Goal: Task Accomplishment & Management: Complete application form

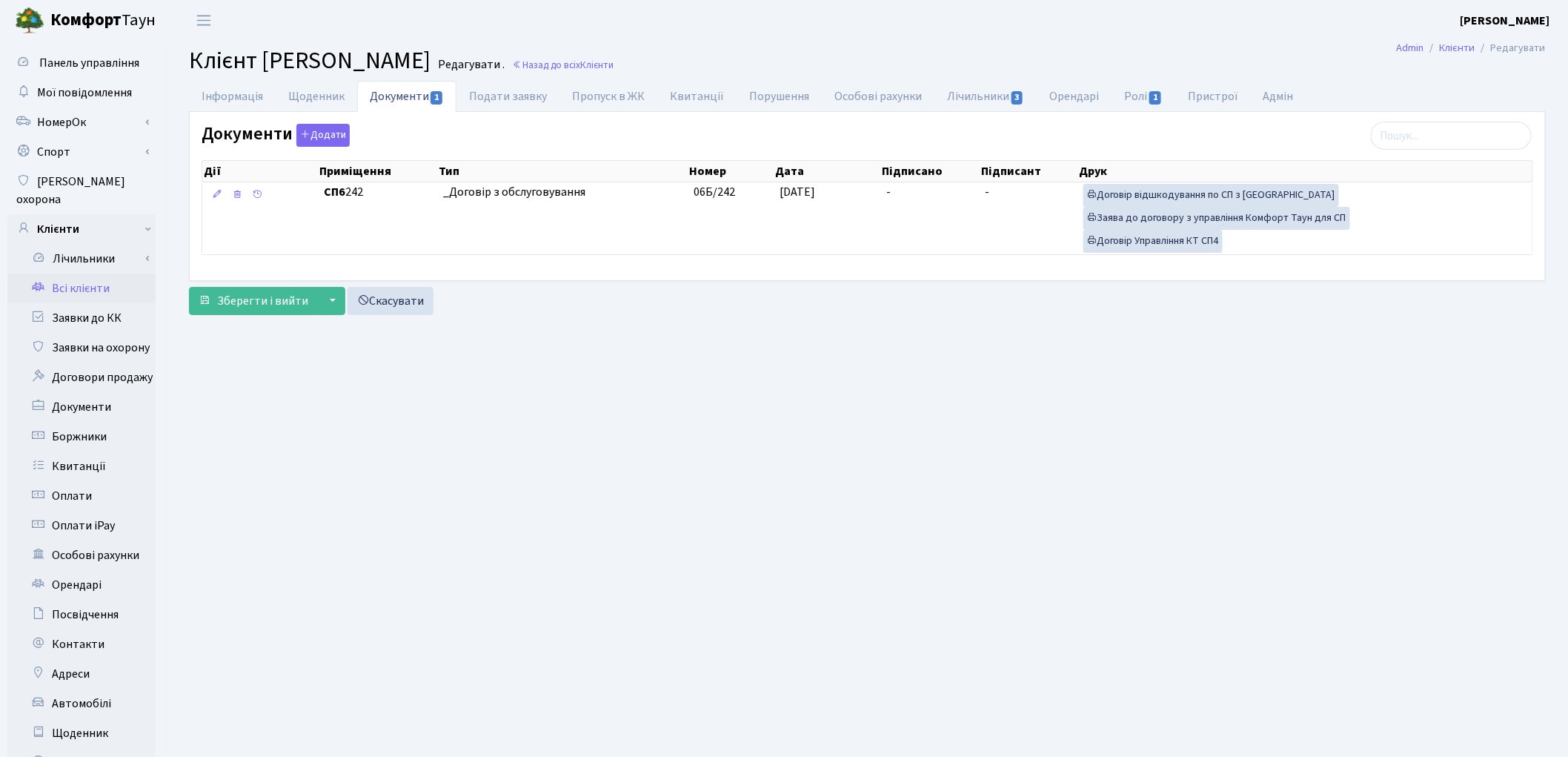
click at [99, 275] on link "Всі клієнти" at bounding box center [81, 288] width 148 height 29
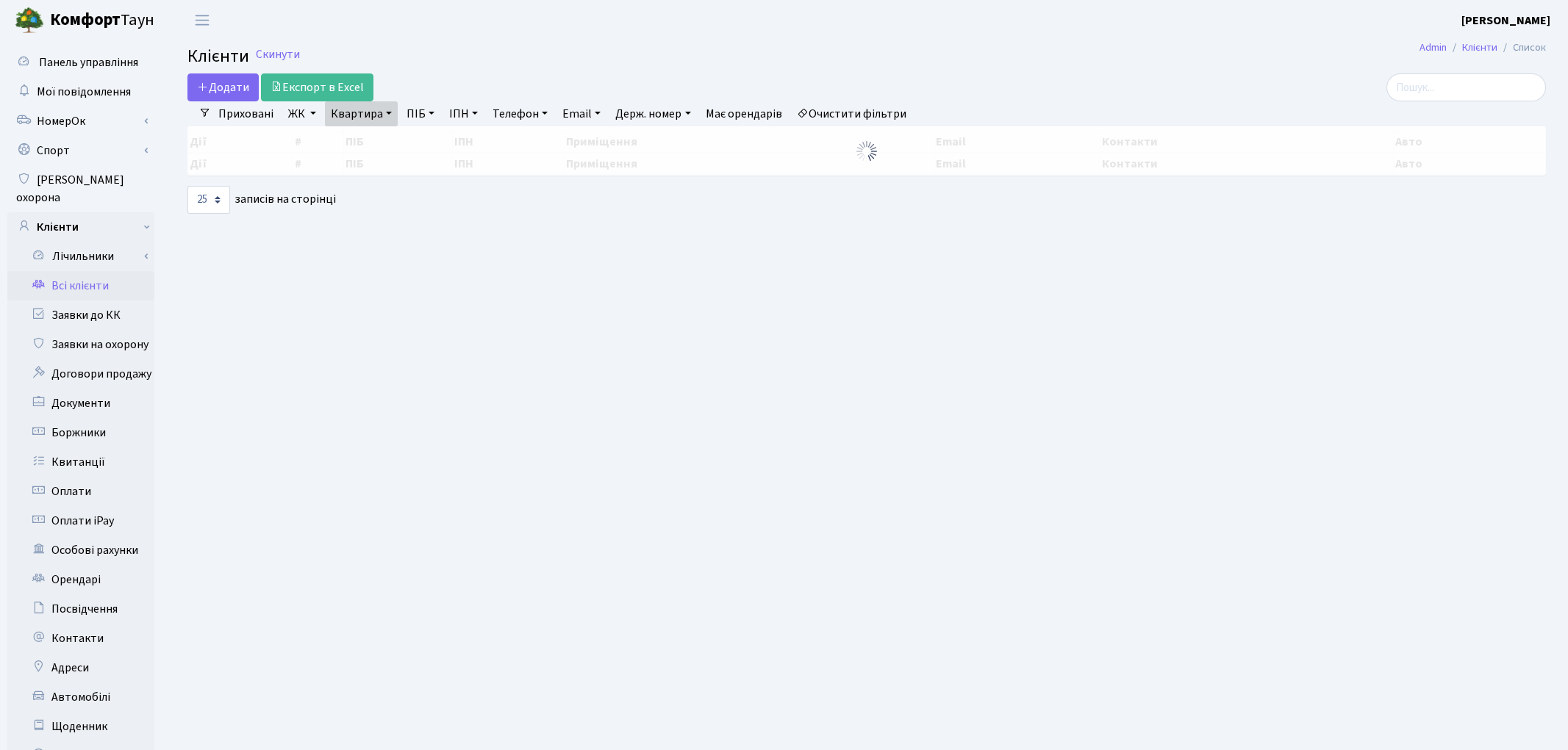
select select "25"
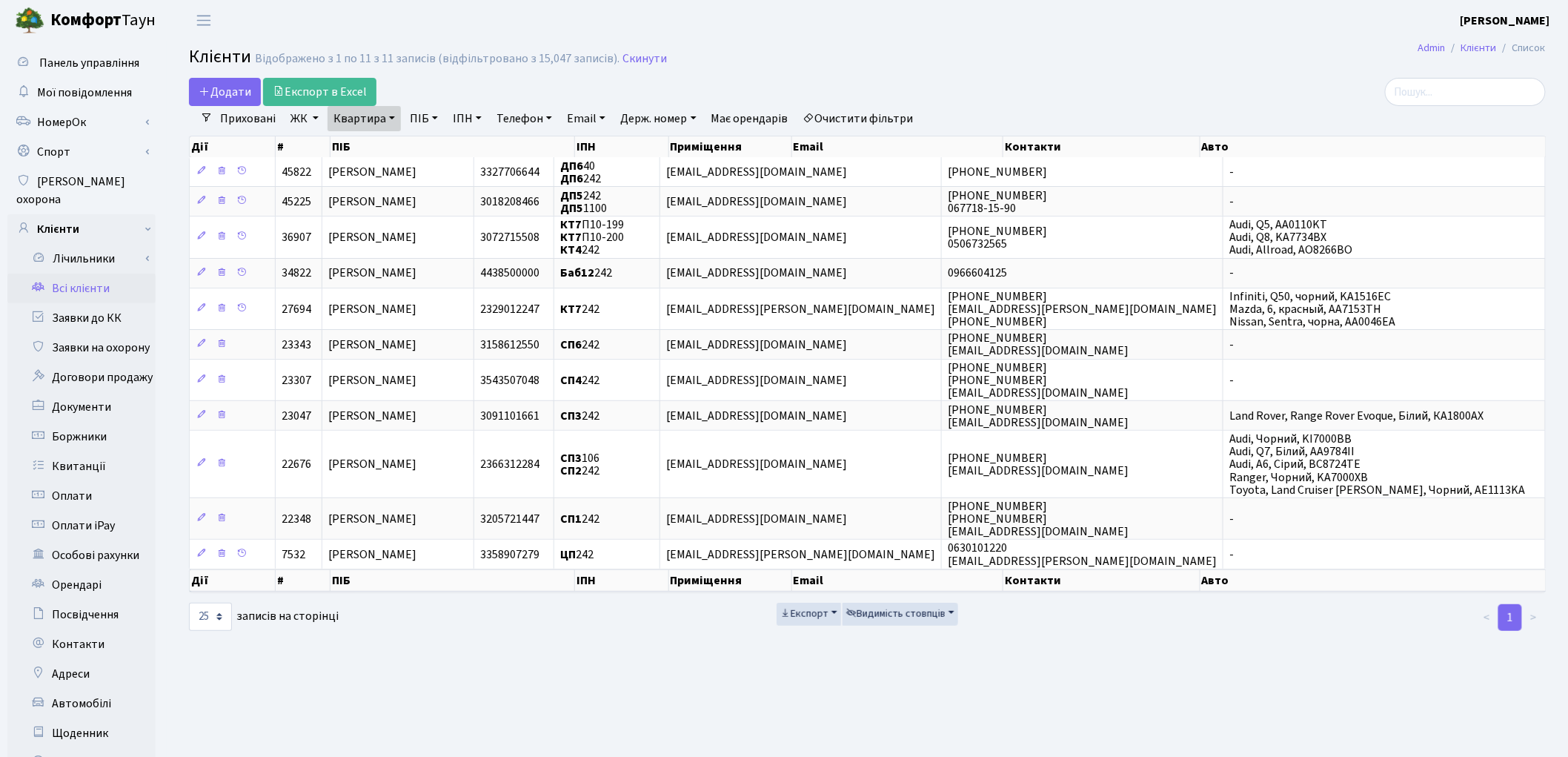
click at [851, 123] on link "Очистити фільтри" at bounding box center [859, 118] width 123 height 25
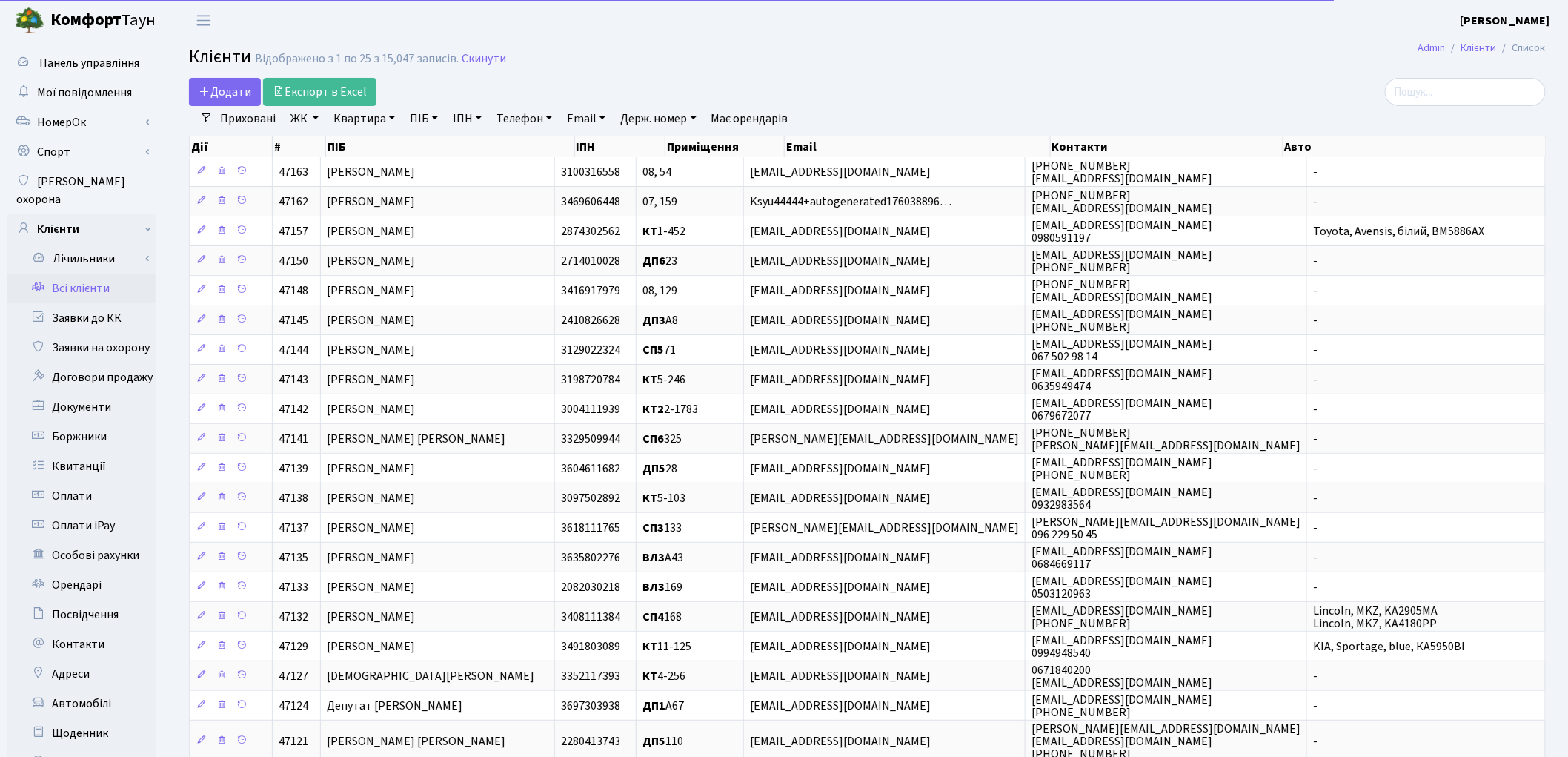
click at [308, 122] on link "ЖК" at bounding box center [305, 118] width 40 height 25
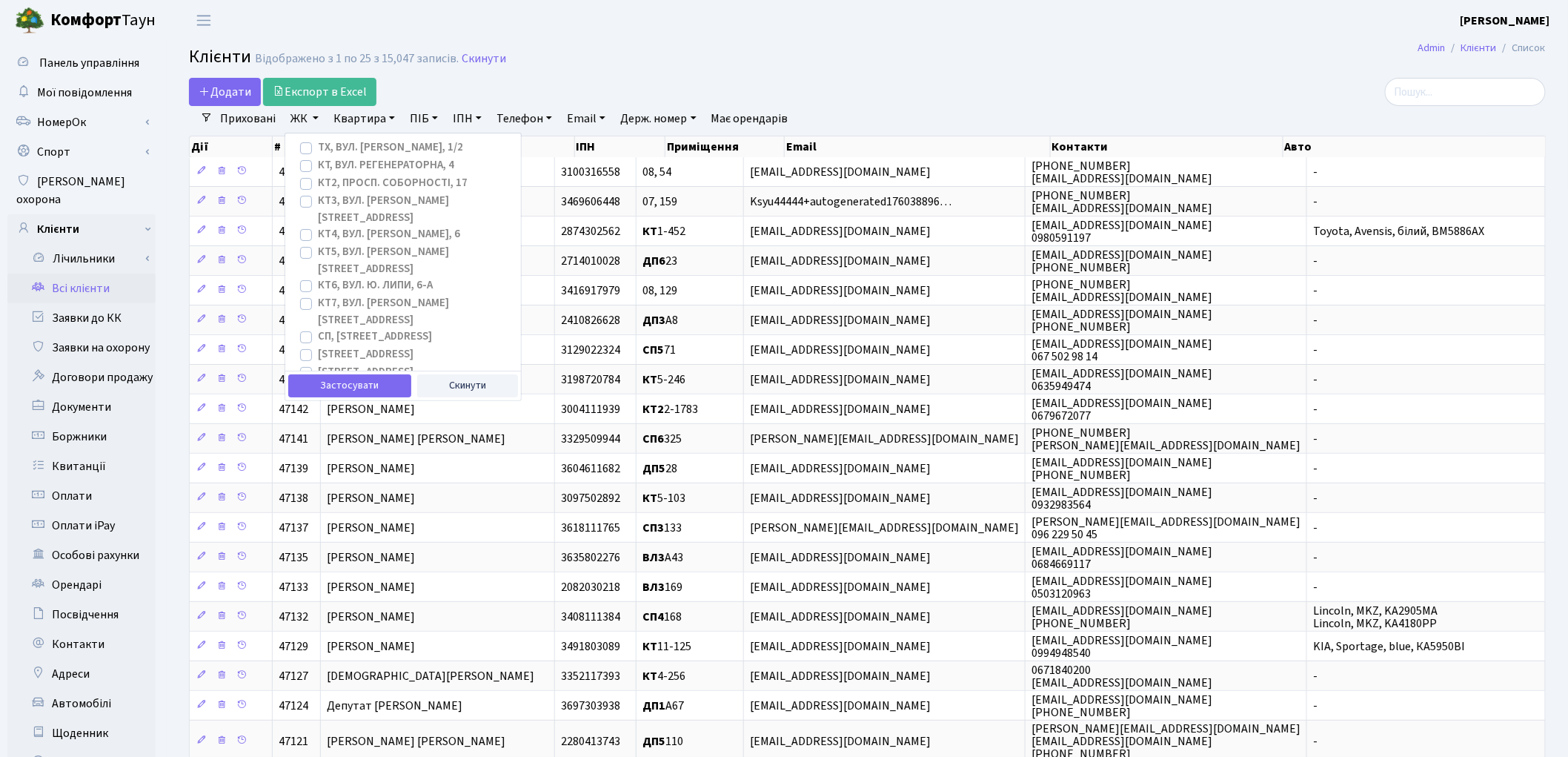
click at [973, 89] on div "Додати Експорт в Excel" at bounding box center [637, 92] width 897 height 28
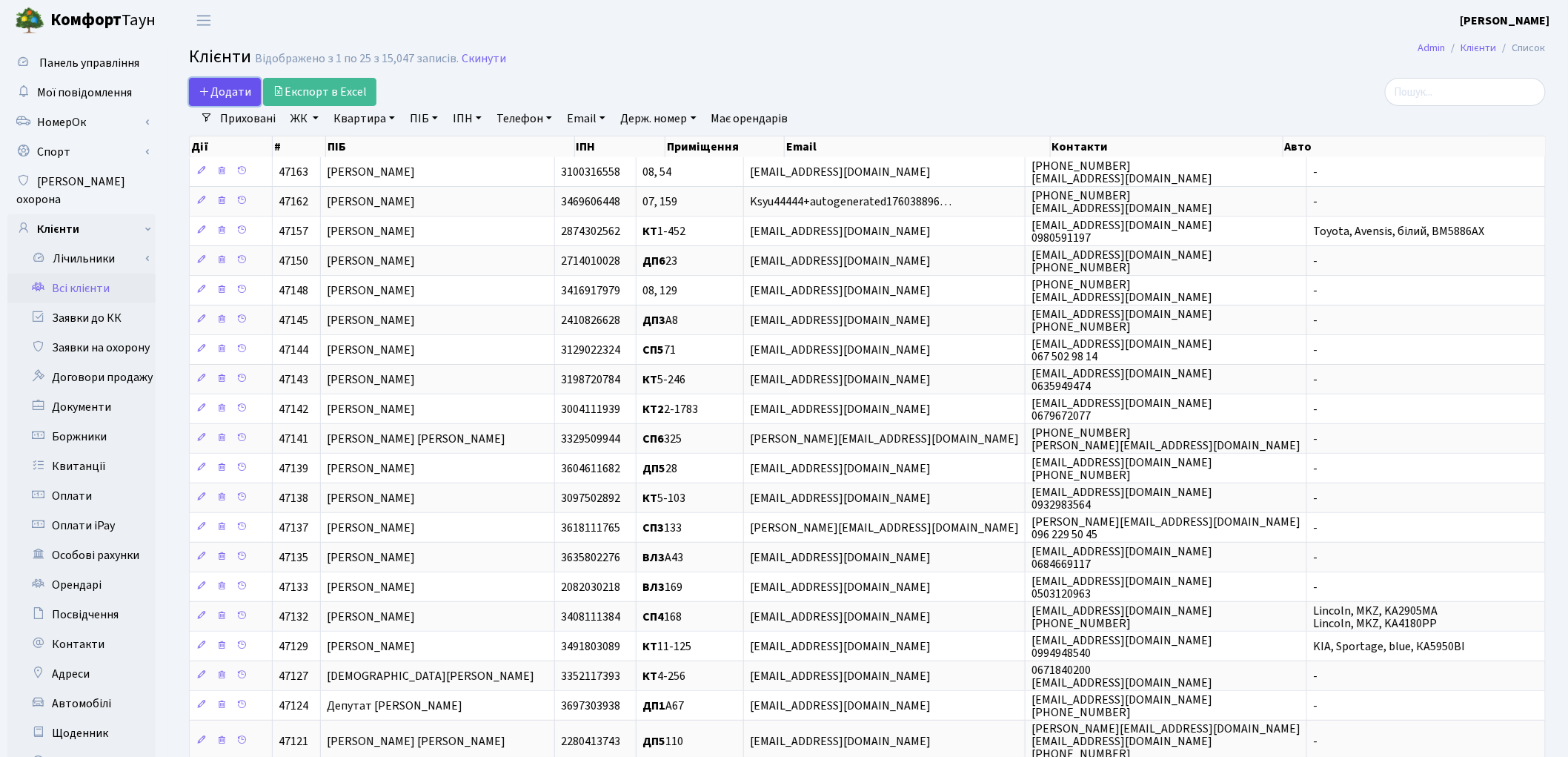
click at [225, 95] on span "Додати" at bounding box center [225, 92] width 53 height 16
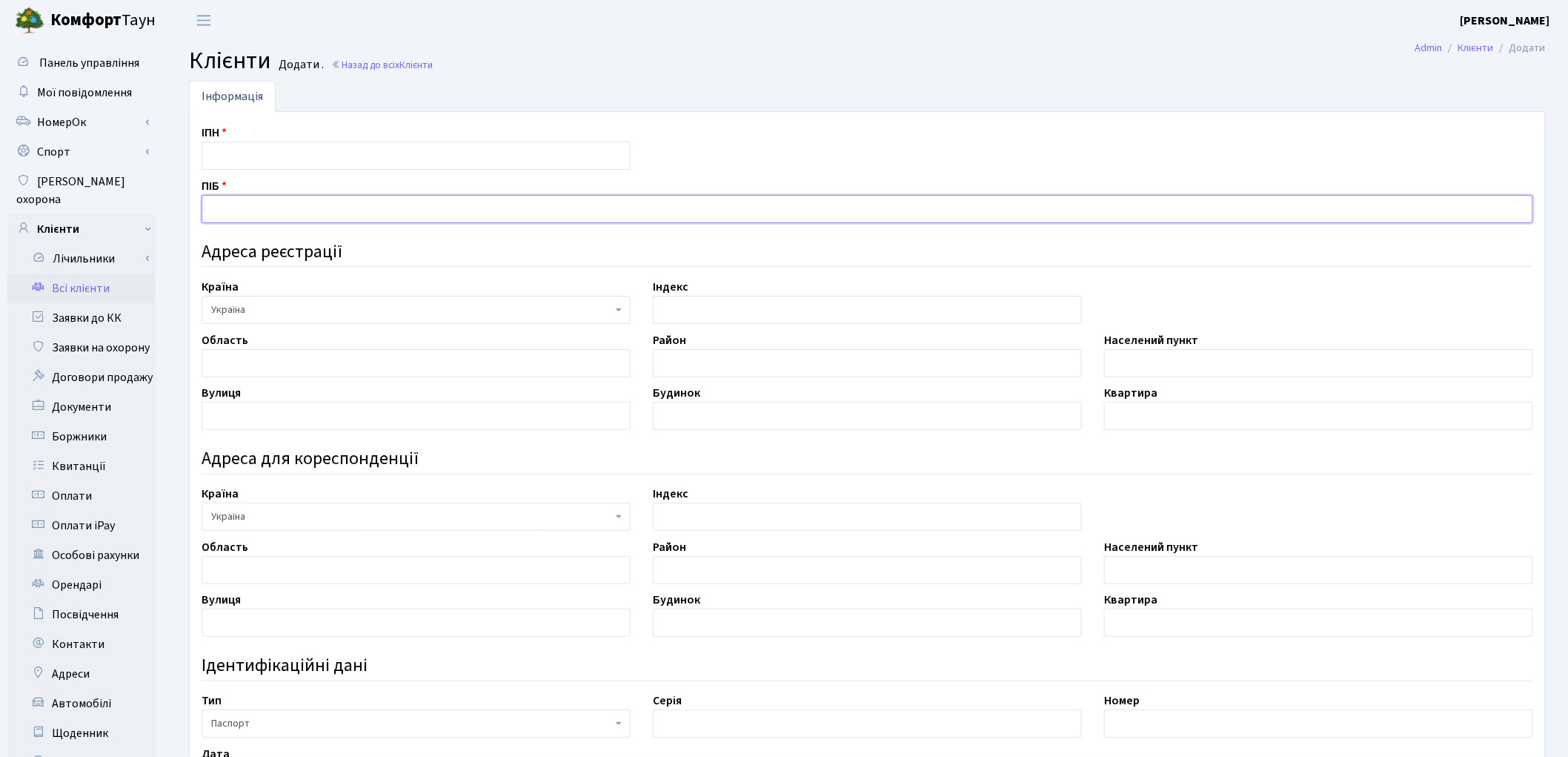
drag, startPoint x: 258, startPoint y: 211, endPoint x: 272, endPoint y: 209, distance: 14.1
click at [258, 210] on input "text" at bounding box center [868, 210] width 1332 height 28
click at [256, 150] on input "text" at bounding box center [416, 156] width 429 height 28
type input "987654123"
click at [226, 200] on input "text" at bounding box center [868, 210] width 1332 height 28
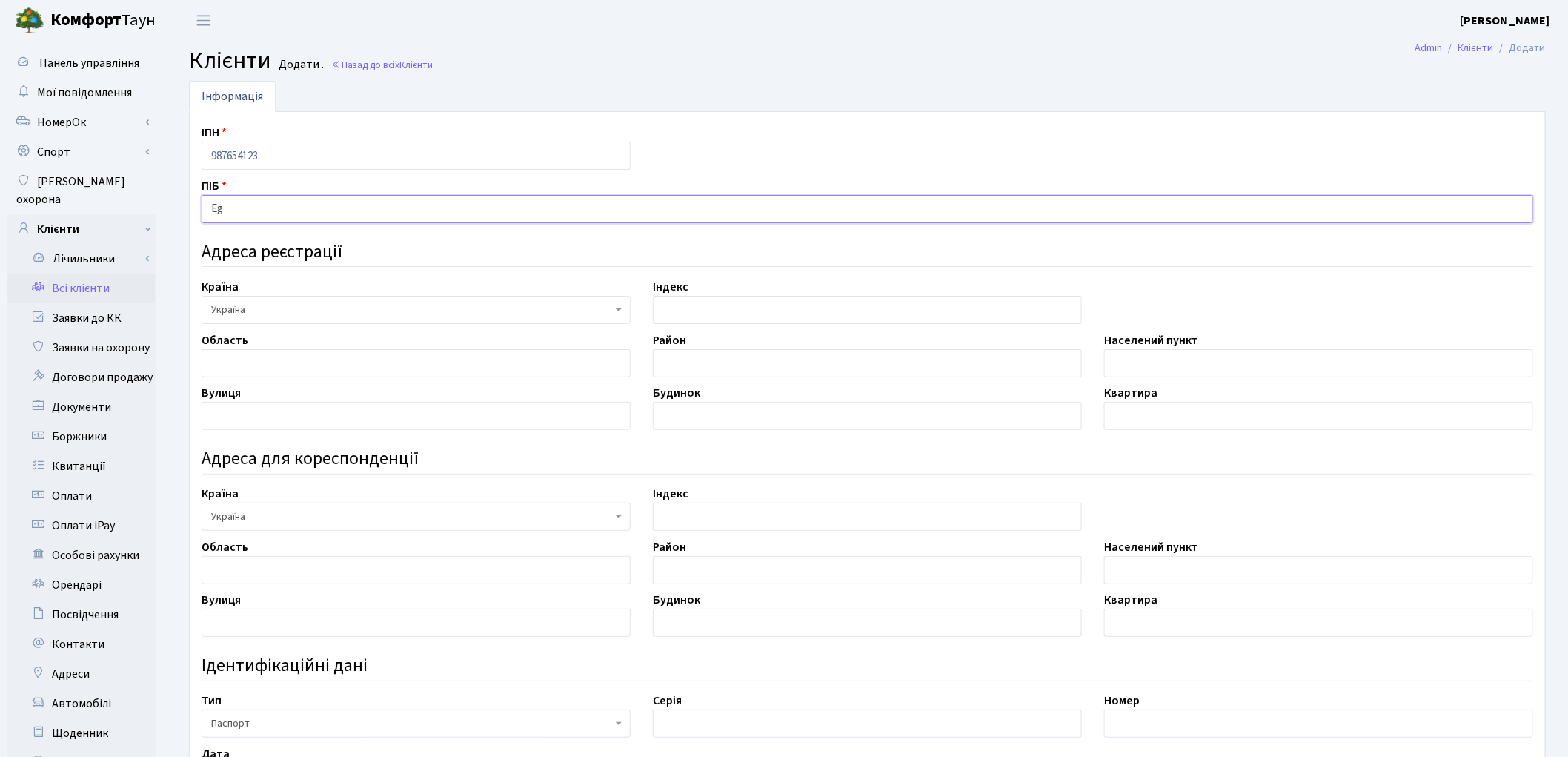
type input "E"
click at [209, 211] on input "УК White Lines" at bounding box center [868, 210] width 1332 height 28
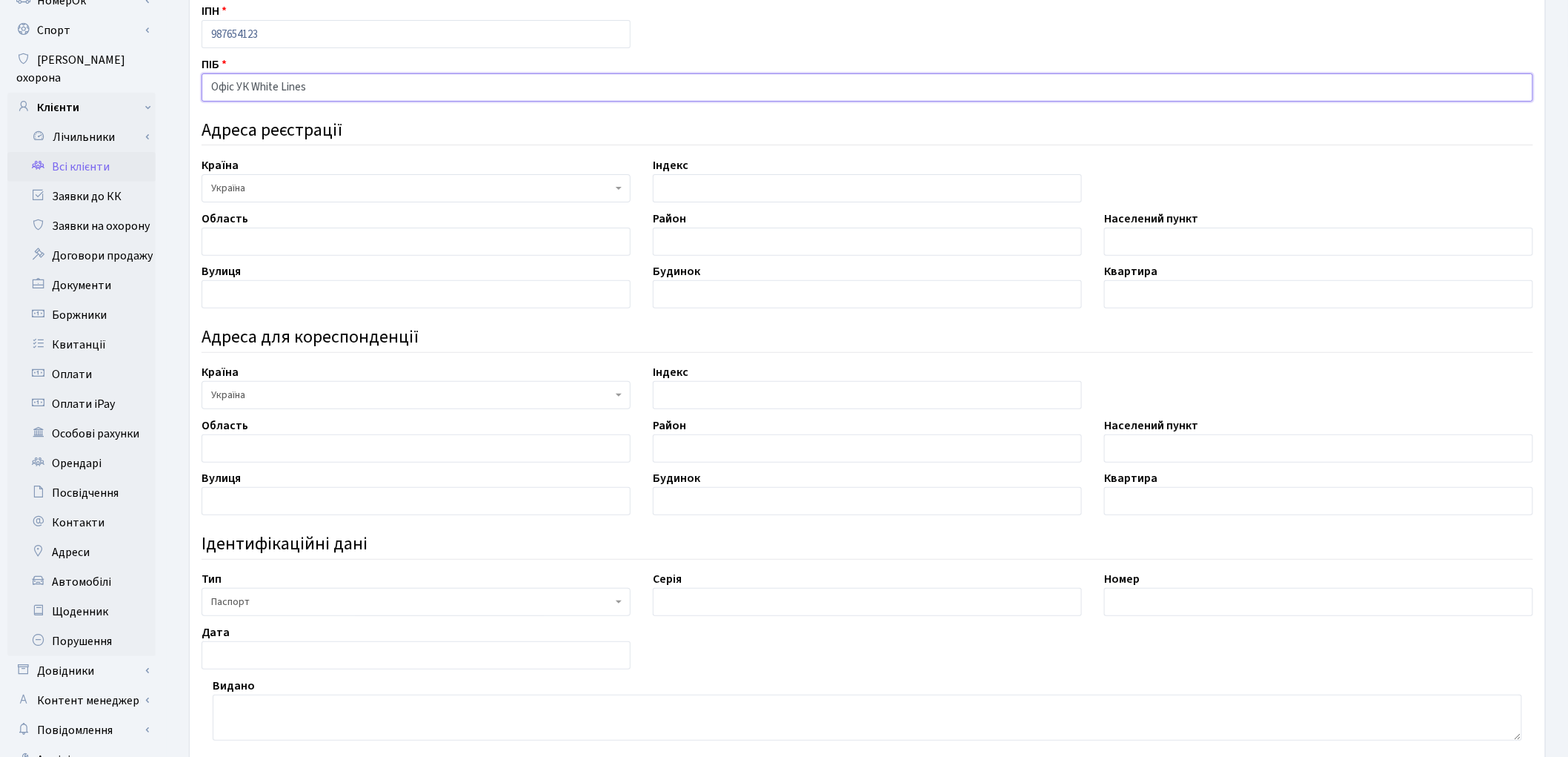
scroll to position [358, 0]
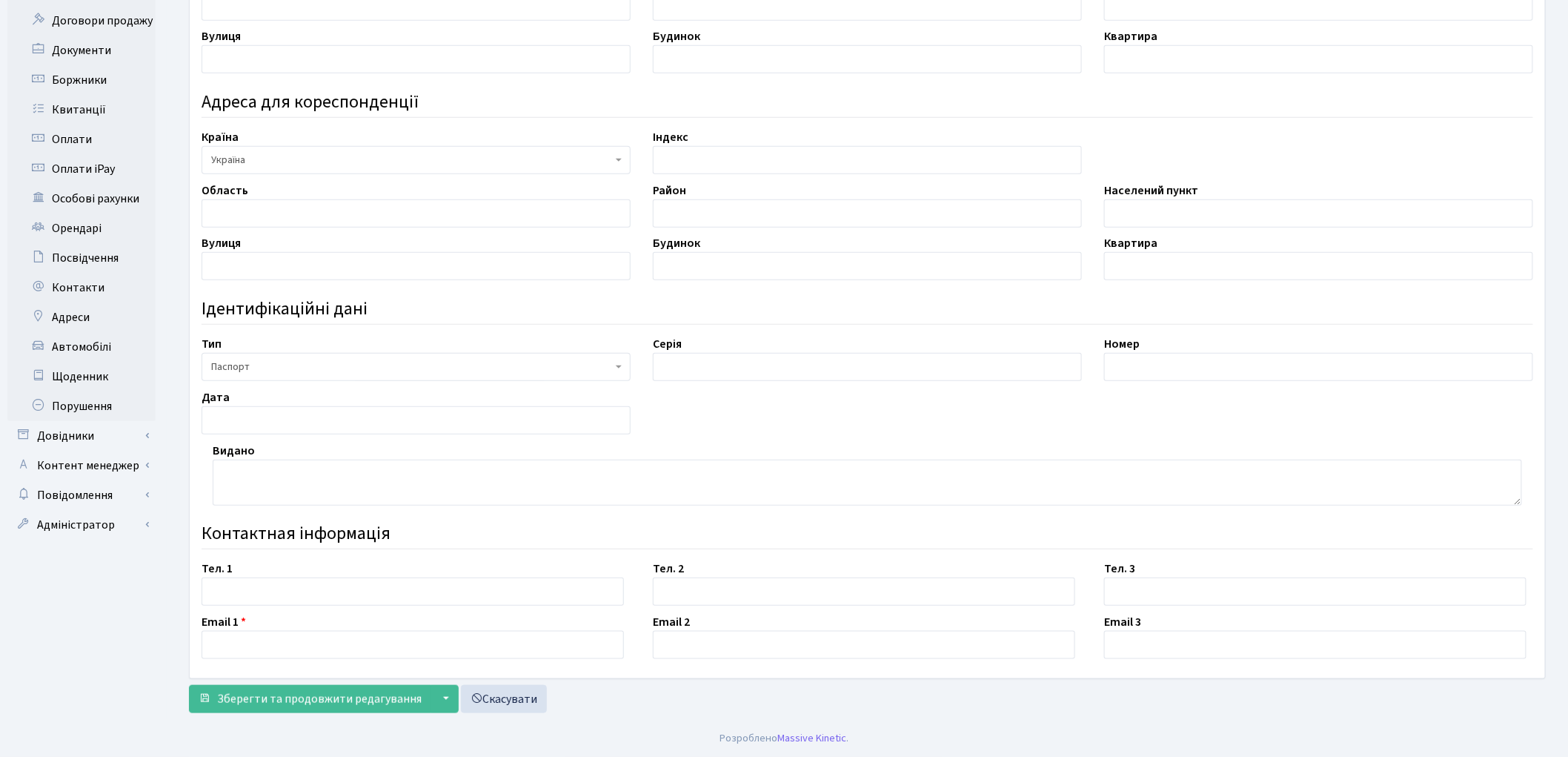
type input "Офіс УК White Lines"
click at [285, 648] on input "text" at bounding box center [413, 646] width 423 height 28
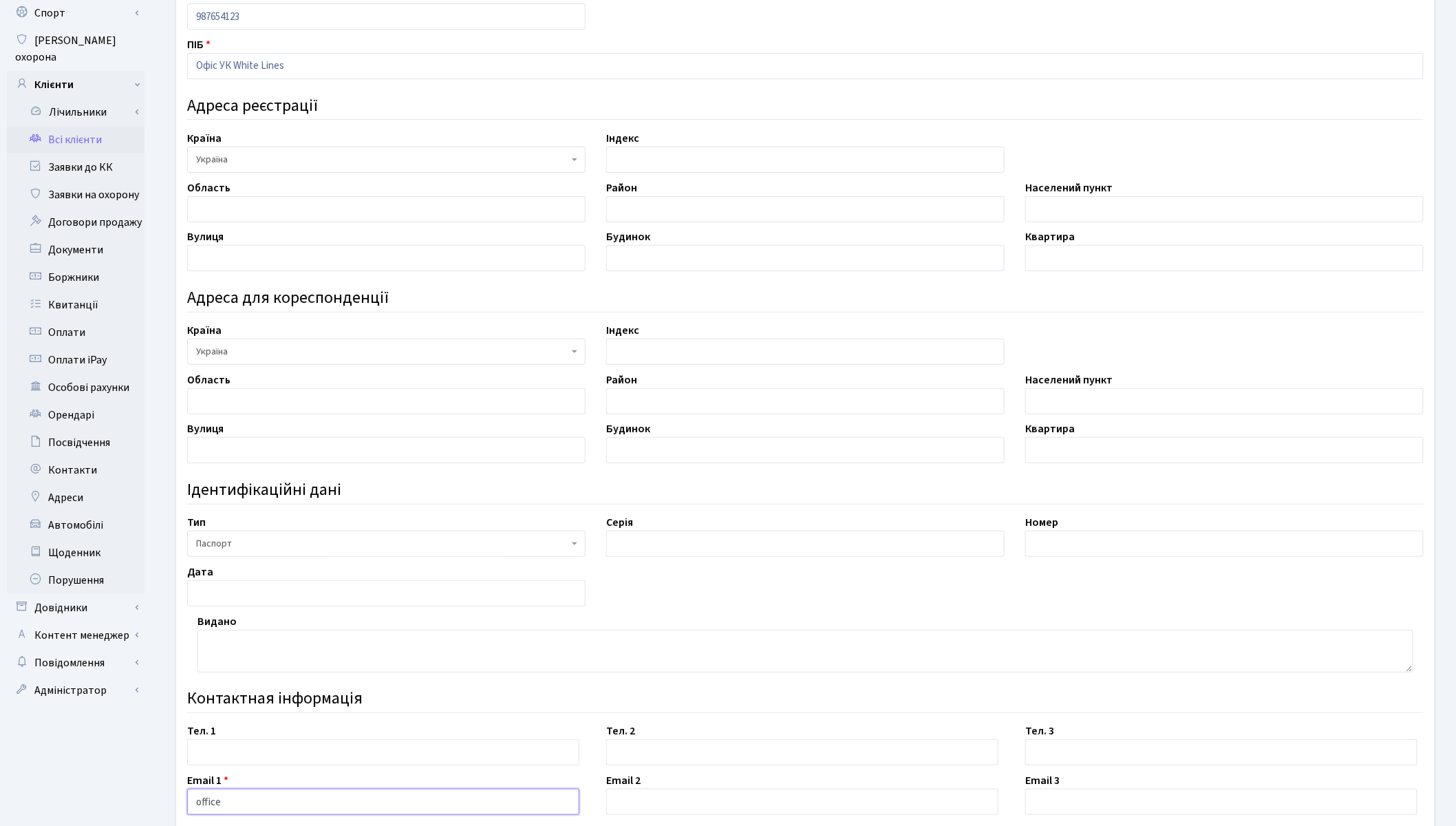
scroll to position [208, 0]
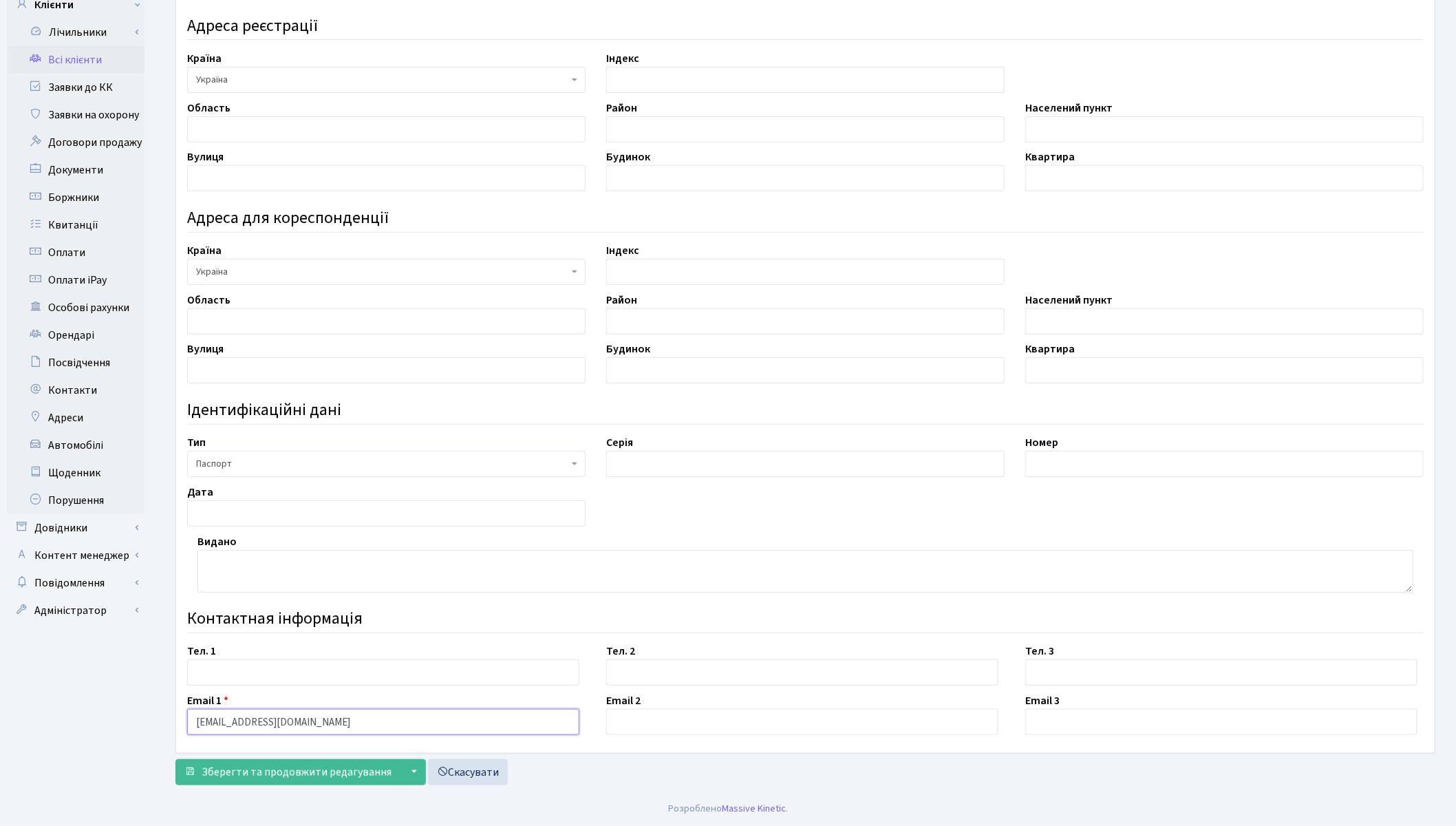
type input "office@white-lines.com.ua"
click at [336, 668] on input "text" at bounding box center [384, 673] width 392 height 26
type input "044-363-13-00"
click at [340, 702] on span "Зберегти та продовжити редагування" at bounding box center [296, 772] width 190 height 15
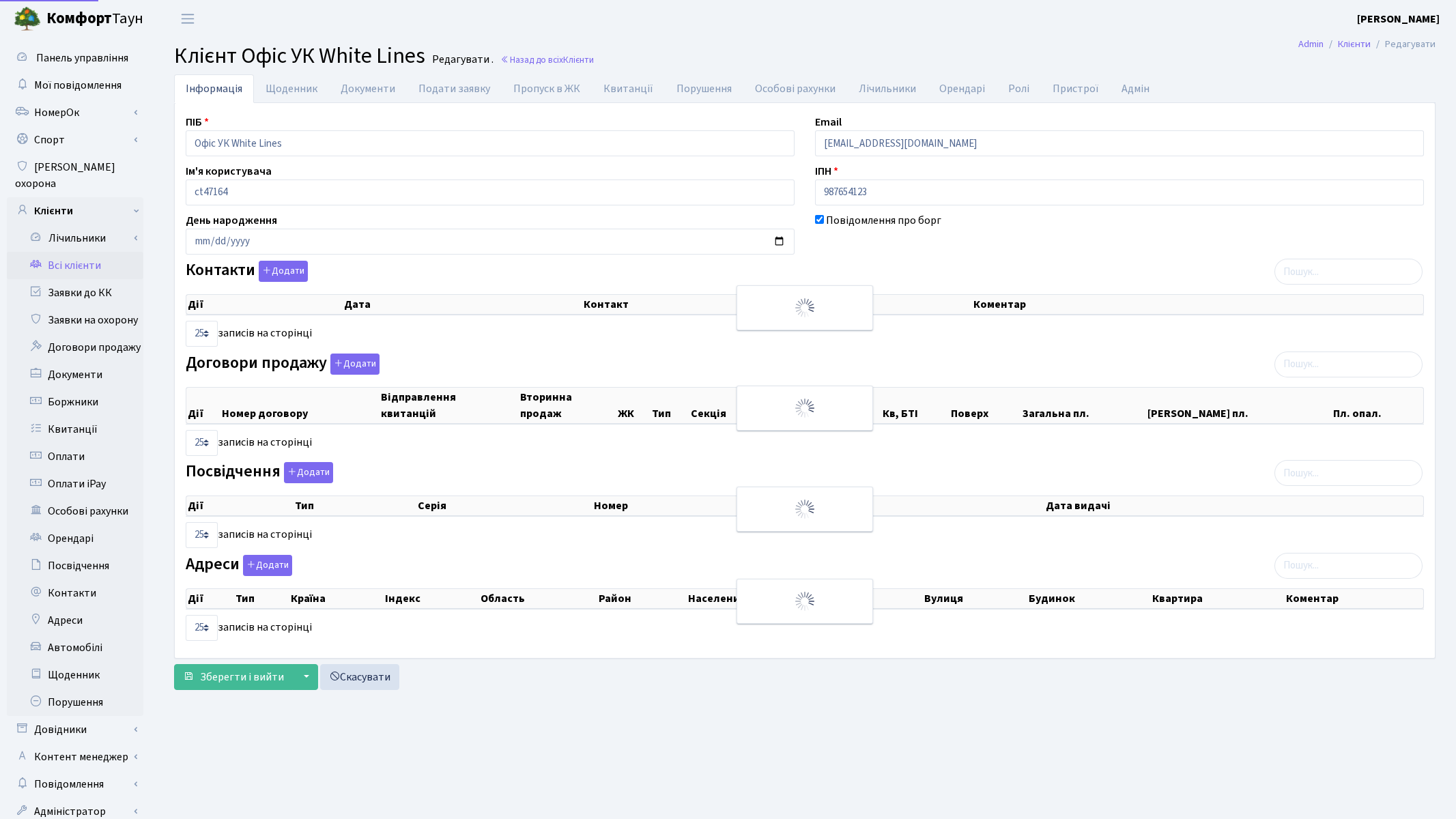
select select "25"
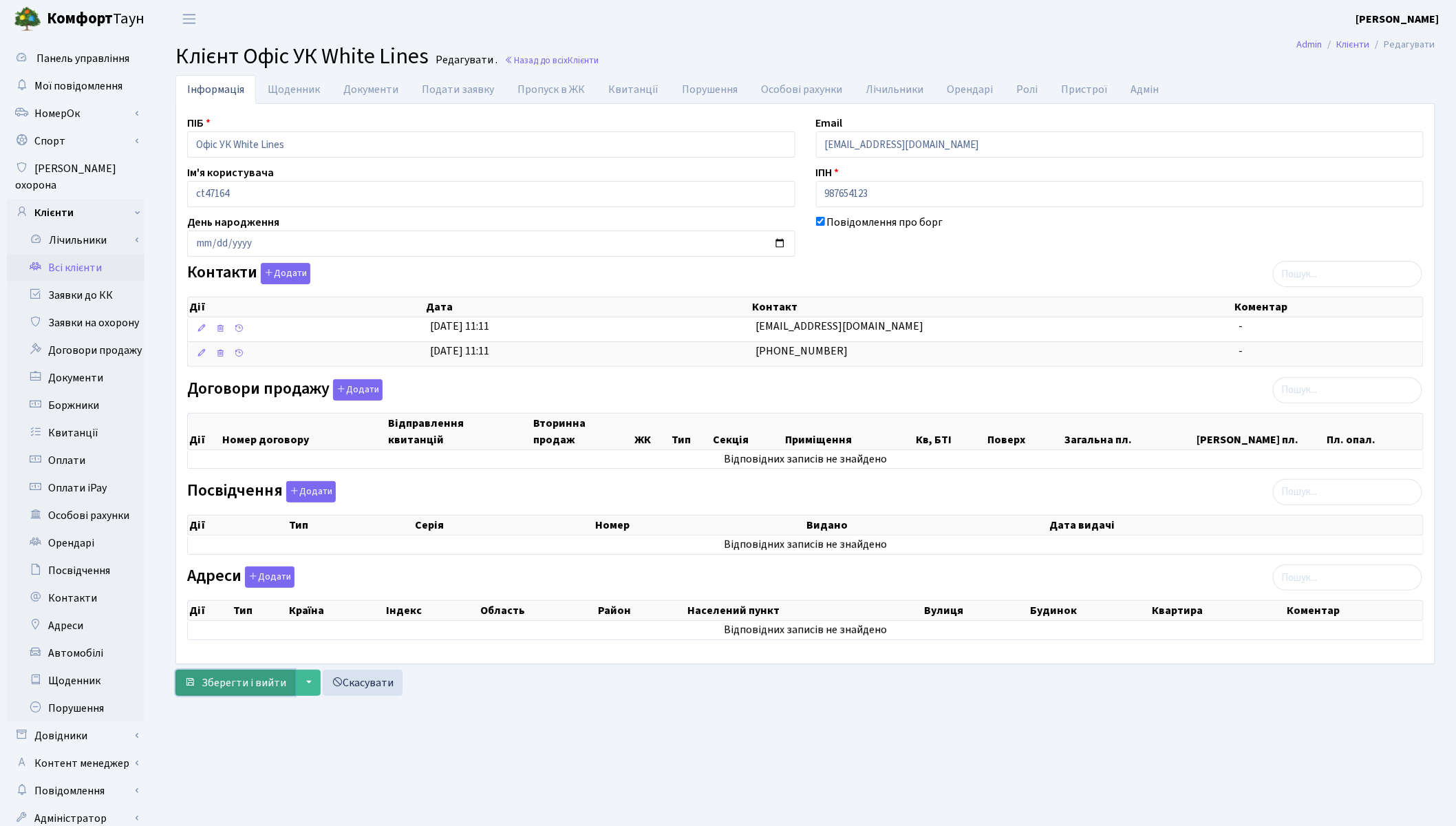
click at [262, 685] on span "Зберегти і вийти" at bounding box center [244, 682] width 85 height 15
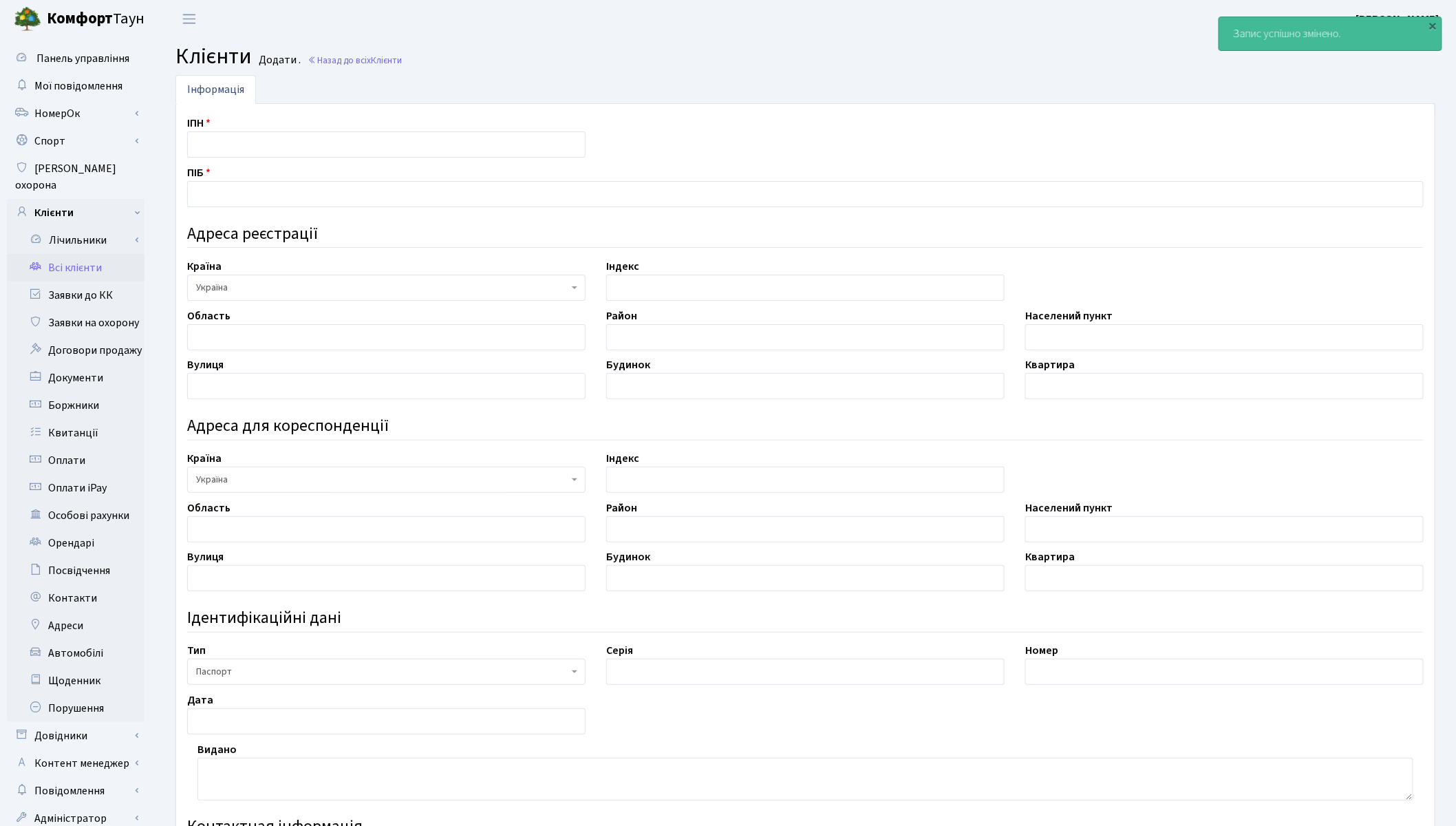
click at [75, 254] on link "Всі клієнти" at bounding box center [75, 267] width 138 height 27
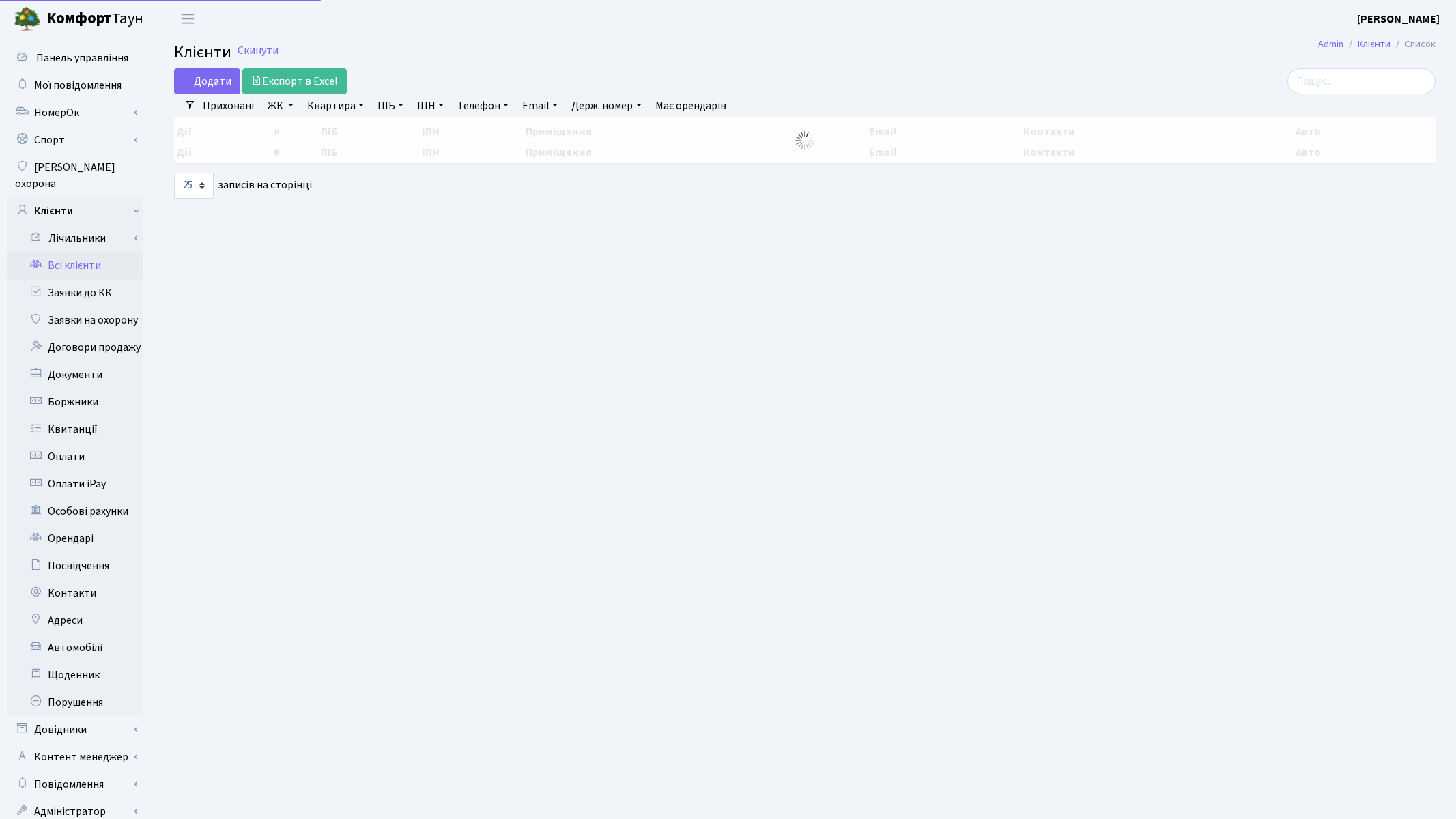
select select "25"
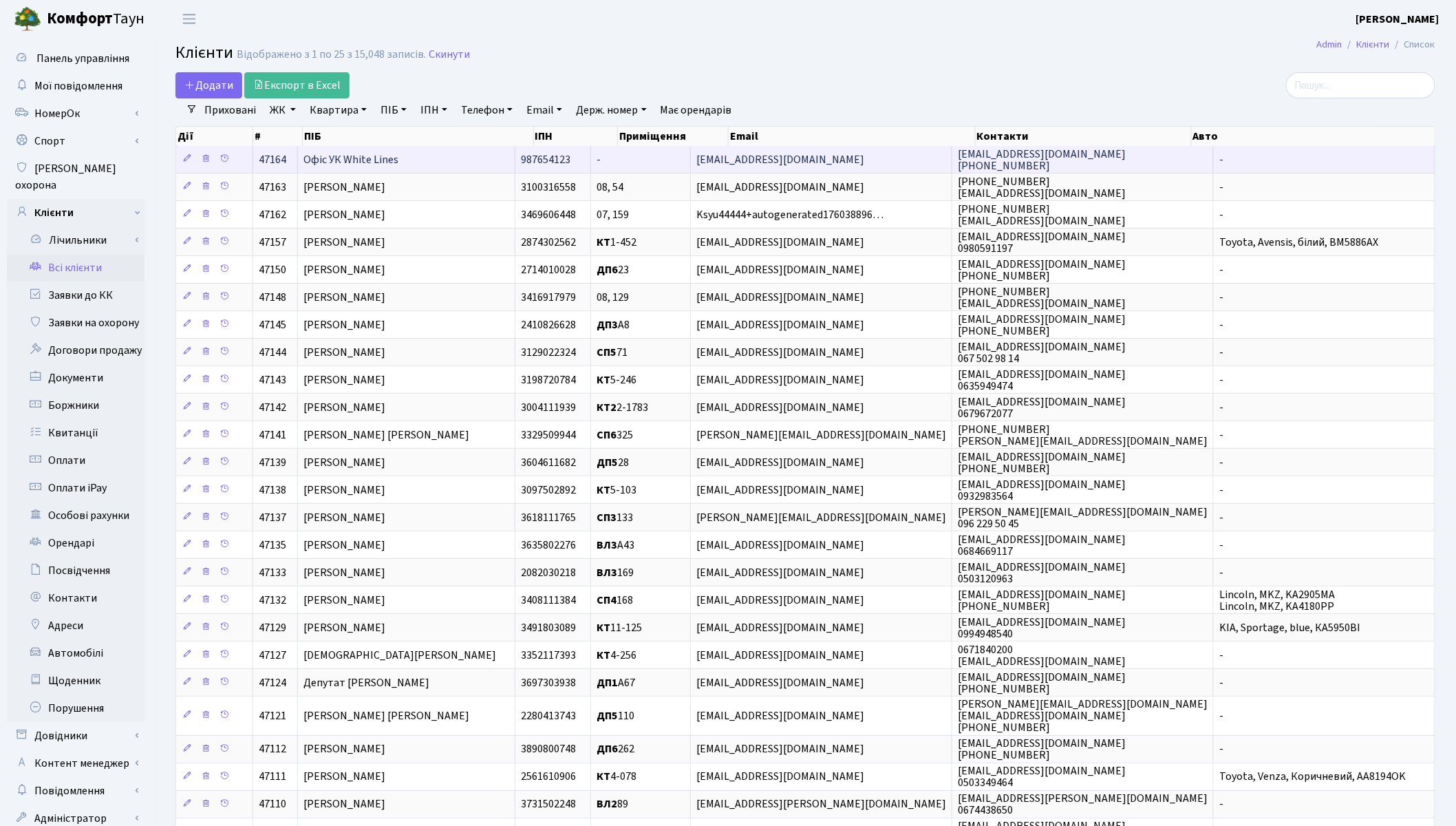
click at [471, 159] on td "Офіс УК White Lines" at bounding box center [406, 159] width 217 height 27
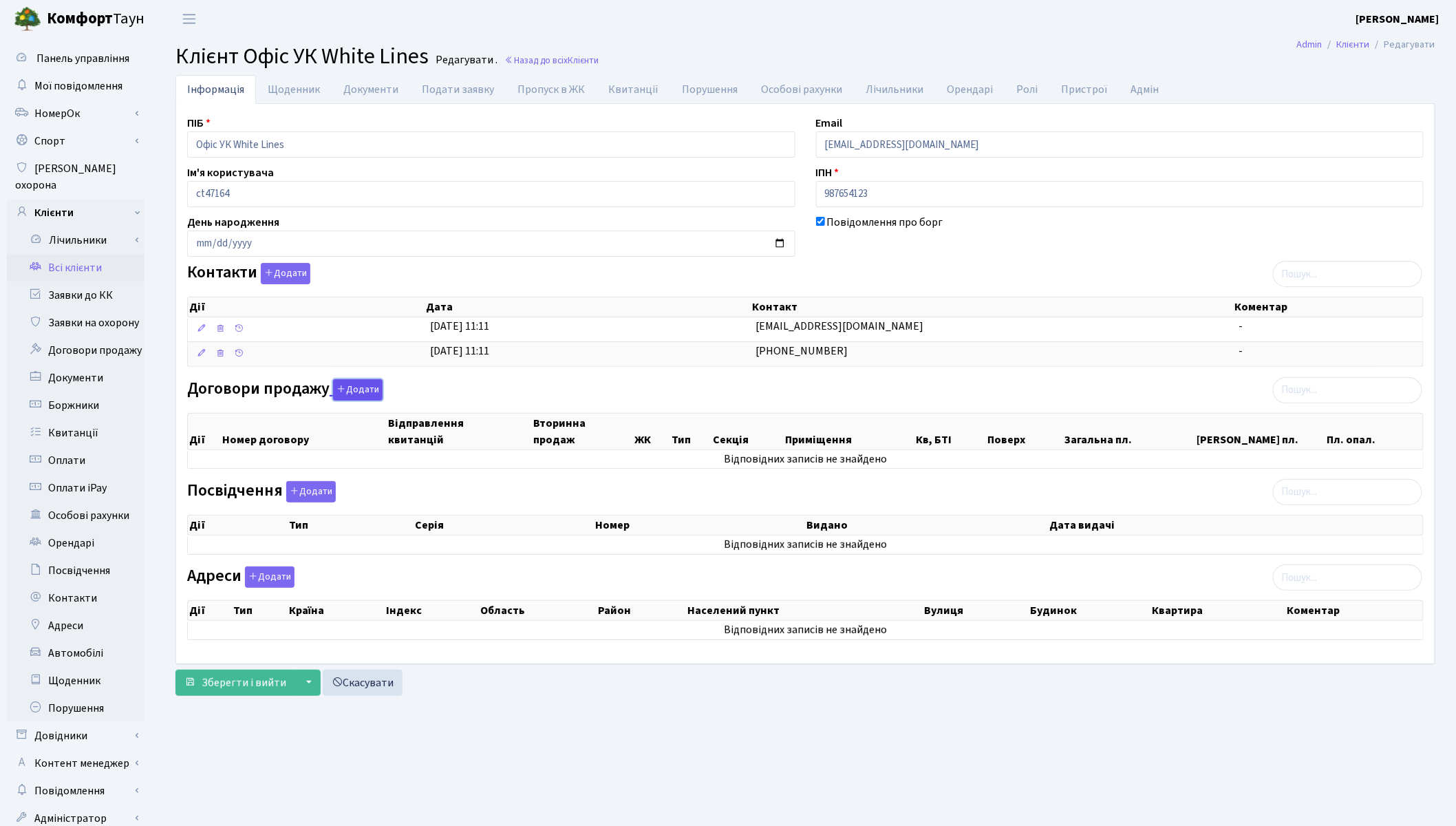
click at [355, 387] on button "Додати" at bounding box center [357, 390] width 50 height 21
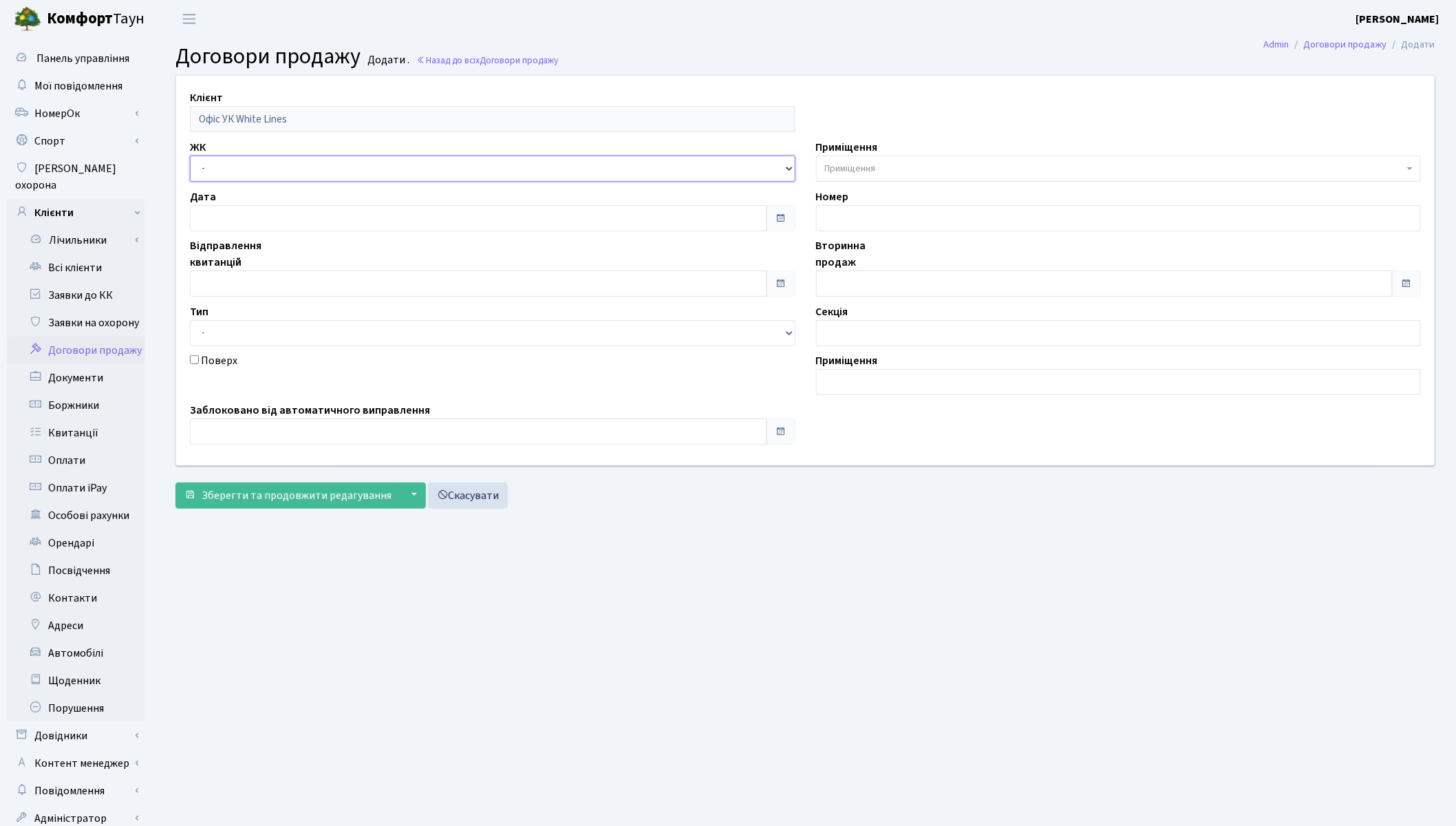
click at [237, 173] on select "- ТХ, вул. [STREET_ADDRESS] Регенераторна, 4 КТ2, просп. [STREET_ADDRESS] [STRE…" at bounding box center [492, 169] width 605 height 26
select select "322"
click at [190, 156] on select "- ТХ, вул. [STREET_ADDRESS] Регенераторна, 4 КТ2, просп. [STREET_ADDRESS] [STRE…" at bounding box center [492, 169] width 605 height 26
select select
click at [820, 164] on span "Приміщення" at bounding box center [1119, 169] width 605 height 26
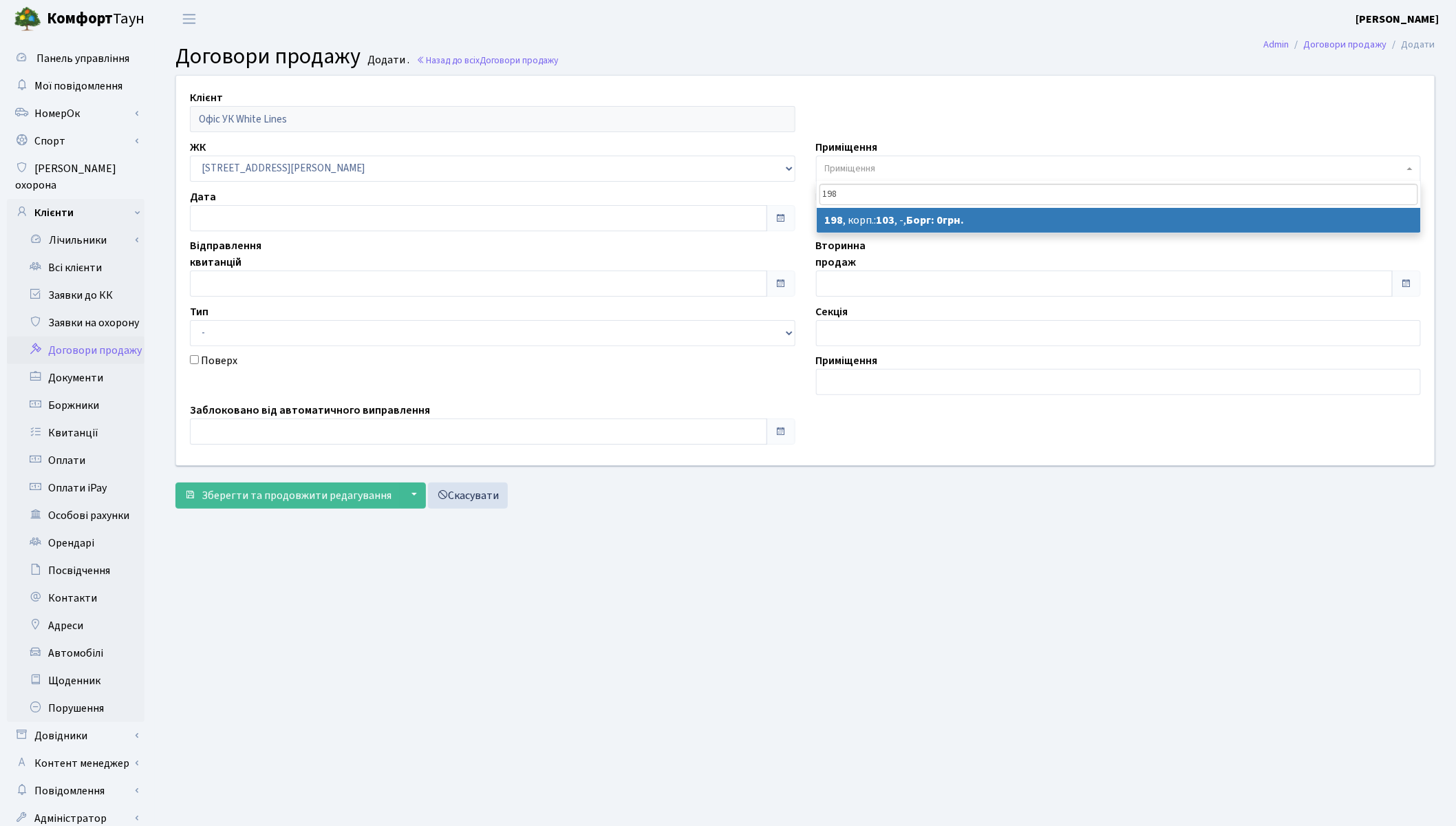
type input "198"
select select "45601"
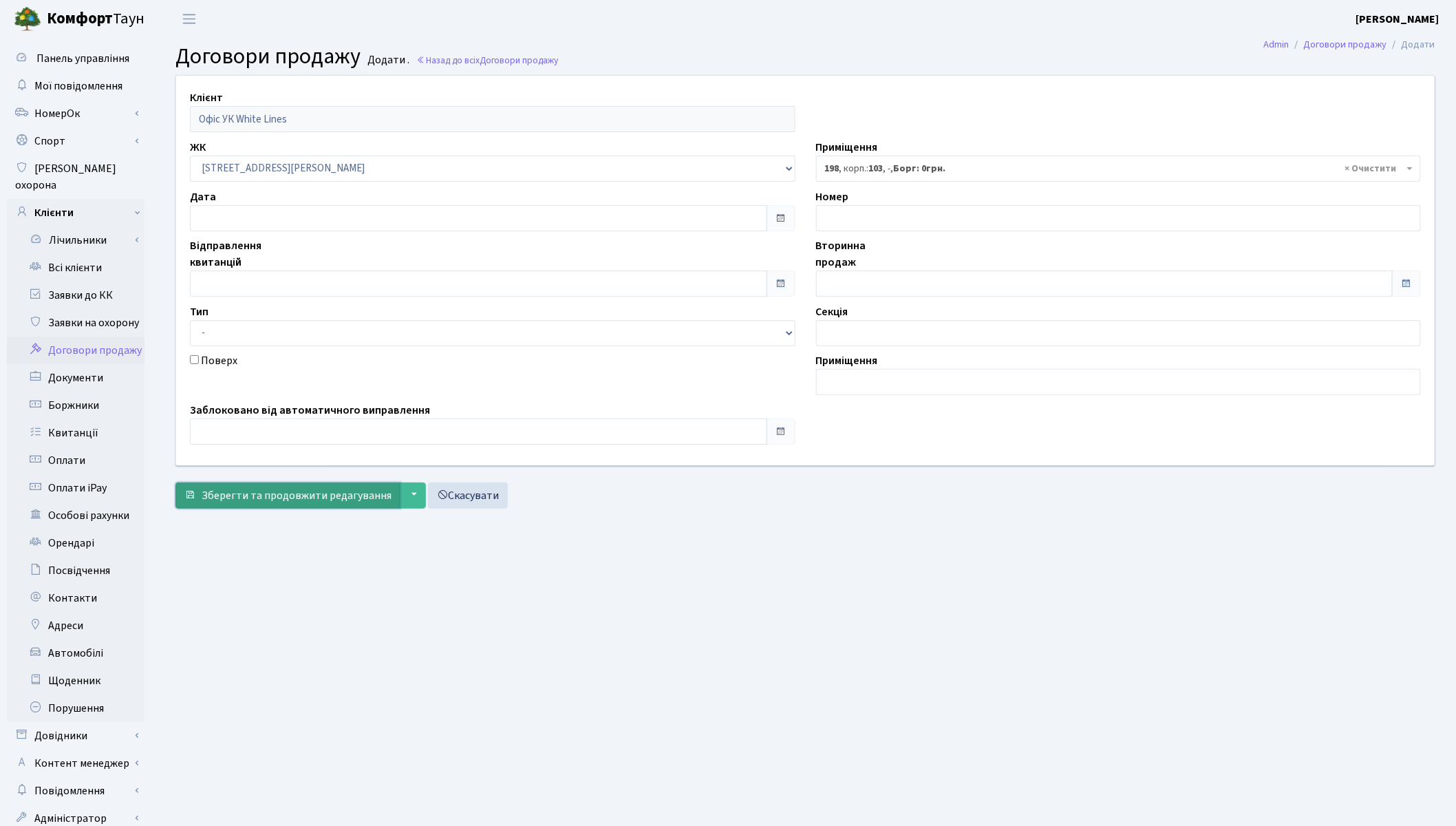
click at [245, 497] on span "Зберегти та продовжити редагування" at bounding box center [296, 495] width 190 height 15
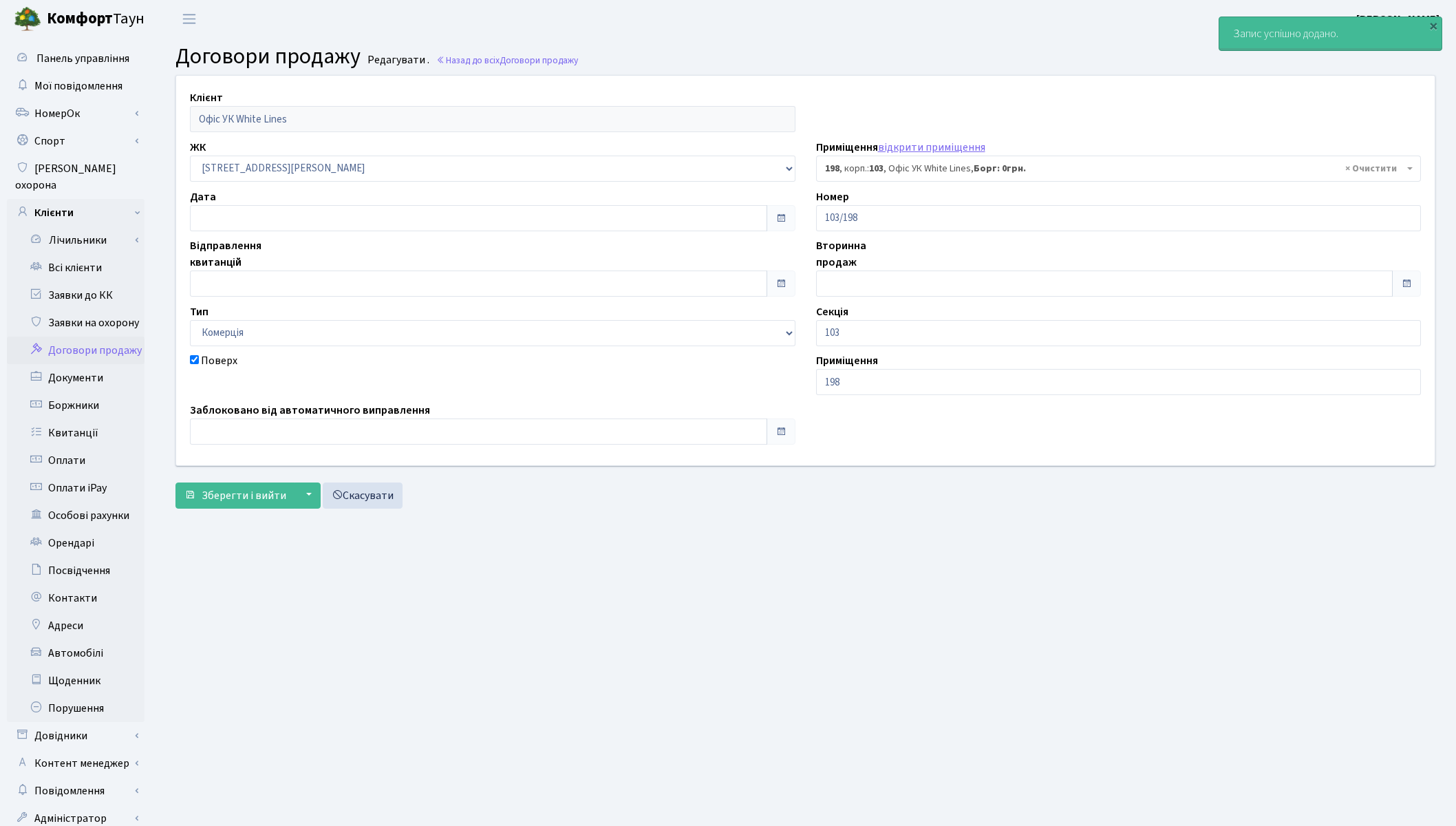
select select "45601"
click at [245, 497] on span "Зберегти і вийти" at bounding box center [244, 495] width 85 height 15
select select "45601"
click at [81, 255] on link "Всі клієнти" at bounding box center [75, 267] width 138 height 27
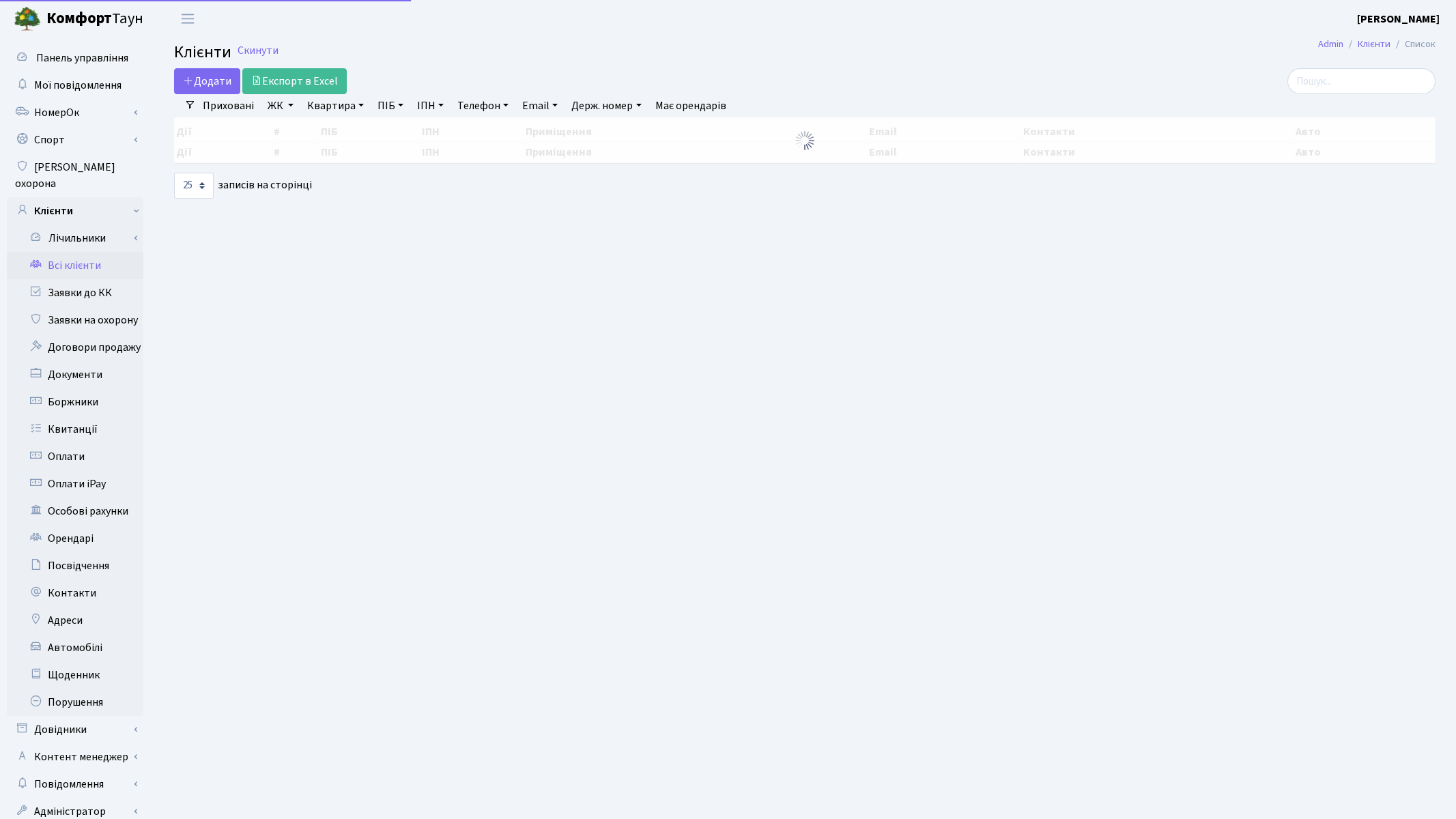
select select "25"
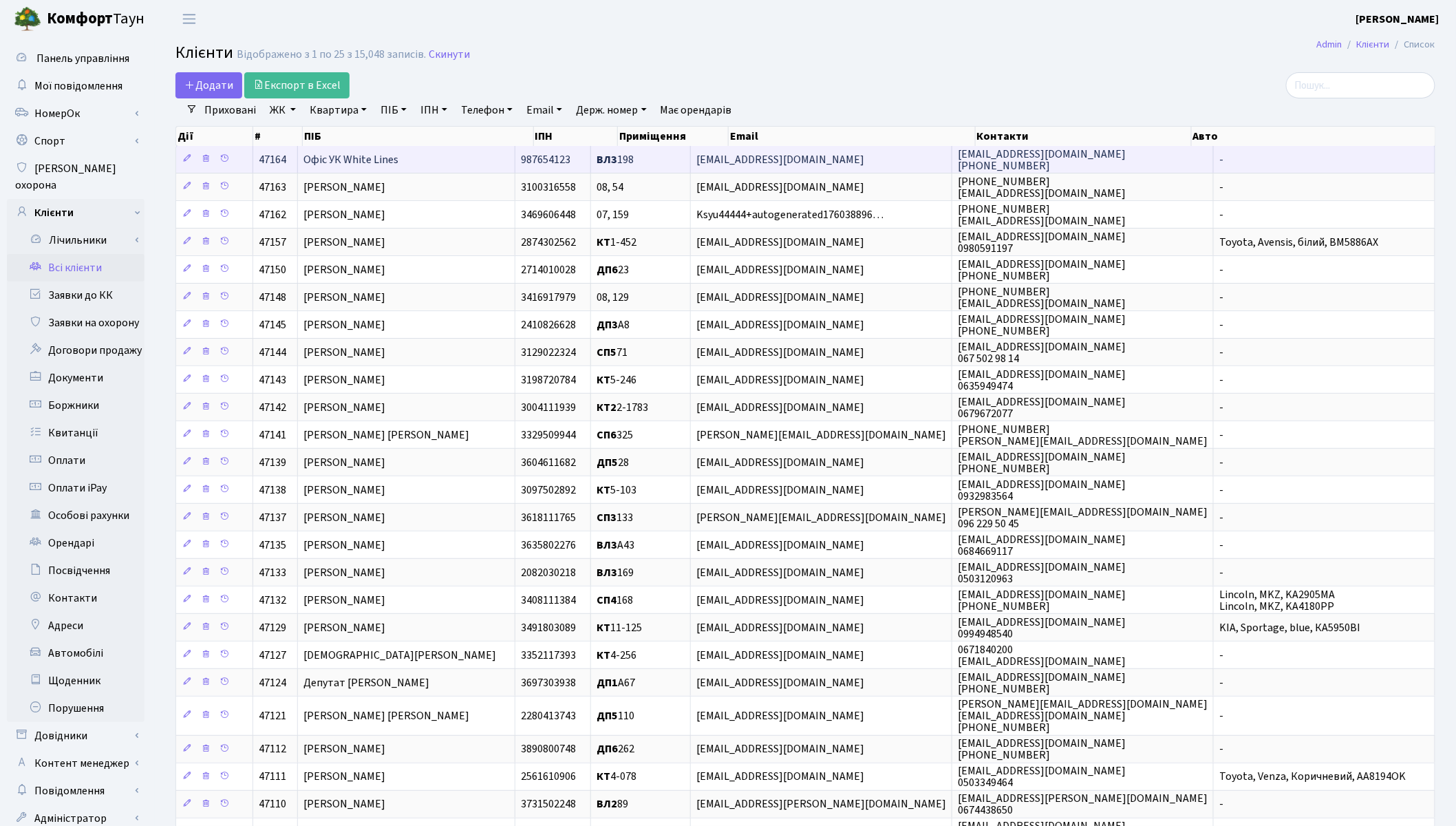
click at [387, 166] on span "Офіс УК White Lines" at bounding box center [350, 159] width 95 height 15
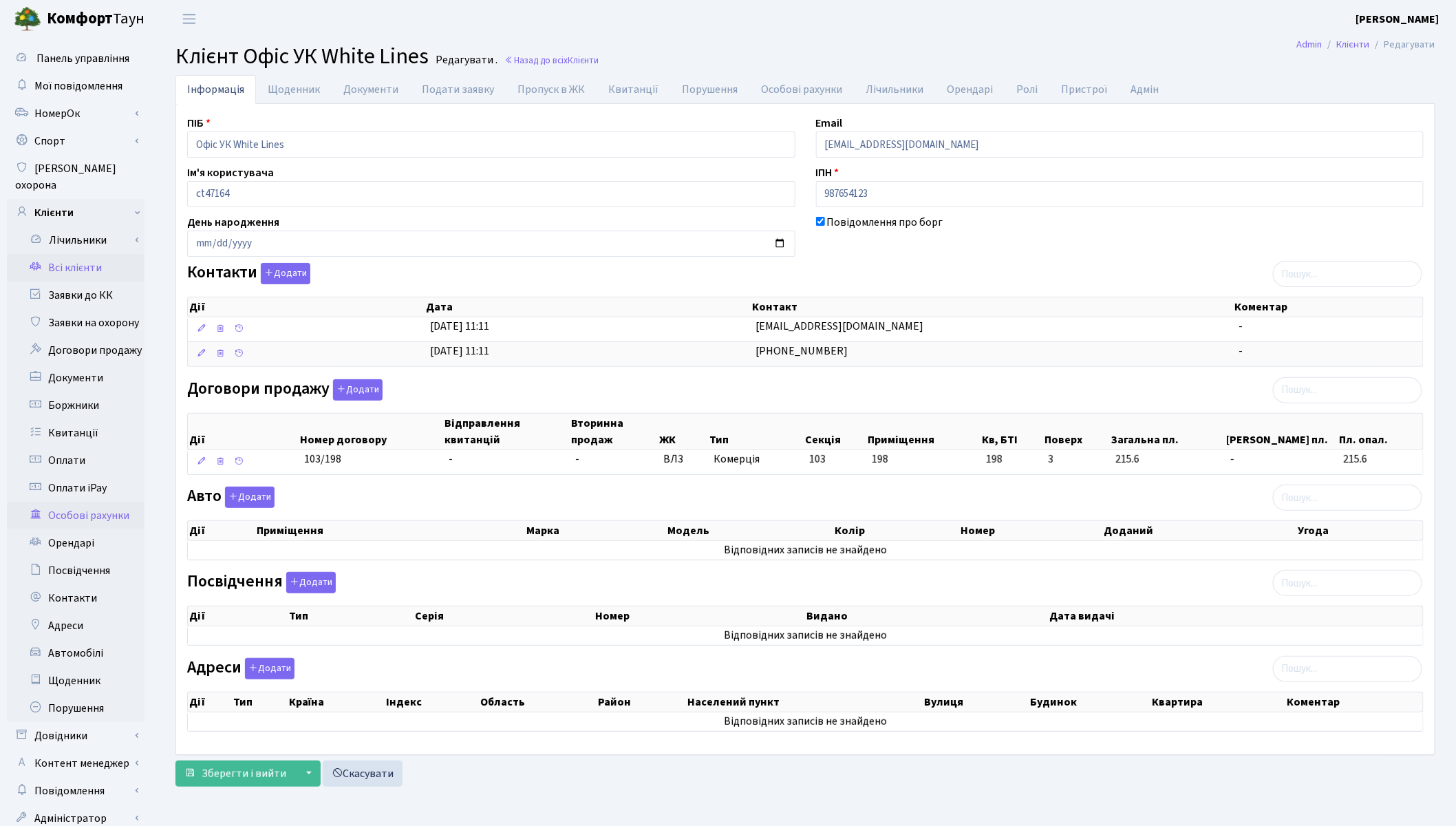
scroll to position [31, 0]
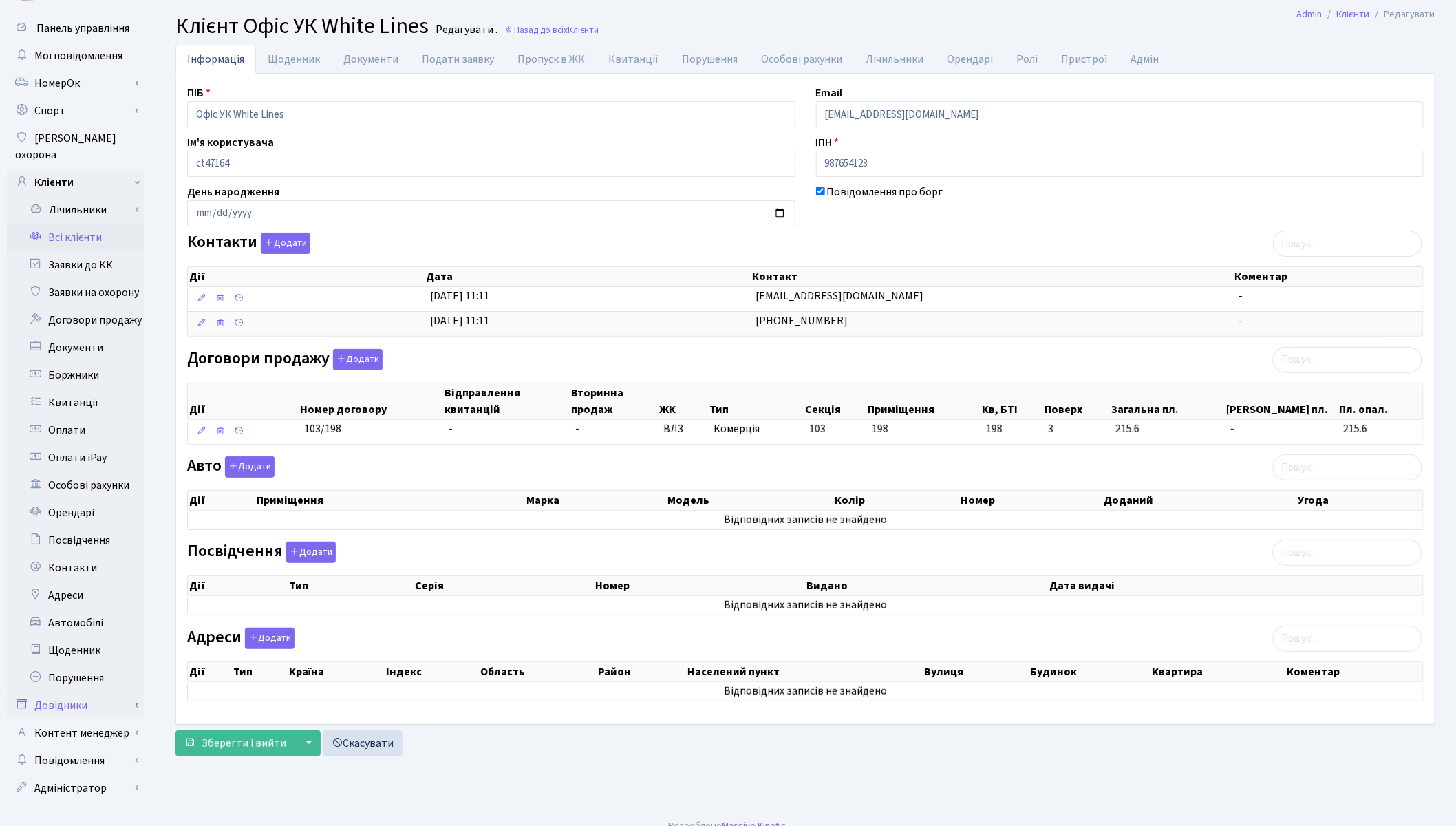
click at [80, 692] on link "Довідники" at bounding box center [75, 705] width 138 height 27
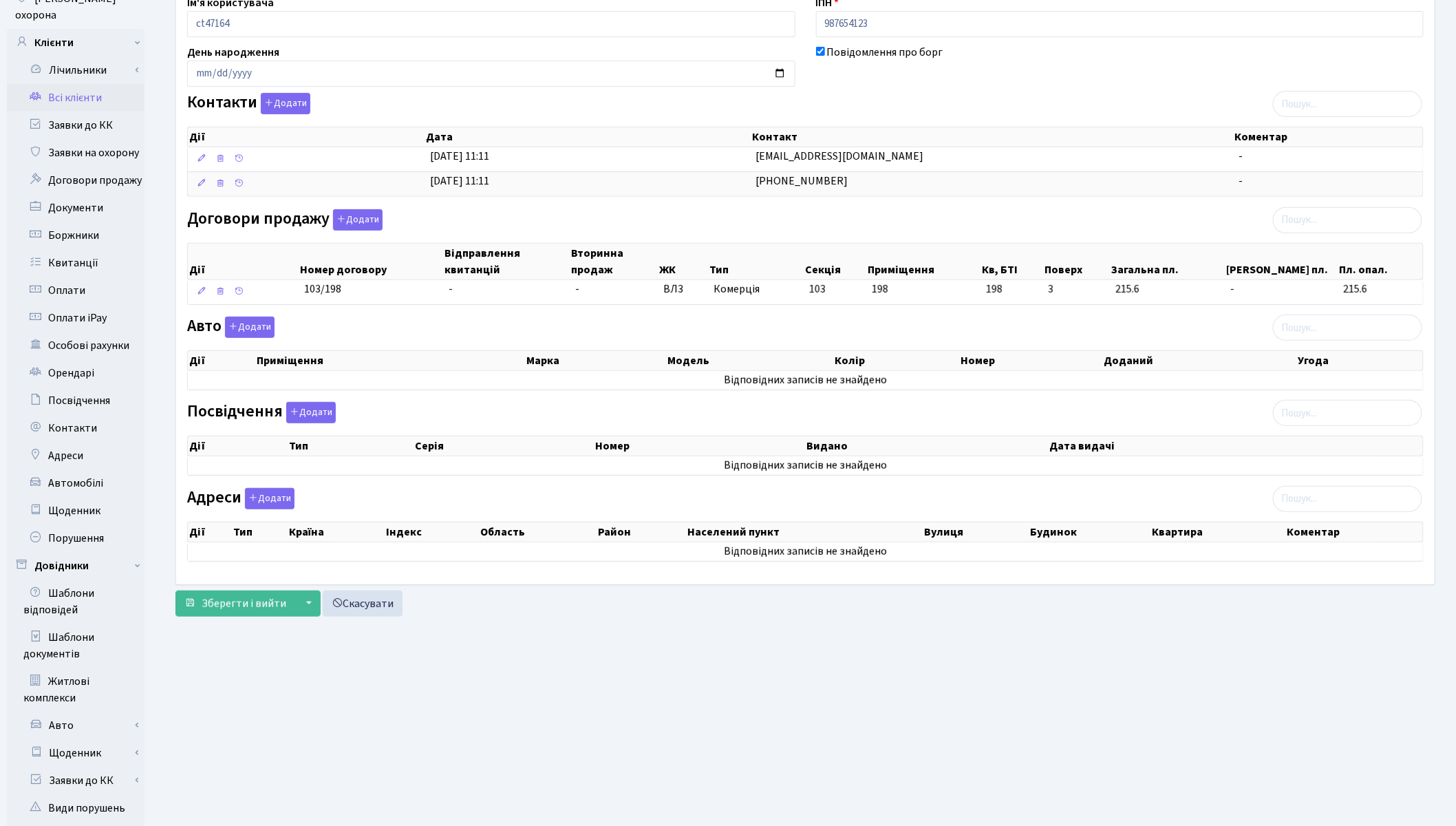
scroll to position [335, 0]
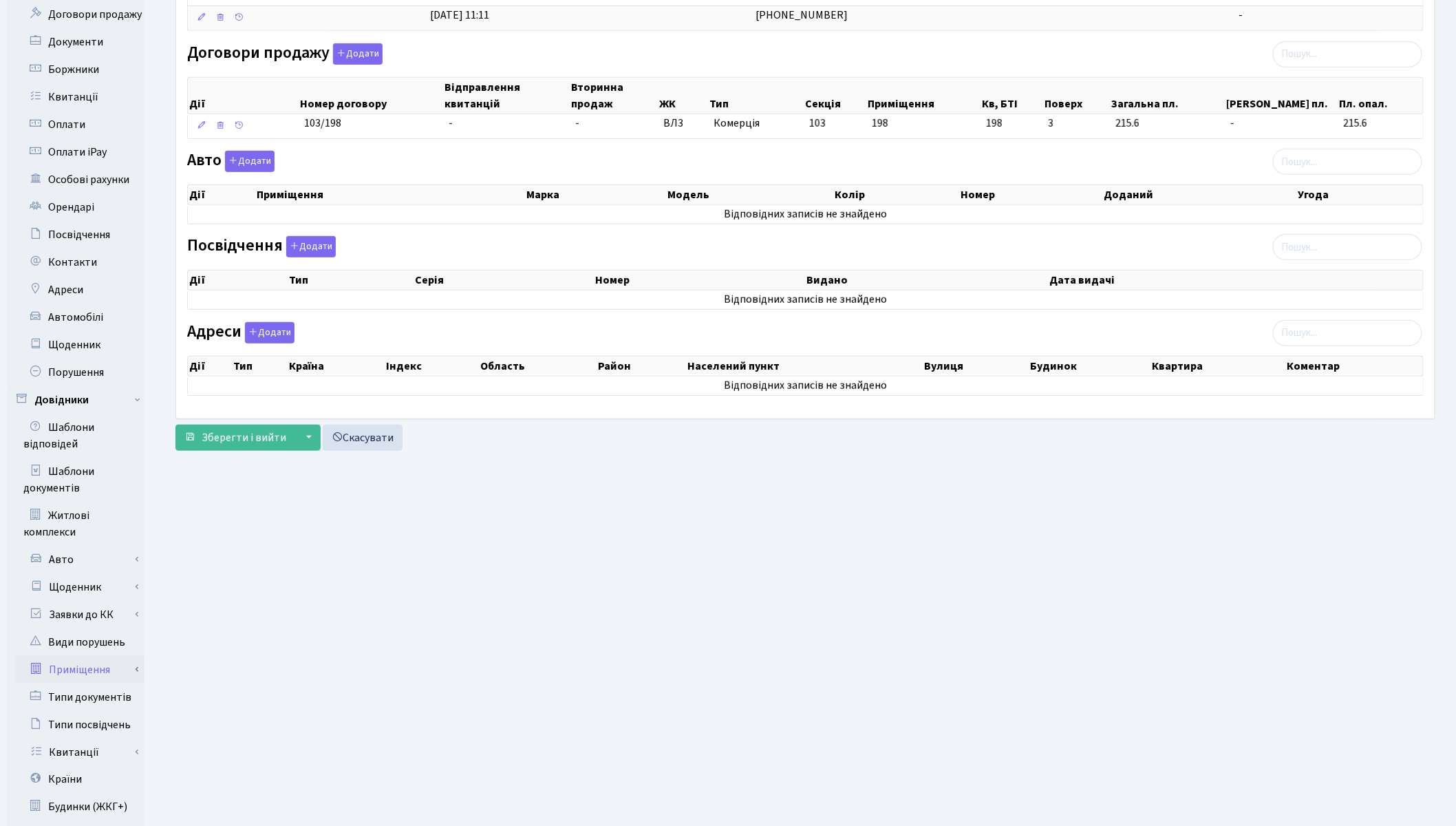
click at [91, 656] on link "Приміщення" at bounding box center [80, 669] width 129 height 27
click at [101, 683] on link "Всі приміщення" at bounding box center [80, 696] width 129 height 27
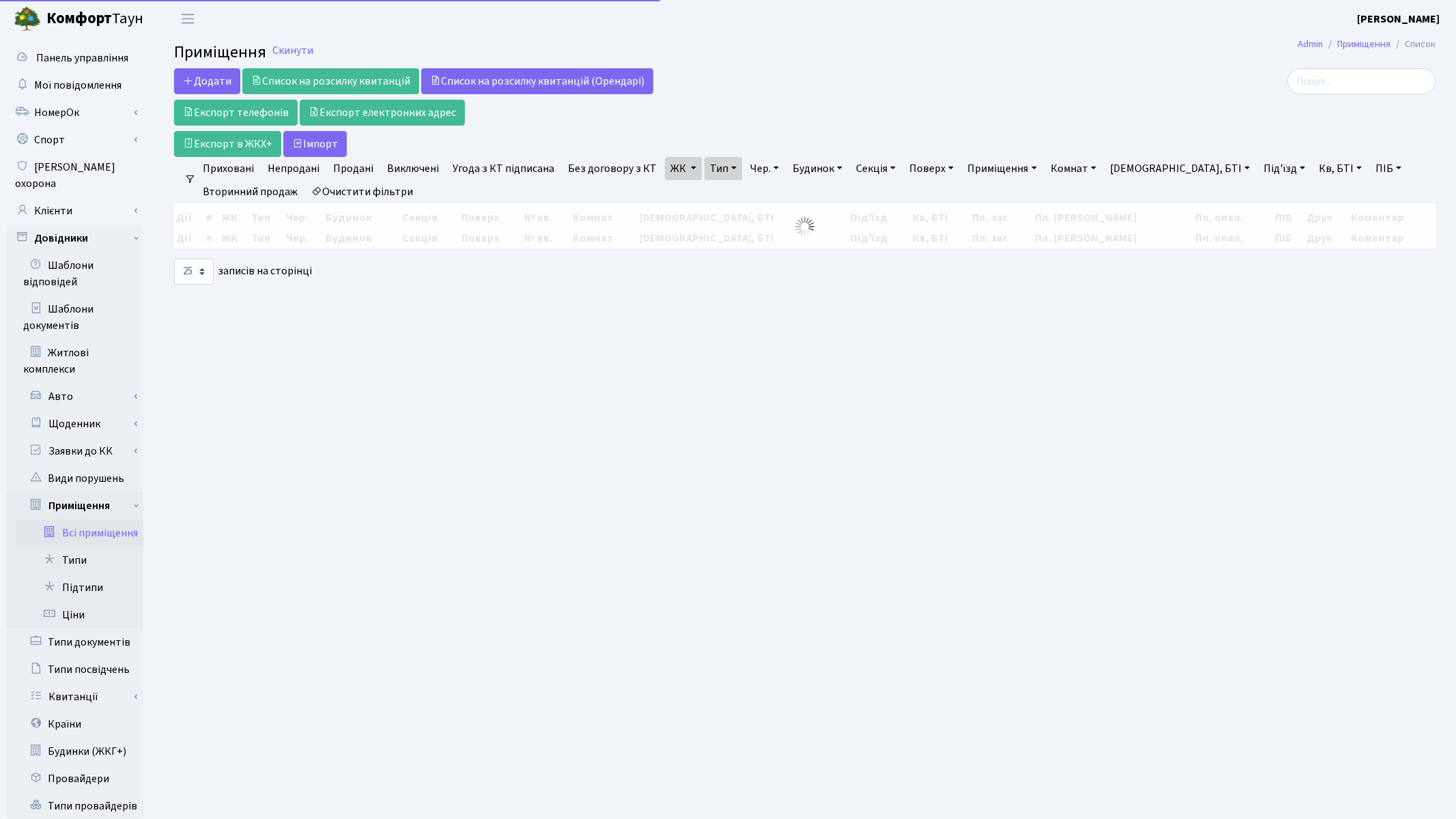
select select "25"
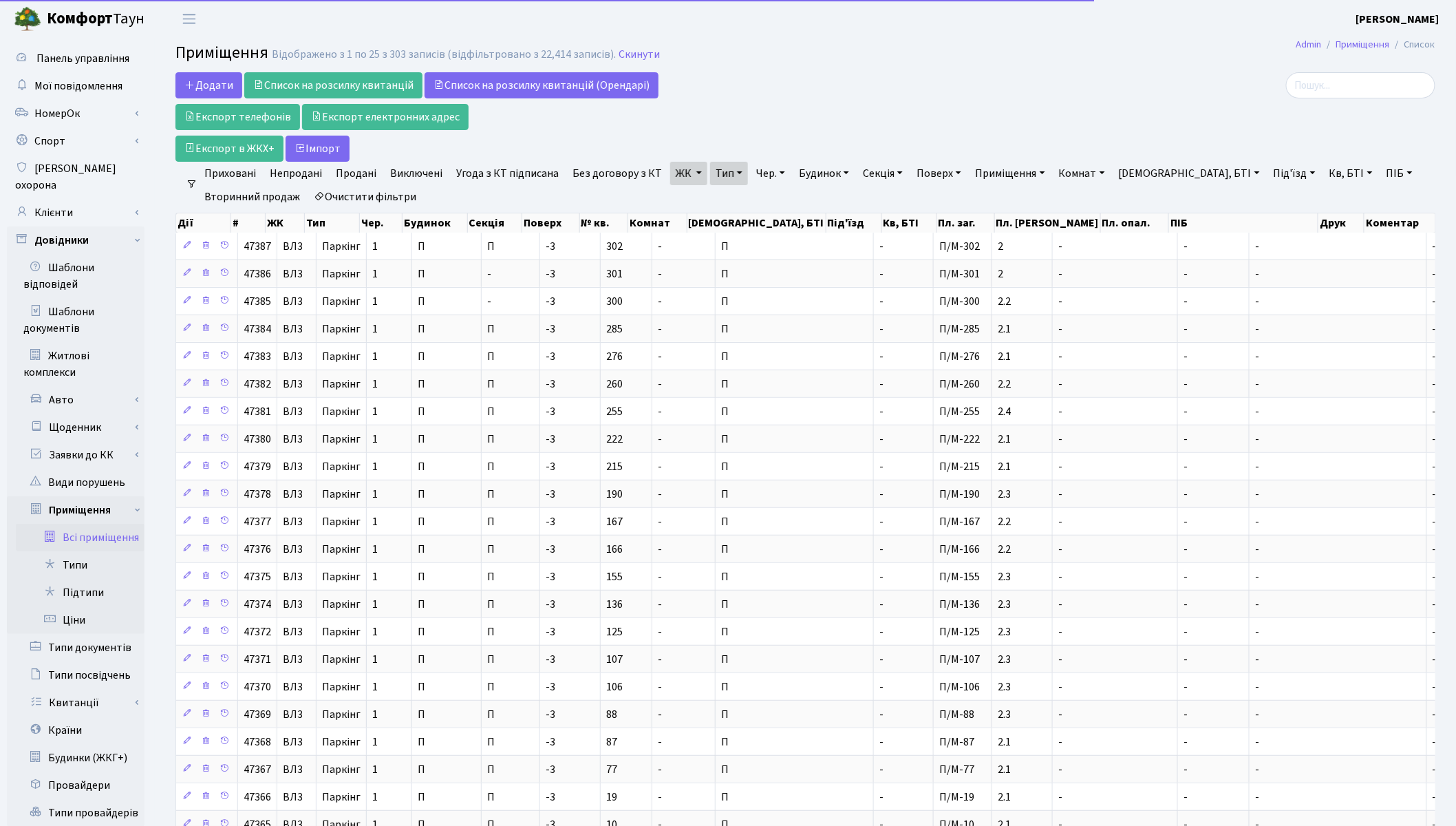
click at [400, 197] on link "Очистити фільтри" at bounding box center [365, 196] width 114 height 24
checkbox input "false"
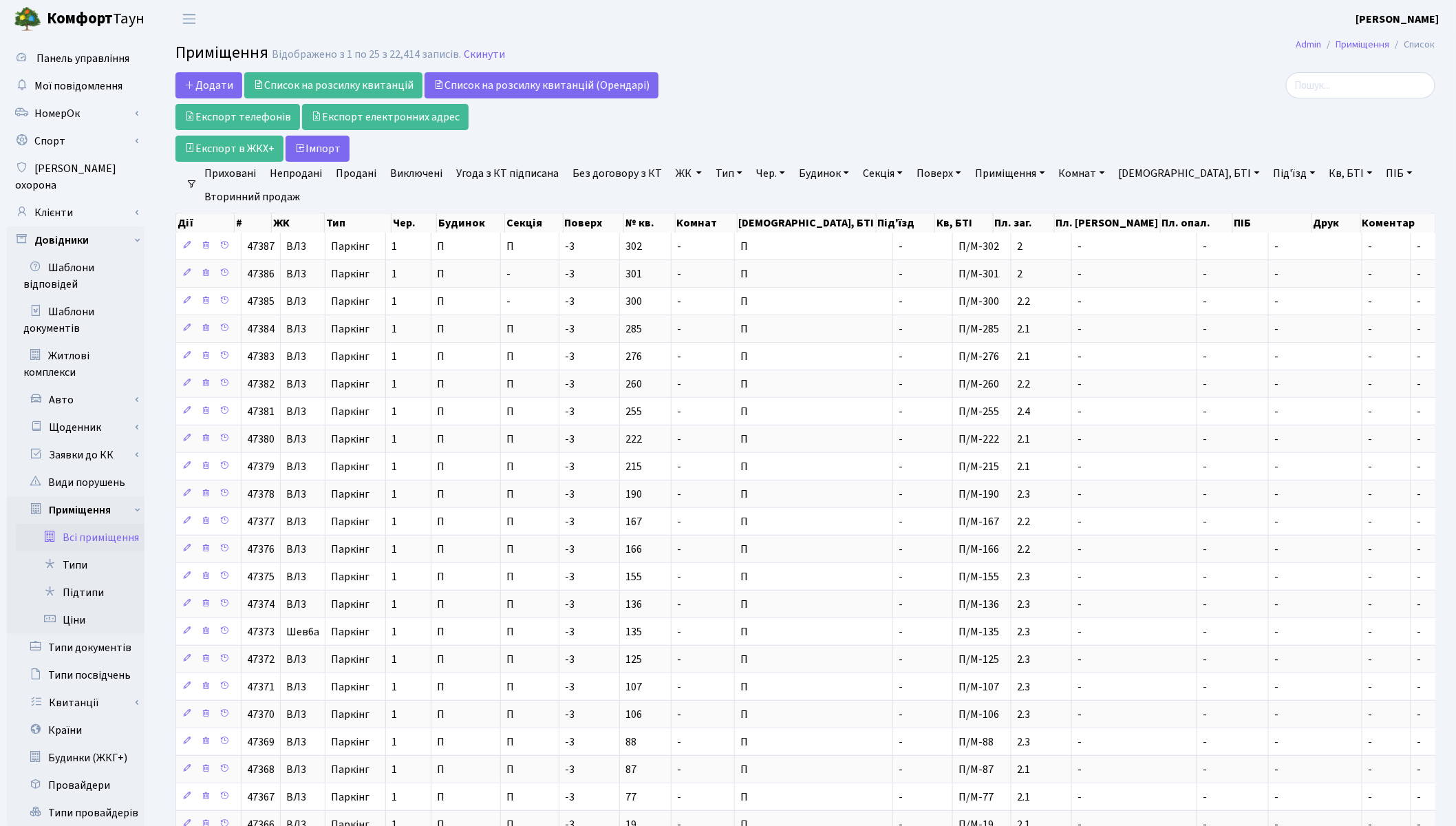
click at [679, 175] on link "ЖК" at bounding box center [689, 173] width 37 height 24
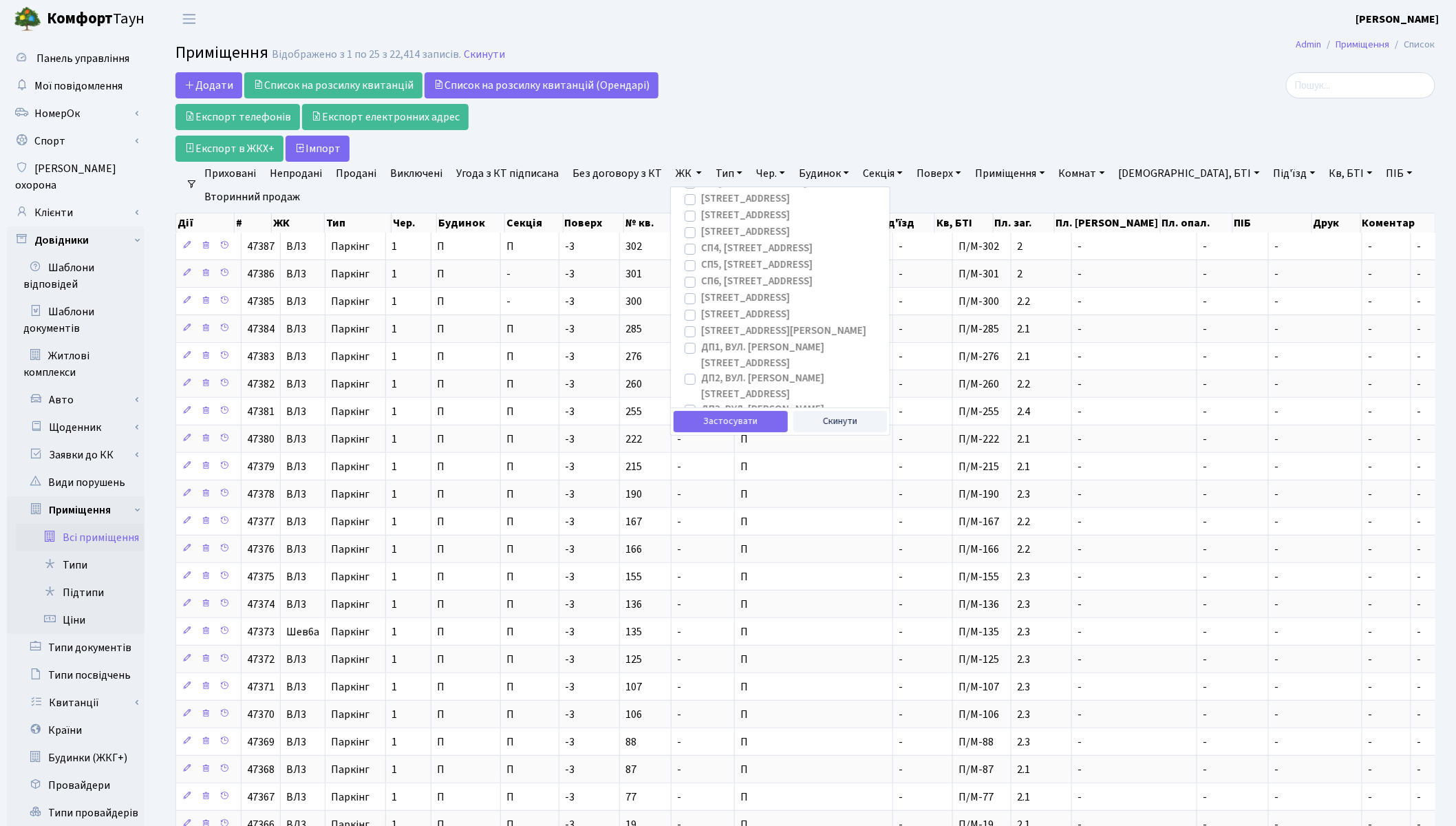
scroll to position [229, 0]
click at [702, 397] on label "ДП4, вул. [PERSON_NAME][STREET_ADDRESS]" at bounding box center [790, 412] width 178 height 31
click at [702, 397] on input "ДП4, вул. [PERSON_NAME][STREET_ADDRESS]" at bounding box center [706, 401] width 9 height 9
checkbox input "true"
click at [712, 428] on button "Застосувати" at bounding box center [731, 421] width 114 height 21
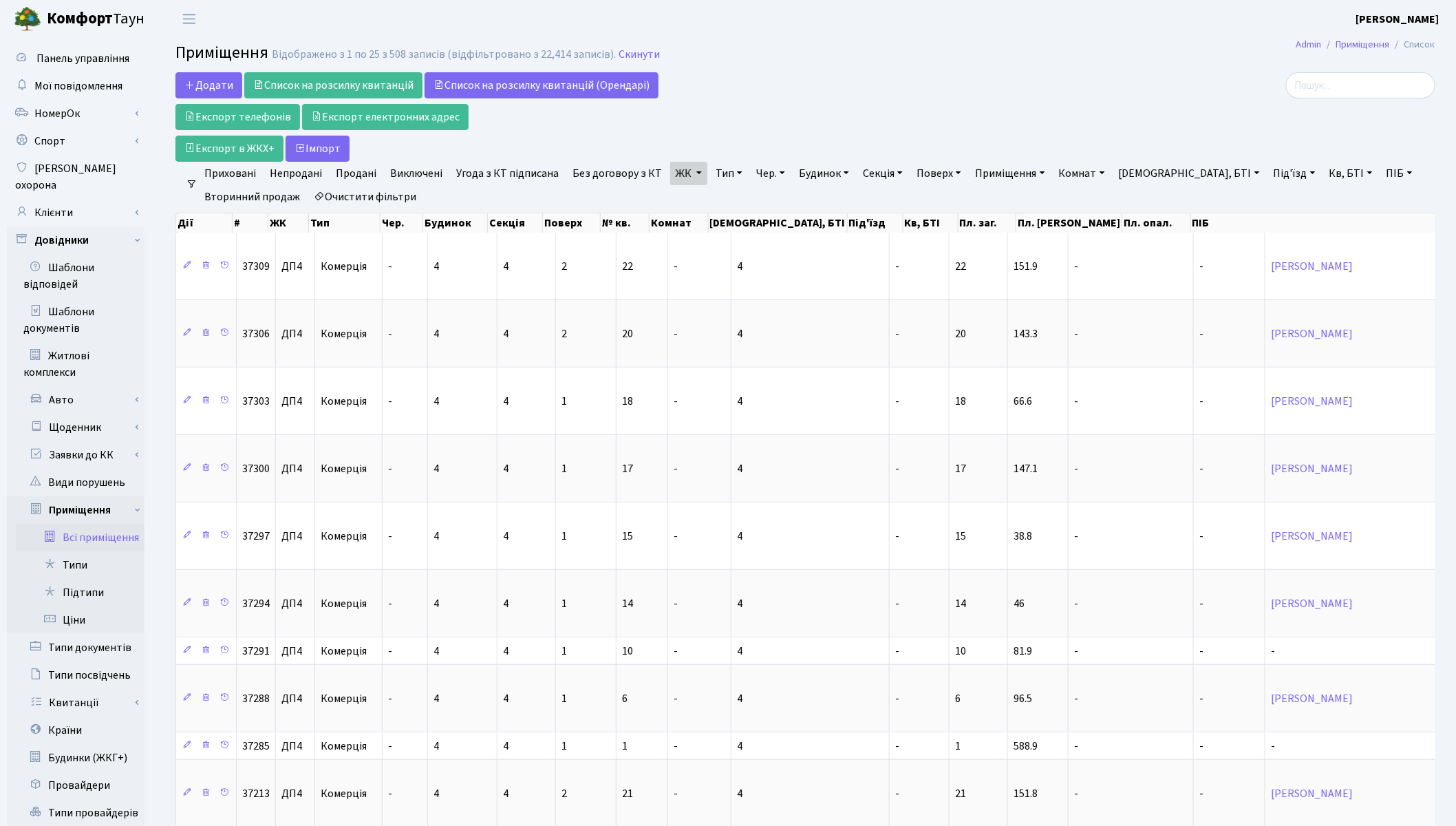
click at [721, 168] on link "Тип" at bounding box center [729, 173] width 38 height 24
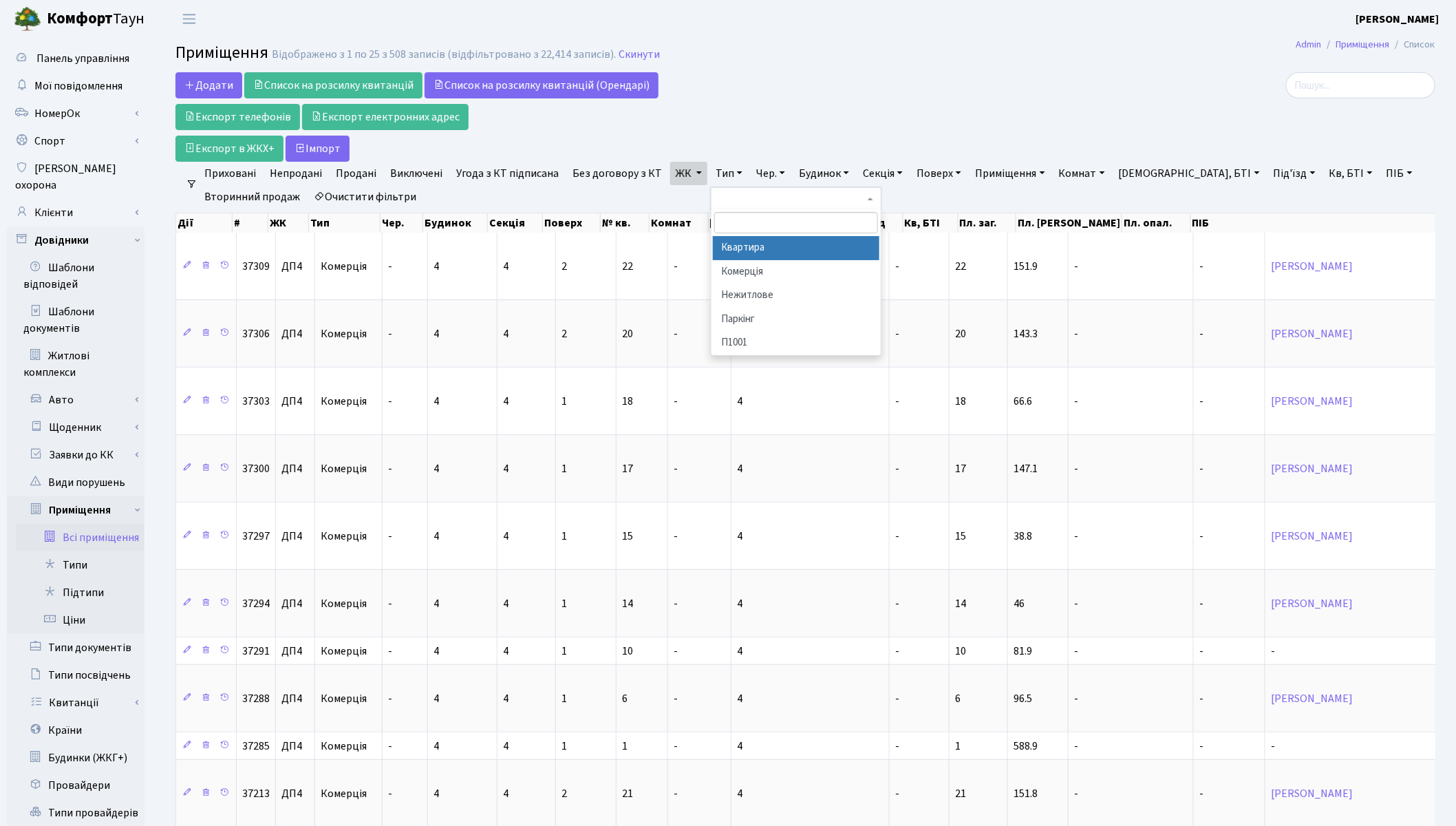
click at [733, 244] on li "Квартира" at bounding box center [796, 247] width 166 height 24
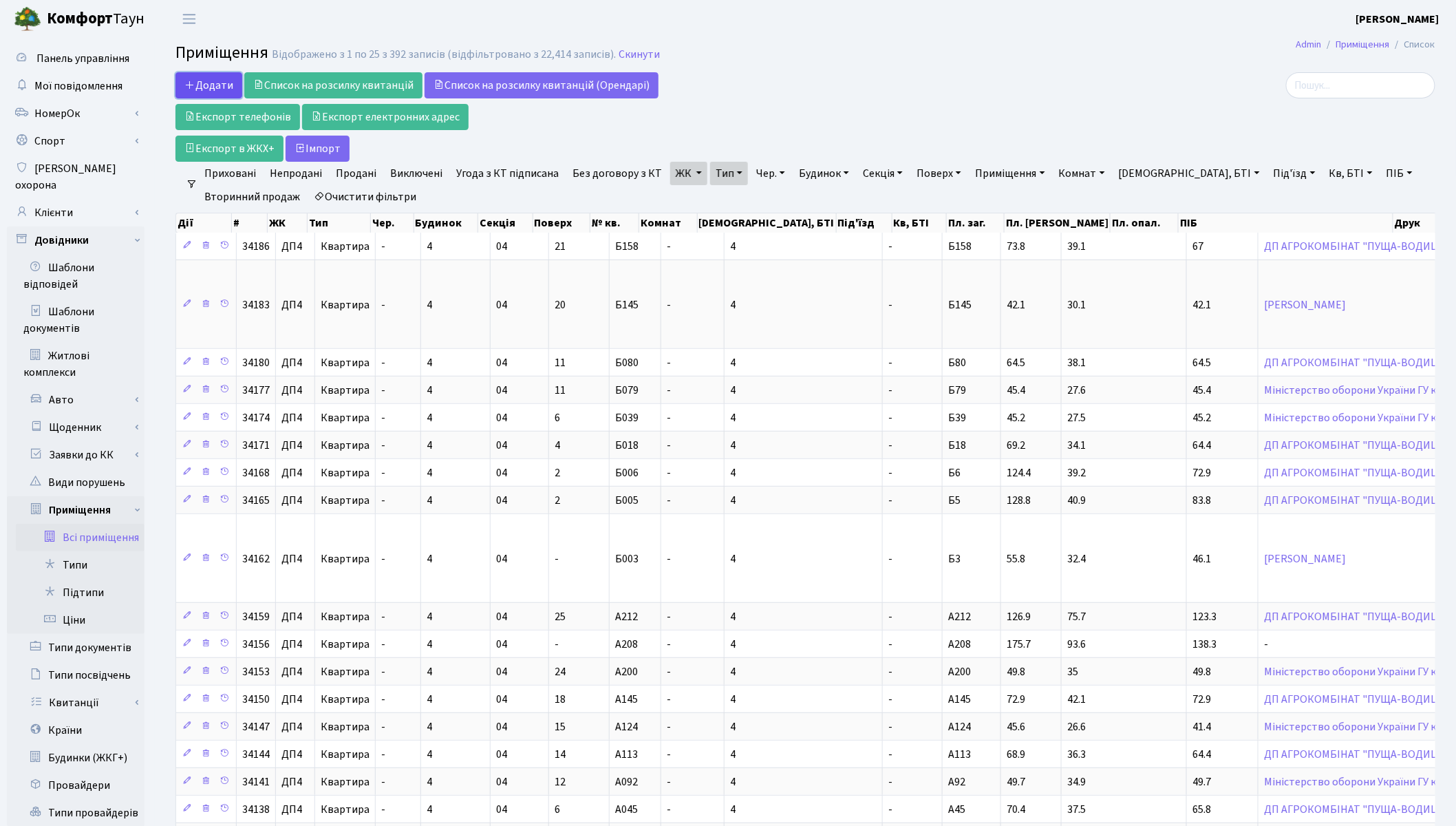
click at [197, 81] on span "Додати" at bounding box center [209, 85] width 49 height 15
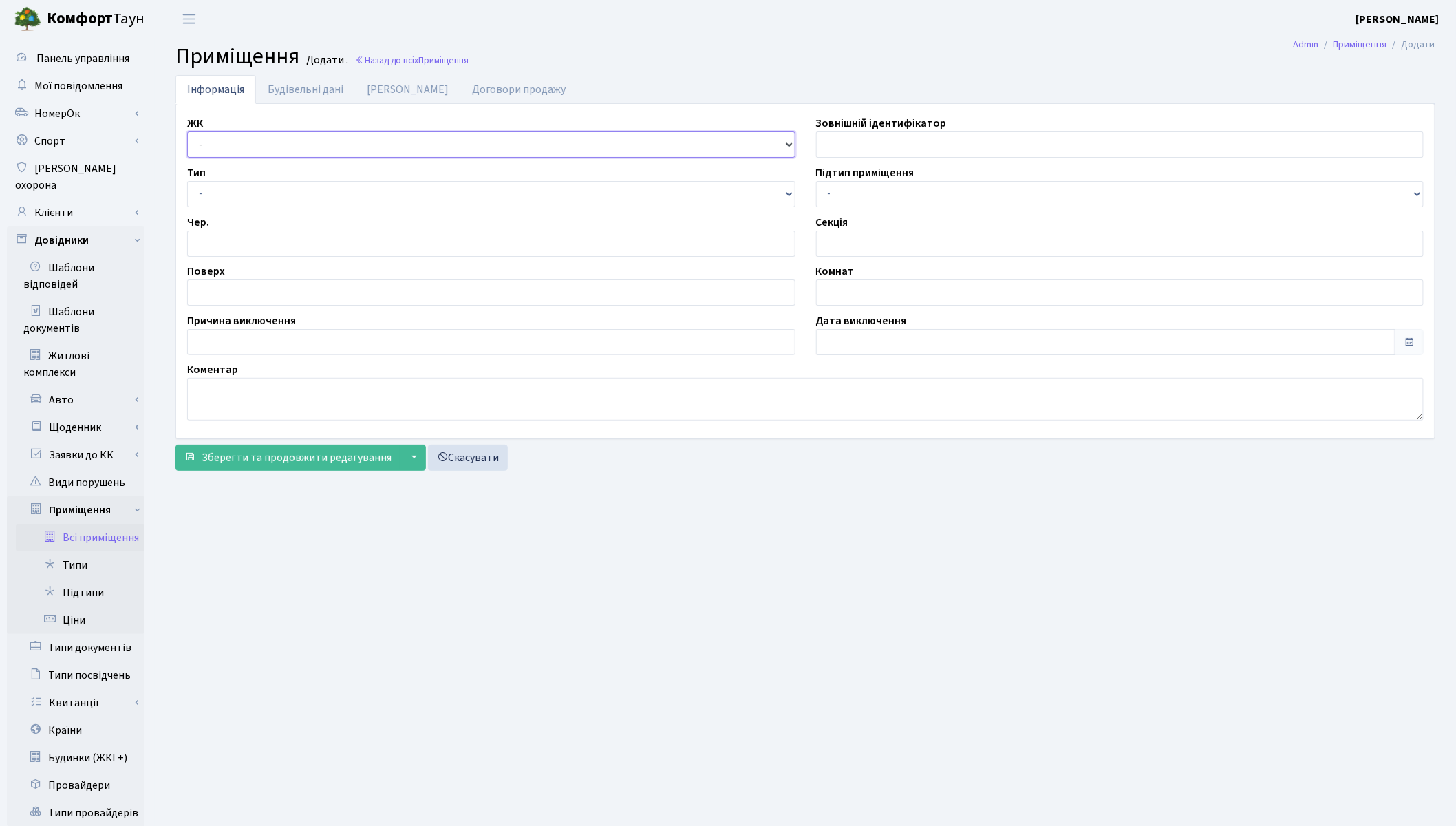
click at [223, 146] on select "- КТ, вул. Регенераторна, 4 ЦП, вул. Джона Маккейна, 7 ТХ, вул. Ділова, 1/2 КТ2…" at bounding box center [491, 145] width 608 height 26
select select "313"
click at [187, 131] on select "- КТ, вул. Регенераторна, 4 ЦП, вул. Джона Маккейна, 7 ТХ, вул. Ділова, 1/2 КТ2…" at bounding box center [491, 145] width 608 height 26
click at [869, 148] on input "text" at bounding box center [1120, 145] width 608 height 26
type input "5"
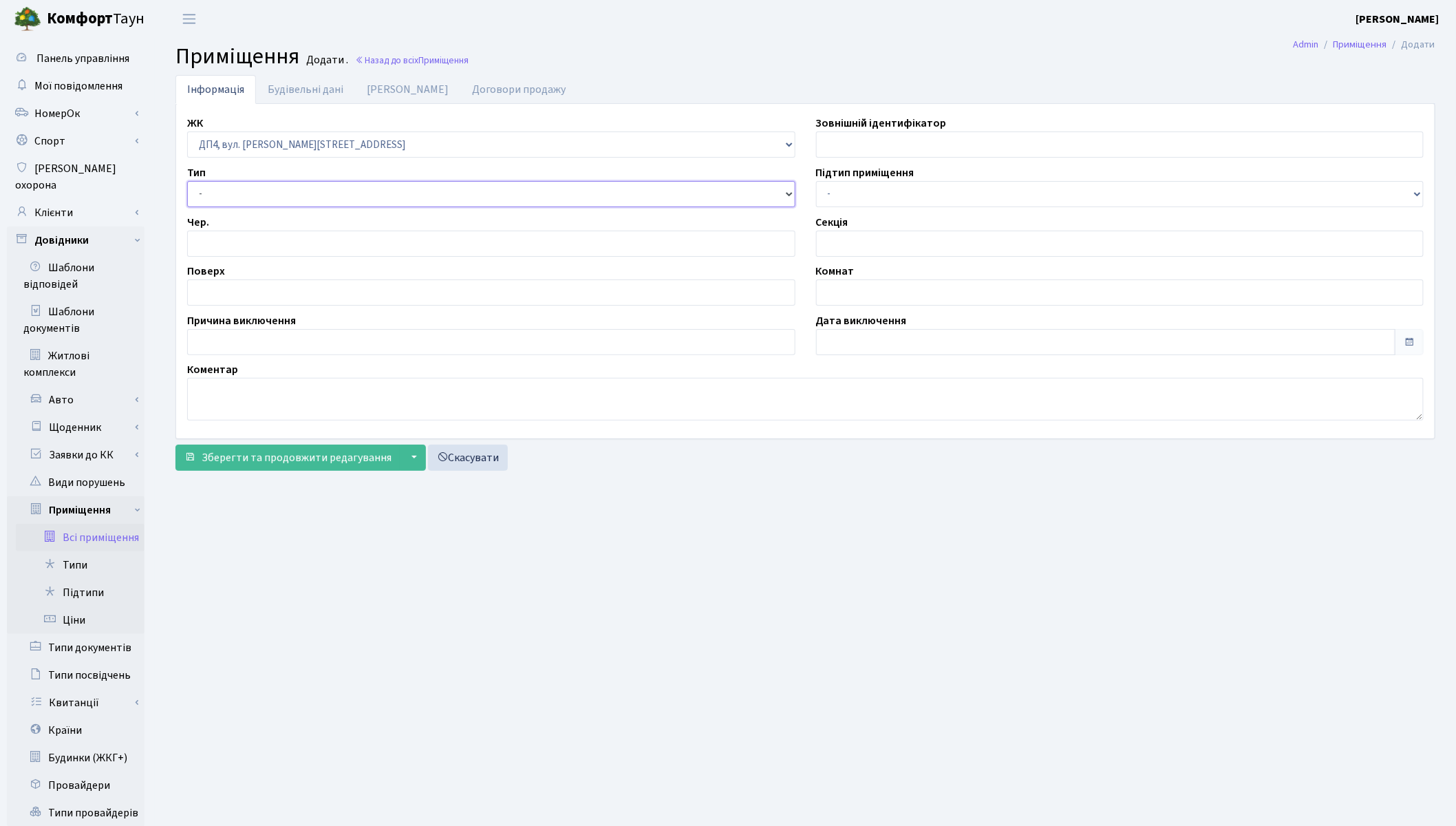
click at [266, 197] on select "- Квартира Комерція Нежитлове Паркінг П1001" at bounding box center [491, 194] width 608 height 26
select select "269"
click at [187, 181] on select "- Квартира Комерція Нежитлове Паркінг П1001" at bounding box center [491, 194] width 608 height 26
click at [263, 249] on input "number" at bounding box center [491, 244] width 608 height 26
type input "1"
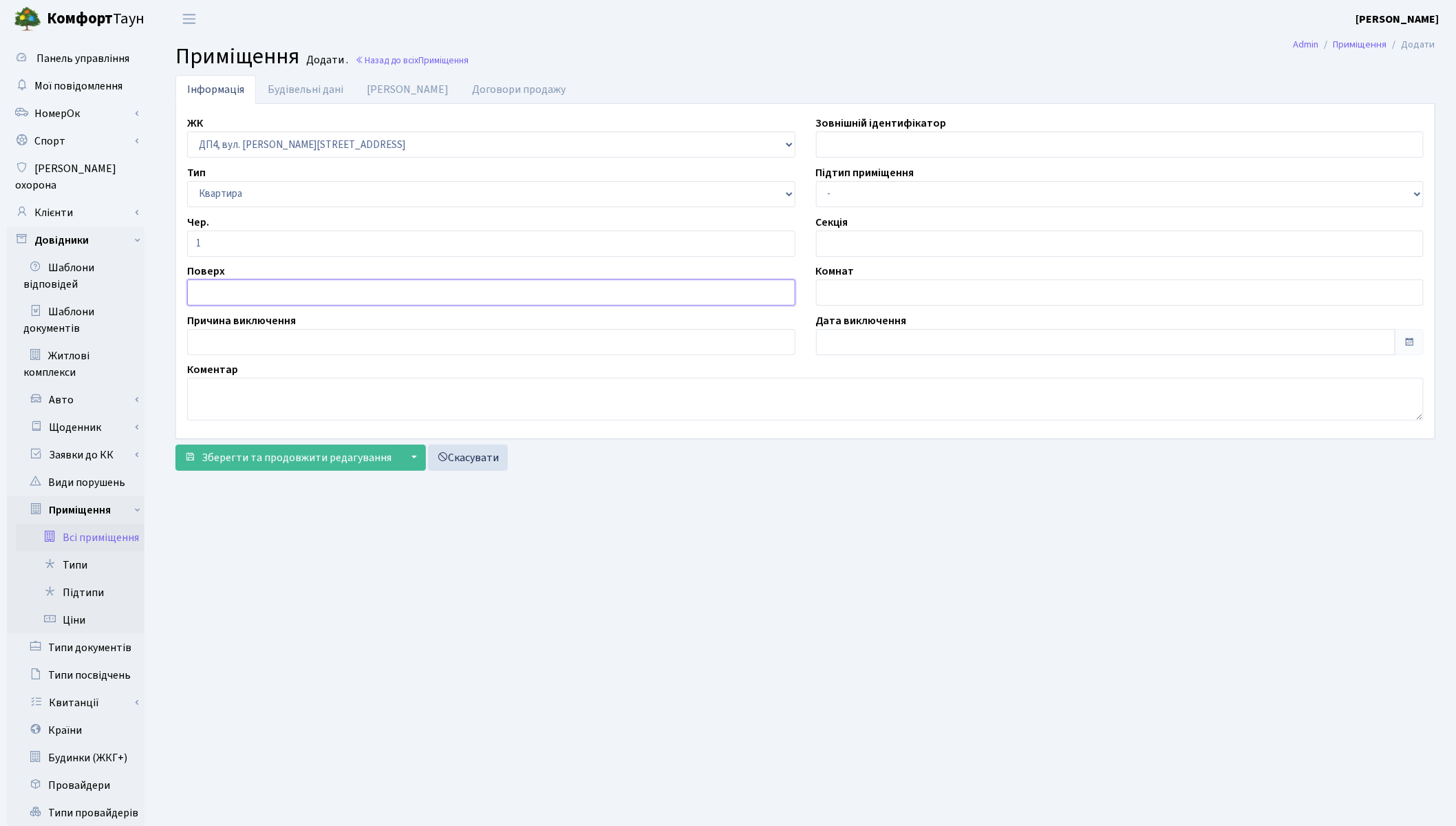
click at [249, 284] on input "text" at bounding box center [491, 293] width 608 height 26
type input "1"
click at [315, 82] on link "Будівельні дані" at bounding box center [305, 89] width 99 height 28
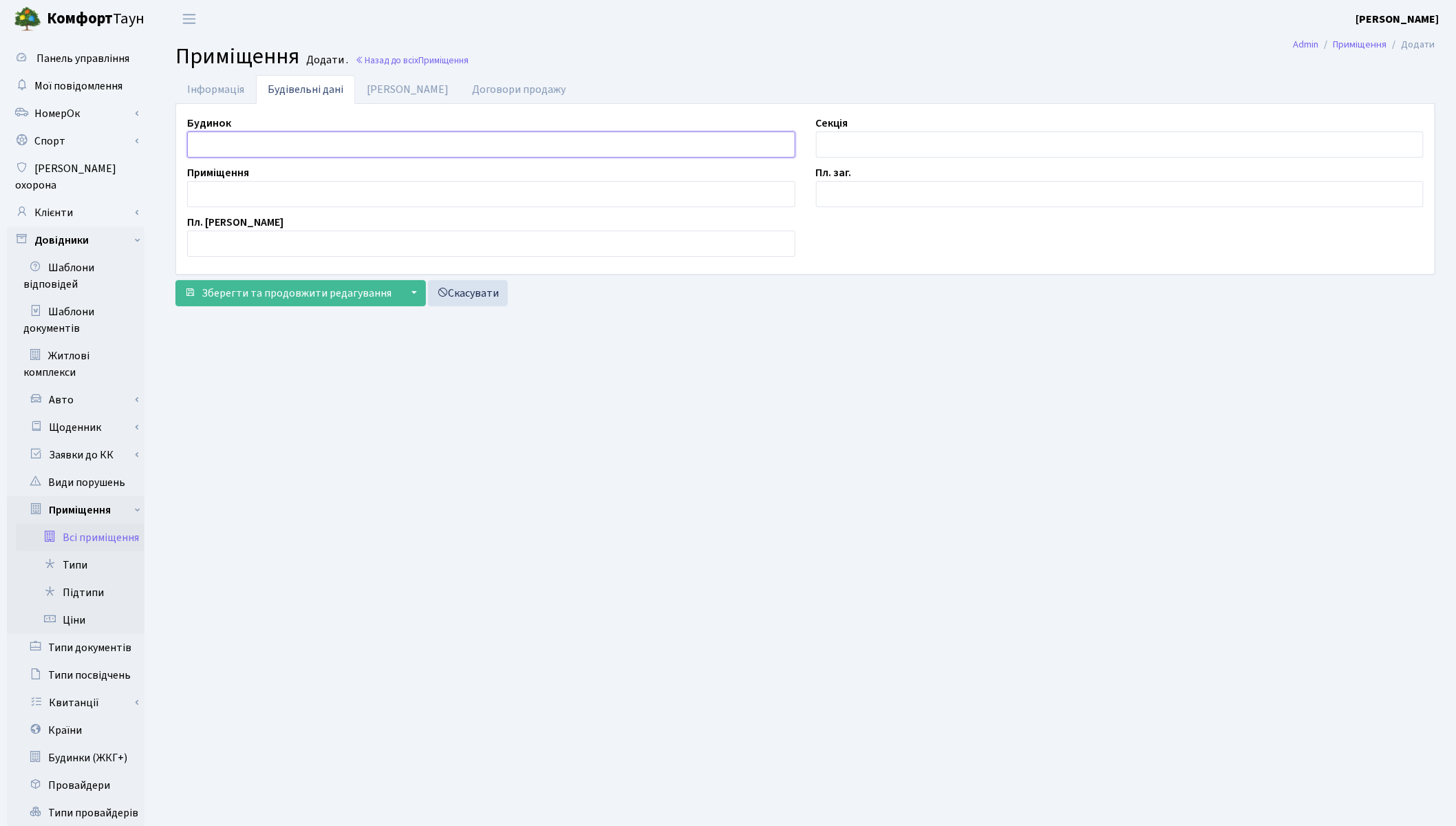
click at [223, 139] on input "text" at bounding box center [491, 145] width 608 height 26
type input "4"
click at [936, 133] on input "text" at bounding box center [1120, 145] width 608 height 26
type input "04"
click at [320, 197] on input "text" at bounding box center [491, 194] width 608 height 26
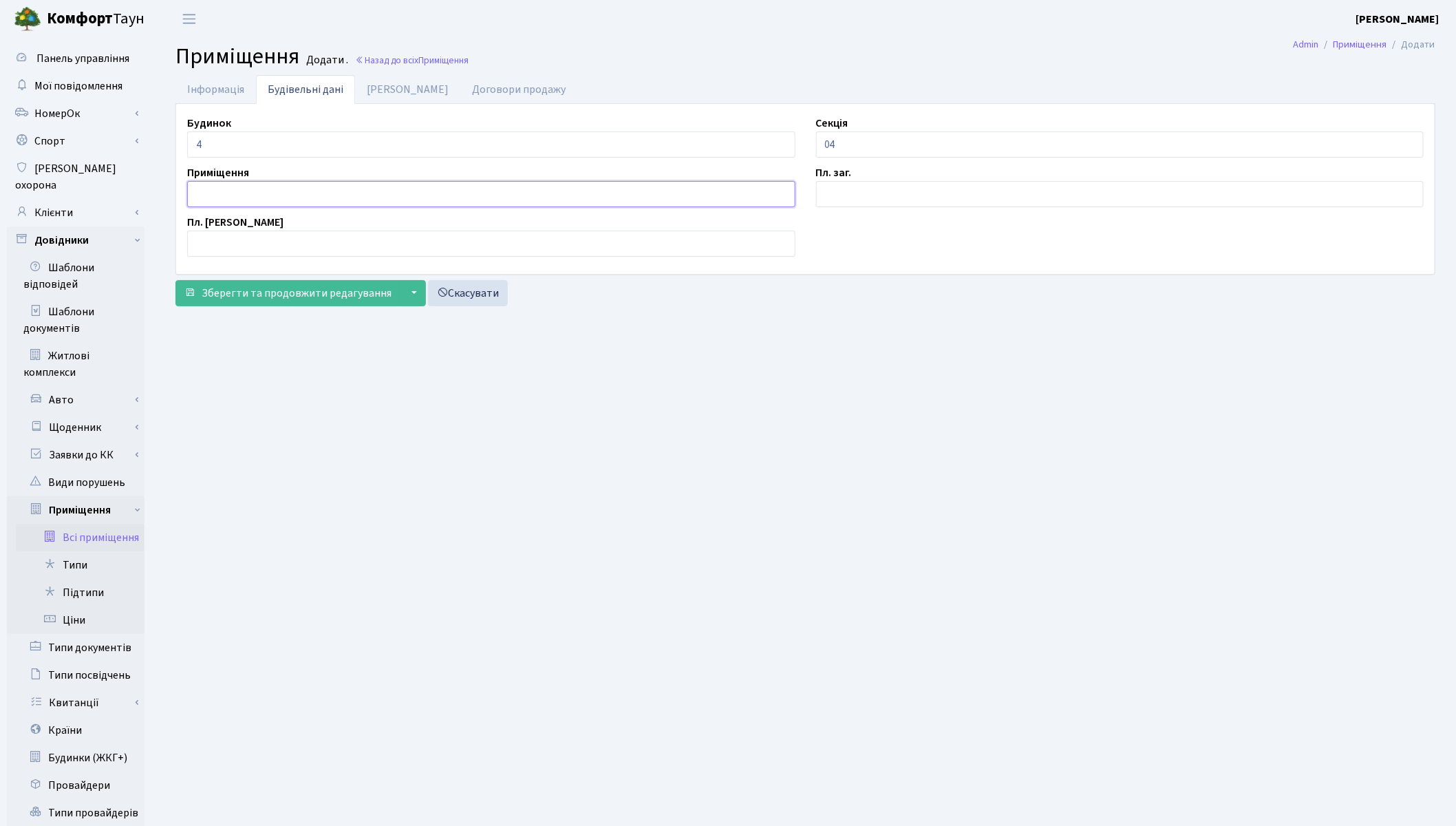
type input "<"
type input "777"
click at [307, 237] on input "text" at bounding box center [491, 244] width 608 height 26
type input "50.00"
click at [887, 197] on input "text" at bounding box center [1120, 194] width 608 height 26
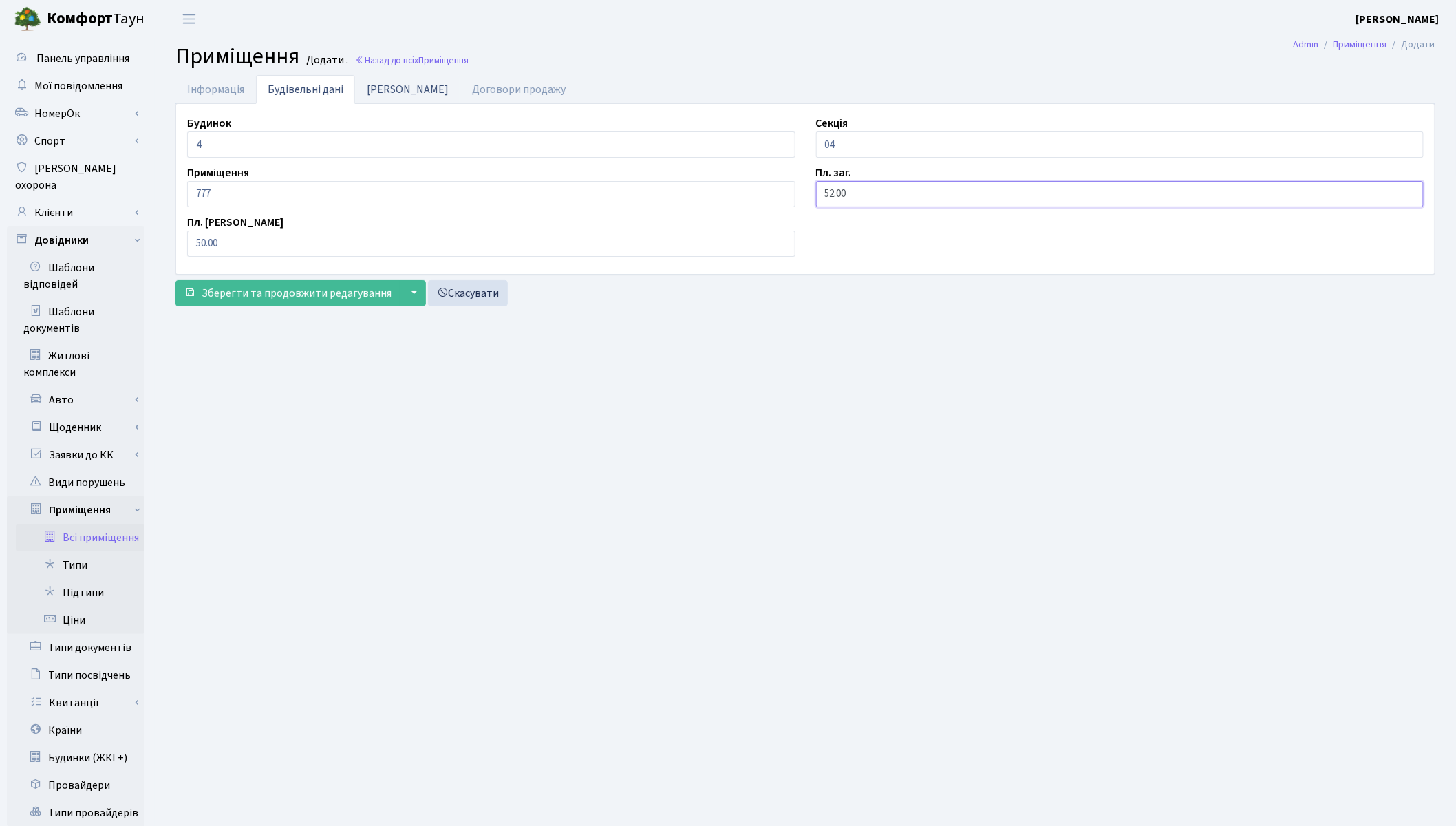
type input "52.00"
click at [393, 88] on link "Дані БТІ" at bounding box center [407, 89] width 105 height 28
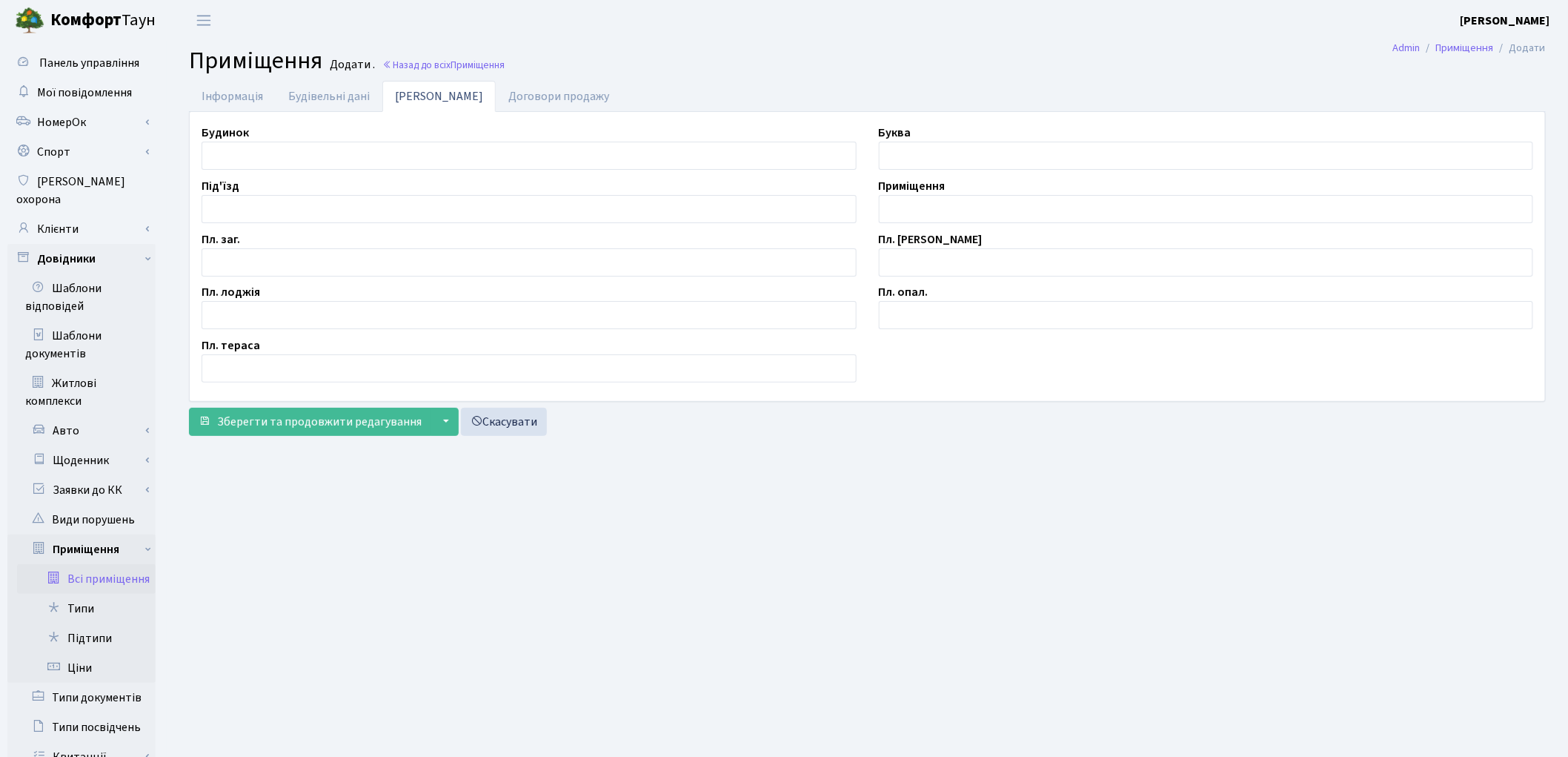
click at [344, 141] on div "Будинок" at bounding box center [529, 146] width 677 height 46
click at [348, 160] on input "text" at bounding box center [529, 156] width 655 height 28
type input "4"
click at [356, 261] on input "text" at bounding box center [529, 262] width 655 height 28
type input "52.00"
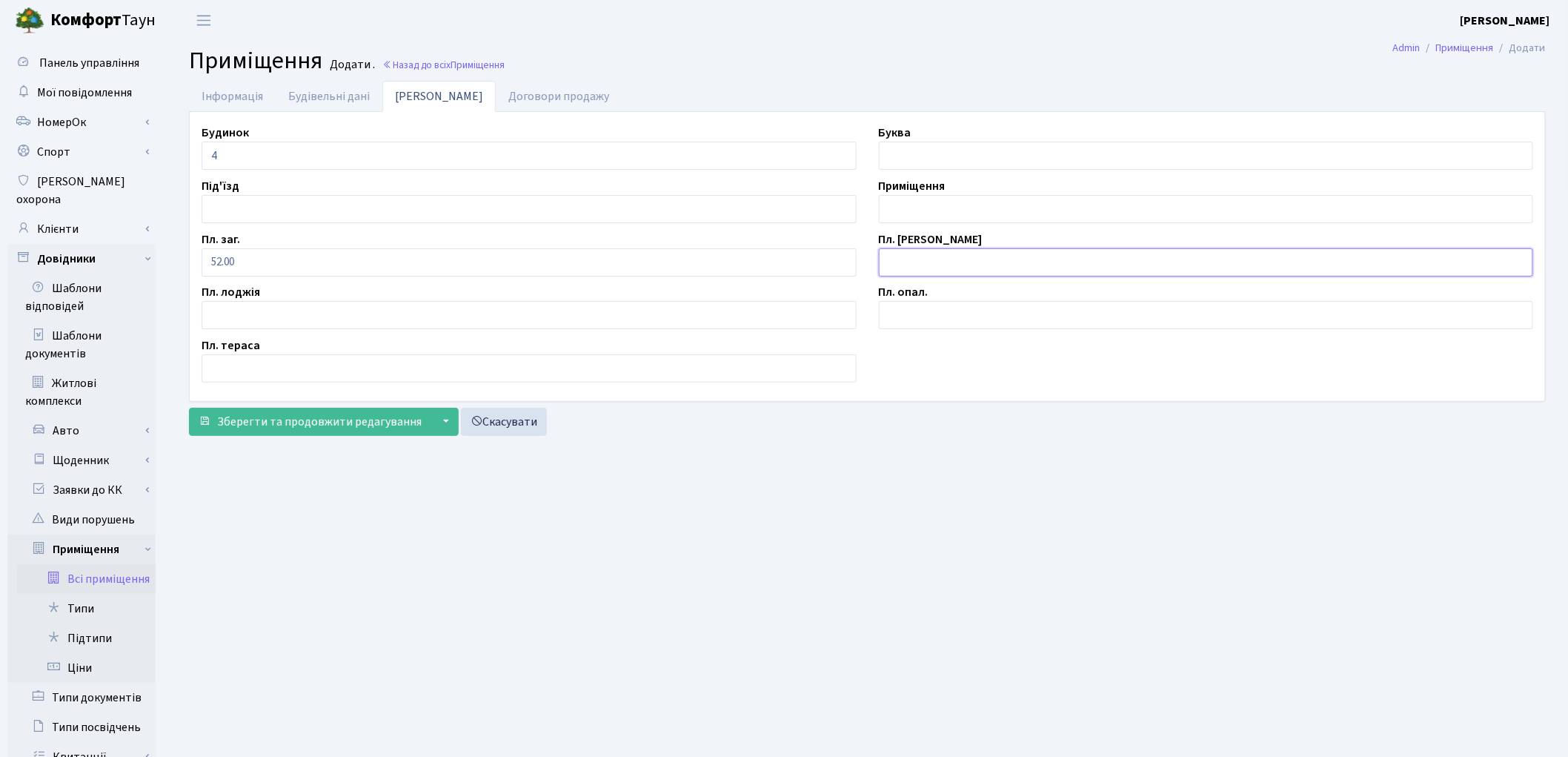
click at [1017, 255] on input "text" at bounding box center [1207, 262] width 655 height 28
type input "50.00"
click at [892, 212] on input "text" at bounding box center [1207, 210] width 655 height 28
type input "777"
click at [354, 424] on span "Зберегти та продовжити редагування" at bounding box center [319, 421] width 205 height 16
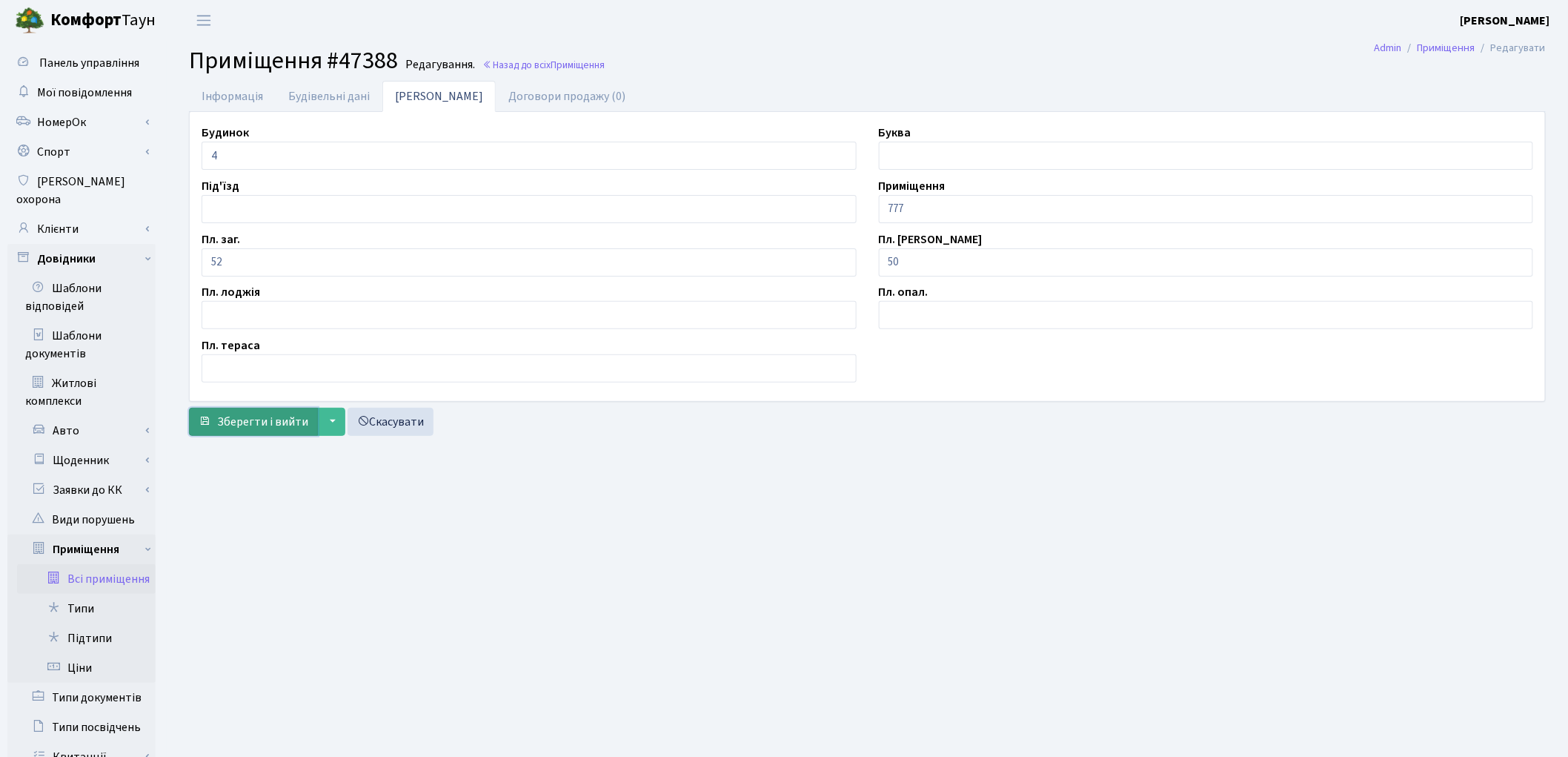
click at [272, 433] on button "Зберегти і вийти" at bounding box center [253, 422] width 129 height 28
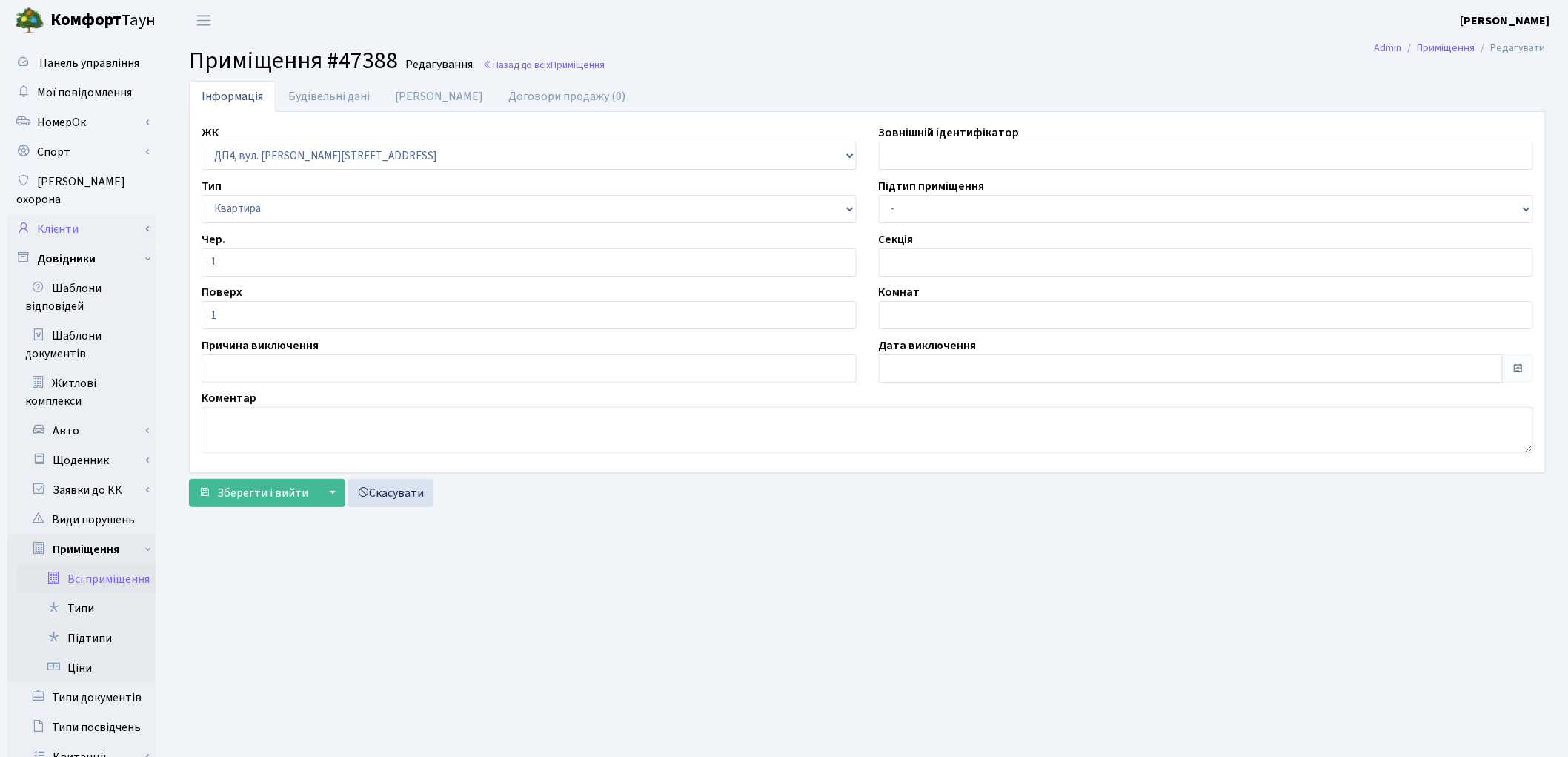
click at [75, 216] on link "Клієнти" at bounding box center [81, 228] width 148 height 29
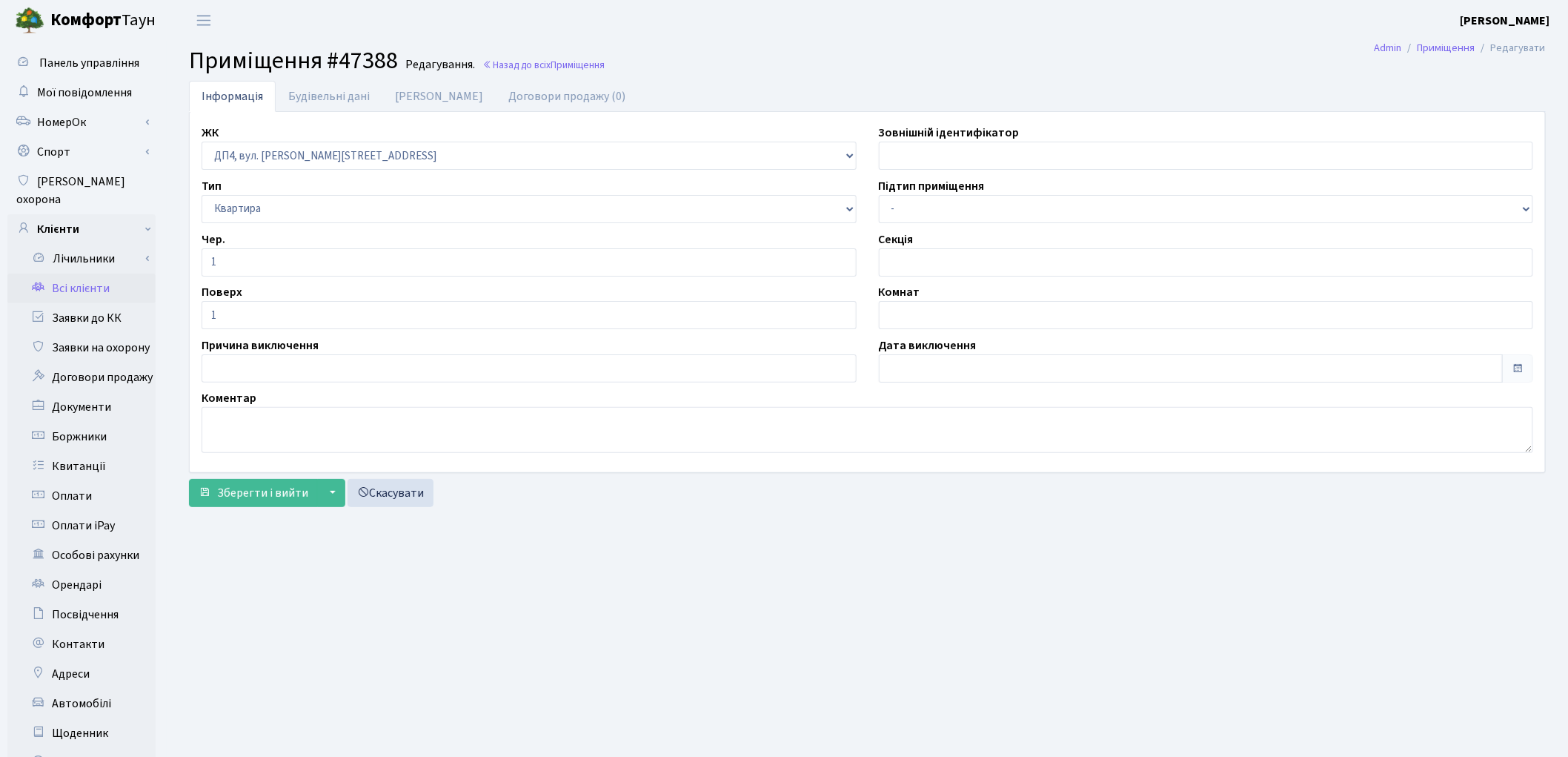
click at [91, 274] on link "Всі клієнти" at bounding box center [81, 288] width 148 height 29
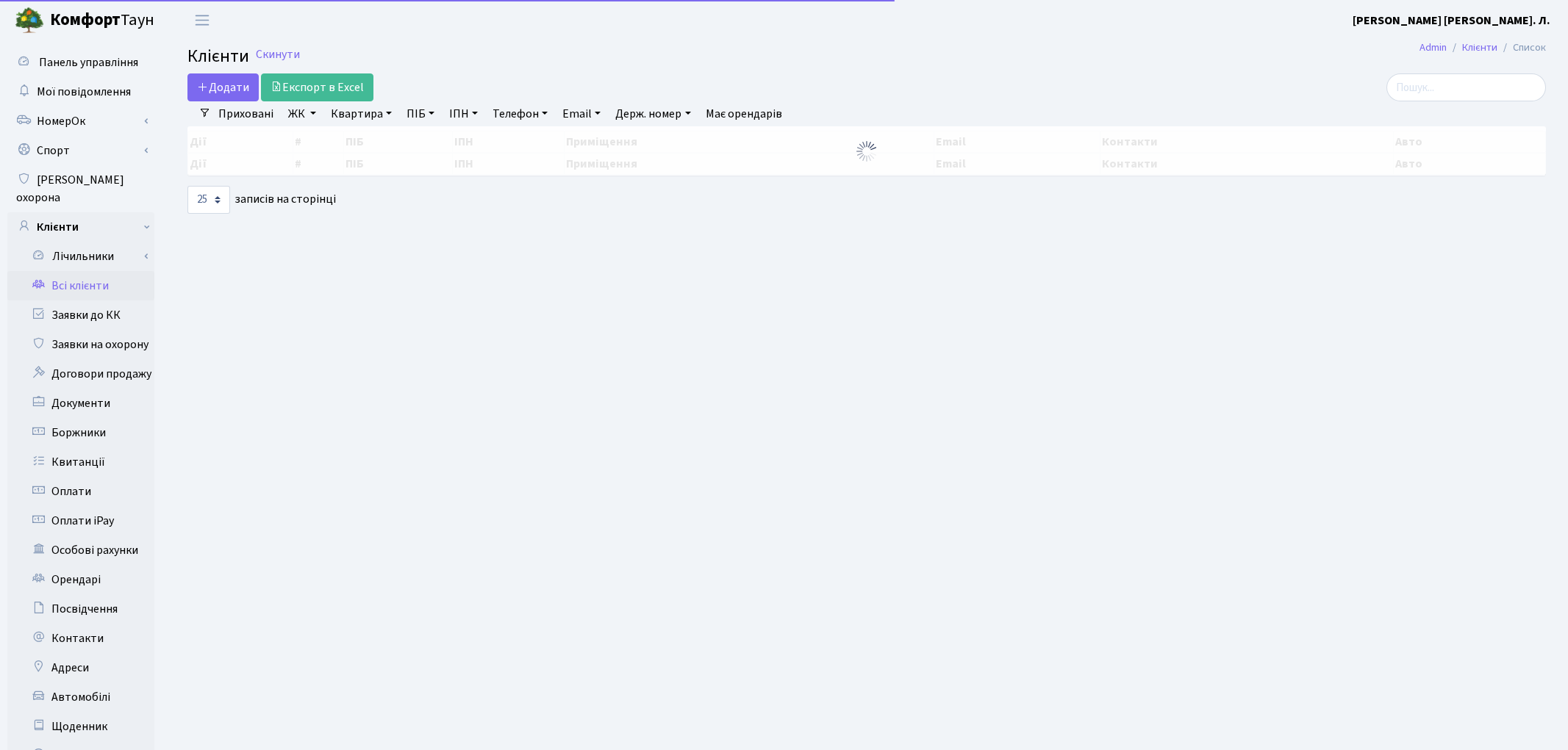
select select "25"
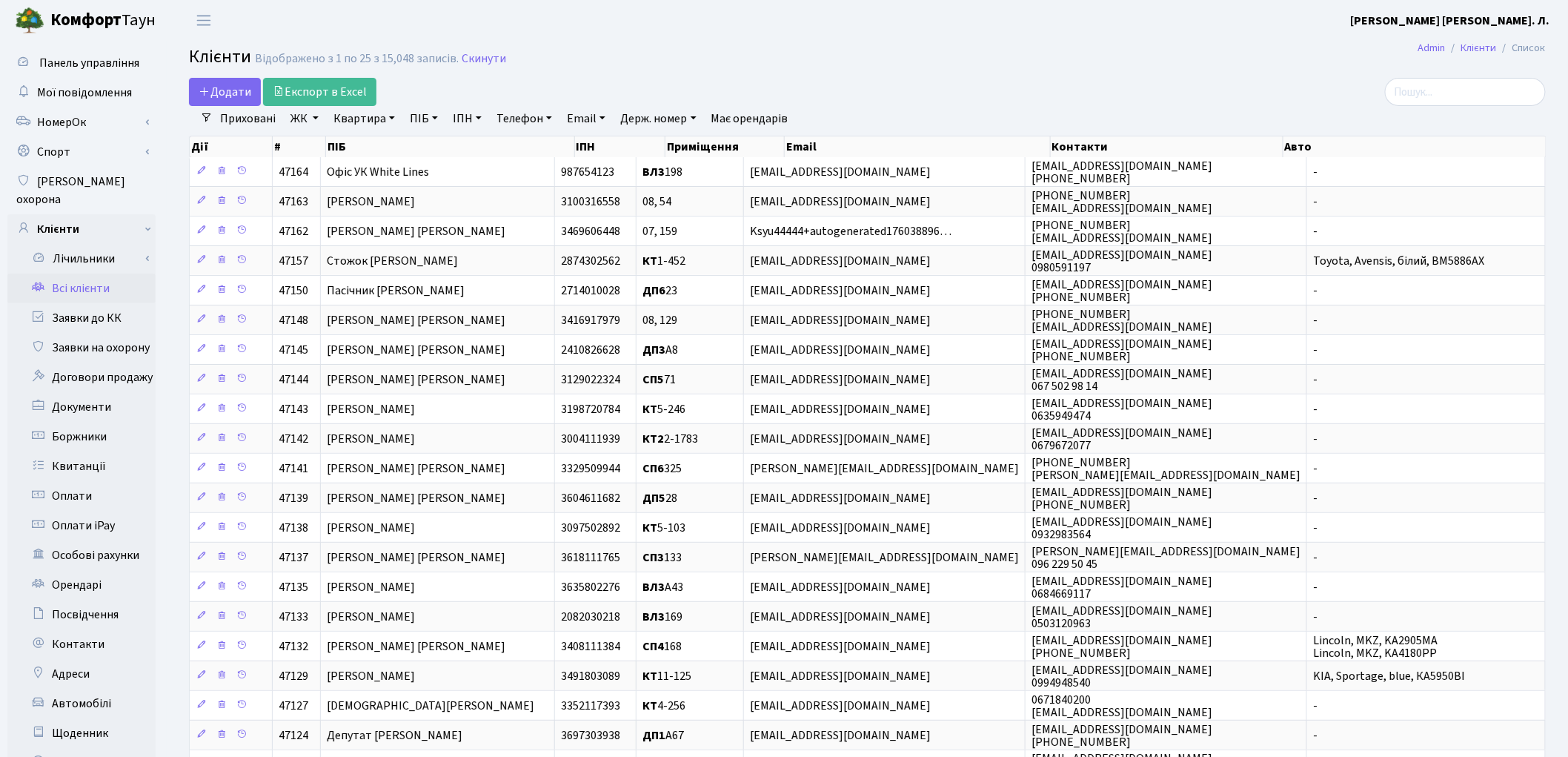
click at [409, 116] on link "ПІБ" at bounding box center [424, 118] width 40 height 25
type input "горд"
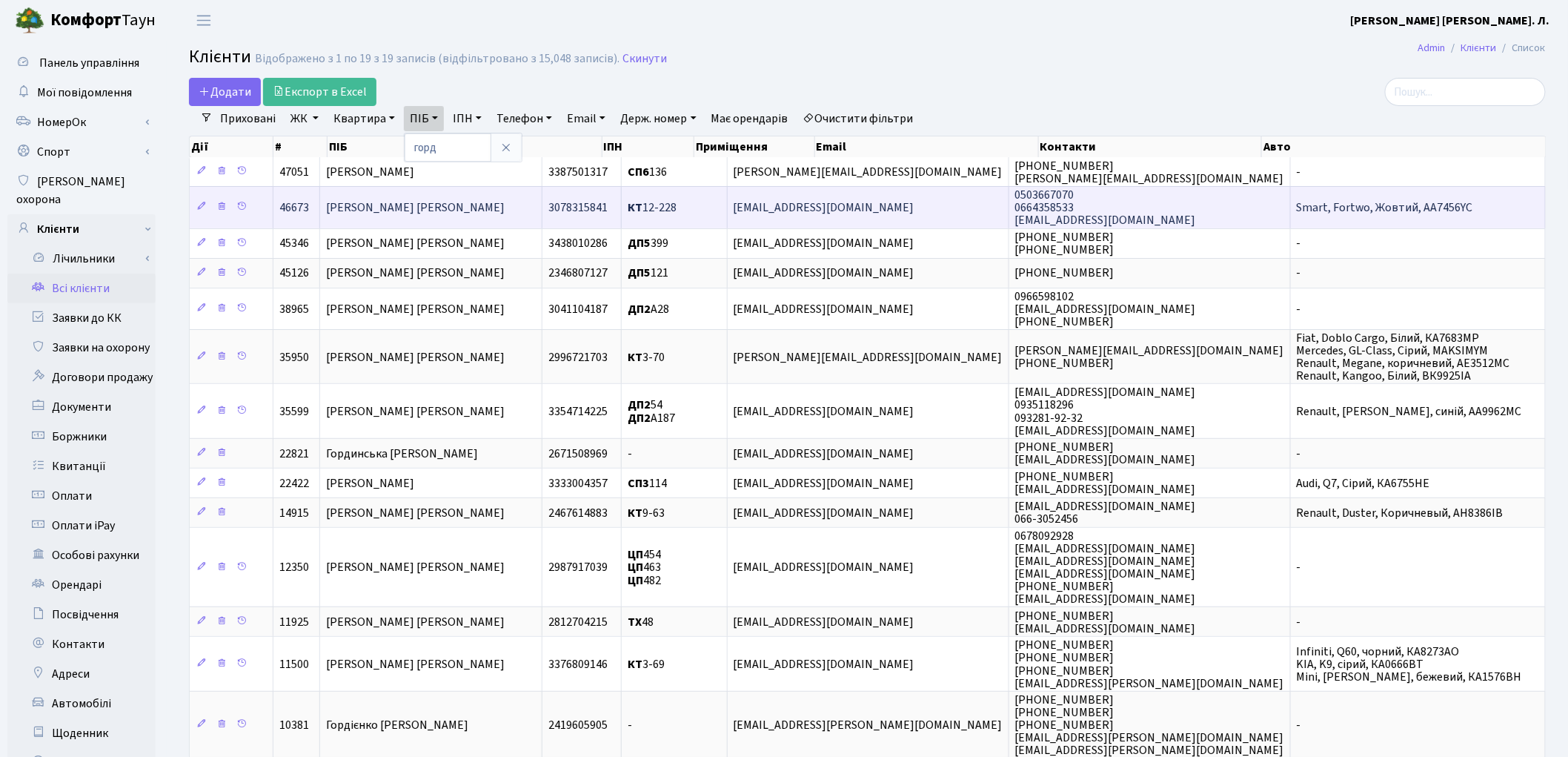
click at [477, 196] on td "[PERSON_NAME] [PERSON_NAME]" at bounding box center [431, 207] width 223 height 42
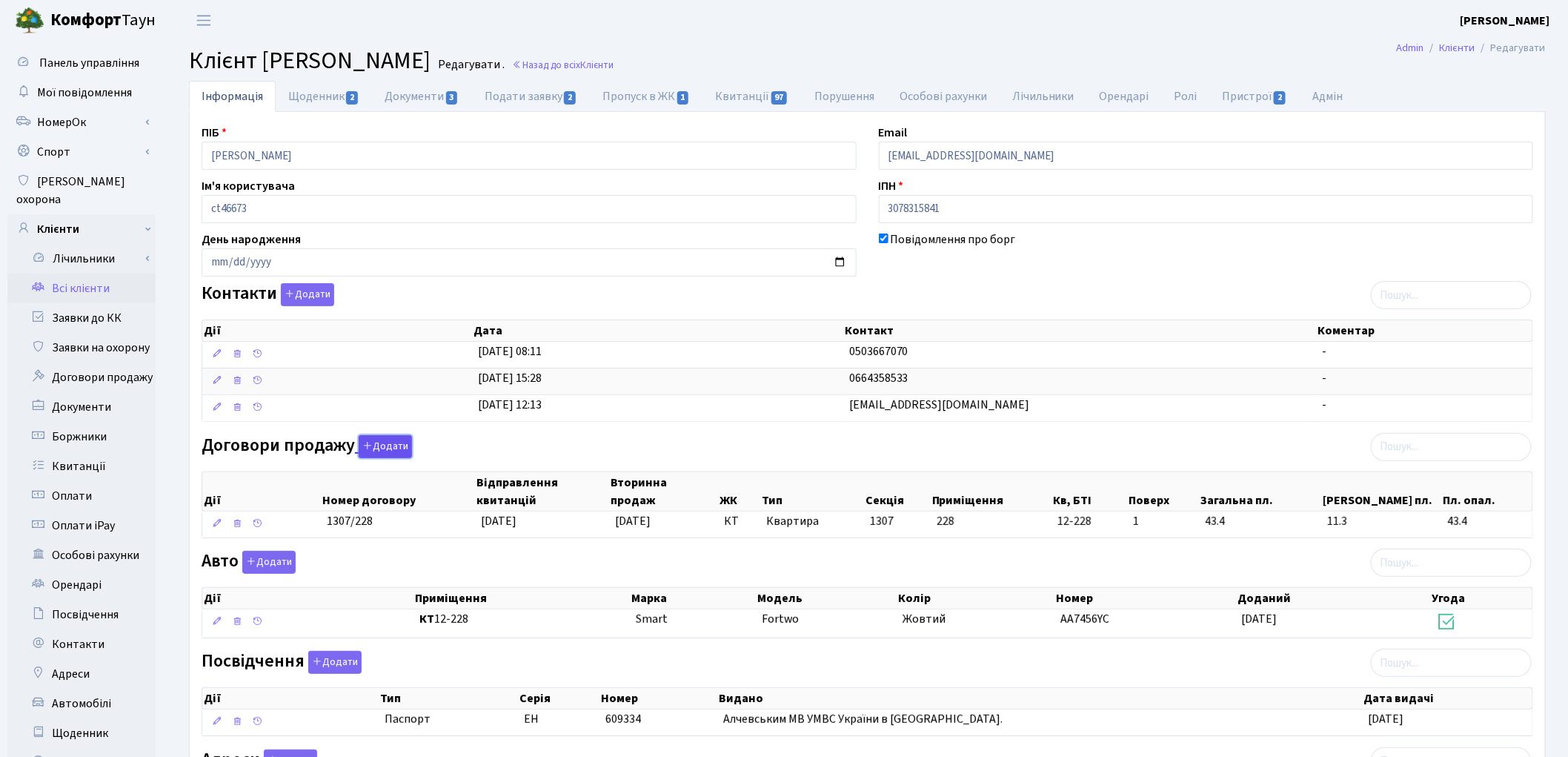
click at [392, 457] on button "Додати" at bounding box center [385, 446] width 54 height 23
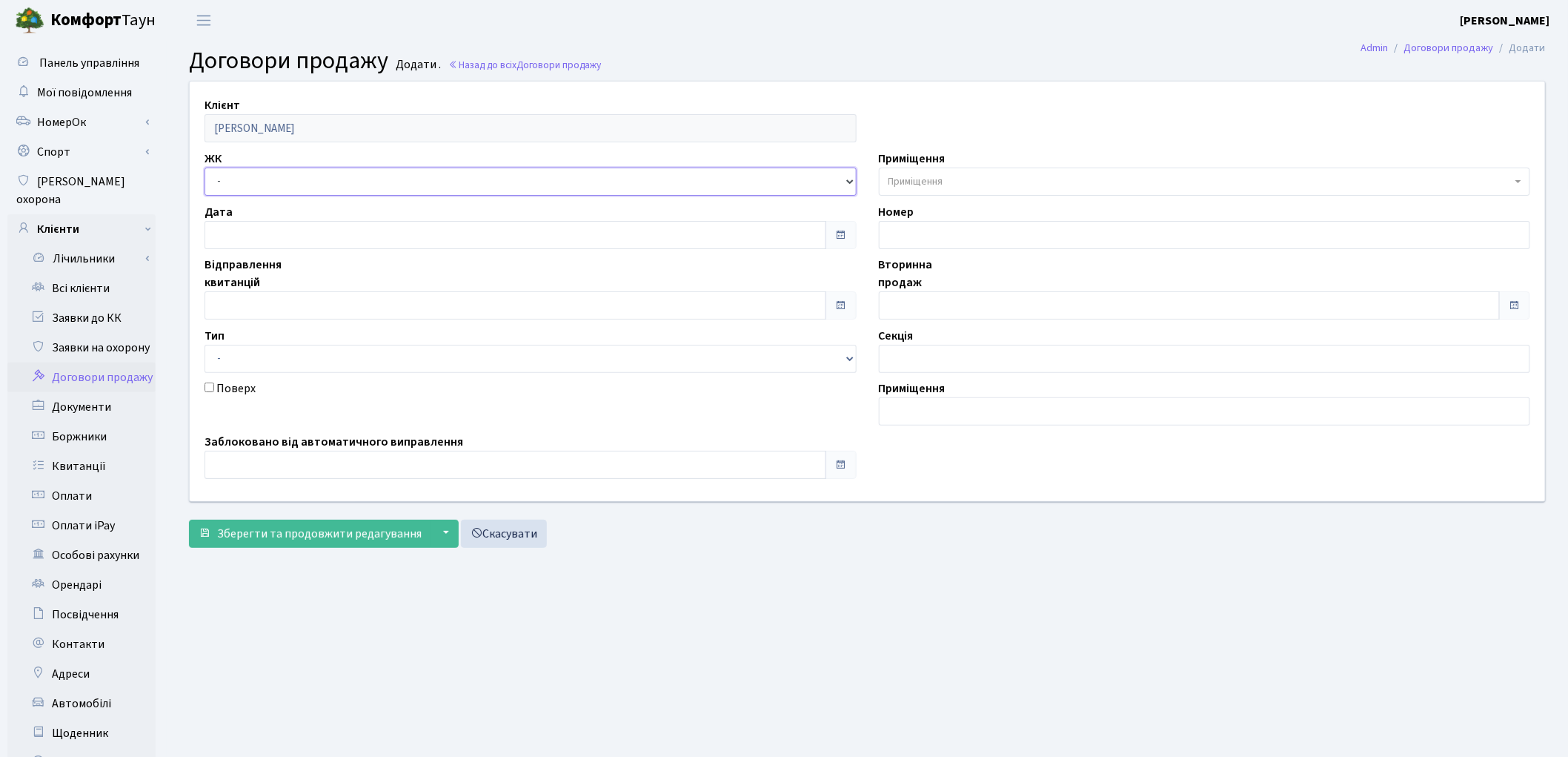
click at [236, 177] on select "- ТХ, вул. Ділова, 1/2 КТ, вул. Регенераторна, 4 КТ2, просп. Соборності, 17 КТ3…" at bounding box center [530, 182] width 652 height 28
select select "313"
click at [205, 168] on select "- ТХ, вул. Ділова, 1/2 КТ, вул. Регенераторна, 4 КТ2, просп. Соборності, 17 КТ3…" at bounding box center [530, 182] width 652 height 28
select select
click at [893, 185] on span "Приміщення" at bounding box center [916, 182] width 55 height 15
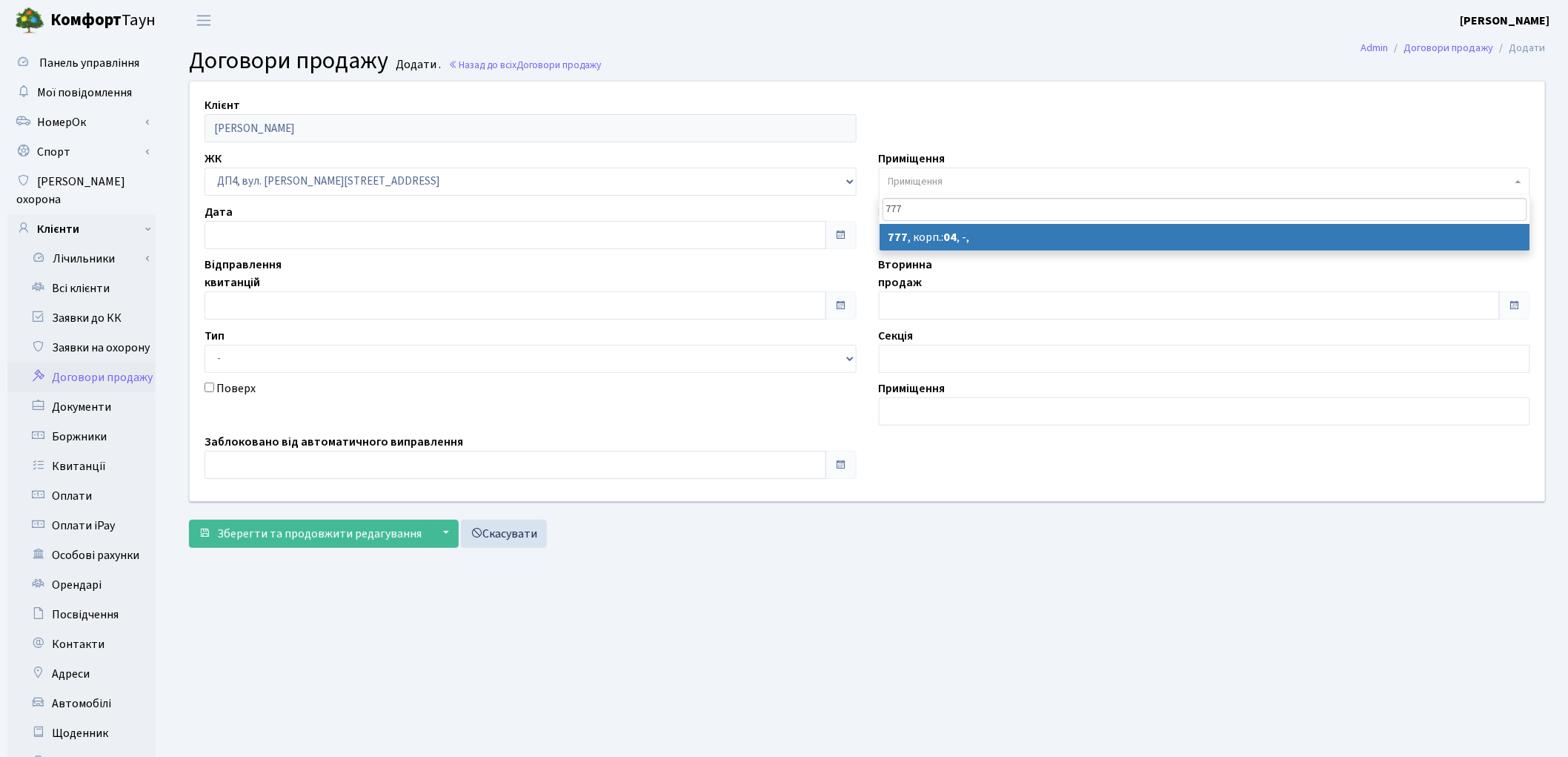
type input "777"
select select "47388"
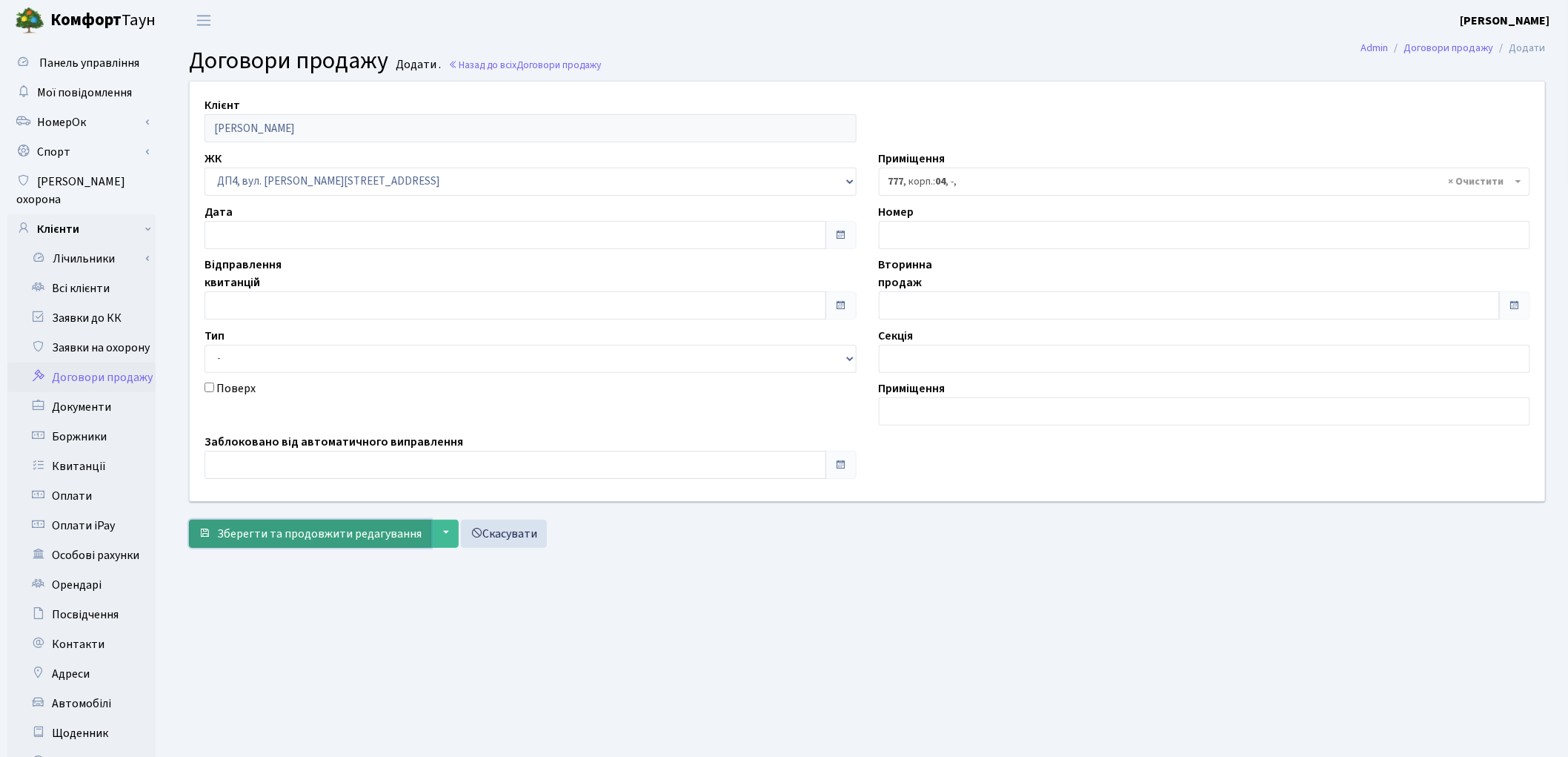
click at [347, 543] on button "Зберегти та продовжити редагування" at bounding box center [309, 534] width 242 height 28
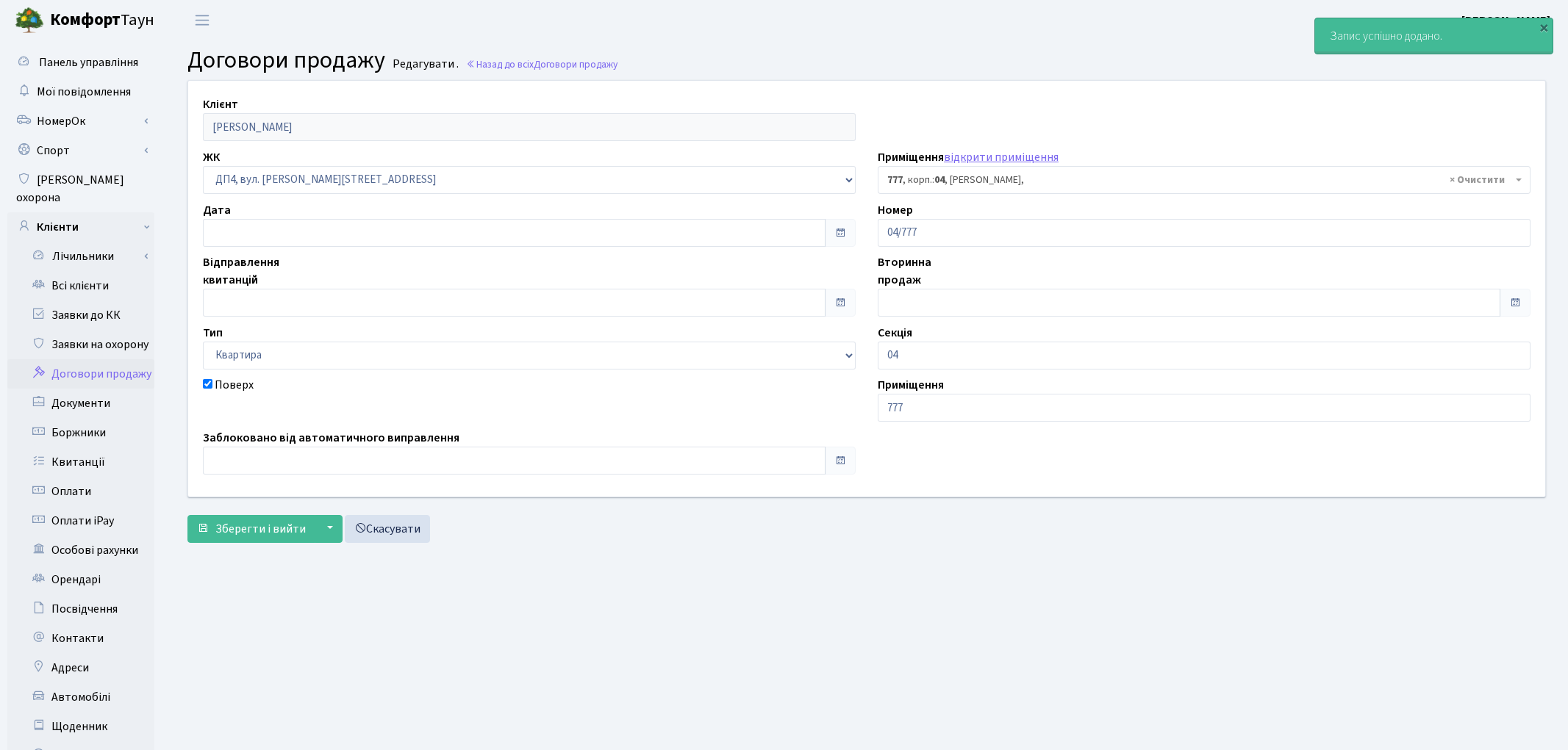
select select "47388"
click at [273, 535] on span "Зберегти і вийти" at bounding box center [260, 528] width 91 height 16
select select "47388"
click at [95, 271] on link "Всі клієнти" at bounding box center [80, 285] width 147 height 29
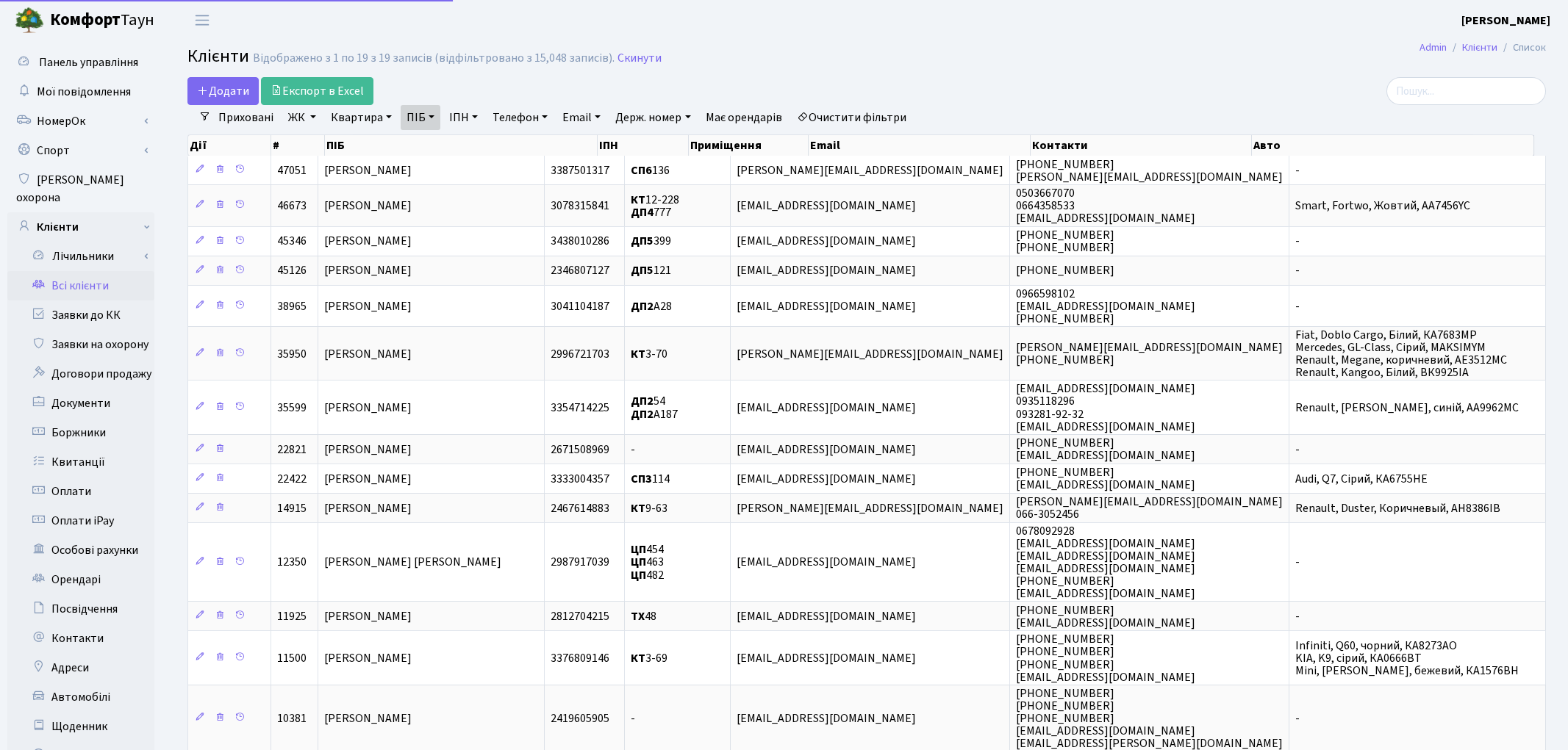
select select "25"
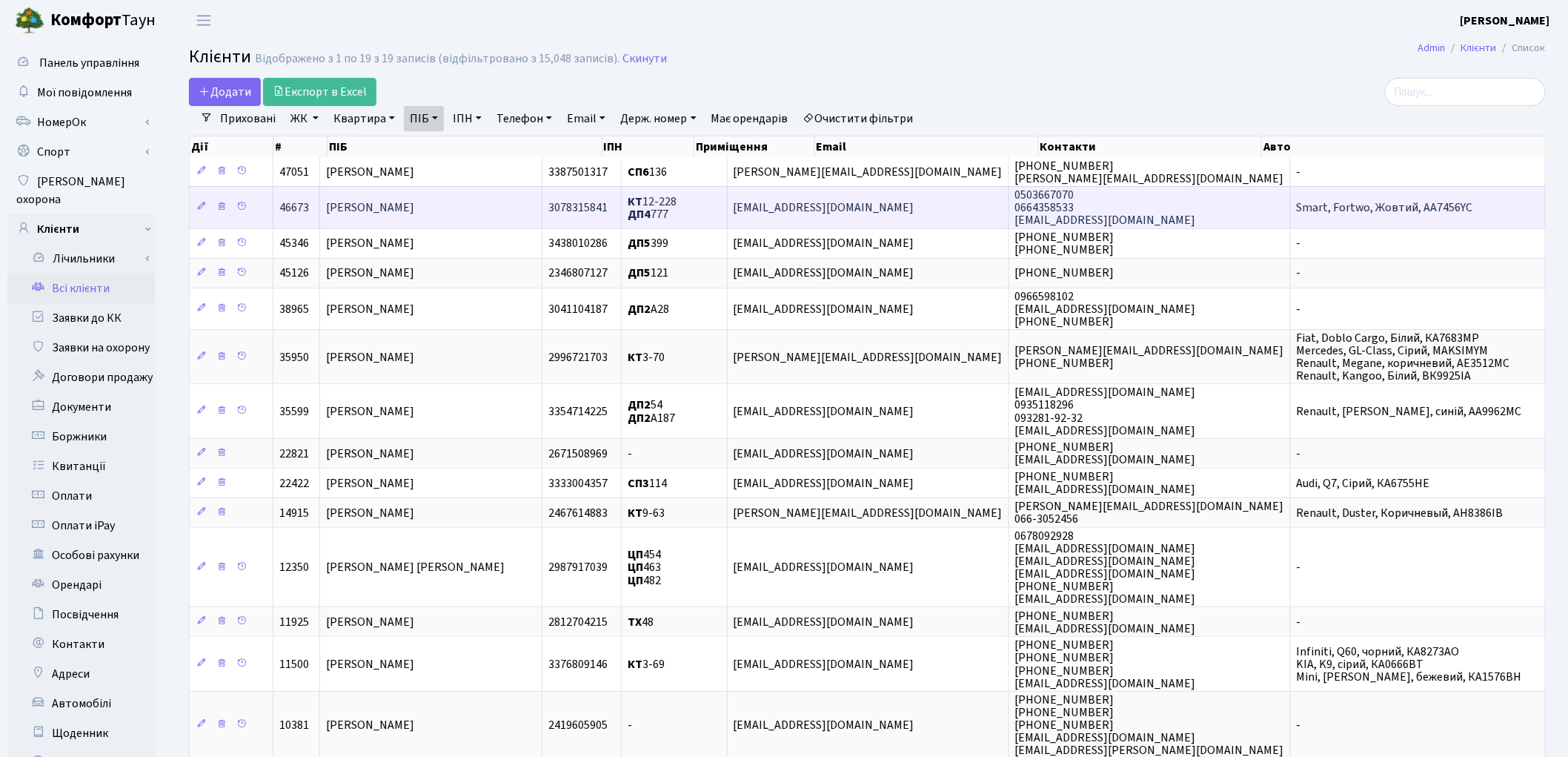
click at [509, 216] on td "[PERSON_NAME]" at bounding box center [431, 207] width 223 height 42
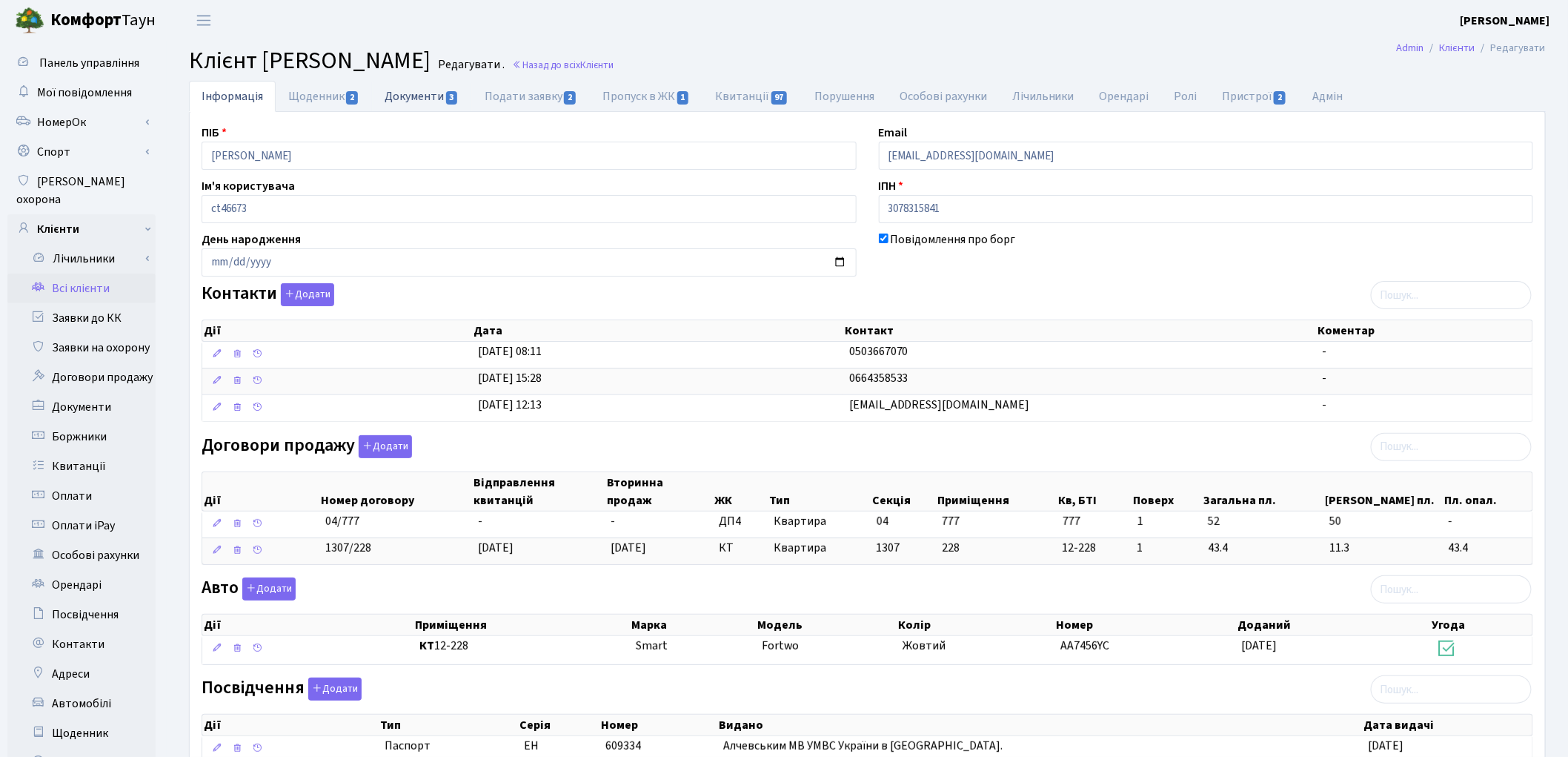
click at [403, 105] on link "Документи 3" at bounding box center [421, 96] width 99 height 30
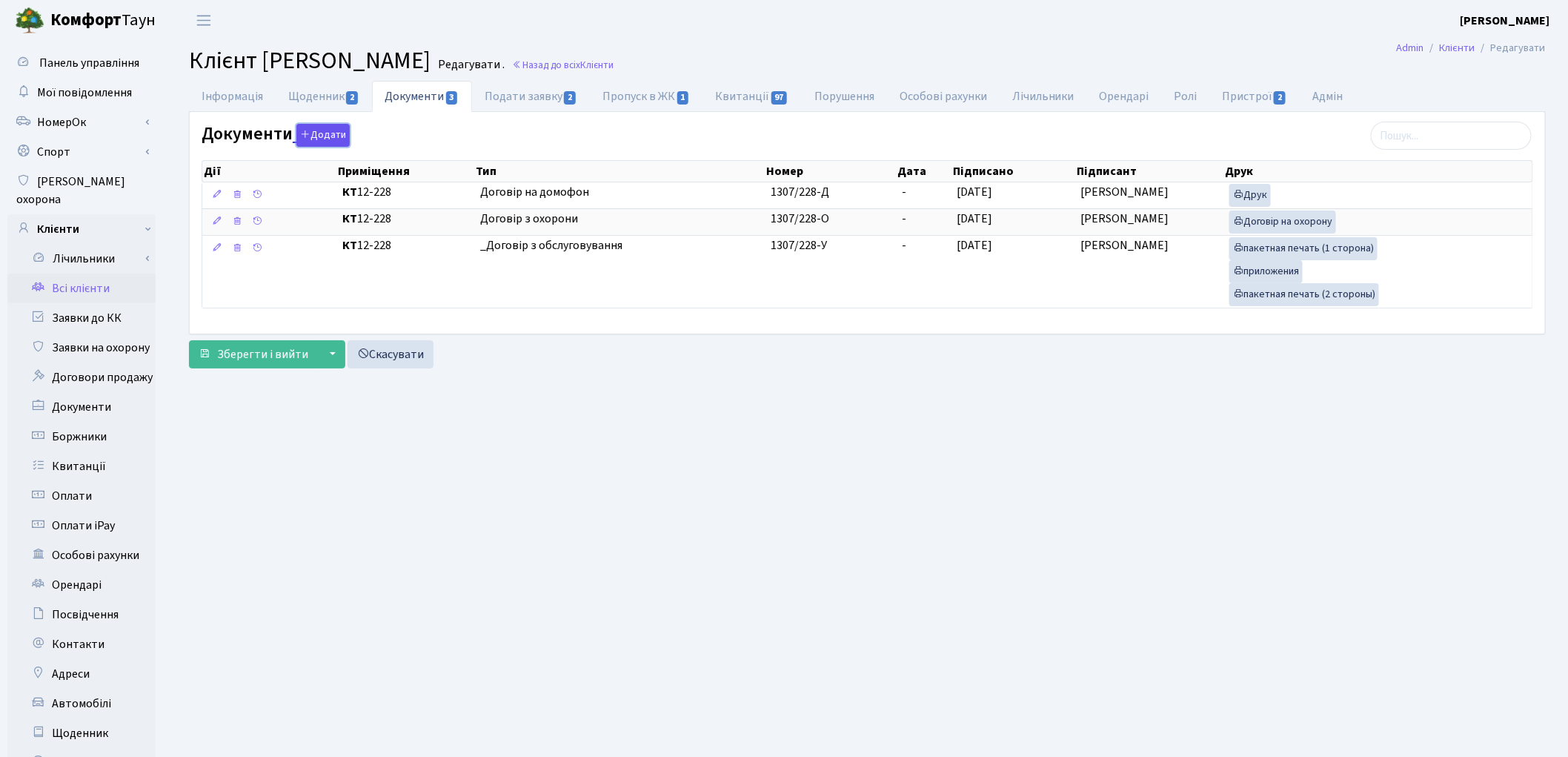
click at [335, 142] on button "Додати" at bounding box center [323, 135] width 54 height 23
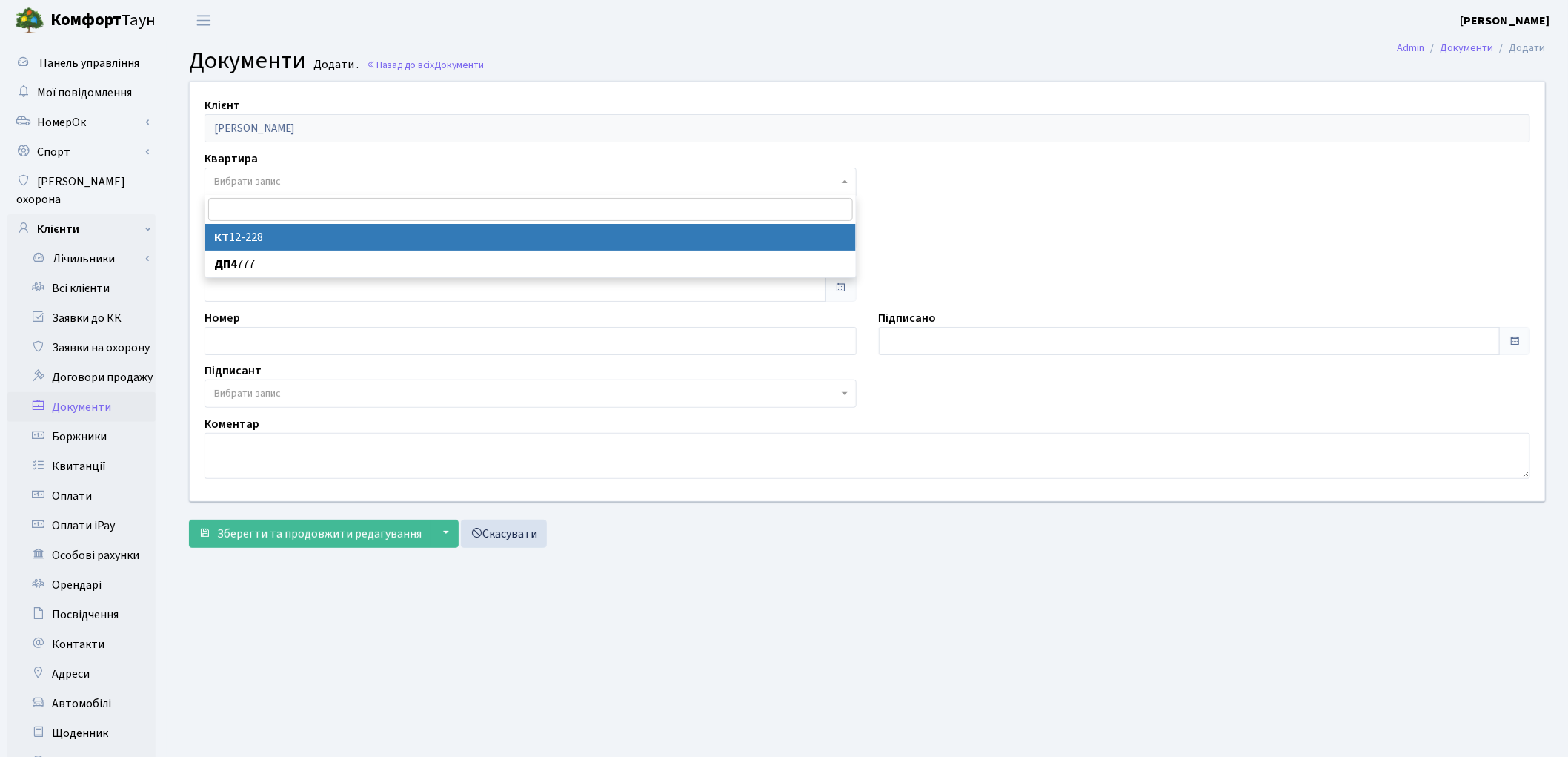
click at [288, 175] on span "Вибрати запис" at bounding box center [525, 182] width 624 height 15
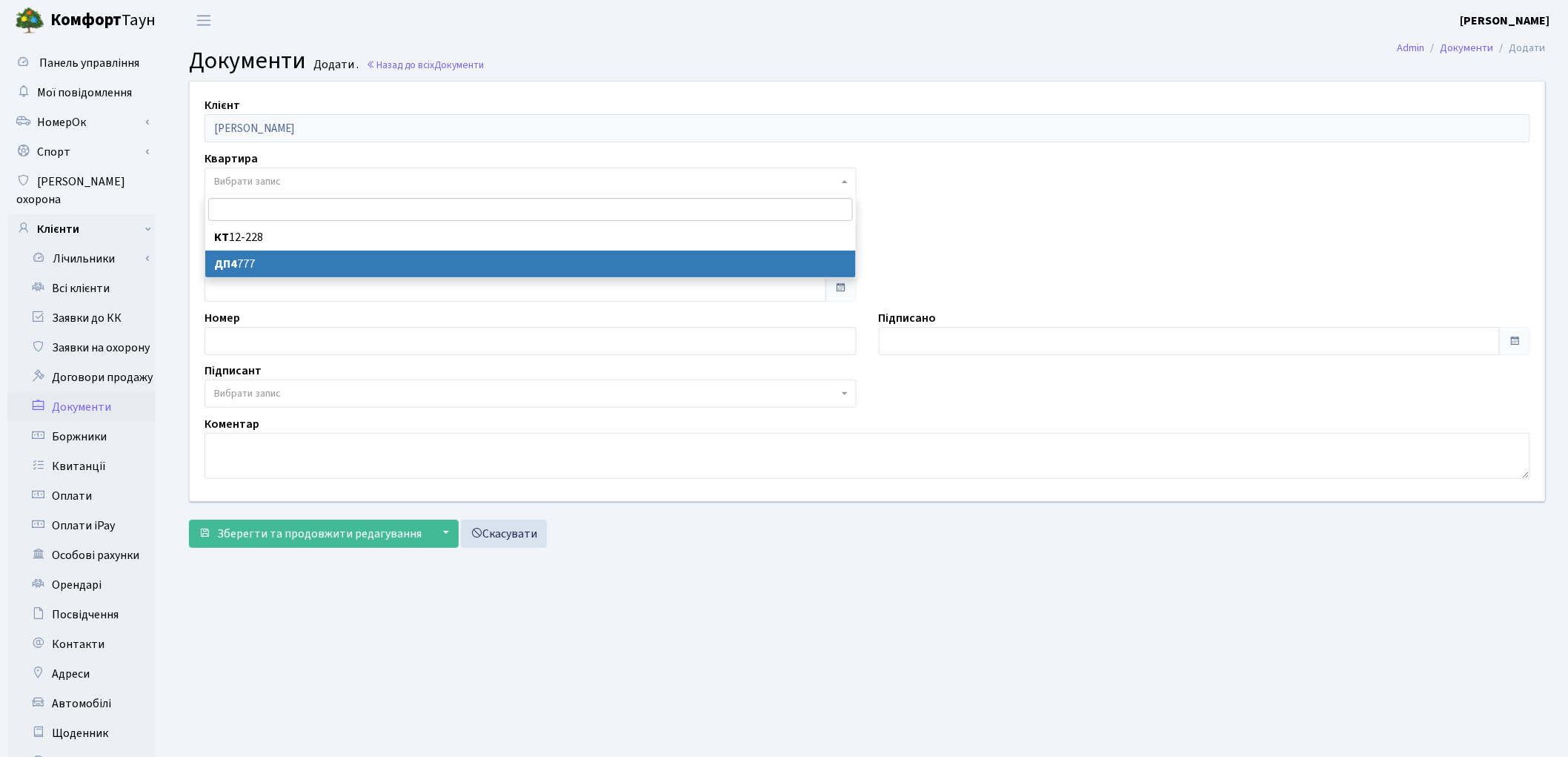
select select "178799"
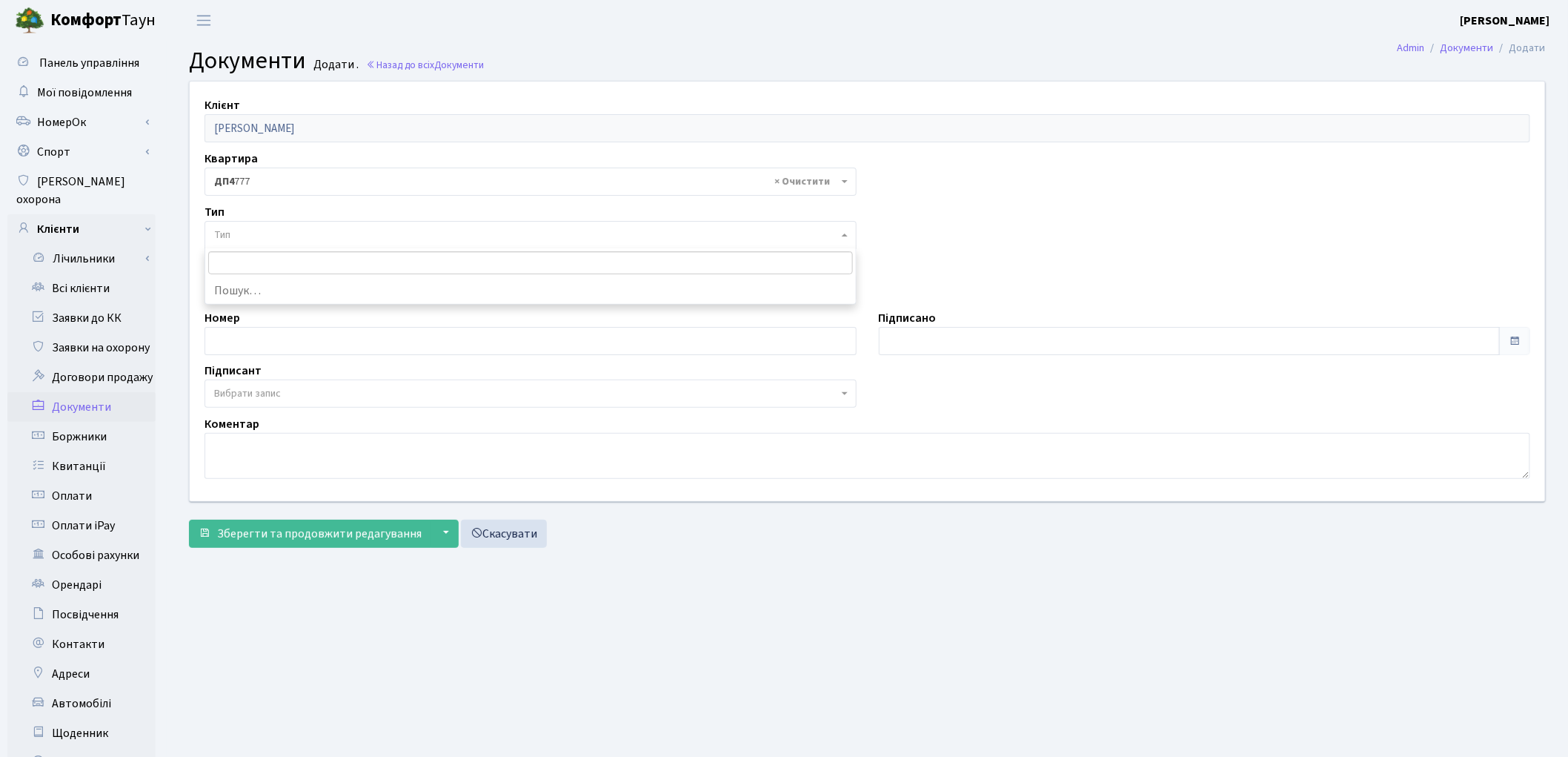
click at [275, 238] on span "Тип" at bounding box center [525, 235] width 624 height 15
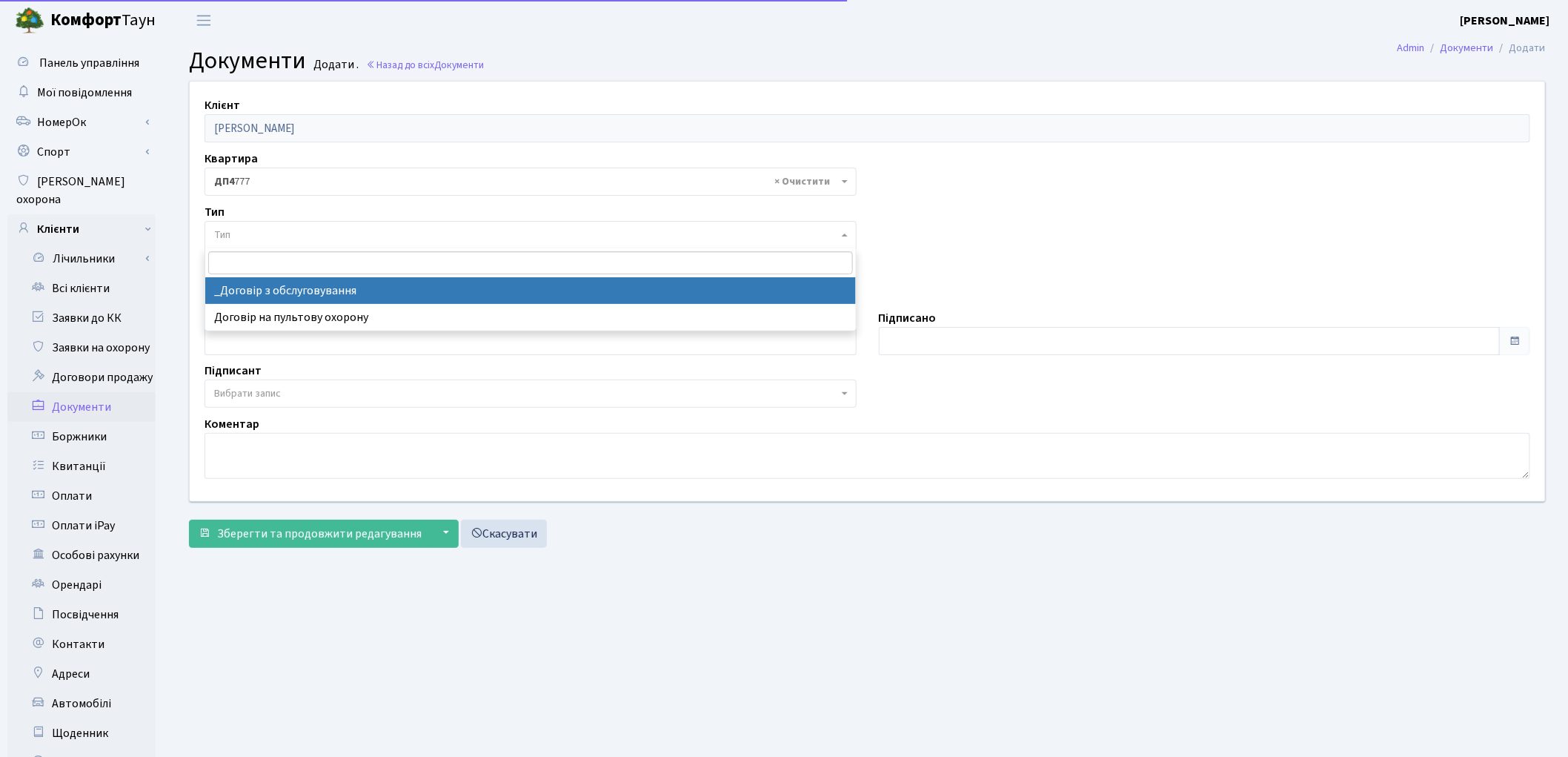
select select "289"
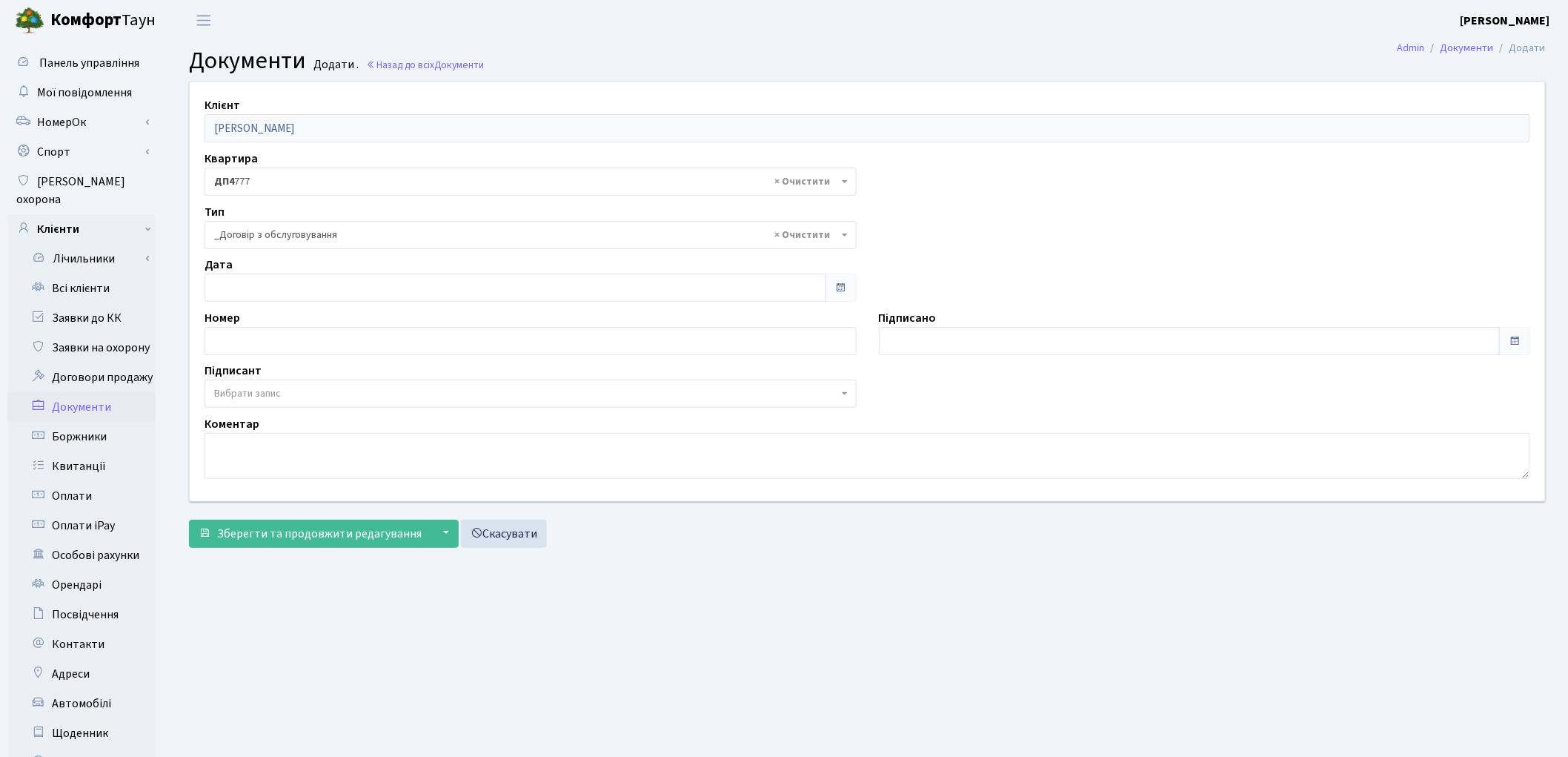
click at [260, 389] on span "Вибрати запис" at bounding box center [247, 394] width 67 height 15
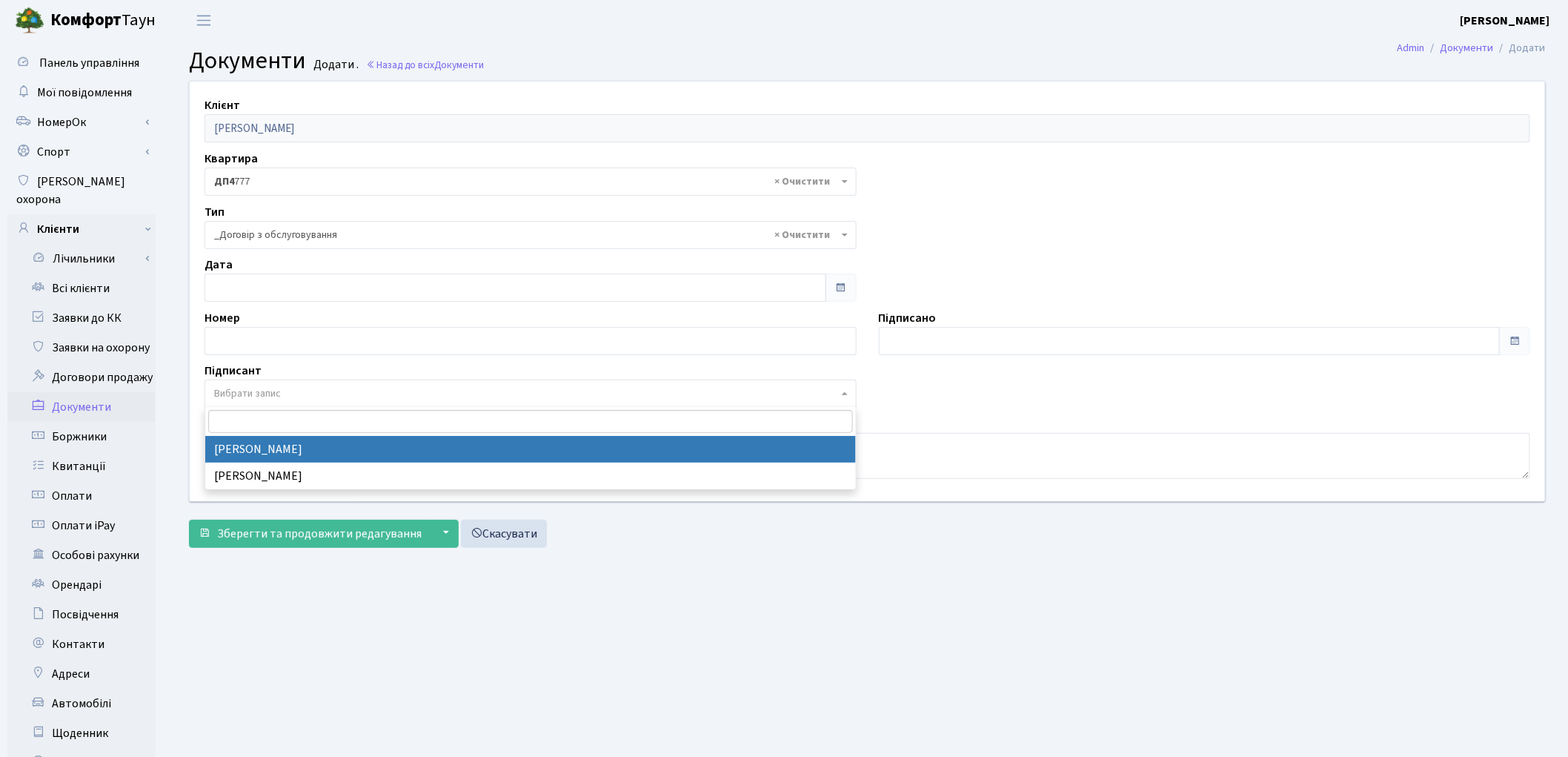
select select "74"
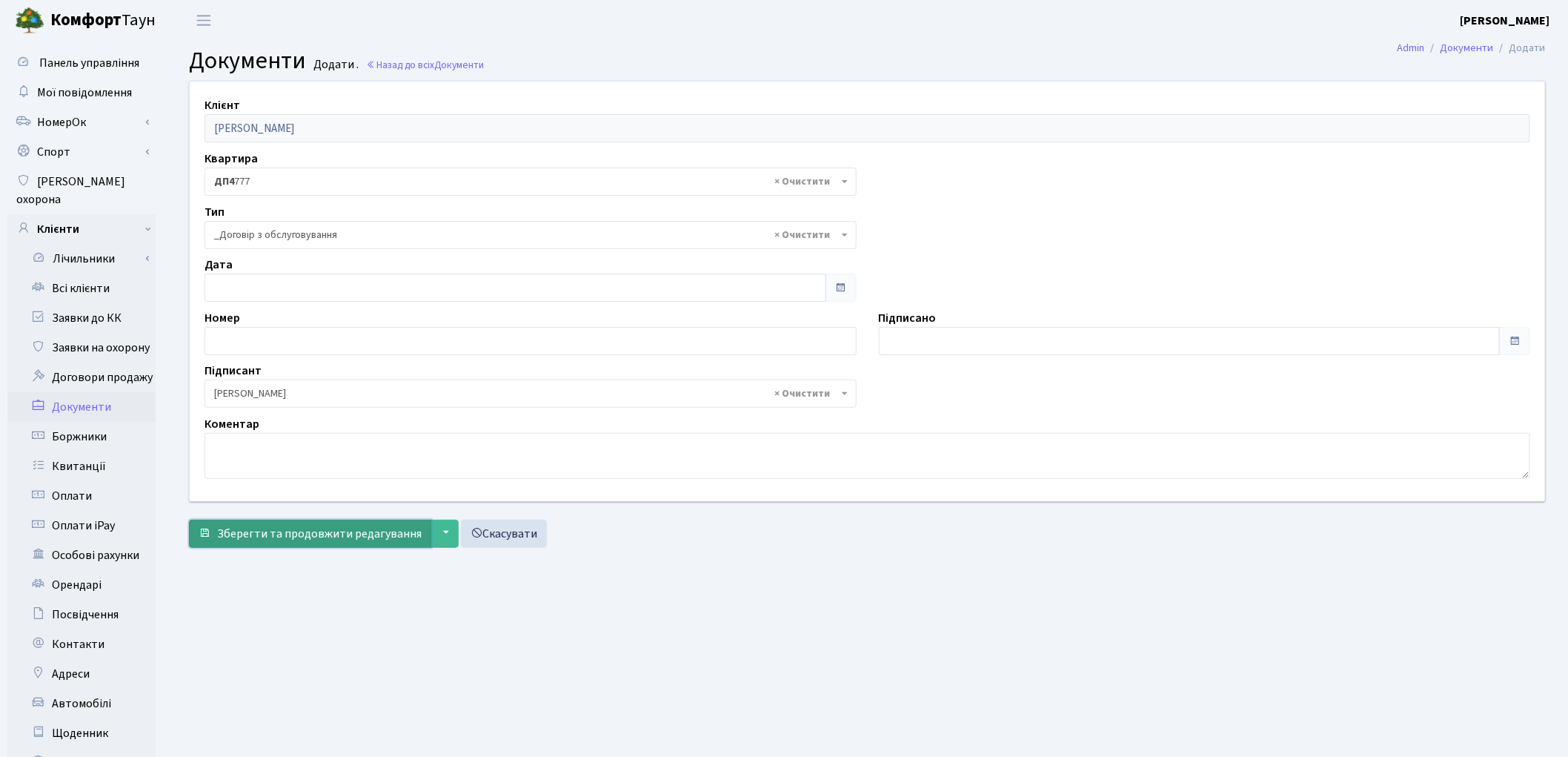
click at [273, 542] on span "Зберегти та продовжити редагування" at bounding box center [319, 533] width 205 height 16
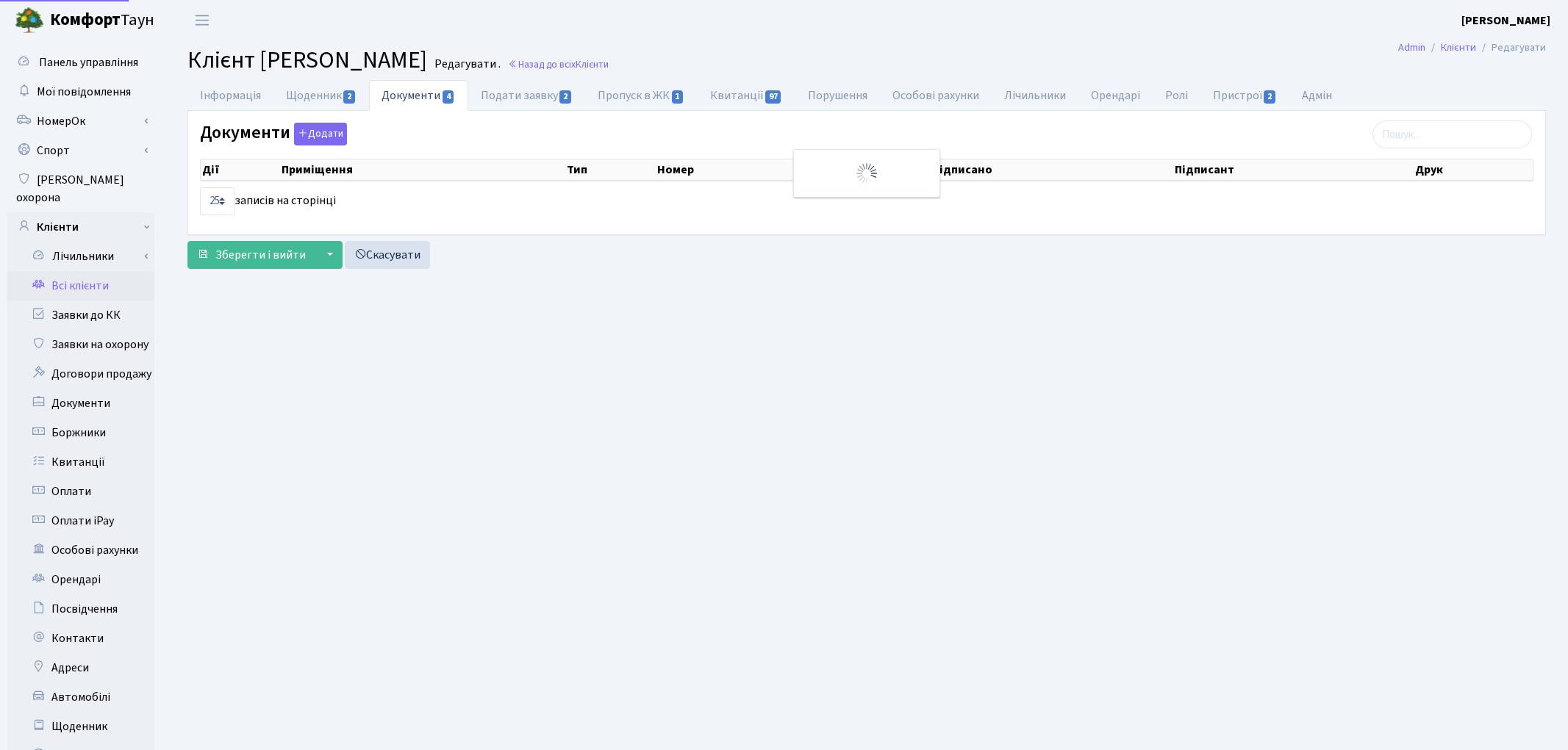
select select "25"
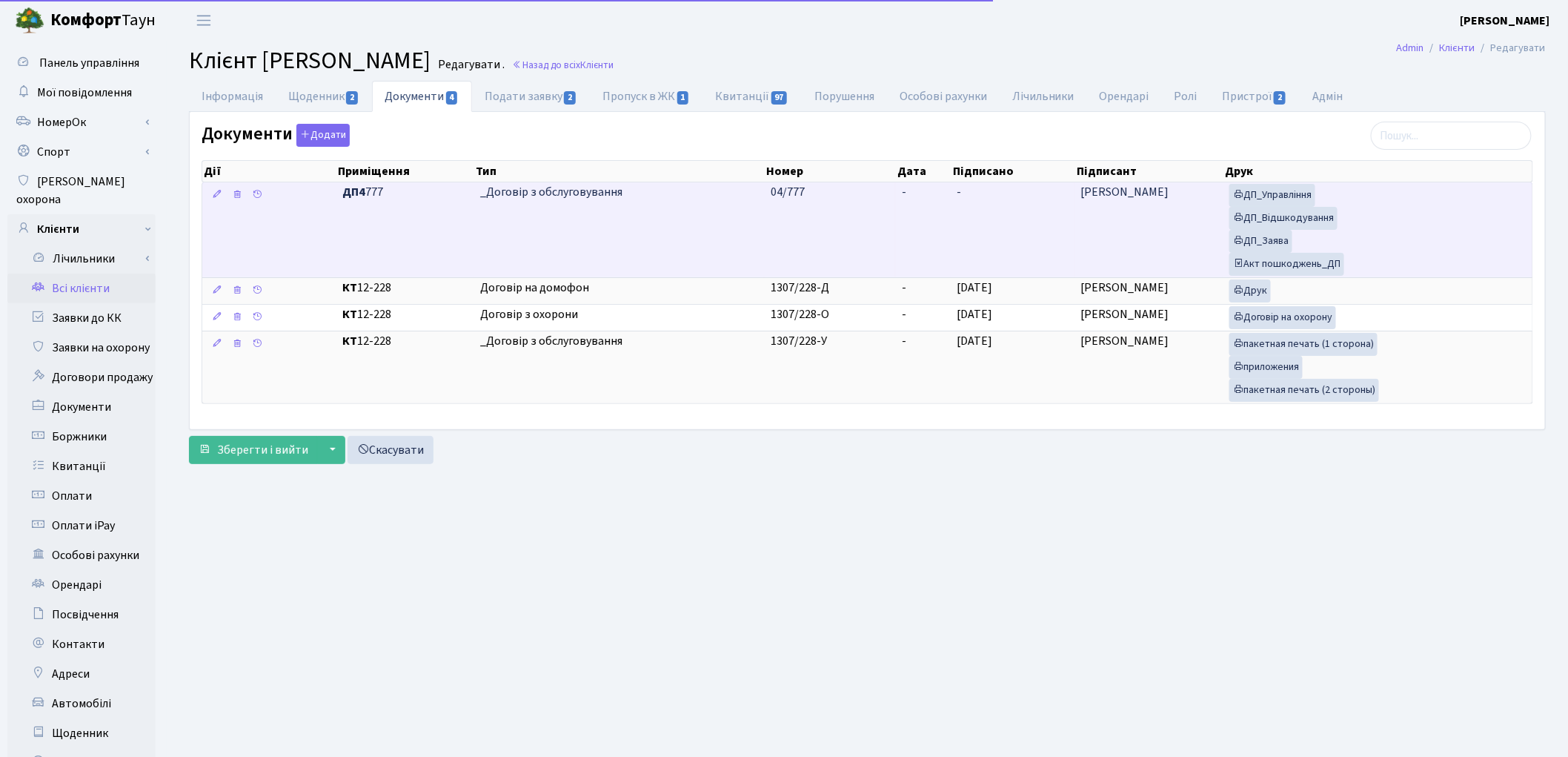
click at [963, 239] on td "-" at bounding box center [1013, 229] width 124 height 95
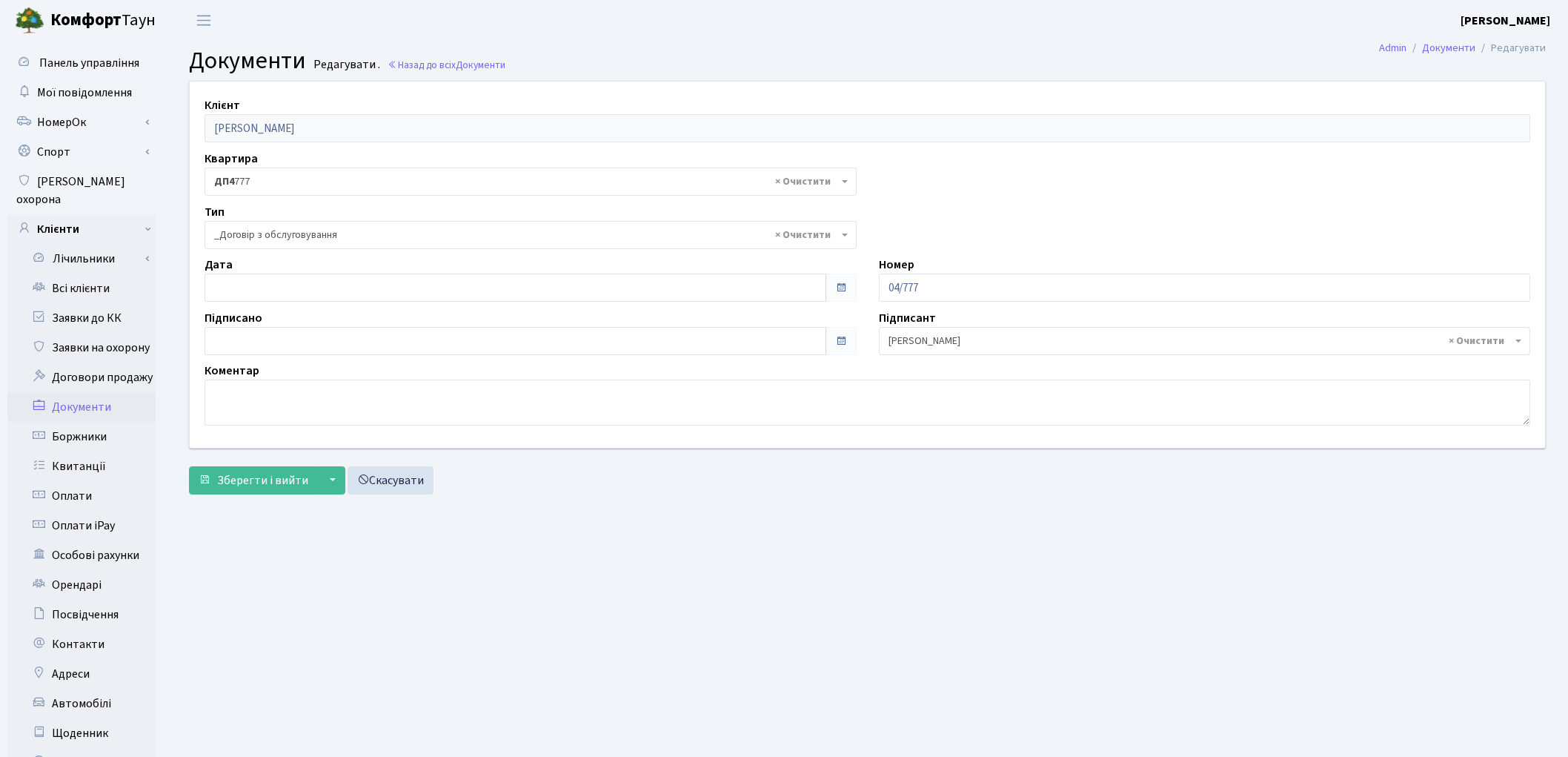
select select "289"
type input "[DATE]"
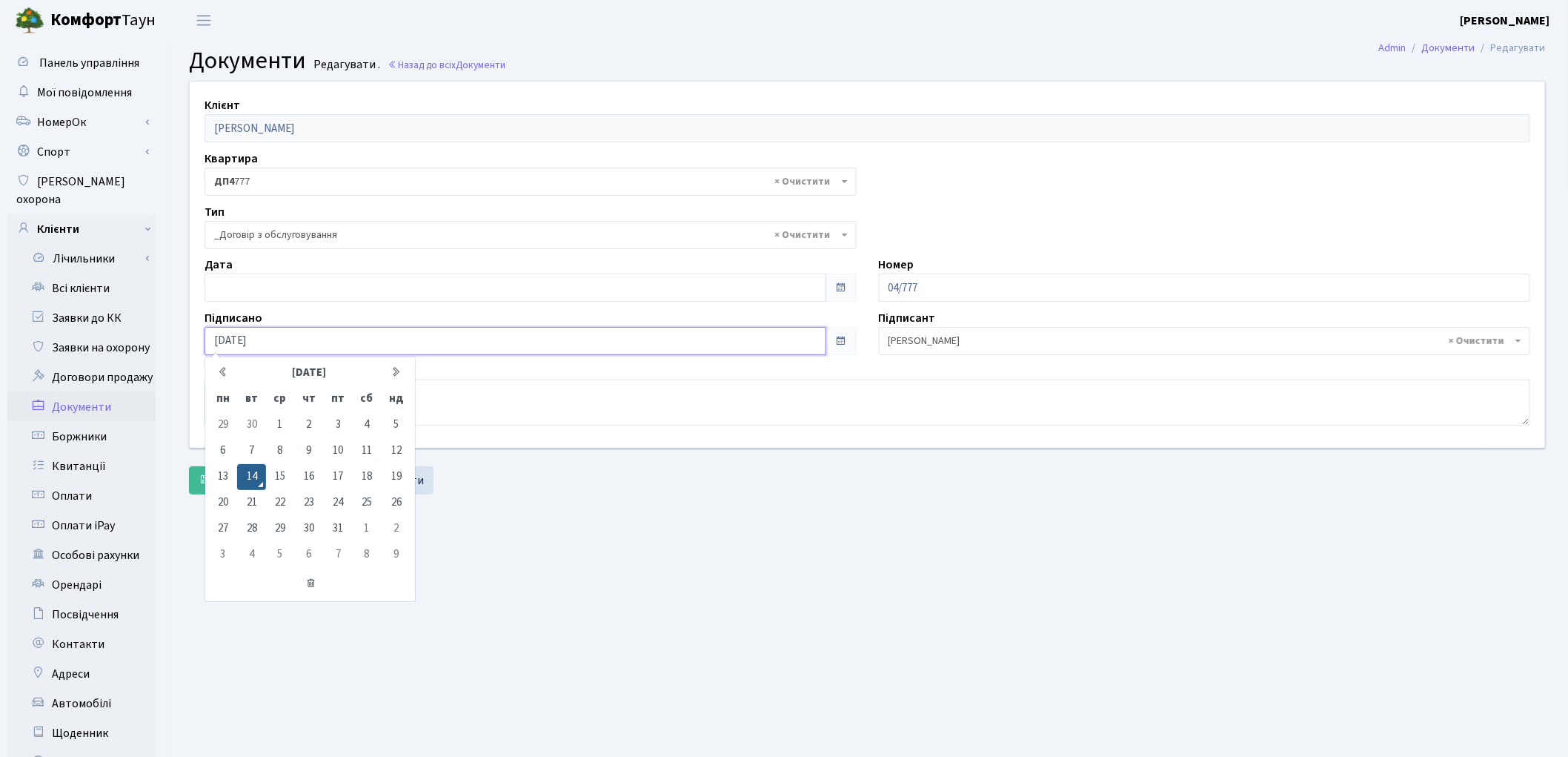
click at [267, 336] on input "[DATE]" at bounding box center [515, 341] width 622 height 28
click at [249, 480] on td "14" at bounding box center [251, 477] width 28 height 25
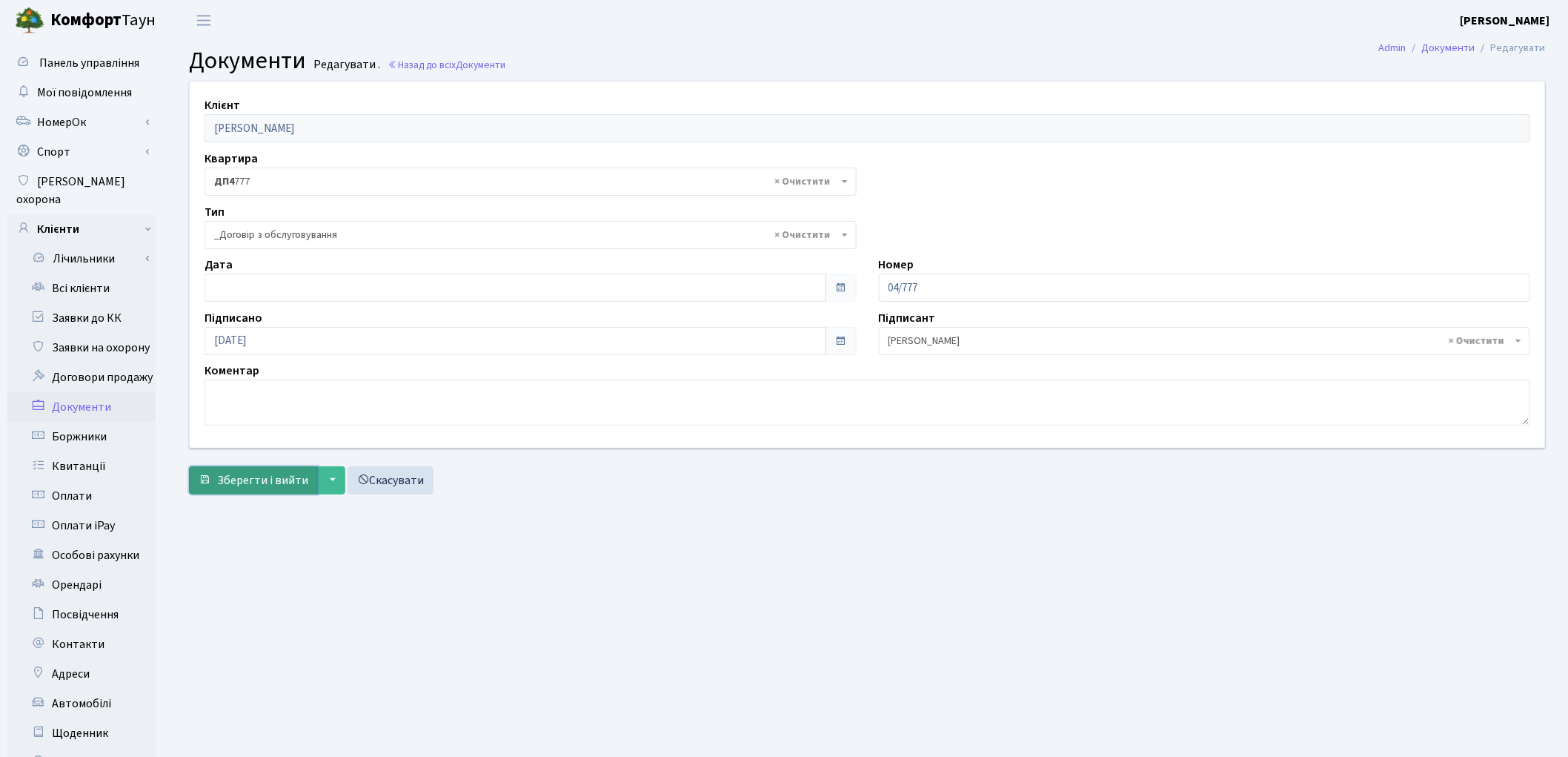
click at [225, 490] on button "Зберегти і вийти" at bounding box center [253, 480] width 129 height 28
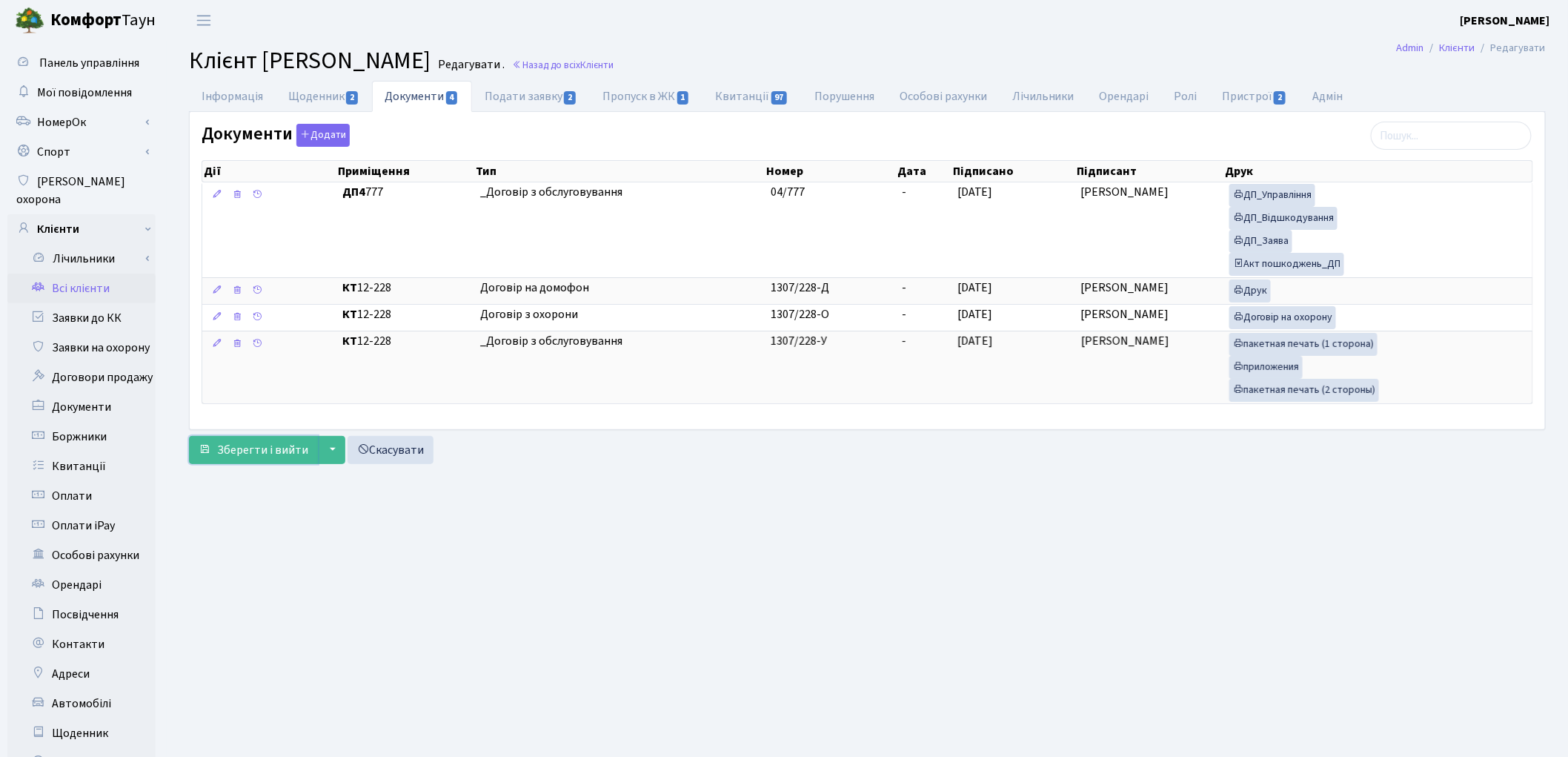
drag, startPoint x: 268, startPoint y: 452, endPoint x: 786, endPoint y: 542, distance: 525.8
click at [270, 451] on span "Зберегти і вийти" at bounding box center [262, 449] width 92 height 16
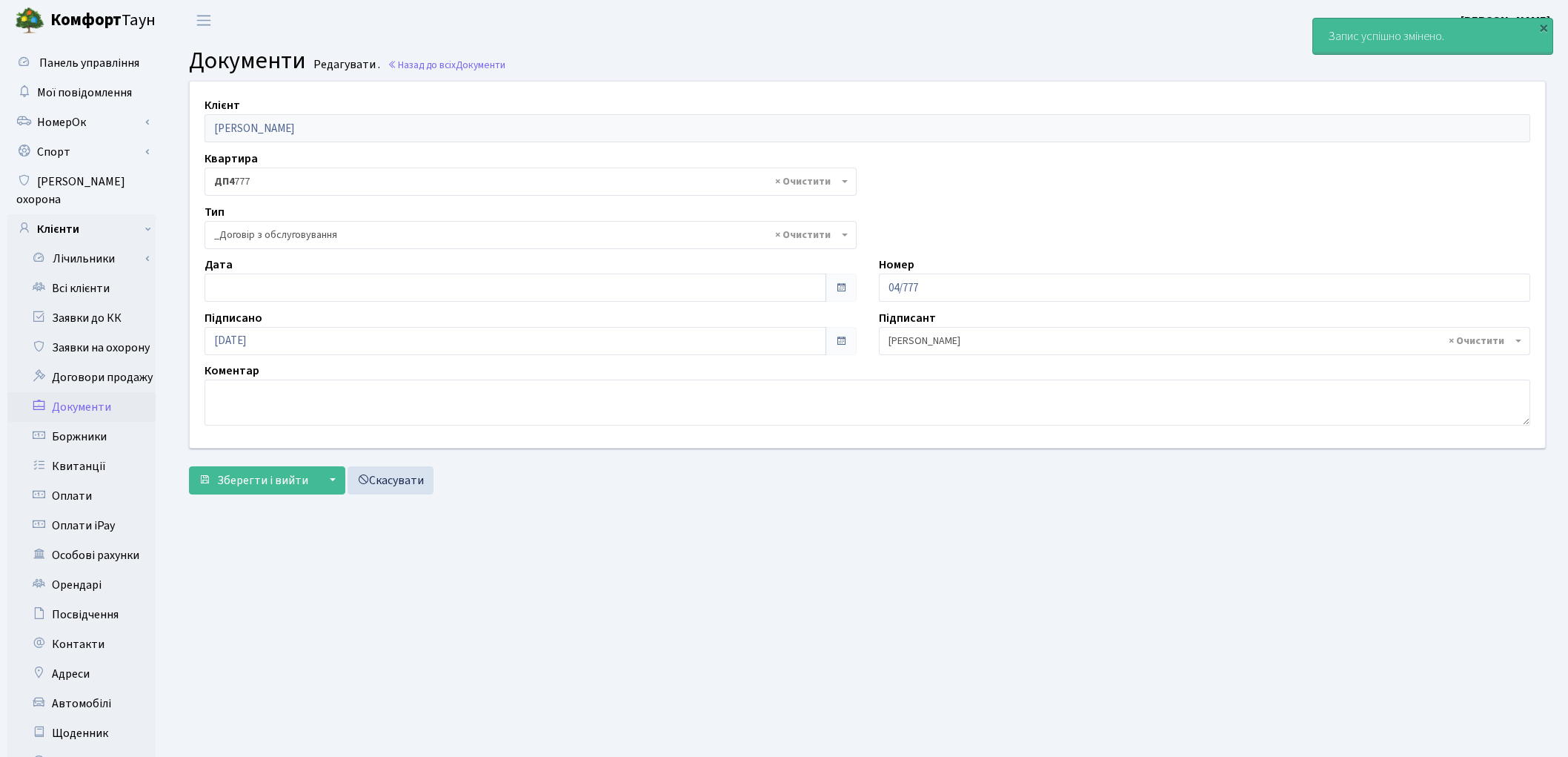
select select "289"
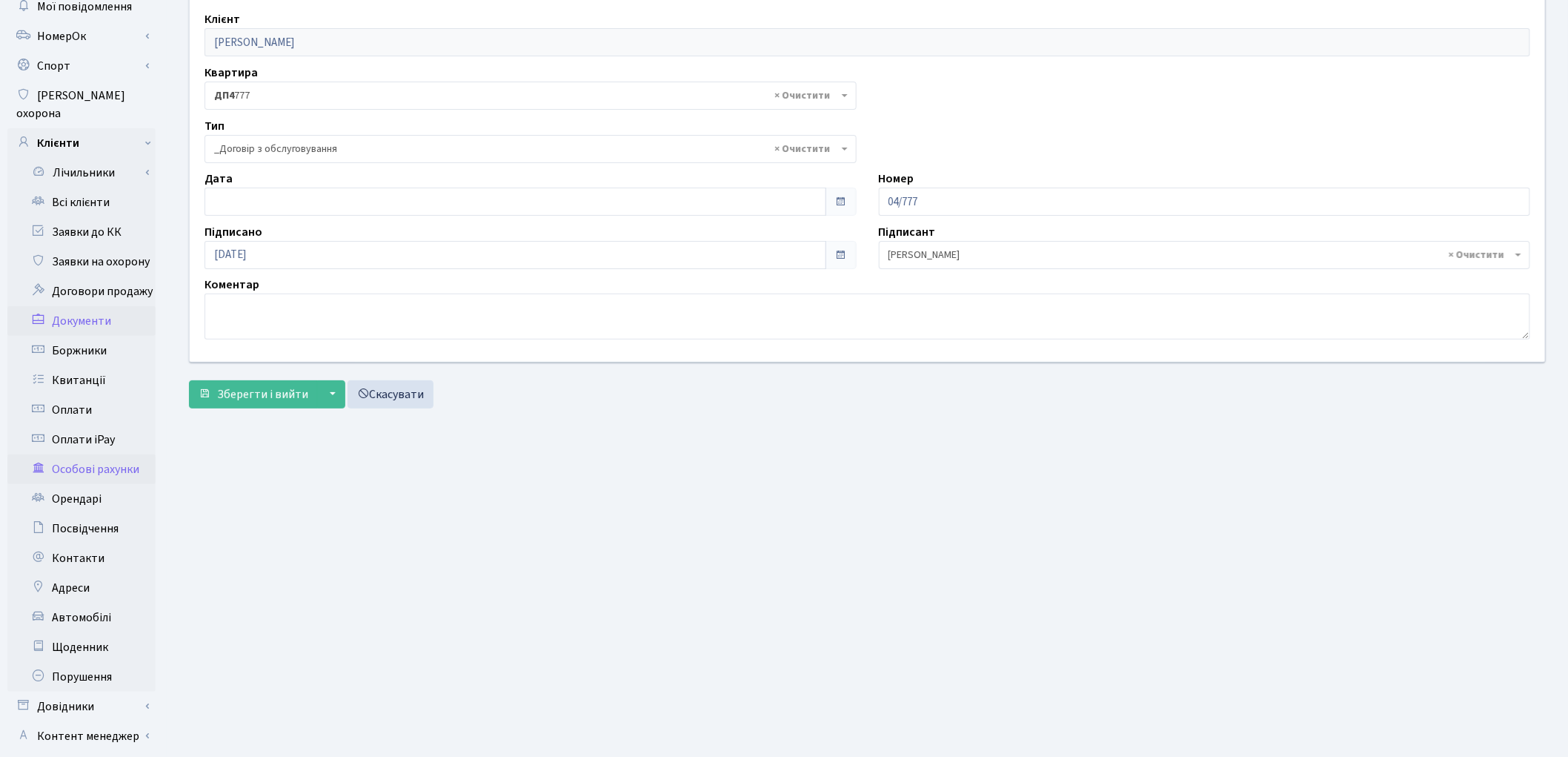
scroll to position [164, 0]
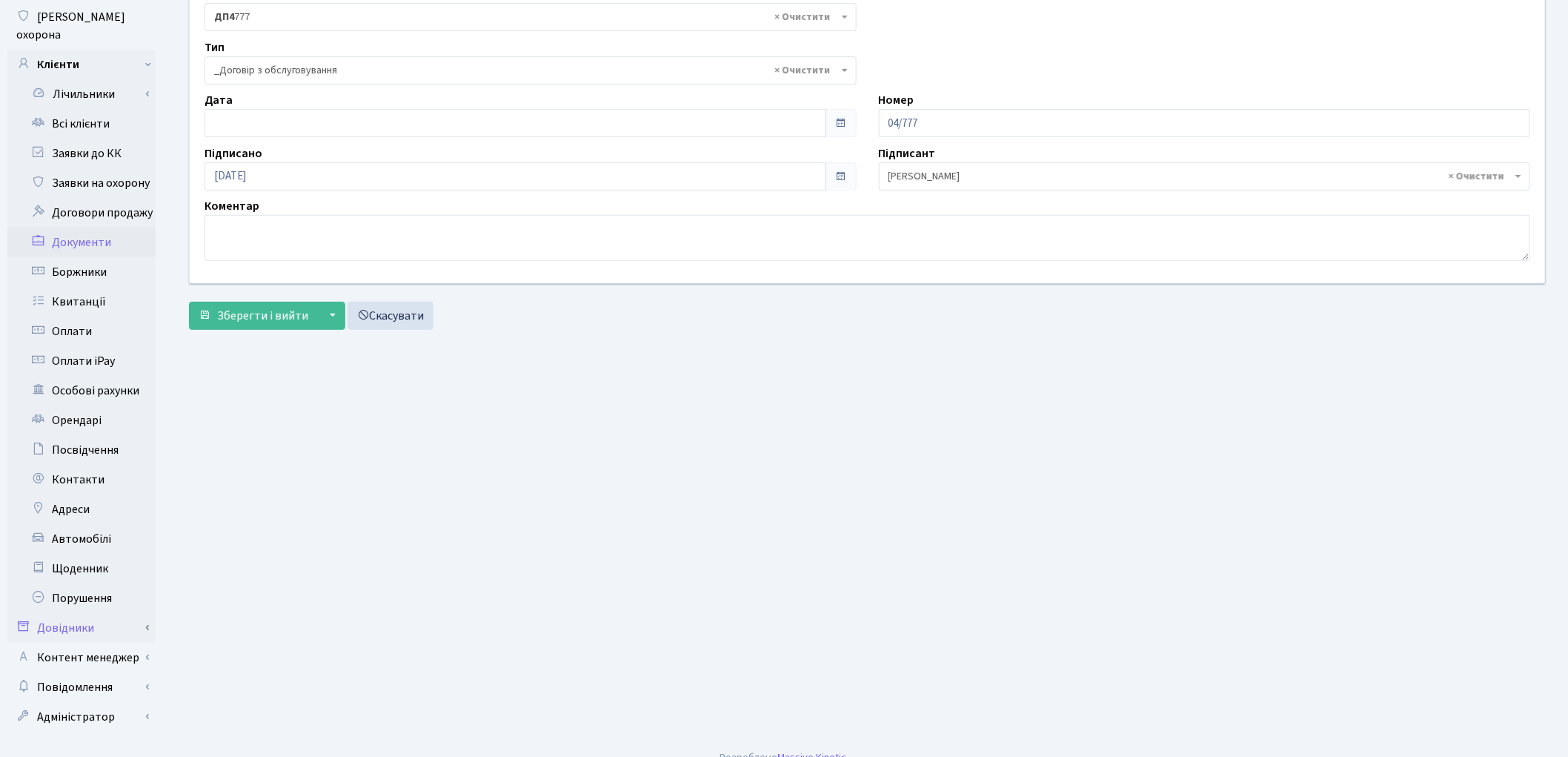
click at [95, 614] on link "Довідники" at bounding box center [81, 628] width 148 height 29
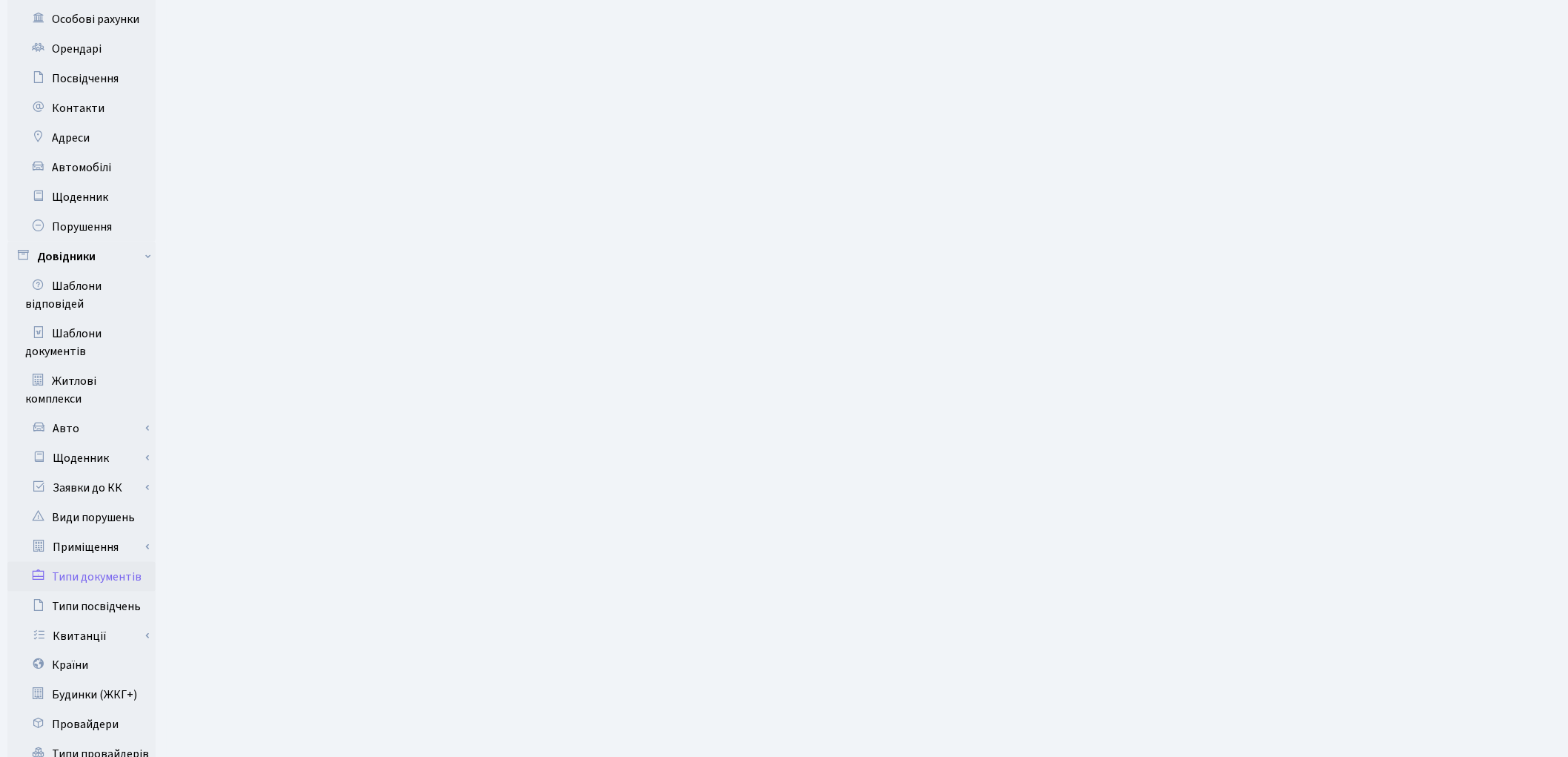
scroll to position [576, 0]
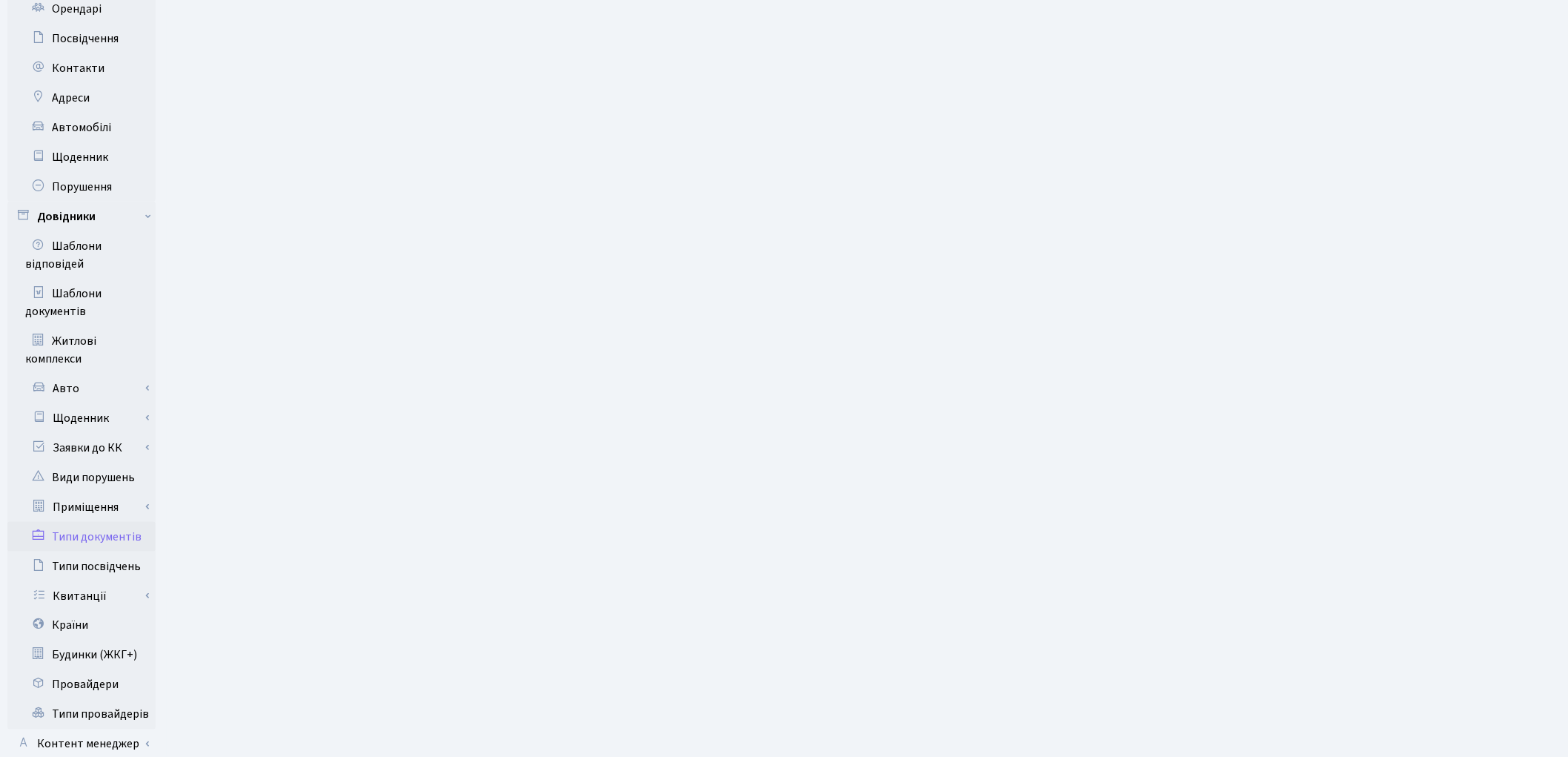
click at [108, 522] on link "Типи документів" at bounding box center [81, 536] width 148 height 29
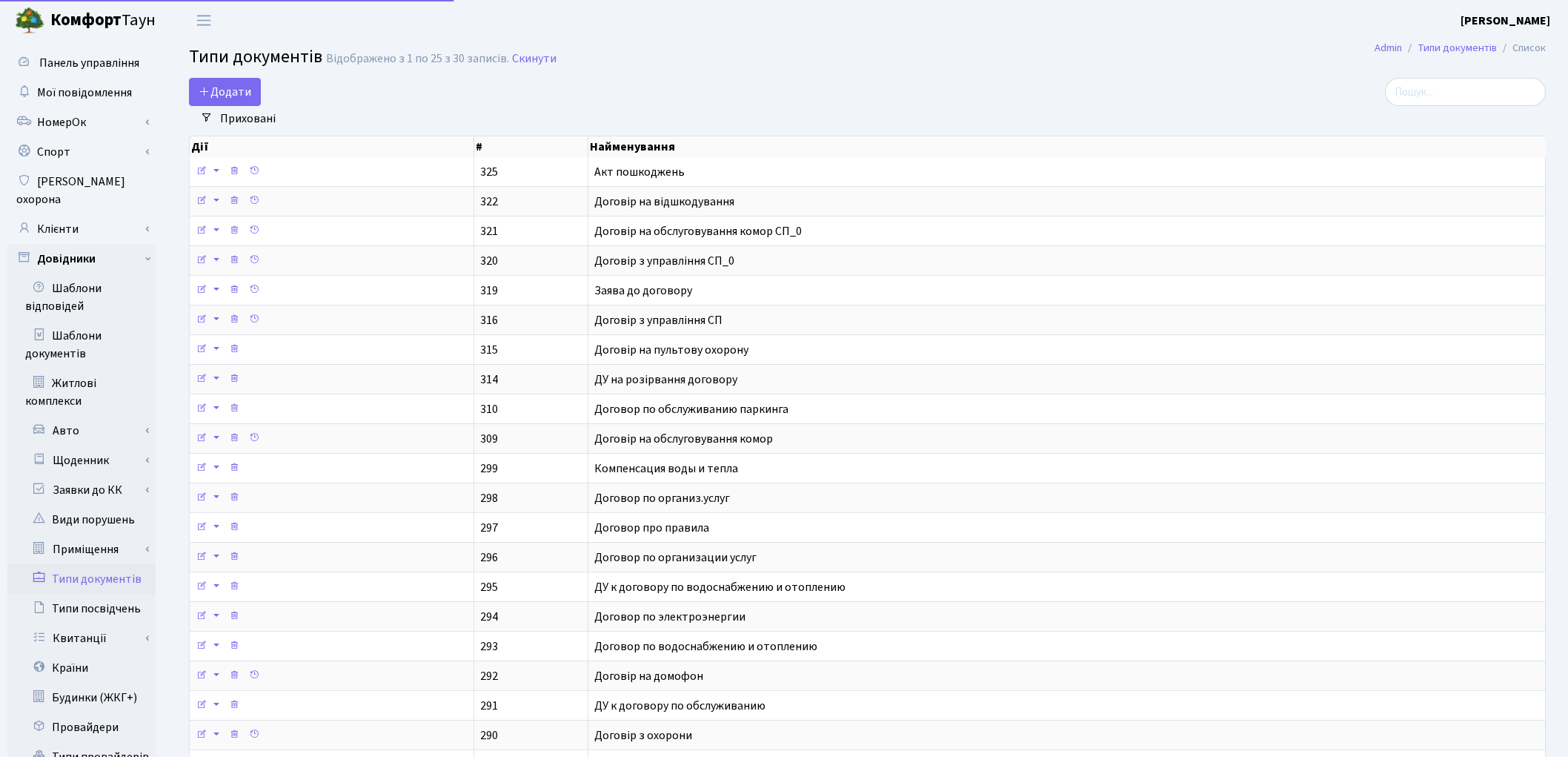
select select "25"
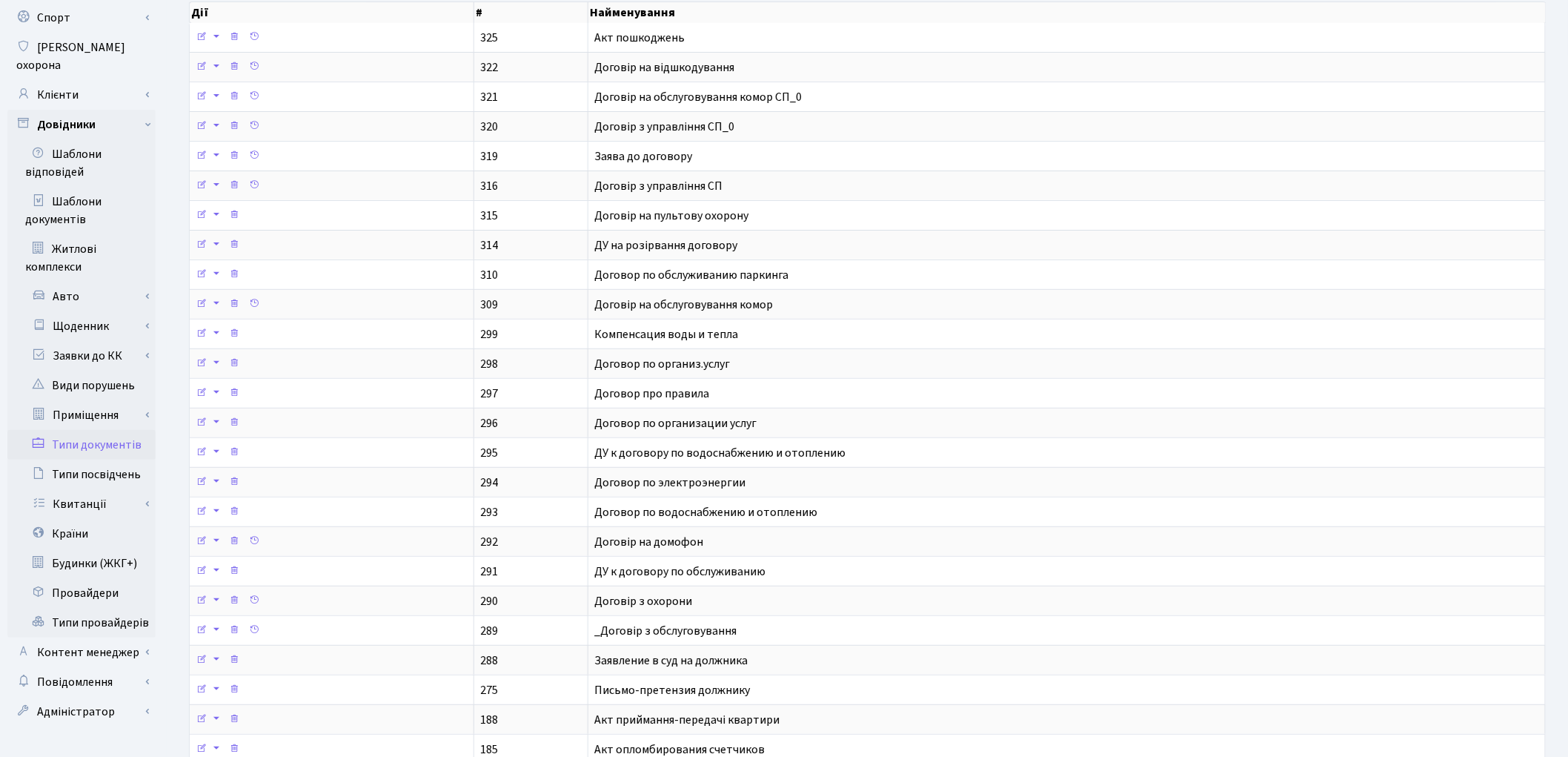
scroll to position [247, 0]
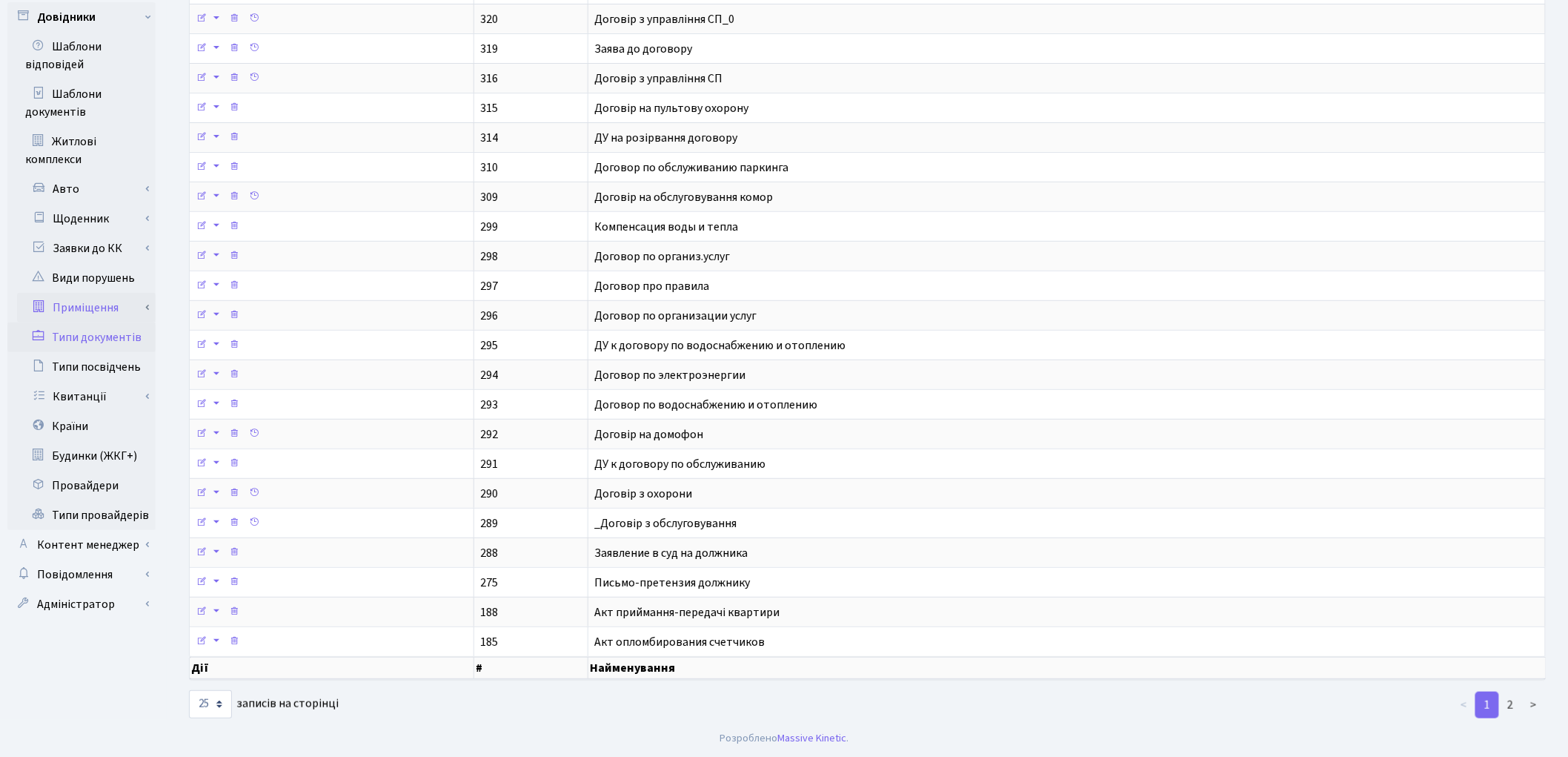
click at [92, 293] on link "Приміщення" at bounding box center [86, 307] width 139 height 29
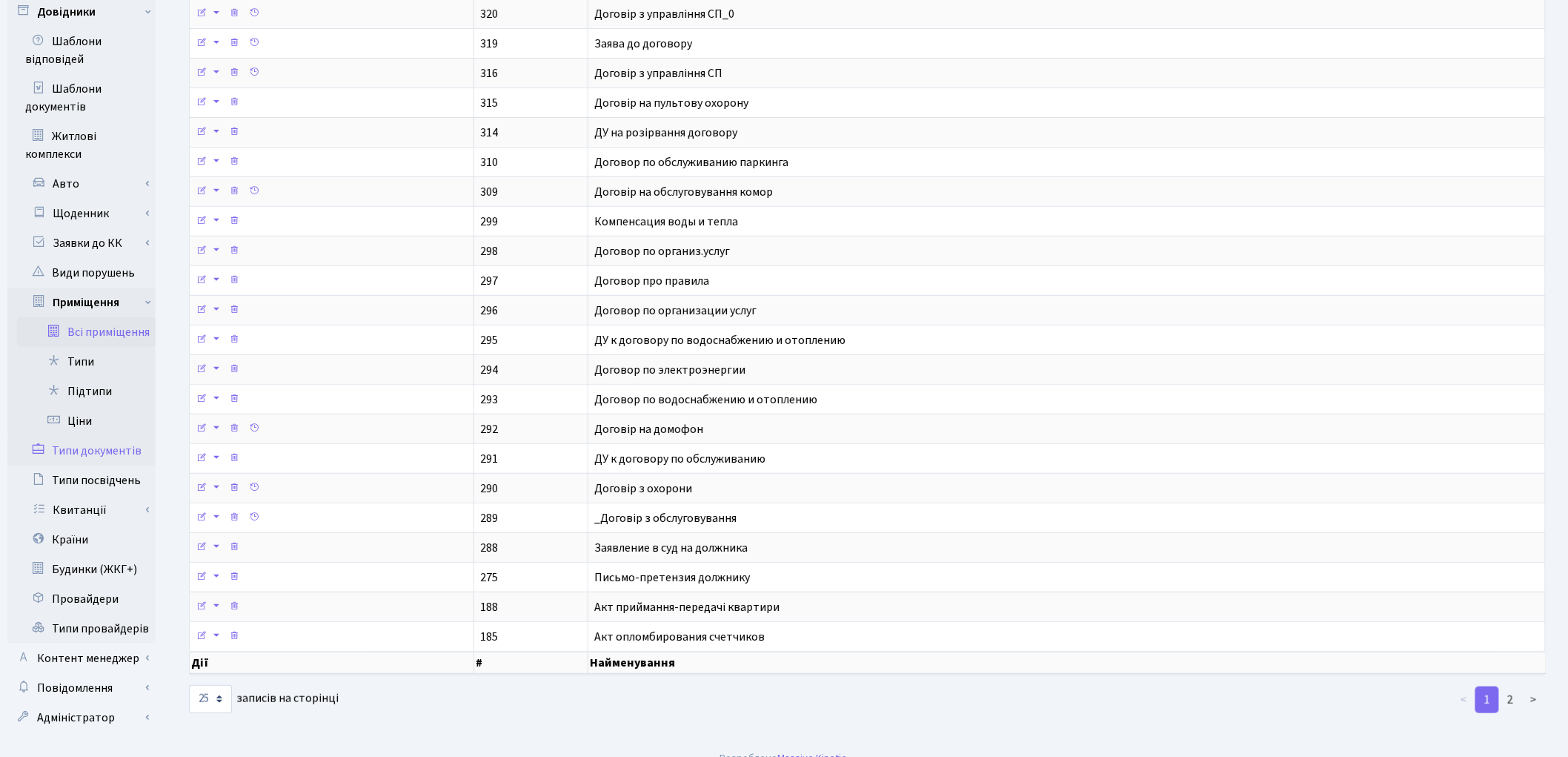
click at [106, 317] on link "Всі приміщення" at bounding box center [86, 331] width 139 height 29
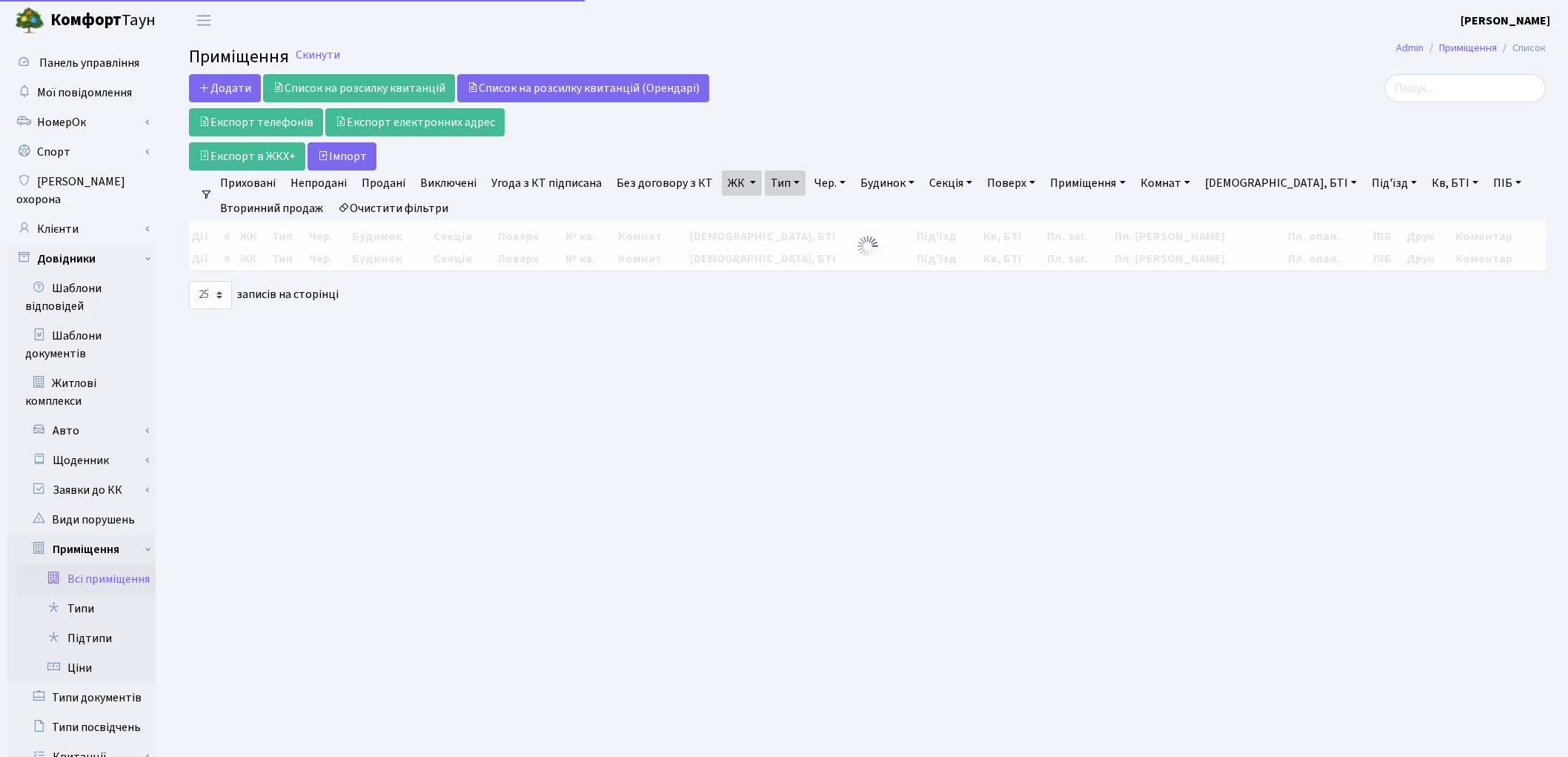
select select "25"
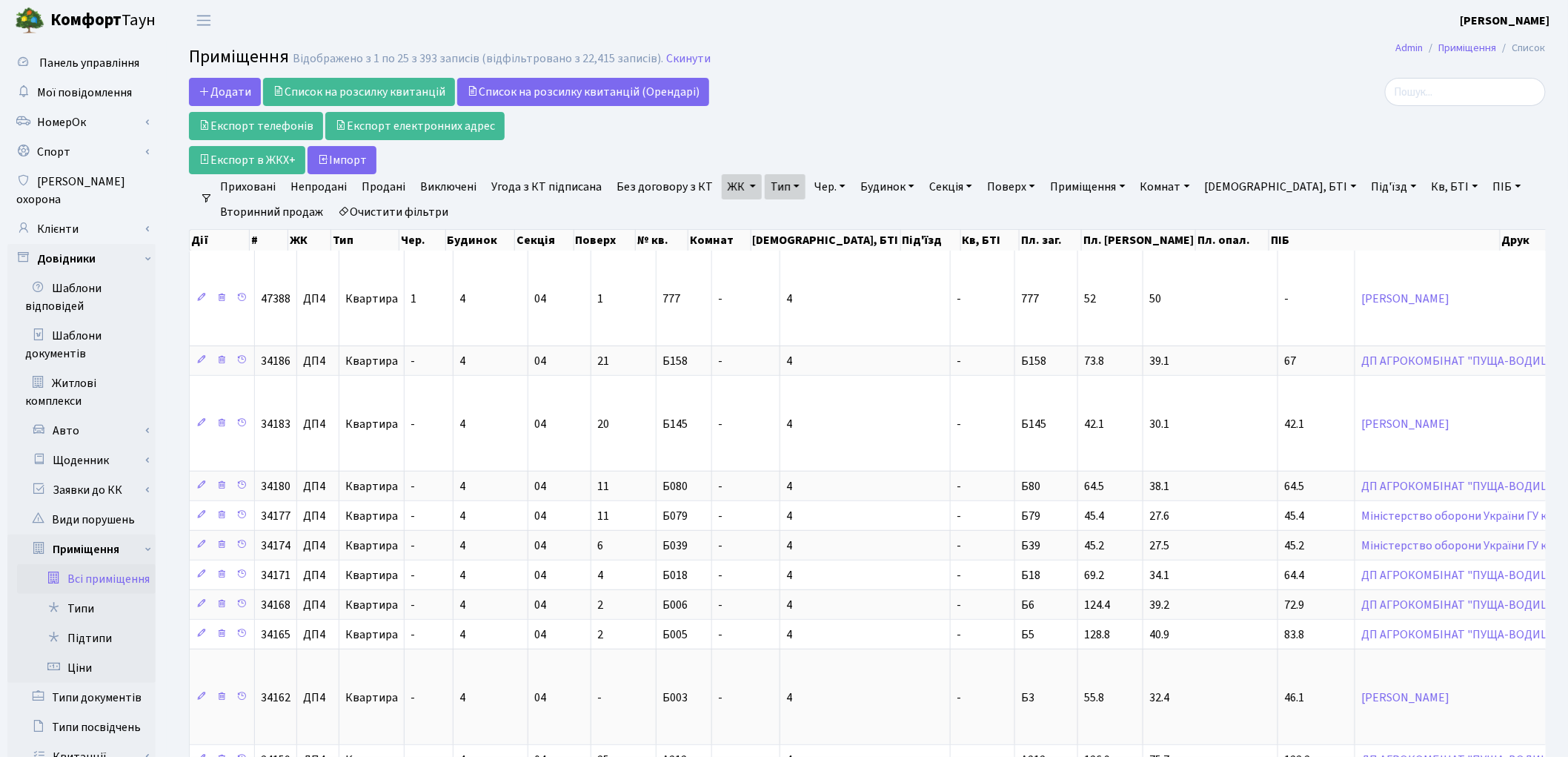
click at [400, 212] on link "Очистити фільтри" at bounding box center [393, 211] width 123 height 25
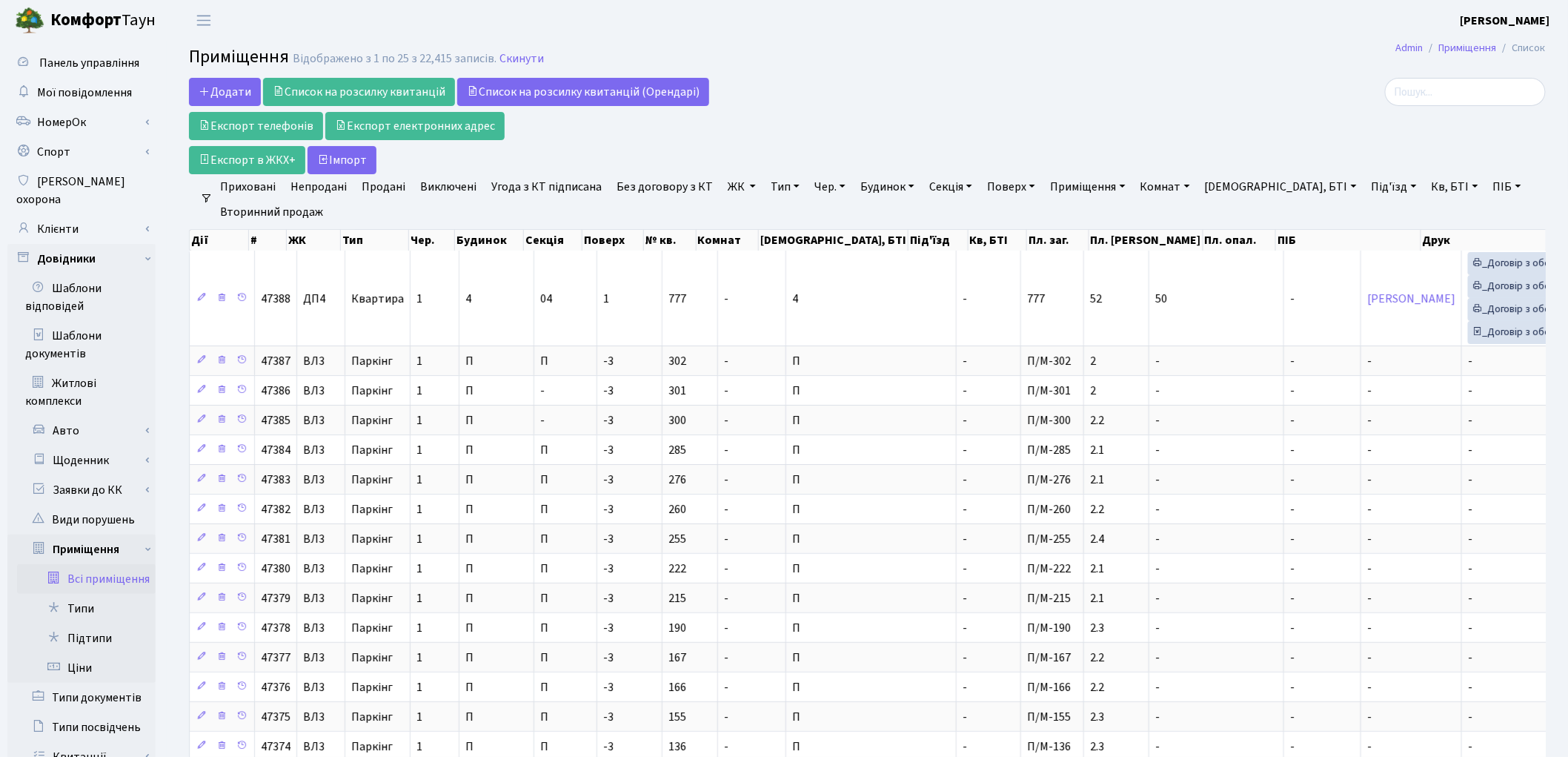
click at [722, 186] on link "ЖК" at bounding box center [742, 187] width 40 height 25
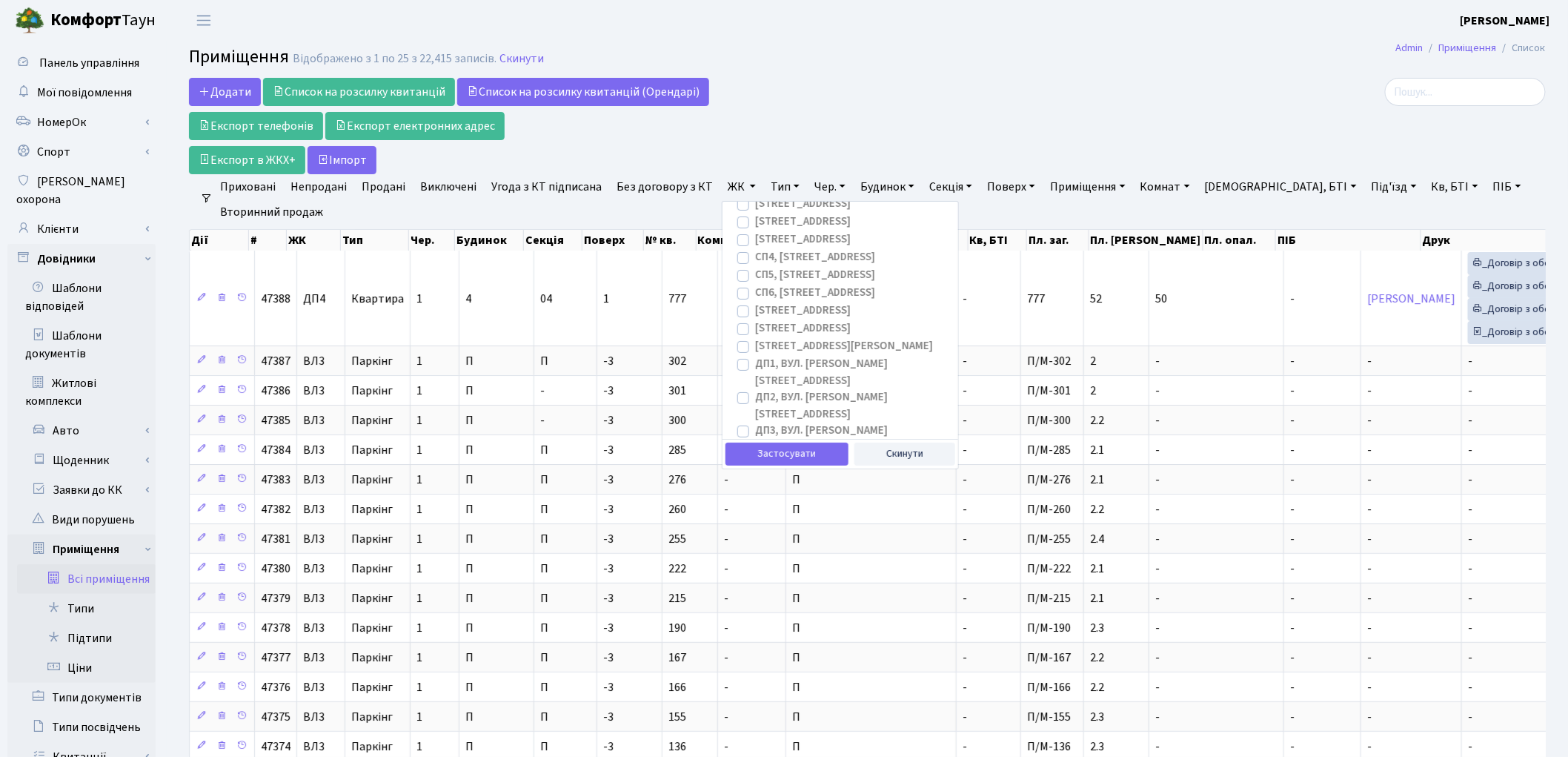
scroll to position [247, 0]
click at [756, 428] on label "ДП4, вул. [PERSON_NAME][STREET_ADDRESS]" at bounding box center [851, 444] width 192 height 33
click at [756, 428] on input "ДП4, вул. [PERSON_NAME][STREET_ADDRESS]" at bounding box center [760, 432] width 9 height 9
checkbox input "true"
click at [766, 453] on button "Застосувати" at bounding box center [787, 454] width 123 height 23
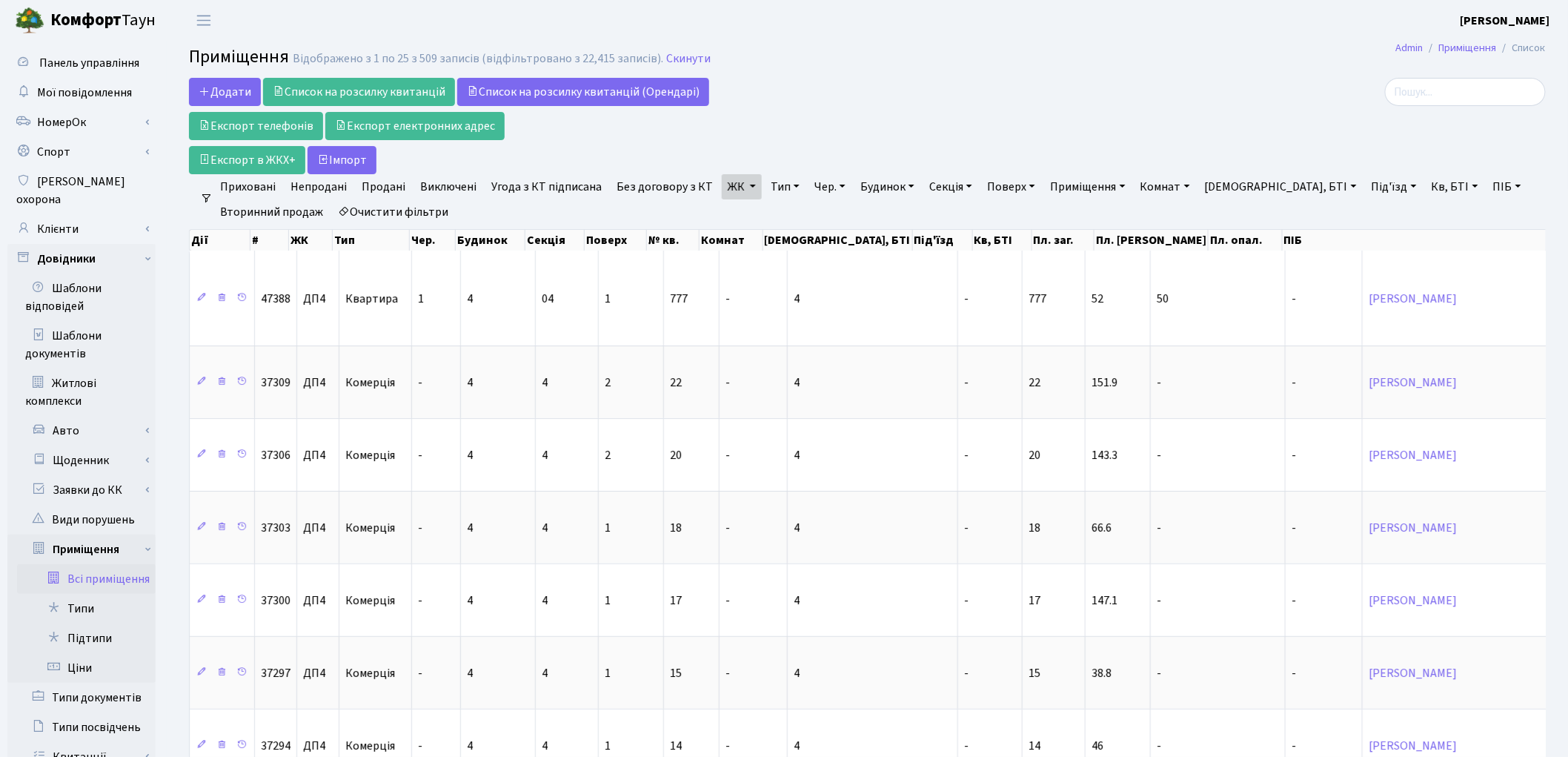
click at [773, 188] on link "Тип" at bounding box center [785, 187] width 41 height 25
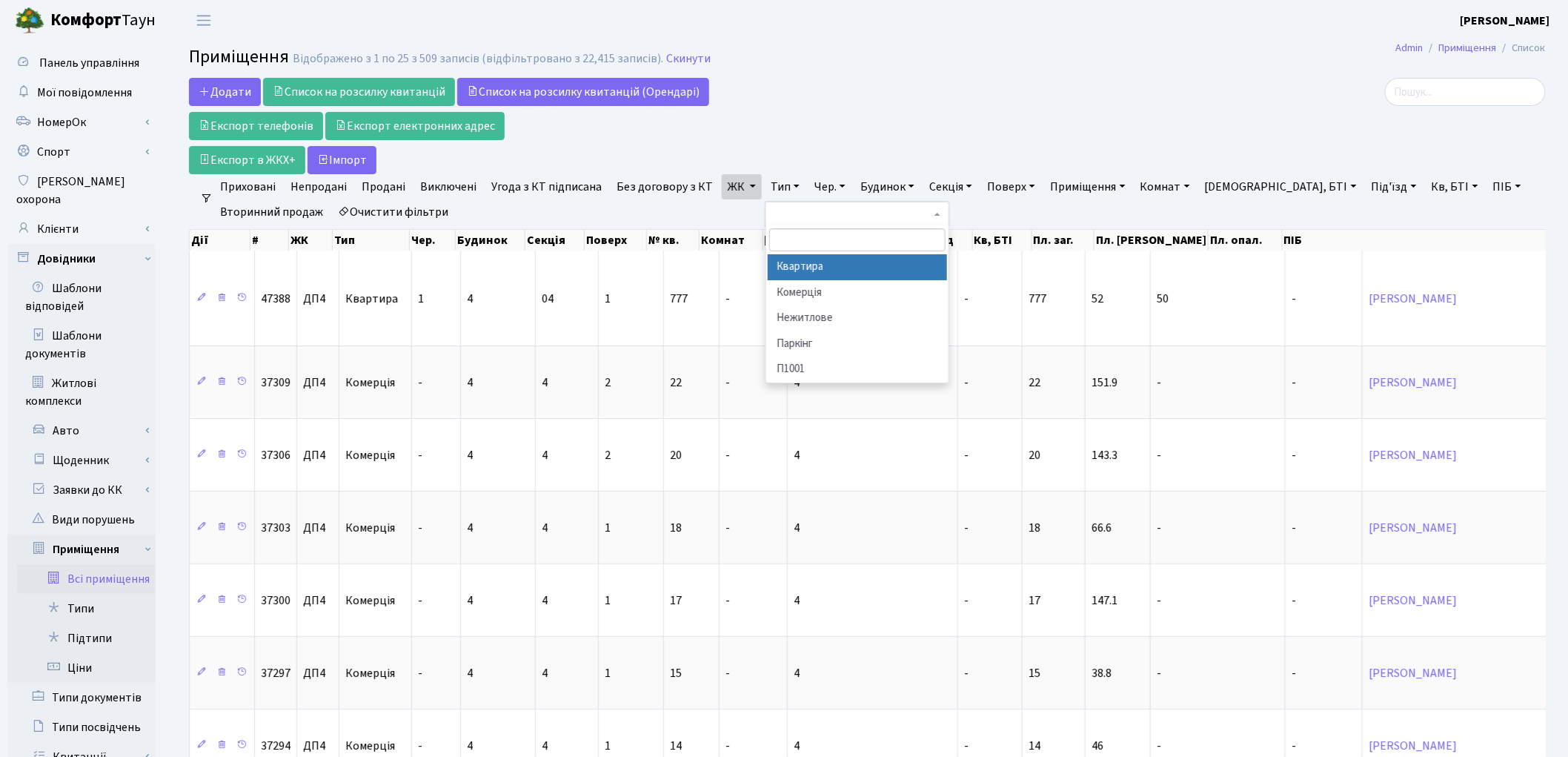
click at [790, 263] on li "Квартира" at bounding box center [858, 266] width 179 height 25
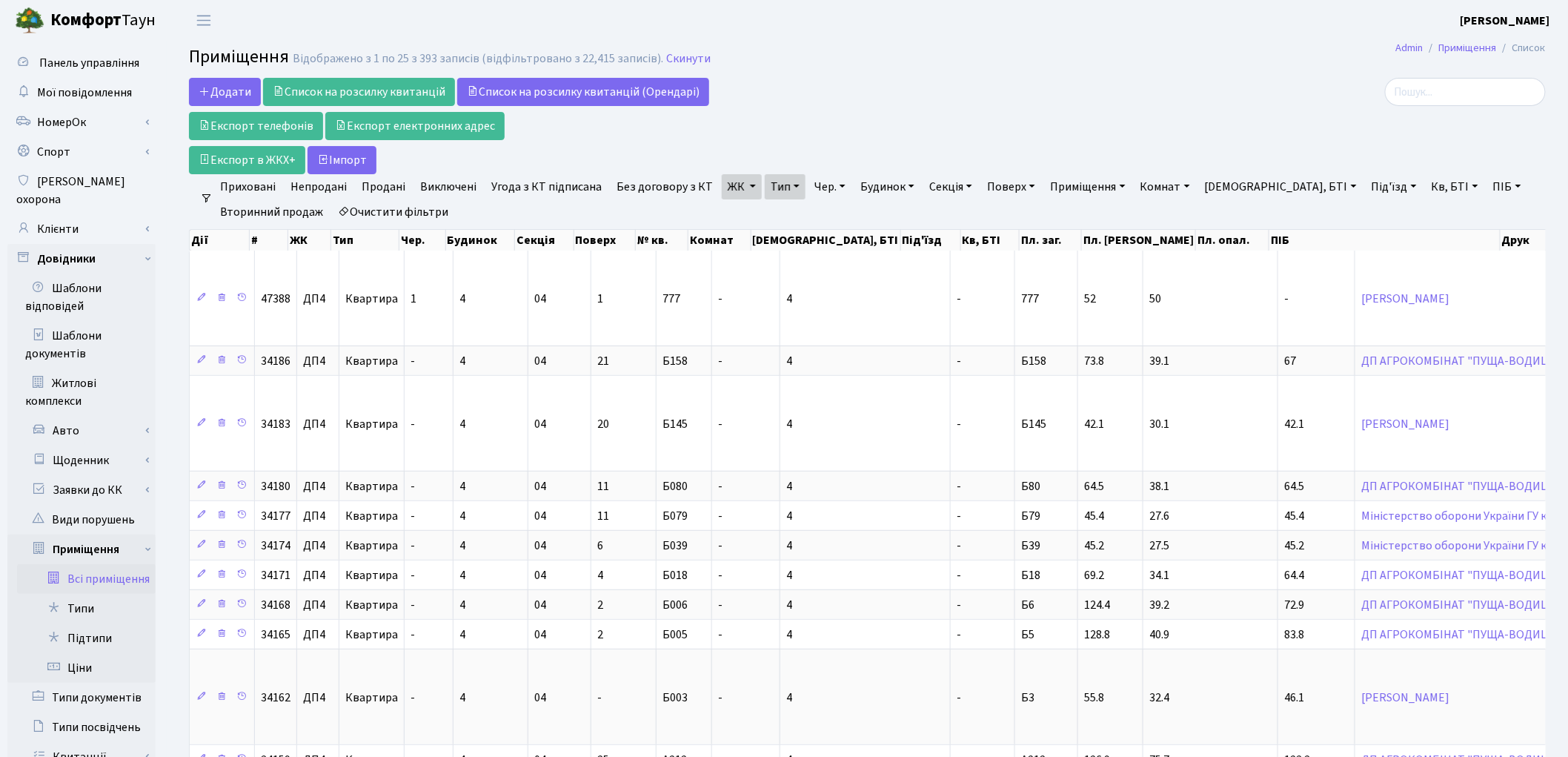
click at [320, 182] on link "Непродані" at bounding box center [319, 187] width 68 height 25
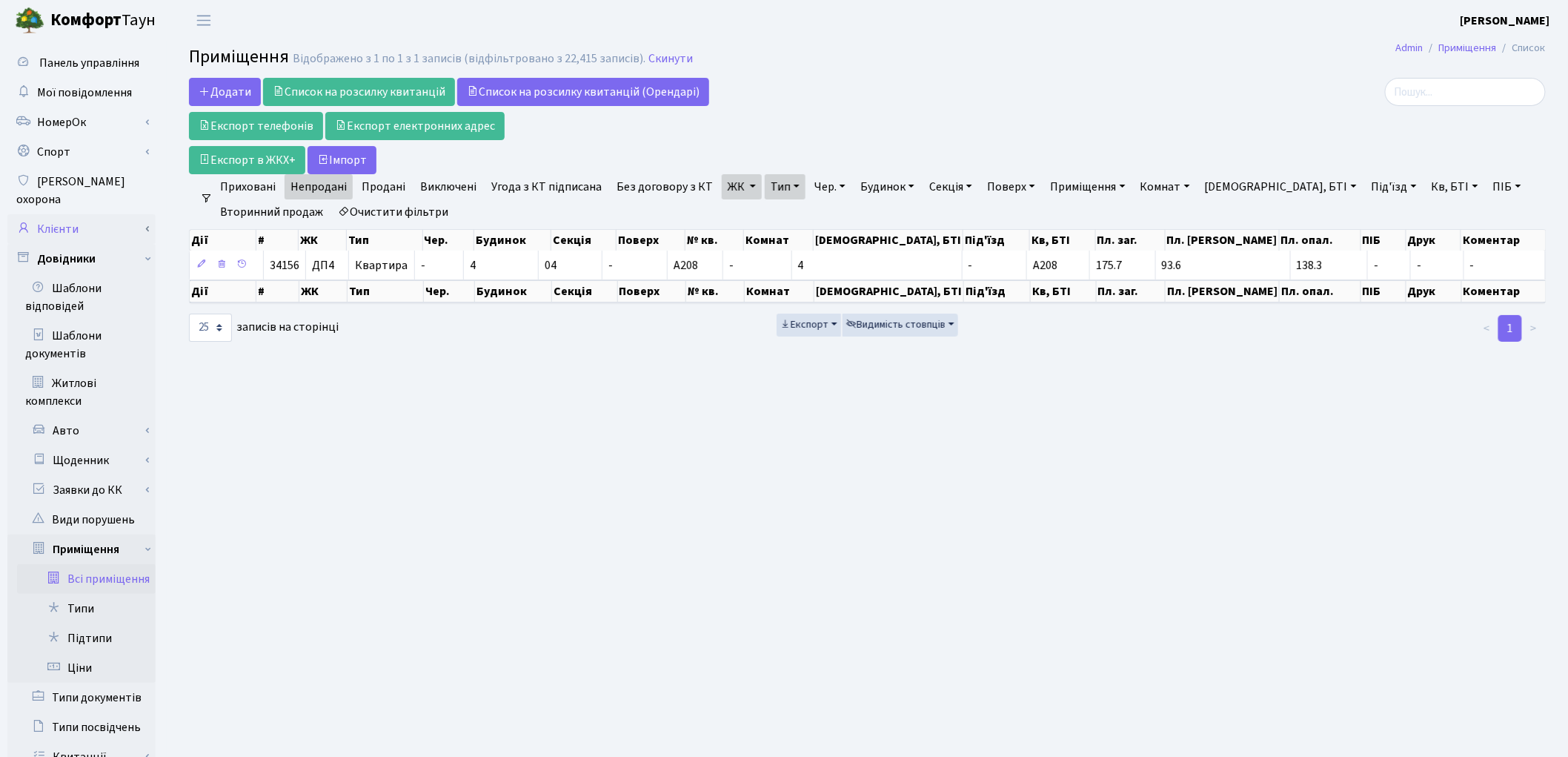
click at [54, 214] on link "Клієнти" at bounding box center [81, 228] width 148 height 29
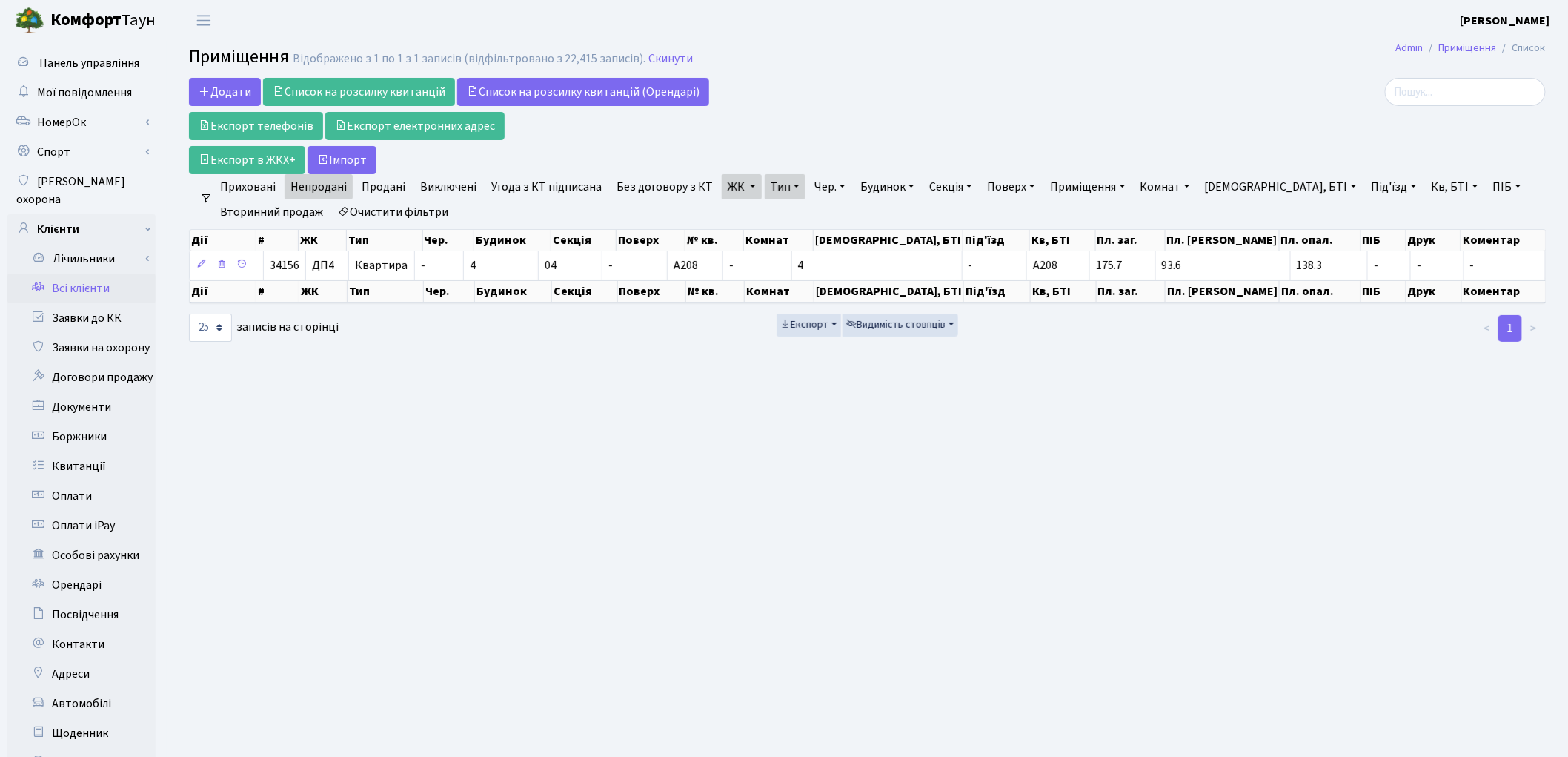
click at [77, 274] on link "Всі клієнти" at bounding box center [81, 288] width 148 height 29
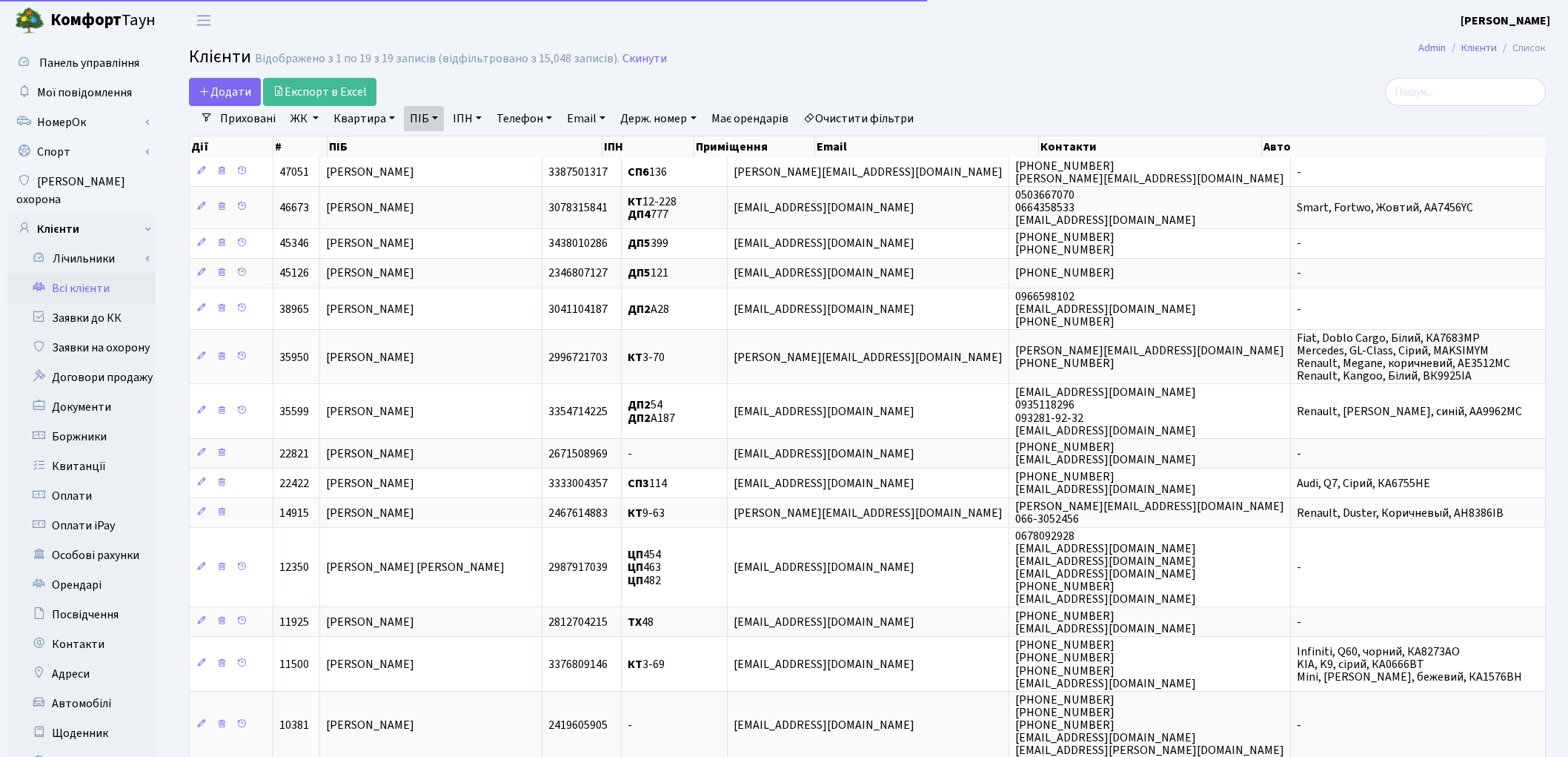
select select "25"
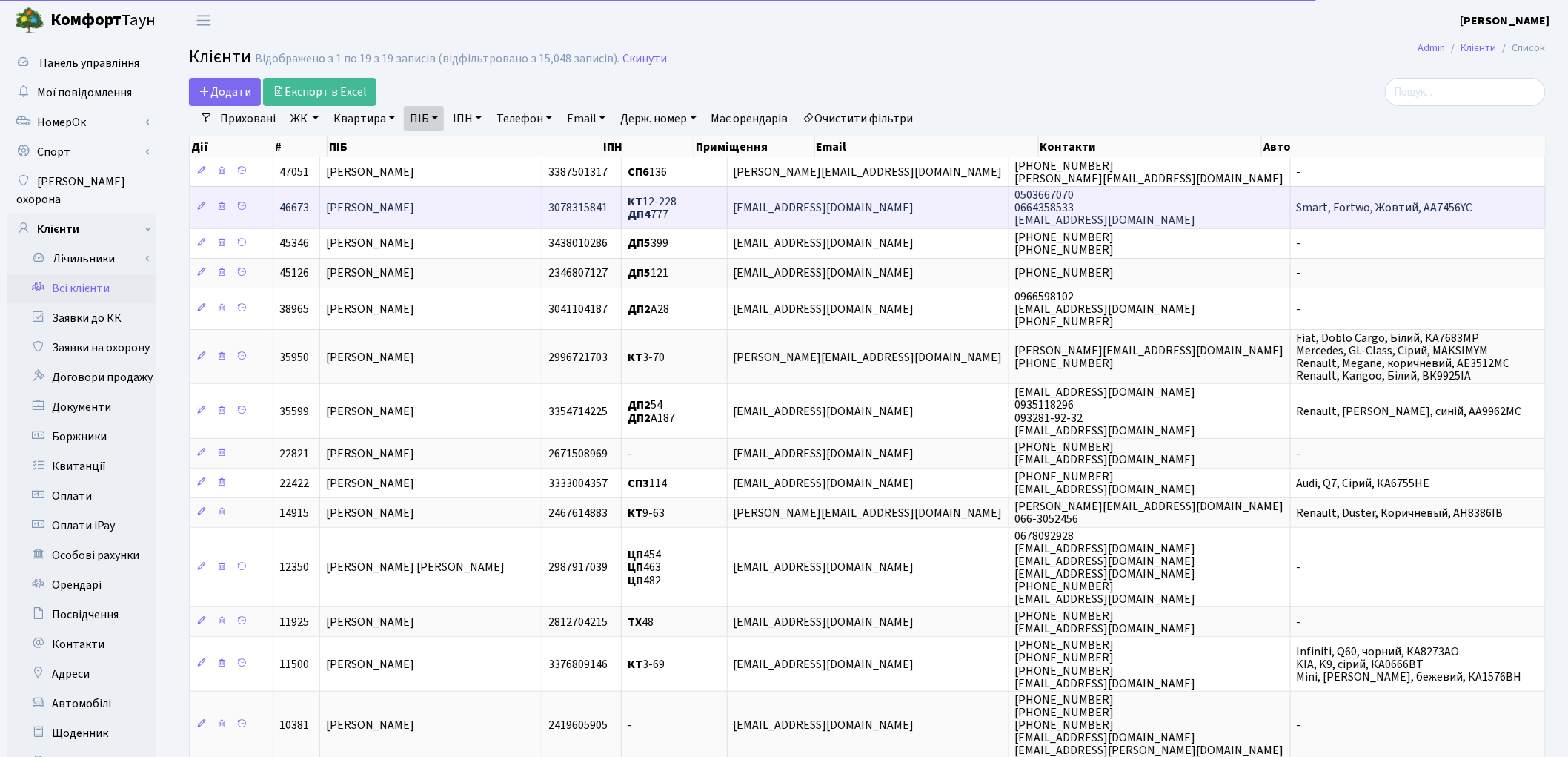
click at [501, 212] on td "[PERSON_NAME]" at bounding box center [431, 207] width 223 height 42
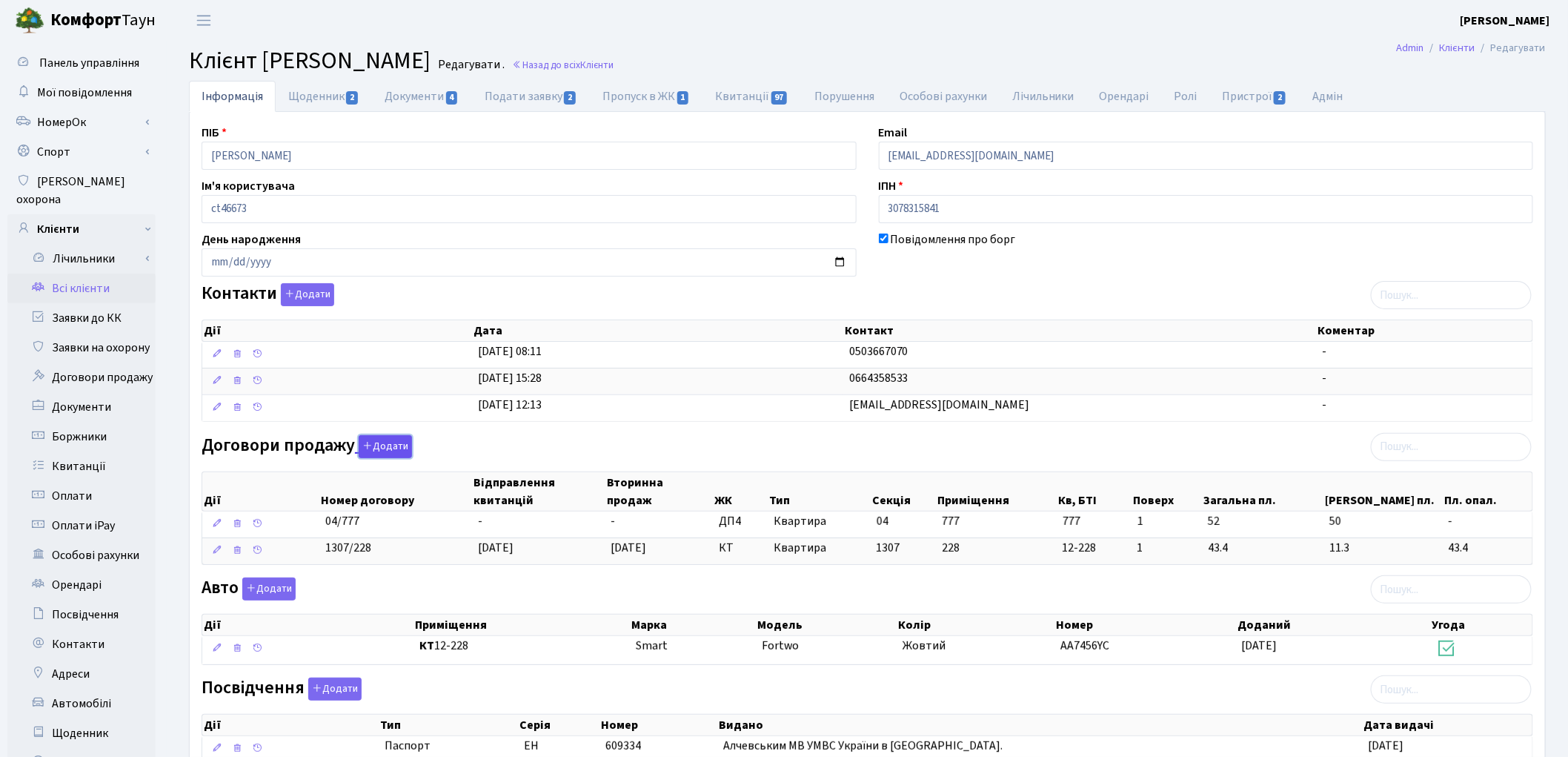
click at [402, 453] on button "Додати" at bounding box center [385, 446] width 54 height 23
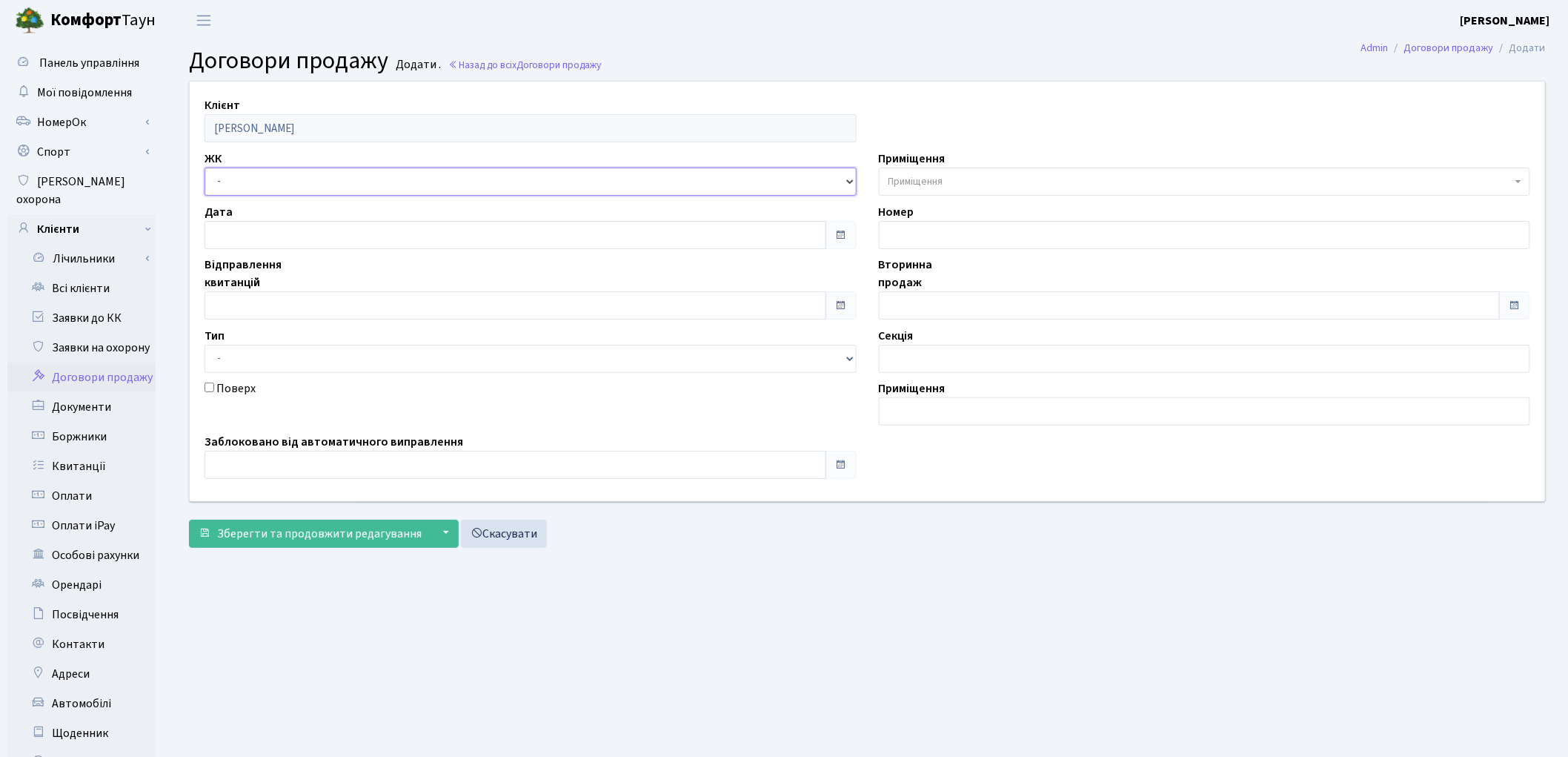
click at [224, 168] on select "- ТХ, вул. [STREET_ADDRESS] Регенераторна, 4 КТ2, просп. [STREET_ADDRESS] [STRE…" at bounding box center [530, 182] width 652 height 28
select select "313"
click at [205, 168] on select "- ТХ, вул. [STREET_ADDRESS] Регенераторна, 4 КТ2, просп. [STREET_ADDRESS] [STRE…" at bounding box center [530, 182] width 652 height 28
select select
click at [947, 176] on span "Приміщення" at bounding box center [1200, 182] width 624 height 15
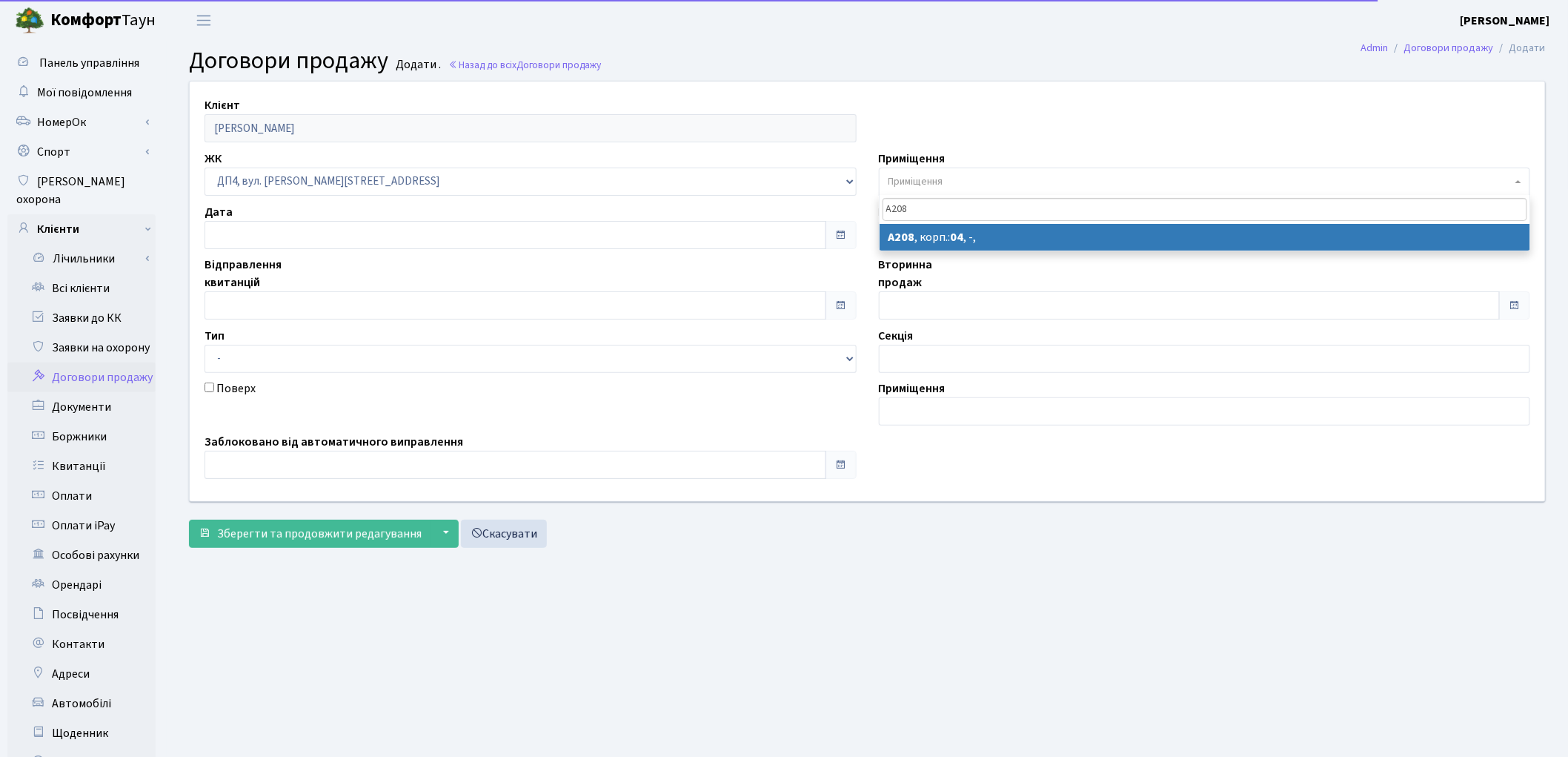
type input "А208"
select select "34156"
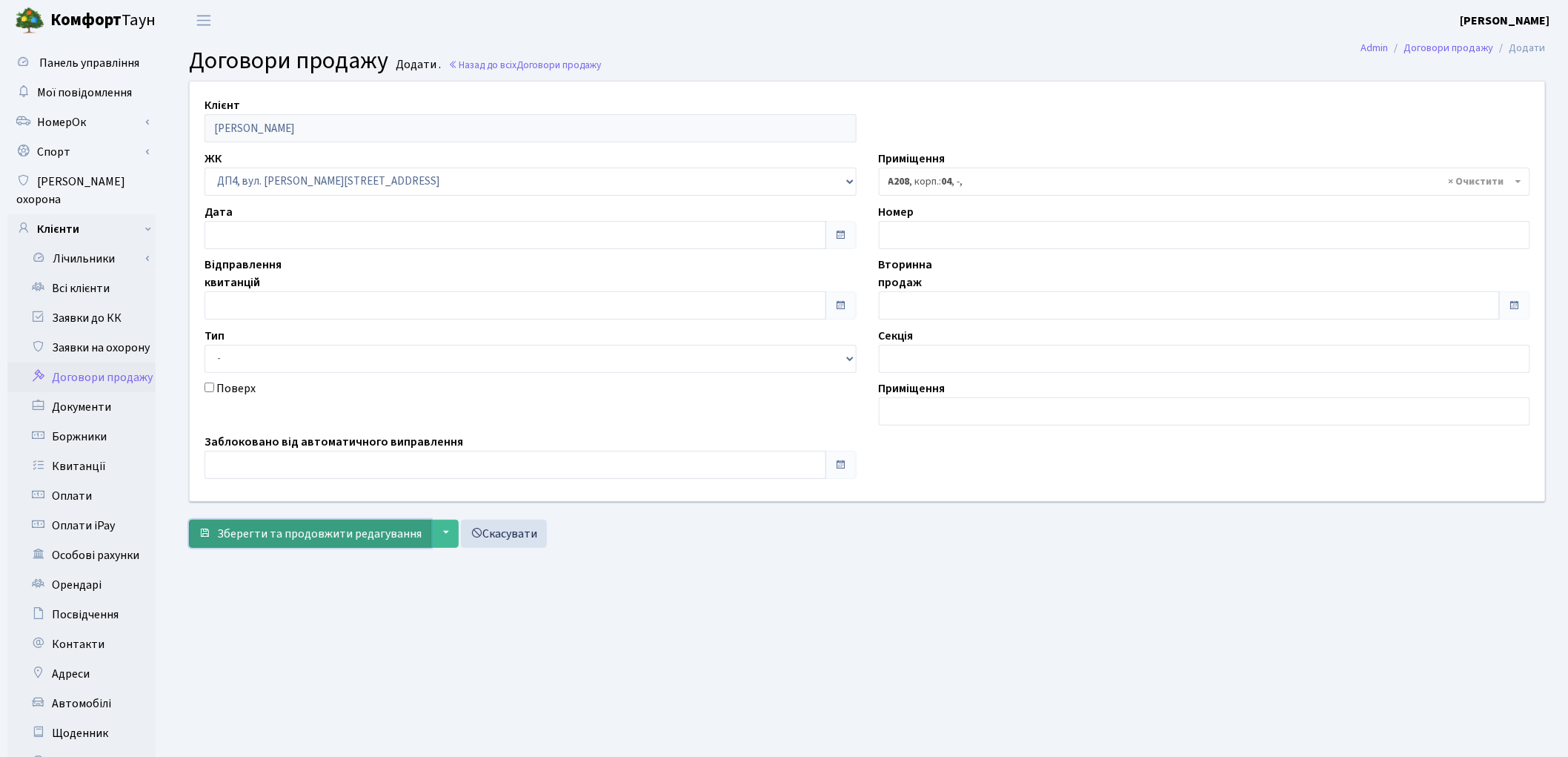
click at [284, 545] on button "Зберегти та продовжити редагування" at bounding box center [309, 534] width 242 height 28
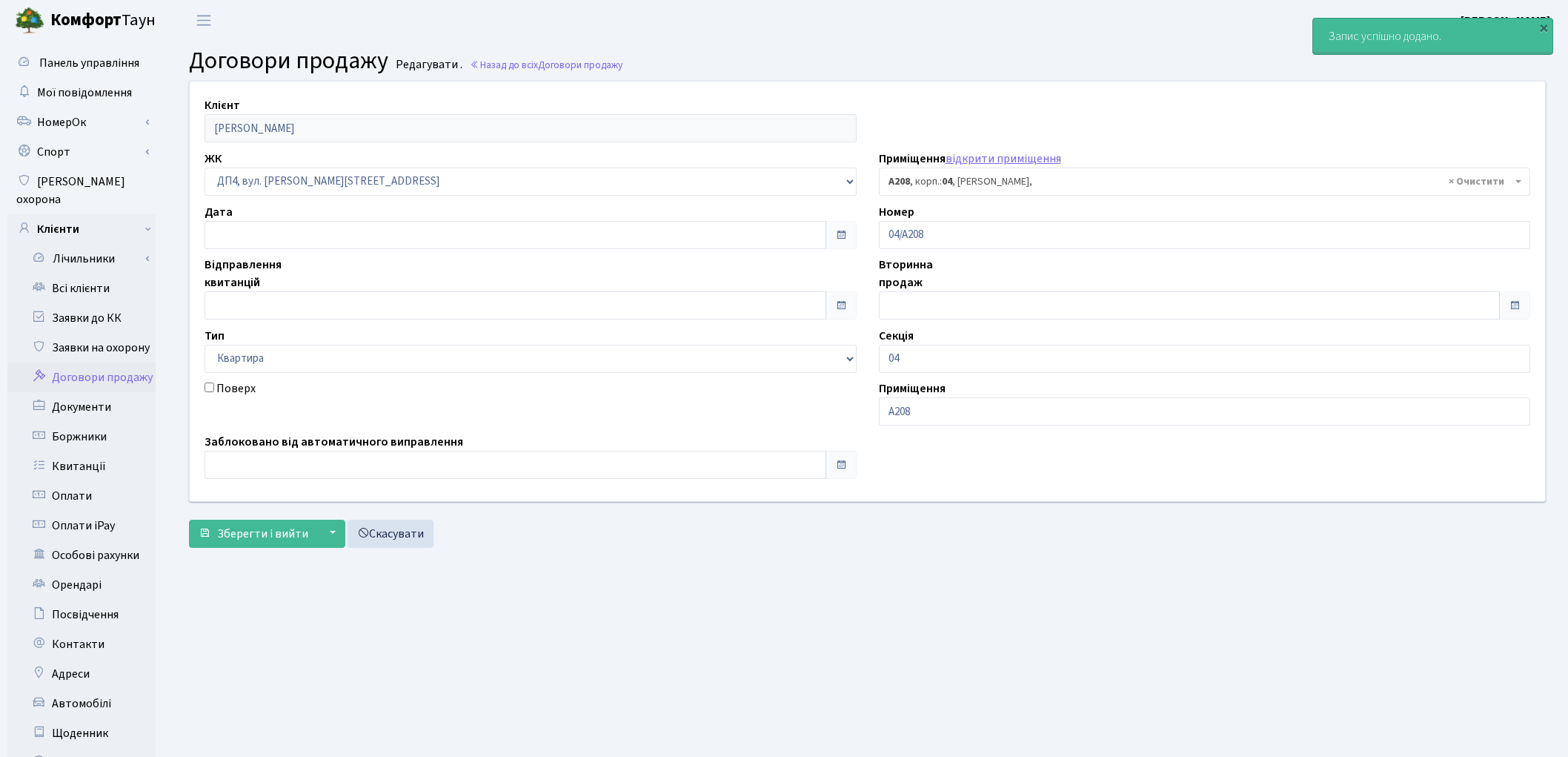
select select "34156"
click at [271, 534] on span "Зберегти і вийти" at bounding box center [262, 533] width 92 height 16
select select "34156"
click at [101, 274] on link "Всі клієнти" at bounding box center [81, 288] width 148 height 29
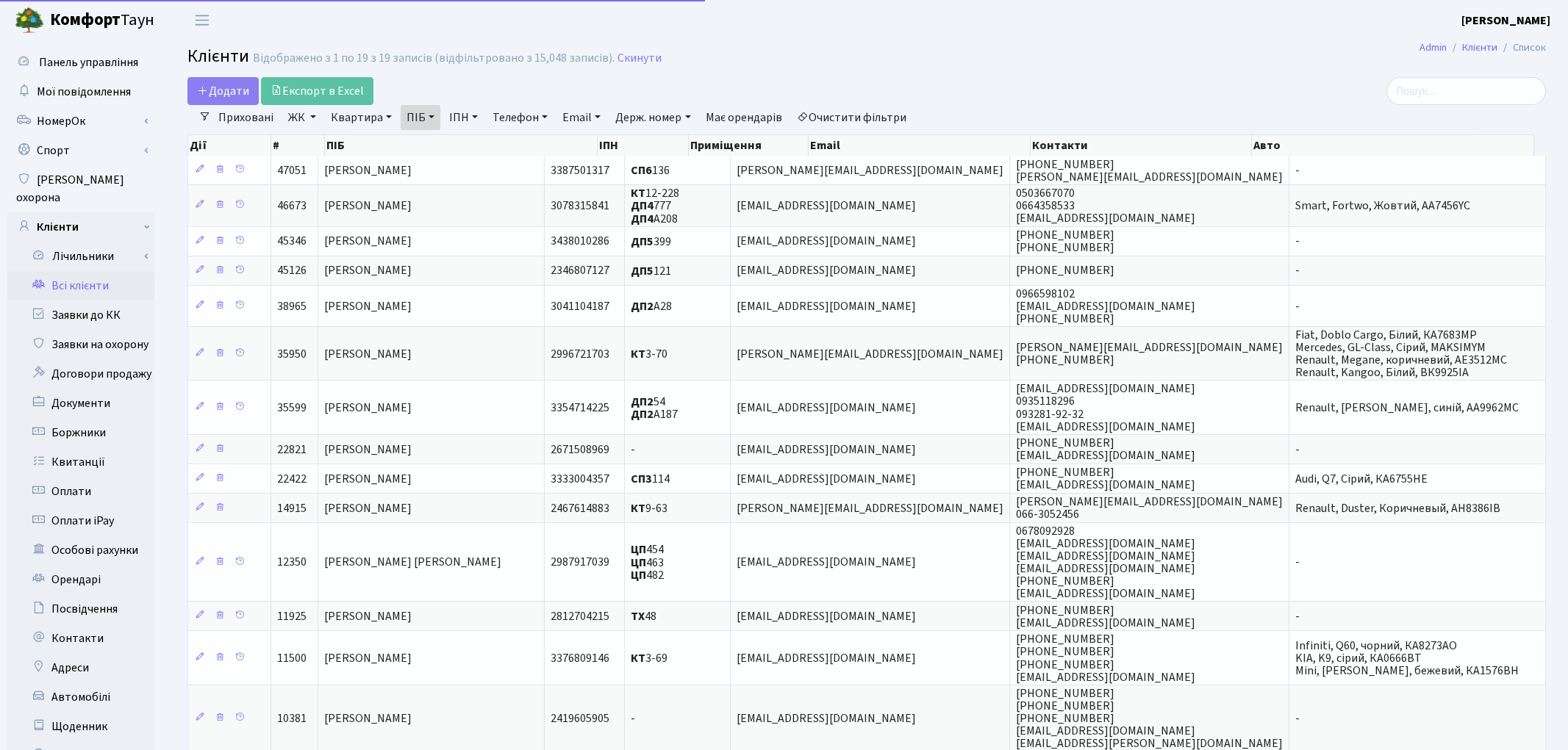
select select "25"
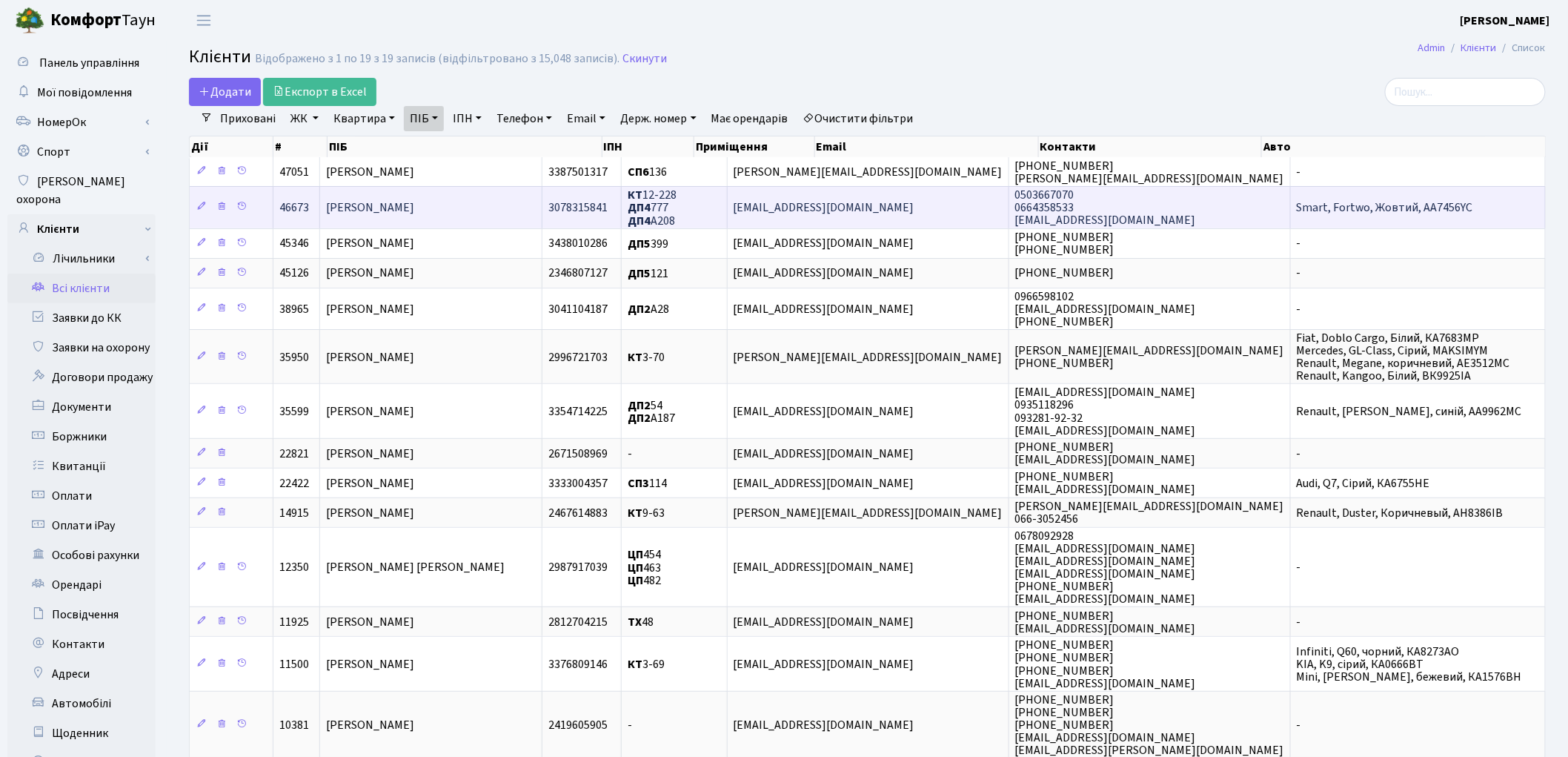
click at [414, 206] on span "[PERSON_NAME]" at bounding box center [370, 207] width 88 height 16
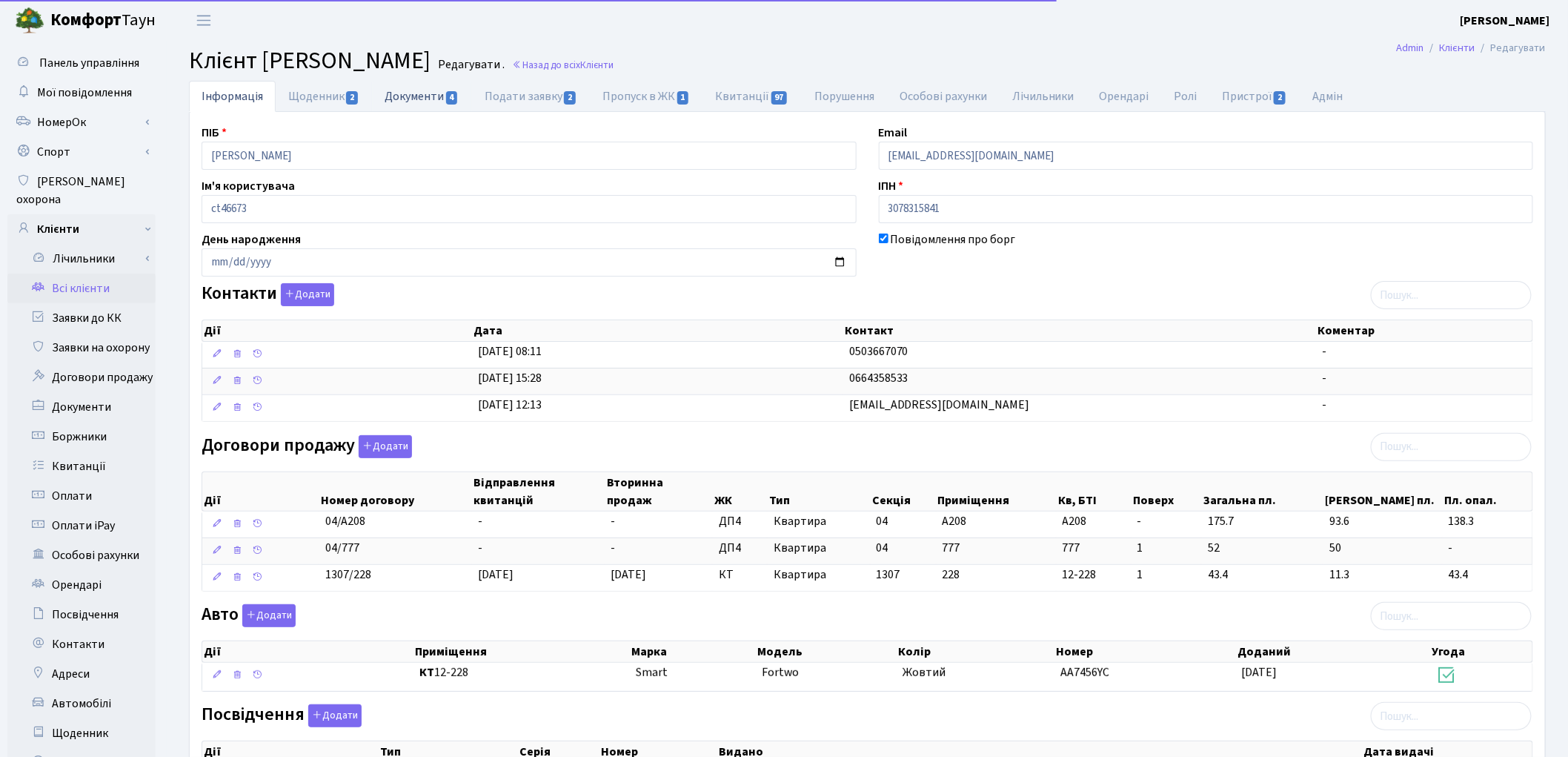
click at [411, 101] on link "Документи 4" at bounding box center [421, 96] width 99 height 30
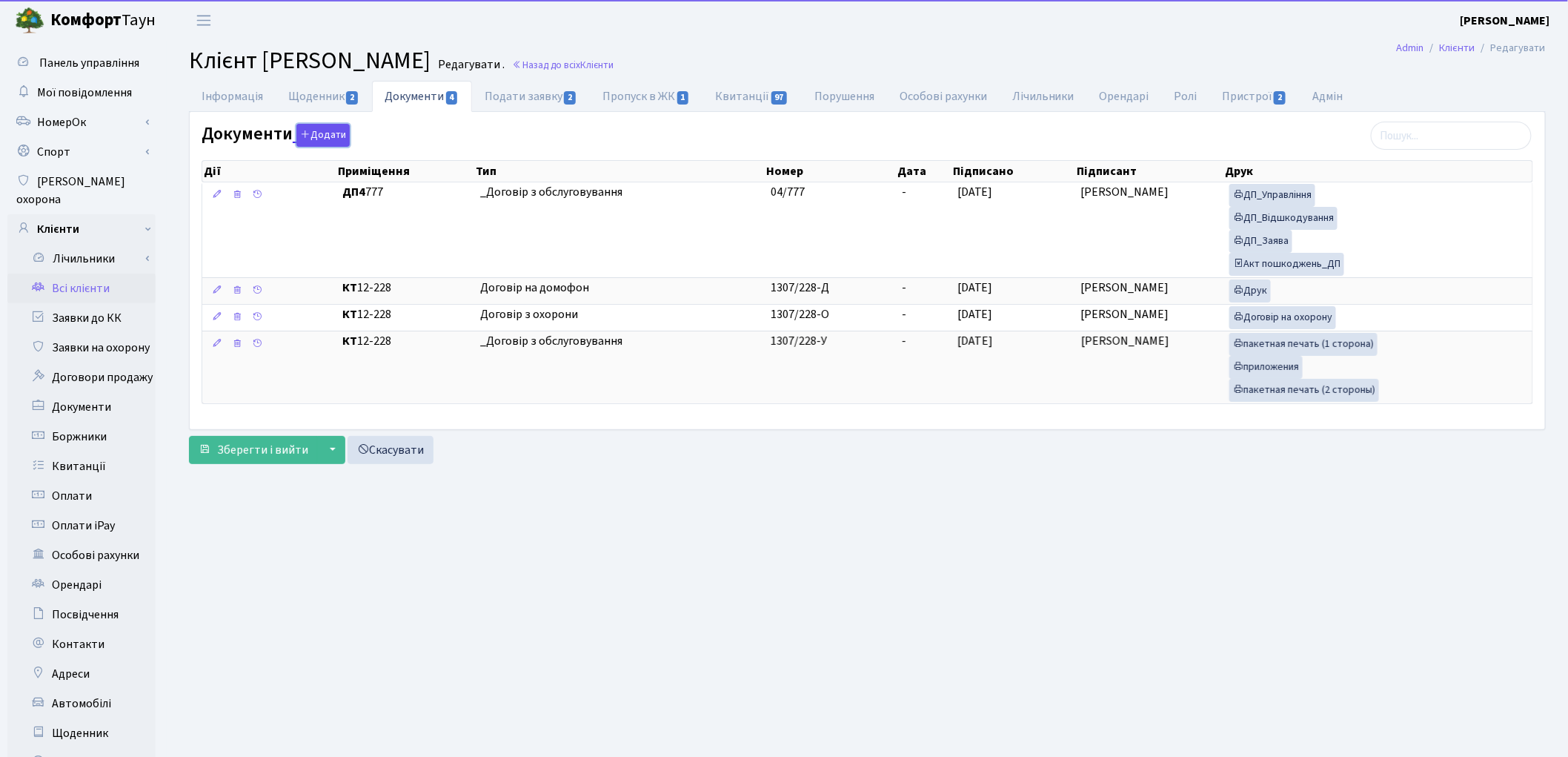
click at [330, 134] on button "Додати" at bounding box center [323, 135] width 54 height 23
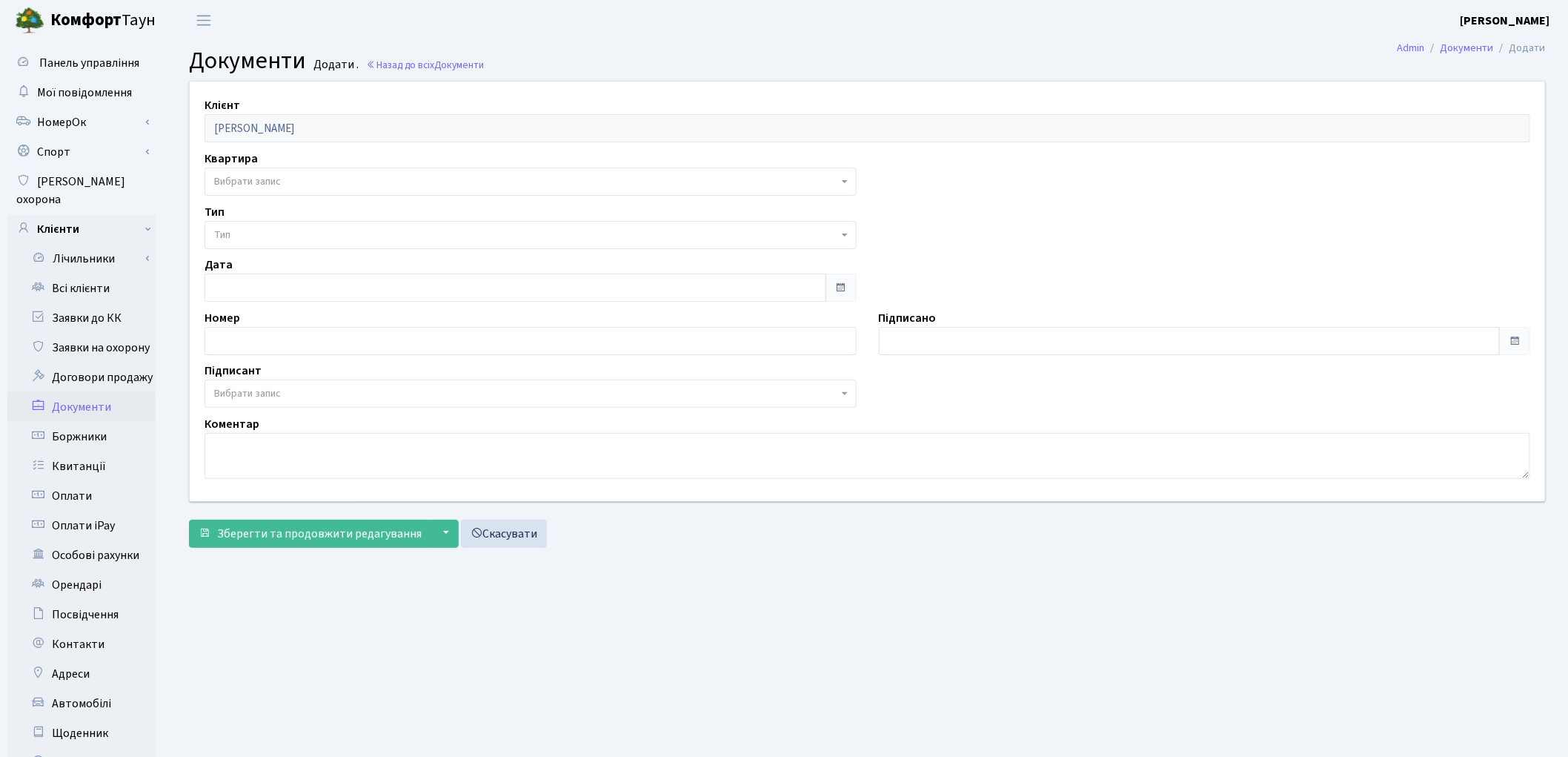
click at [275, 182] on span "Вибрати запис" at bounding box center [247, 182] width 67 height 15
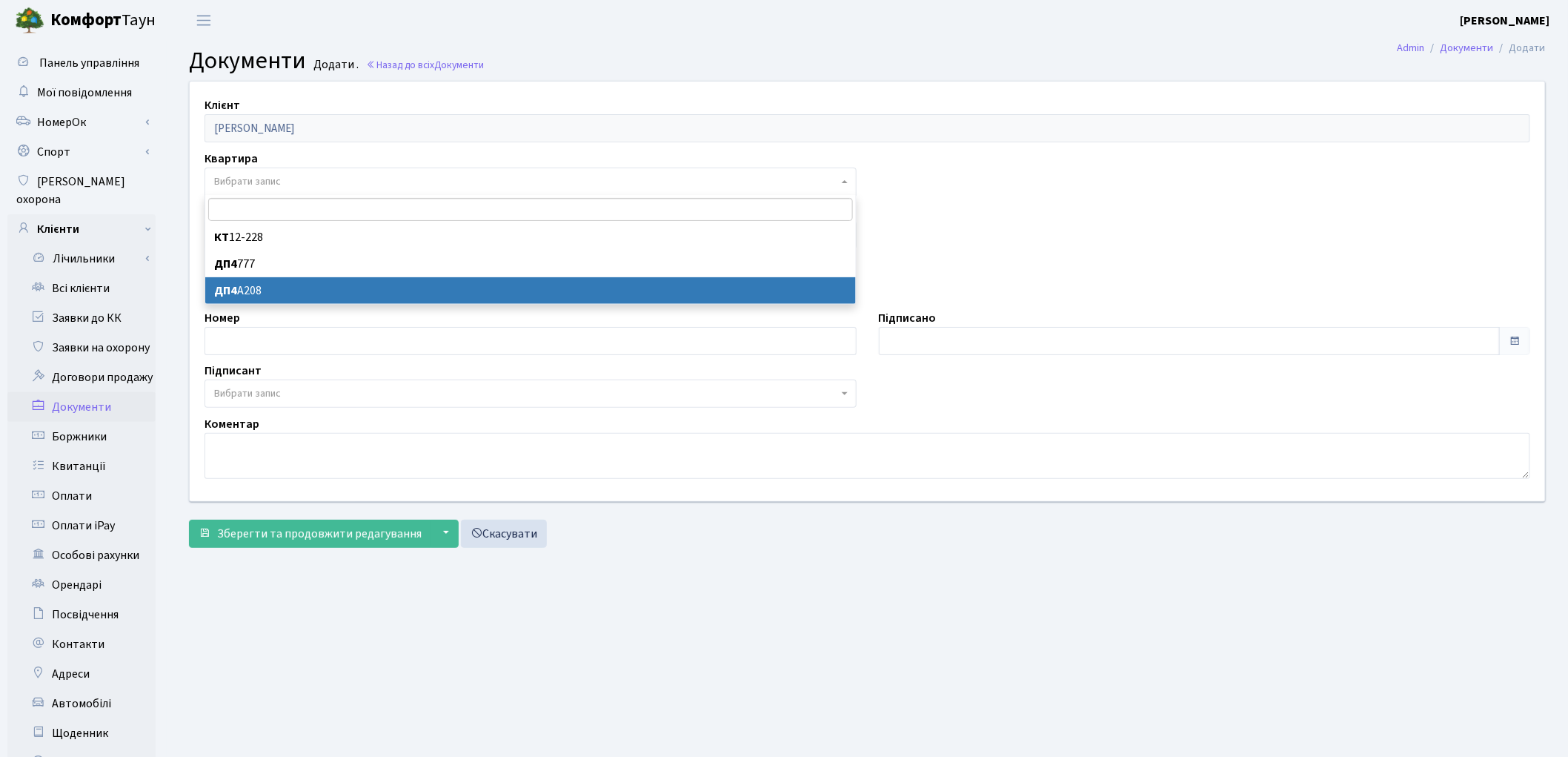
select select "178800"
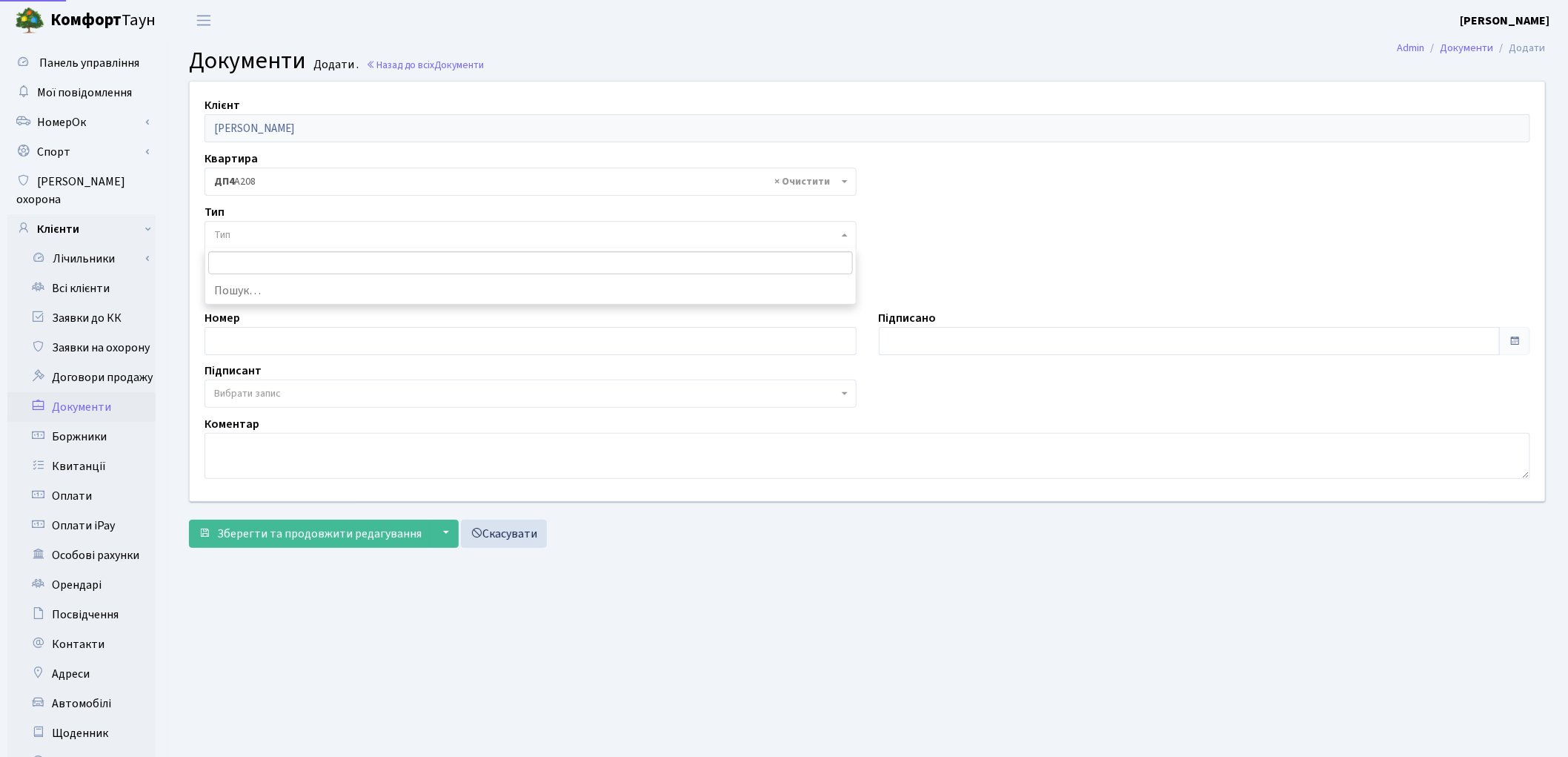
click at [278, 238] on span "Тип" at bounding box center [525, 235] width 624 height 15
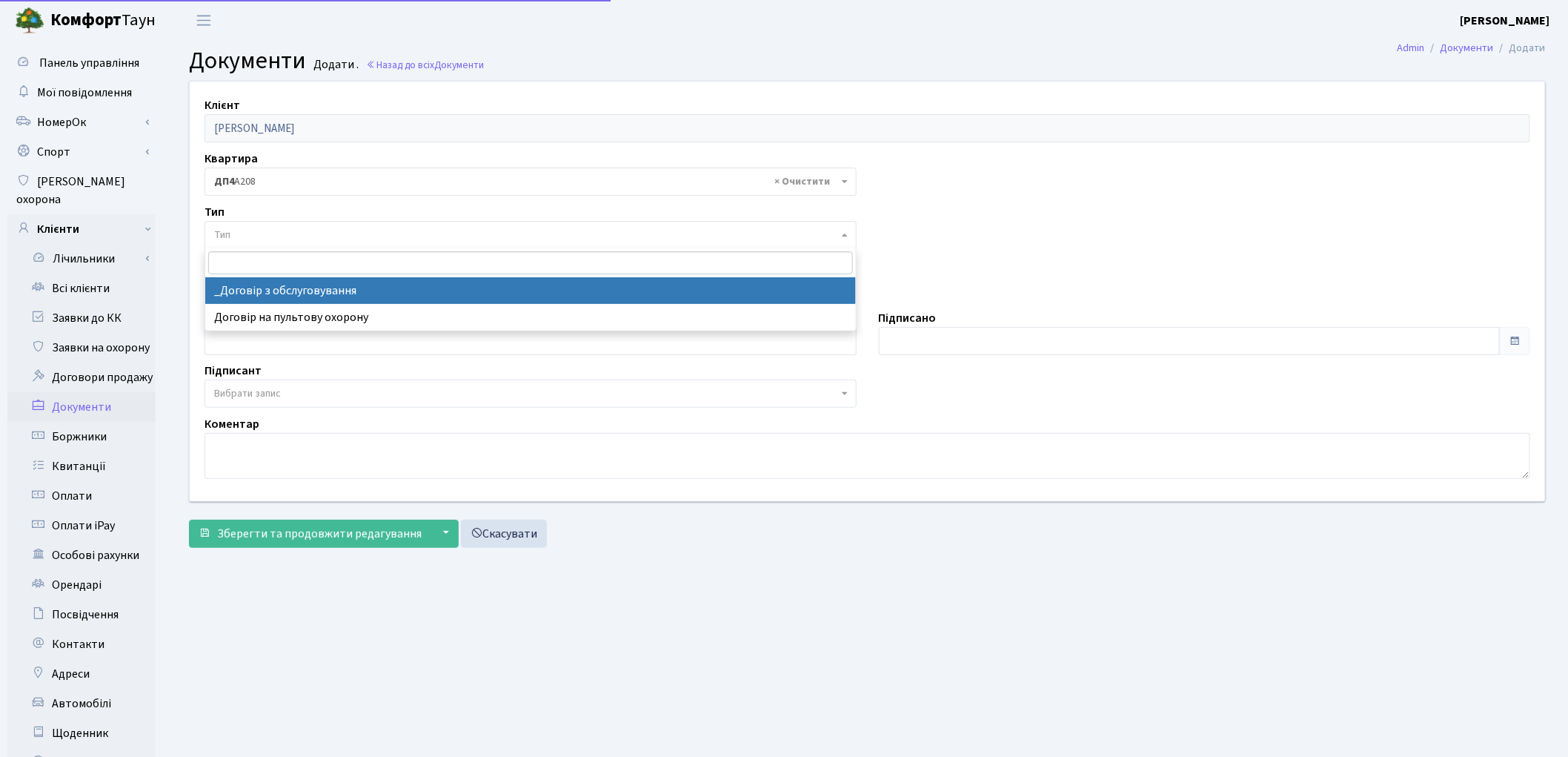
drag, startPoint x: 279, startPoint y: 287, endPoint x: 264, endPoint y: 424, distance: 137.8
select select "289"
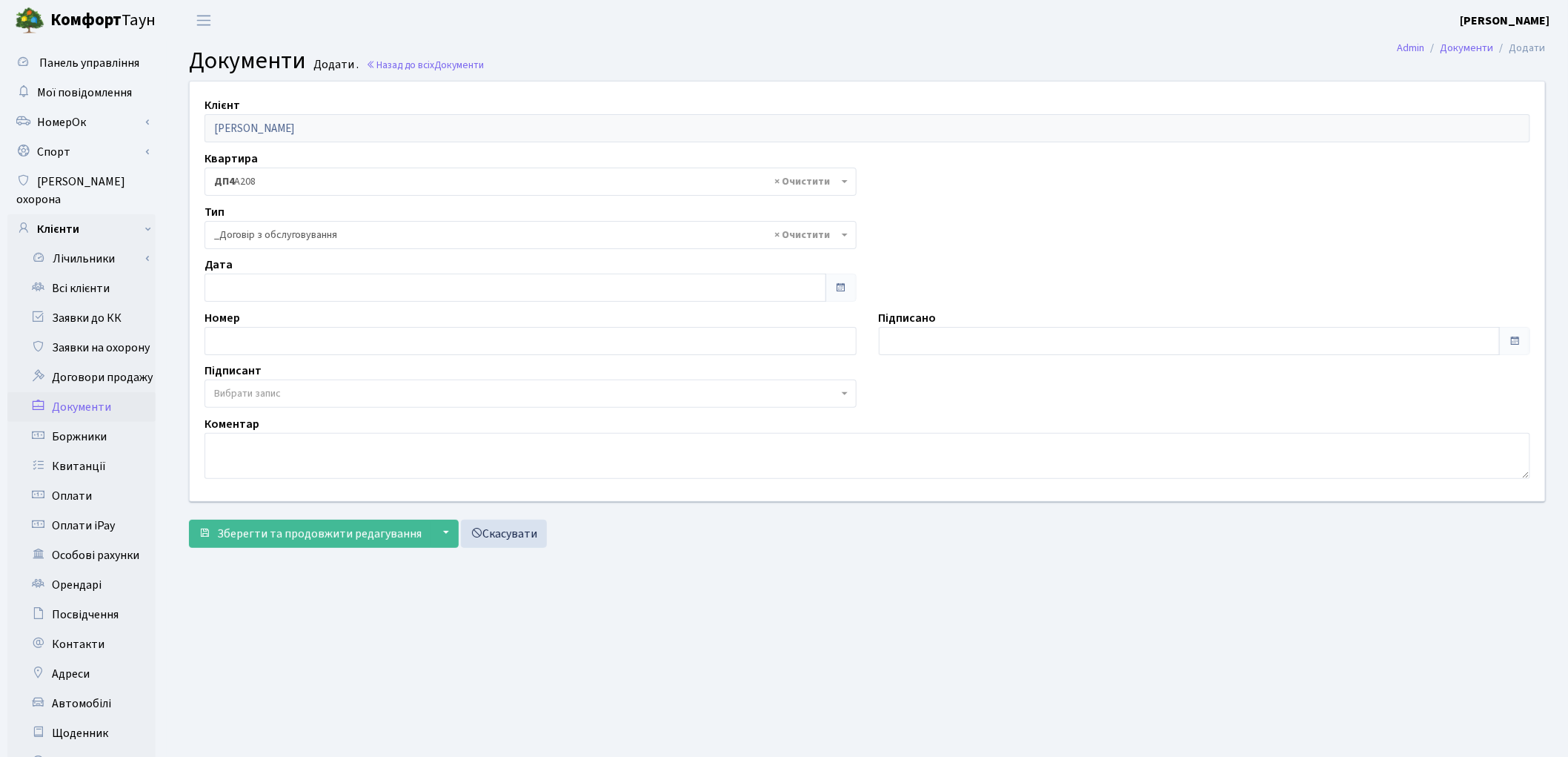
drag, startPoint x: 261, startPoint y: 394, endPoint x: 262, endPoint y: 402, distance: 8.1
click at [261, 399] on span "Вибрати запис" at bounding box center [247, 394] width 67 height 15
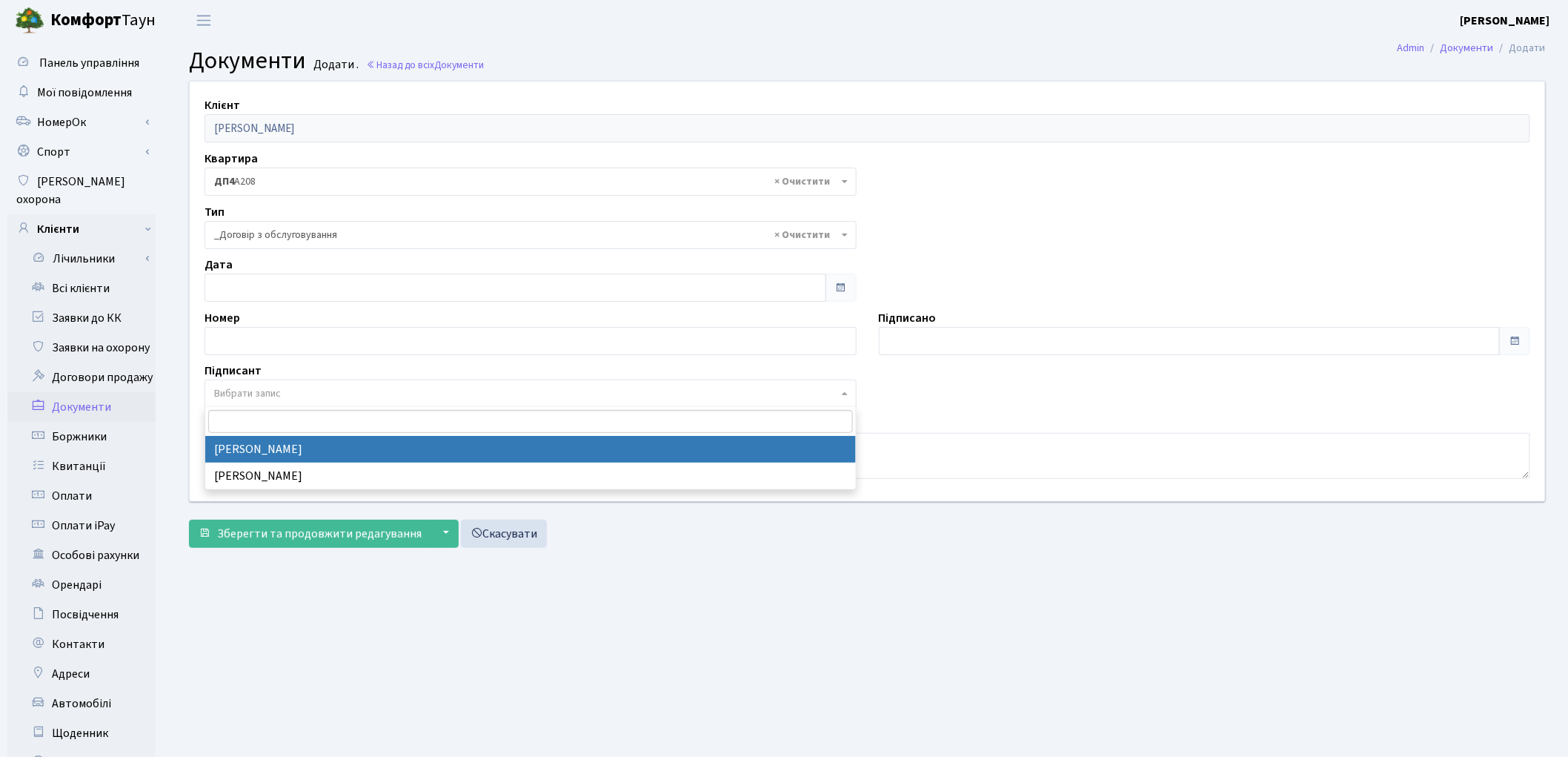
select select "74"
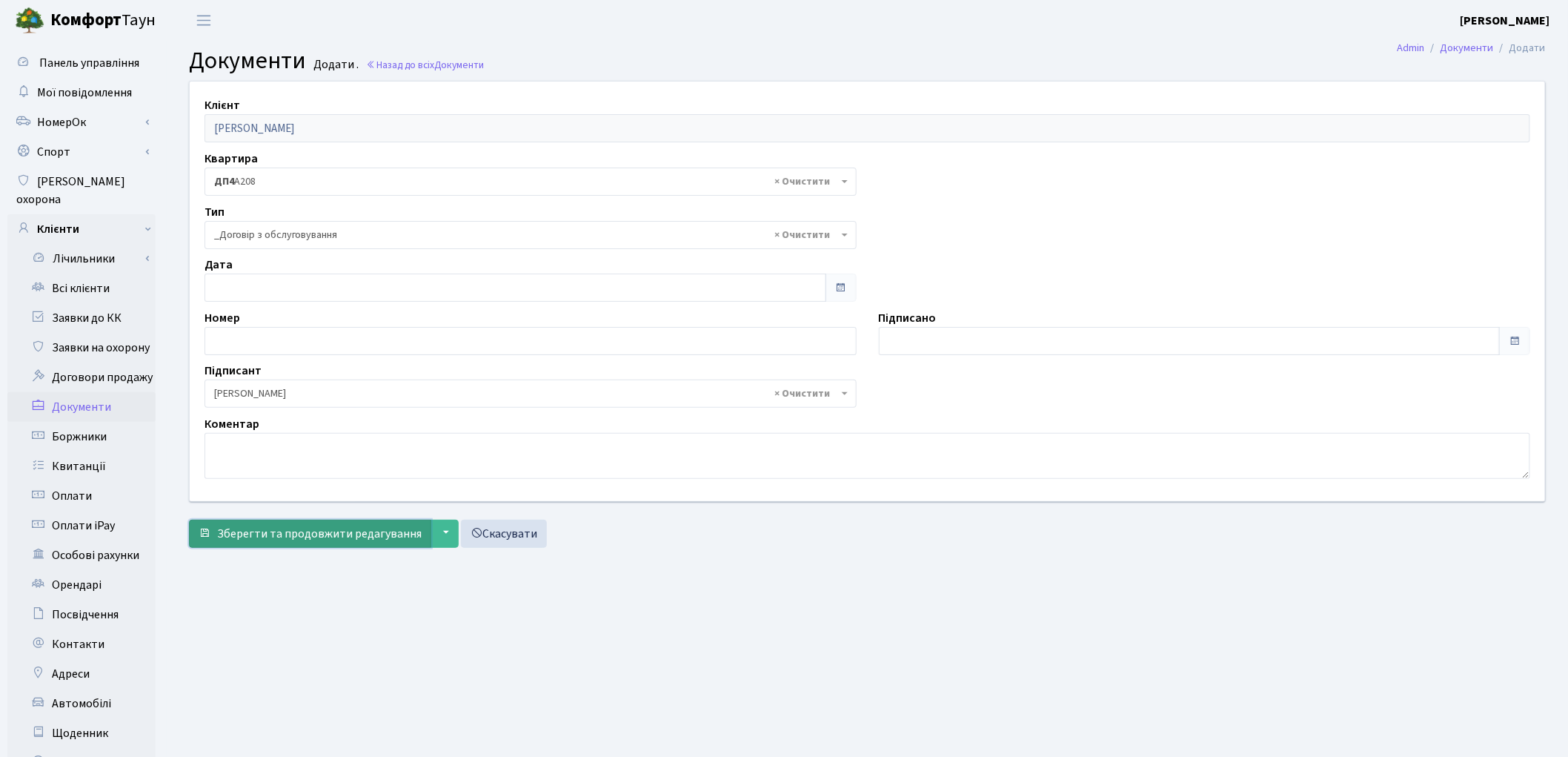
click at [275, 530] on span "Зберегти та продовжити редагування" at bounding box center [319, 533] width 205 height 16
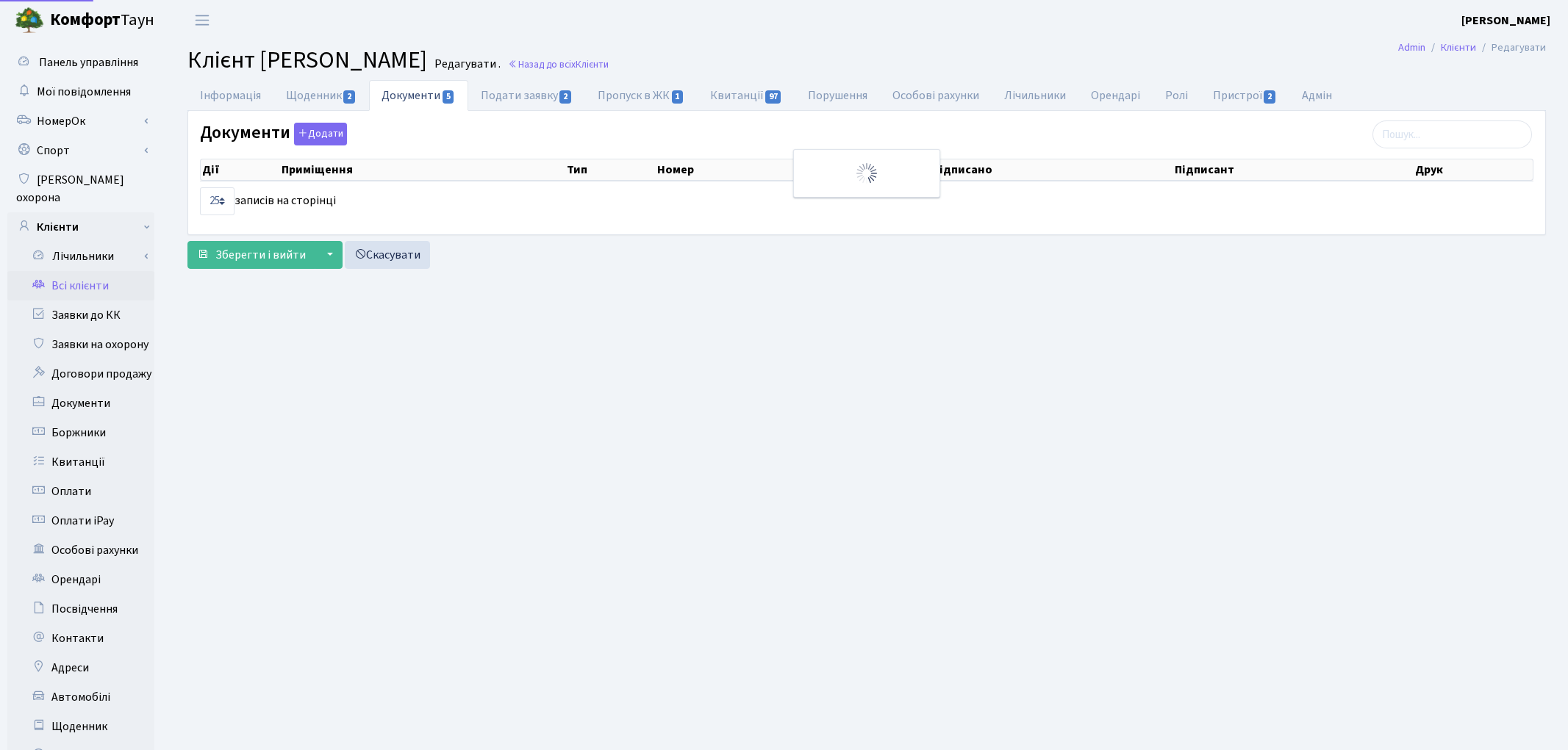
select select "25"
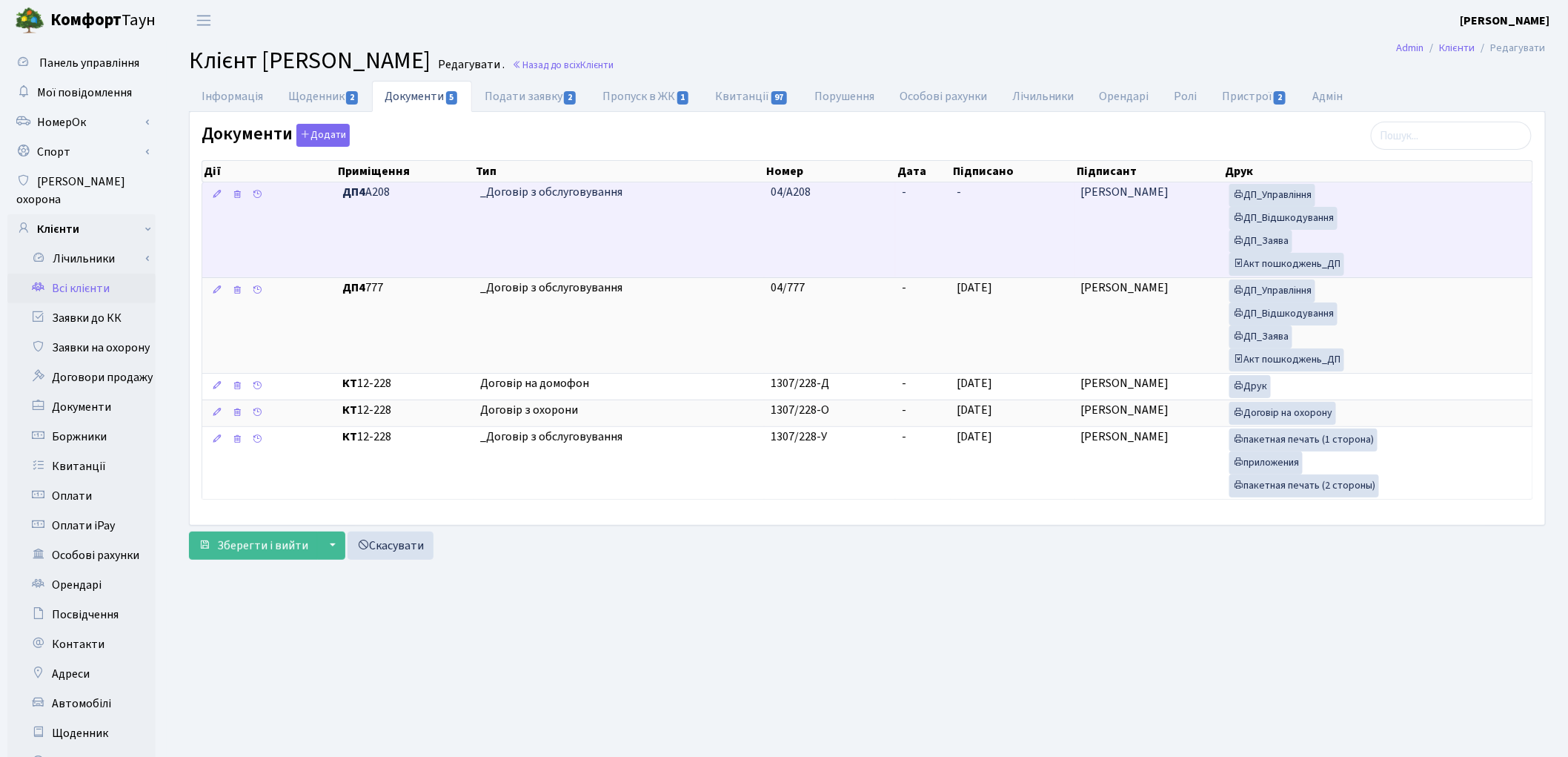
click at [870, 218] on td "04/А208" at bounding box center [830, 229] width 131 height 95
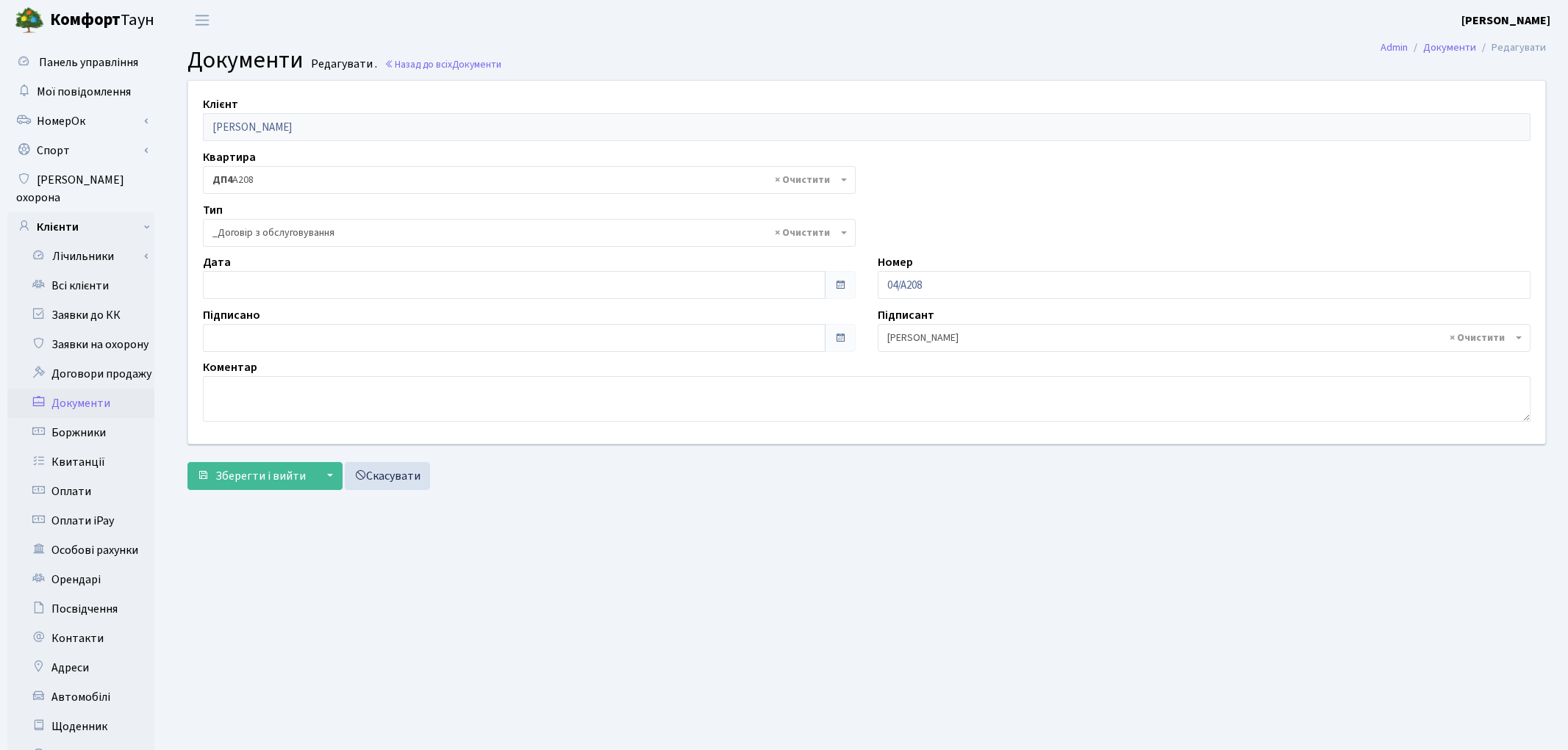
select select "289"
type input "[DATE]"
click at [348, 332] on input "[DATE]" at bounding box center [511, 338] width 617 height 28
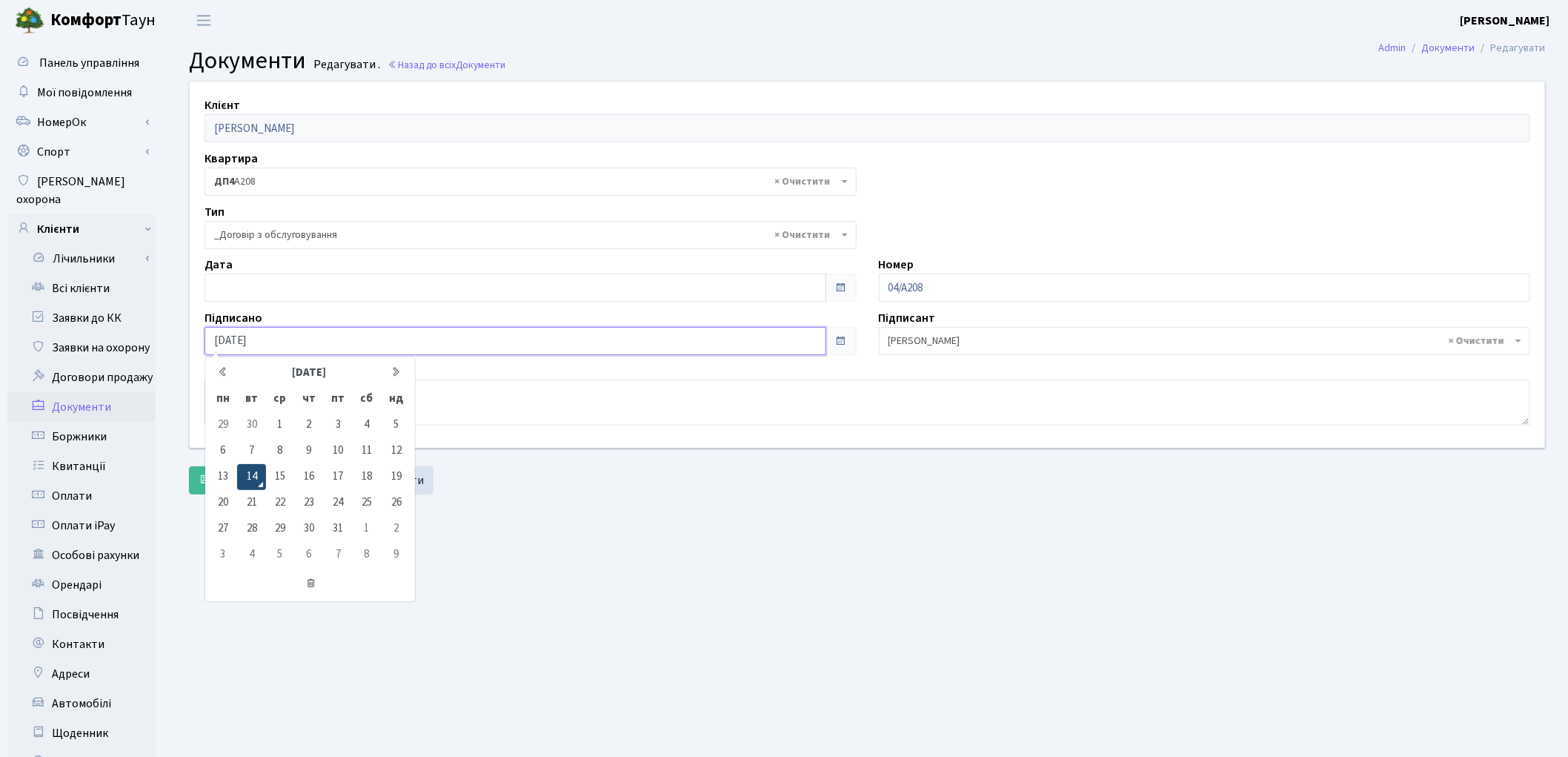
click at [250, 479] on td "14" at bounding box center [251, 477] width 28 height 25
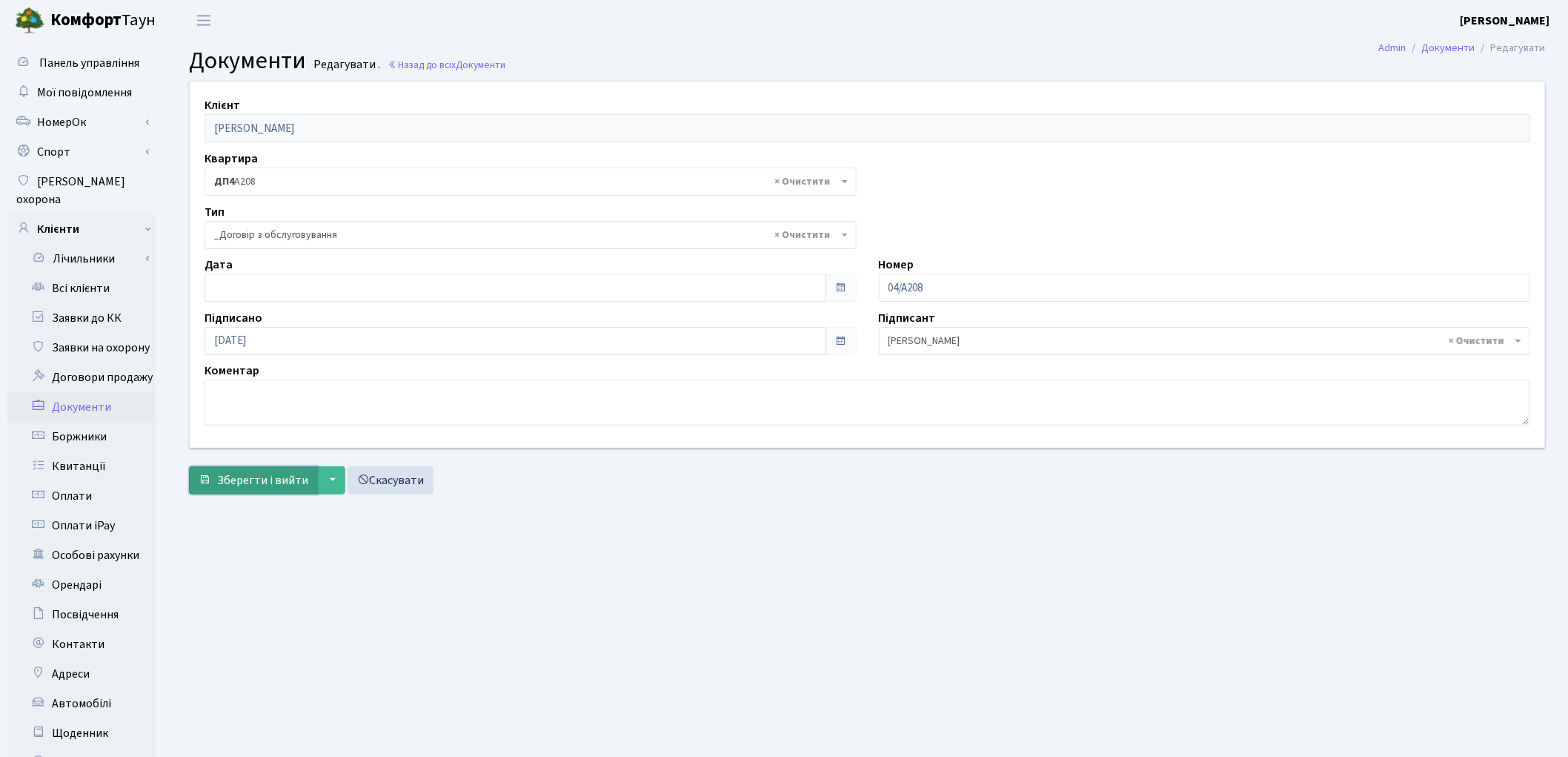
click at [250, 479] on span "Зберегти і вийти" at bounding box center [262, 479] width 92 height 16
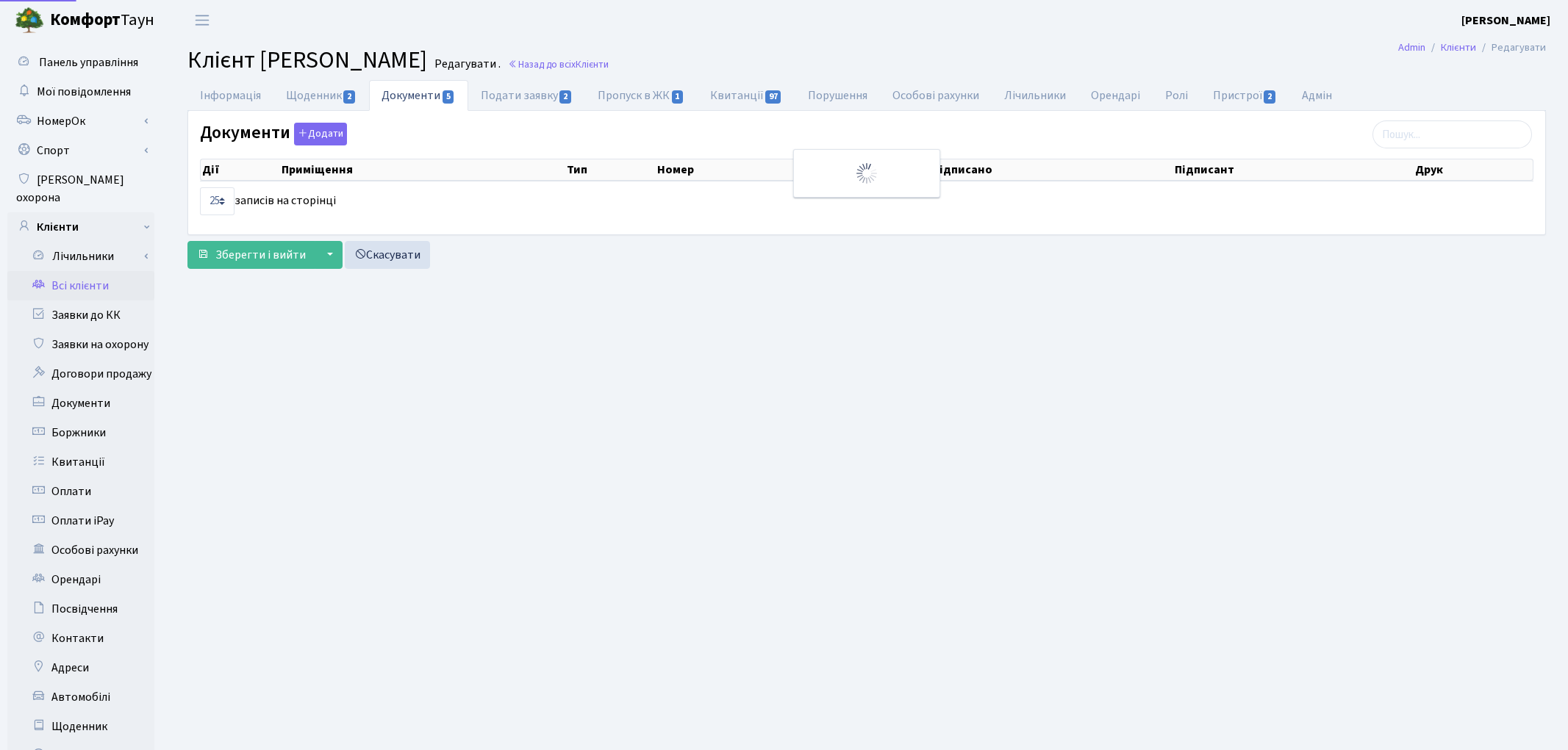
select select "25"
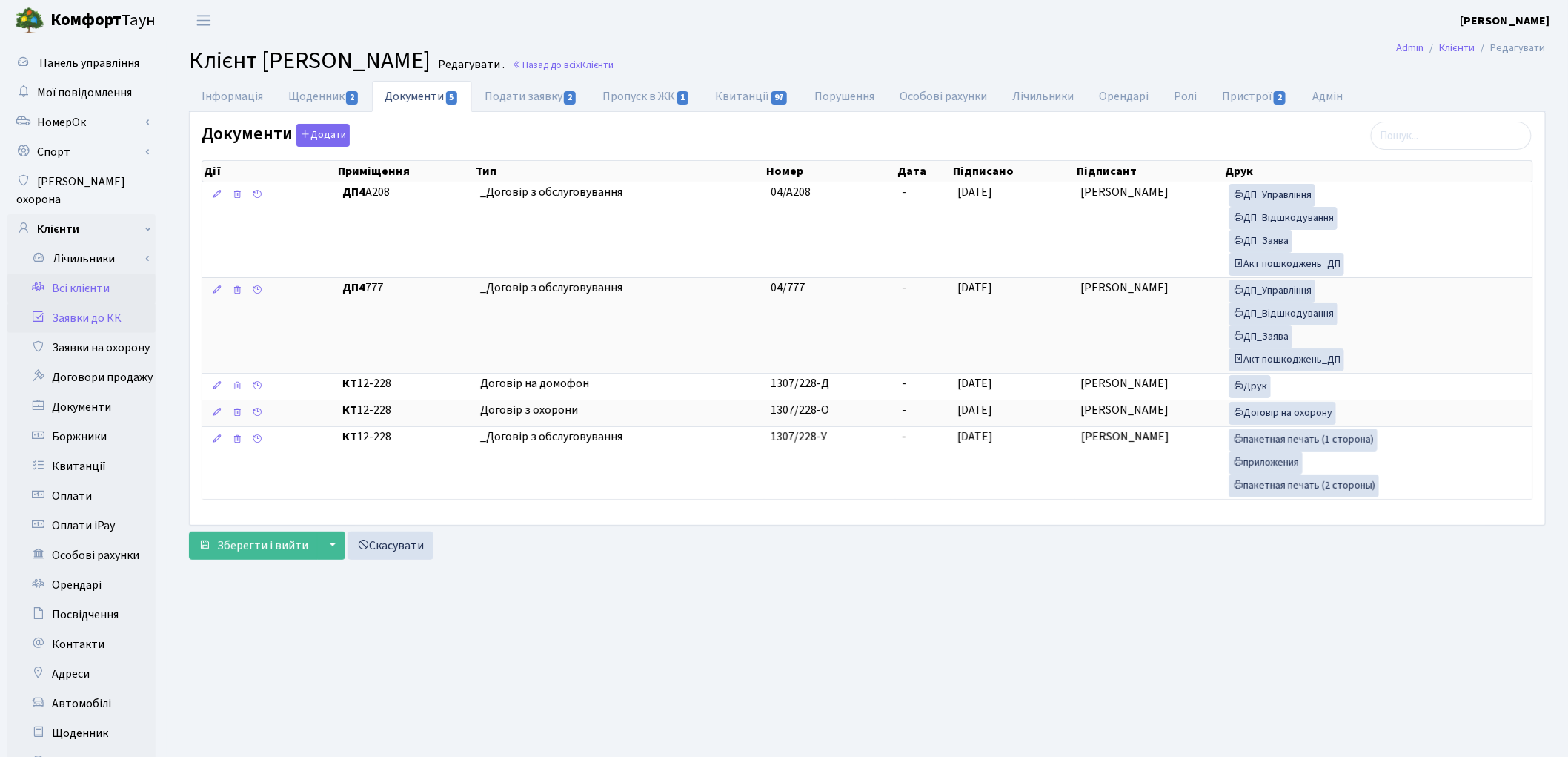
click at [67, 303] on link "Заявки до КК" at bounding box center [81, 317] width 148 height 29
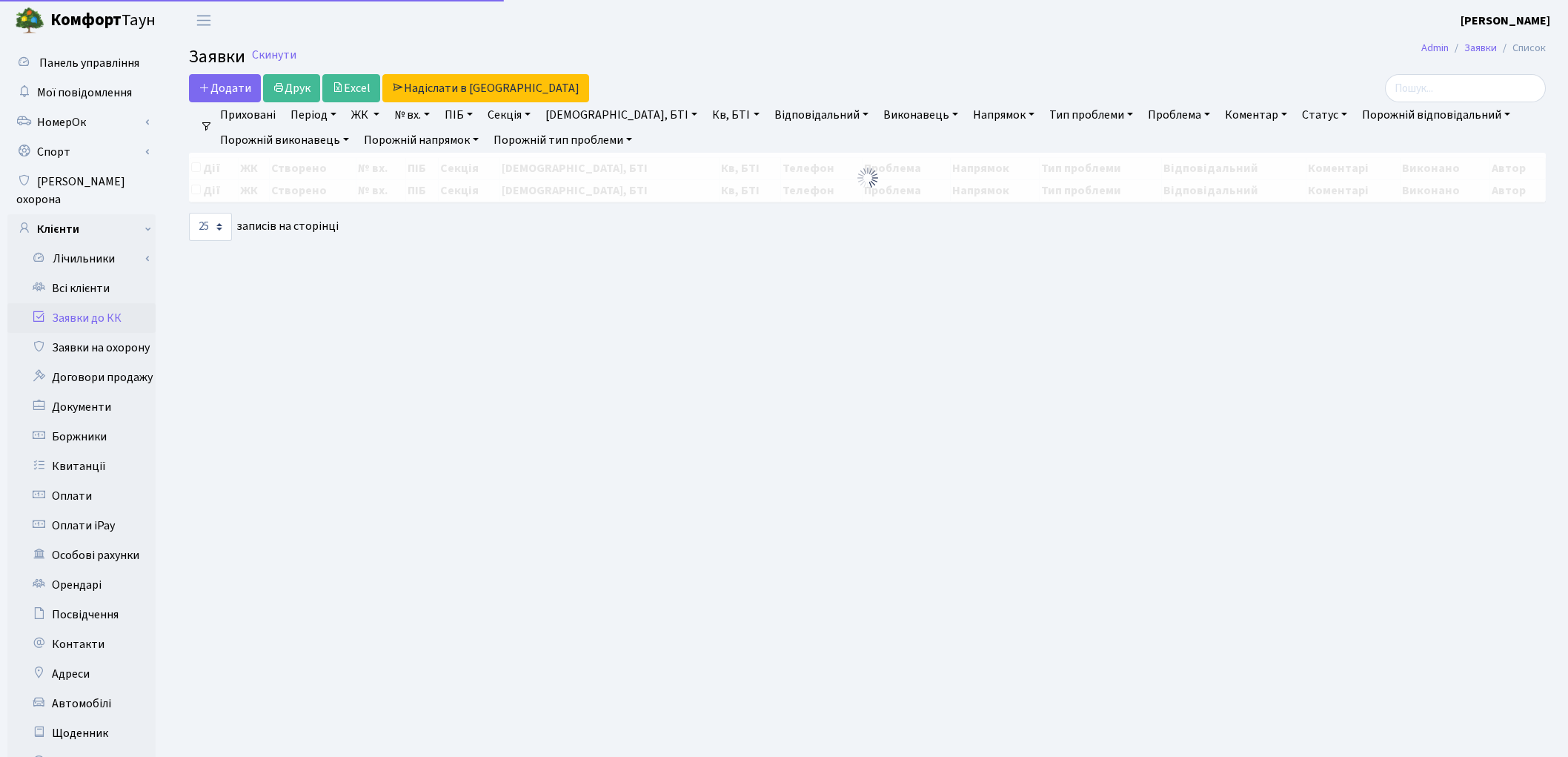
select select "25"
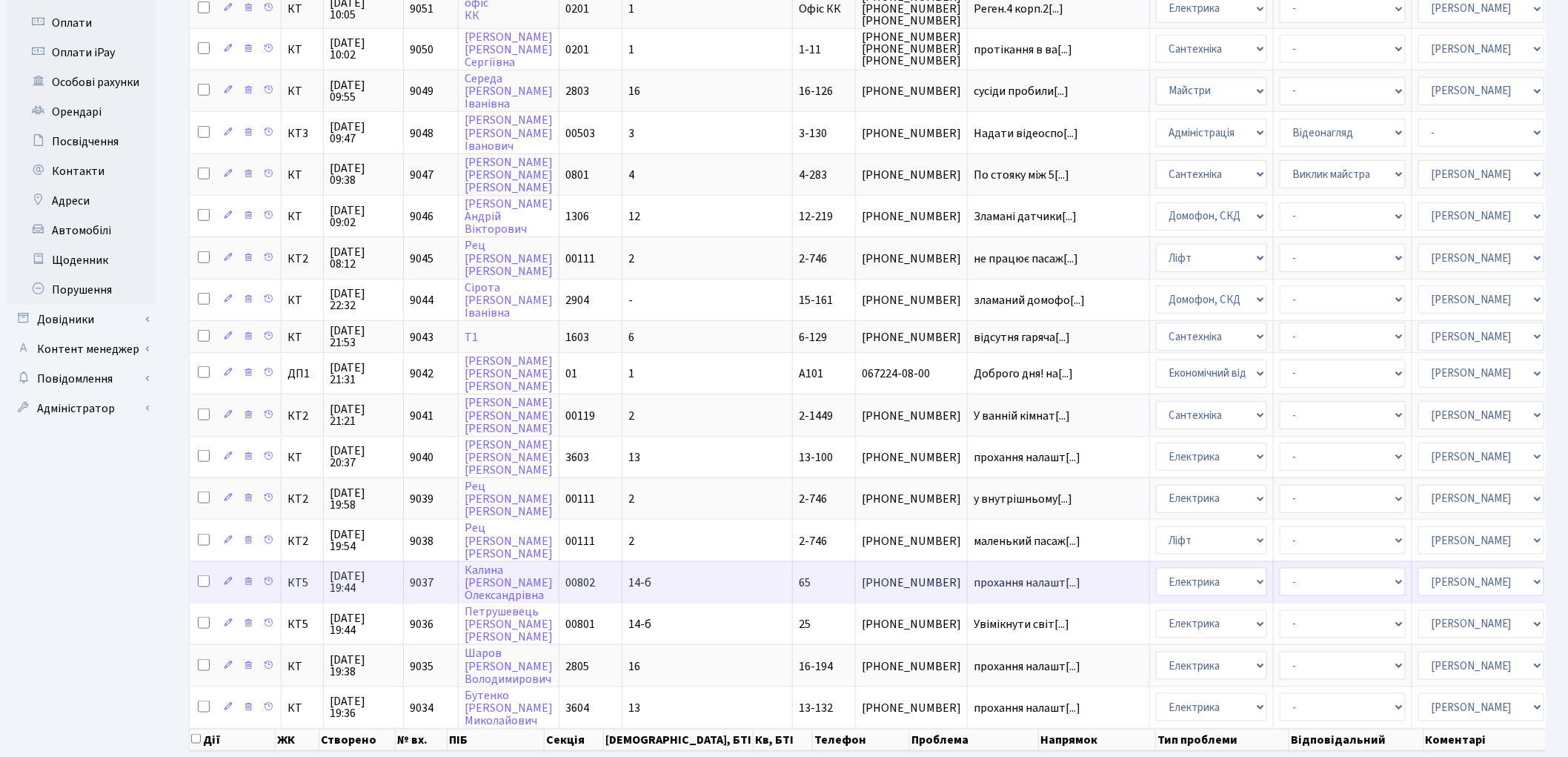
scroll to position [523, 0]
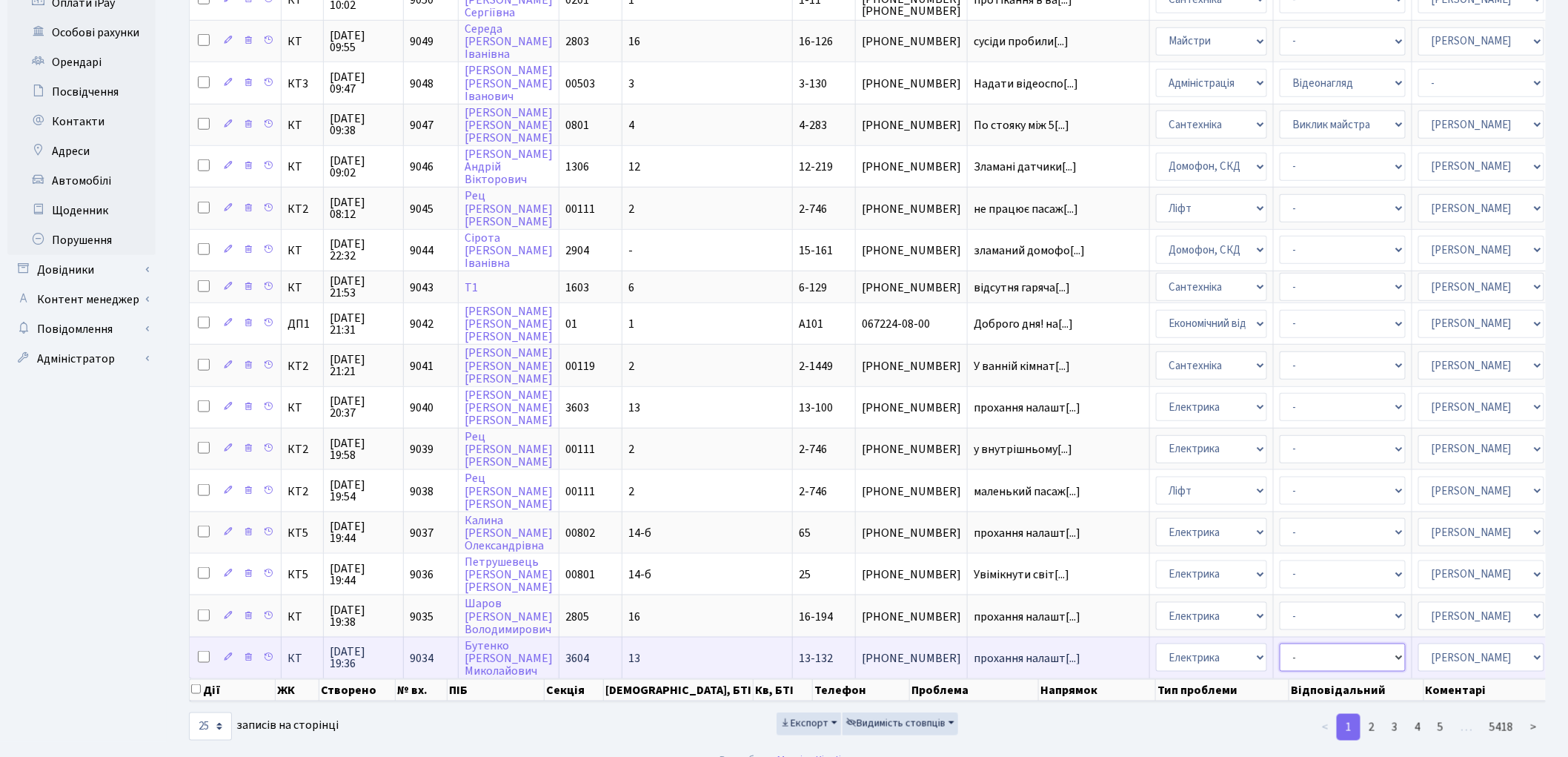
click at [1280, 644] on select "- Виклик майстра Монтаж/демонтаж електролічильника Опломбування\розпломбування …" at bounding box center [1343, 658] width 126 height 28
click at [968, 637] on td "прохання налашт[...]" at bounding box center [1059, 658] width 182 height 42
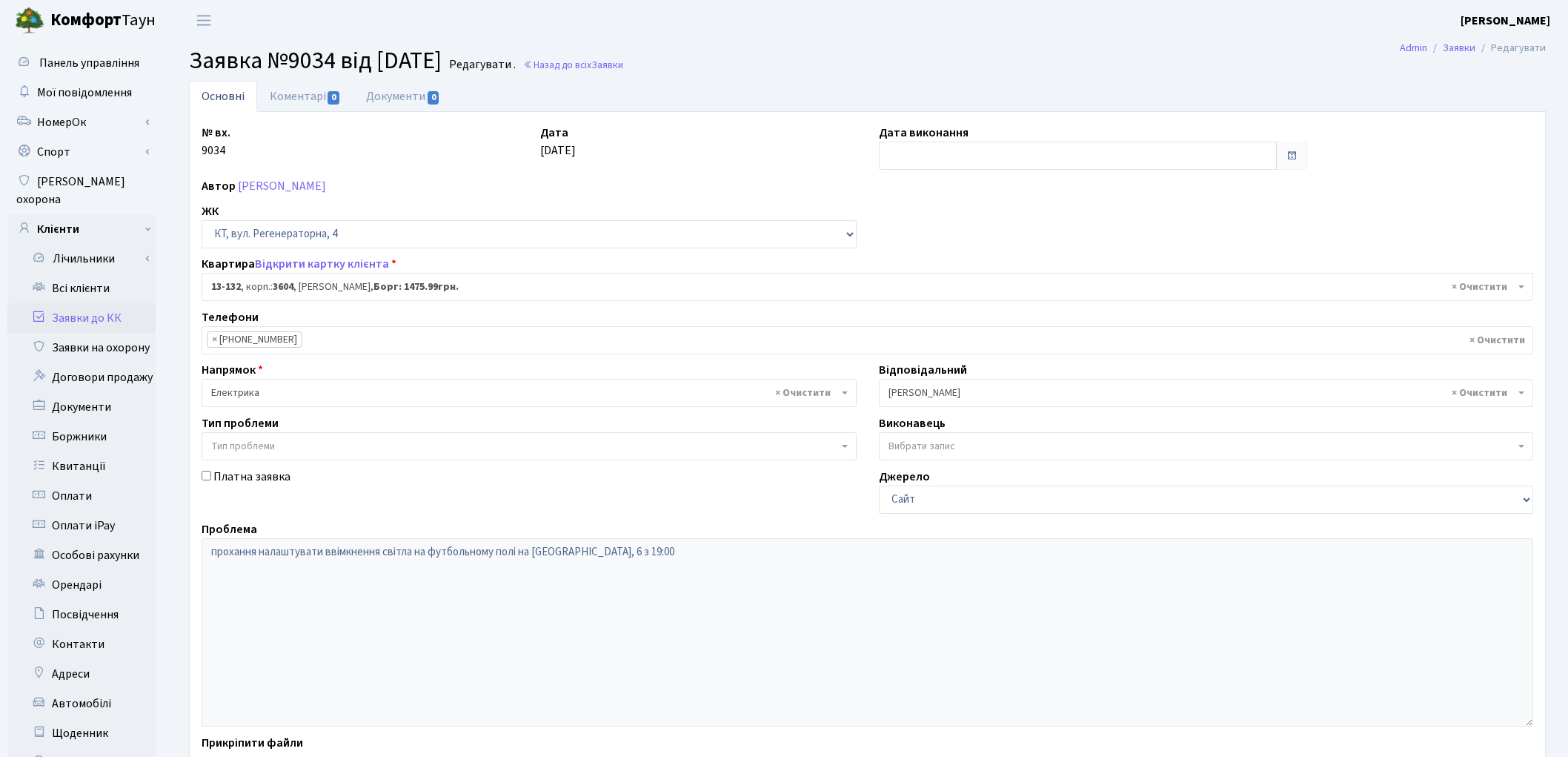
select select "7778"
click at [955, 159] on input "text" at bounding box center [1078, 156] width 399 height 28
click at [917, 268] on td "14" at bounding box center [916, 276] width 23 height 23
type input "[DATE]"
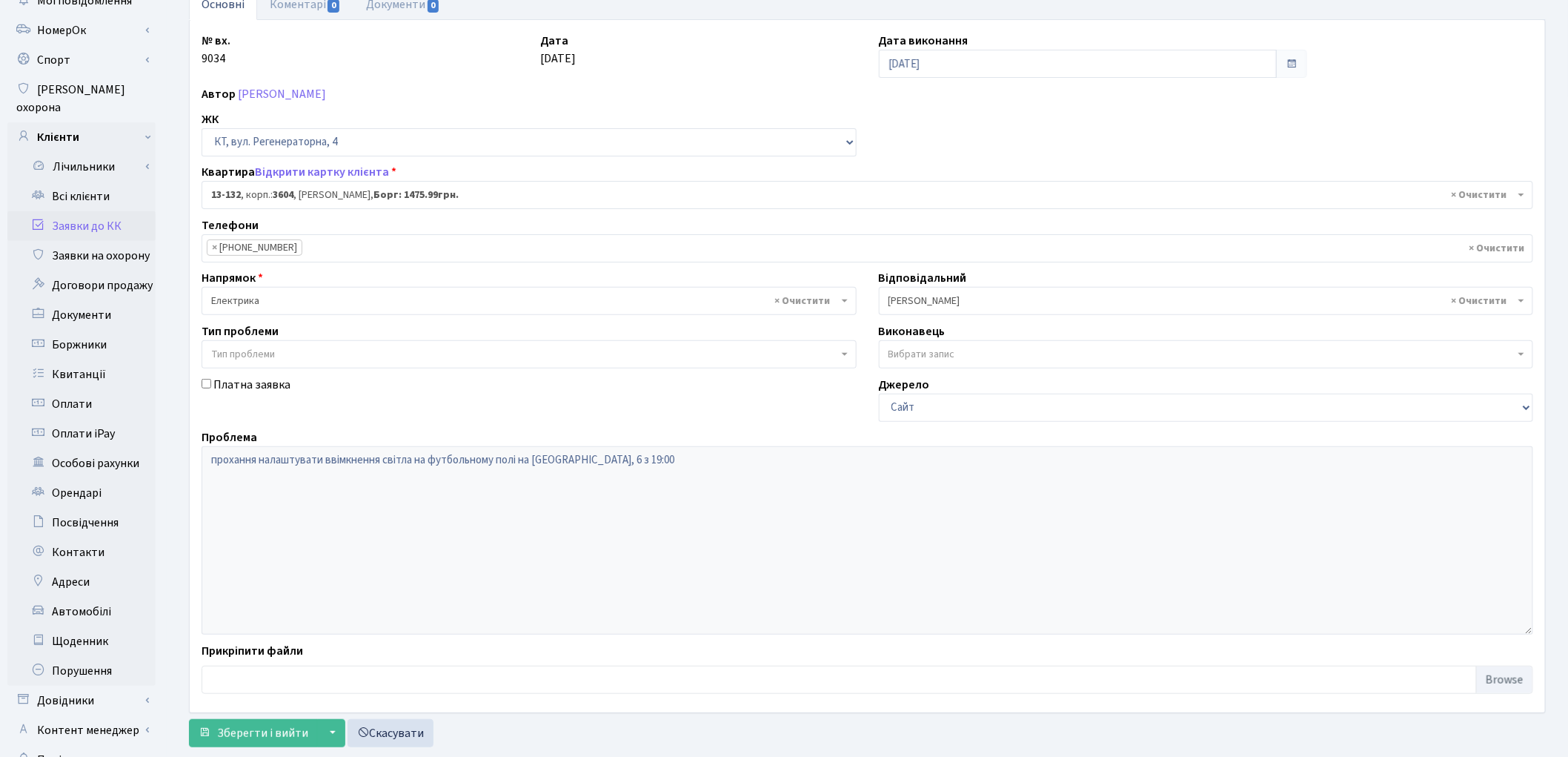
scroll to position [165, 0]
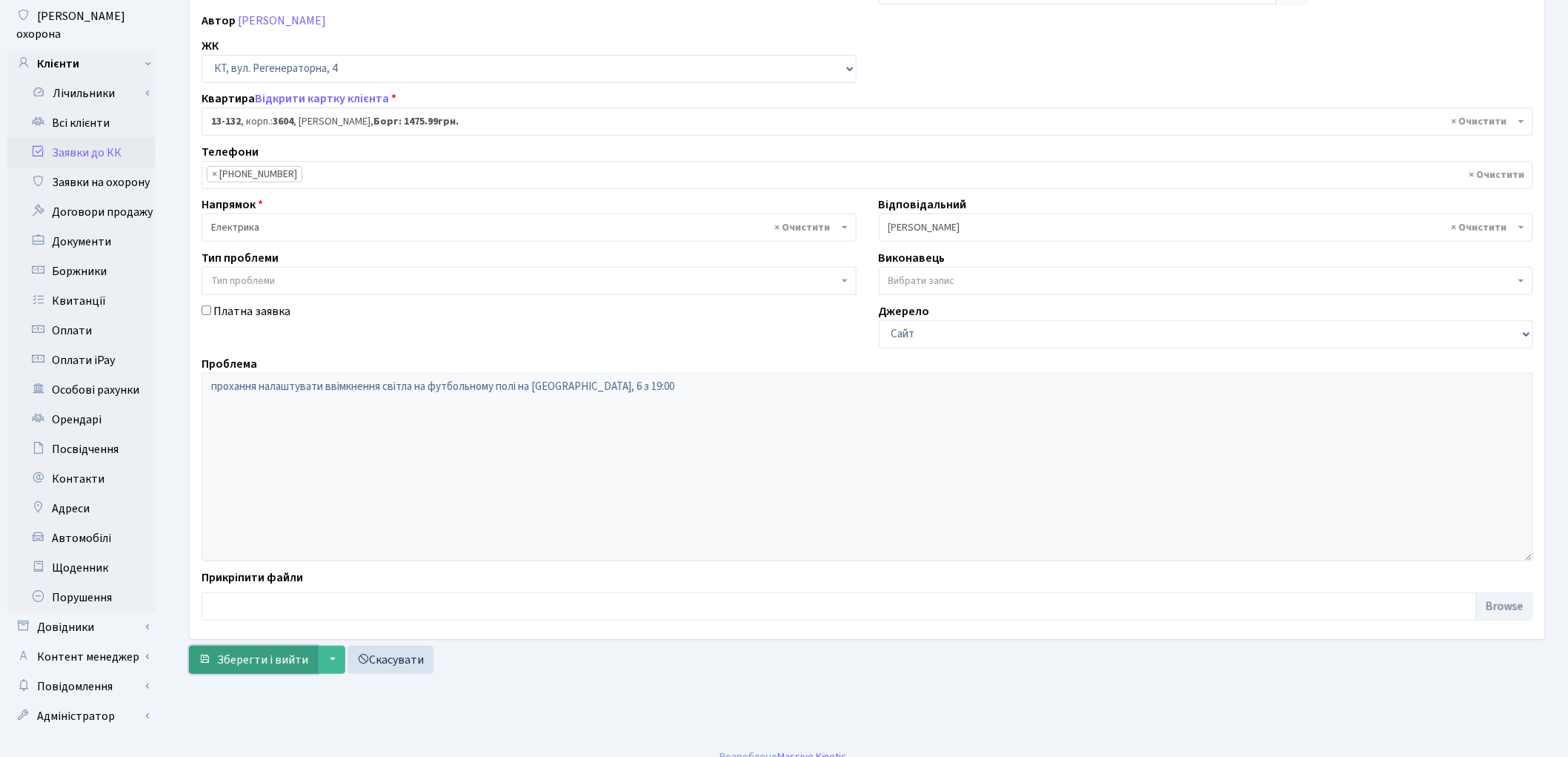
click at [245, 669] on button "Зберегти і вийти" at bounding box center [253, 660] width 129 height 28
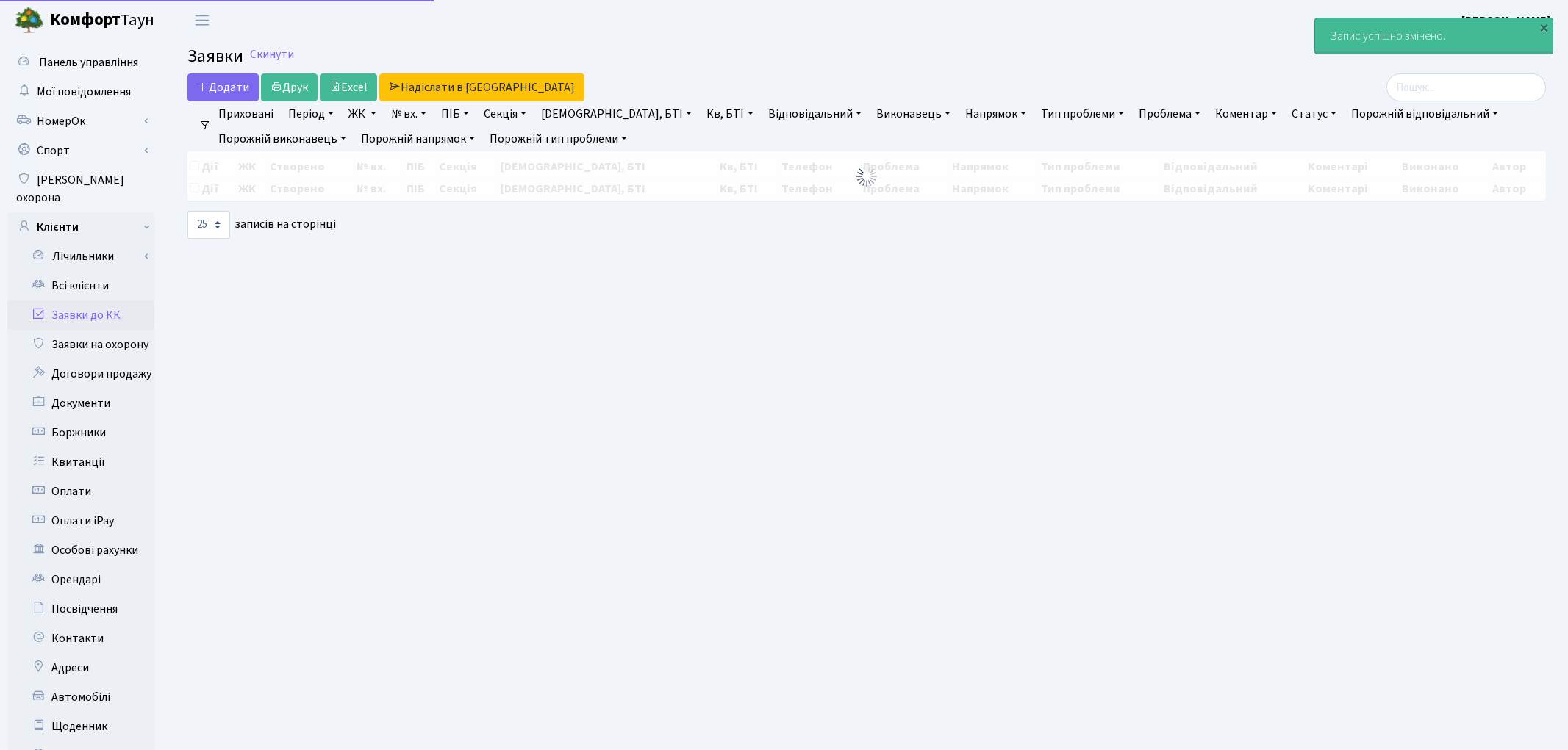
select select "25"
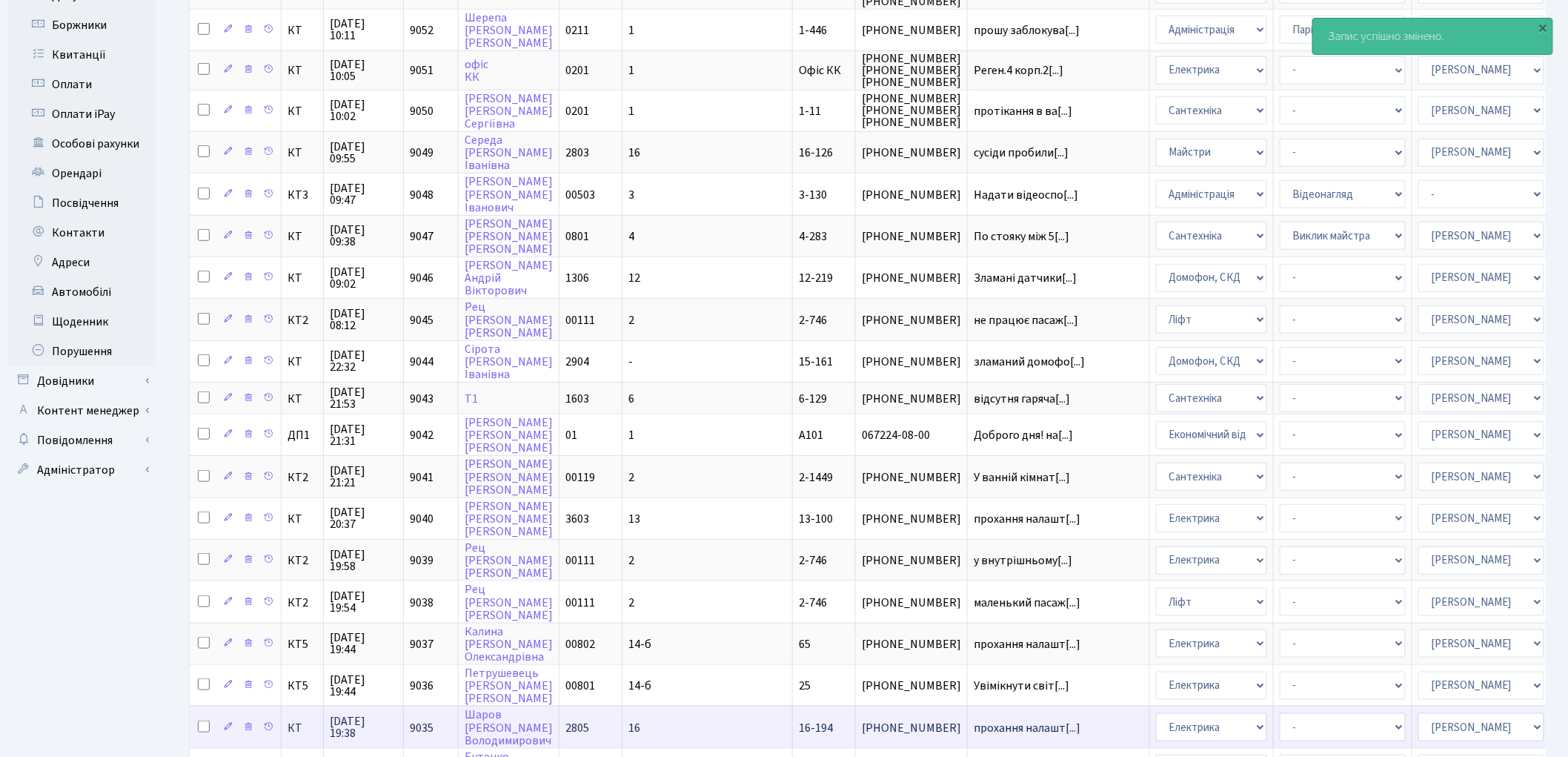
scroll to position [523, 0]
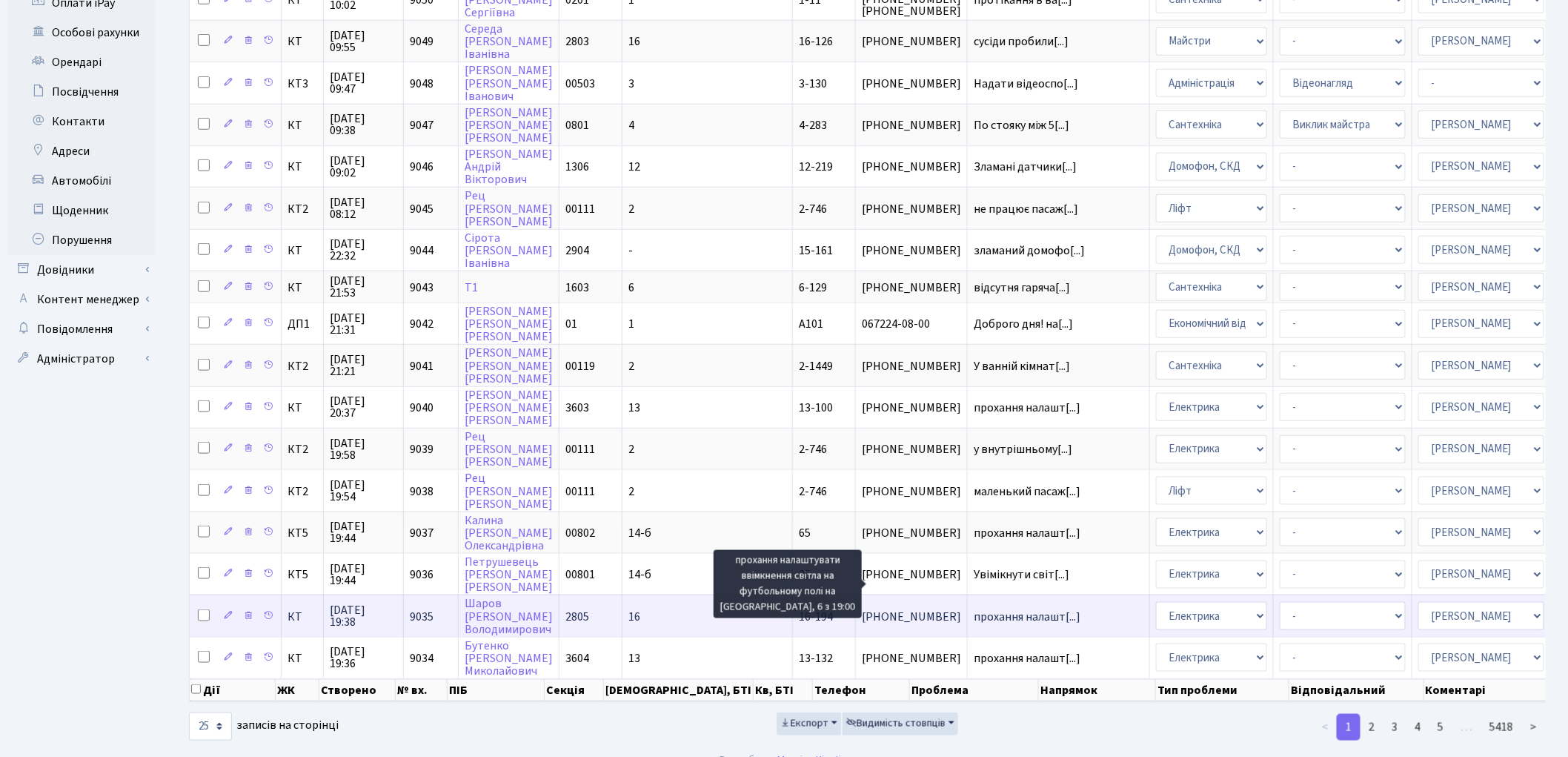
click at [974, 609] on span "прохання налашт[...]" at bounding box center [1026, 616] width 107 height 16
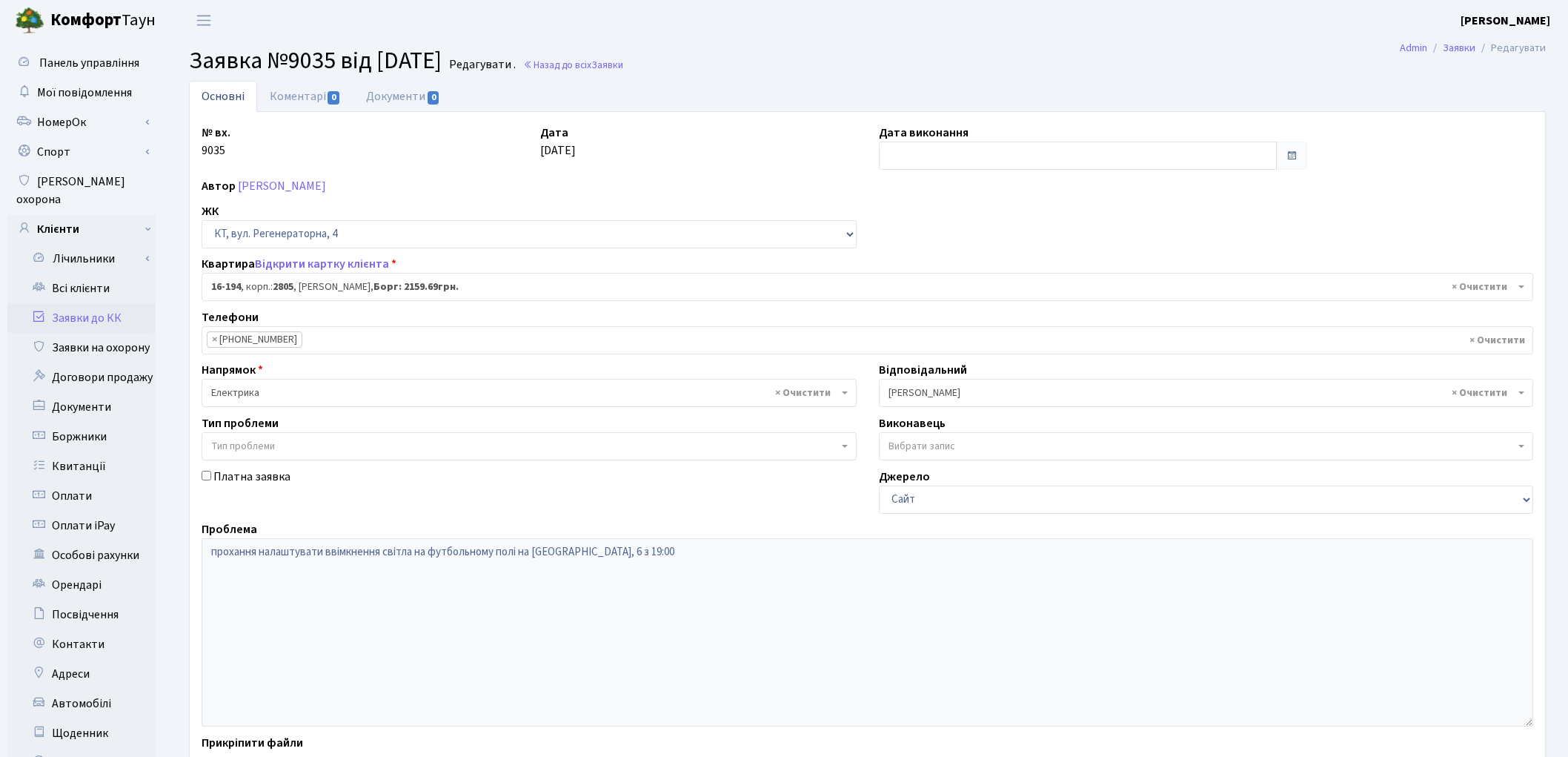
select select "8755"
click at [925, 153] on input "text" at bounding box center [1078, 156] width 399 height 28
click at [914, 268] on td "14" at bounding box center [916, 276] width 23 height 23
type input "[DATE]"
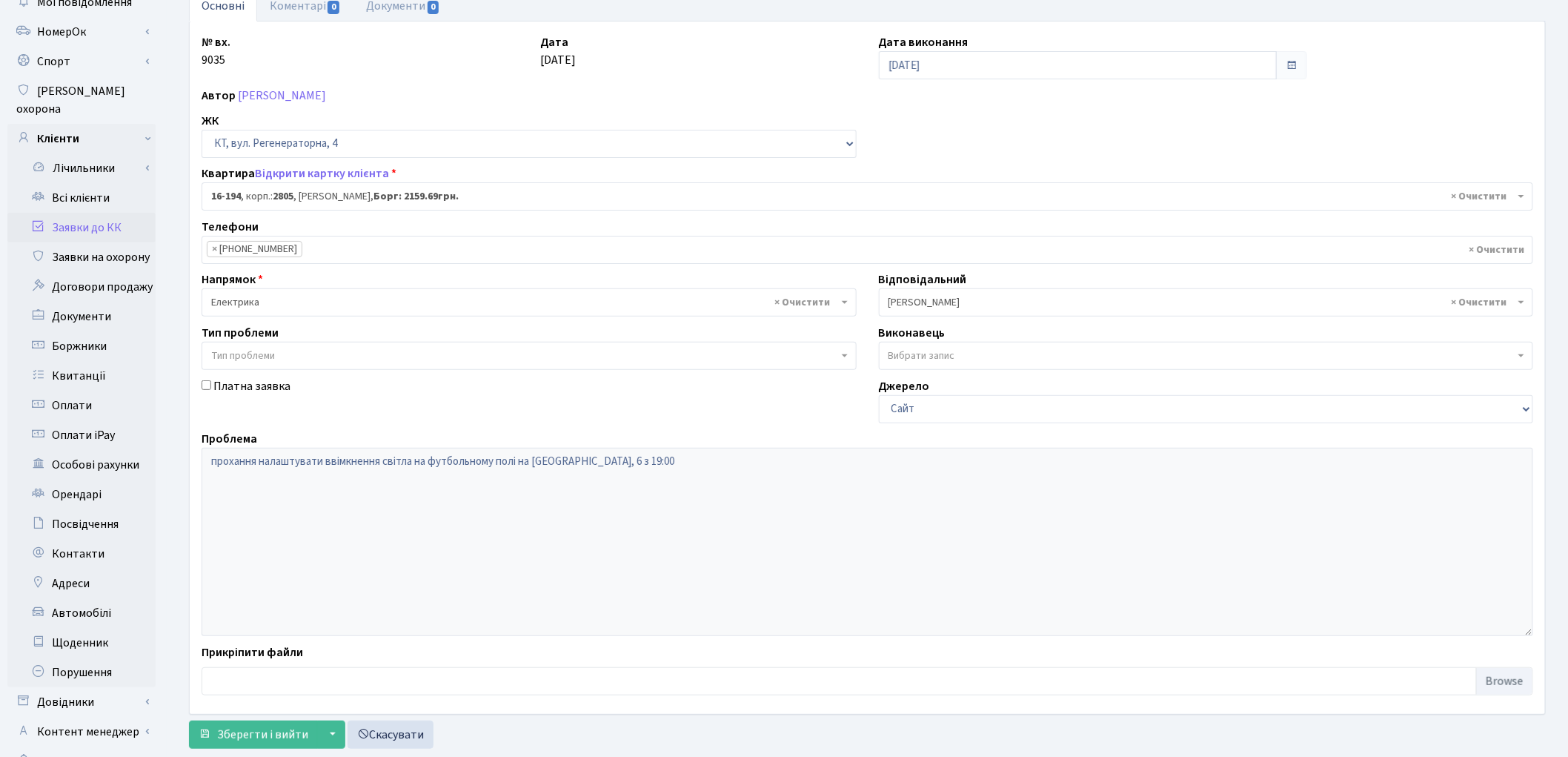
scroll to position [165, 0]
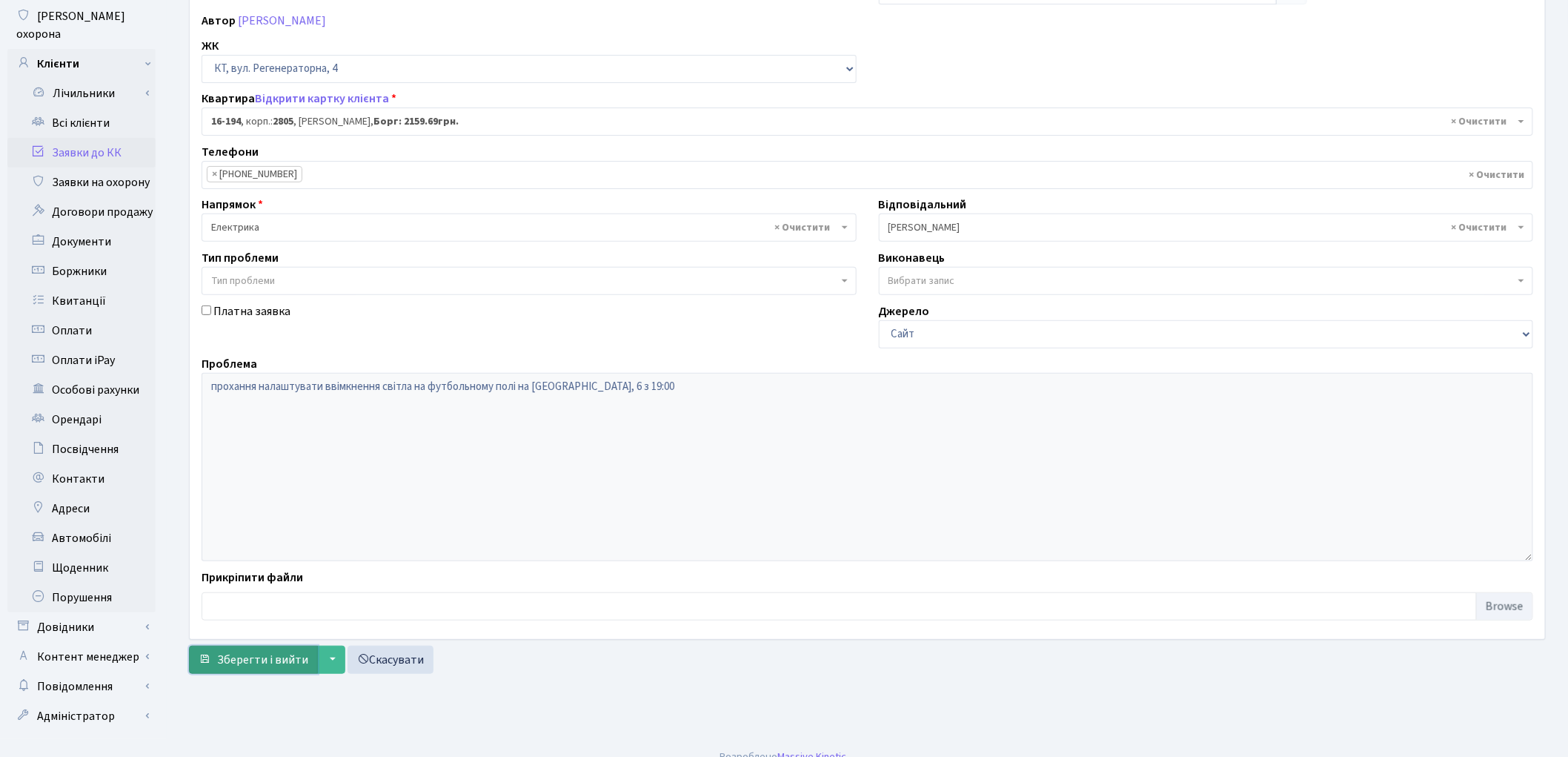
click at [233, 659] on span "Зберегти і вийти" at bounding box center [262, 660] width 92 height 16
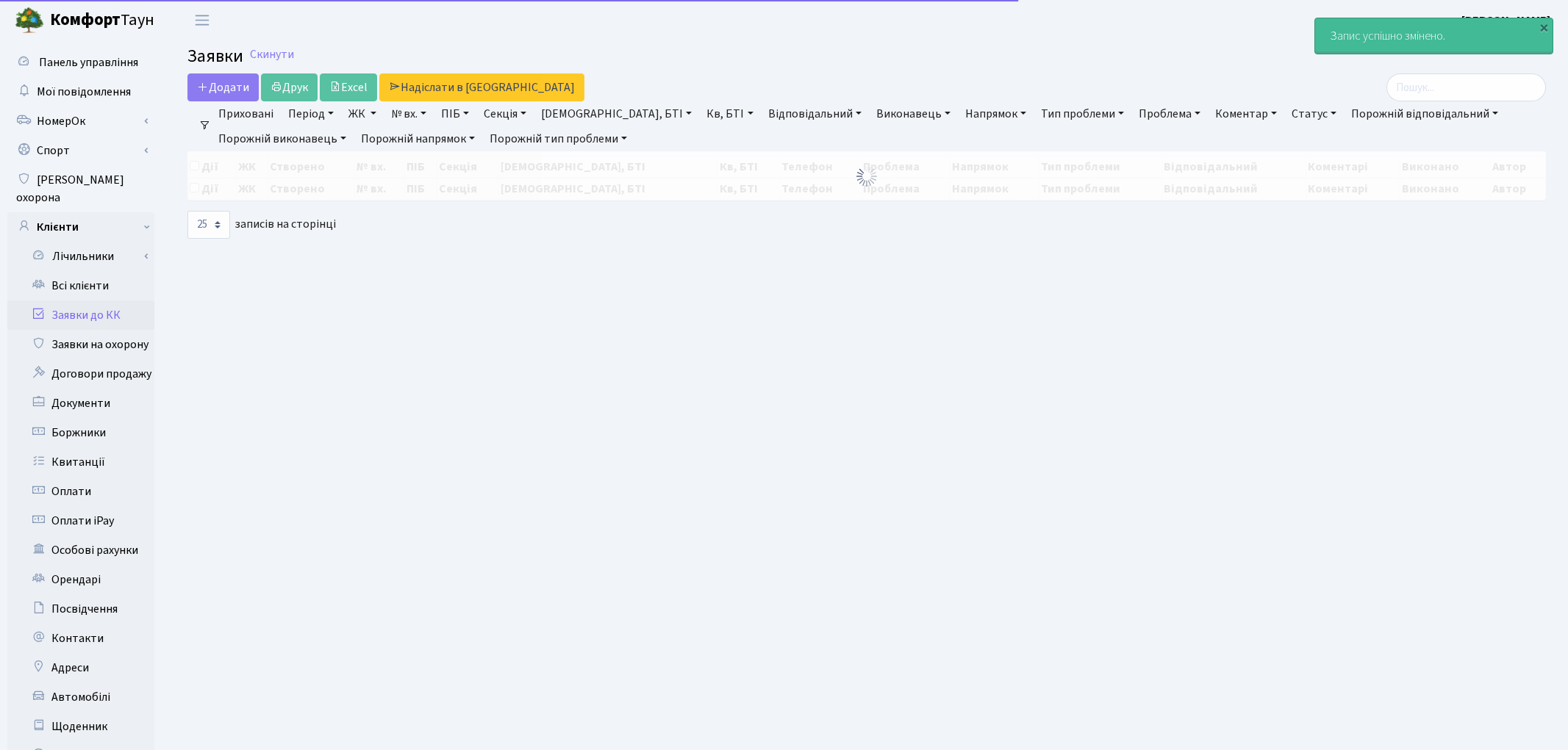
select select "25"
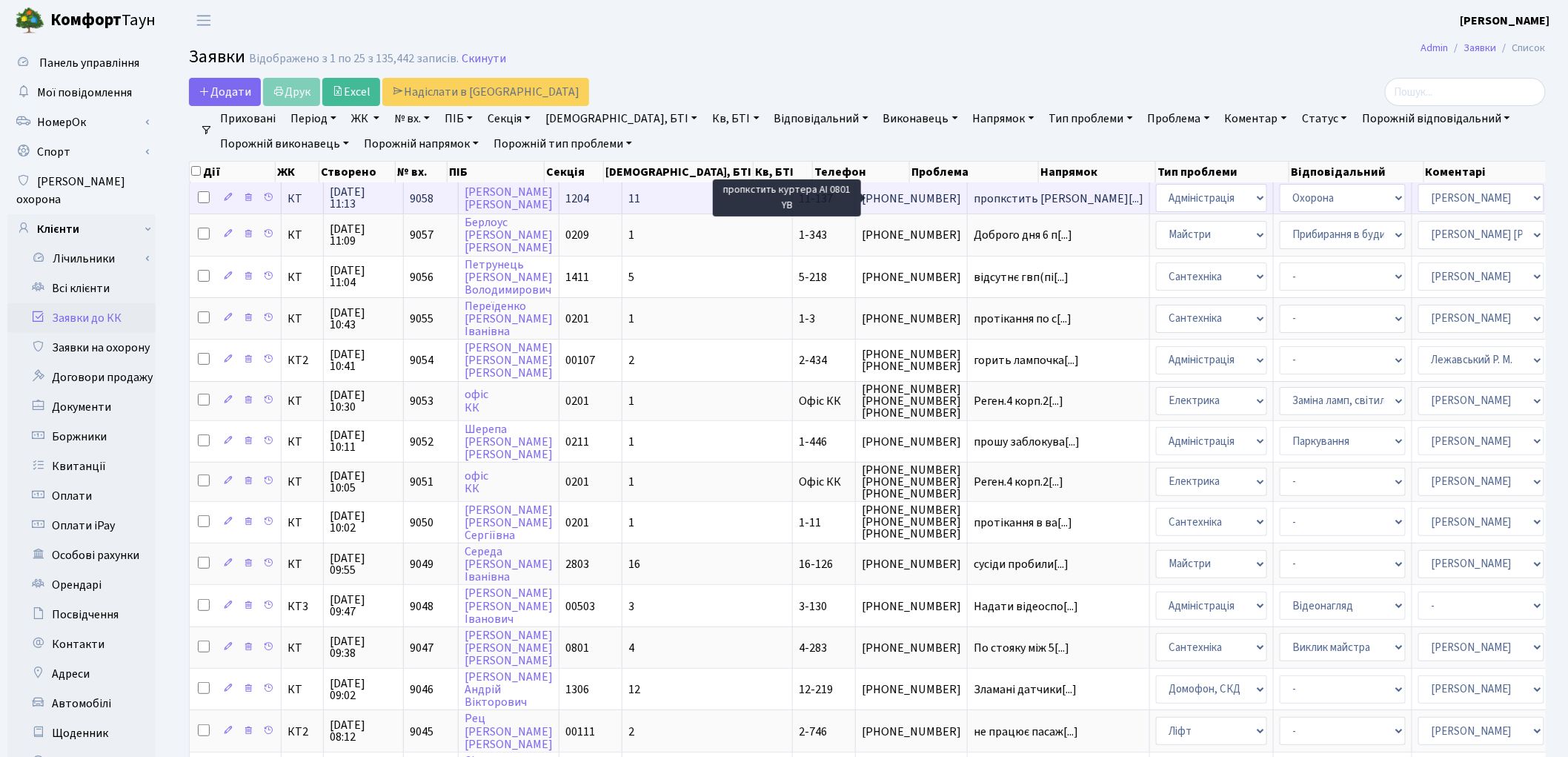
click at [974, 195] on span "пропкстить курт[...]" at bounding box center [1059, 198] width 170 height 16
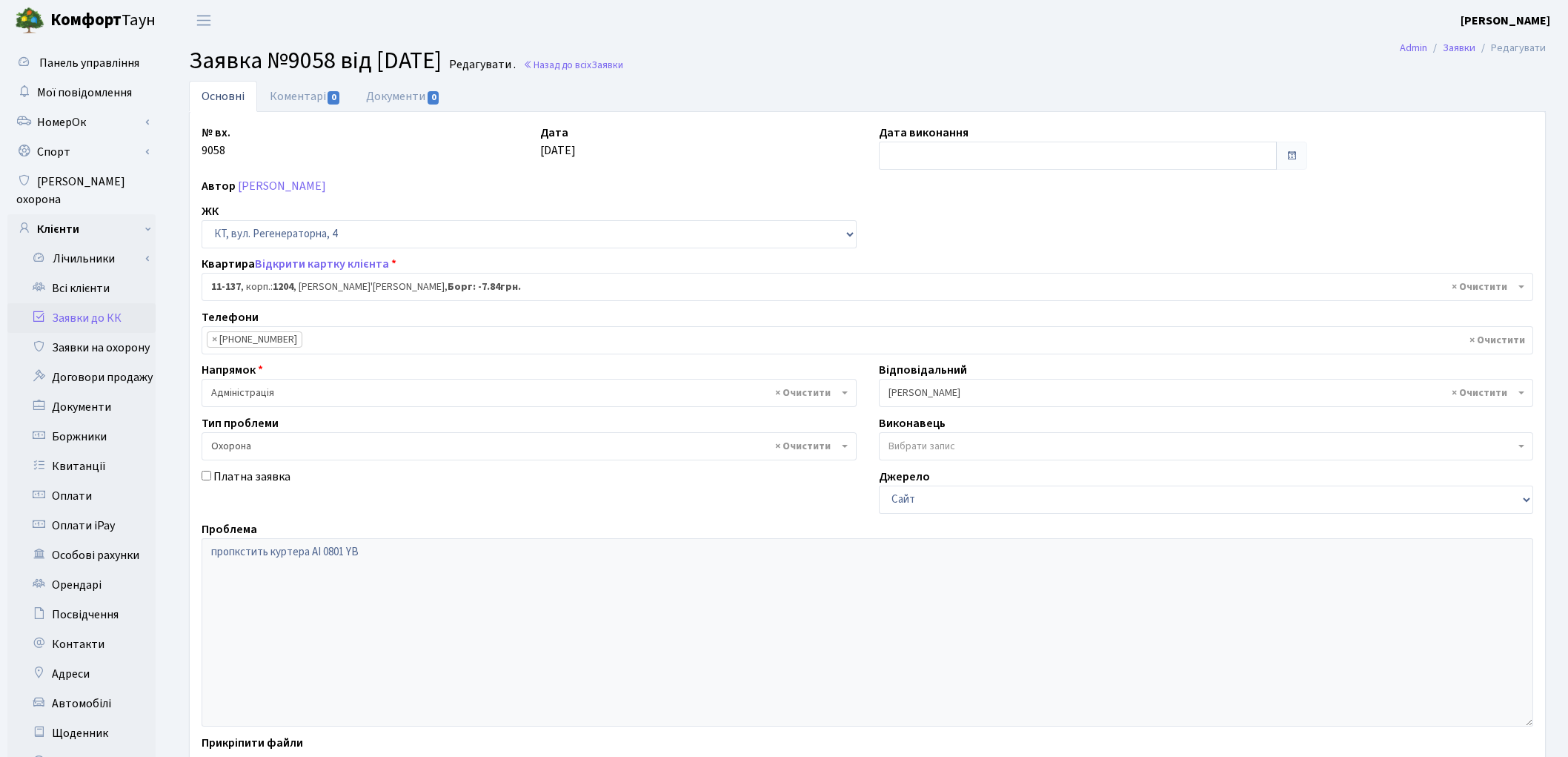
select select "6977"
select select "69"
click at [315, 92] on link "Коментарі 0" at bounding box center [306, 96] width 96 height 30
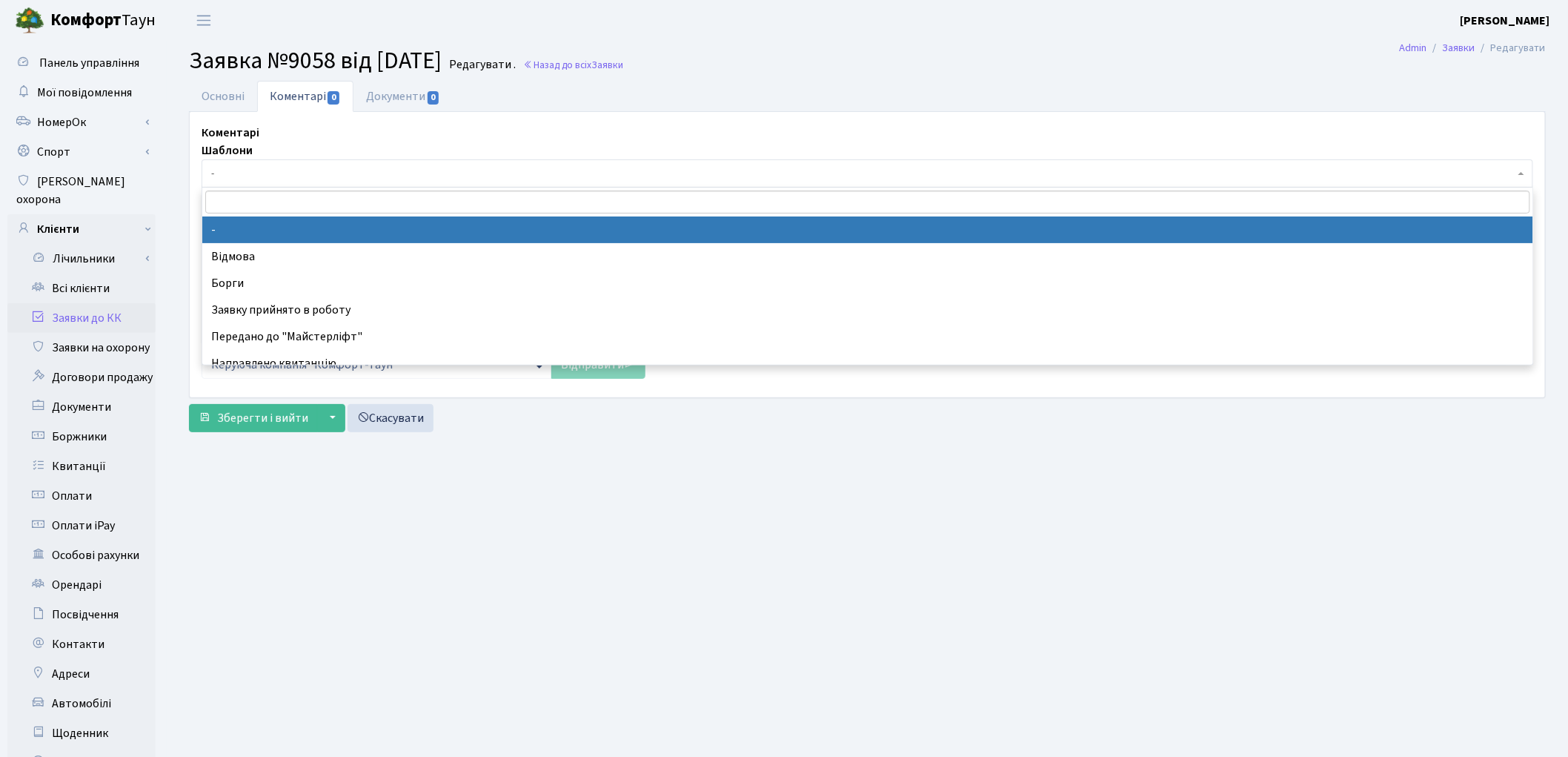
click at [261, 176] on span "-" at bounding box center [863, 174] width 1304 height 15
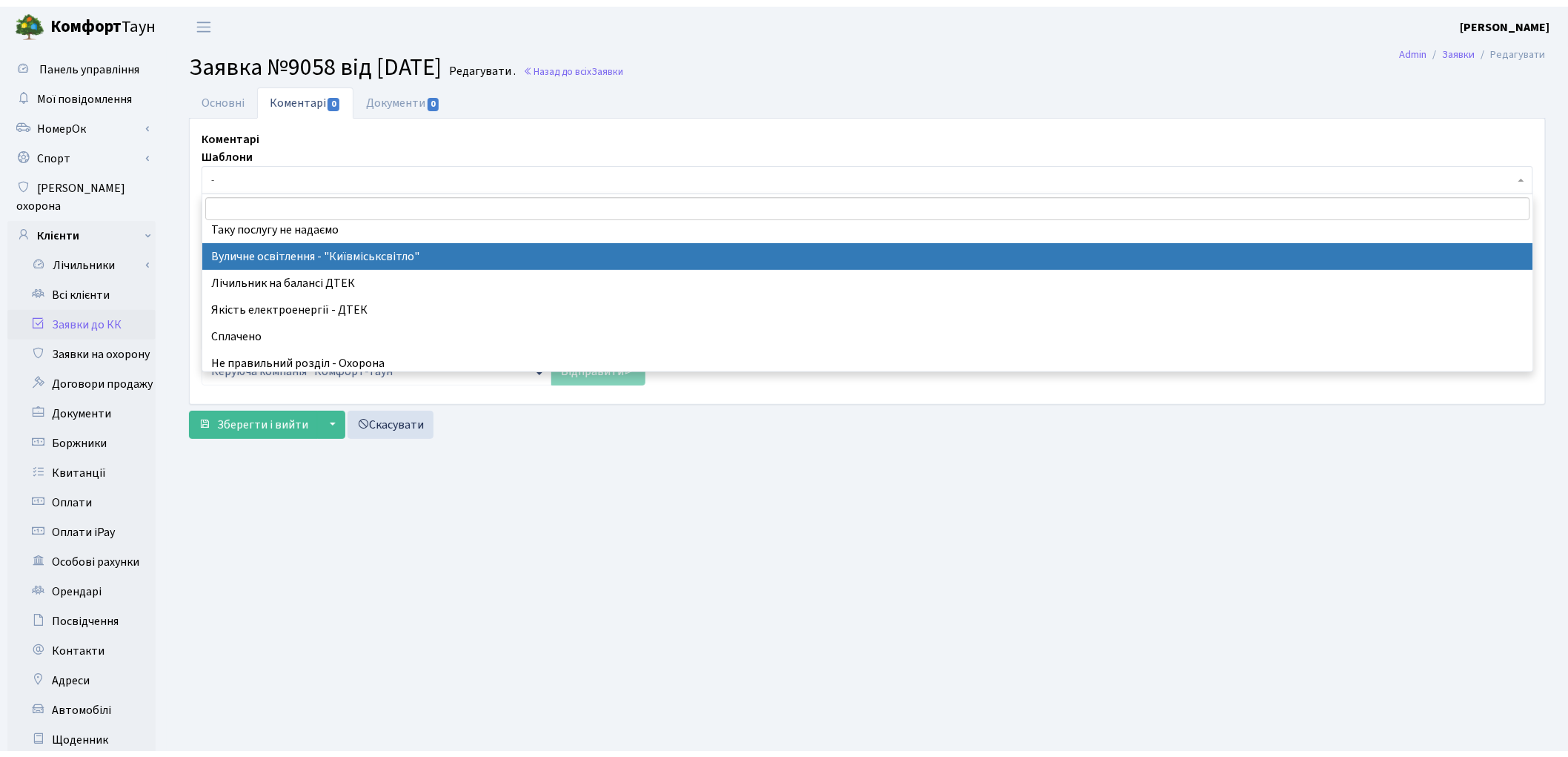
scroll to position [329, 0]
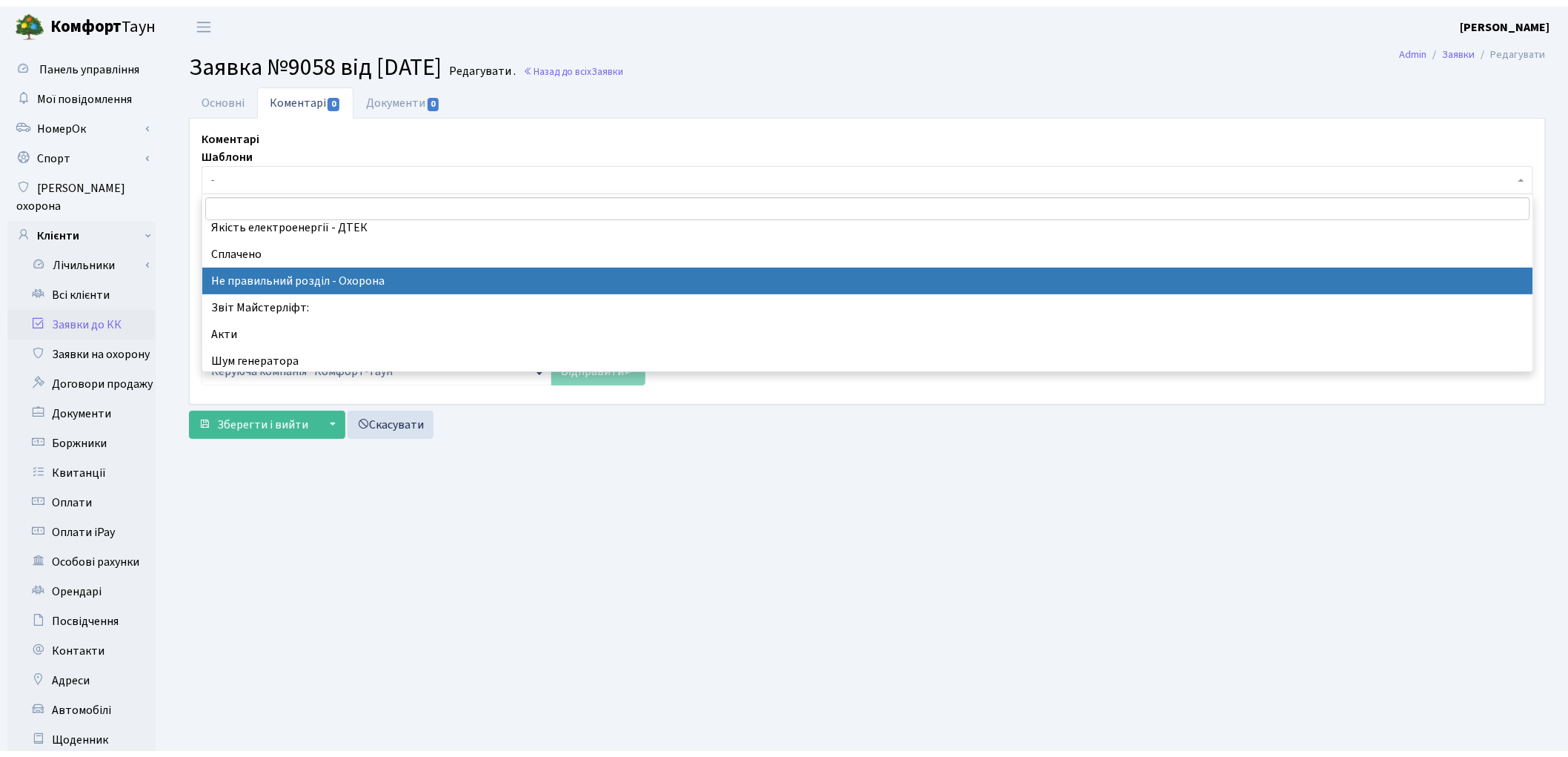
select select "34"
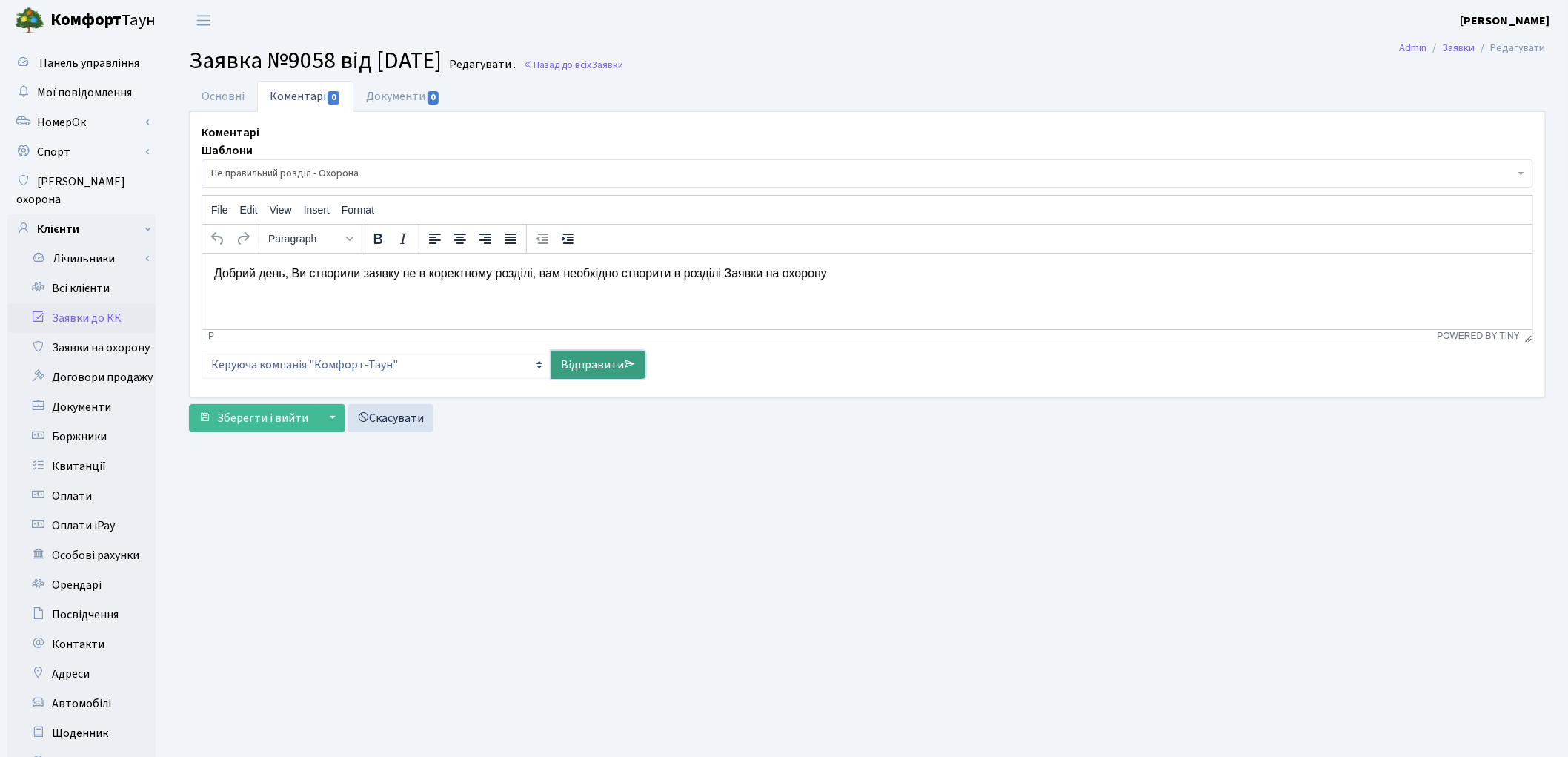
click at [573, 356] on link "Відправити" at bounding box center [599, 365] width 94 height 28
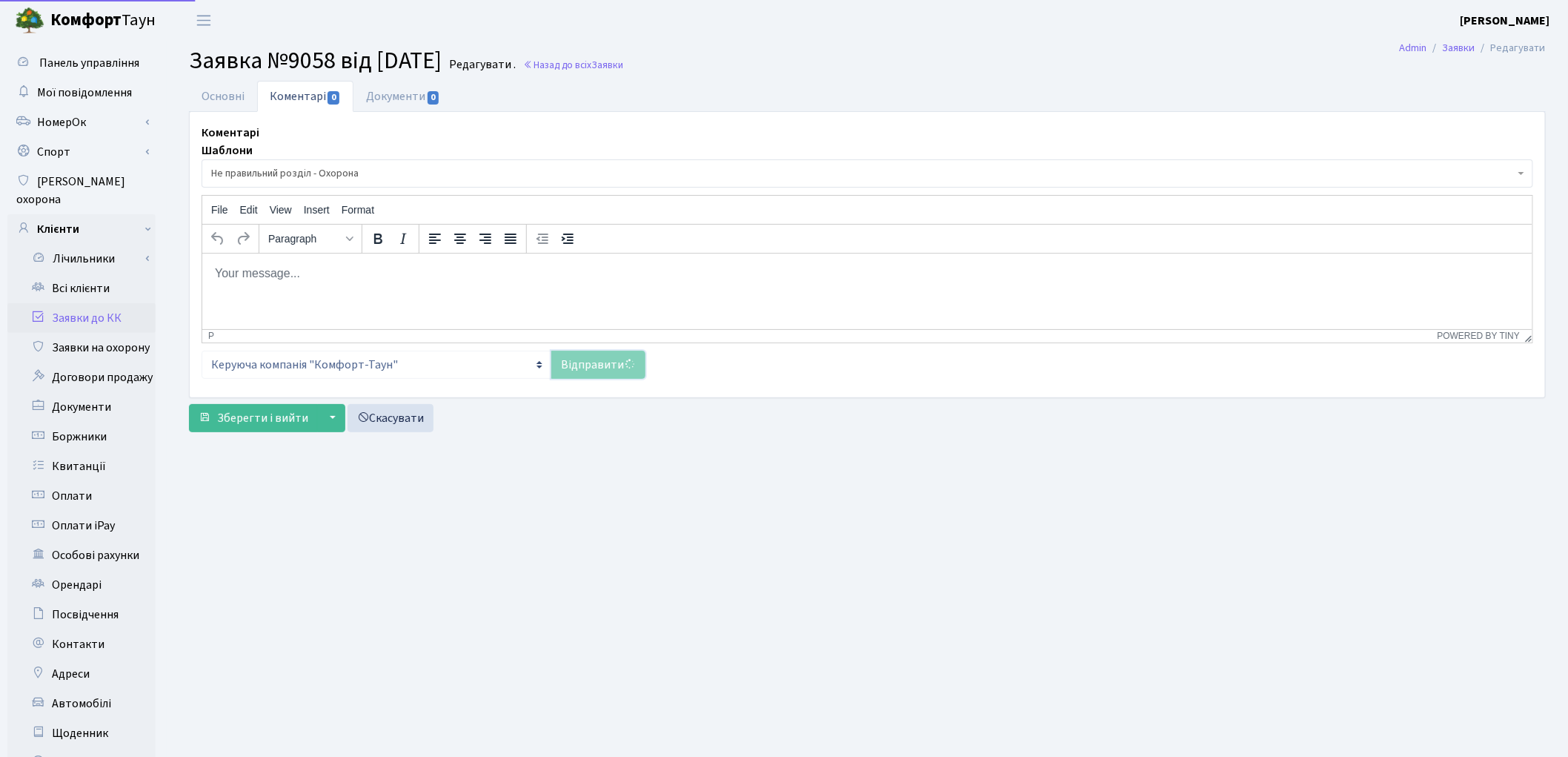
select select
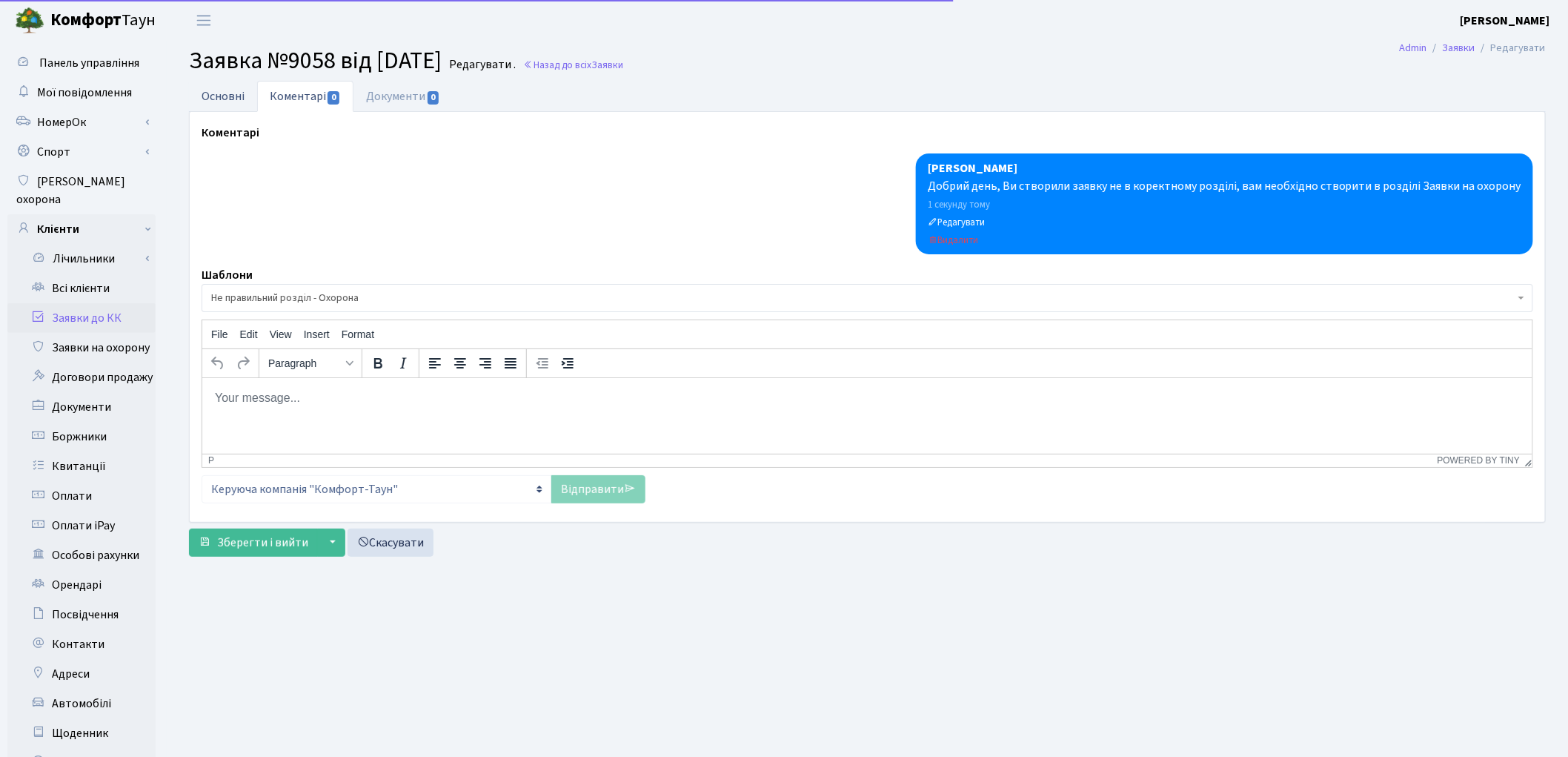
click at [204, 92] on link "Основні" at bounding box center [223, 96] width 68 height 30
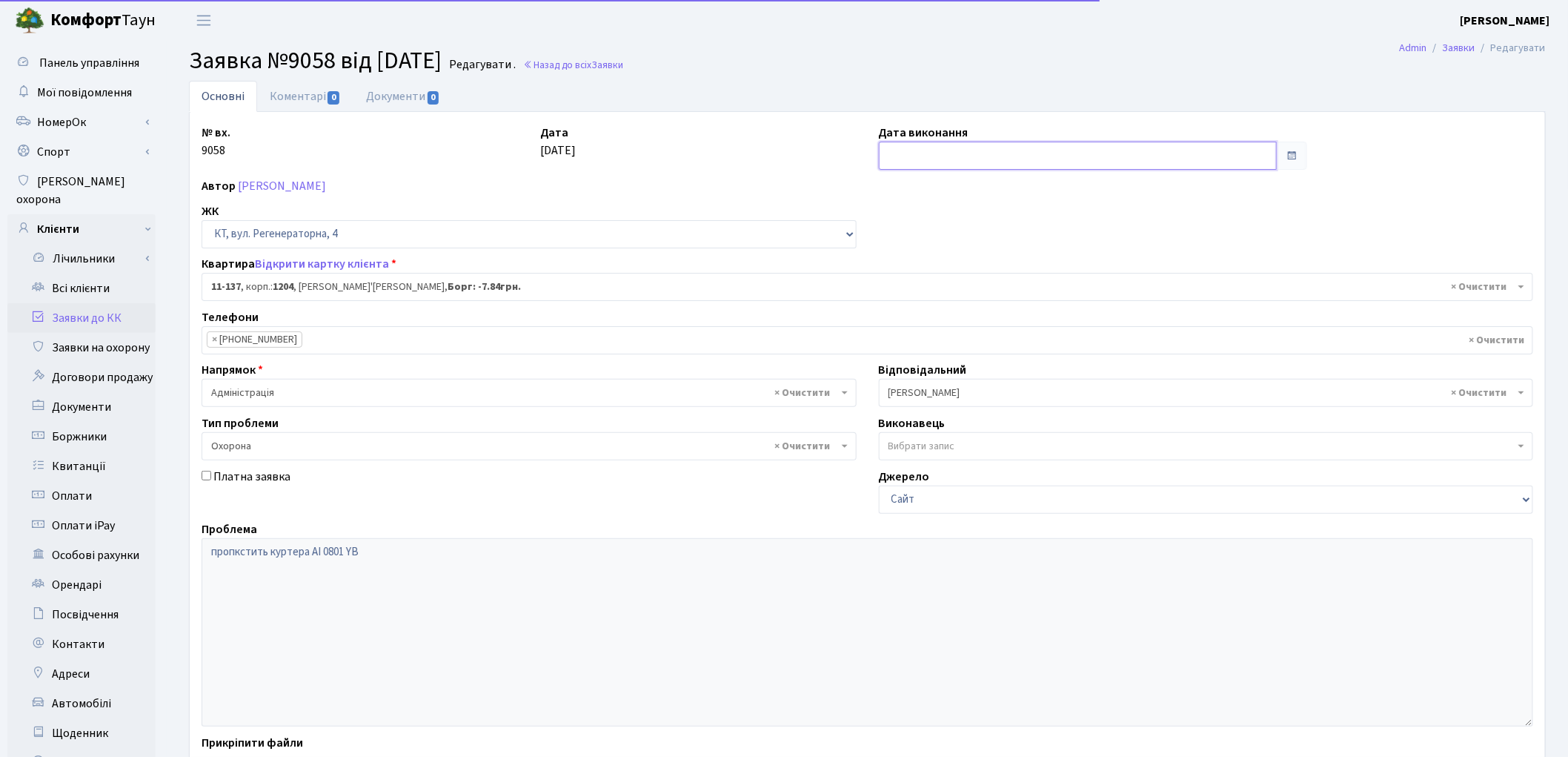
click at [918, 160] on input "text" at bounding box center [1078, 156] width 399 height 28
click at [923, 269] on td "14" at bounding box center [916, 276] width 23 height 23
type input "14.10.2025"
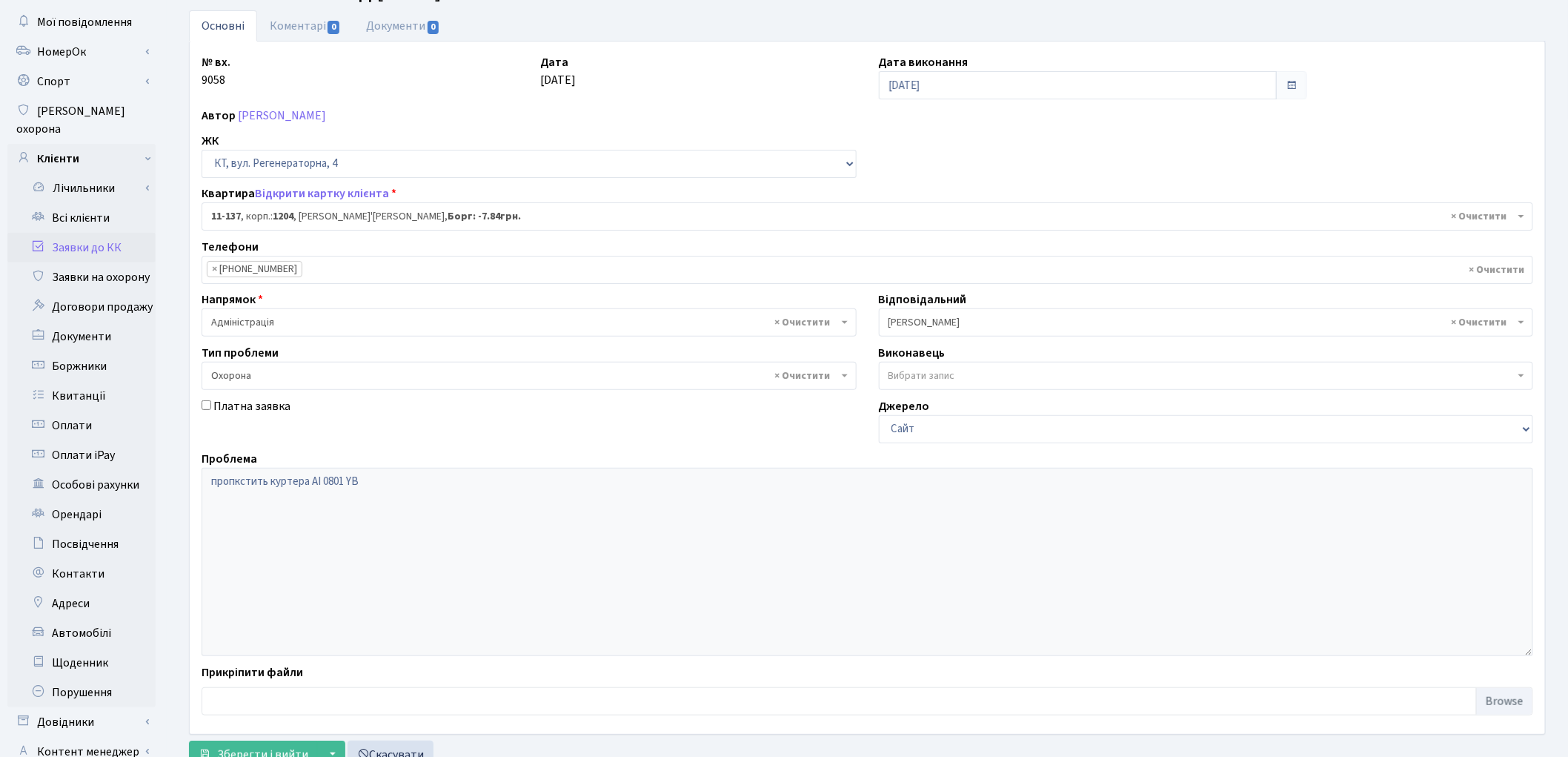
scroll to position [165, 0]
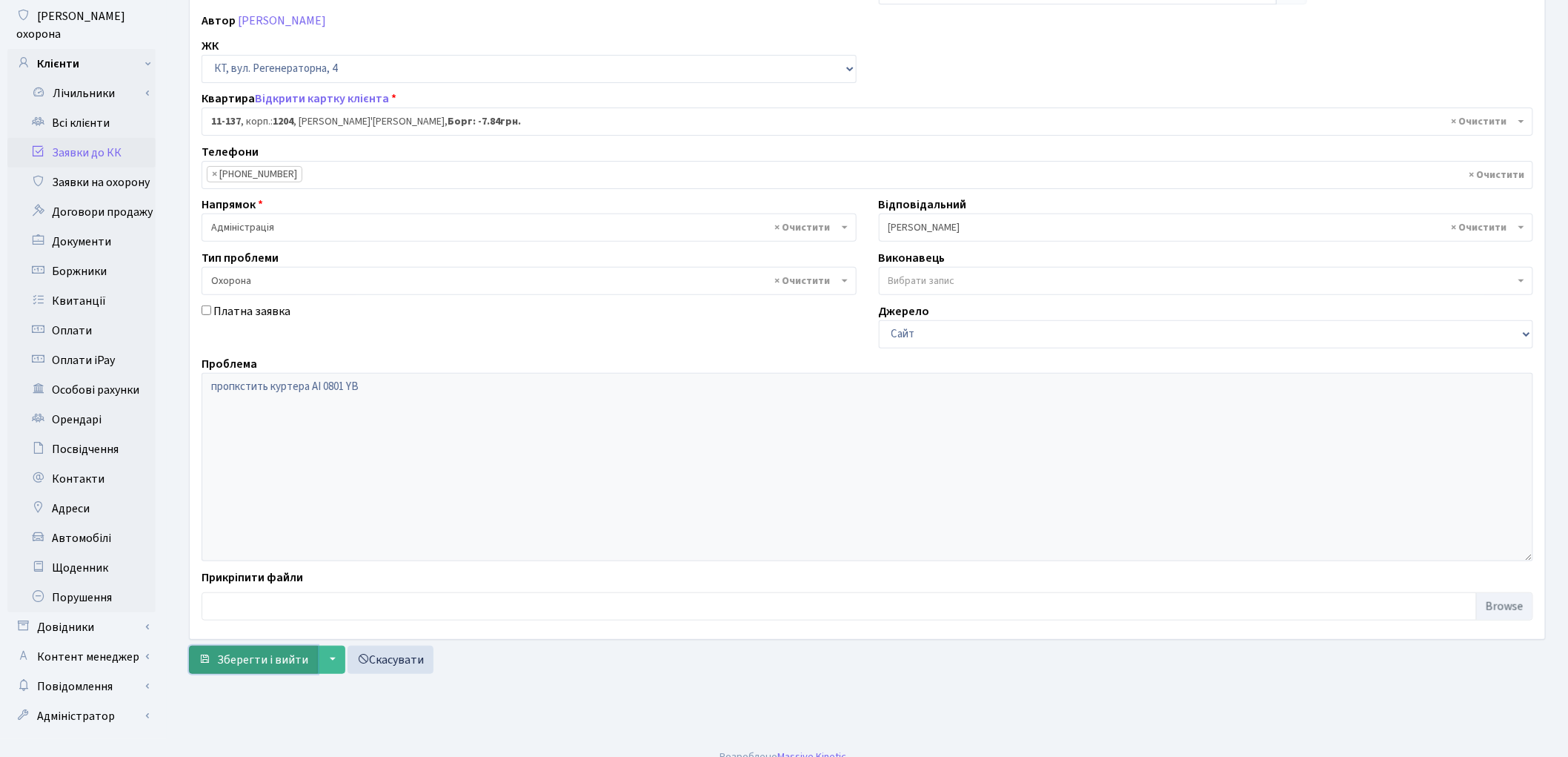
click at [262, 659] on span "Зберегти і вийти" at bounding box center [262, 660] width 92 height 16
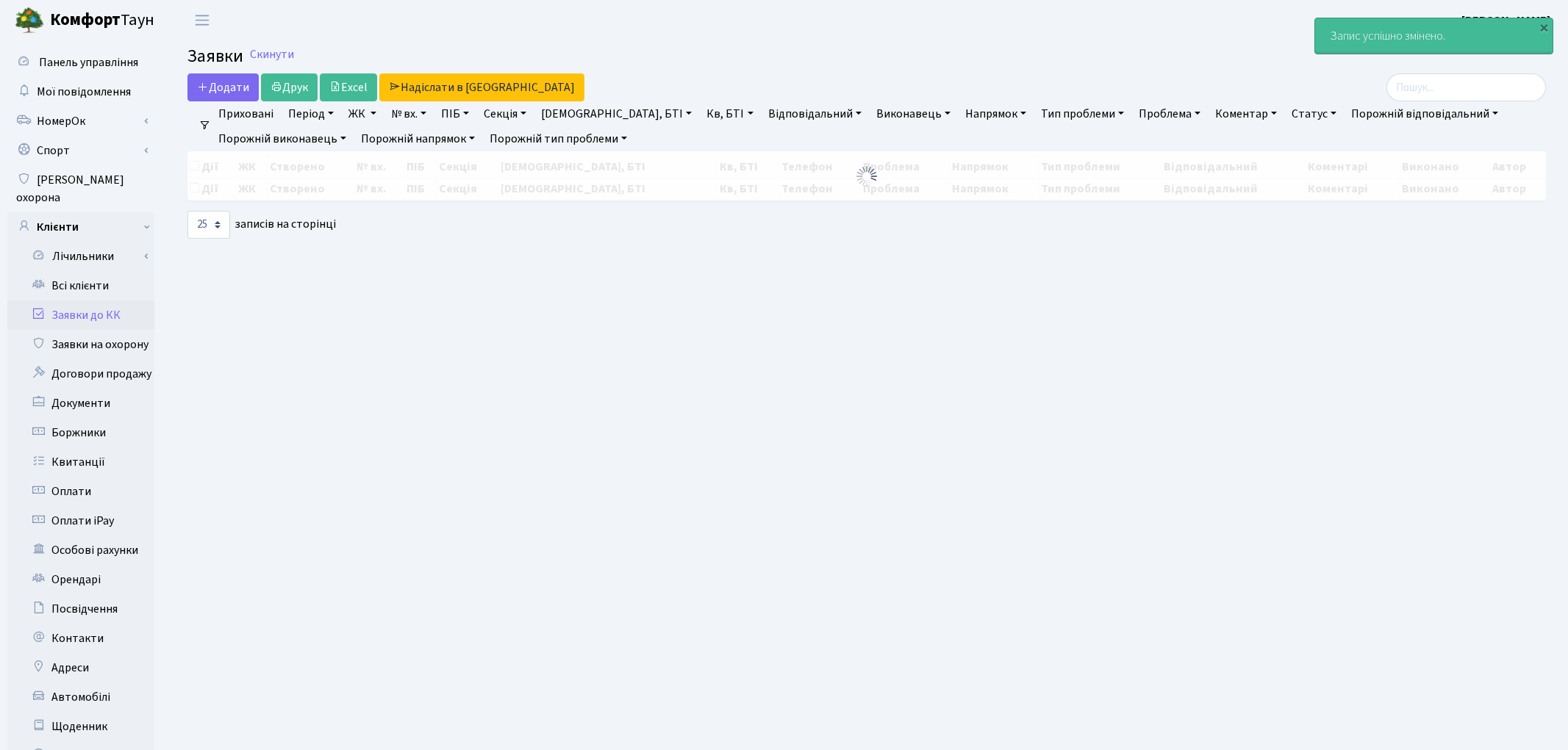
select select "25"
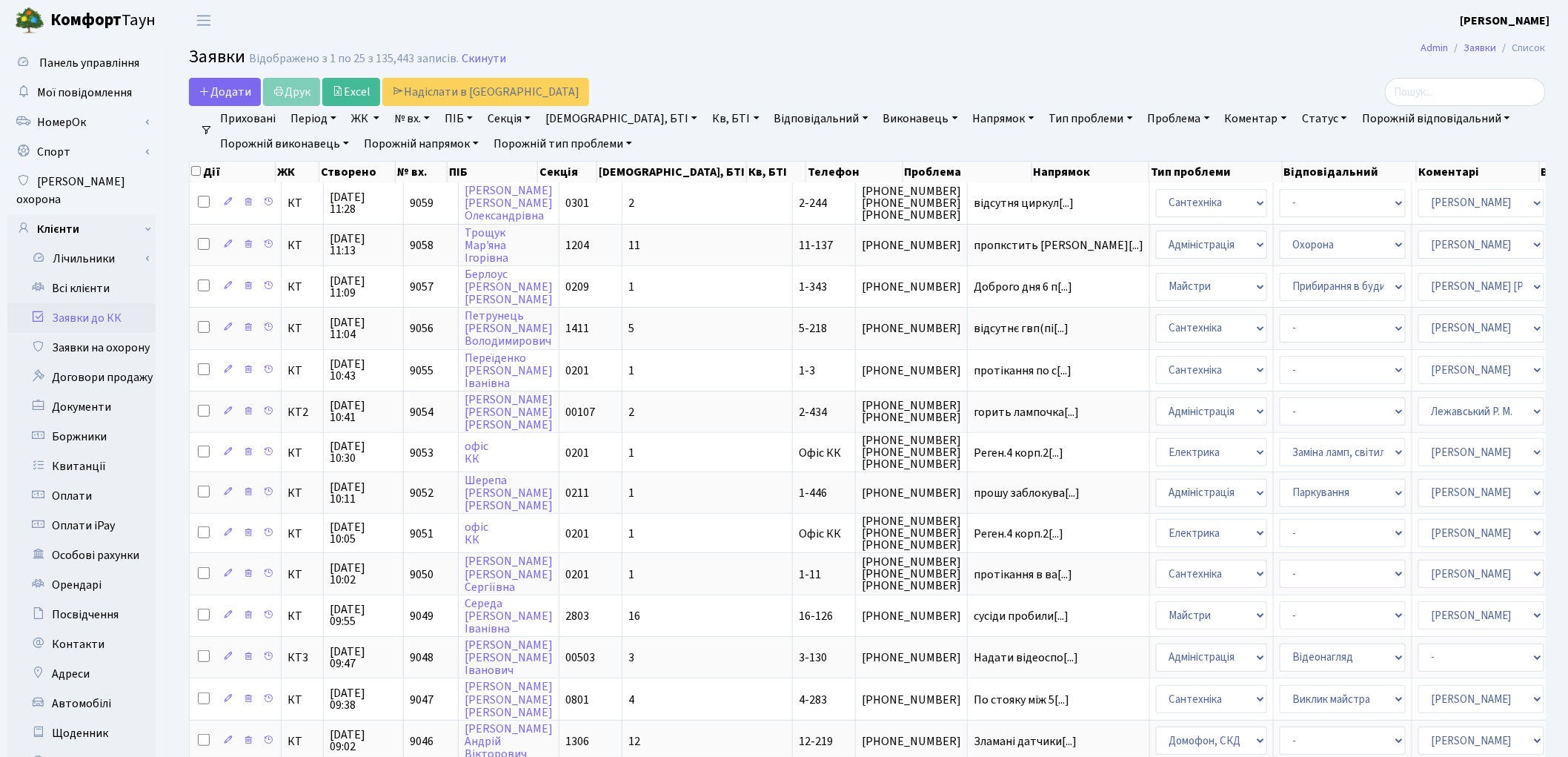
click at [82, 303] on link "Заявки до КК" at bounding box center [81, 317] width 148 height 29
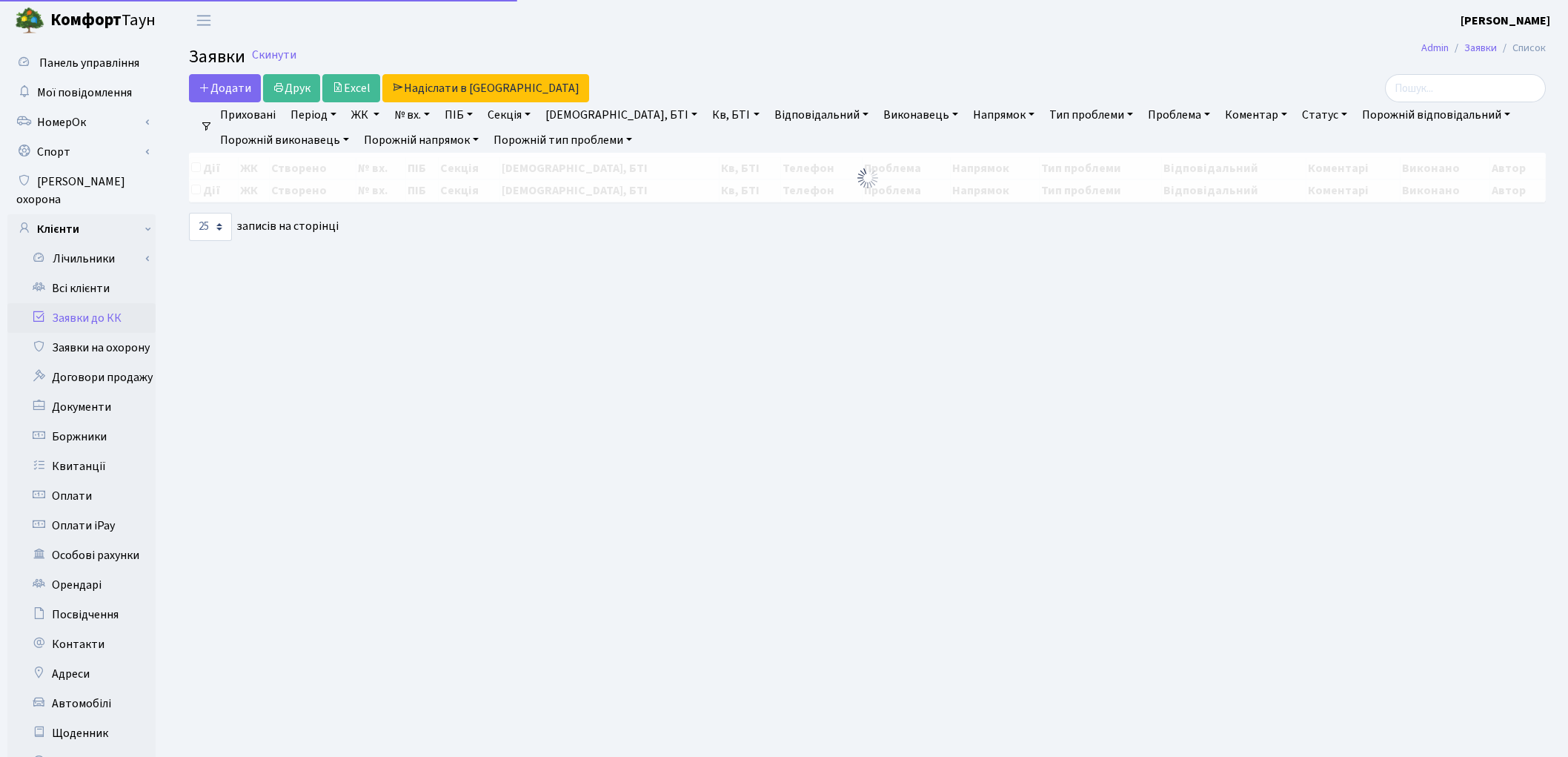
select select "25"
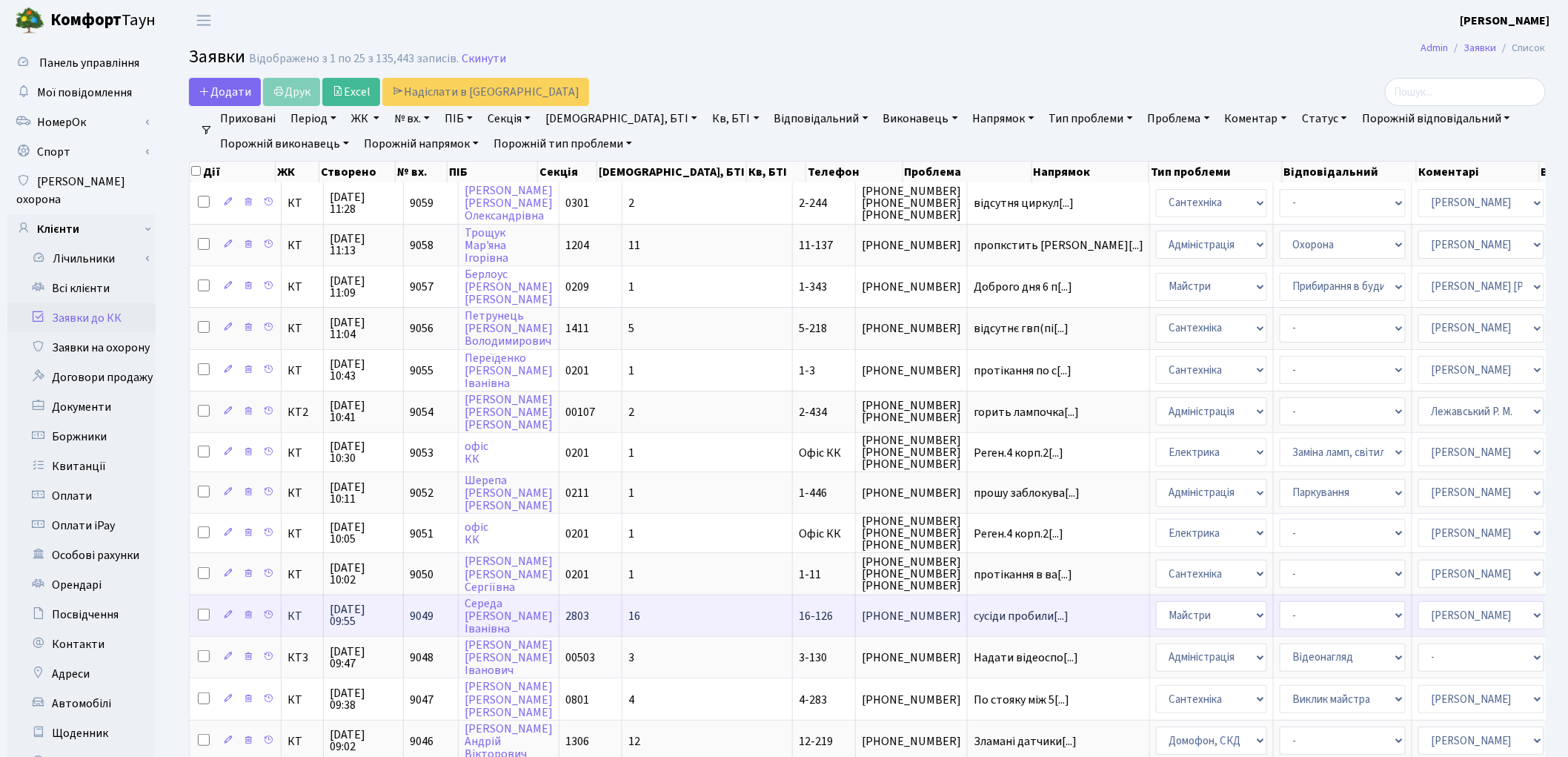
click at [968, 614] on td "сусіди пробили[...]" at bounding box center [1059, 615] width 182 height 42
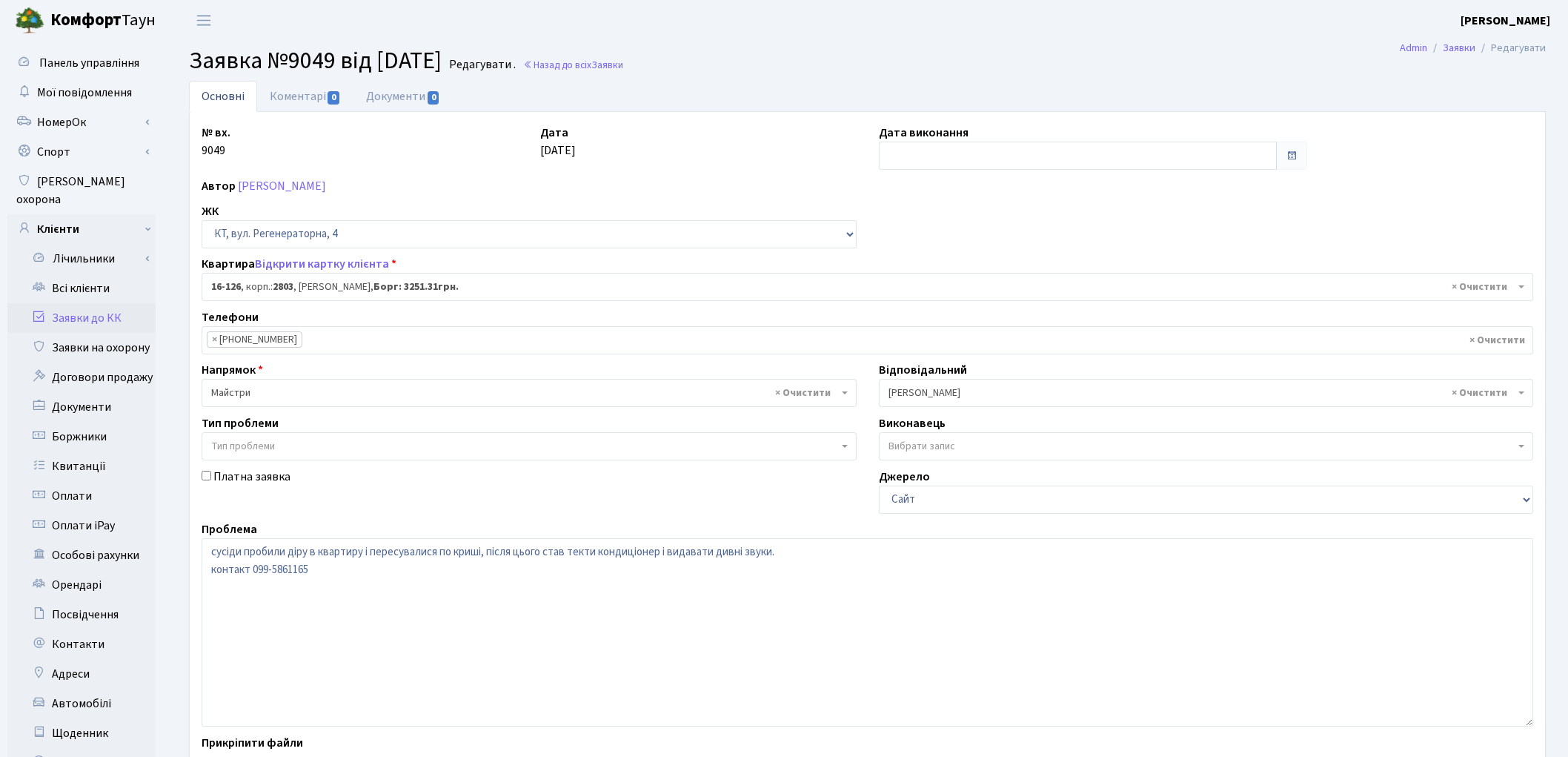
select select "8687"
click at [313, 99] on link "Коментарі 0" at bounding box center [306, 96] width 96 height 30
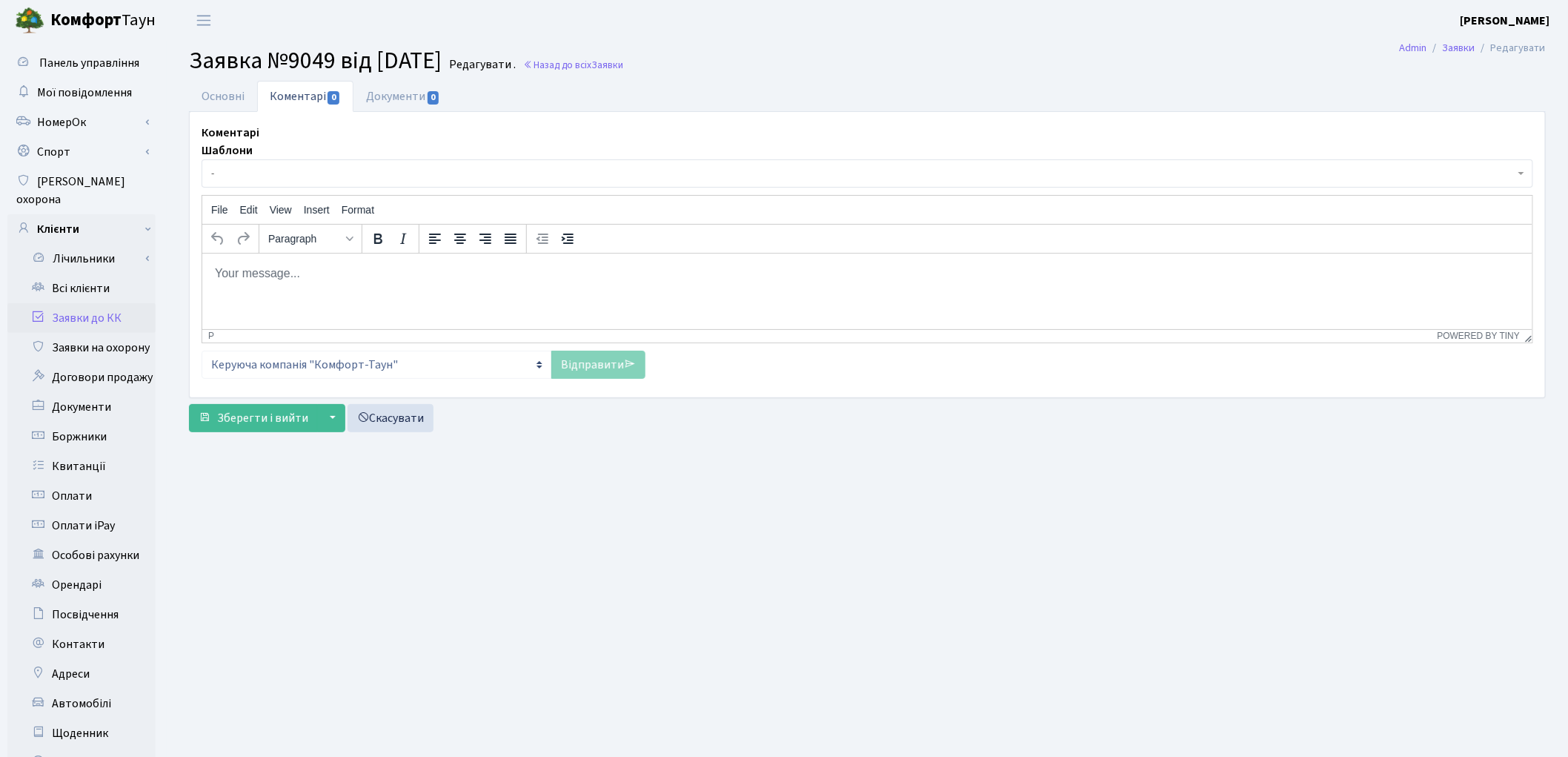
click at [301, 289] on html at bounding box center [867, 273] width 1330 height 40
click at [582, 365] on link "Відправити" at bounding box center [599, 365] width 94 height 28
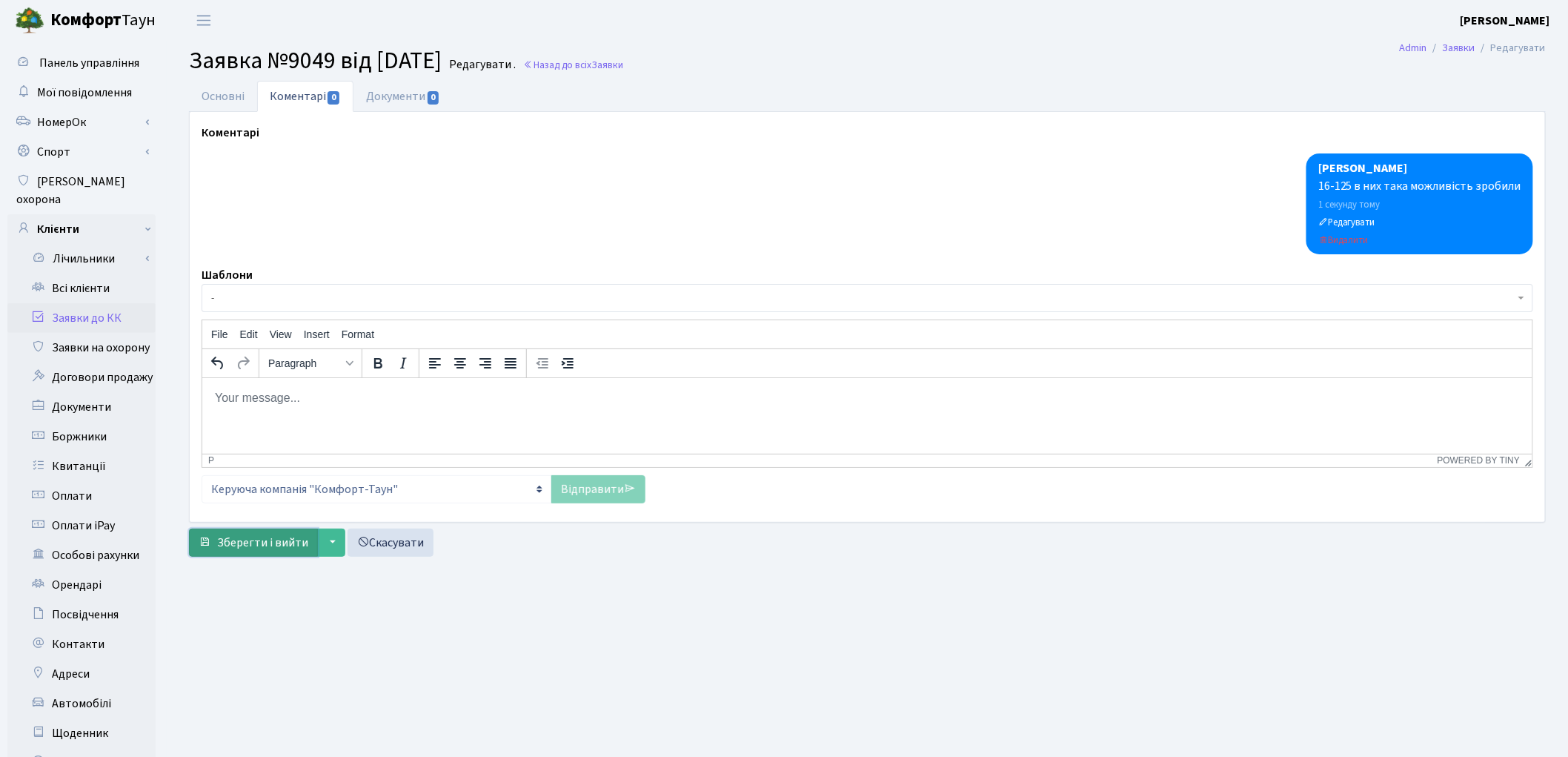
click at [253, 544] on span "Зберегти і вийти" at bounding box center [262, 542] width 92 height 16
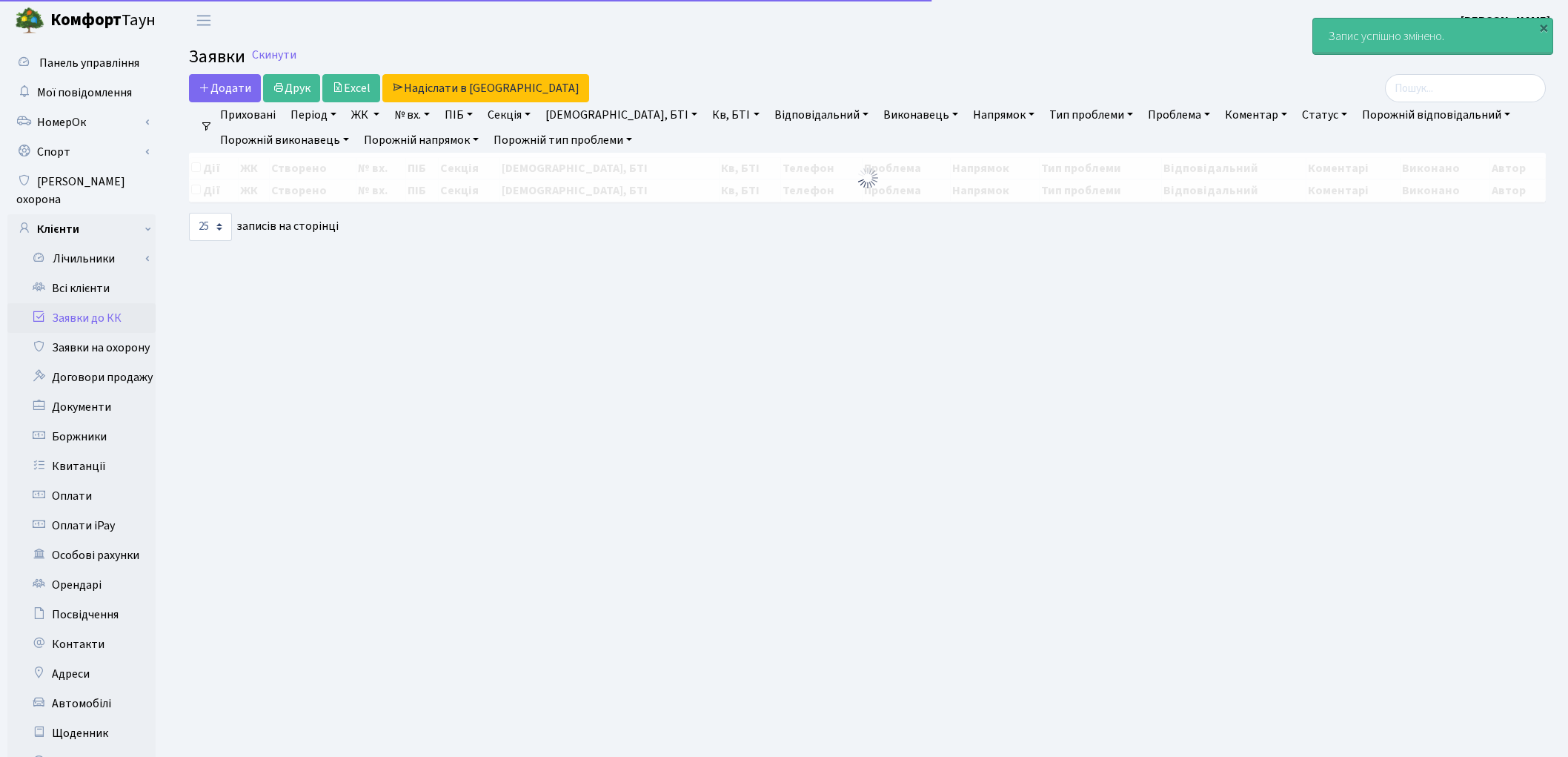
select select "25"
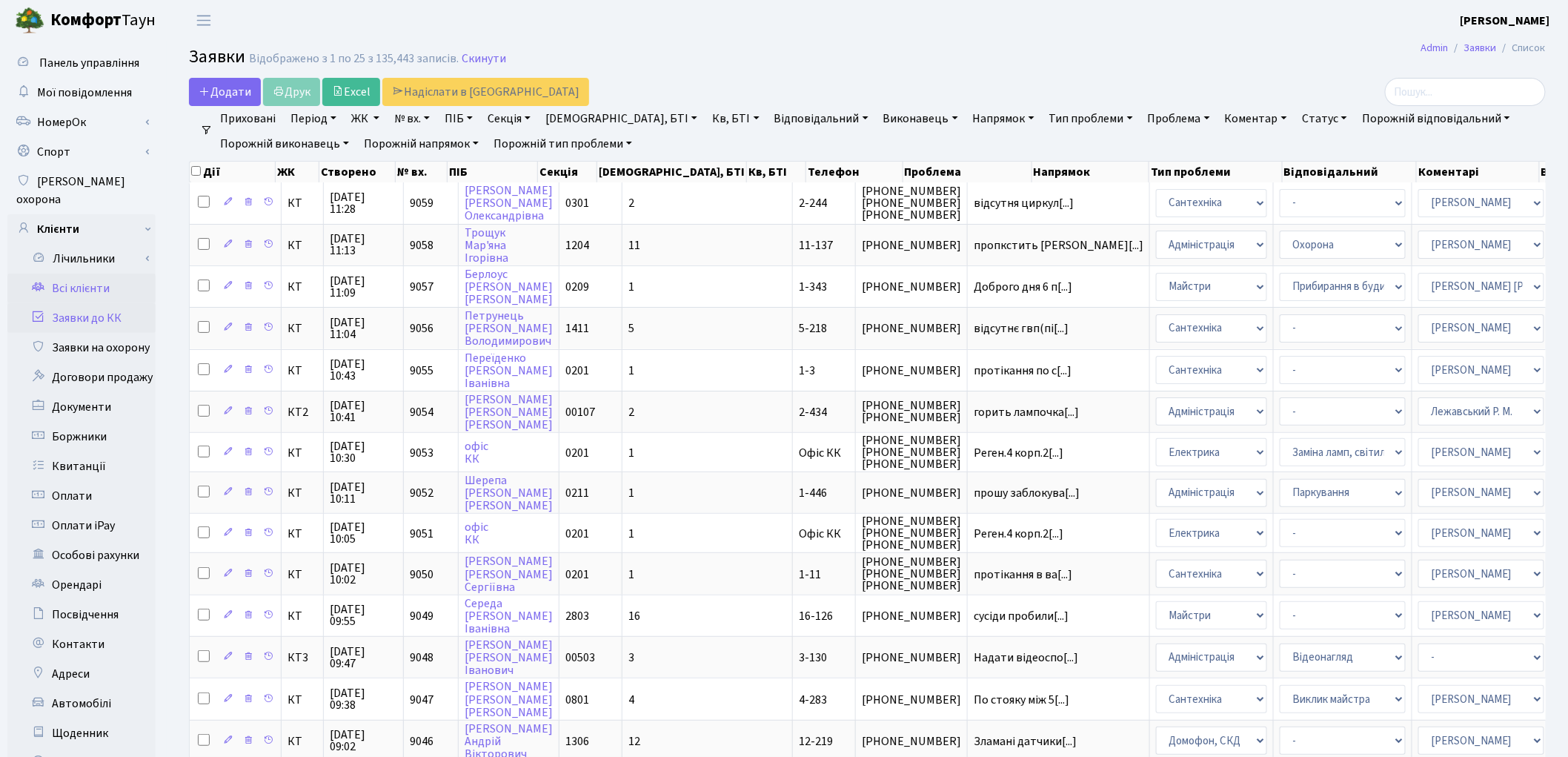
click at [89, 275] on link "Всі клієнти" at bounding box center [81, 288] width 148 height 29
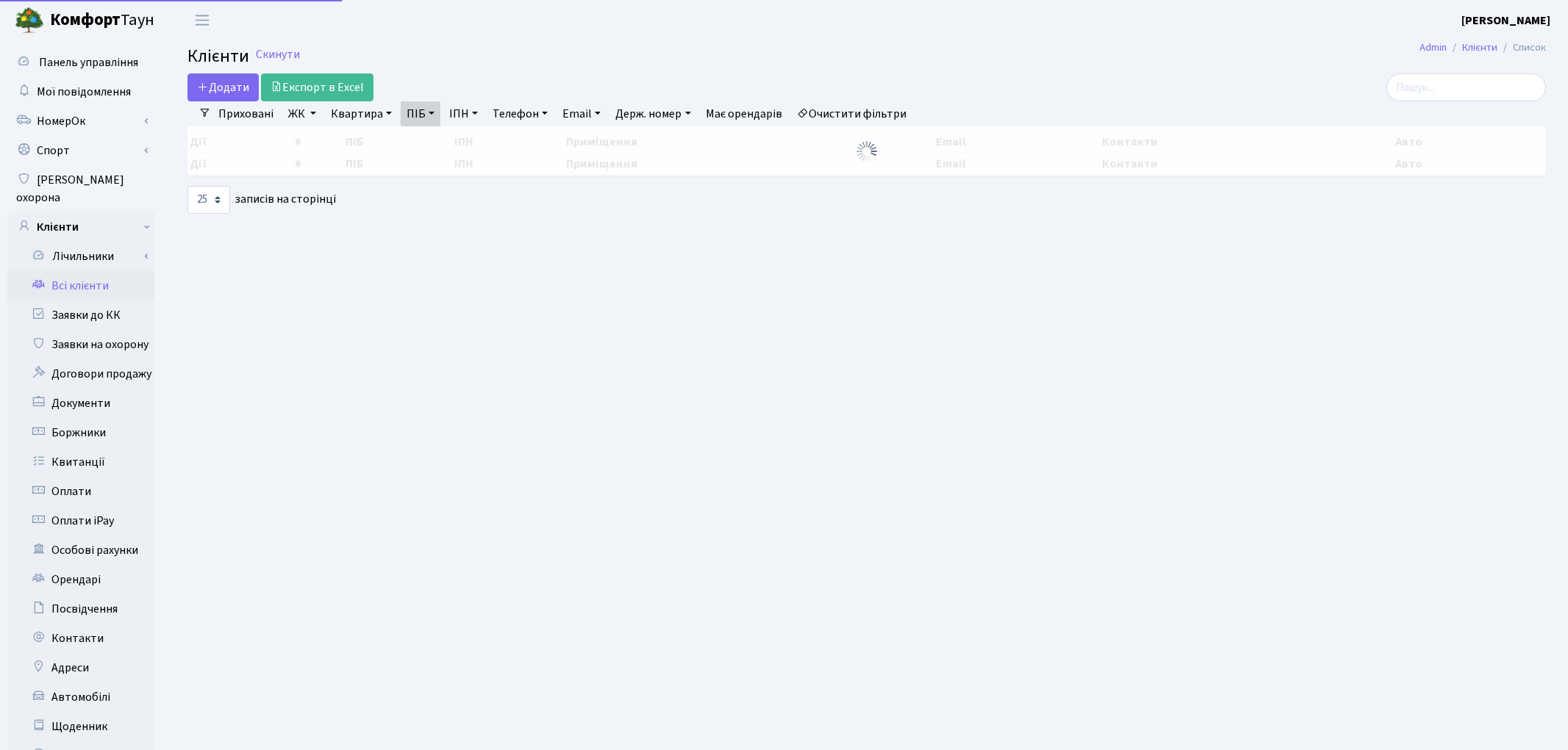
select select "25"
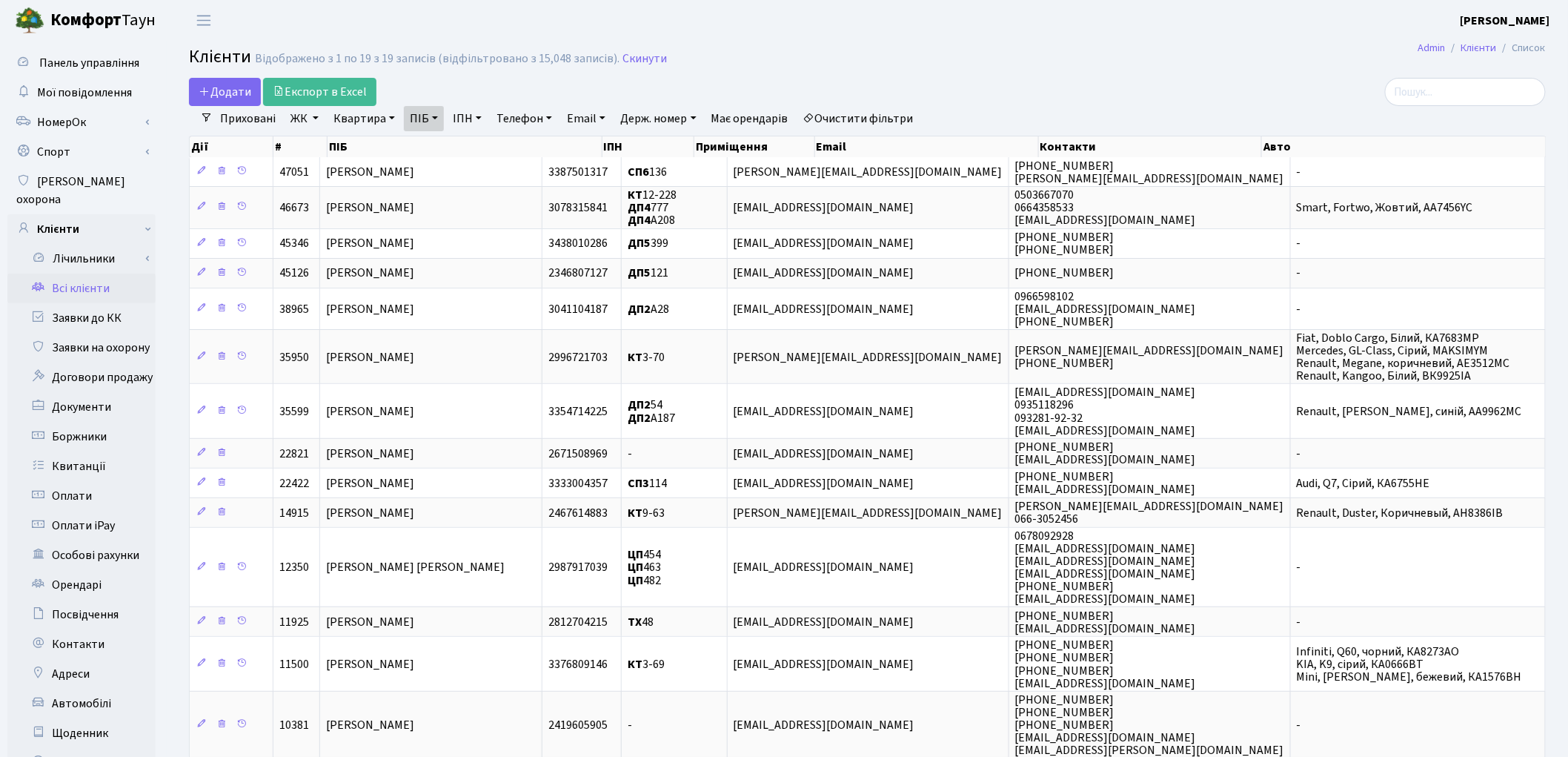
click at [876, 109] on link "Очистити фільтри" at bounding box center [859, 118] width 123 height 25
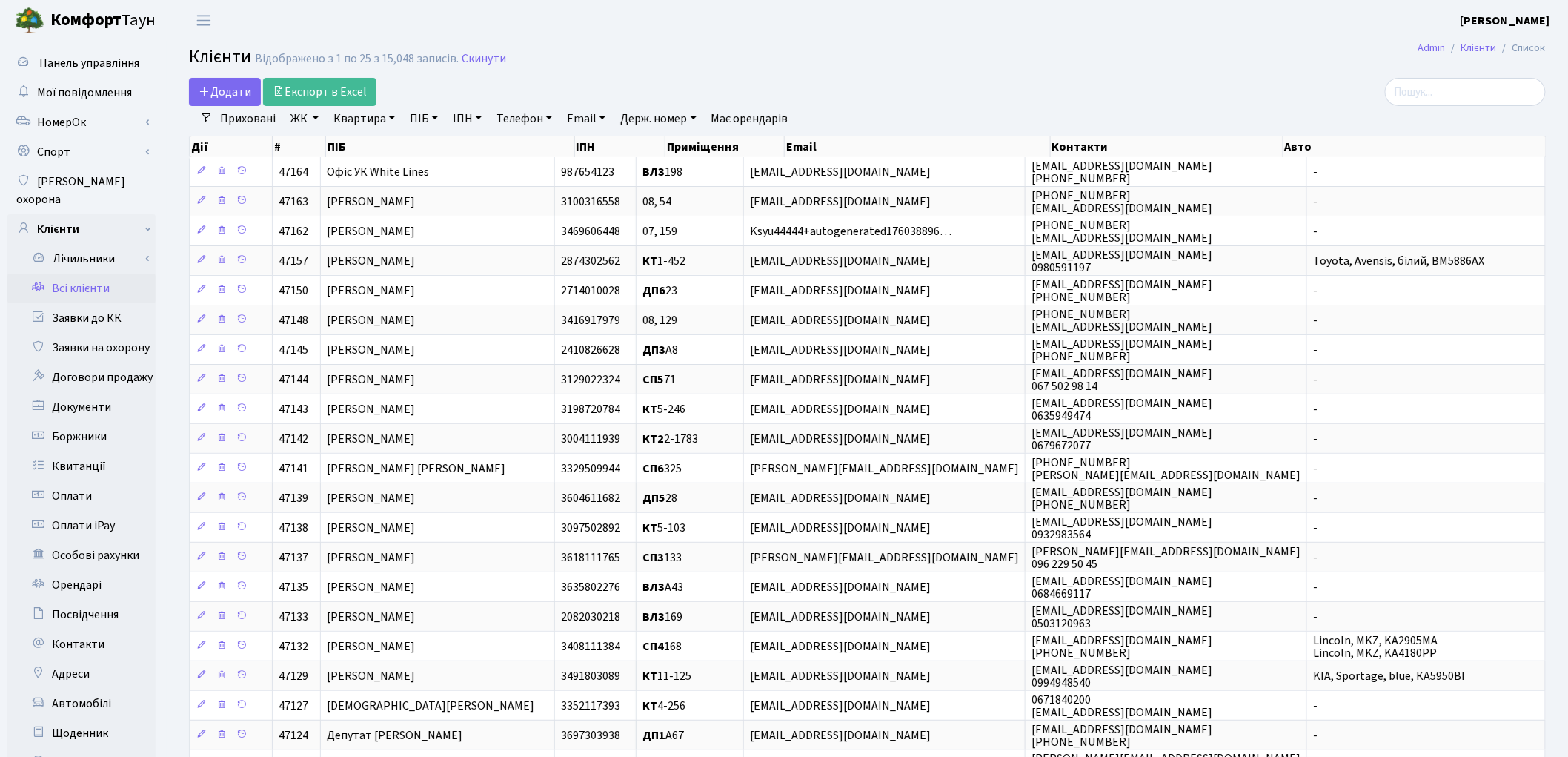
click at [364, 119] on link "Квартира" at bounding box center [364, 118] width 74 height 25
type input "12-4"
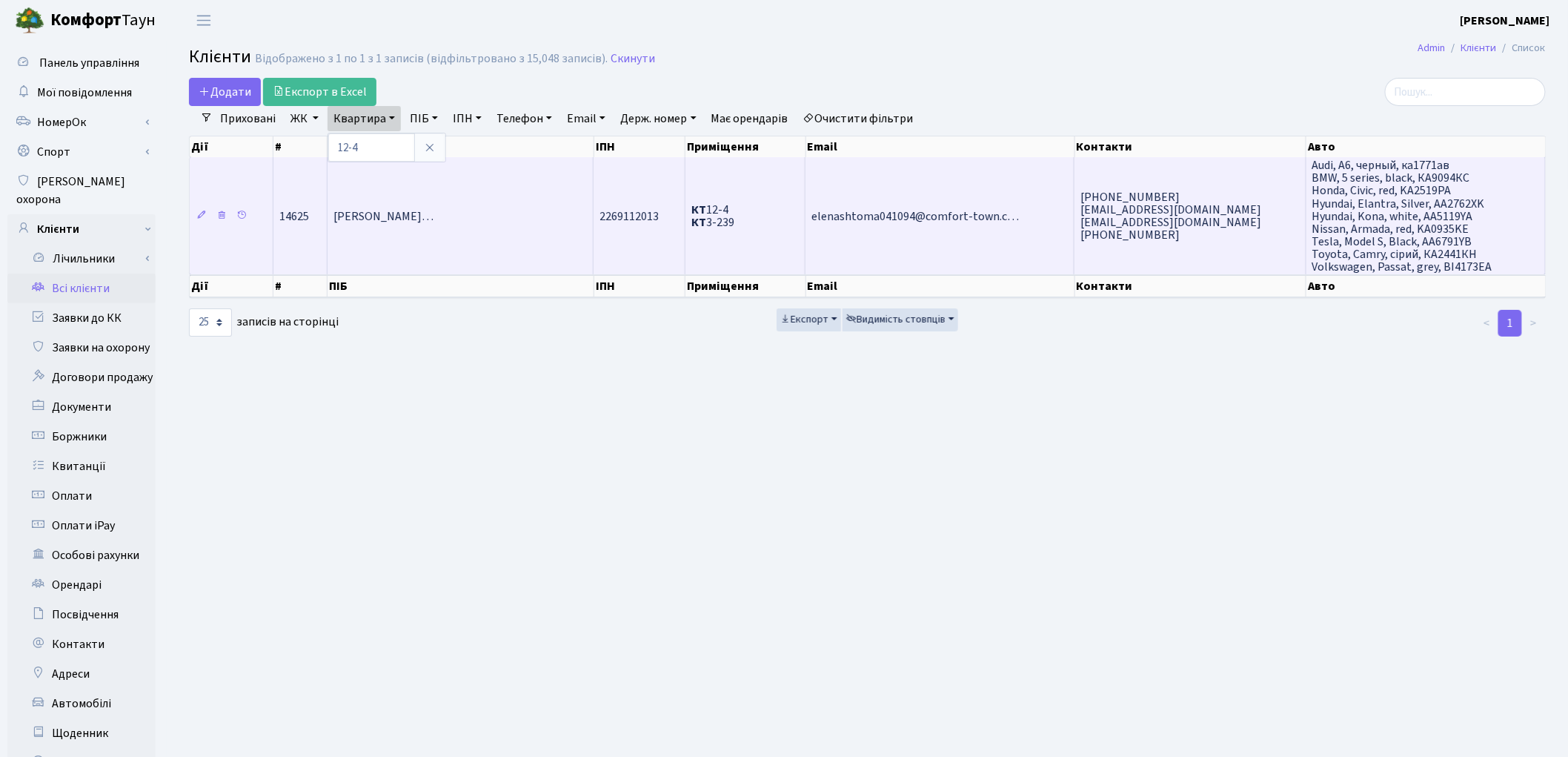
click at [378, 209] on span "Бутьковський Василь Станіславови…" at bounding box center [384, 216] width 100 height 16
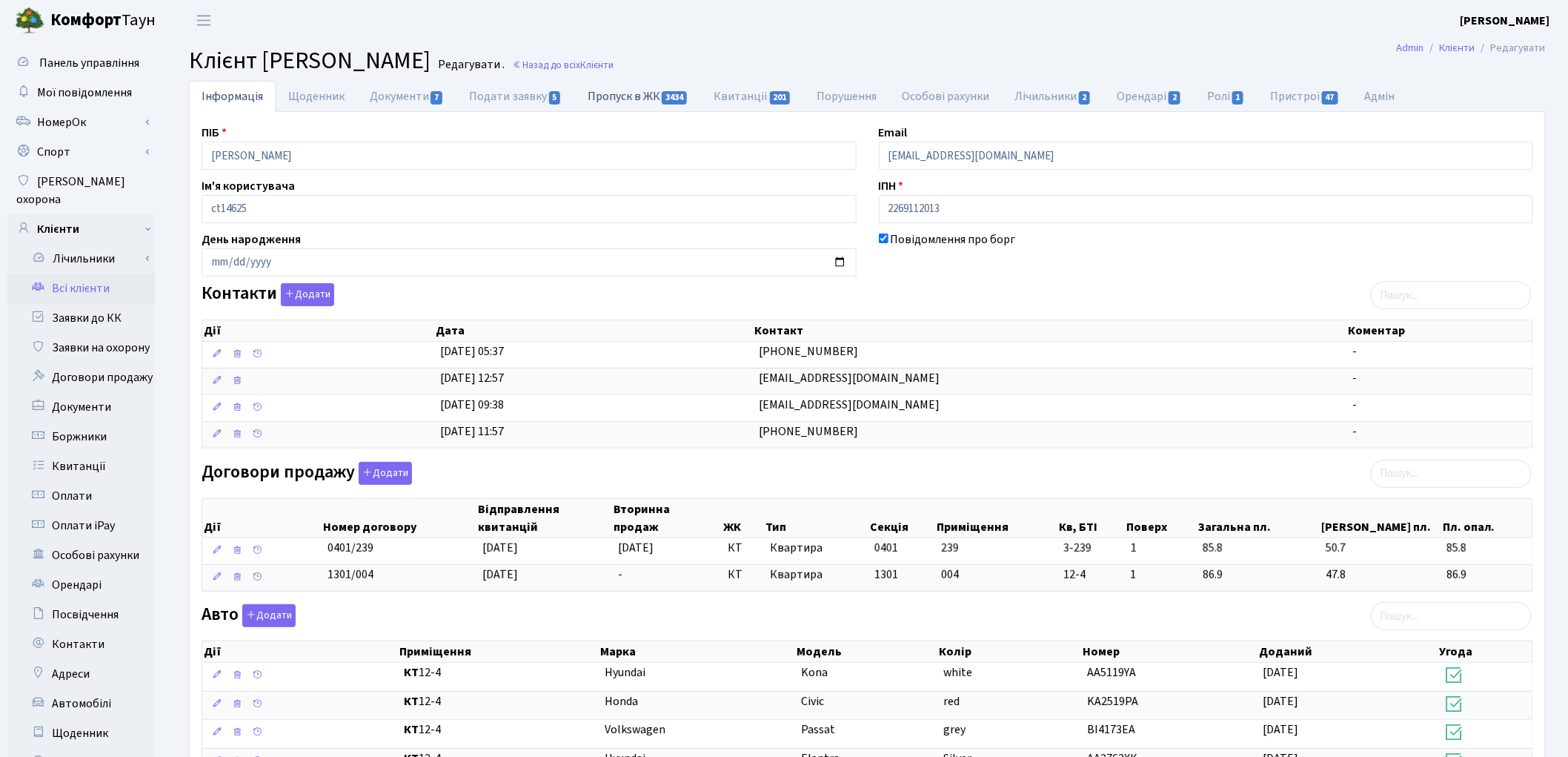
click at [658, 94] on link "Пропуск в ЖК 3434" at bounding box center [639, 96] width 126 height 30
select select "25"
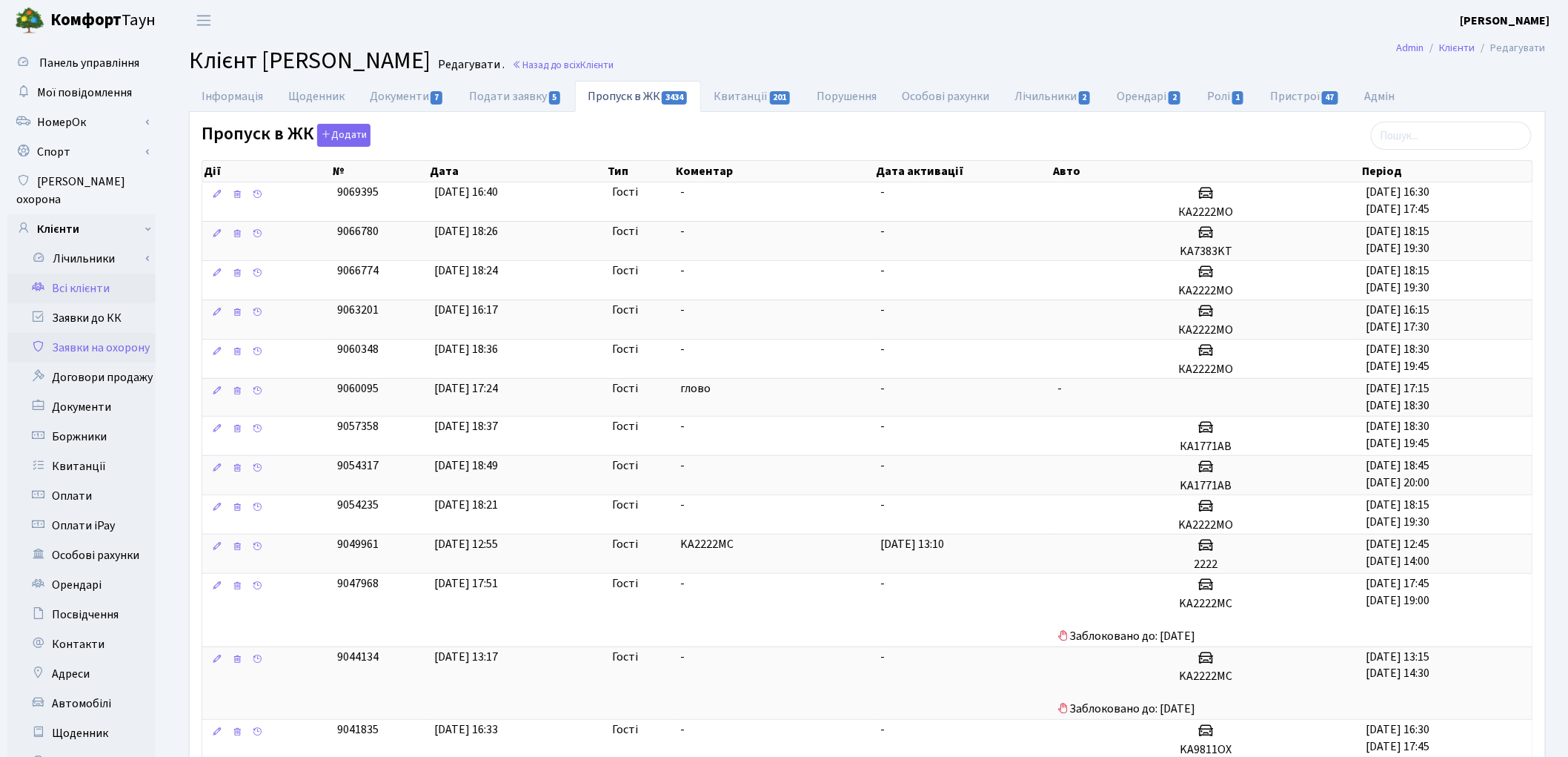
click at [97, 333] on link "Заявки на охорону" at bounding box center [81, 347] width 148 height 29
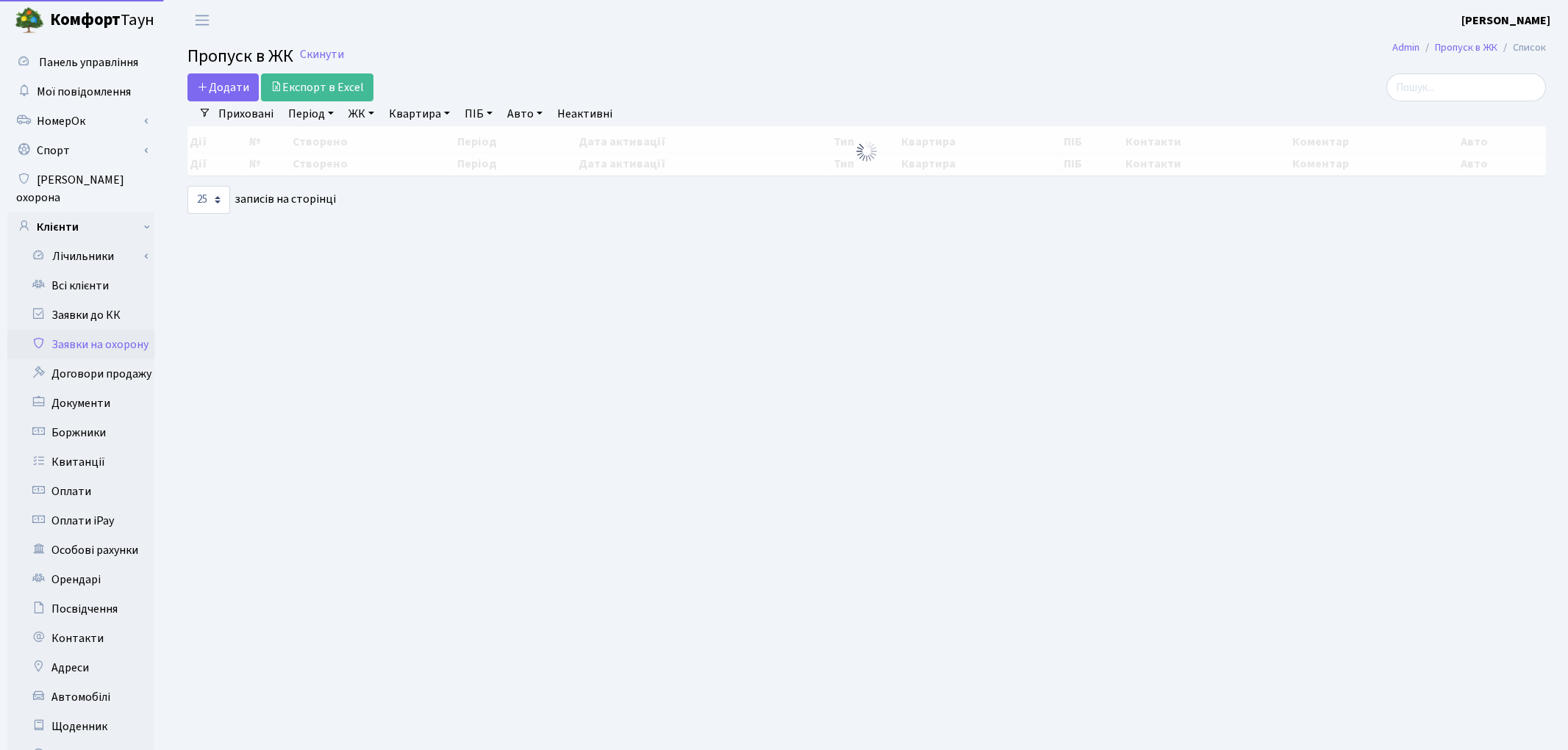
select select "25"
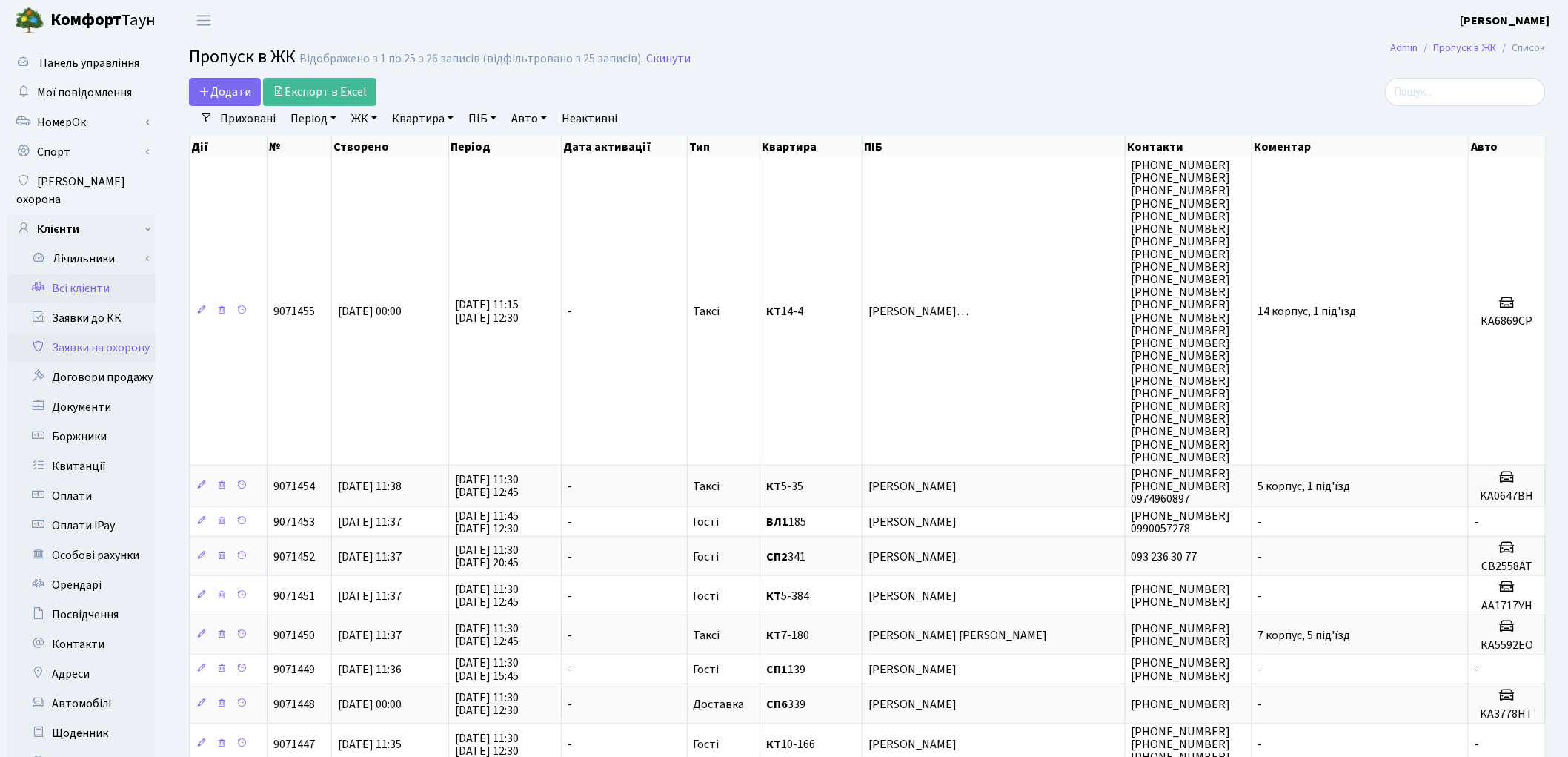
click at [67, 274] on link "Всі клієнти" at bounding box center [81, 288] width 148 height 29
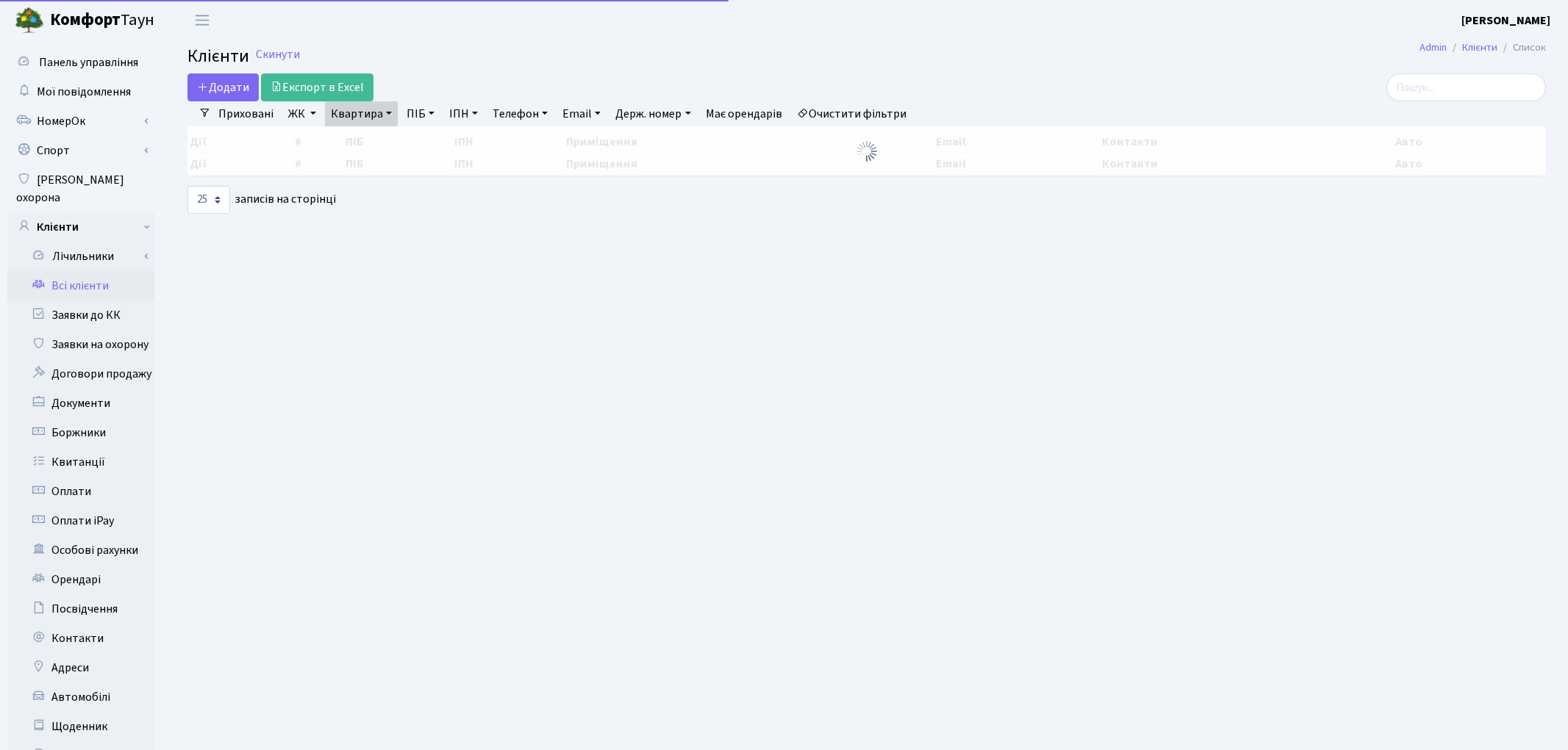
select select "25"
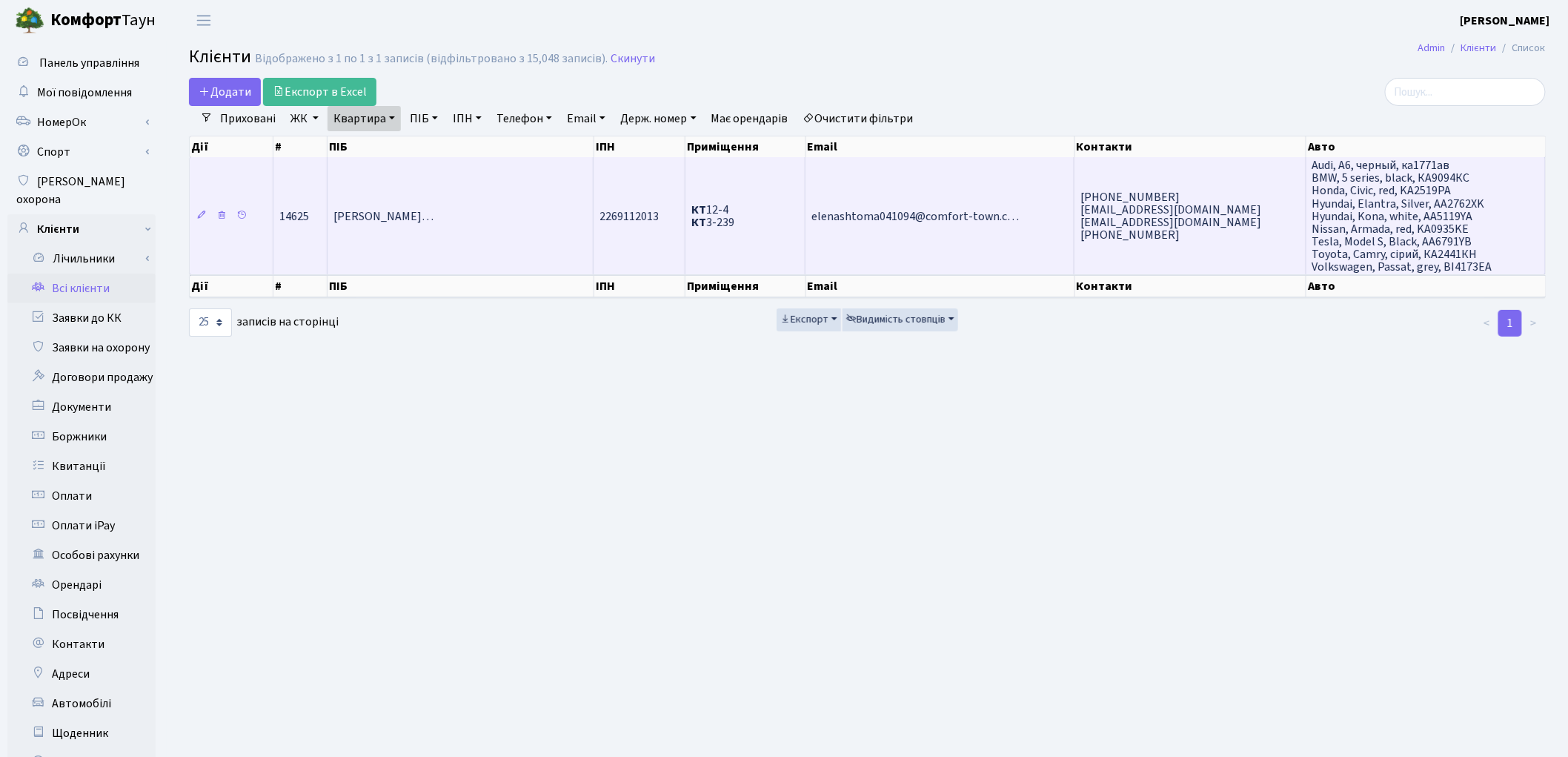
click at [434, 220] on span "[PERSON_NAME]…" at bounding box center [384, 216] width 100 height 16
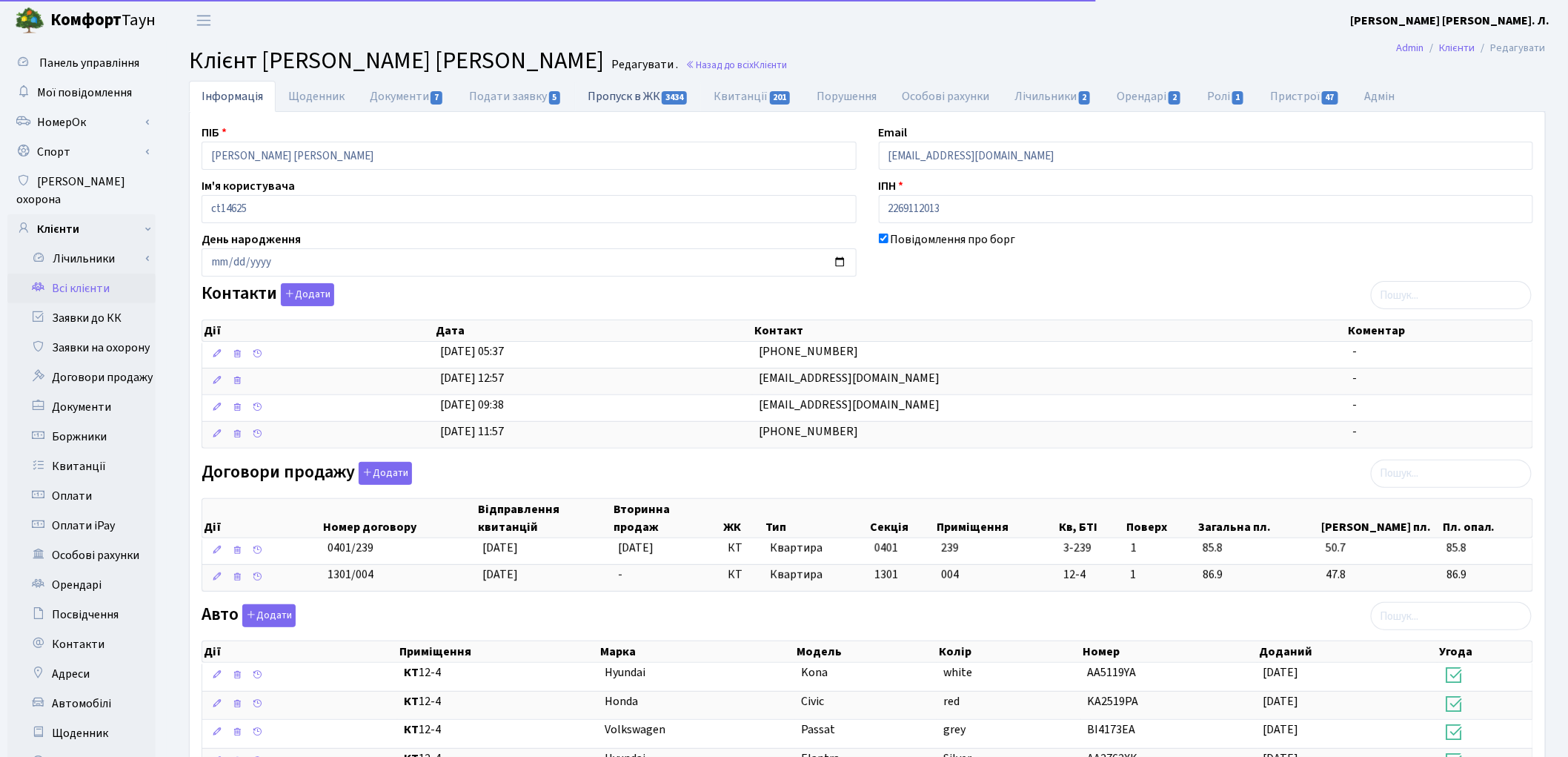
click at [631, 102] on link "Пропуск в ЖК 3434" at bounding box center [639, 96] width 126 height 30
select select "25"
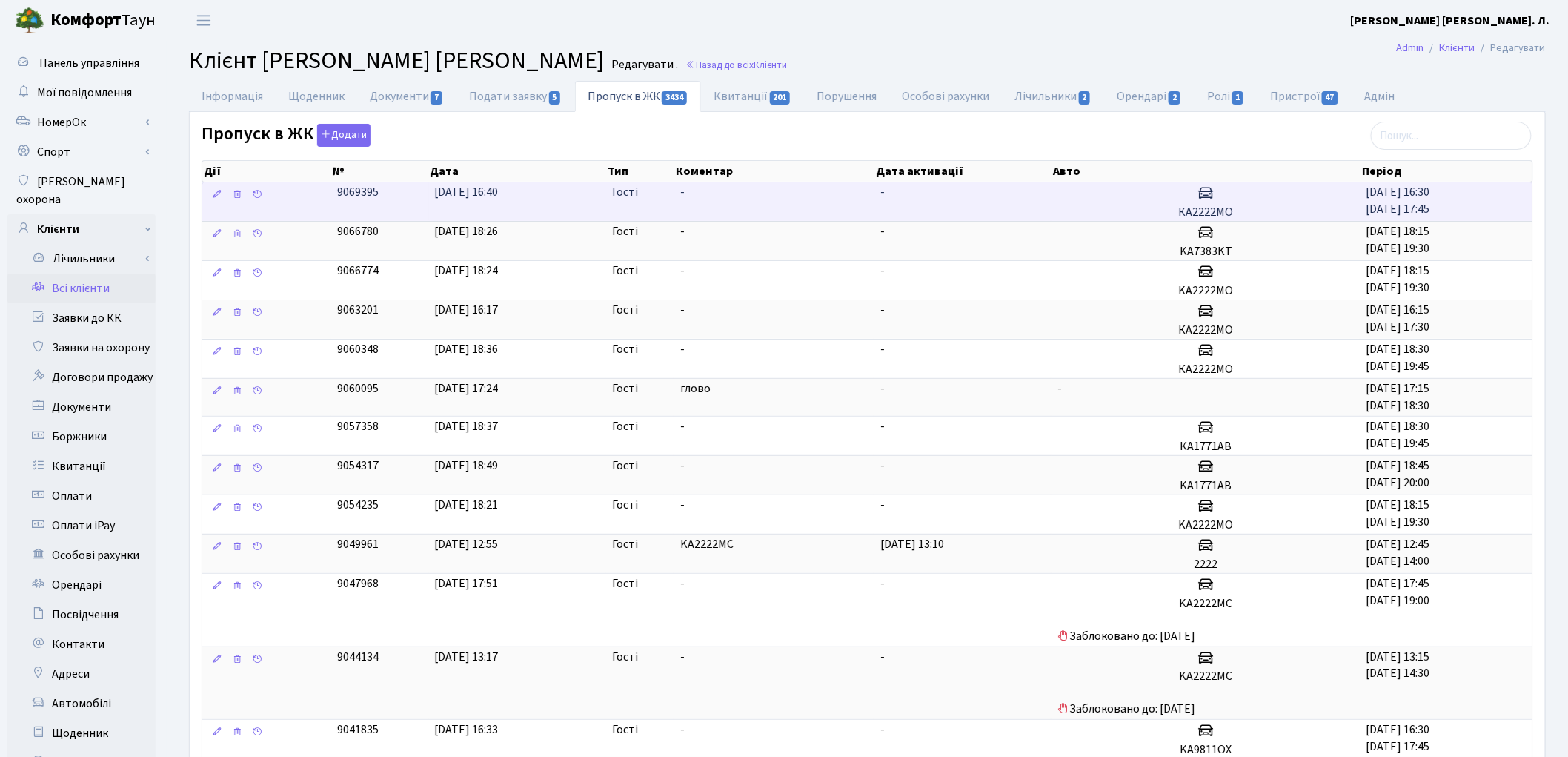
click at [1286, 210] on h5 "КА2222МО" at bounding box center [1206, 212] width 297 height 14
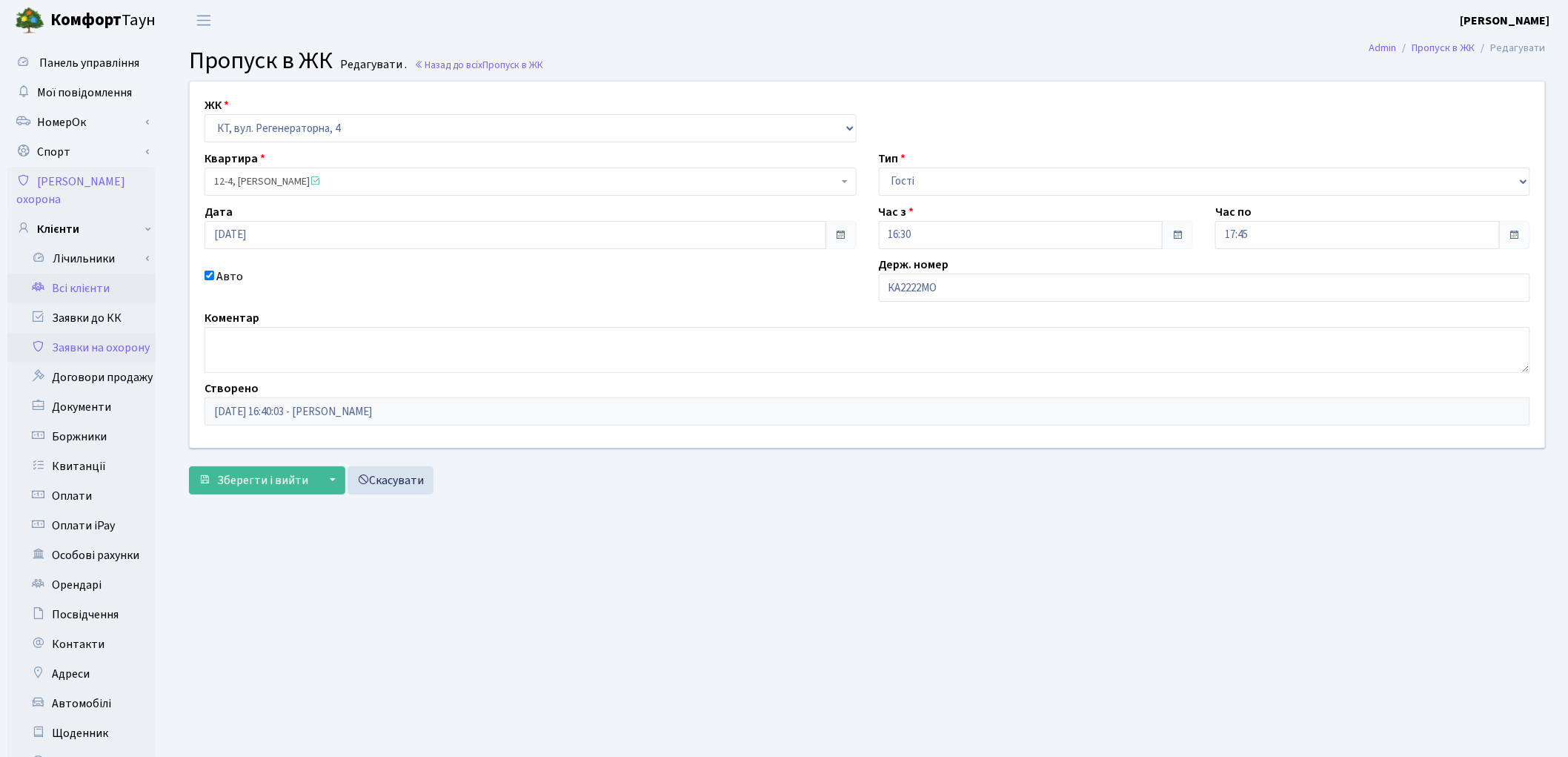
click at [96, 277] on link "Всі клієнти" at bounding box center [81, 288] width 148 height 29
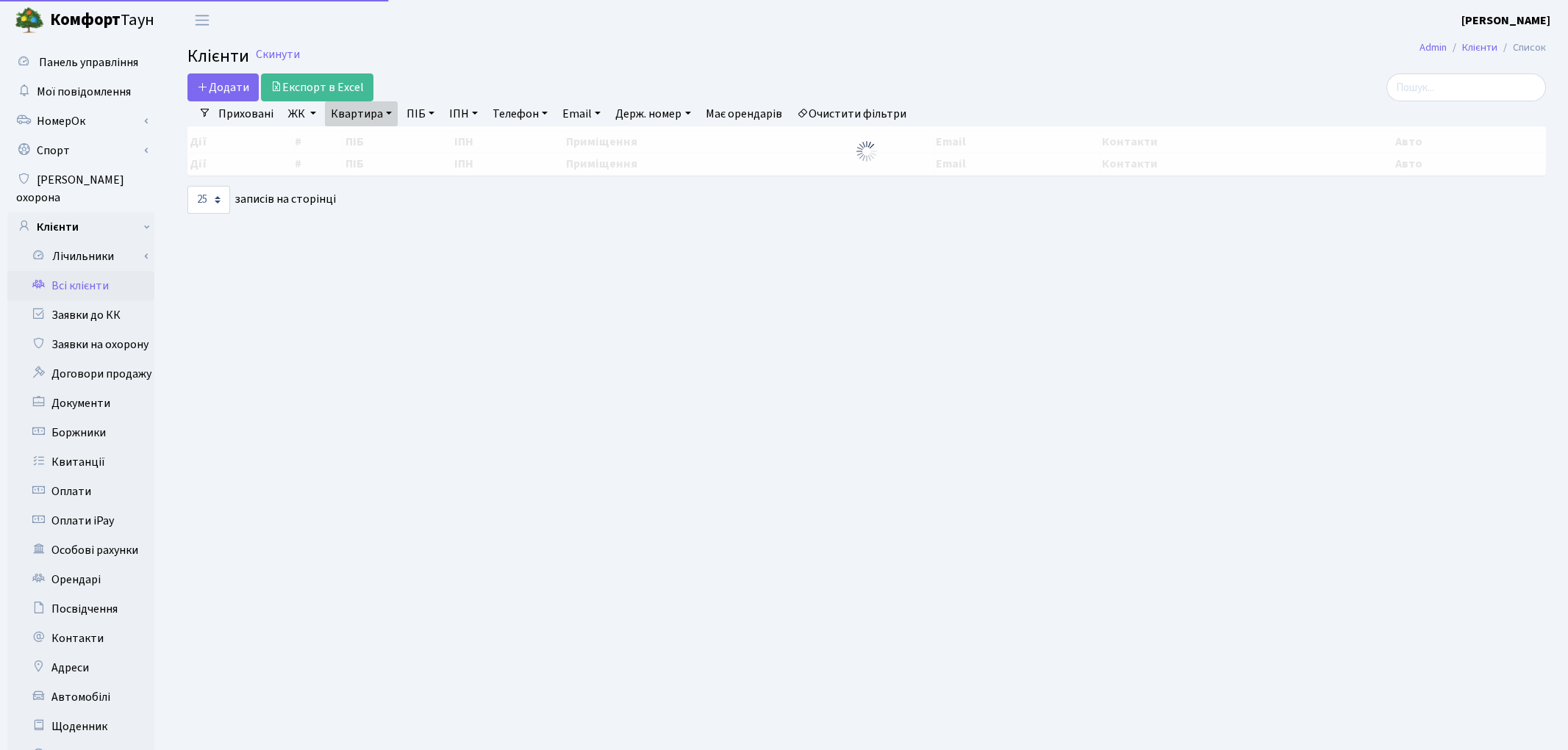
select select "25"
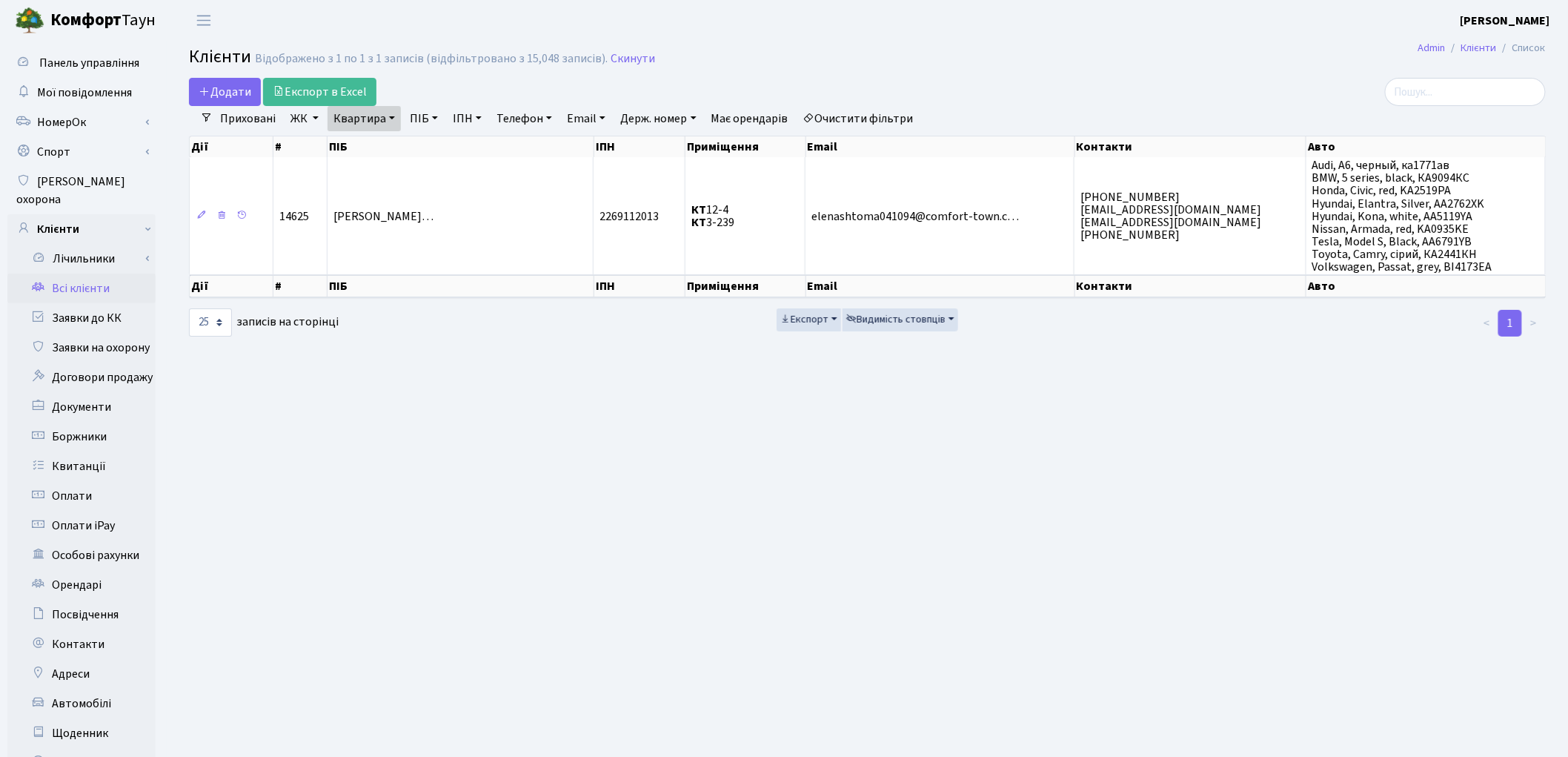
click at [845, 116] on link "Очистити фільтри" at bounding box center [859, 118] width 123 height 25
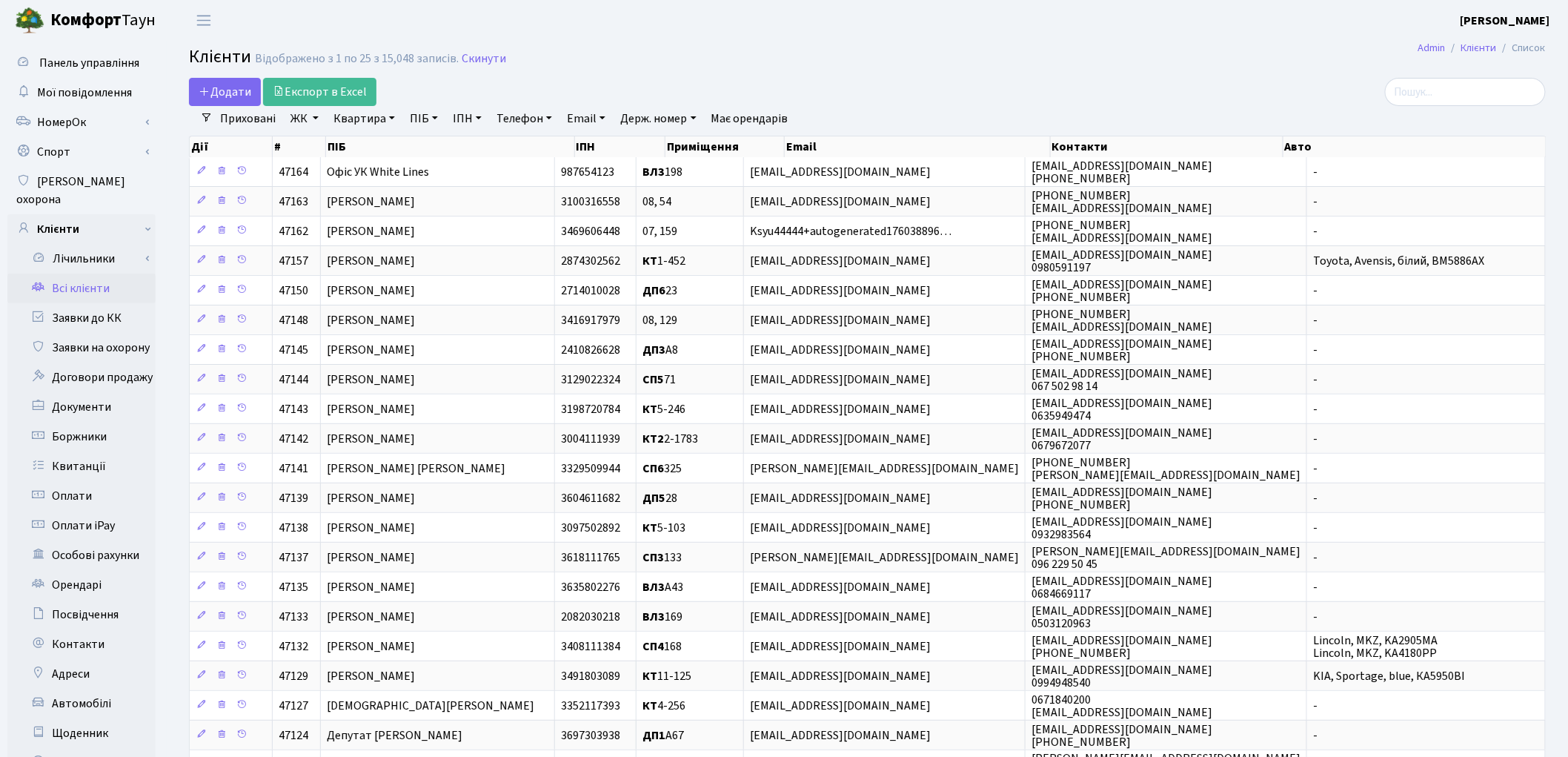
click at [86, 274] on link "Всі клієнти" at bounding box center [81, 288] width 148 height 29
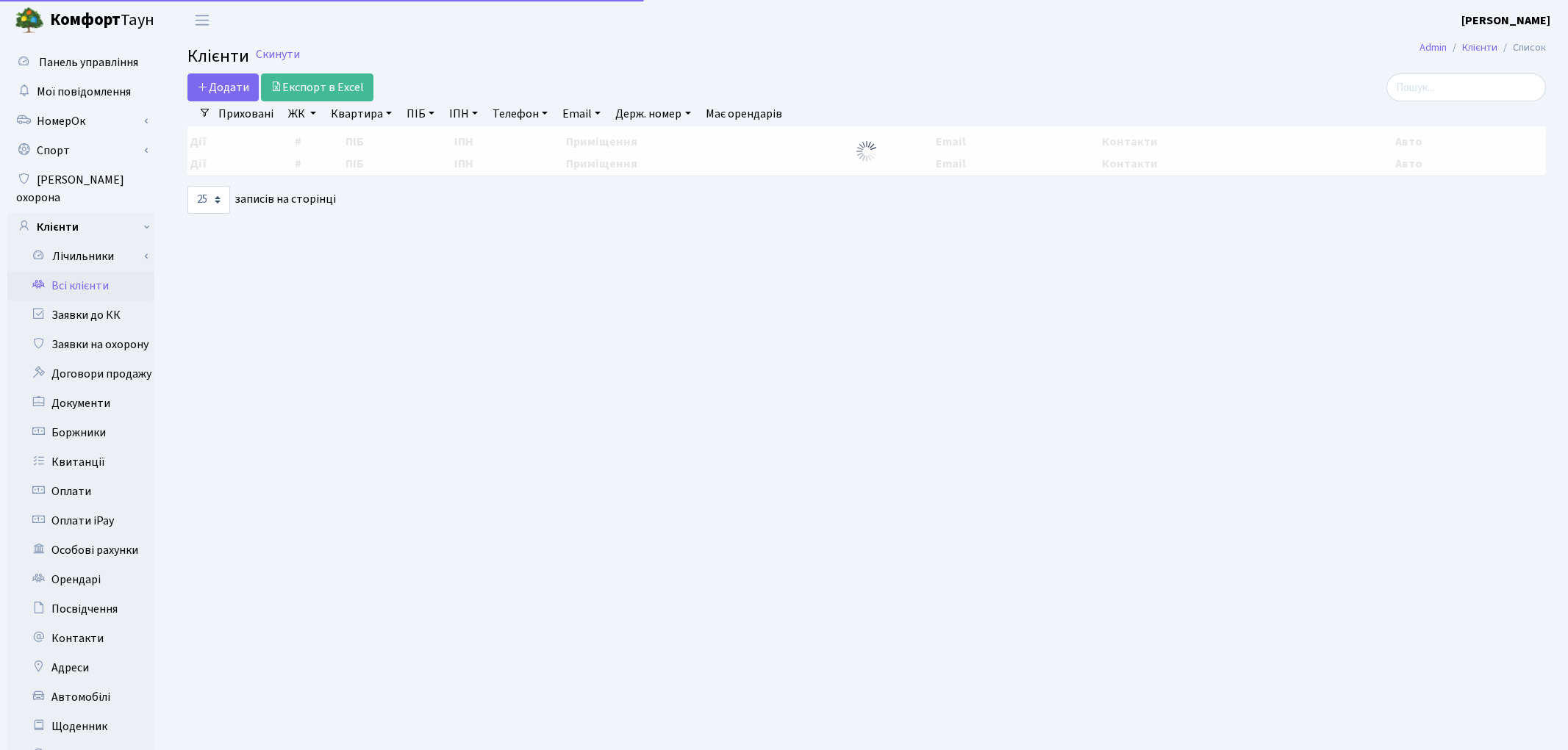
select select "25"
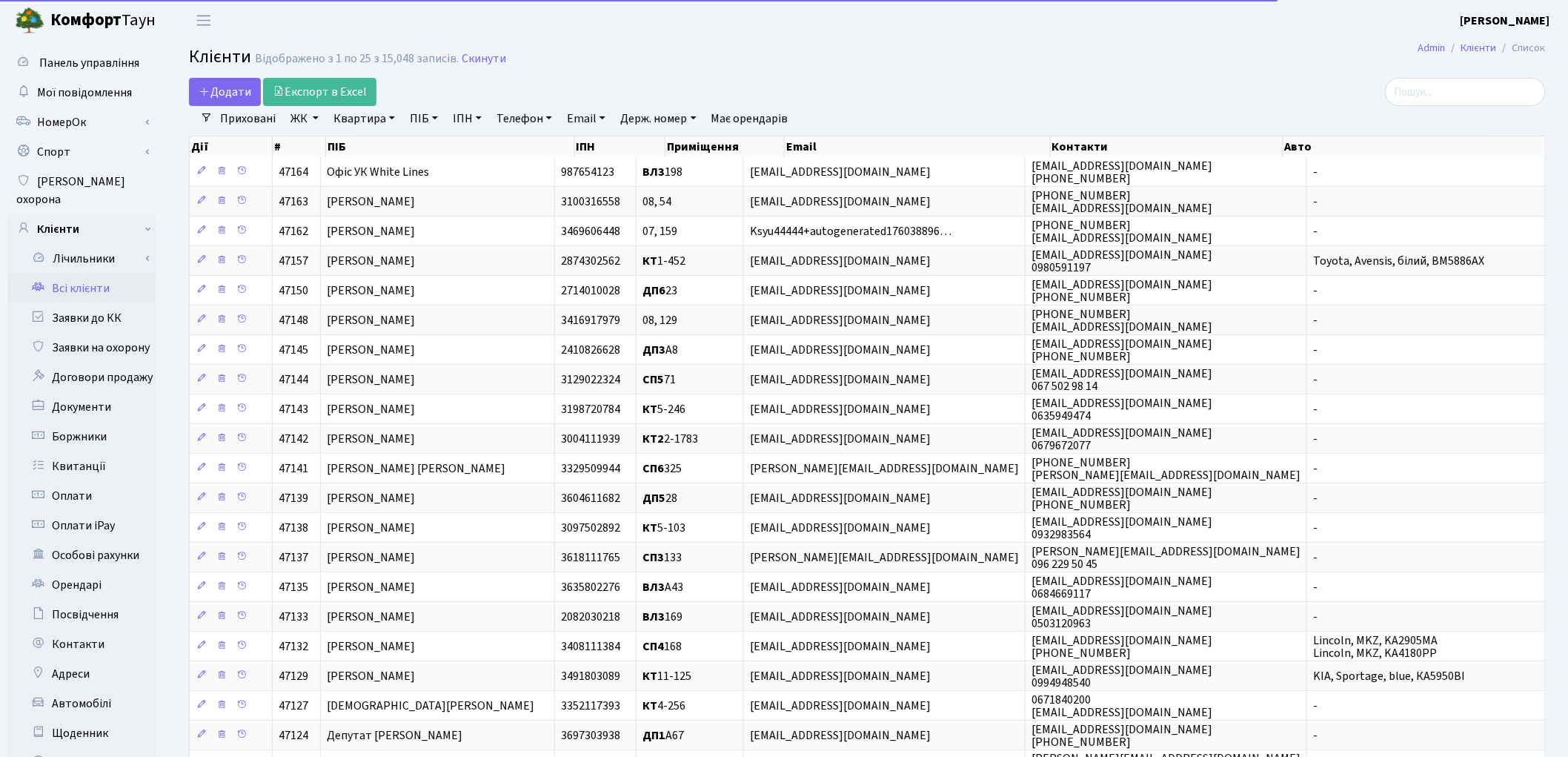
click at [358, 124] on link "Квартира" at bounding box center [364, 118] width 74 height 25
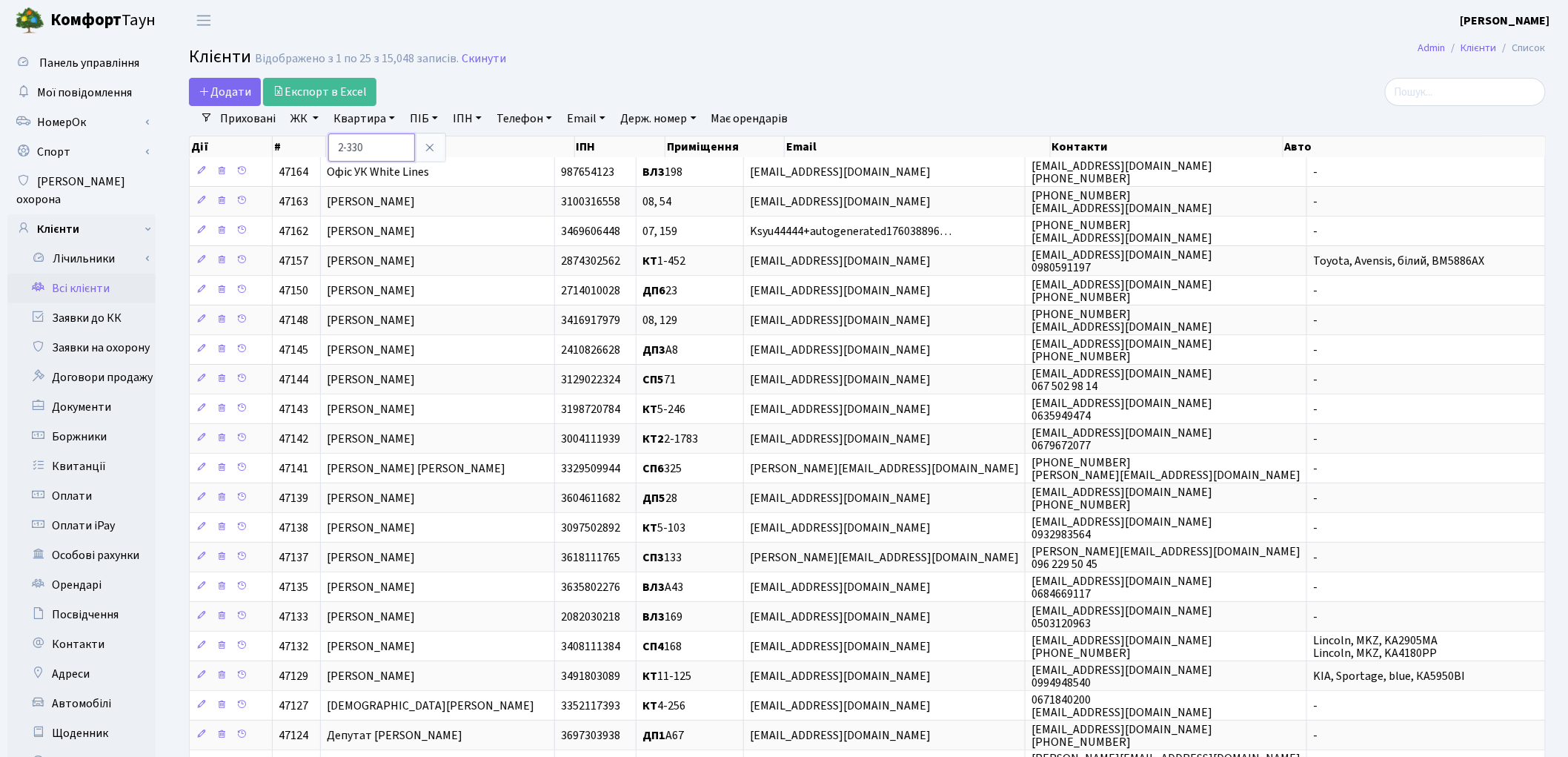
type input "2-330"
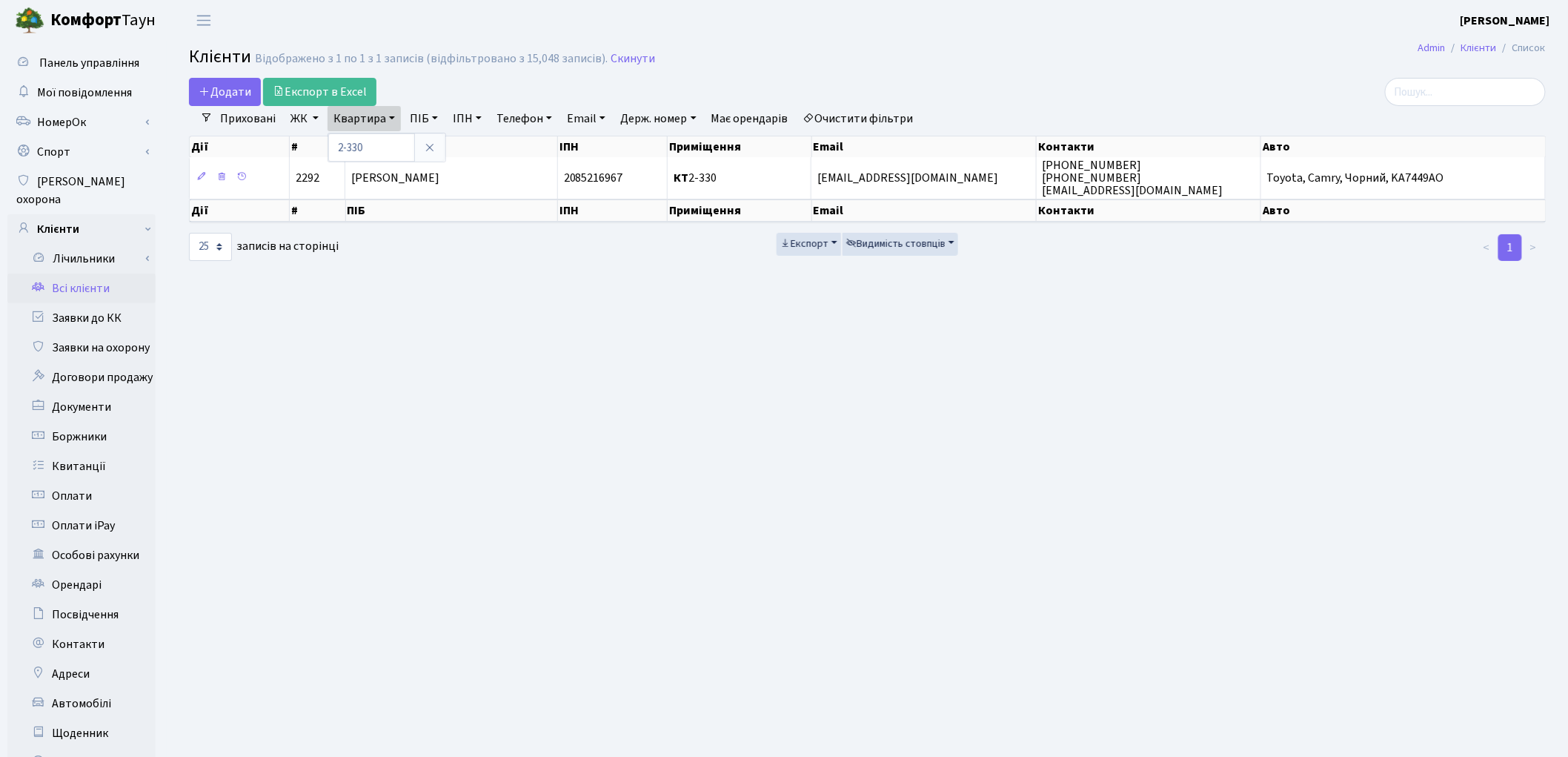
click at [901, 123] on link "Очистити фільтри" at bounding box center [859, 118] width 123 height 25
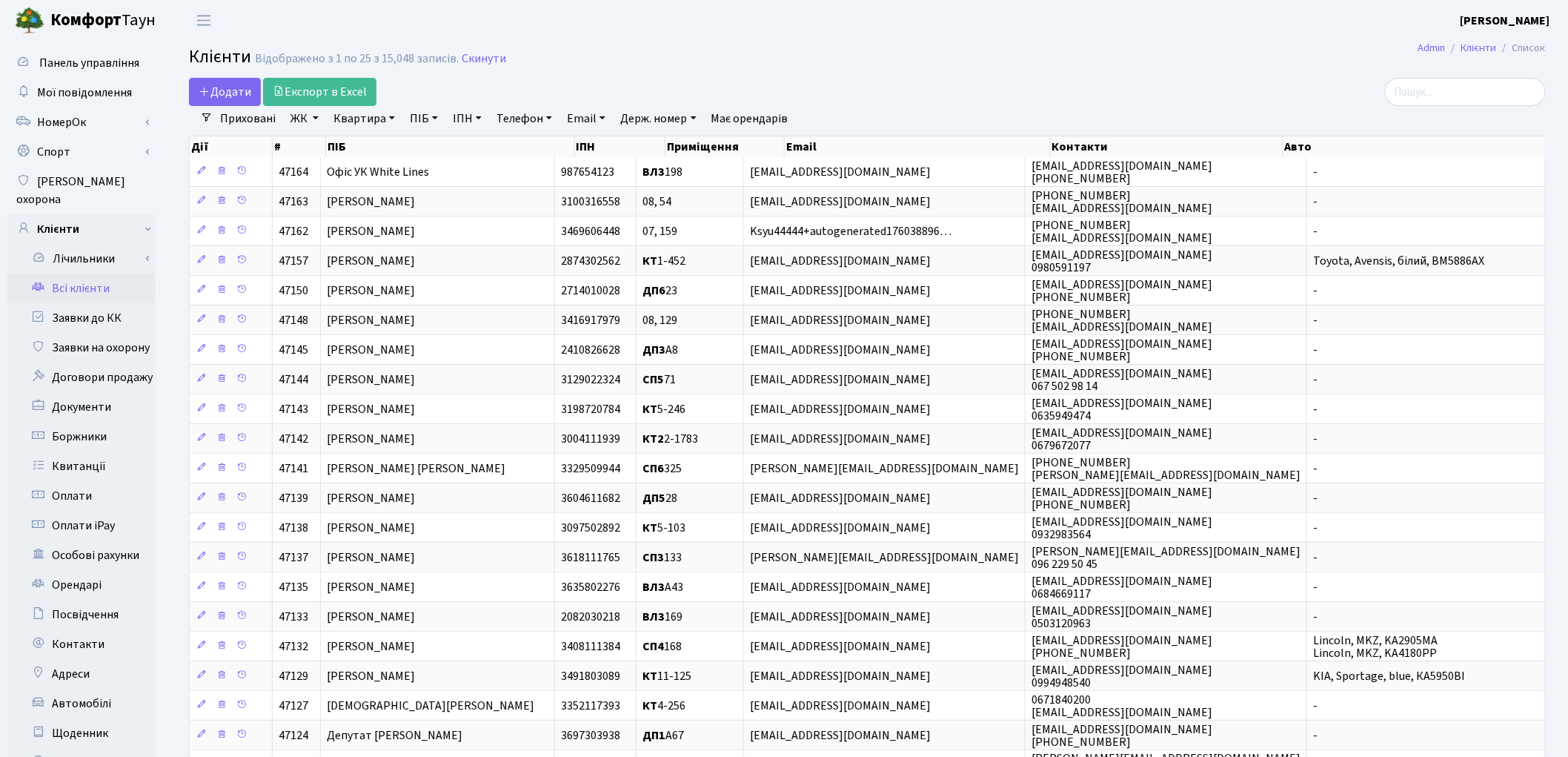
click at [364, 119] on link "Квартира" at bounding box center [364, 118] width 74 height 25
click at [97, 303] on link "Заявки до КК" at bounding box center [81, 317] width 148 height 29
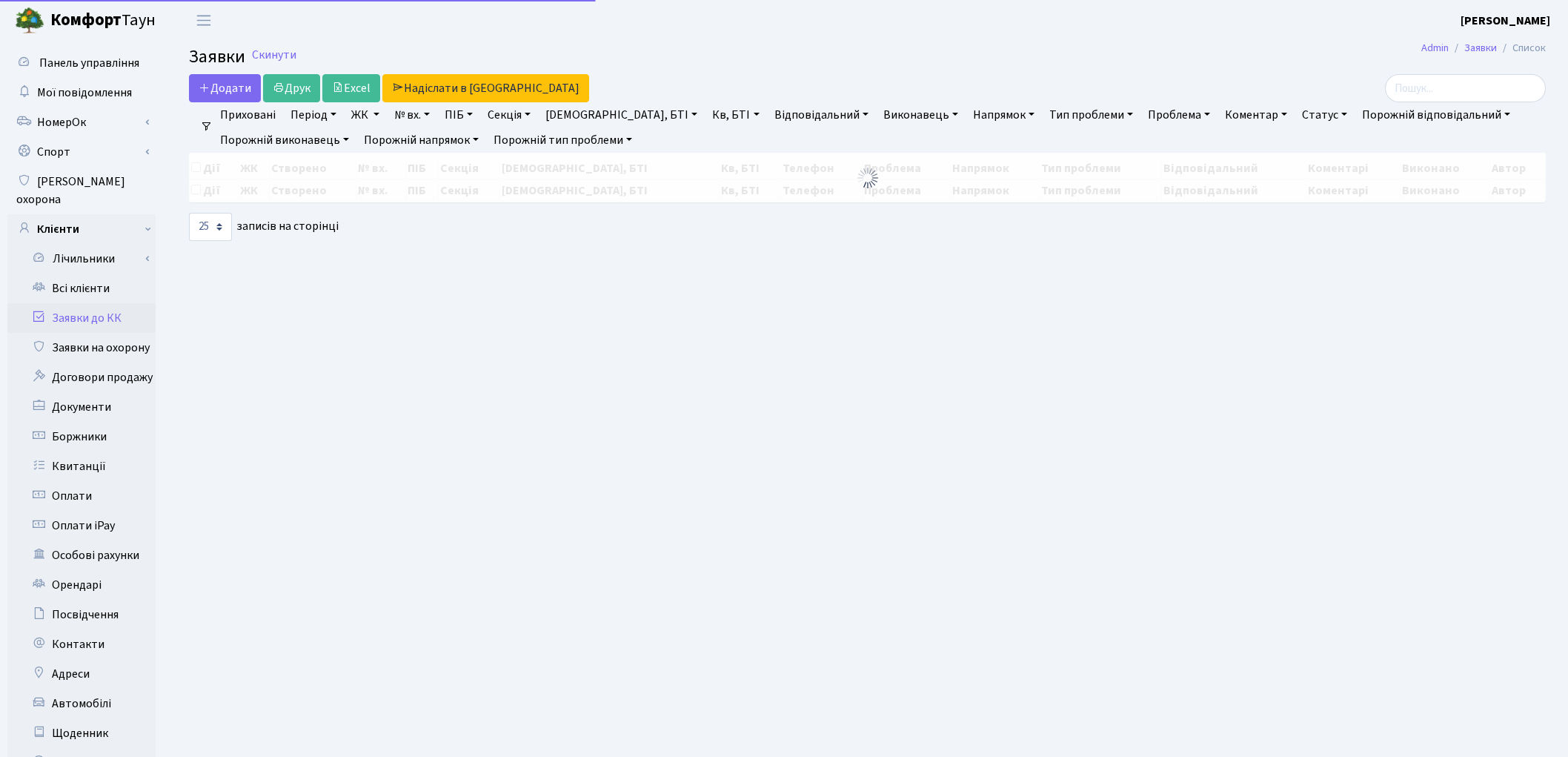
select select "25"
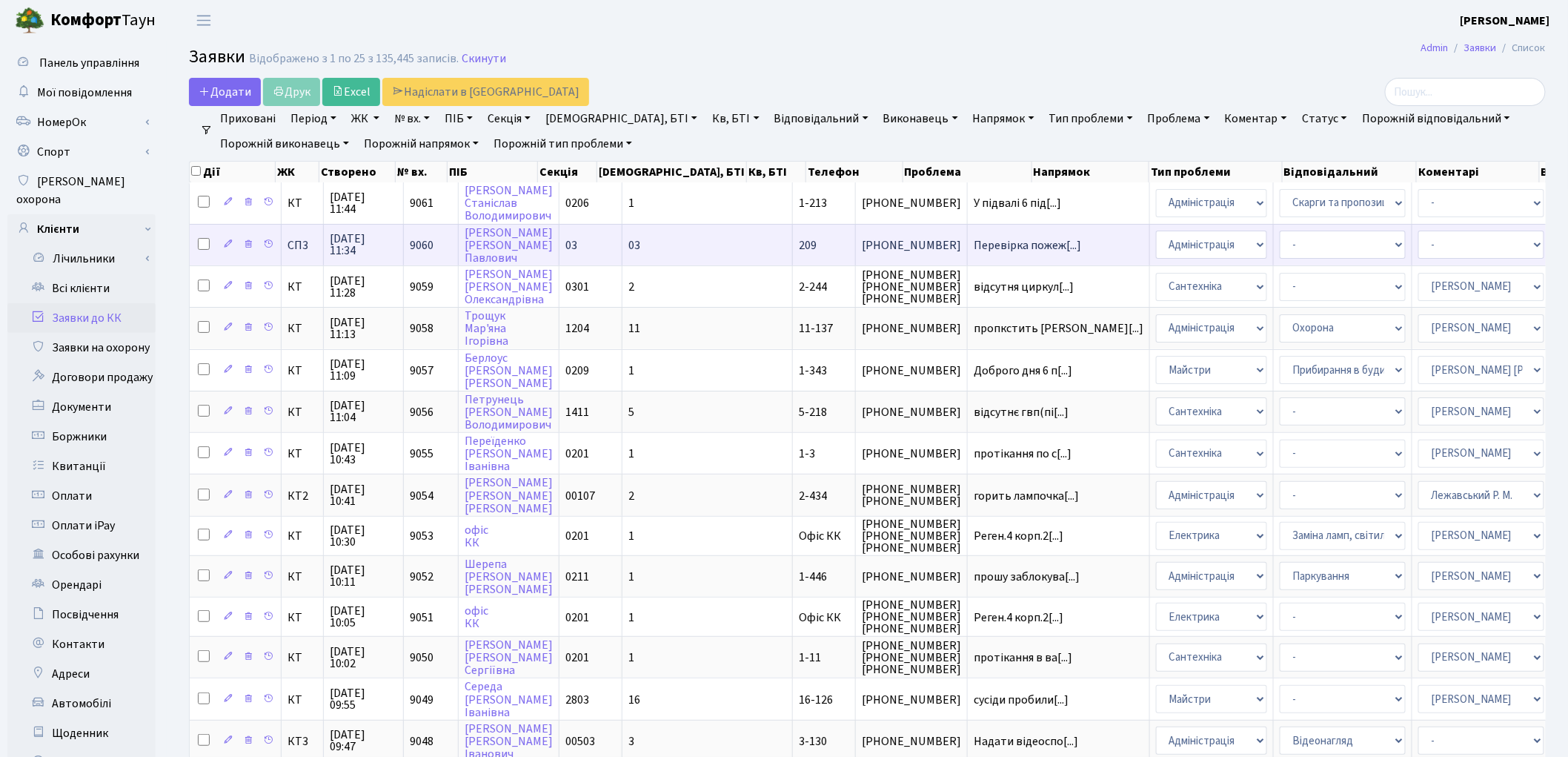
click at [203, 240] on input "checkbox" at bounding box center [204, 244] width 12 height 12
checkbox input "true"
click at [1419, 243] on select "- Адміністратор ЖК ДП Адміністратор ЖК КТ Адміністратор ЖК СП Вижул В. В. Горді…" at bounding box center [1482, 244] width 126 height 28
select select "69"
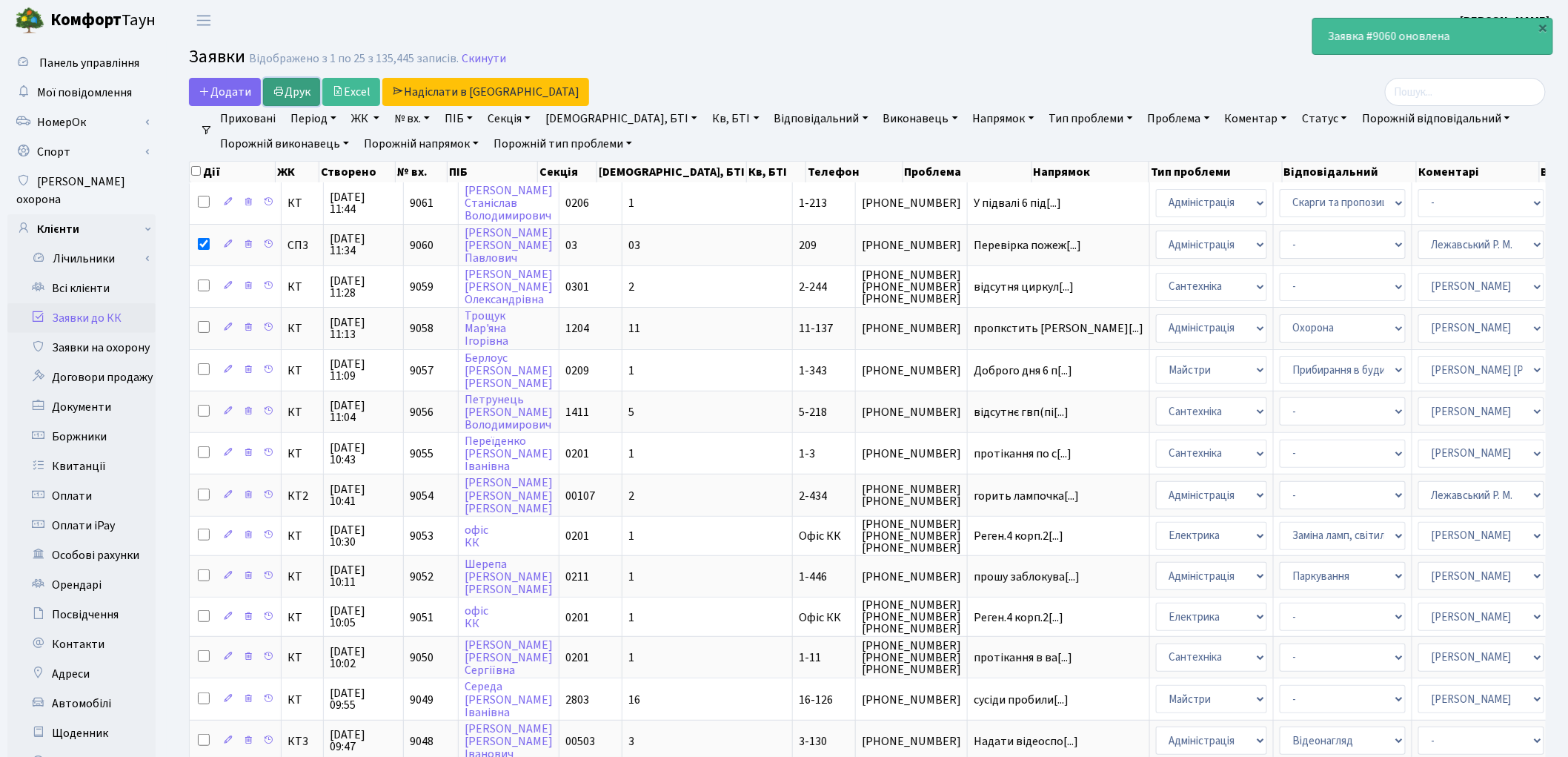
click at [284, 96] on icon at bounding box center [278, 91] width 12 height 12
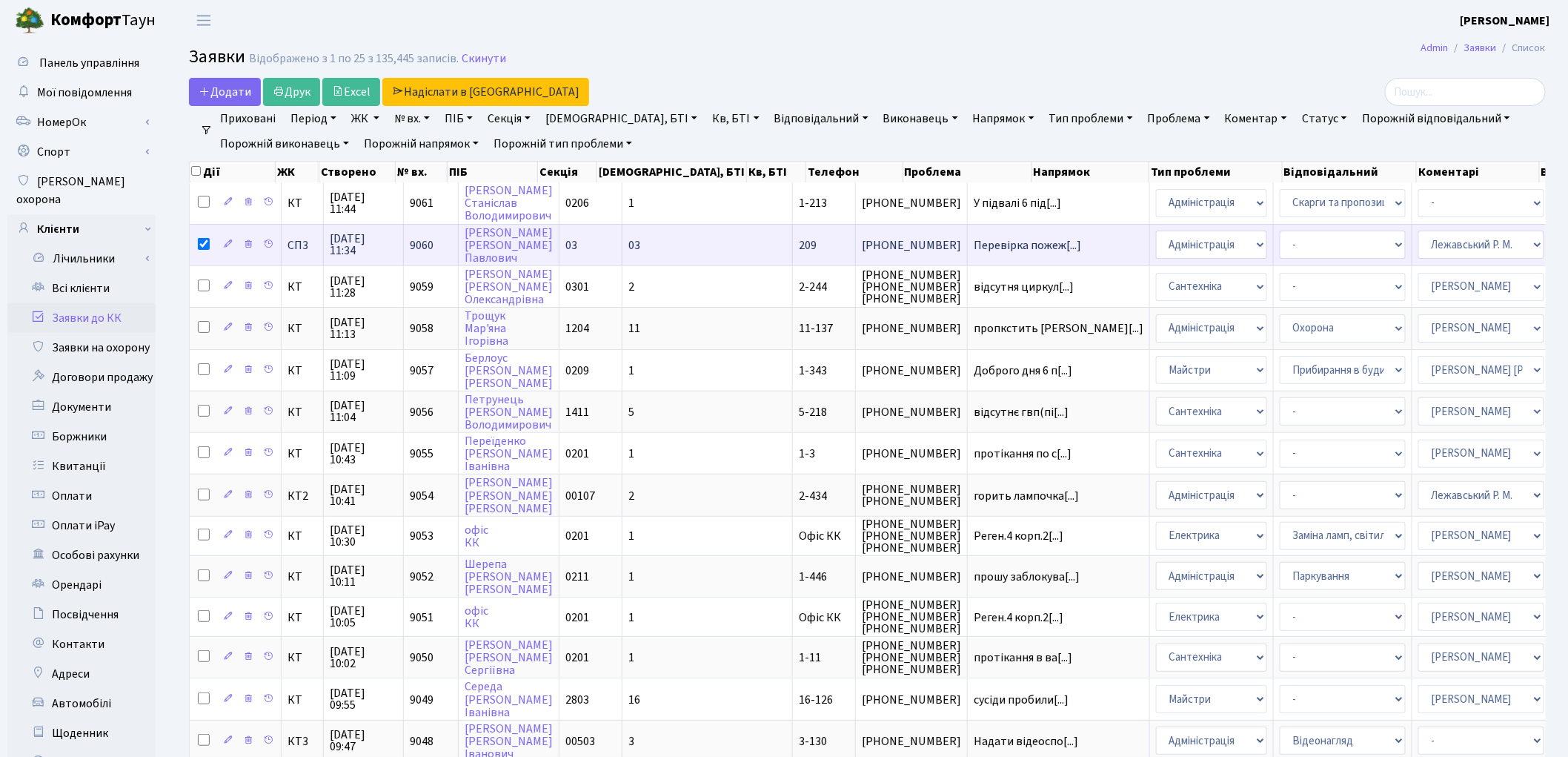
click at [203, 238] on input "checkbox" at bounding box center [204, 244] width 12 height 12
checkbox input "false"
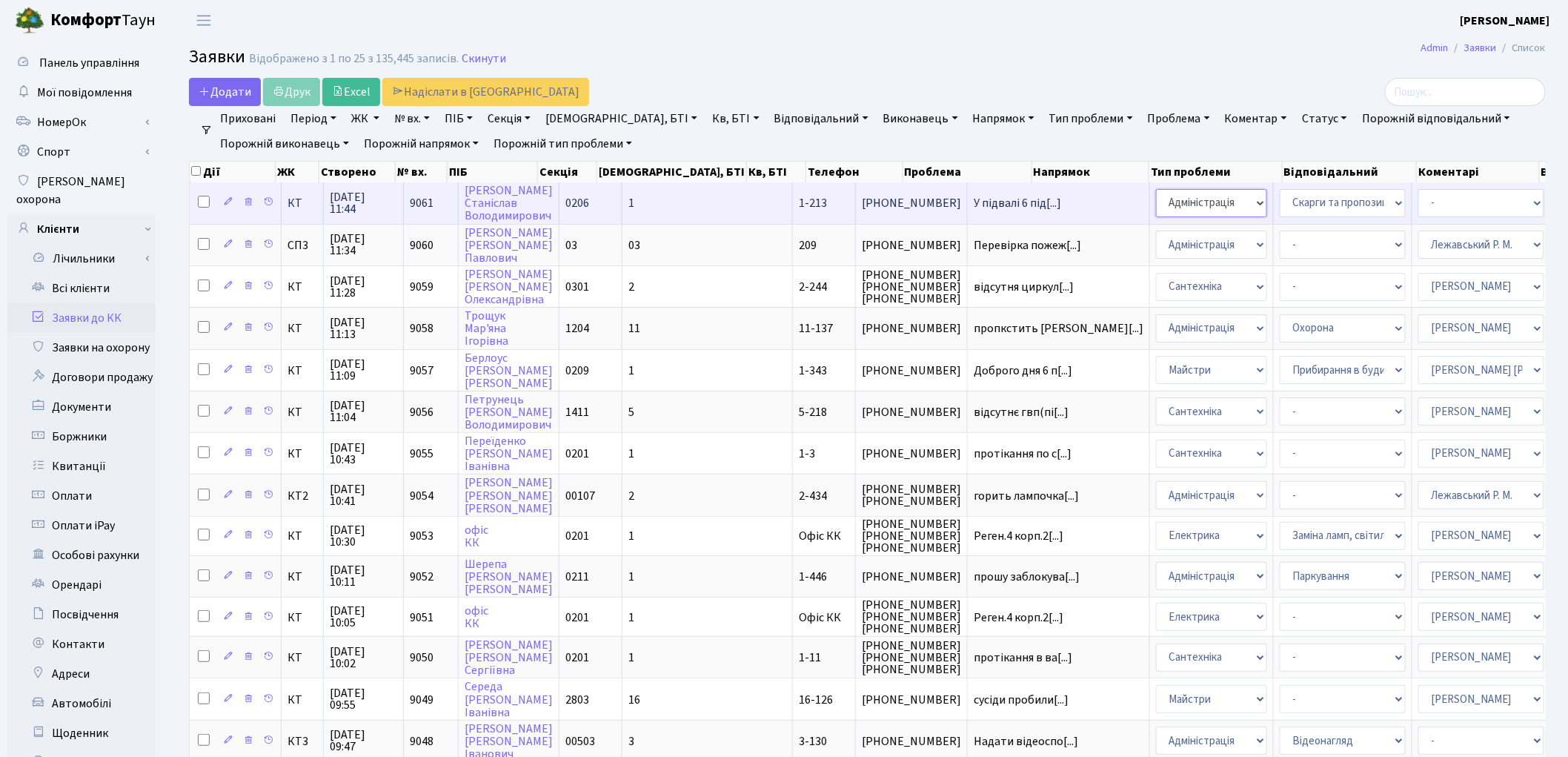
click at [1157, 203] on select "- Адміністрація Домофон, СКД Ліфт Майстри Сантехніка Економічний відділ Електри…" at bounding box center [1212, 203] width 111 height 28
select select "1"
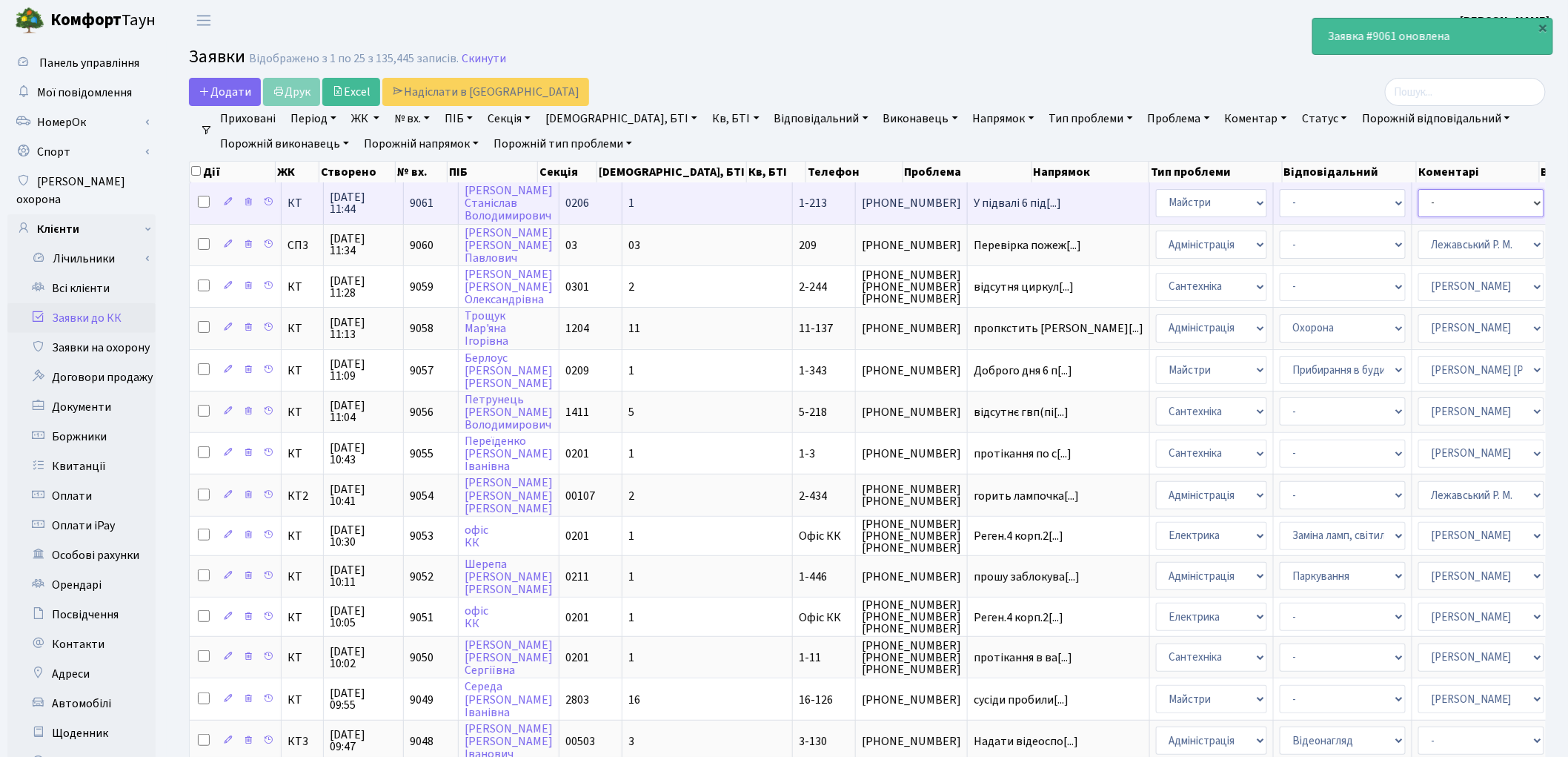
click at [1419, 206] on select "- Адміністратор ЖК ДП Адміністратор ЖК КТ Адміністратор ЖК СП Вижул В. В. Горді…" at bounding box center [1482, 203] width 126 height 28
select select "62"
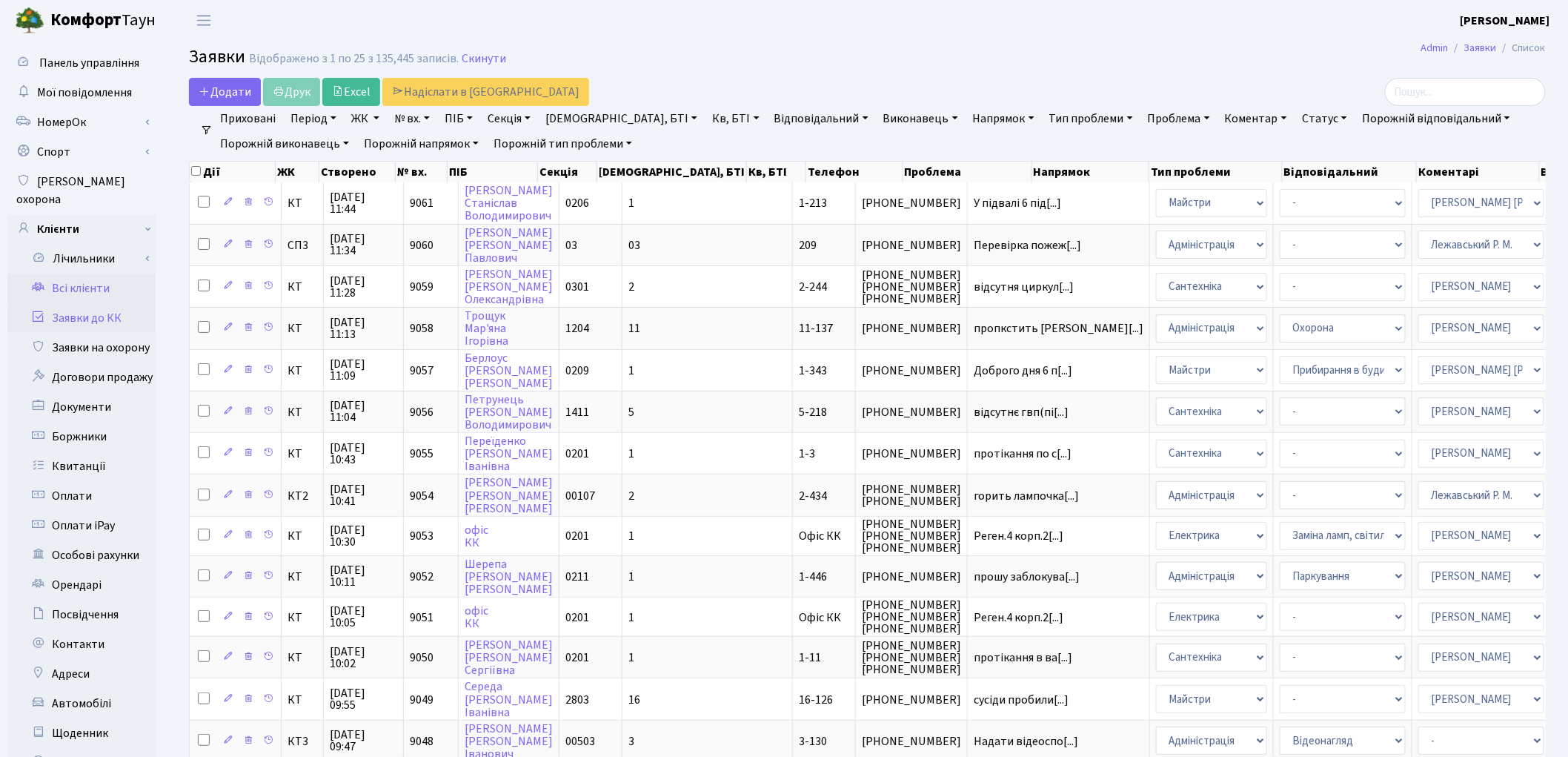
click at [102, 274] on link "Всі клієнти" at bounding box center [81, 288] width 148 height 29
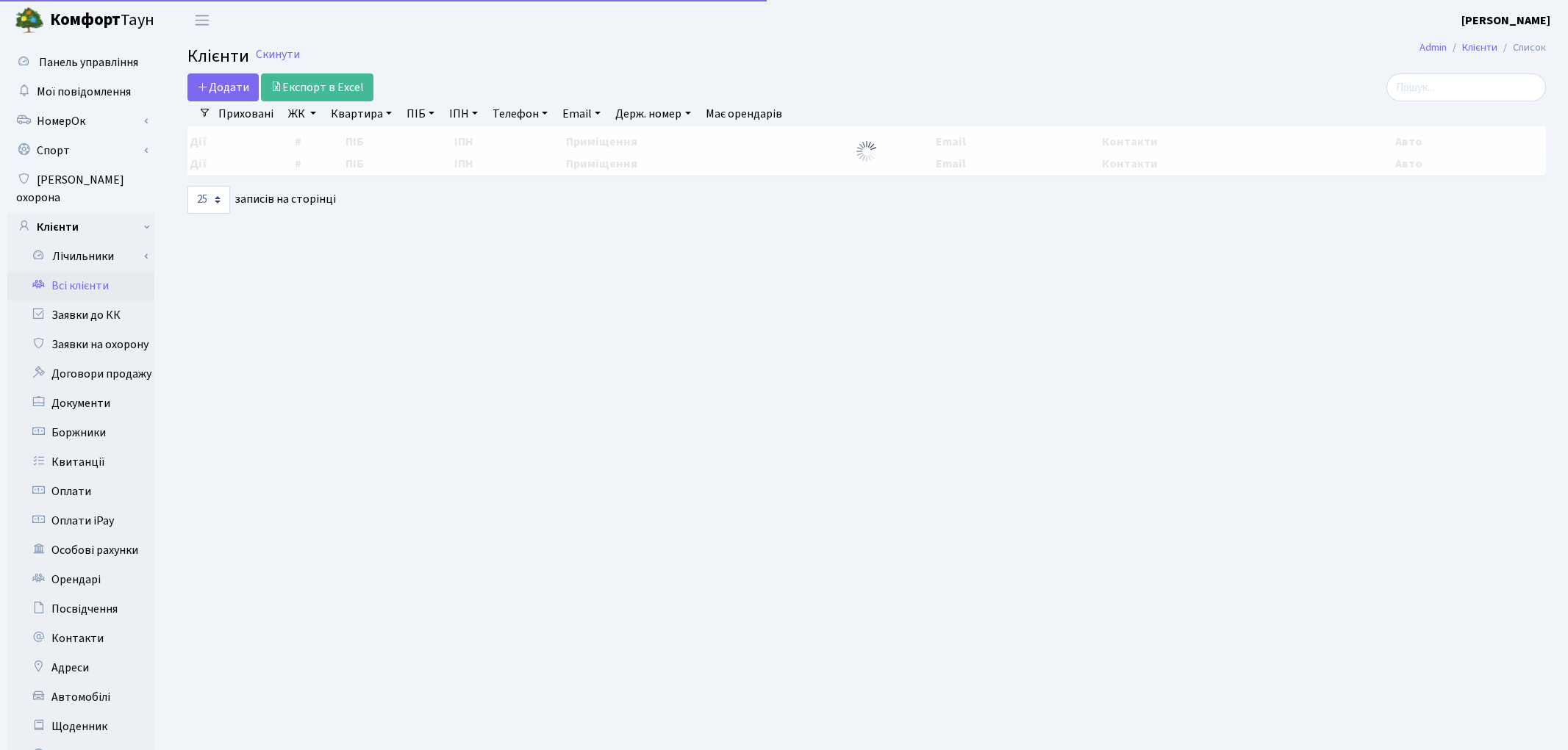
select select "25"
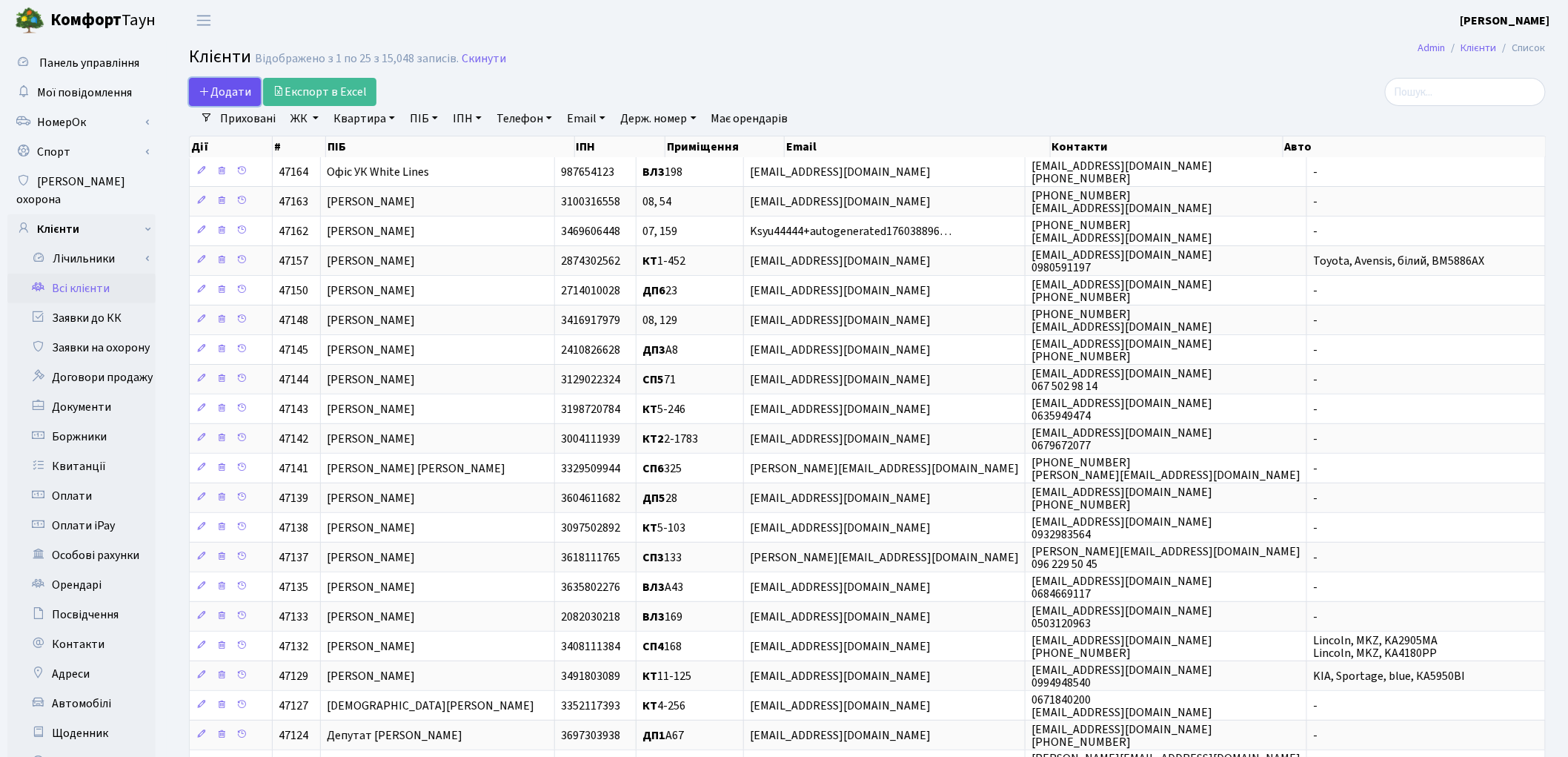
click at [215, 86] on span "Додати" at bounding box center [225, 92] width 53 height 16
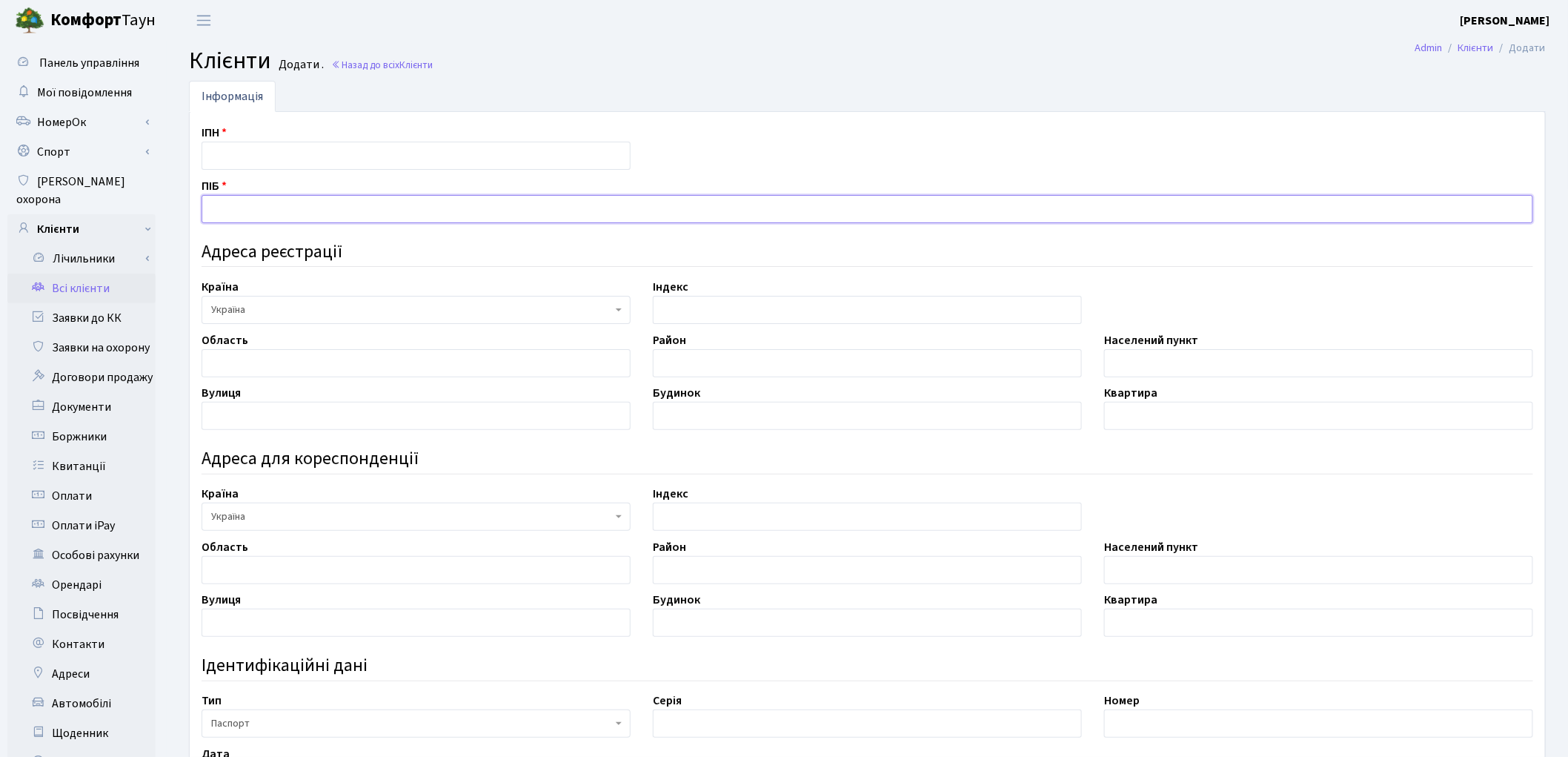
click at [265, 202] on input "text" at bounding box center [868, 210] width 1332 height 28
paste input "[PERSON_NAME]"
type input "[PERSON_NAME]"
click at [1182, 366] on input "text" at bounding box center [1319, 363] width 429 height 28
paste input "м. [GEOGRAPHIC_DATA]"
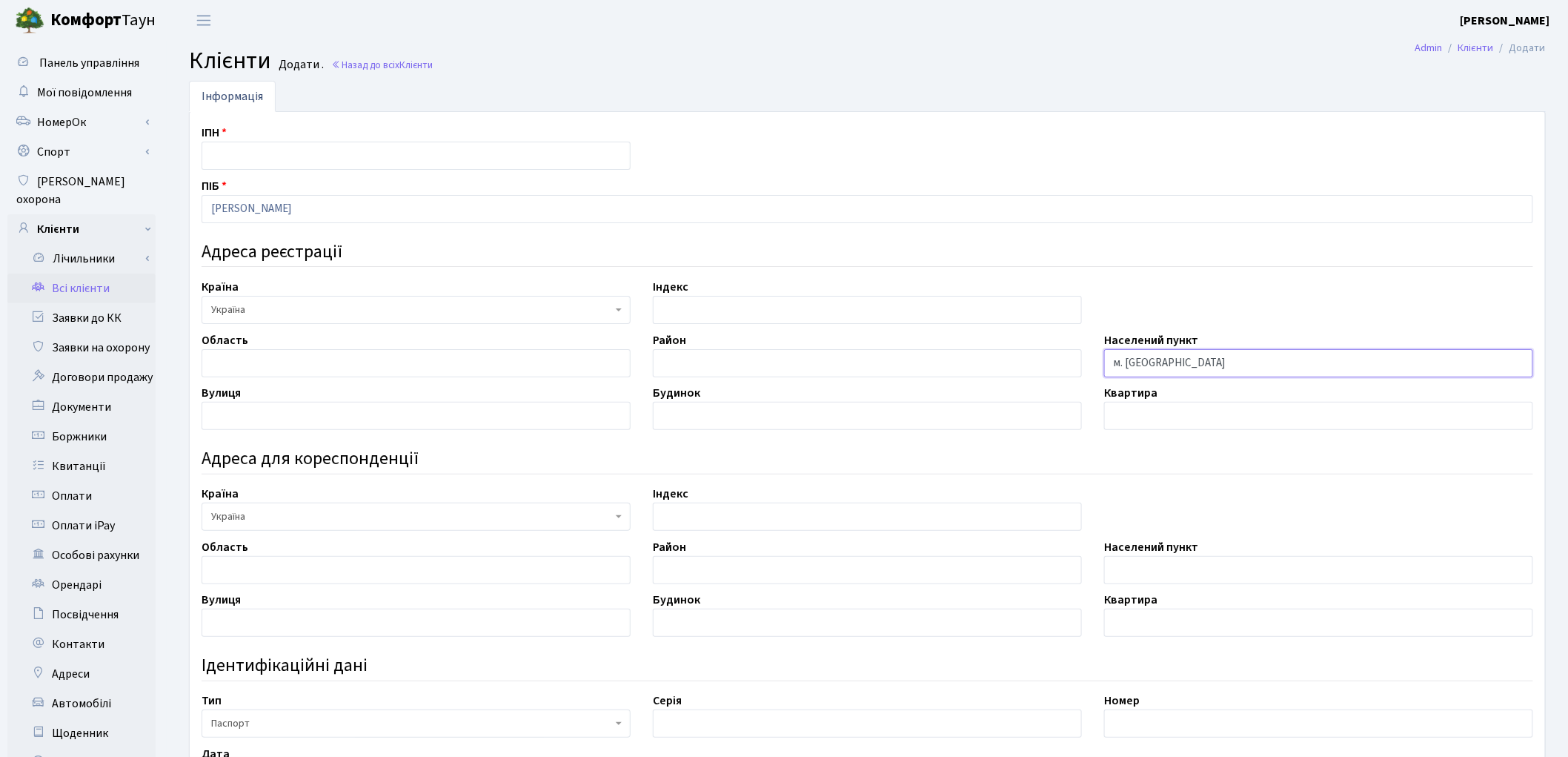
type input "м. [GEOGRAPHIC_DATA]"
click at [279, 403] on input "text" at bounding box center [416, 416] width 429 height 28
paste input "вул. Юрія Литвинського"
type input "вул. Юрія Литвинського"
click at [787, 420] on input "text" at bounding box center [867, 416] width 429 height 28
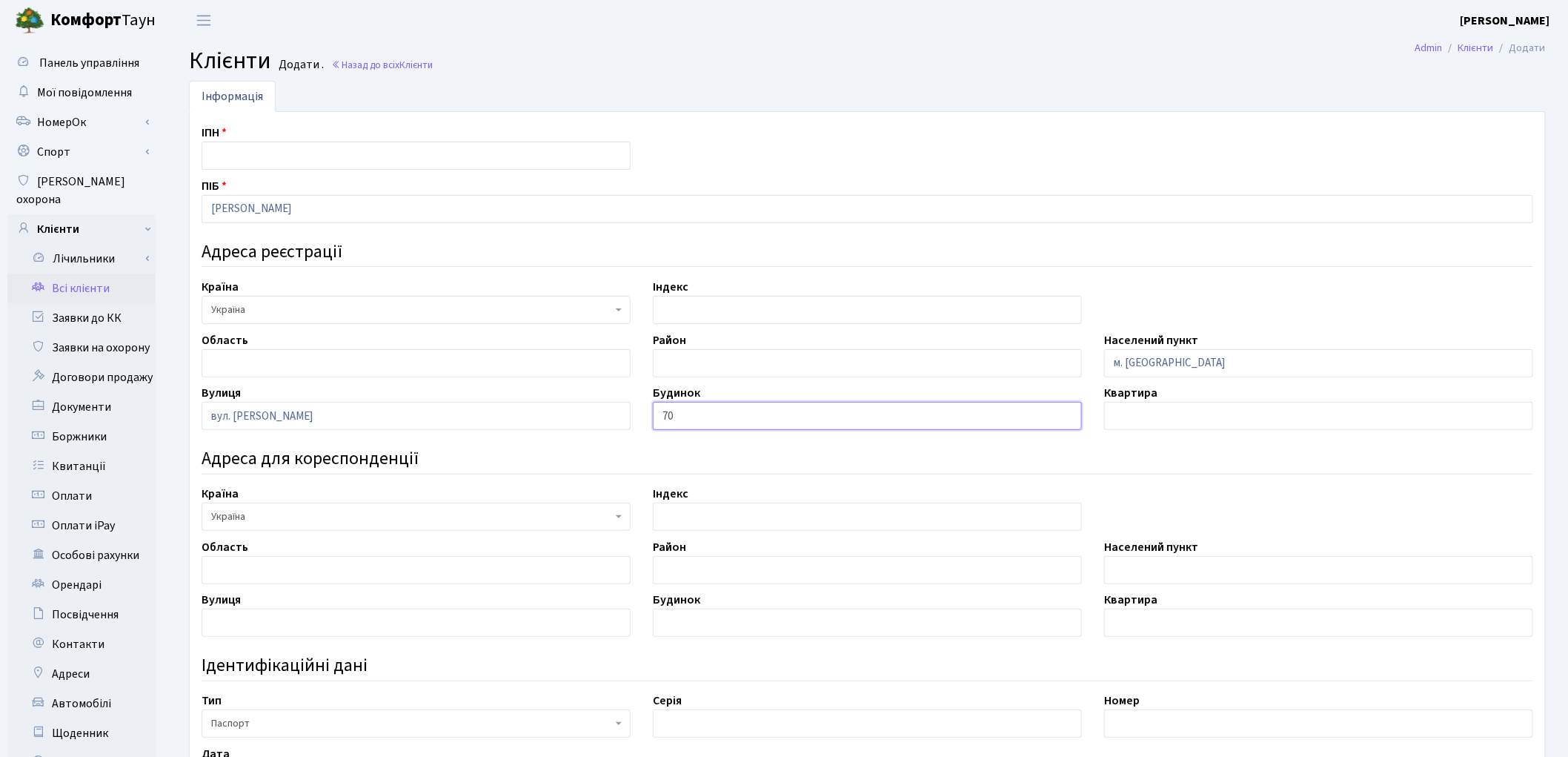
type input "70"
click at [351, 151] on input "text" at bounding box center [416, 156] width 429 height 28
paste input "3703110770"
type input "3703110770"
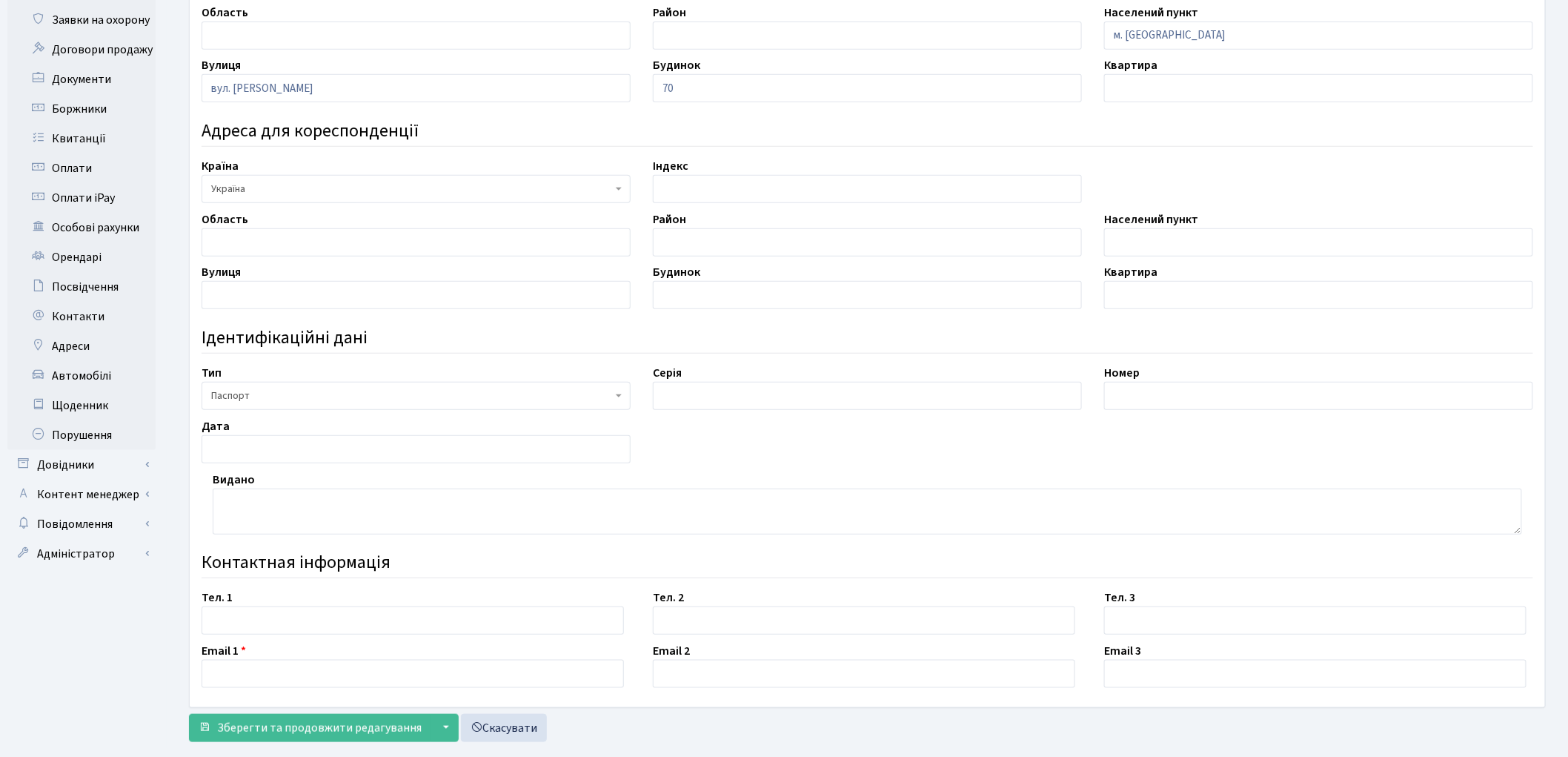
scroll to position [329, 0]
click at [307, 614] on input "text" at bounding box center [413, 619] width 423 height 28
paste input "+380677456094"
type input "+380677456094"
click at [358, 680] on input "text" at bounding box center [413, 673] width 423 height 28
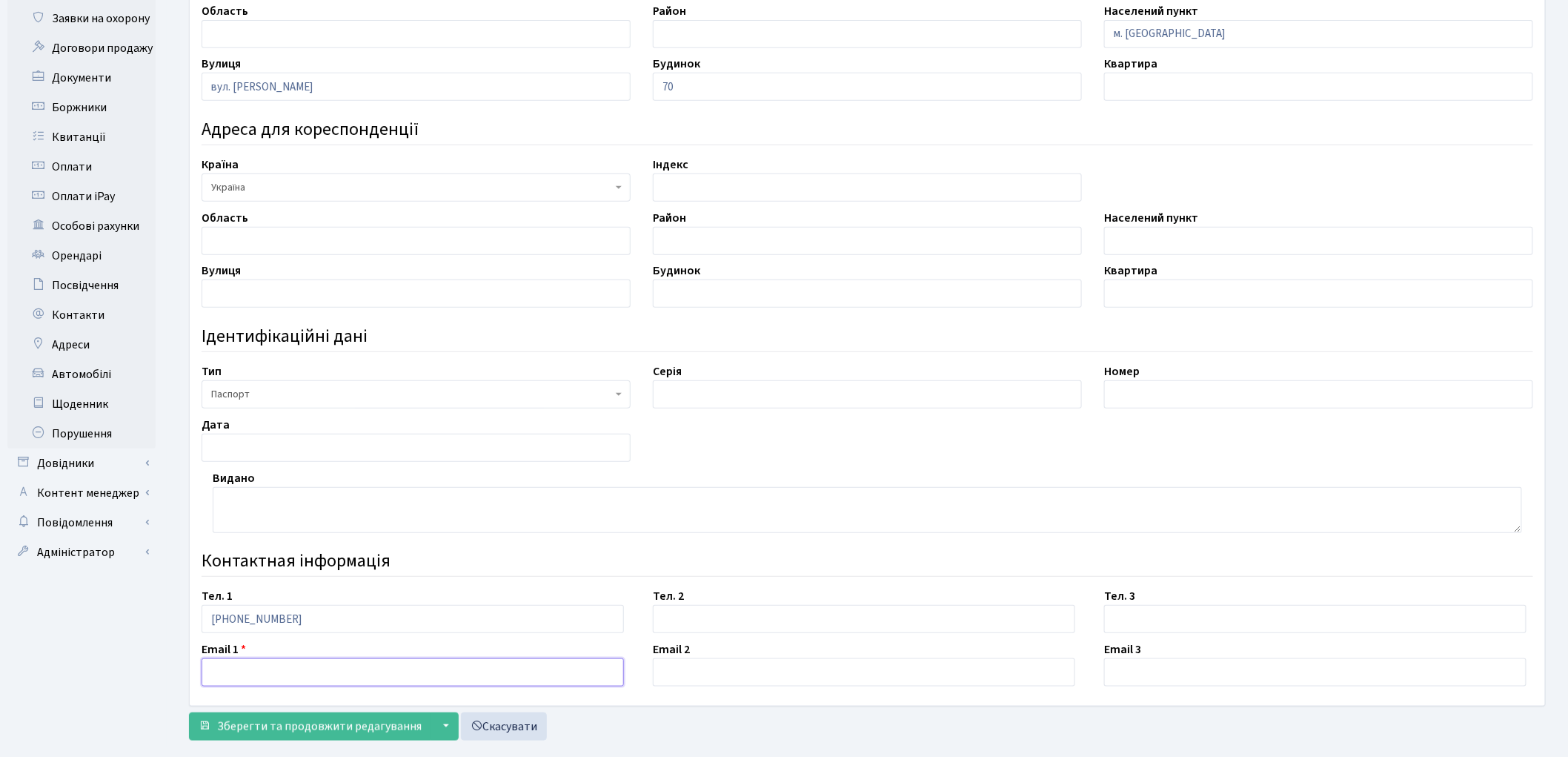
paste input "konovalmikola0@gmail.com"
type input "konovalmikola0@gmail.com"
click at [341, 735] on span "Зберегти та продовжити редагування" at bounding box center [319, 726] width 205 height 16
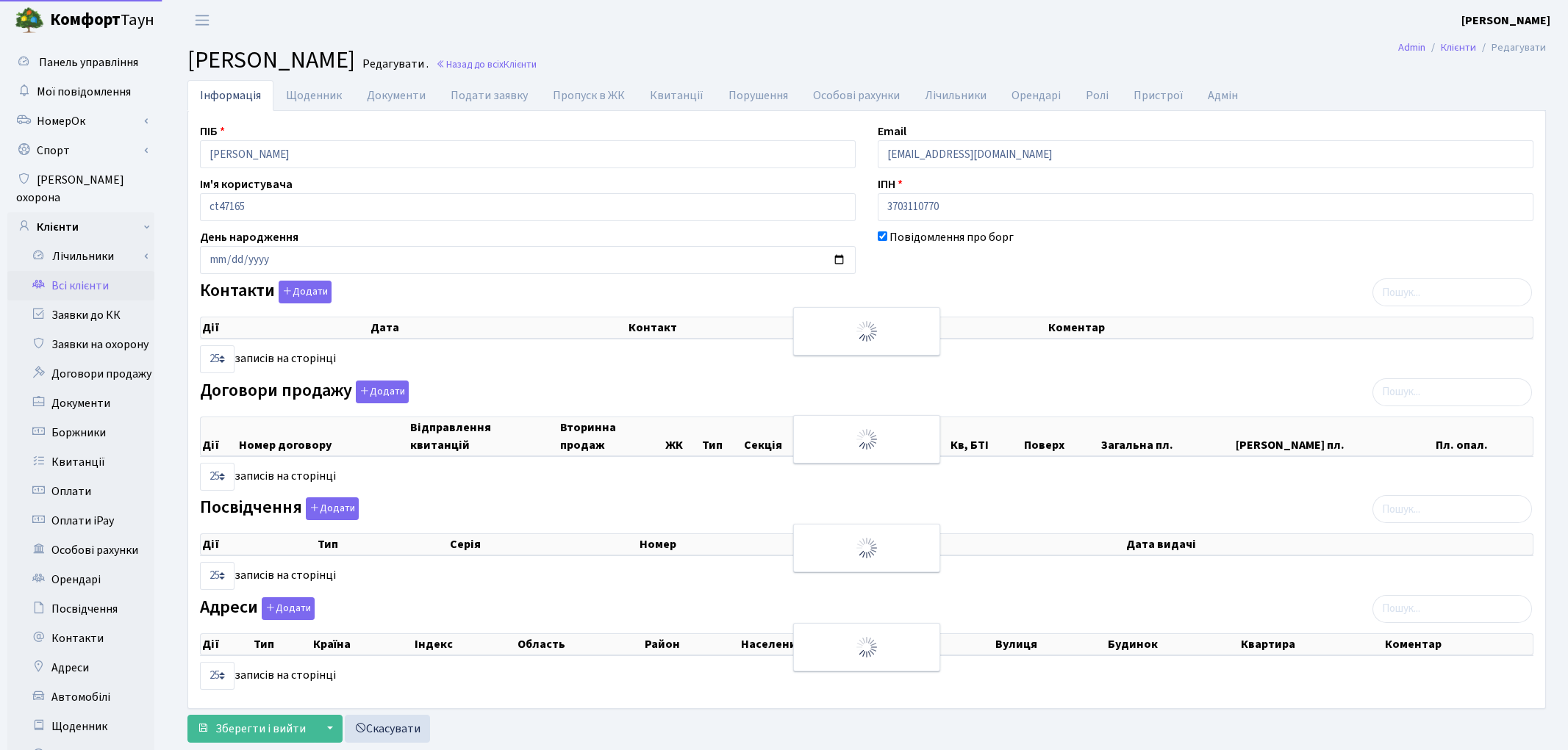
select select "25"
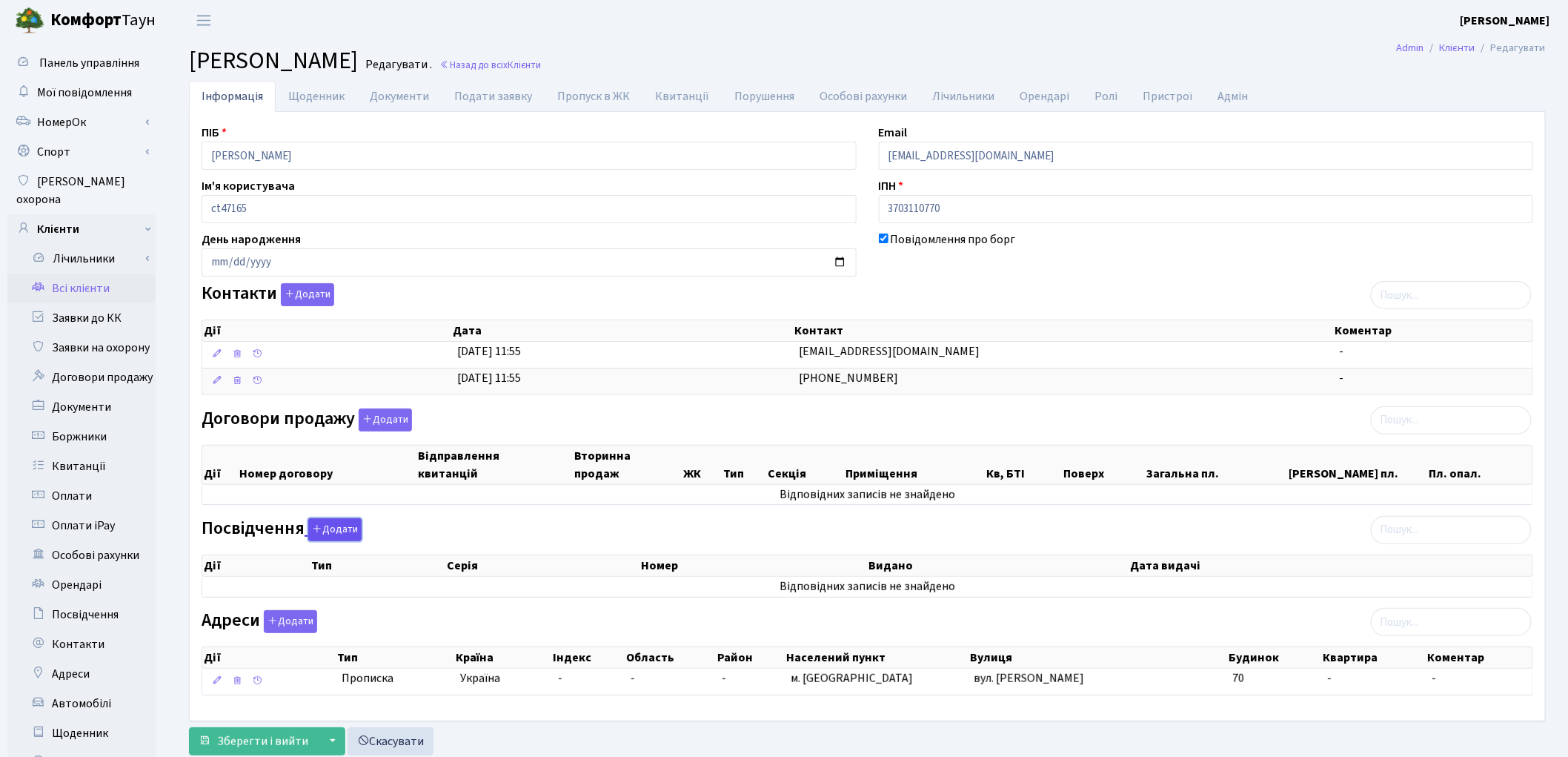
click at [348, 525] on button "Додати" at bounding box center [335, 530] width 54 height 23
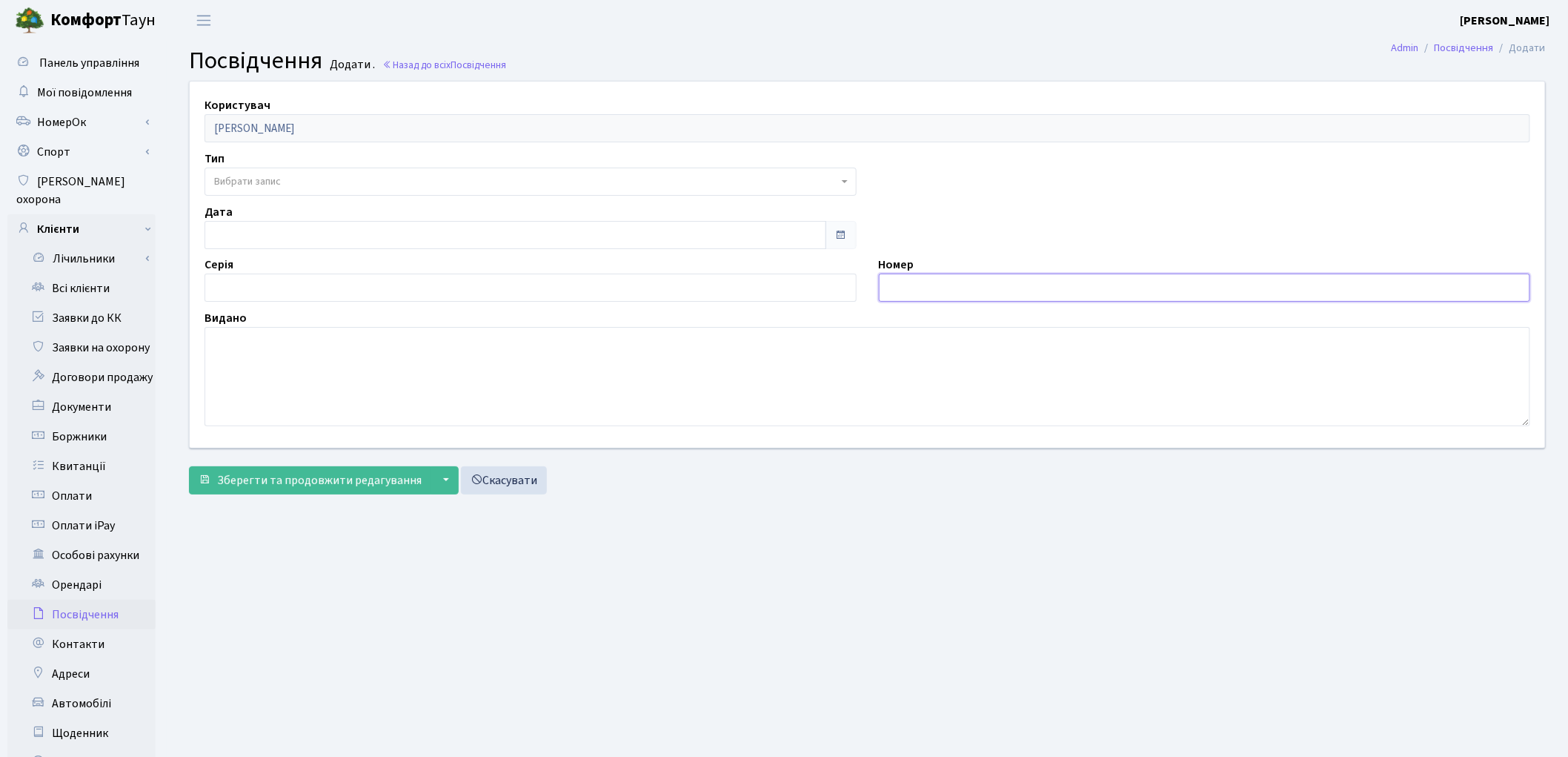
click at [914, 291] on input "text" at bounding box center [1205, 288] width 652 height 28
paste input "006505716"
type input "006505716"
click at [323, 363] on textarea at bounding box center [867, 376] width 1326 height 99
paste textarea "0515"
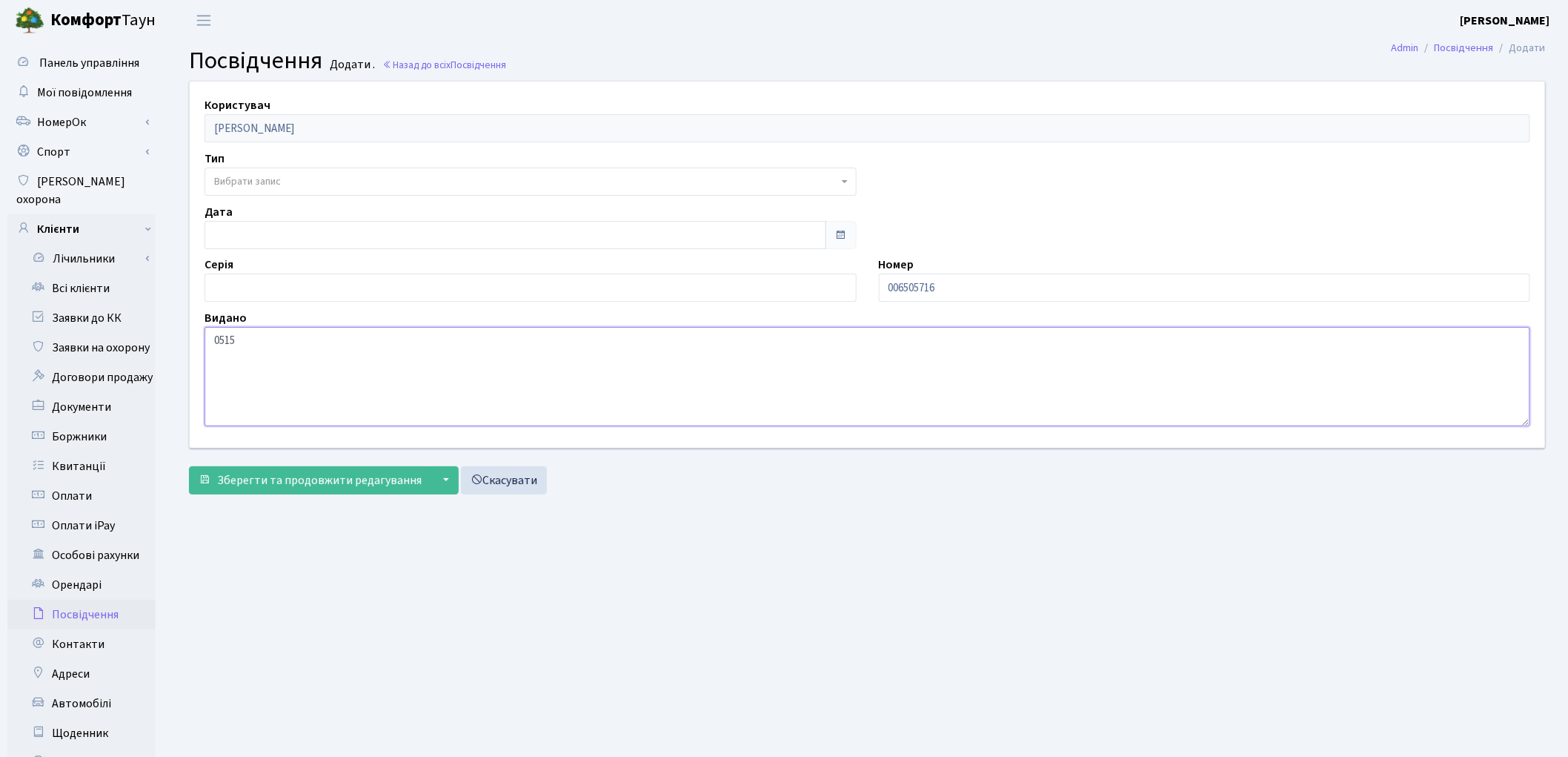
type textarea "0515"
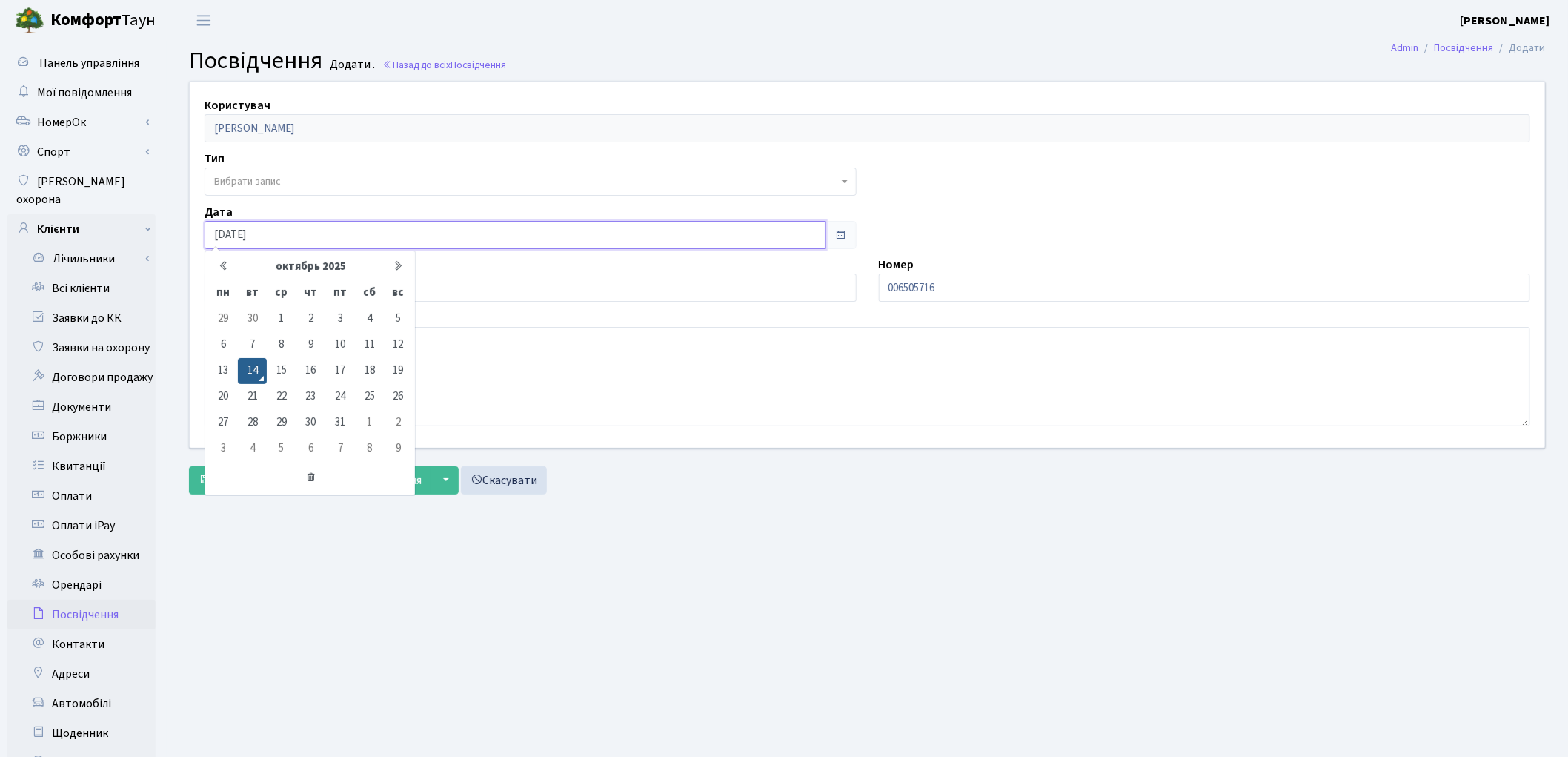
click at [272, 227] on input "14.10.2025" at bounding box center [515, 235] width 622 height 28
drag, startPoint x: 272, startPoint y: 227, endPoint x: 203, endPoint y: 227, distance: 69.0
click at [203, 227] on div "Дата 14.10.2025 октябрь 2025 пн вт ср чт пт сб вс 29 30 1 2 3 4 5 6 7 8 9 10 11…" at bounding box center [530, 226] width 675 height 46
paste input "[DATE]"
type input "[DATE]"
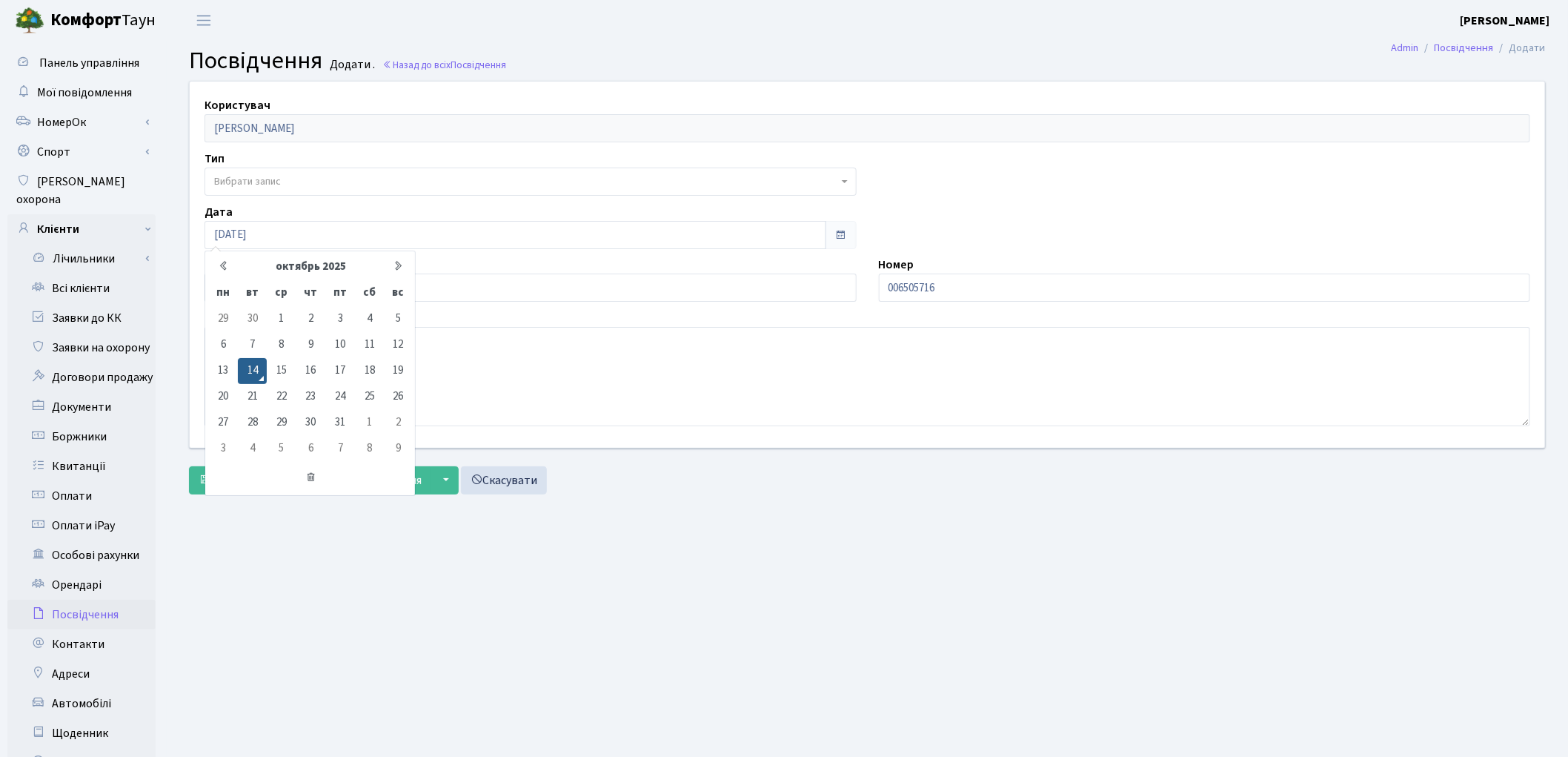
click at [719, 517] on main "Admin Посвідчення Додати Посвідчення Додати . Назад до всіх Посвідчення Користу…" at bounding box center [868, 472] width 1402 height 863
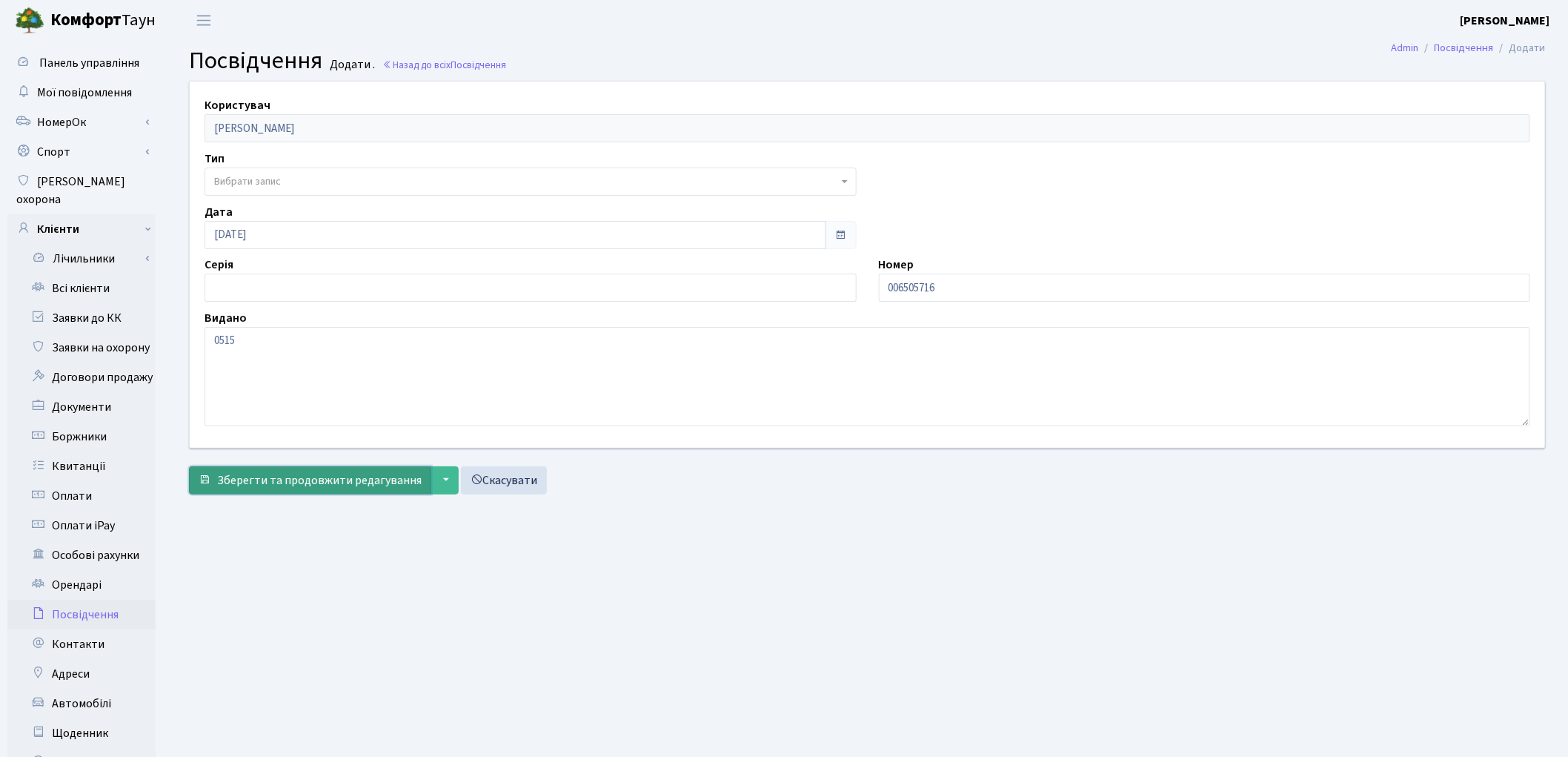
click at [299, 479] on span "Зберегти та продовжити редагування" at bounding box center [319, 479] width 205 height 16
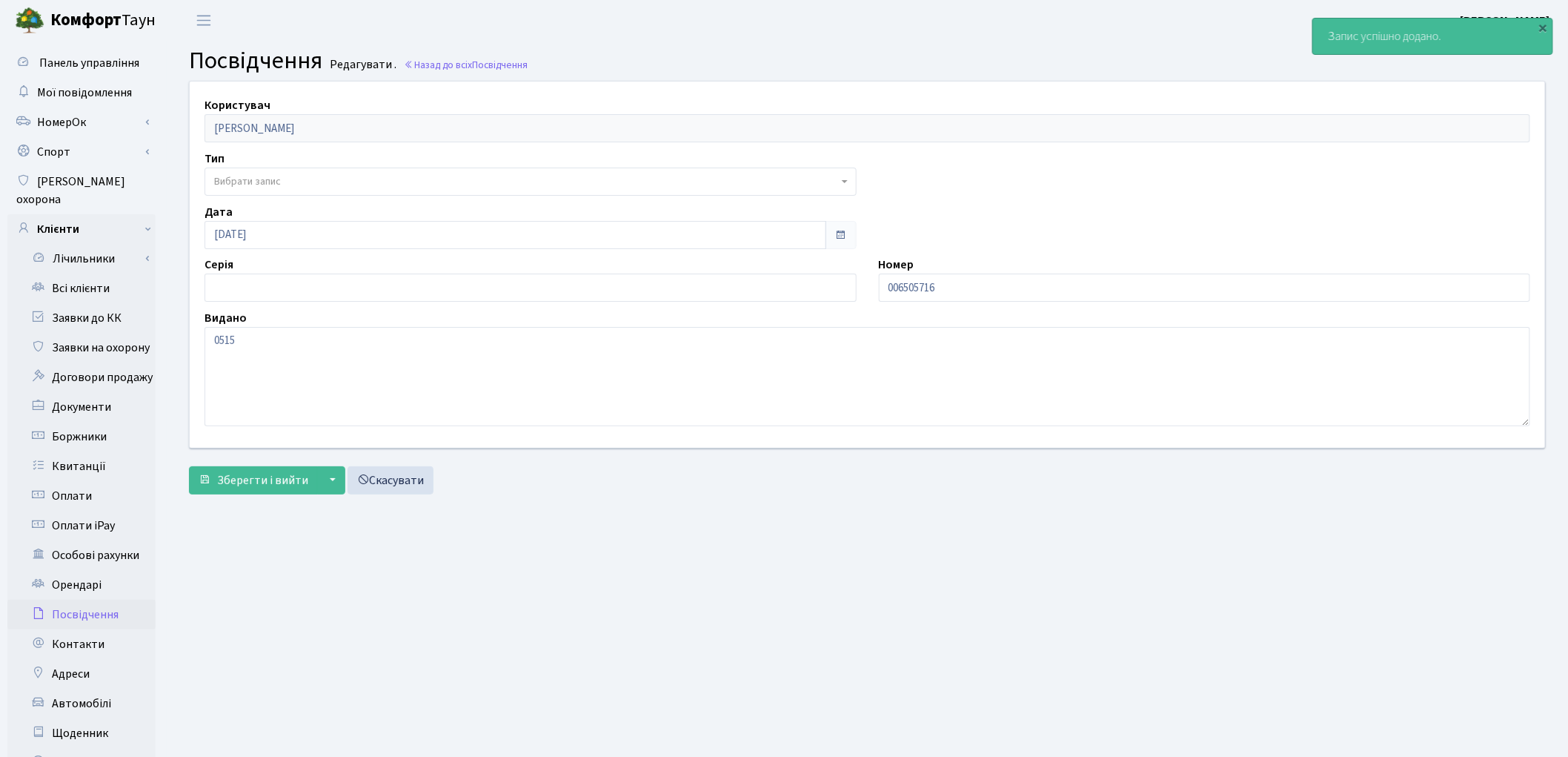
click at [285, 178] on span "Вибрати запис" at bounding box center [525, 182] width 624 height 15
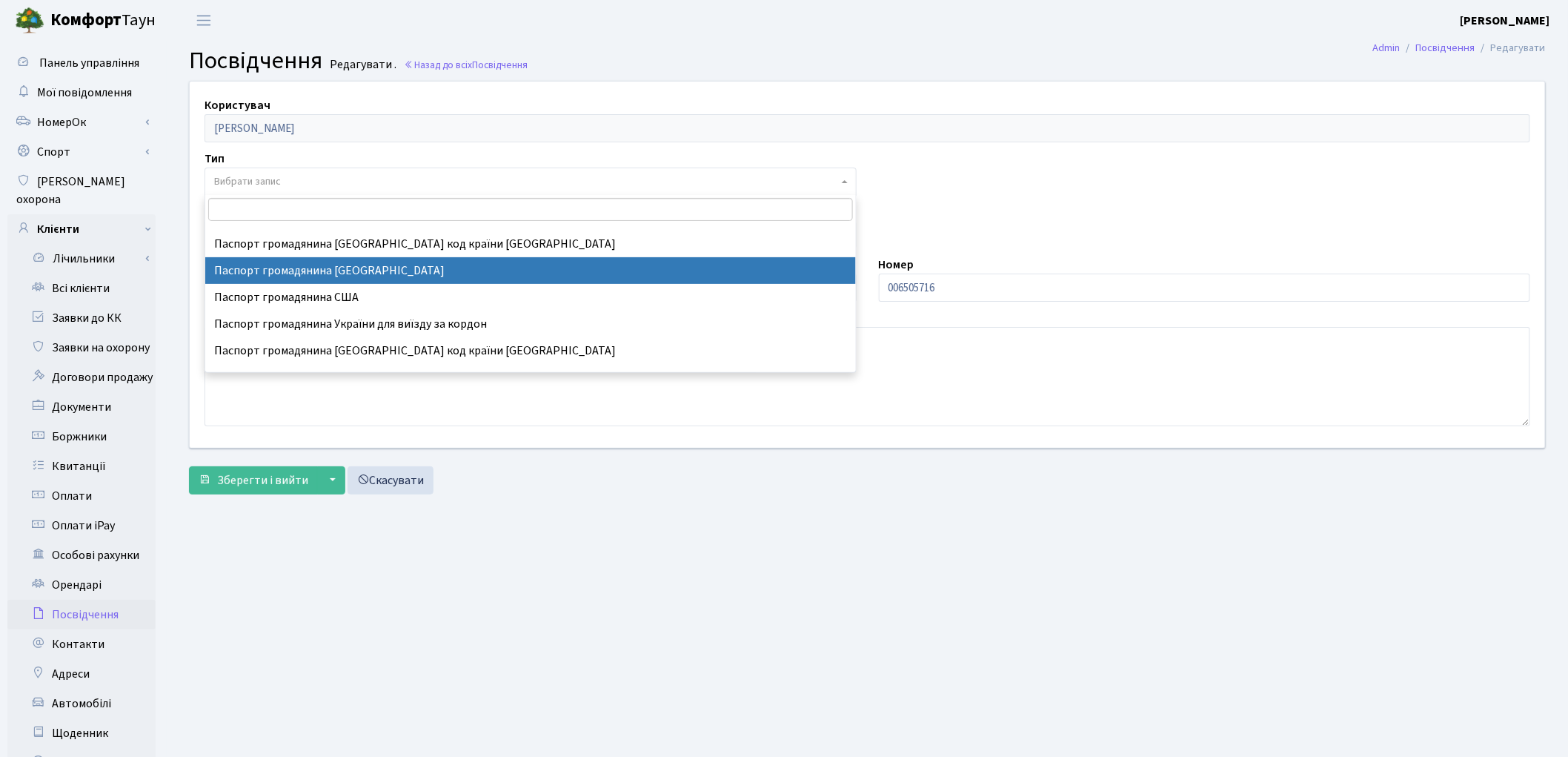
scroll to position [164, 0]
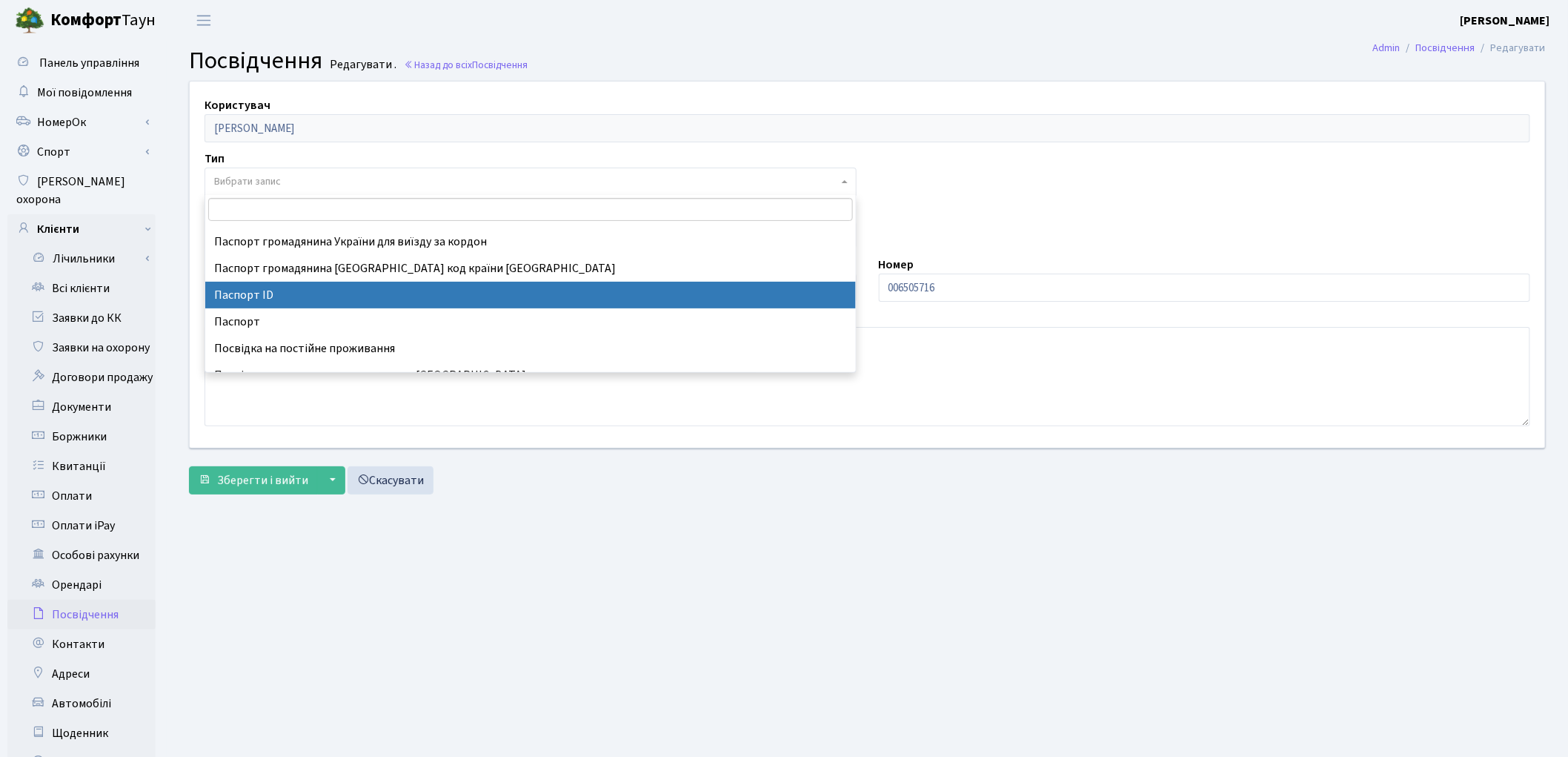
select select "34"
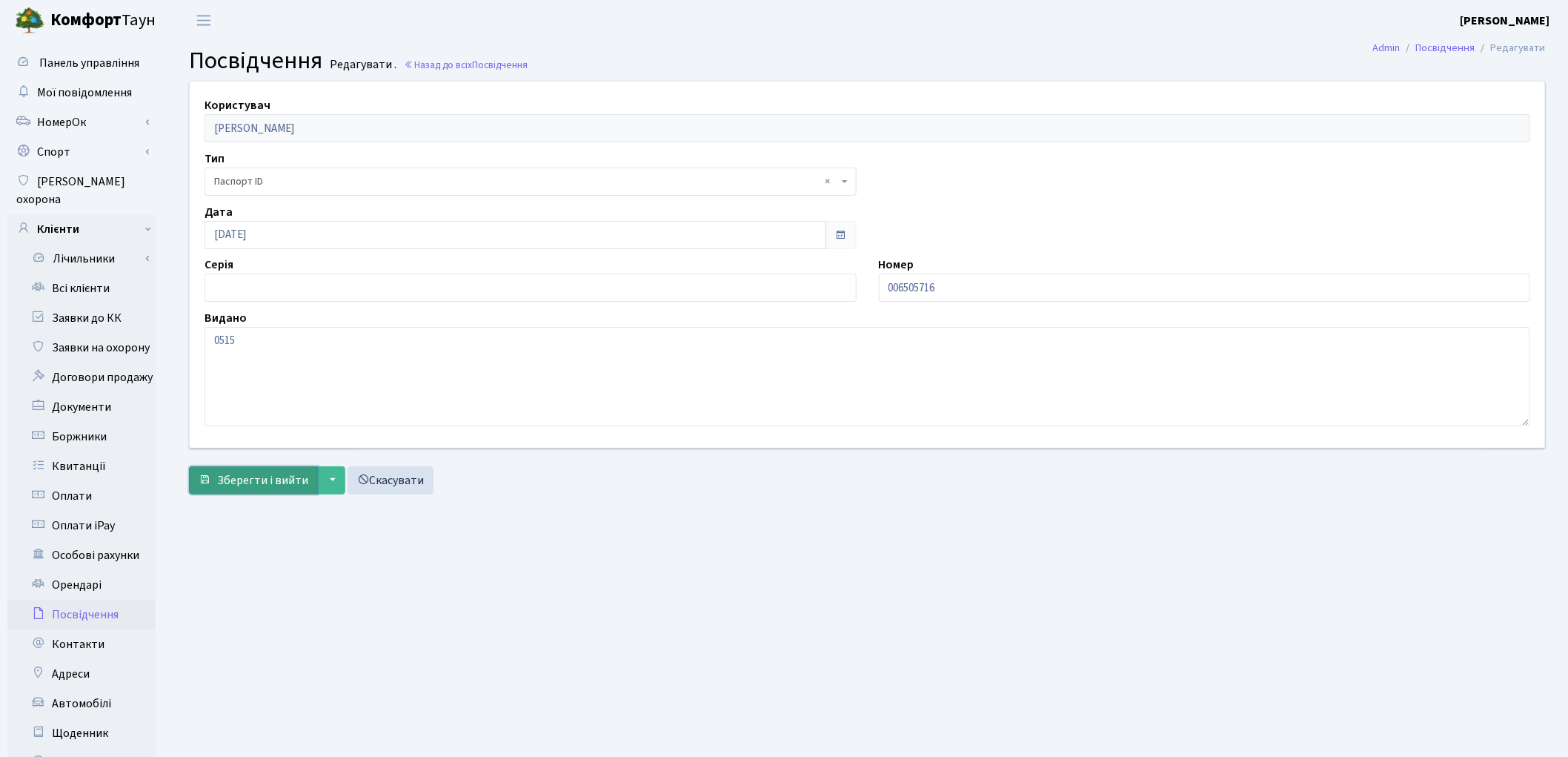
click at [278, 482] on span "Зберегти і вийти" at bounding box center [262, 479] width 92 height 16
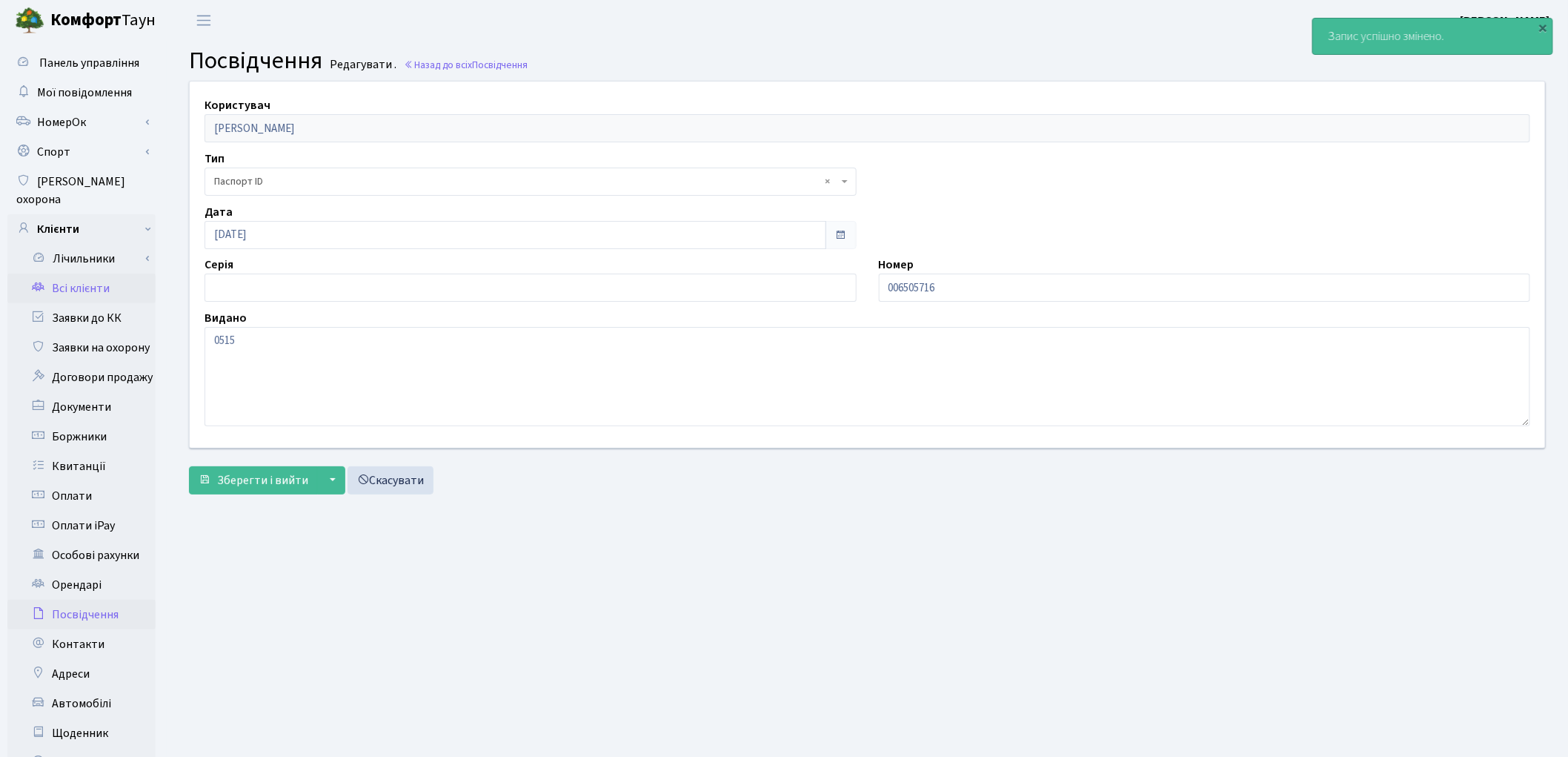
click at [86, 275] on link "Всі клієнти" at bounding box center [81, 288] width 148 height 29
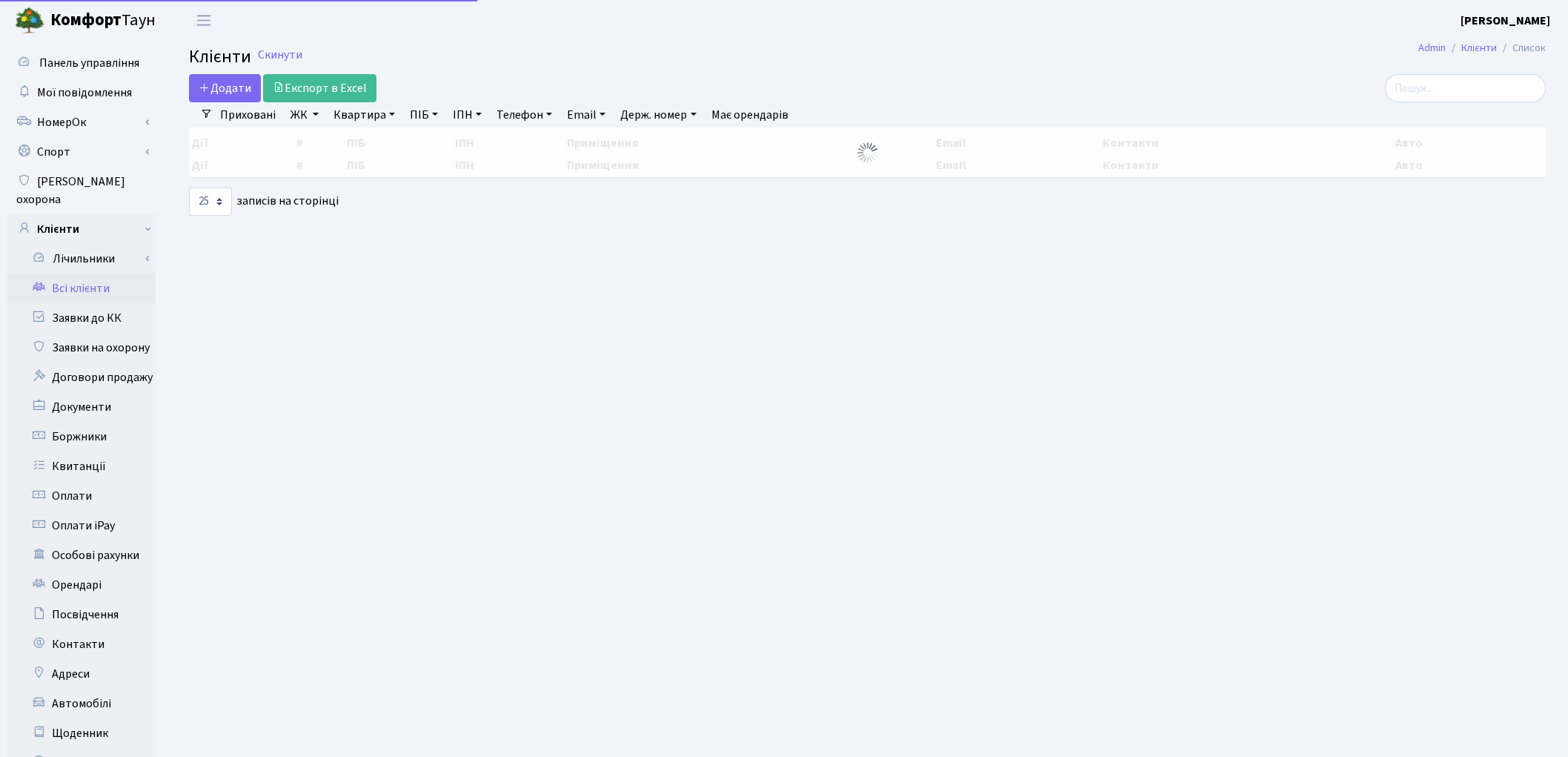
select select "25"
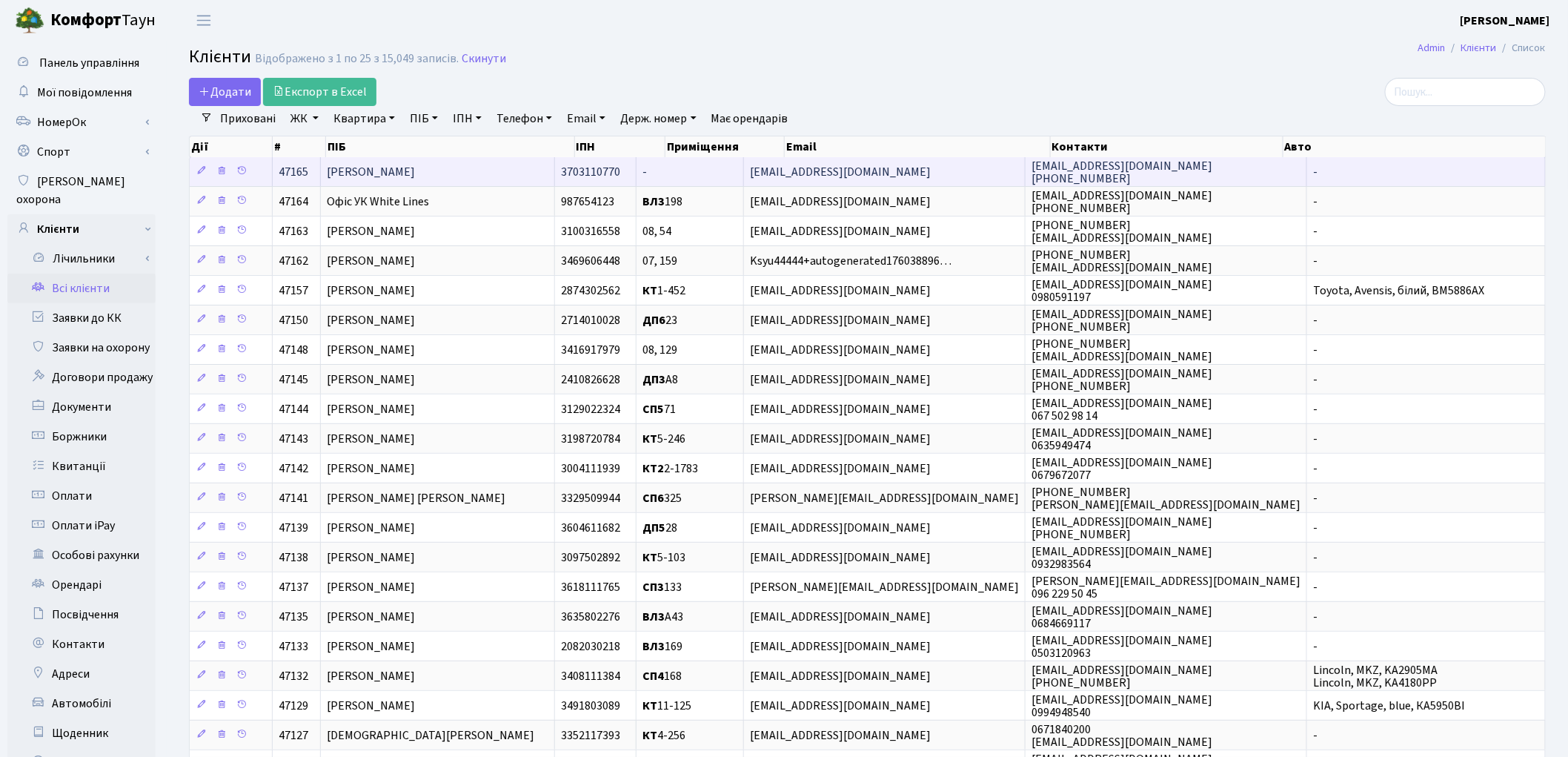
click at [504, 173] on td "[PERSON_NAME]" at bounding box center [438, 172] width 234 height 29
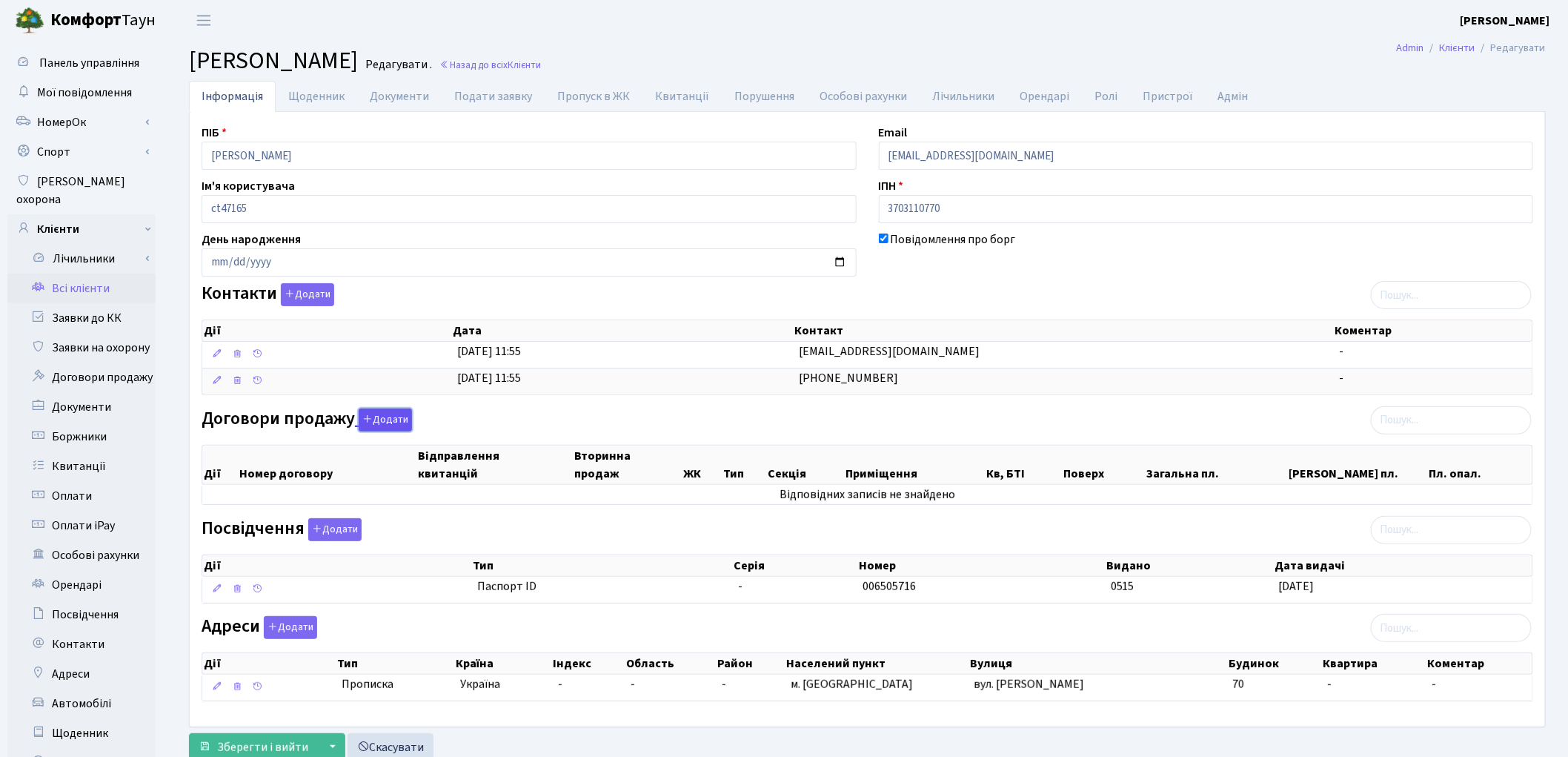
click at [368, 418] on icon "button" at bounding box center [367, 418] width 10 height 10
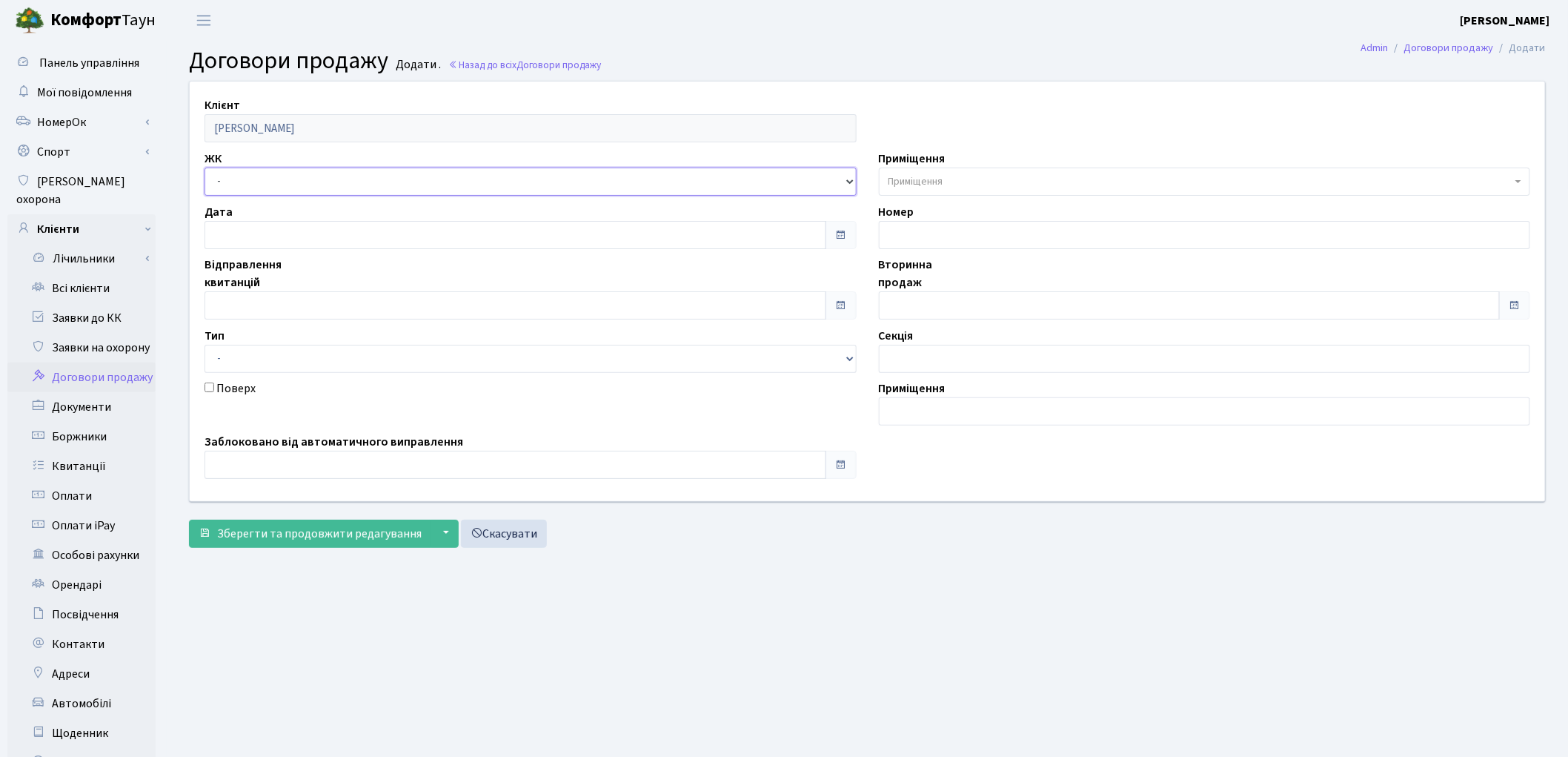
click at [307, 176] on select "- ТХ, вул. [STREET_ADDRESS] Регенераторна, 4 КТ2, просп. [STREET_ADDRESS] [STRE…" at bounding box center [530, 182] width 652 height 28
select select "325"
click at [205, 168] on select "- ТХ, вул. [STREET_ADDRESS] Регенераторна, 4 КТ2, просп. [STREET_ADDRESS] [STRE…" at bounding box center [530, 182] width 652 height 28
select select
click at [952, 178] on span "Приміщення" at bounding box center [1200, 182] width 624 height 15
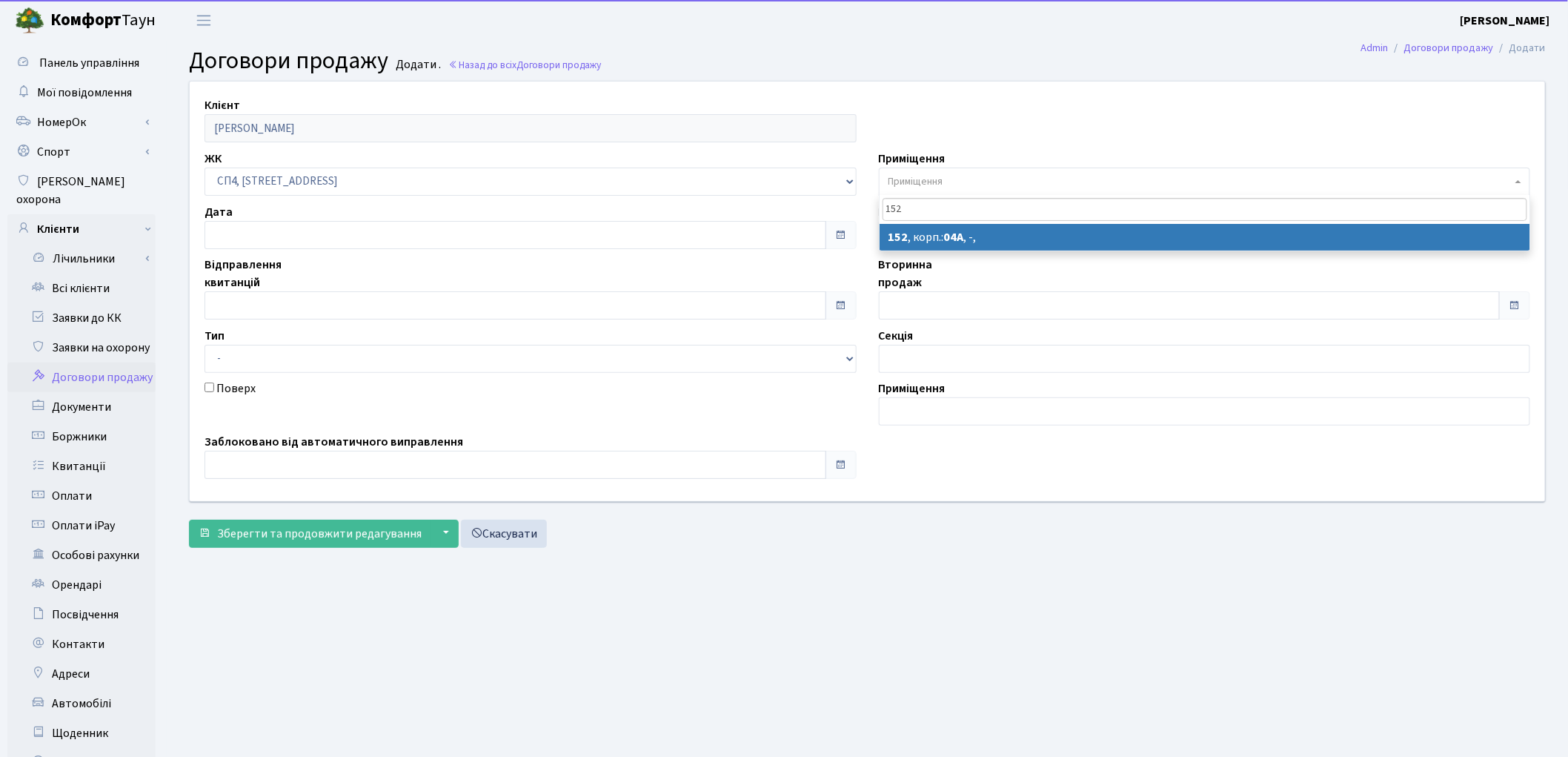
type input "152"
select select "21180"
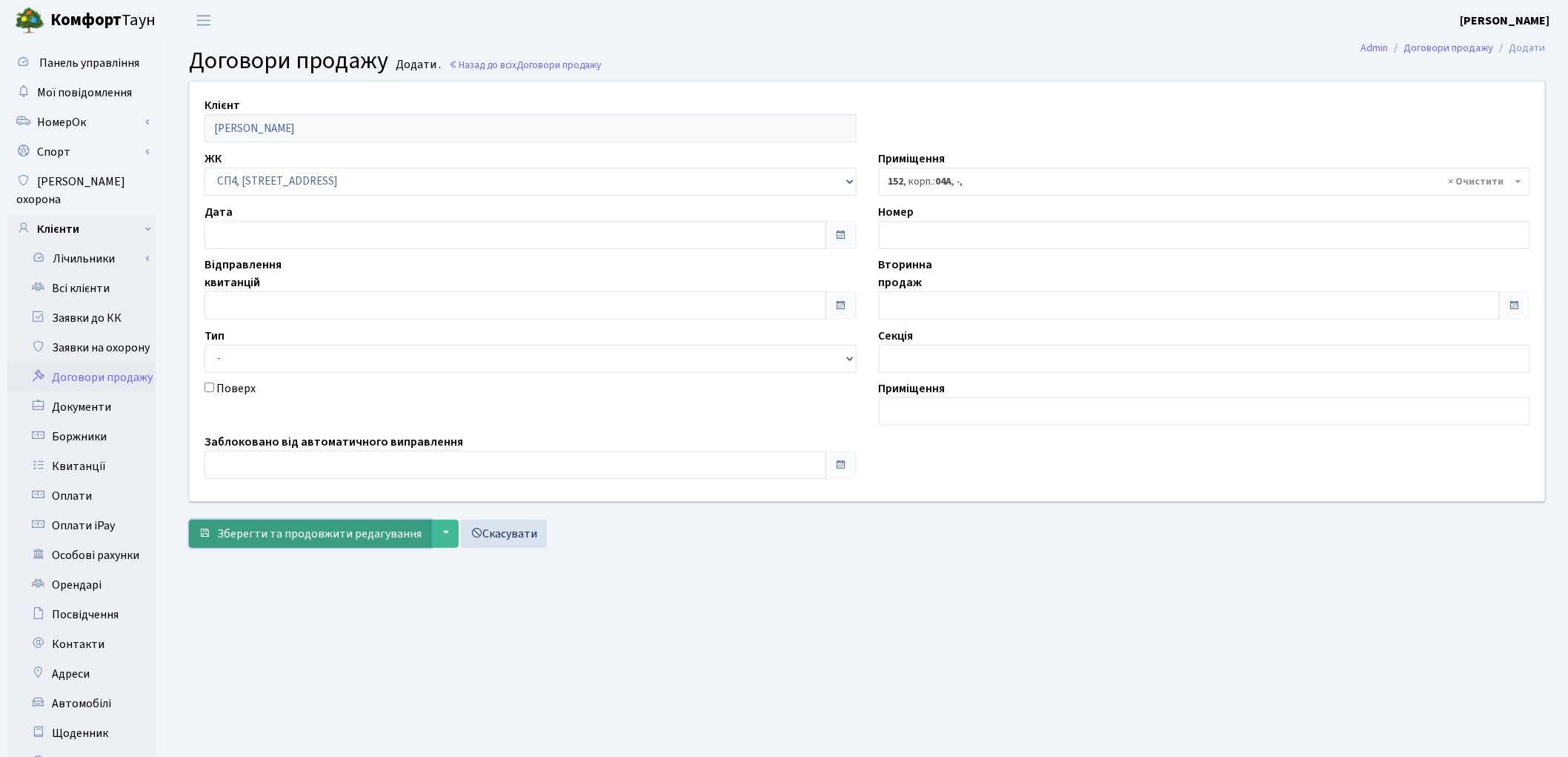
click at [361, 526] on span "Зберегти та продовжити редагування" at bounding box center [319, 533] width 205 height 16
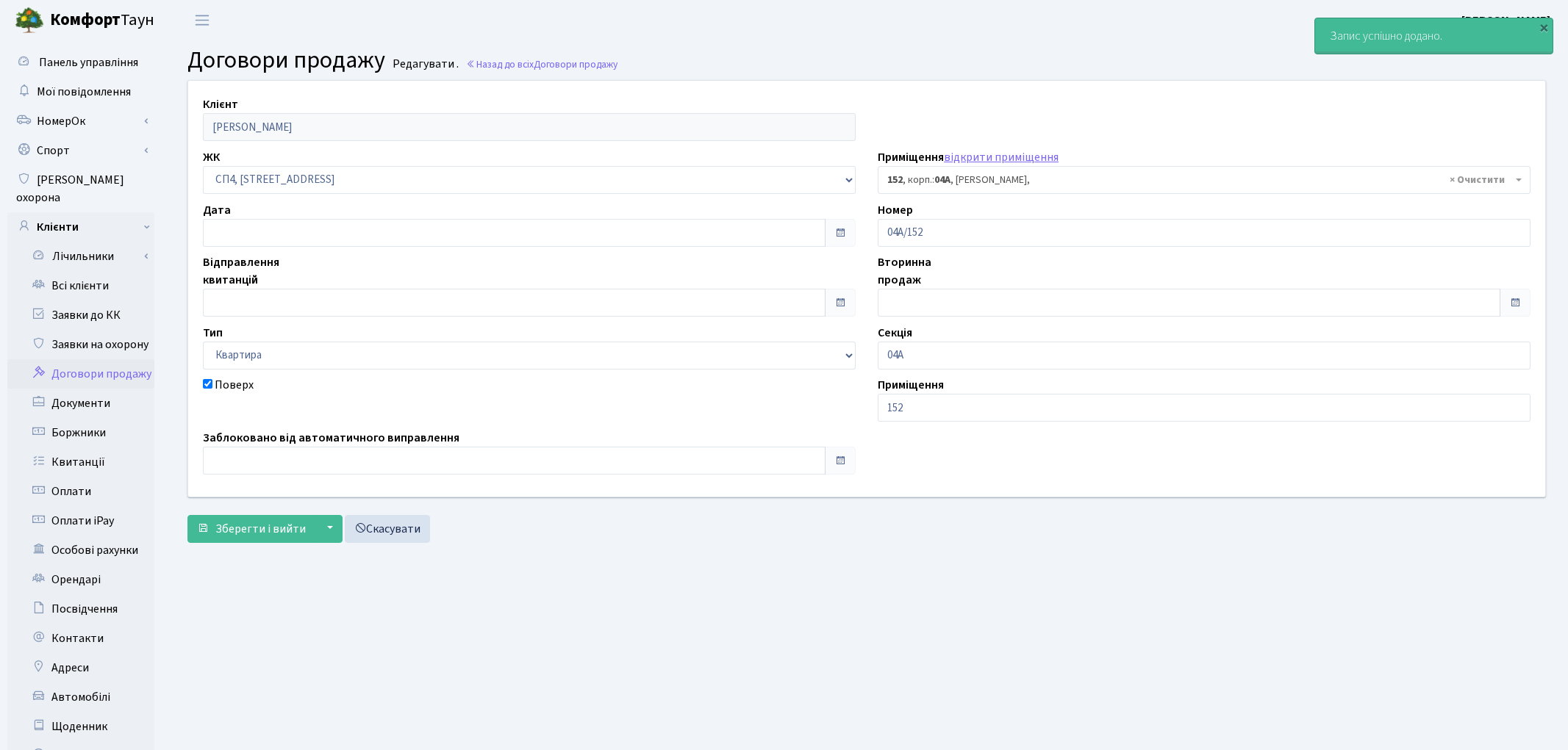
select select "21180"
click at [281, 532] on span "Зберегти і вийти" at bounding box center [260, 528] width 91 height 16
select select "21180"
click at [75, 273] on link "Всі клієнти" at bounding box center [80, 285] width 147 height 29
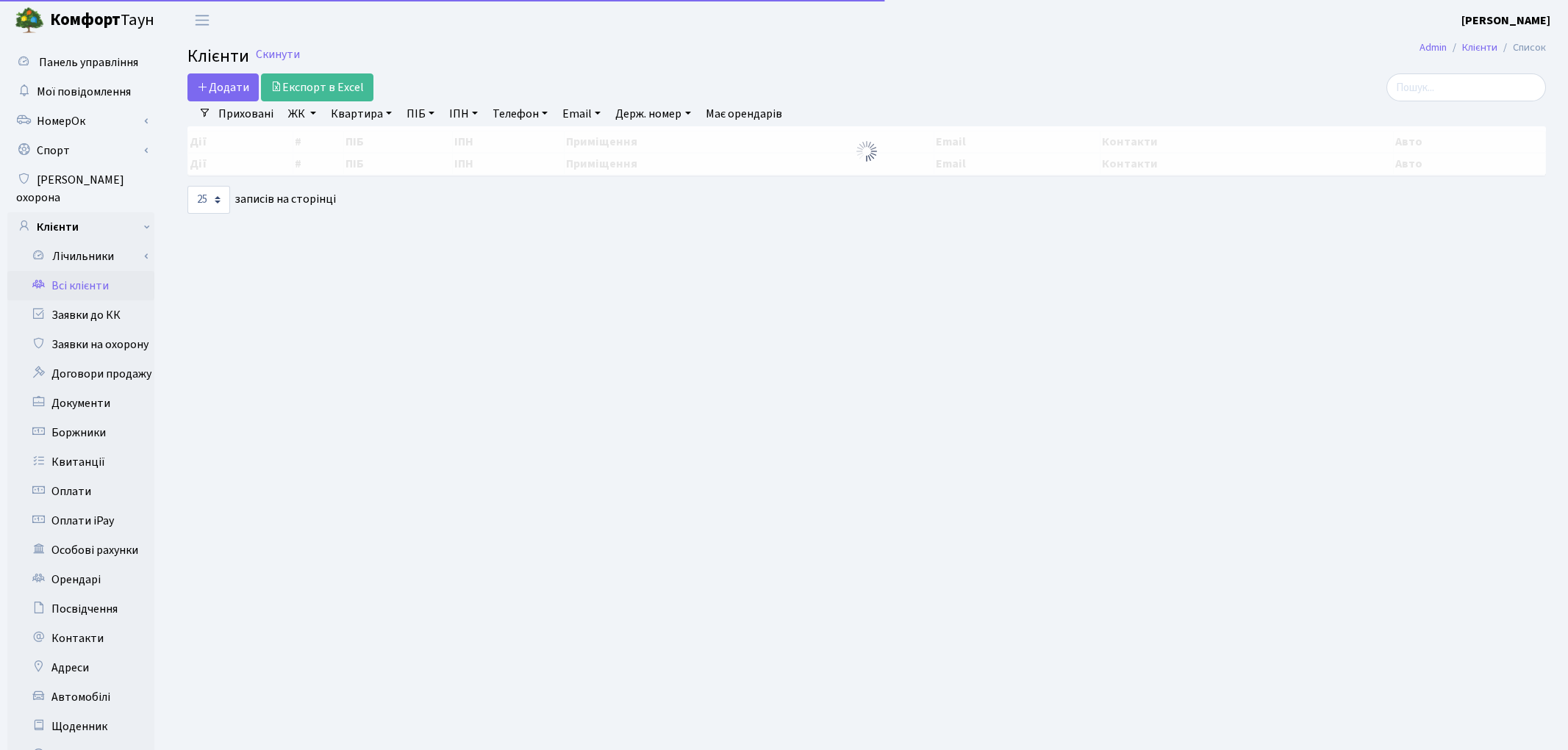
select select "25"
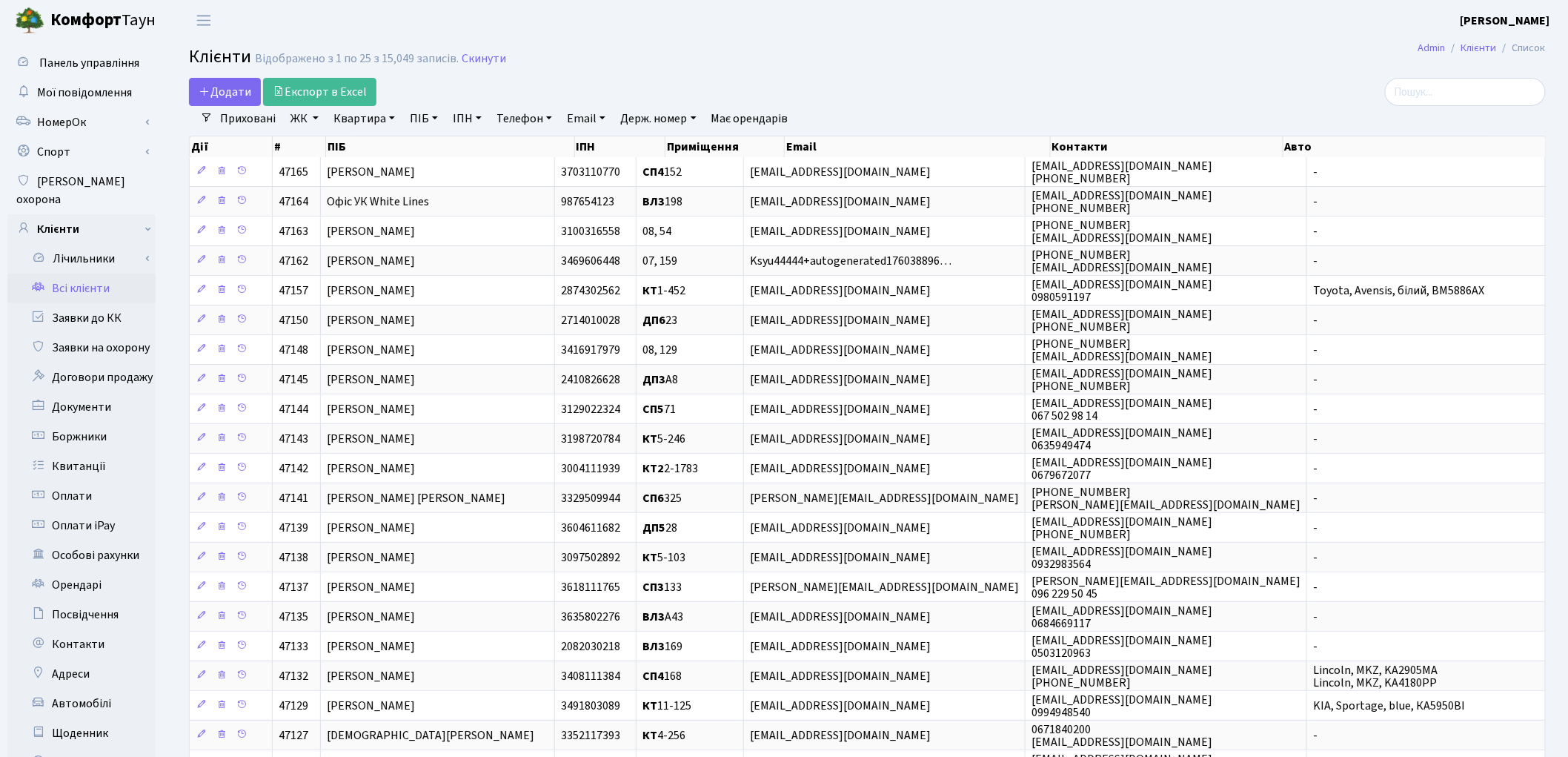
click at [89, 274] on link "Всі клієнти" at bounding box center [81, 288] width 148 height 29
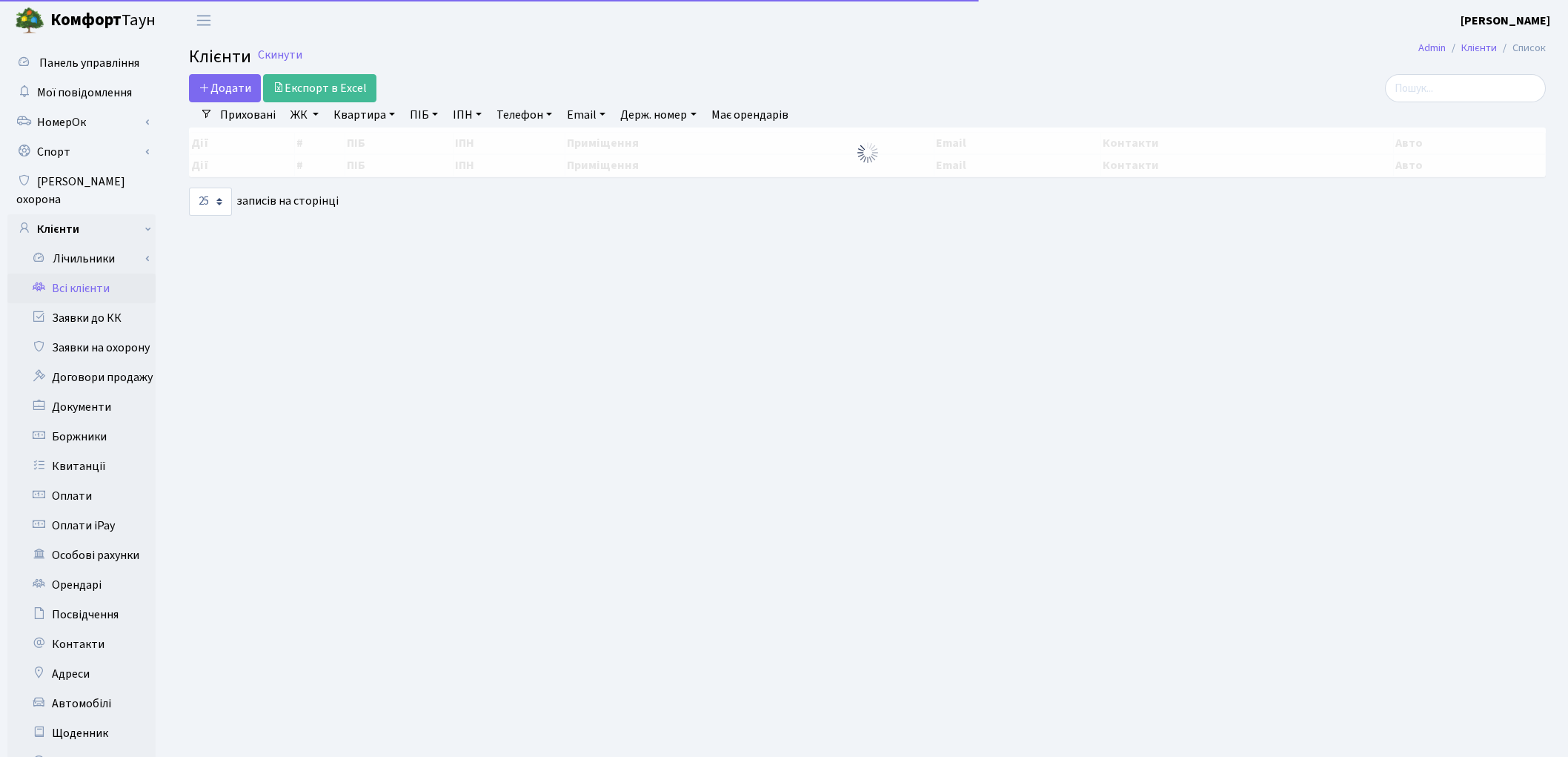
select select "25"
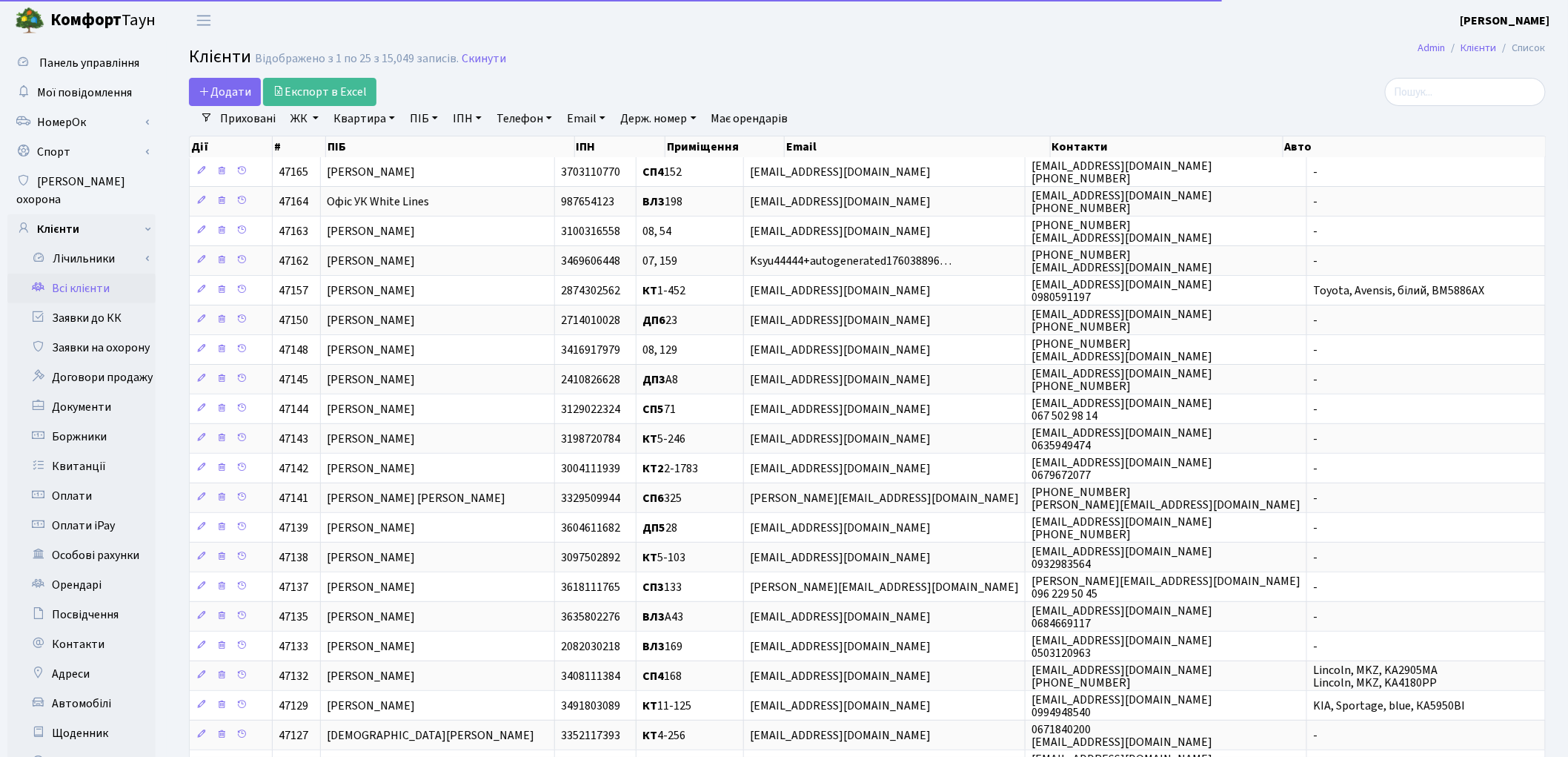
click at [340, 119] on link "Квартира" at bounding box center [364, 118] width 74 height 25
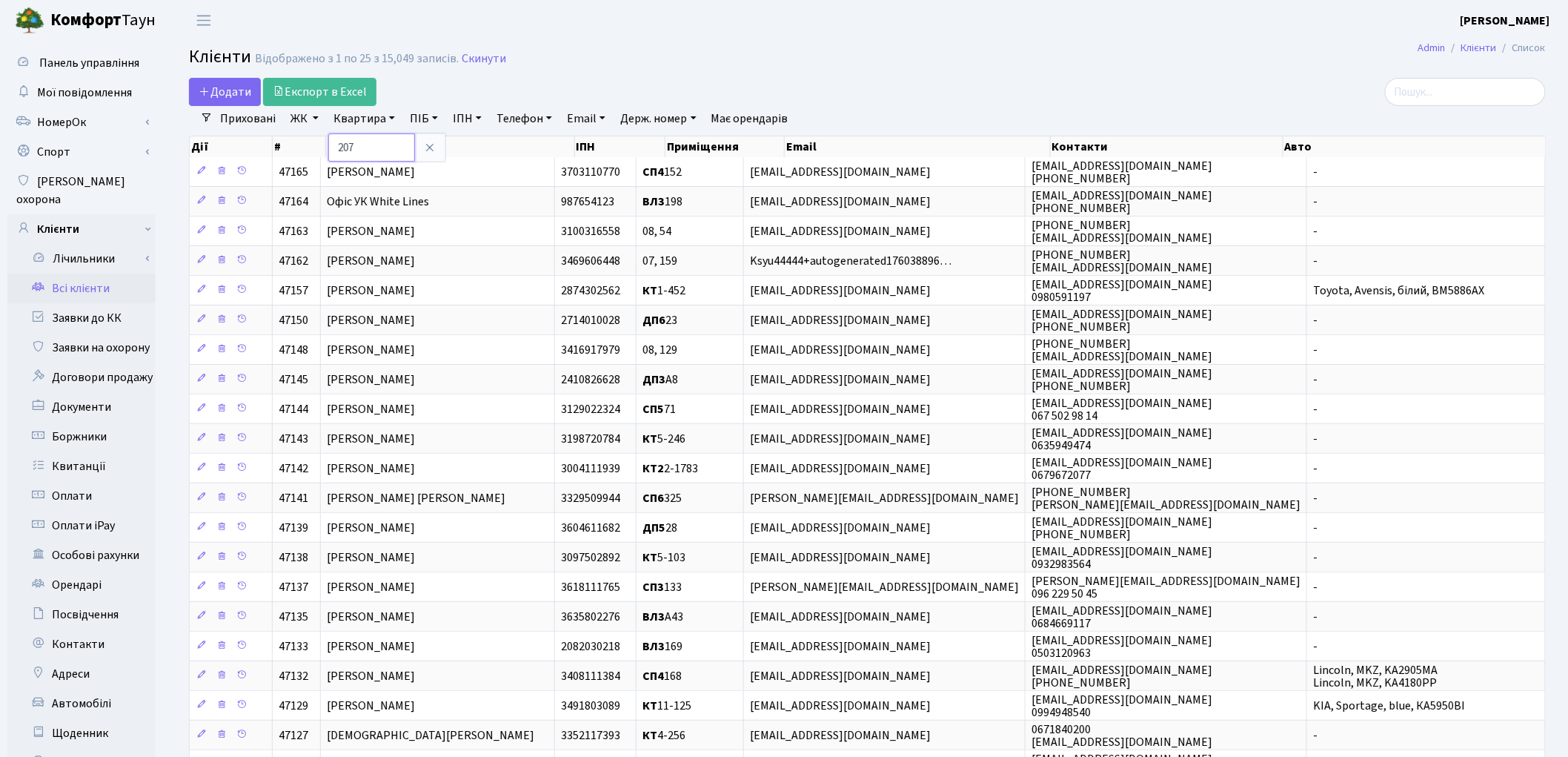
type input "207"
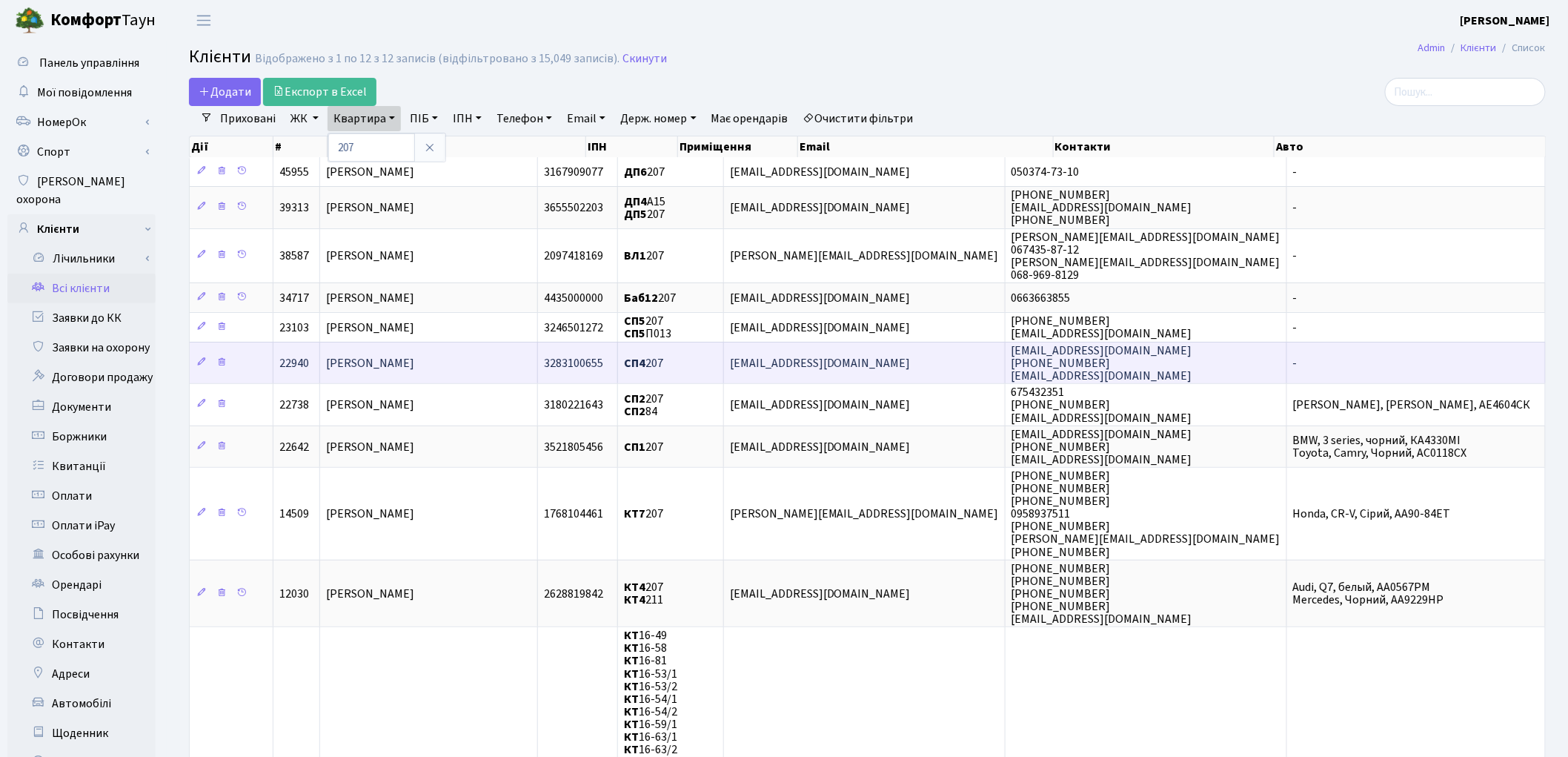
click at [413, 365] on span "[PERSON_NAME]" at bounding box center [370, 362] width 88 height 16
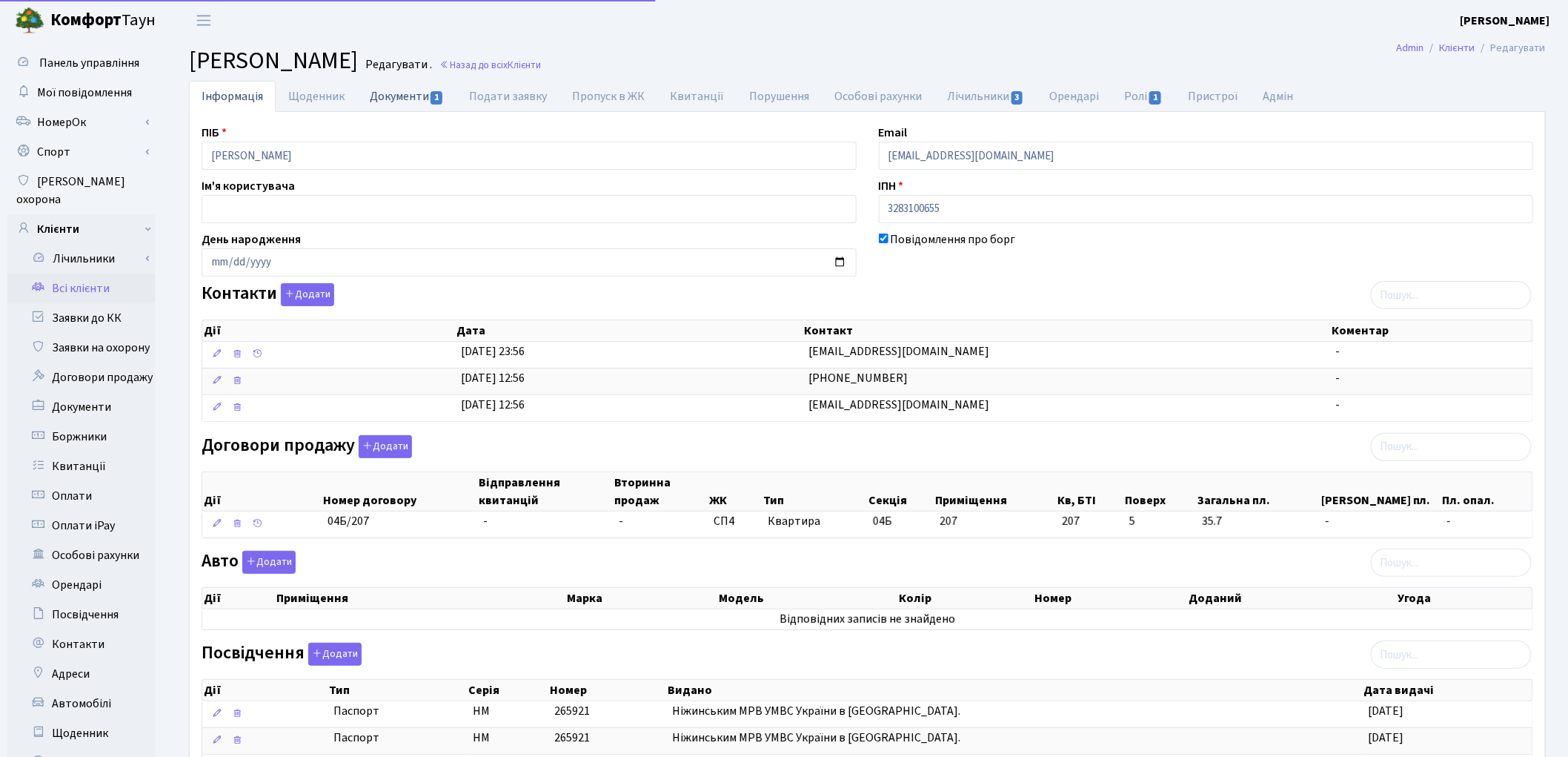
click at [384, 92] on link "Документи 1" at bounding box center [407, 96] width 99 height 30
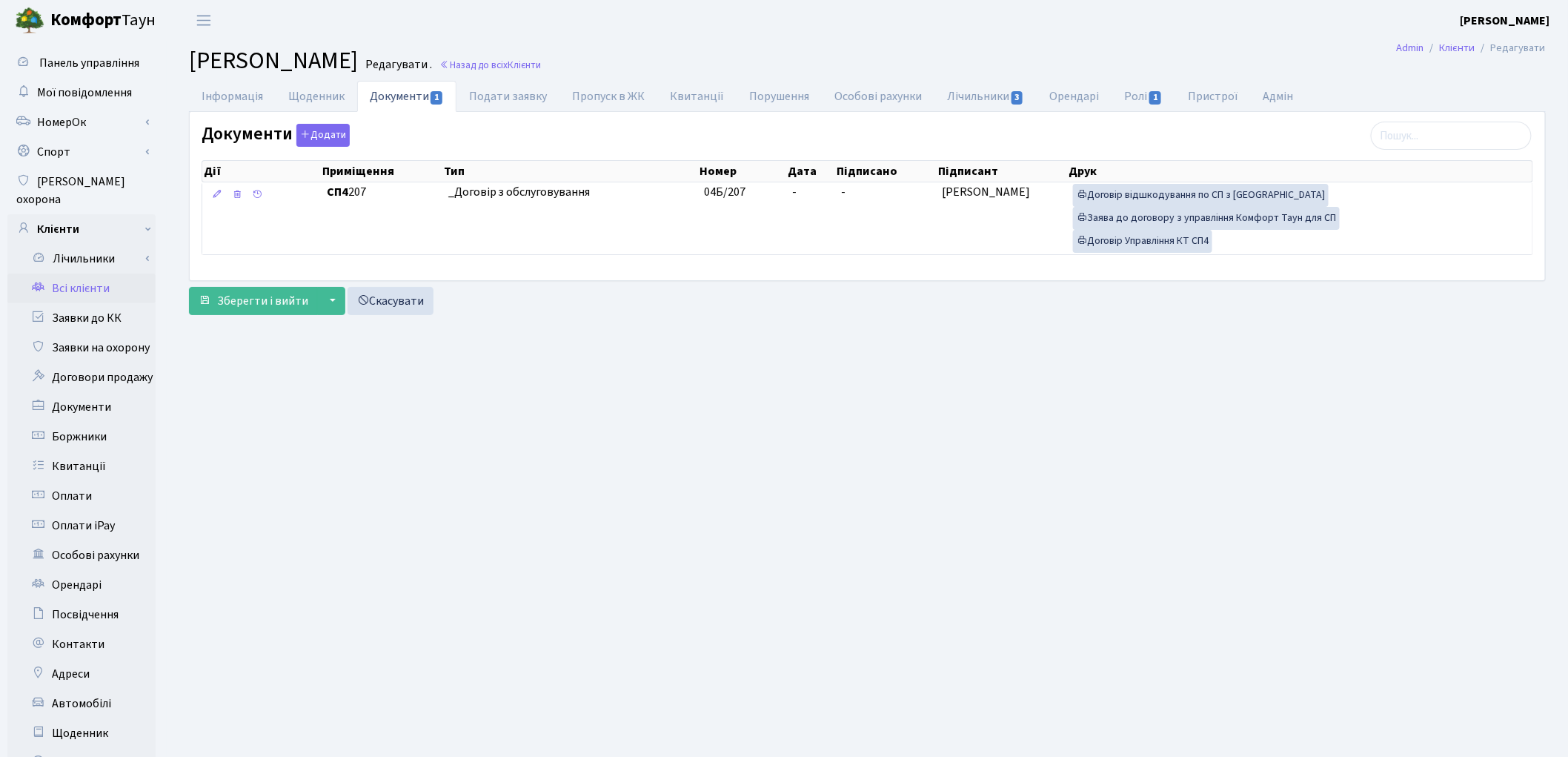
click at [77, 274] on link "Всі клієнти" at bounding box center [81, 288] width 148 height 29
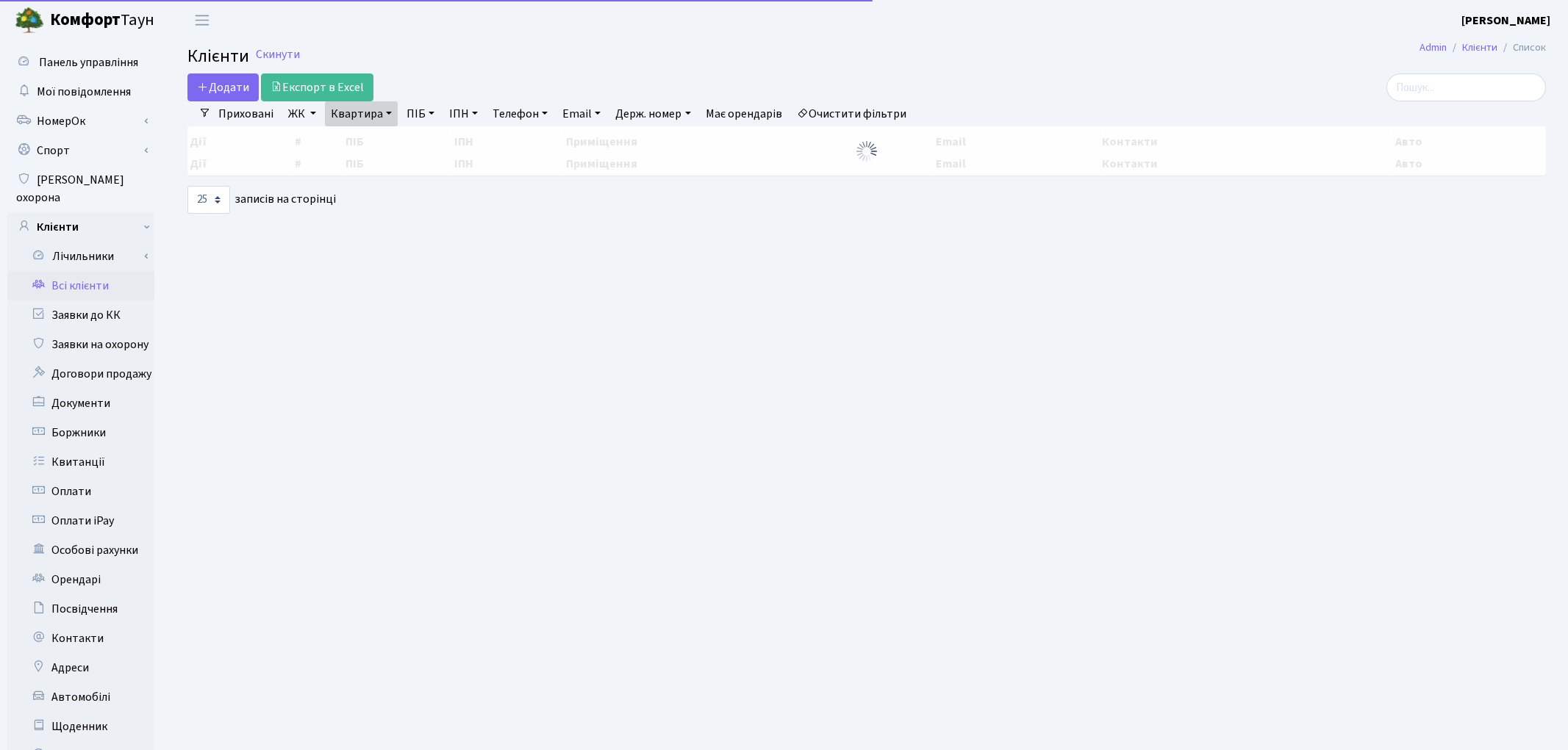
select select "25"
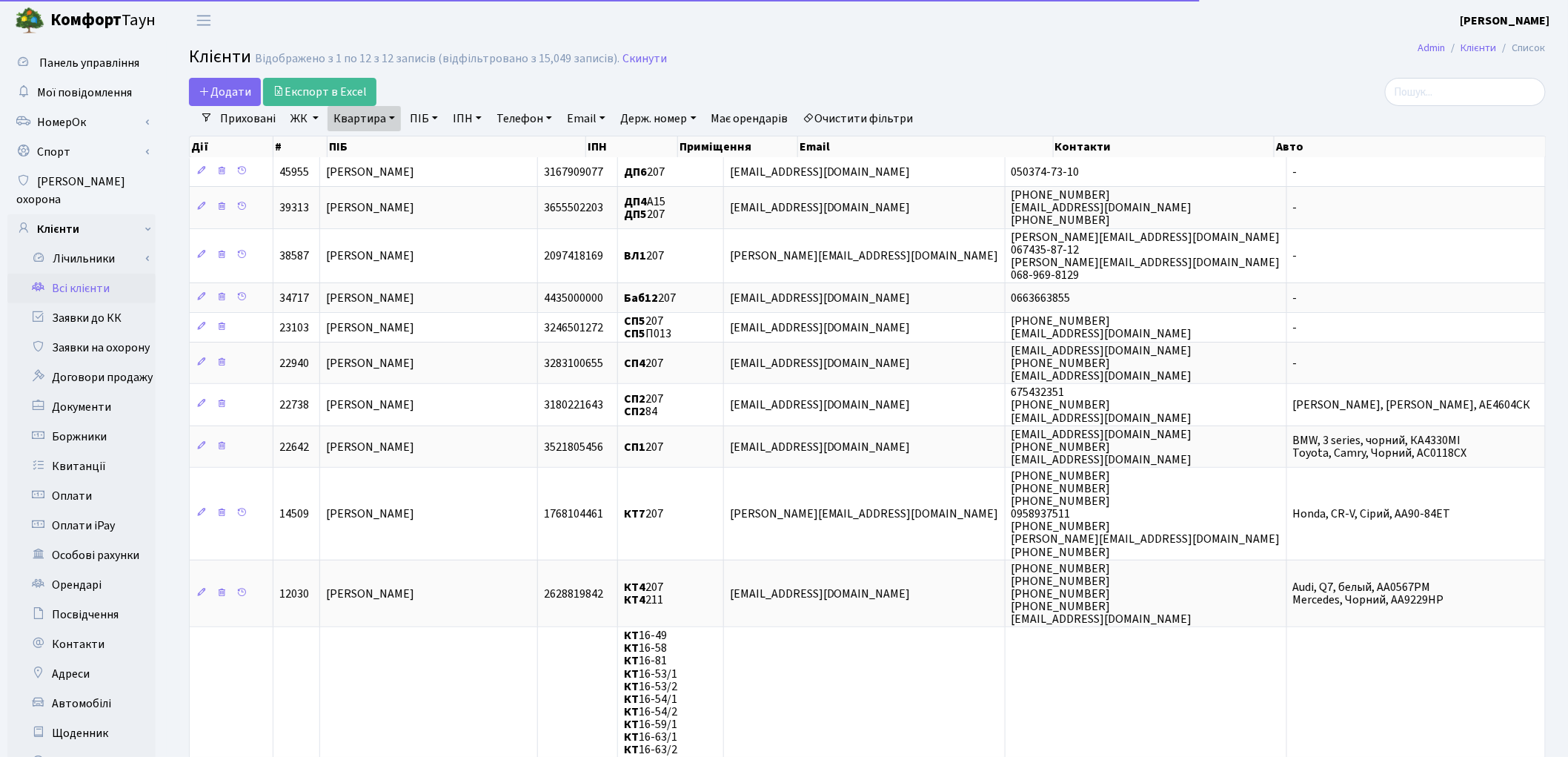
click at [364, 117] on link "Квартира" at bounding box center [364, 118] width 74 height 25
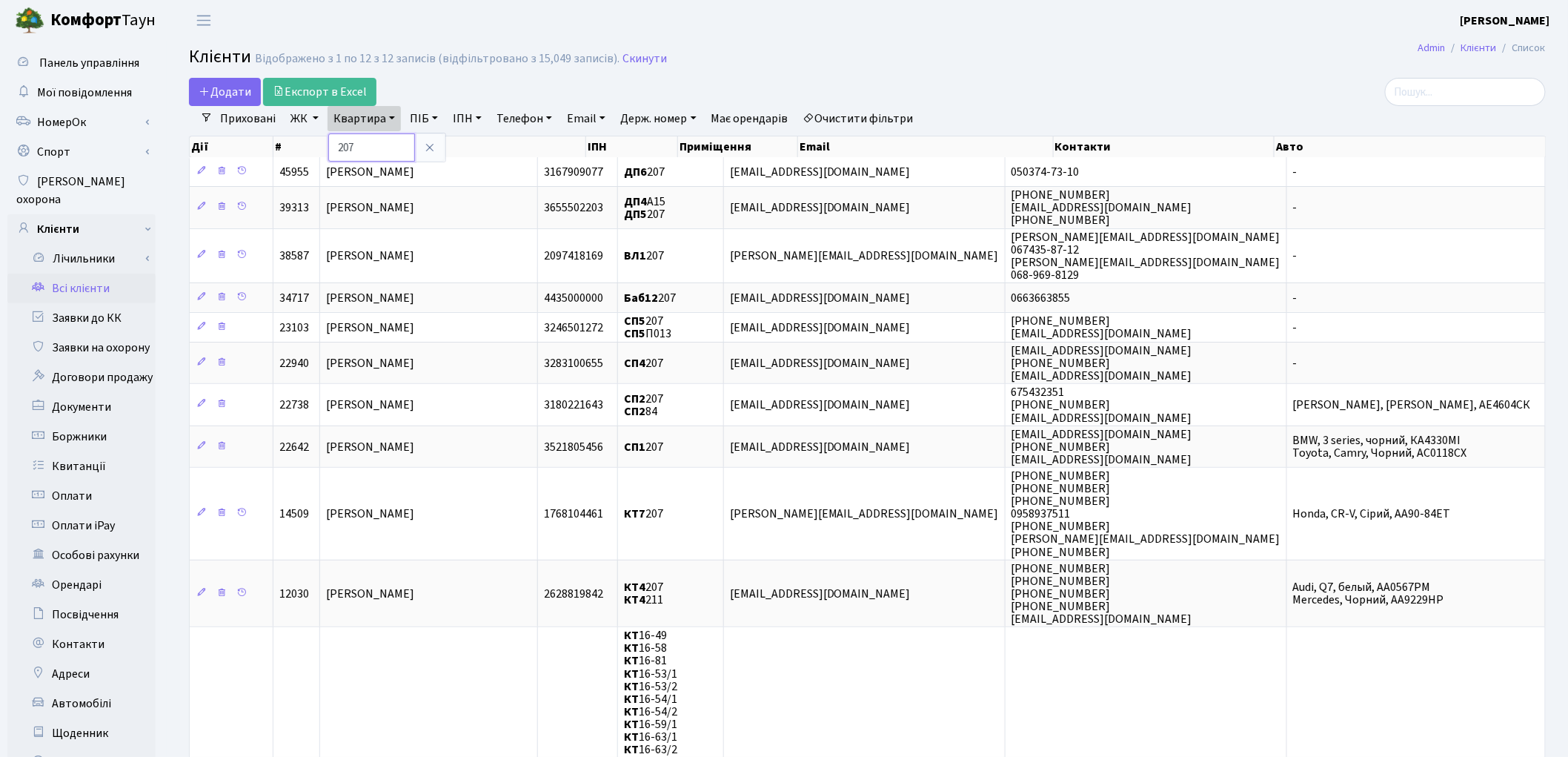
click at [372, 139] on input "207" at bounding box center [372, 147] width 87 height 28
type input "2"
type input "104"
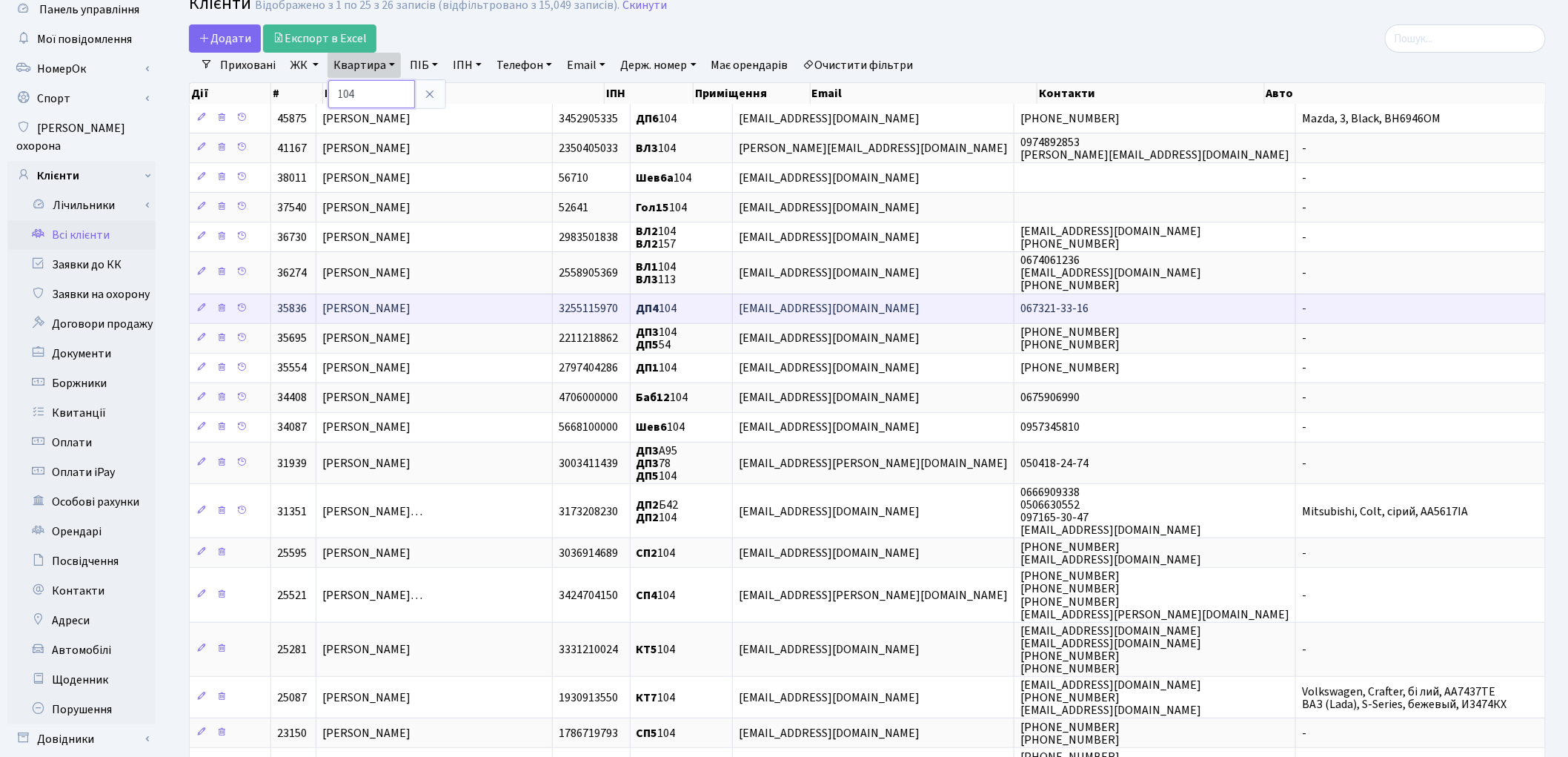
scroll to position [82, 0]
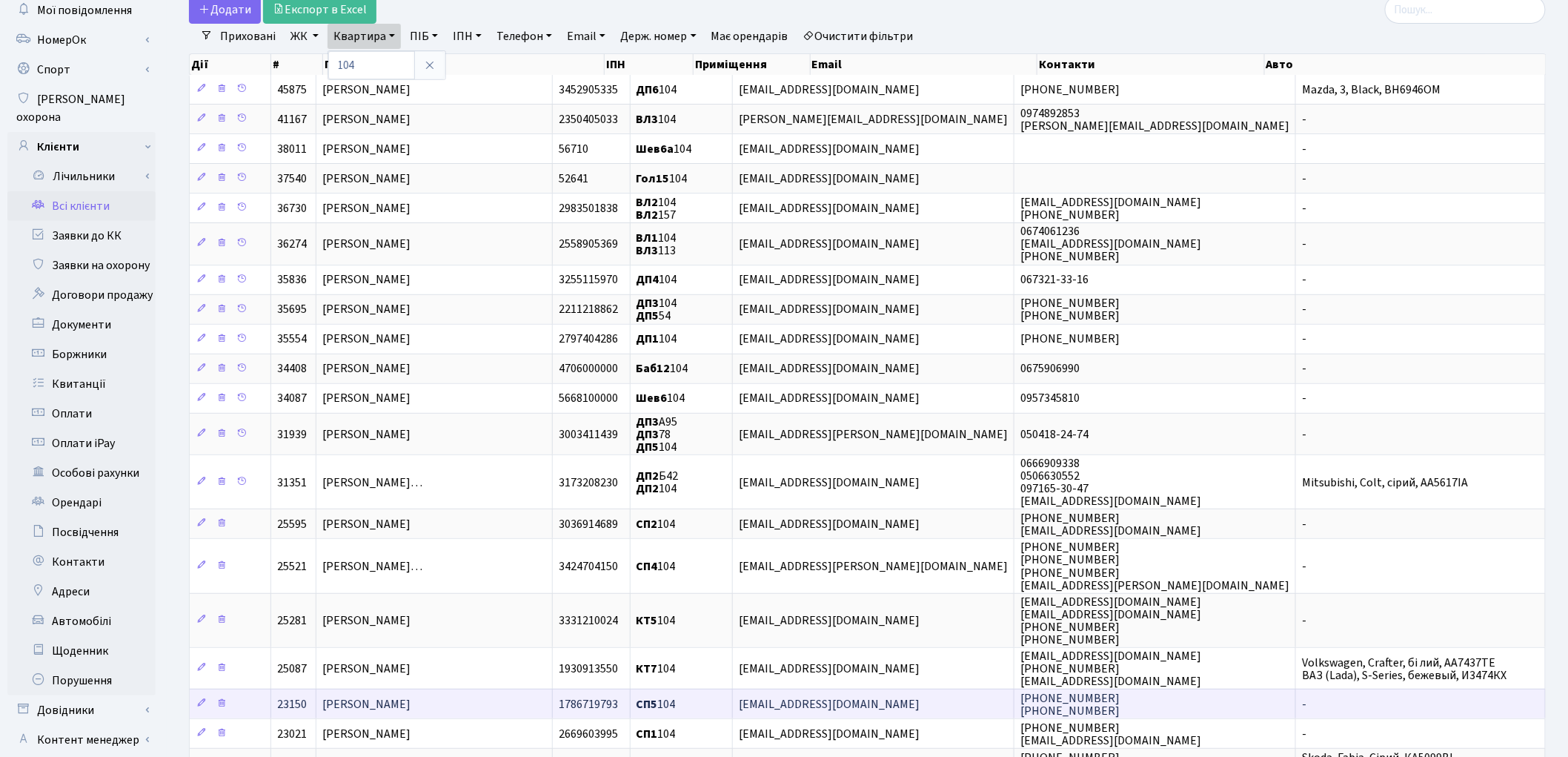
click at [537, 694] on td "Гаріфуллін Валерій Шагійович" at bounding box center [434, 703] width 237 height 29
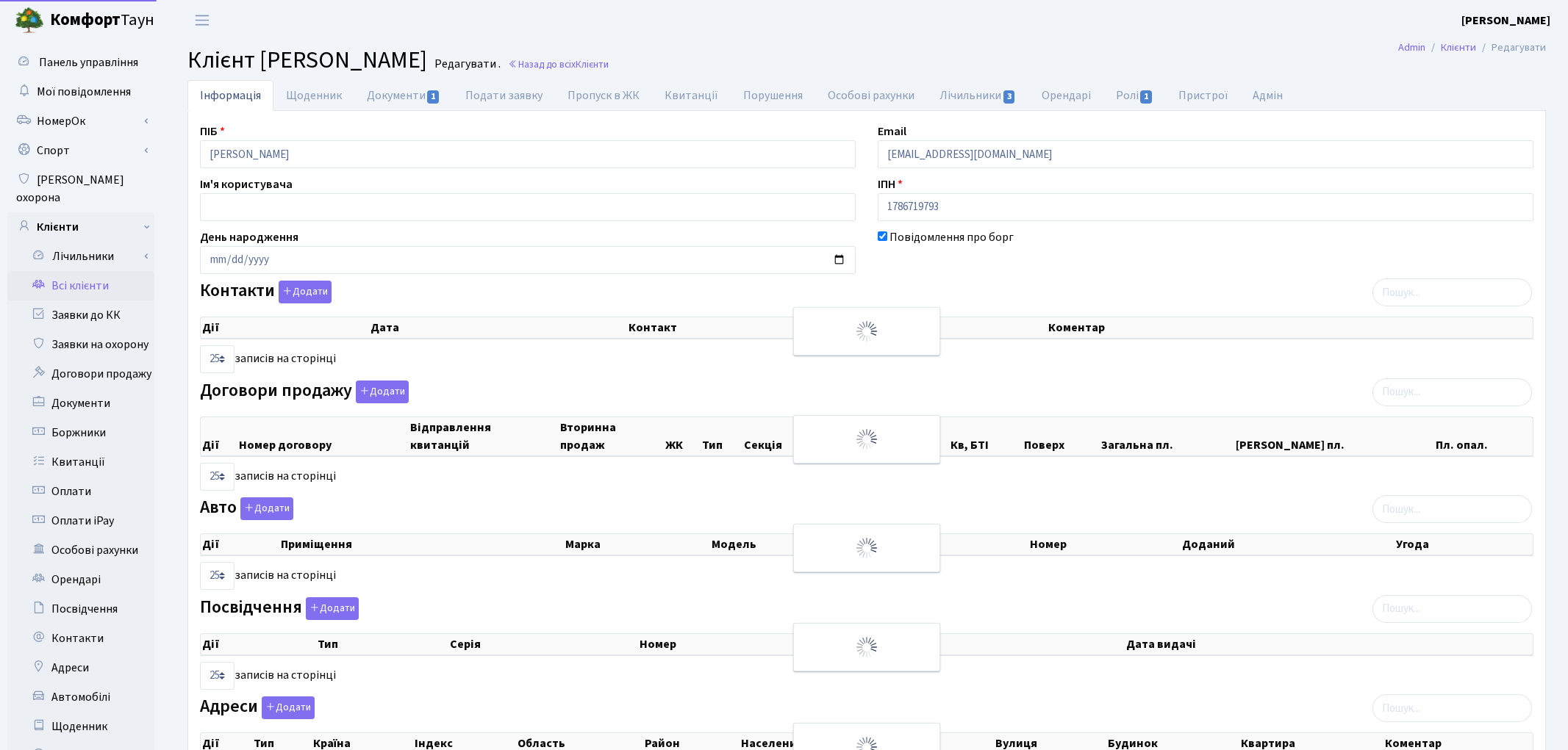
select select "25"
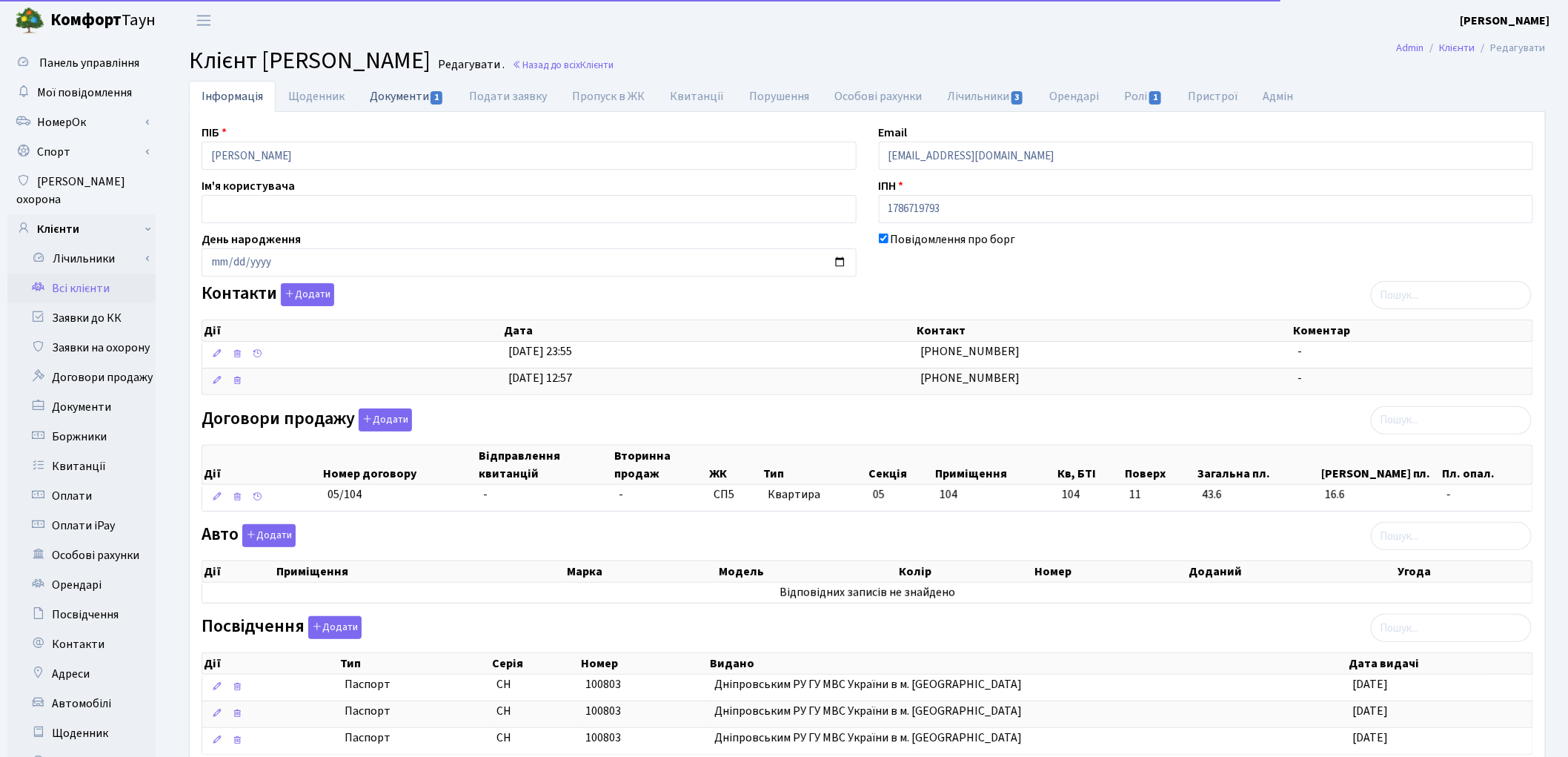
click at [396, 104] on link "Документи 1" at bounding box center [407, 96] width 99 height 30
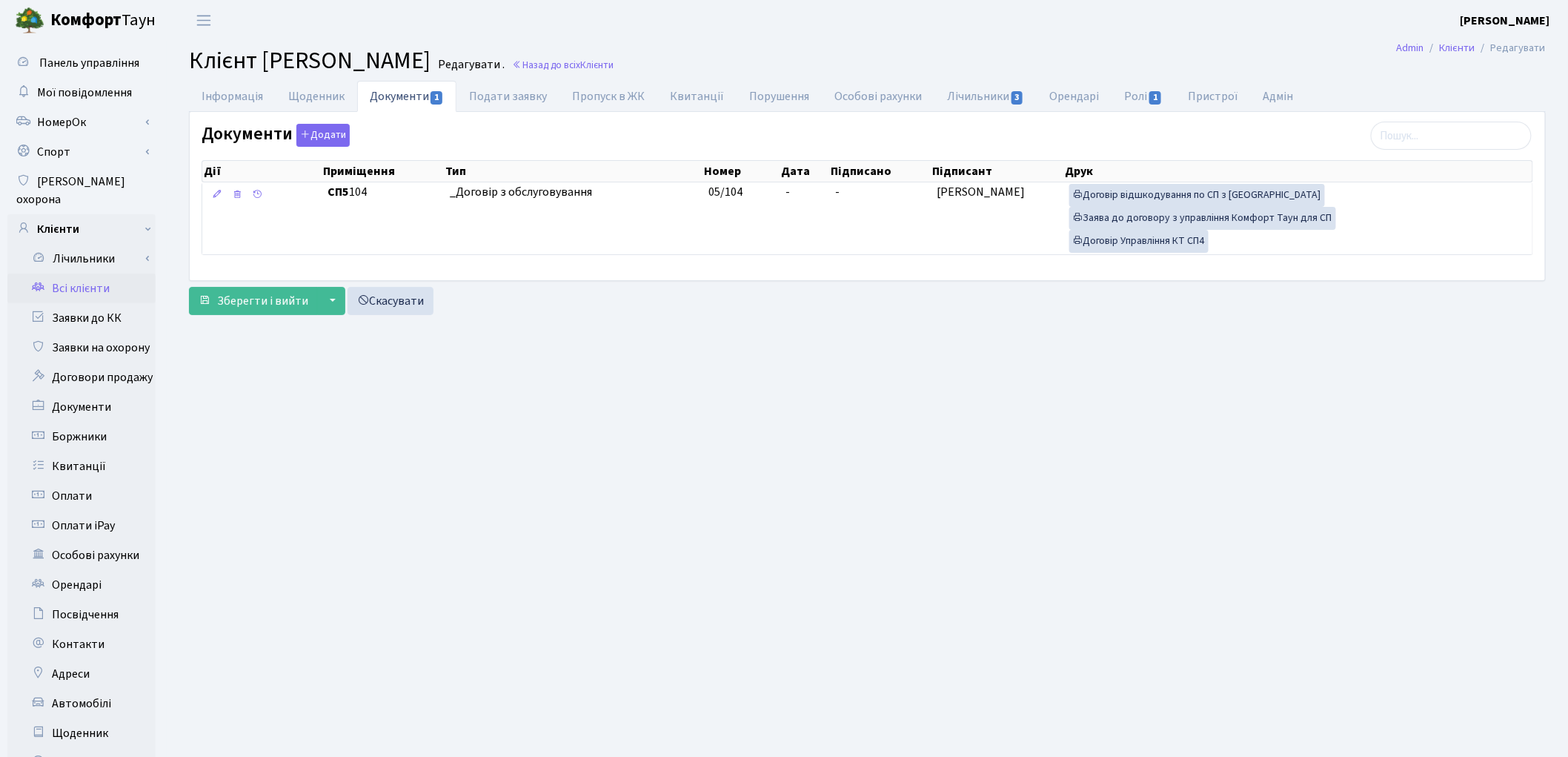
click at [75, 274] on link "Всі клієнти" at bounding box center [81, 288] width 148 height 29
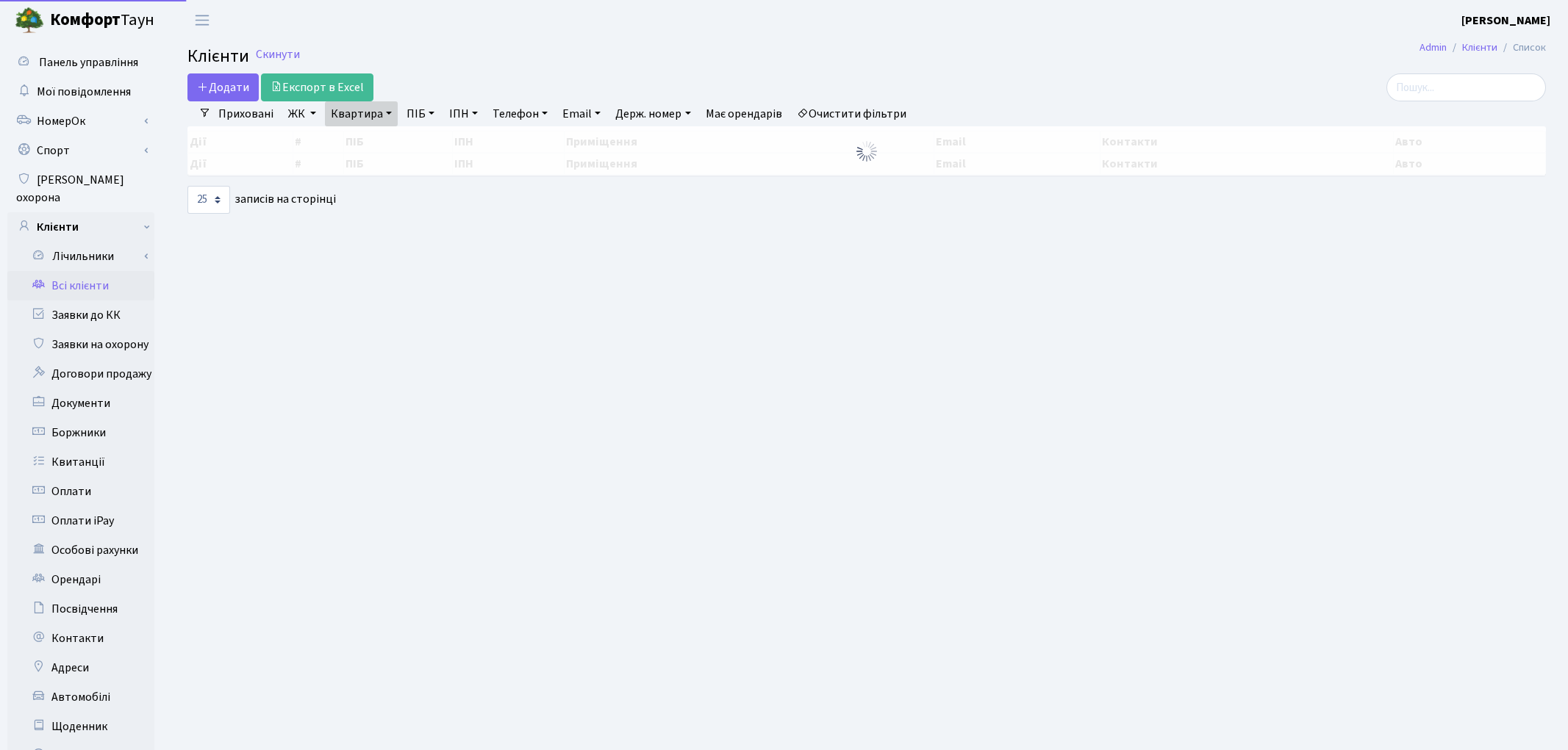
select select "25"
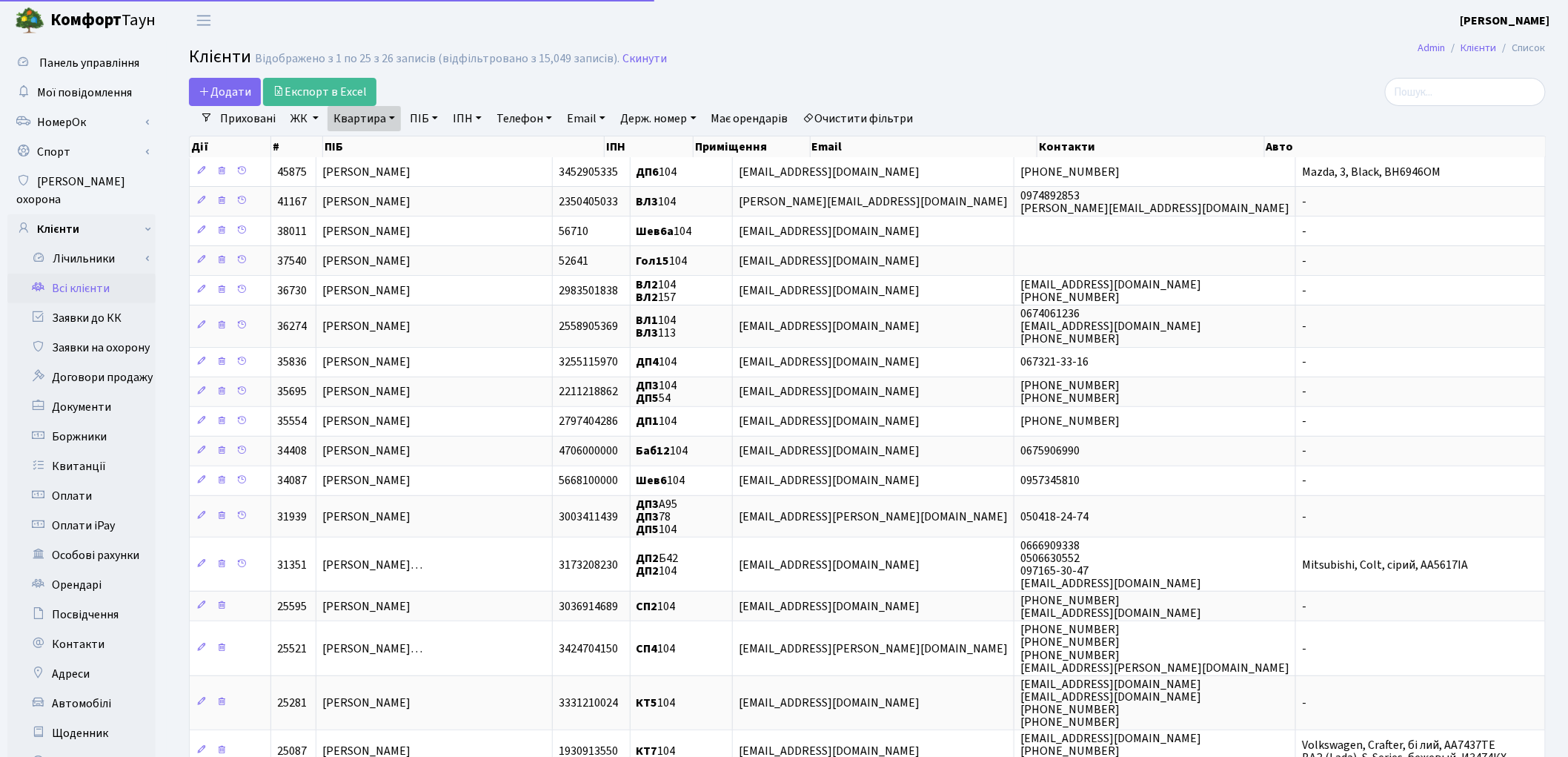
click at [920, 114] on link "Очистити фільтри" at bounding box center [859, 118] width 123 height 25
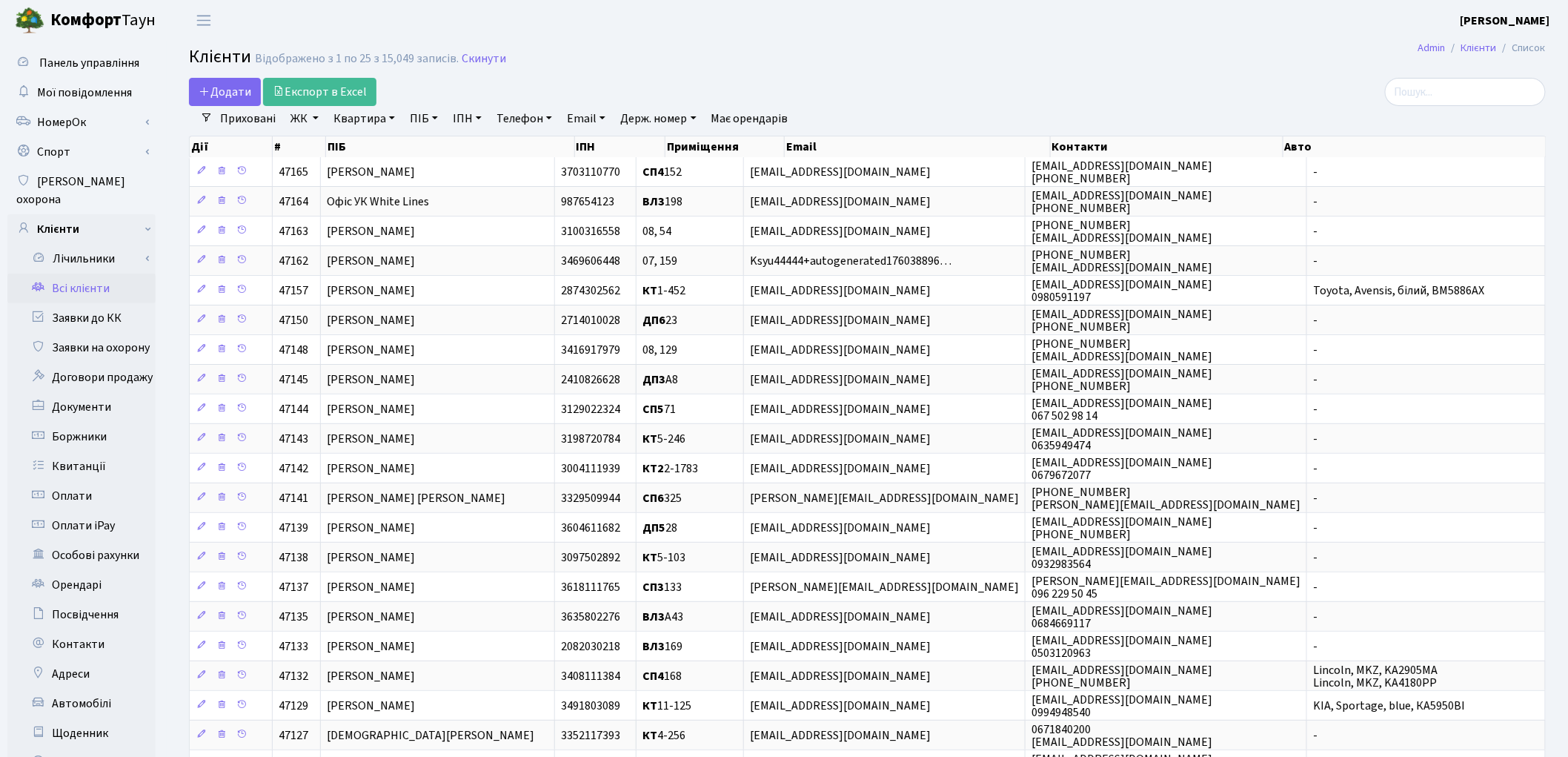
click at [430, 119] on link "ПІБ" at bounding box center [424, 118] width 40 height 25
type input "[PERSON_NAME]"
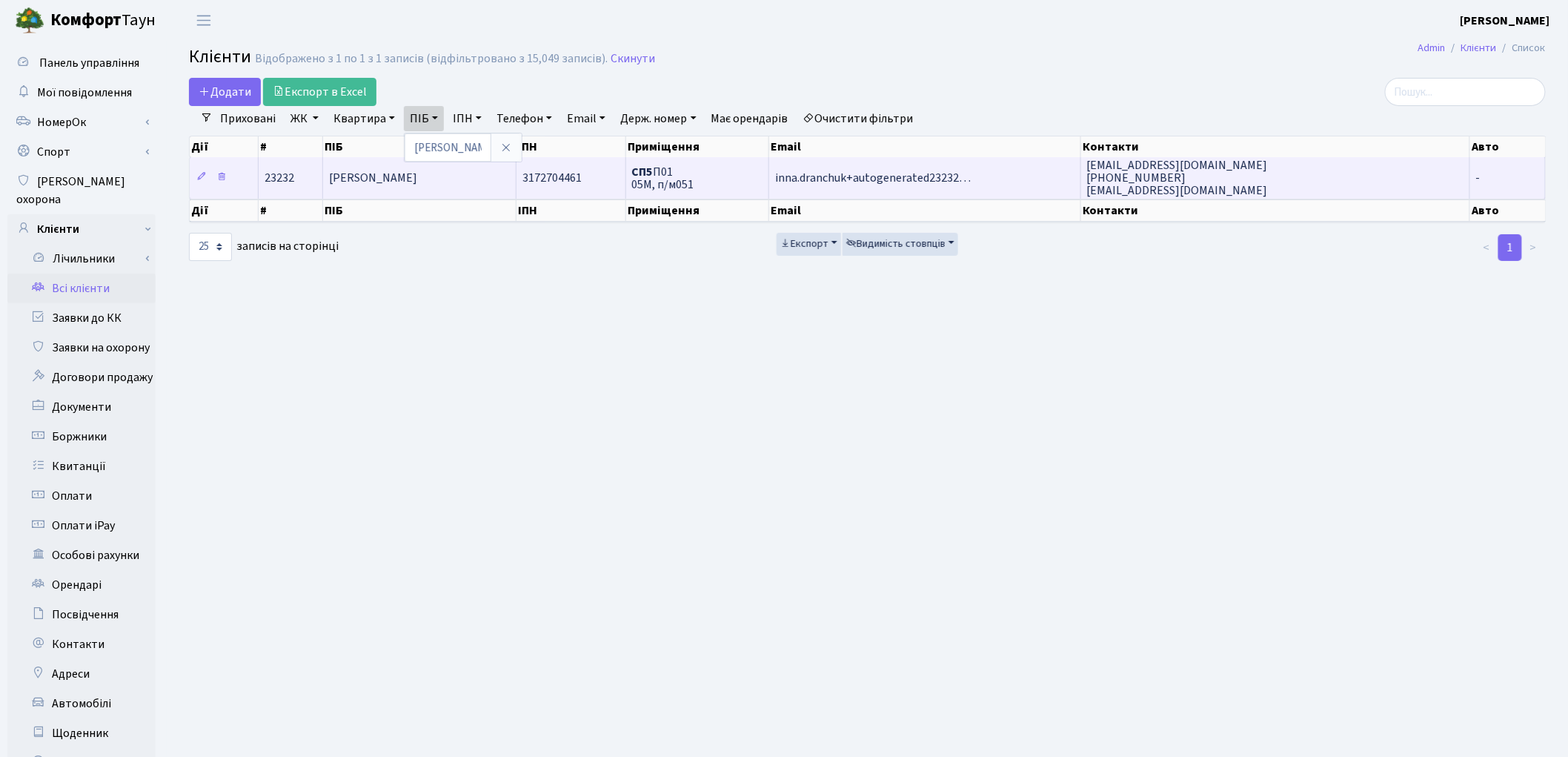
click at [417, 171] on span "[PERSON_NAME]" at bounding box center [373, 177] width 88 height 16
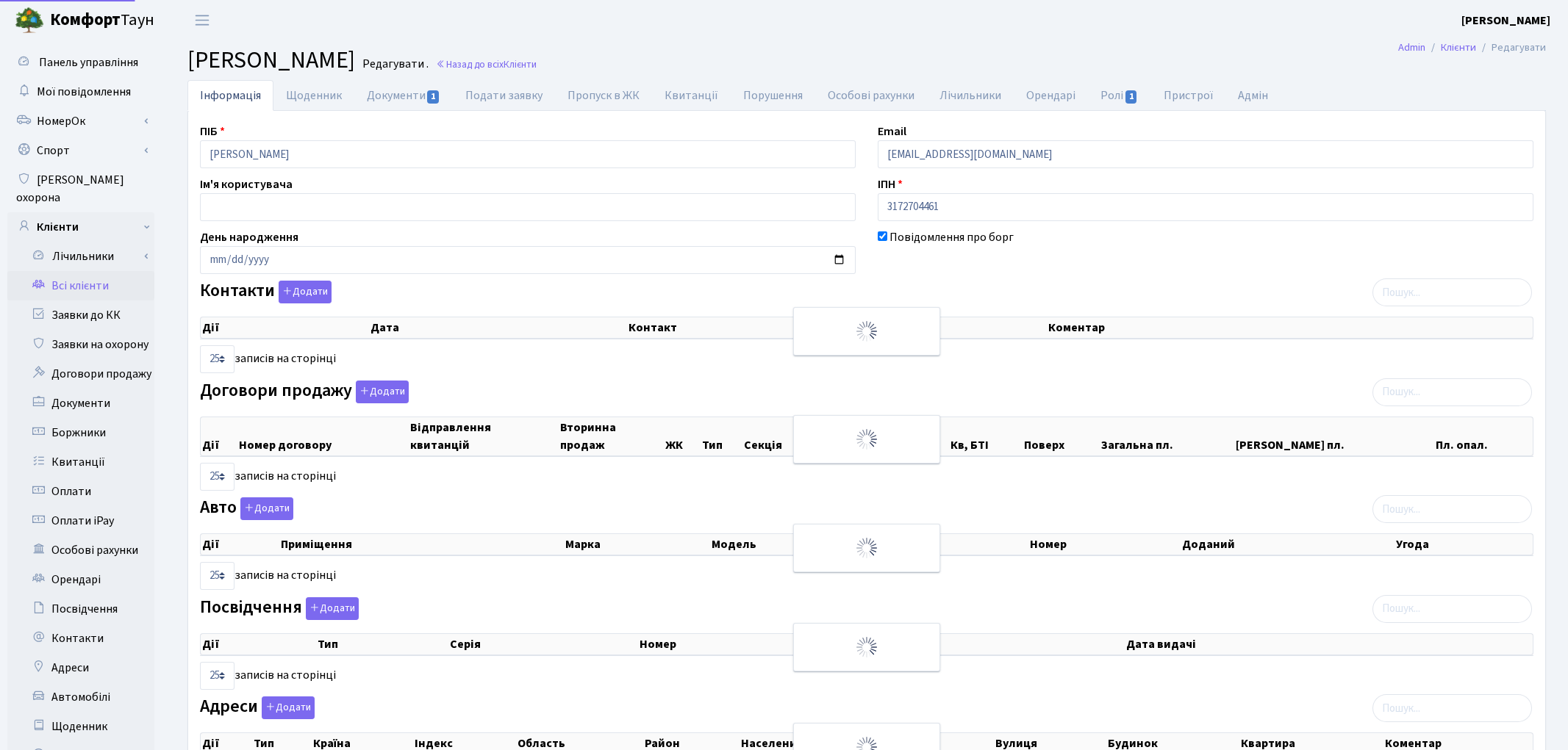
select select "25"
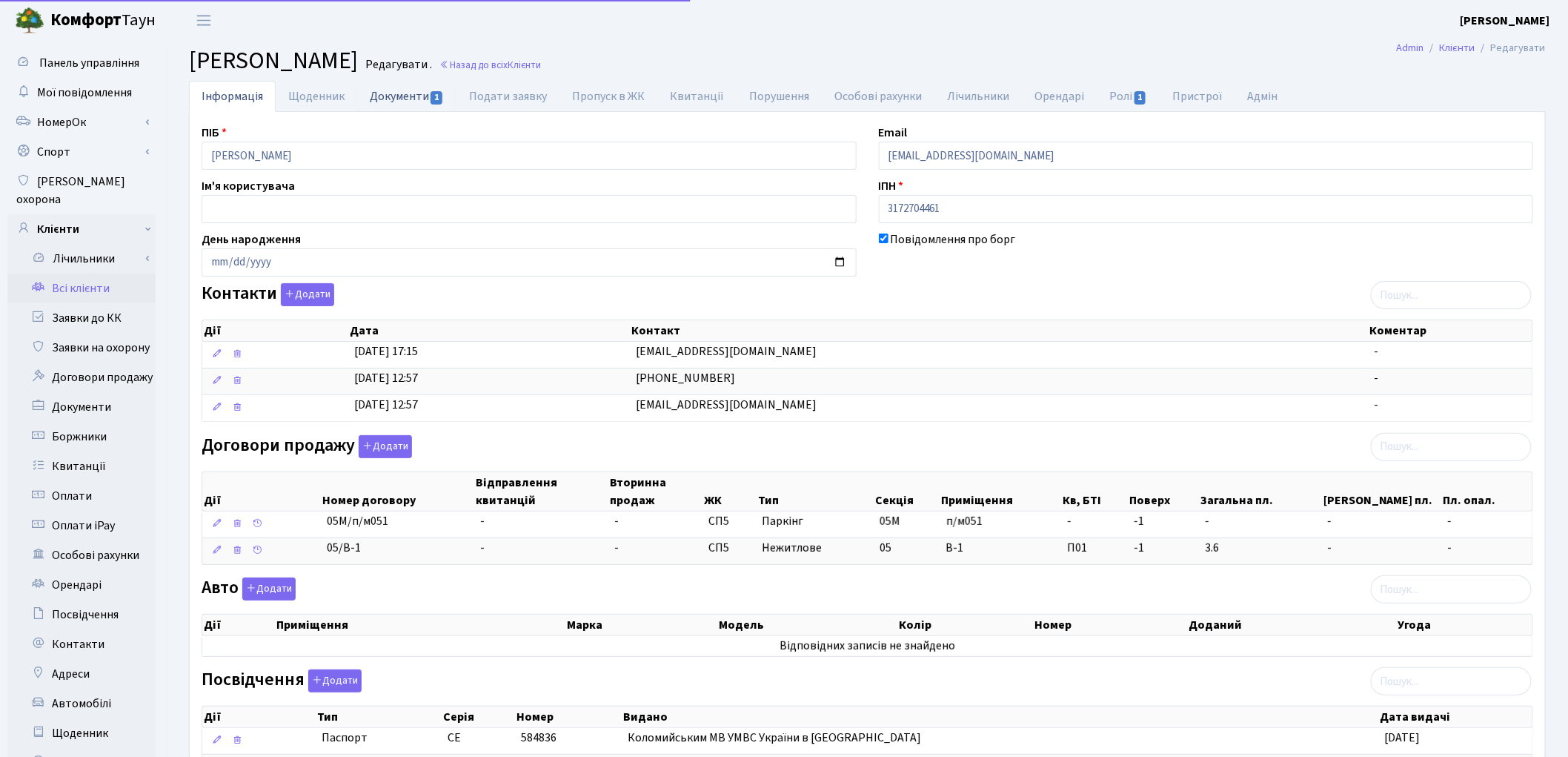
click at [392, 107] on link "Документи 1" at bounding box center [407, 96] width 99 height 30
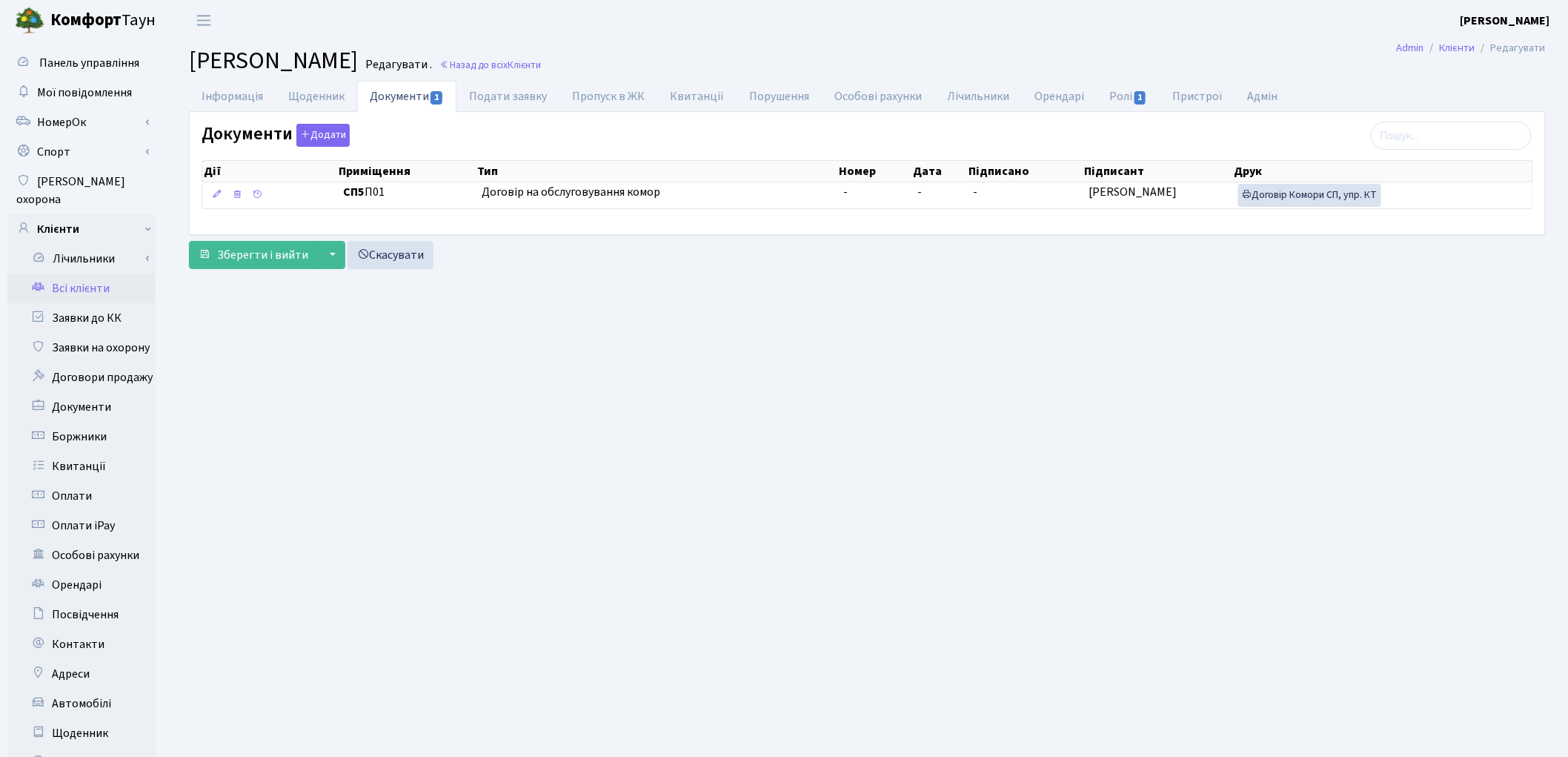
click at [95, 276] on link "Всі клієнти" at bounding box center [81, 288] width 148 height 29
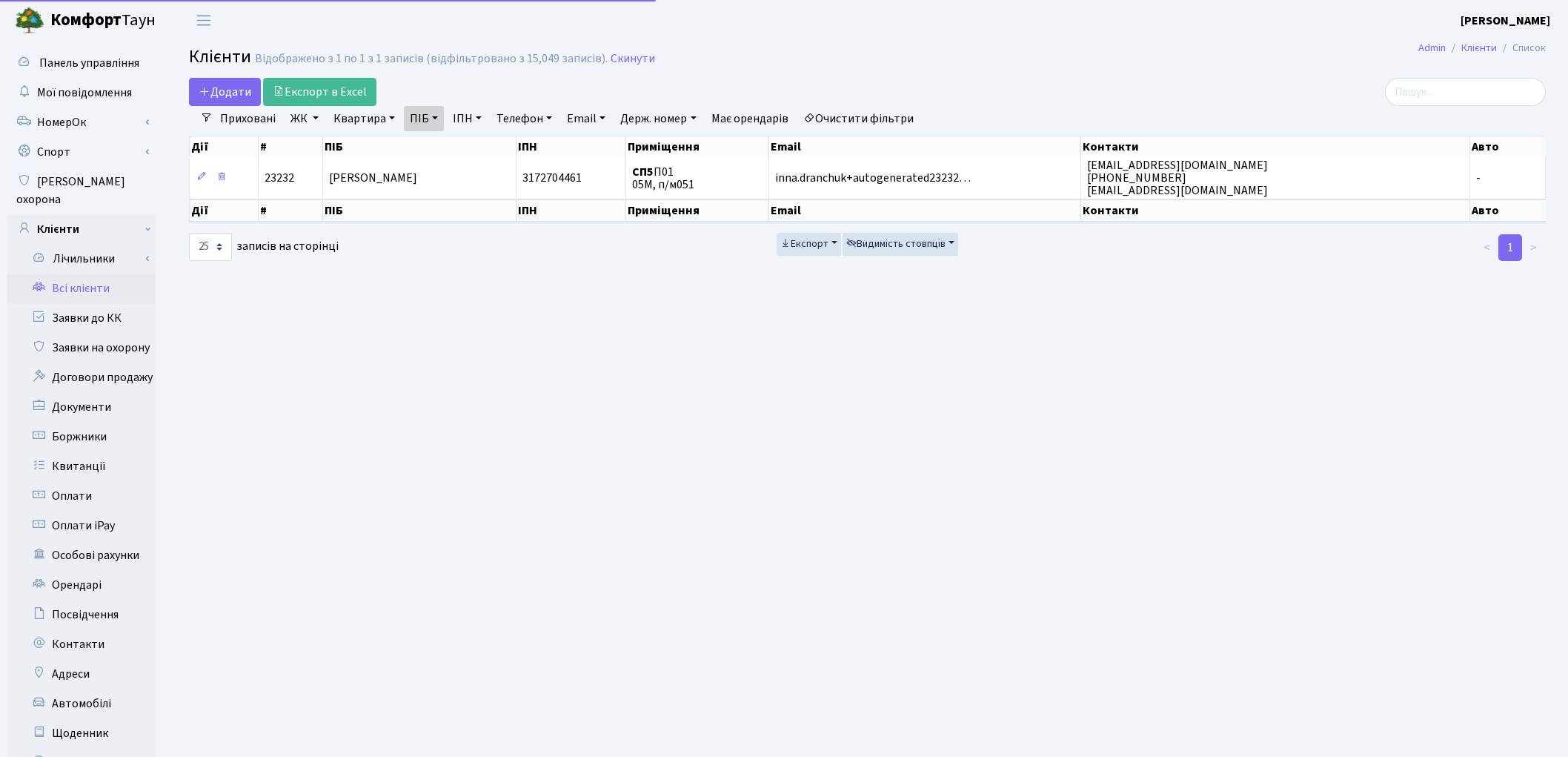
select select "25"
click at [892, 121] on link "Очистити фільтри" at bounding box center [859, 118] width 123 height 25
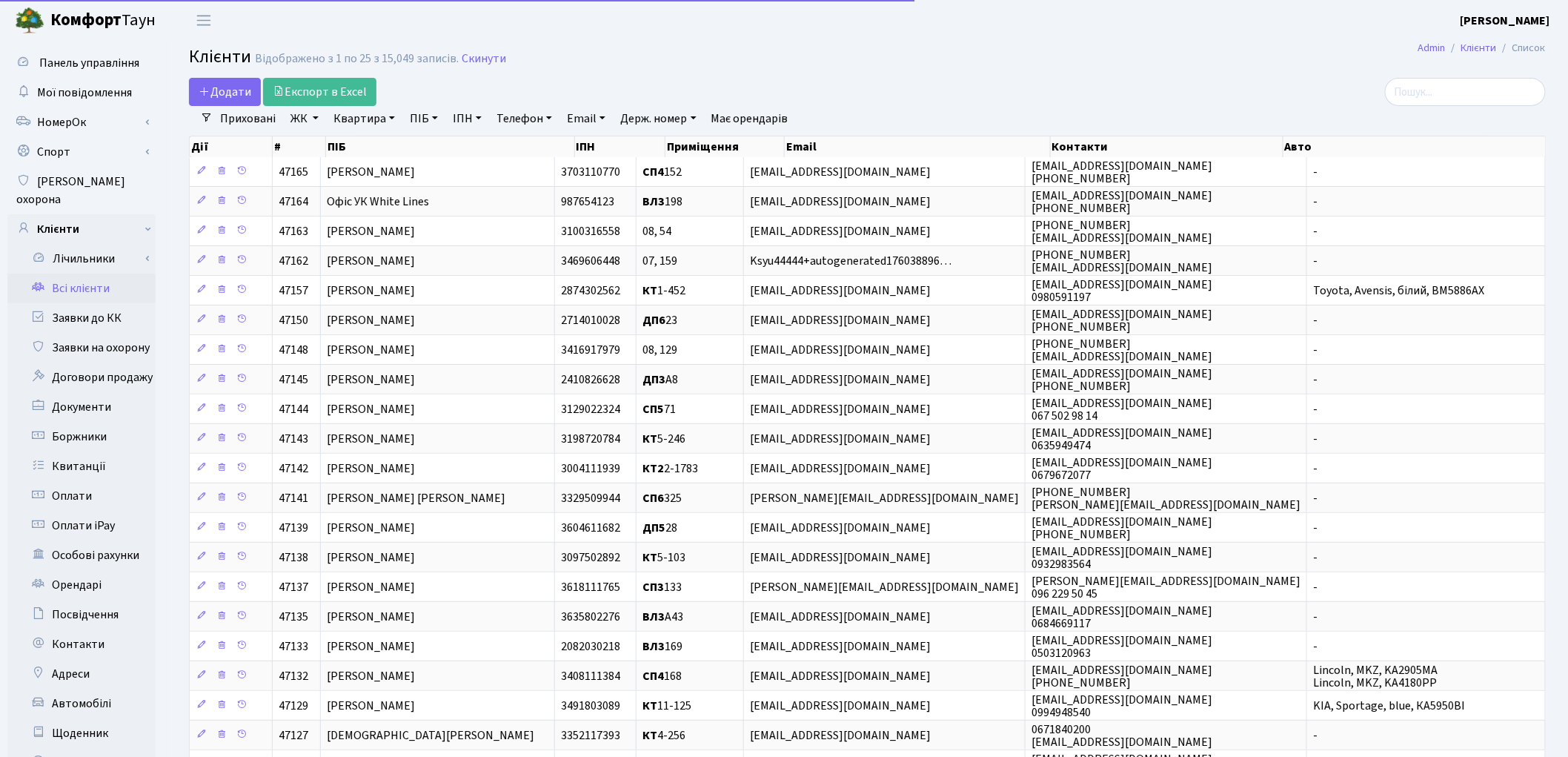
click at [359, 122] on link "Квартира" at bounding box center [364, 118] width 74 height 25
type input "215"
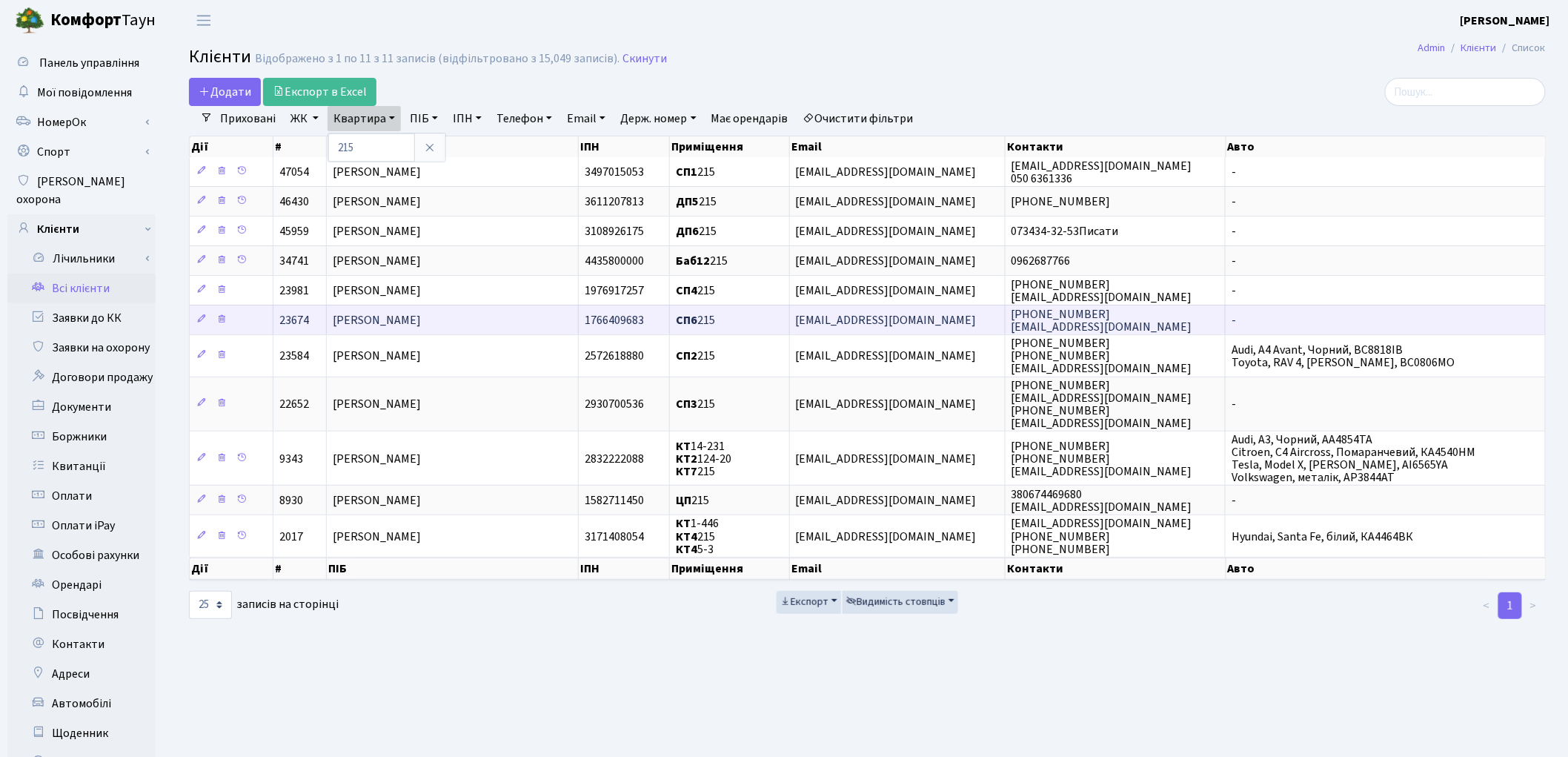
click at [403, 327] on span "[PERSON_NAME]" at bounding box center [376, 320] width 88 height 16
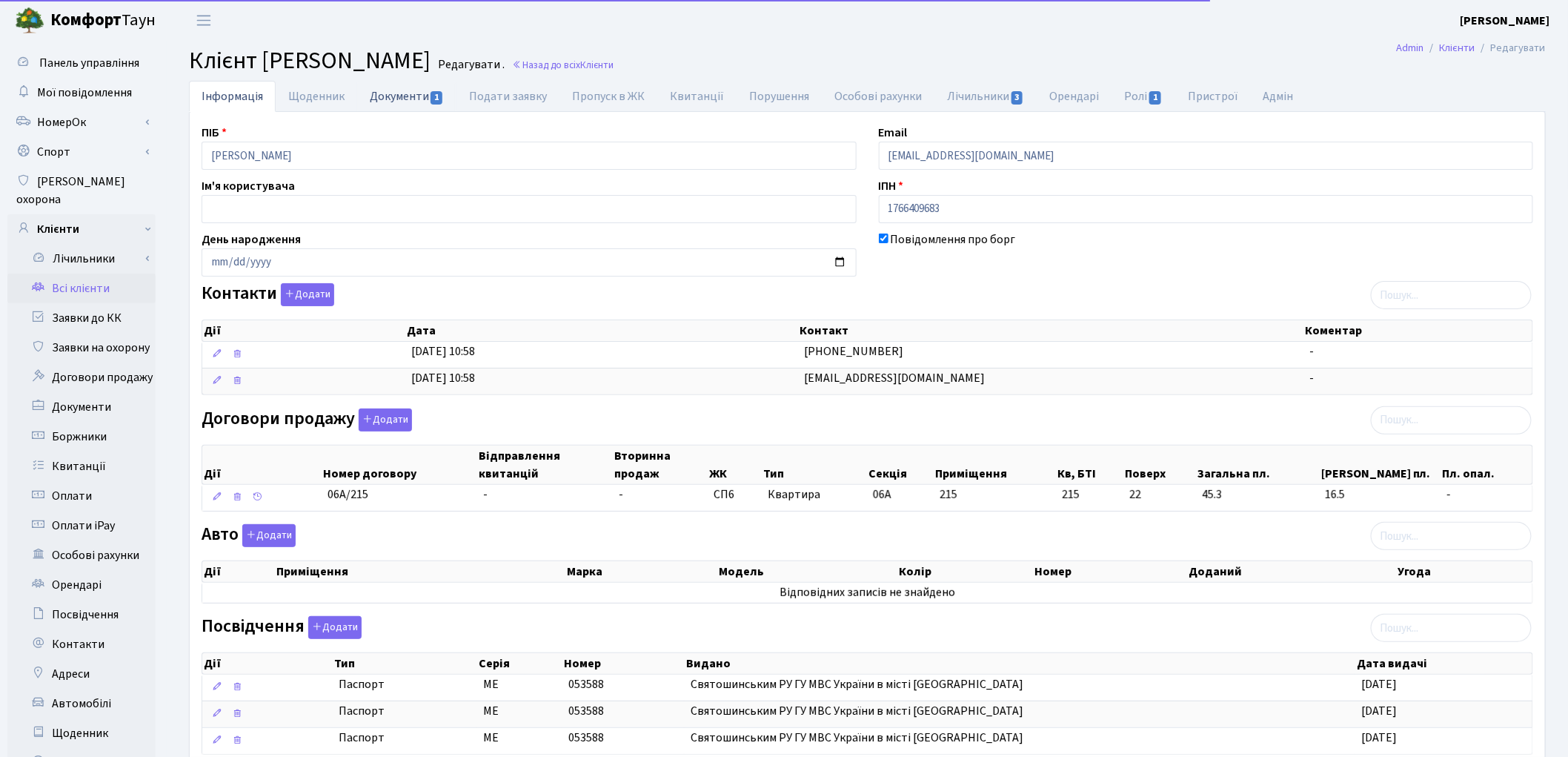
click at [378, 95] on link "Документи 1" at bounding box center [407, 96] width 99 height 30
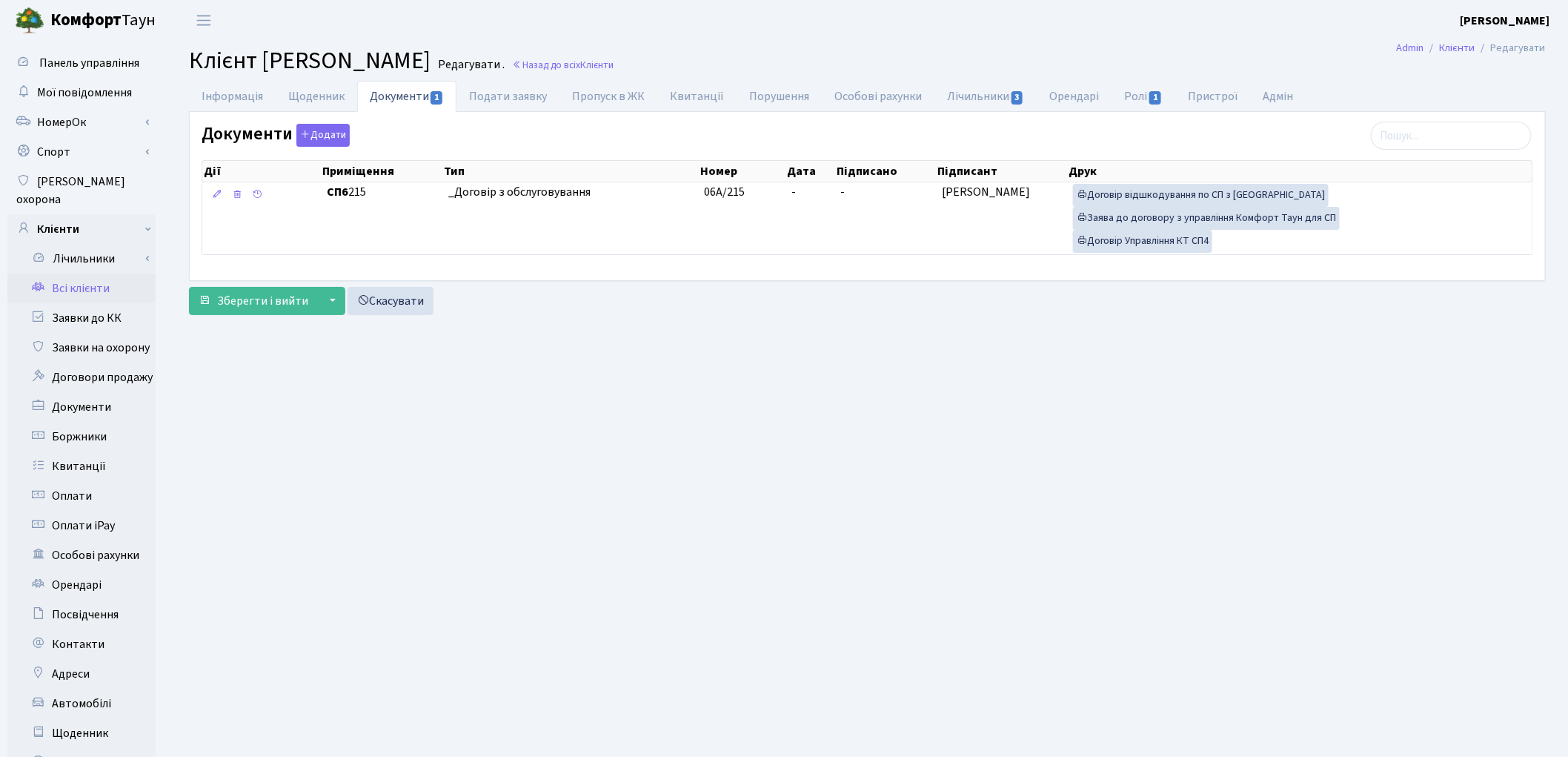
click at [93, 275] on link "Всі клієнти" at bounding box center [81, 288] width 148 height 29
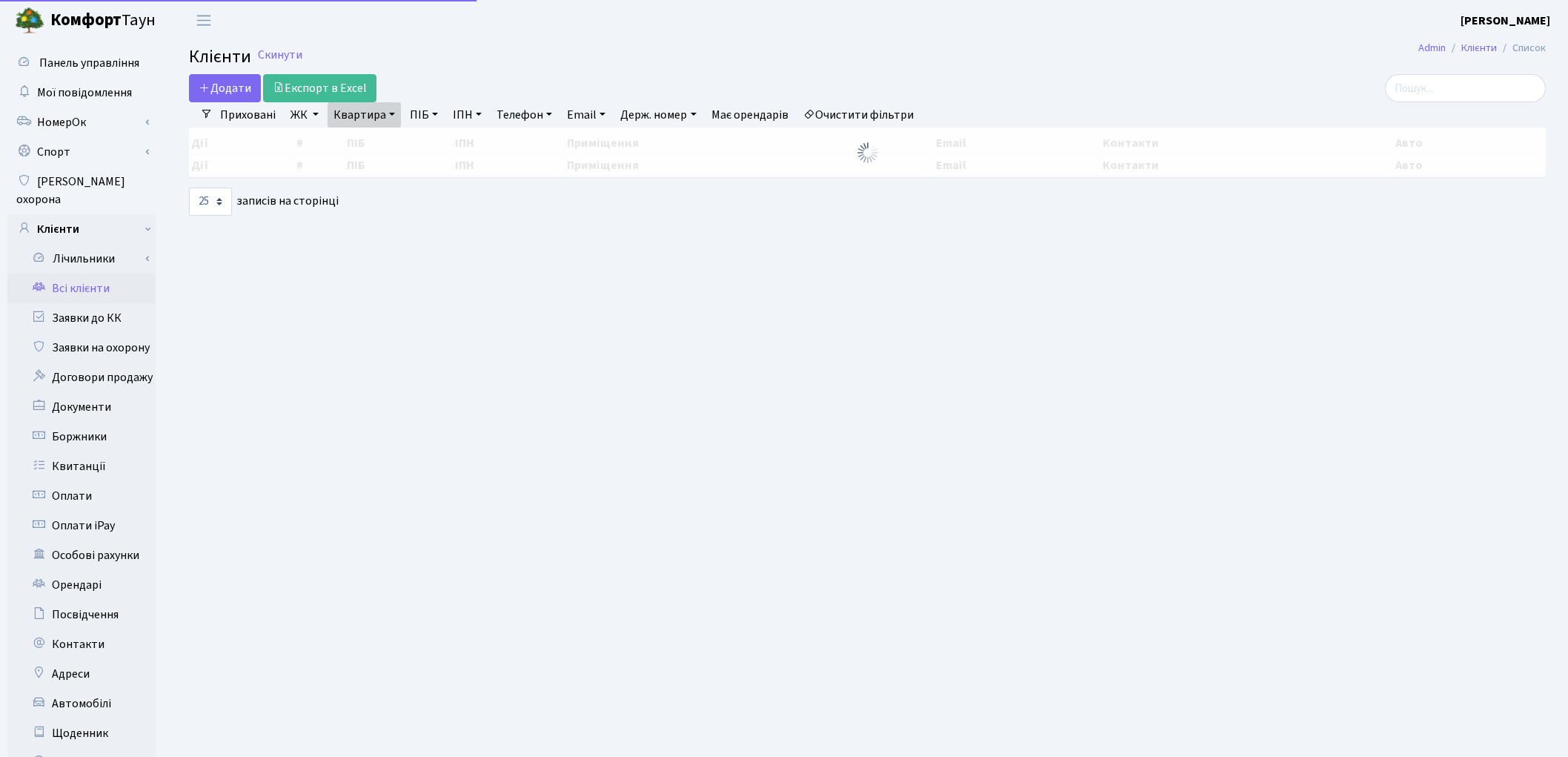
select select "25"
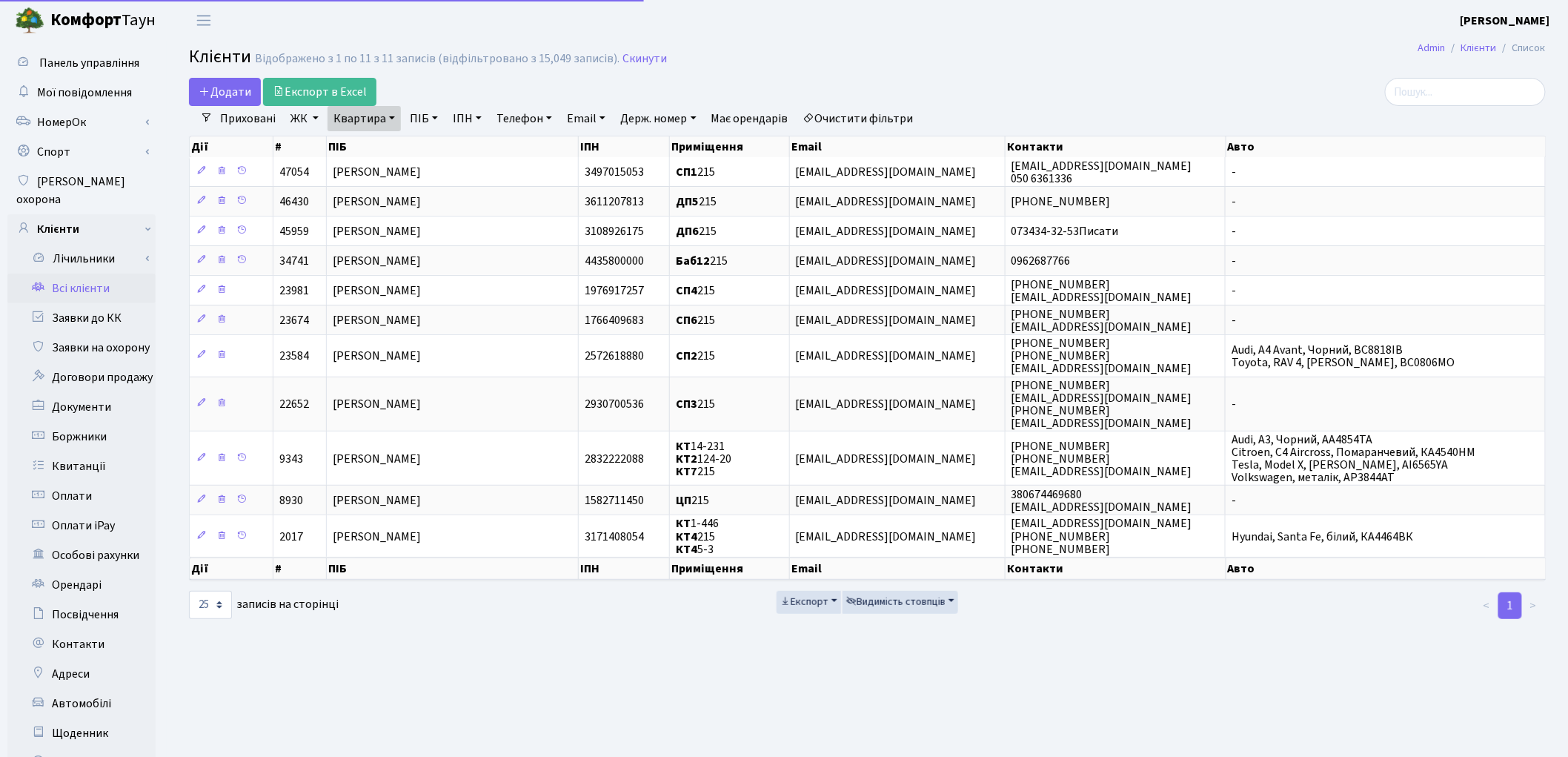
click at [334, 114] on link "Квартира" at bounding box center [364, 118] width 74 height 25
click at [372, 143] on input "215" at bounding box center [372, 147] width 87 height 28
type input "2"
type input "190"
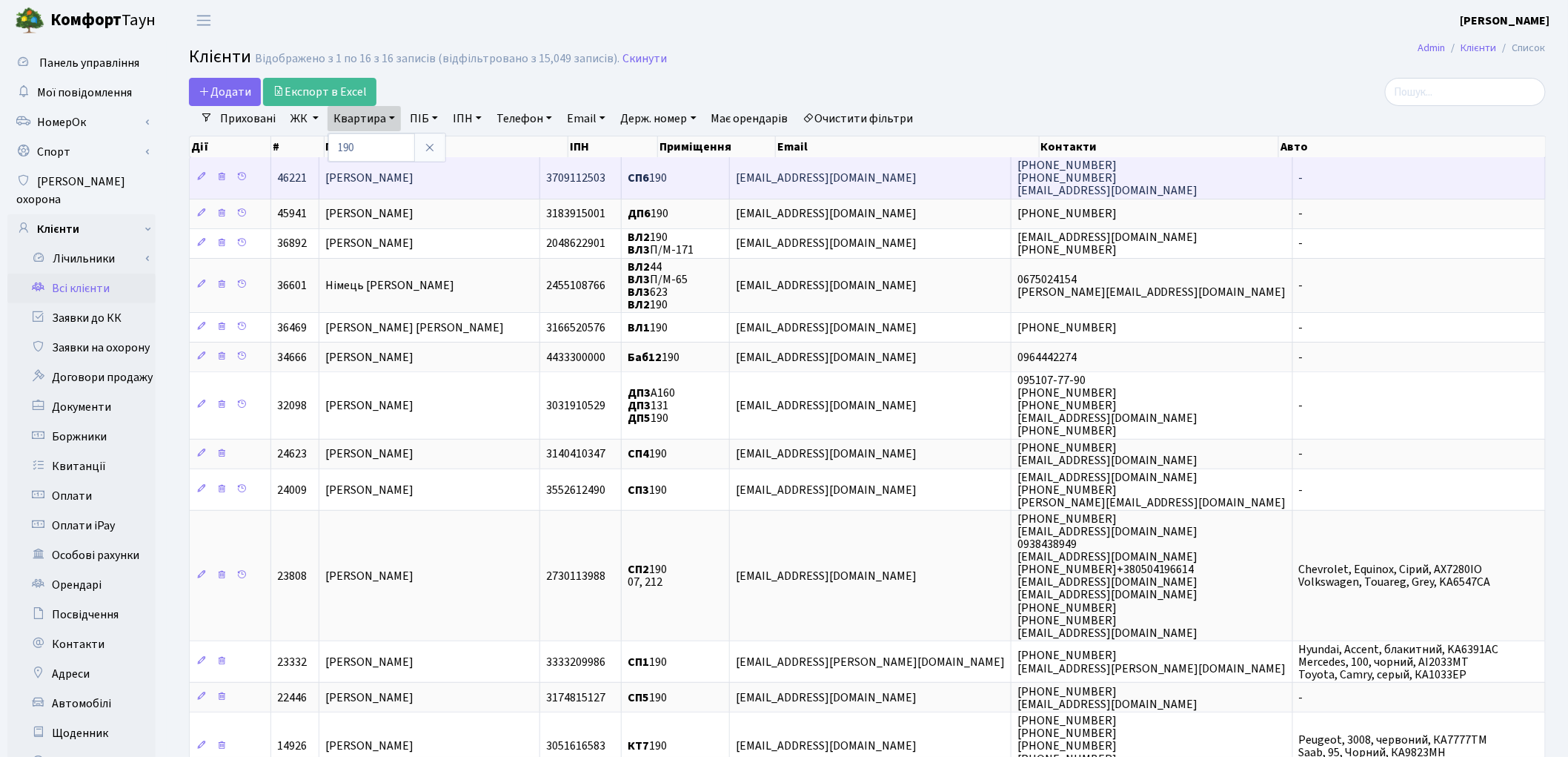
click at [521, 179] on td "Ройзман Марія" at bounding box center [430, 177] width 221 height 41
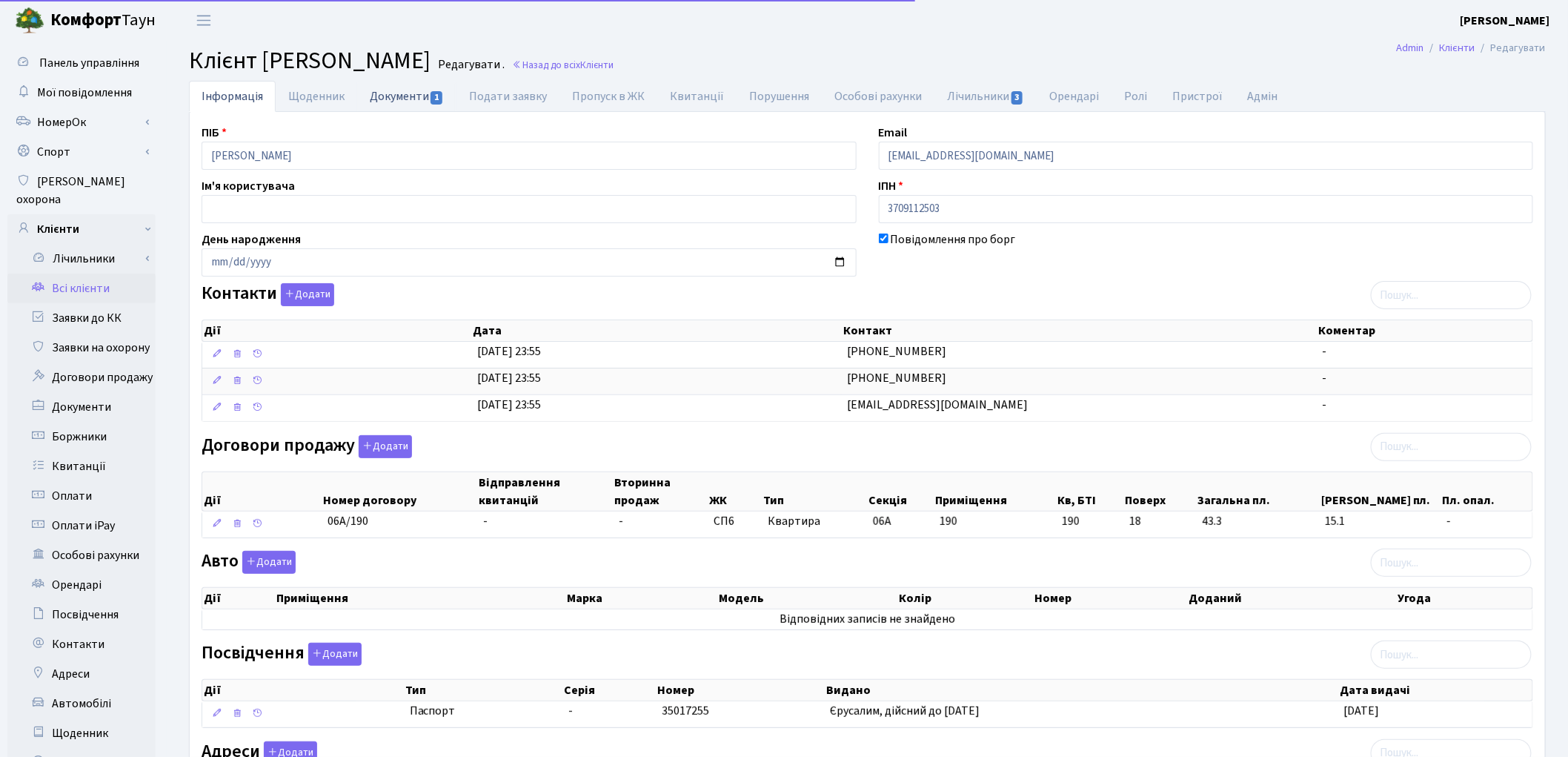
click at [383, 95] on link "Документи 1" at bounding box center [407, 96] width 99 height 30
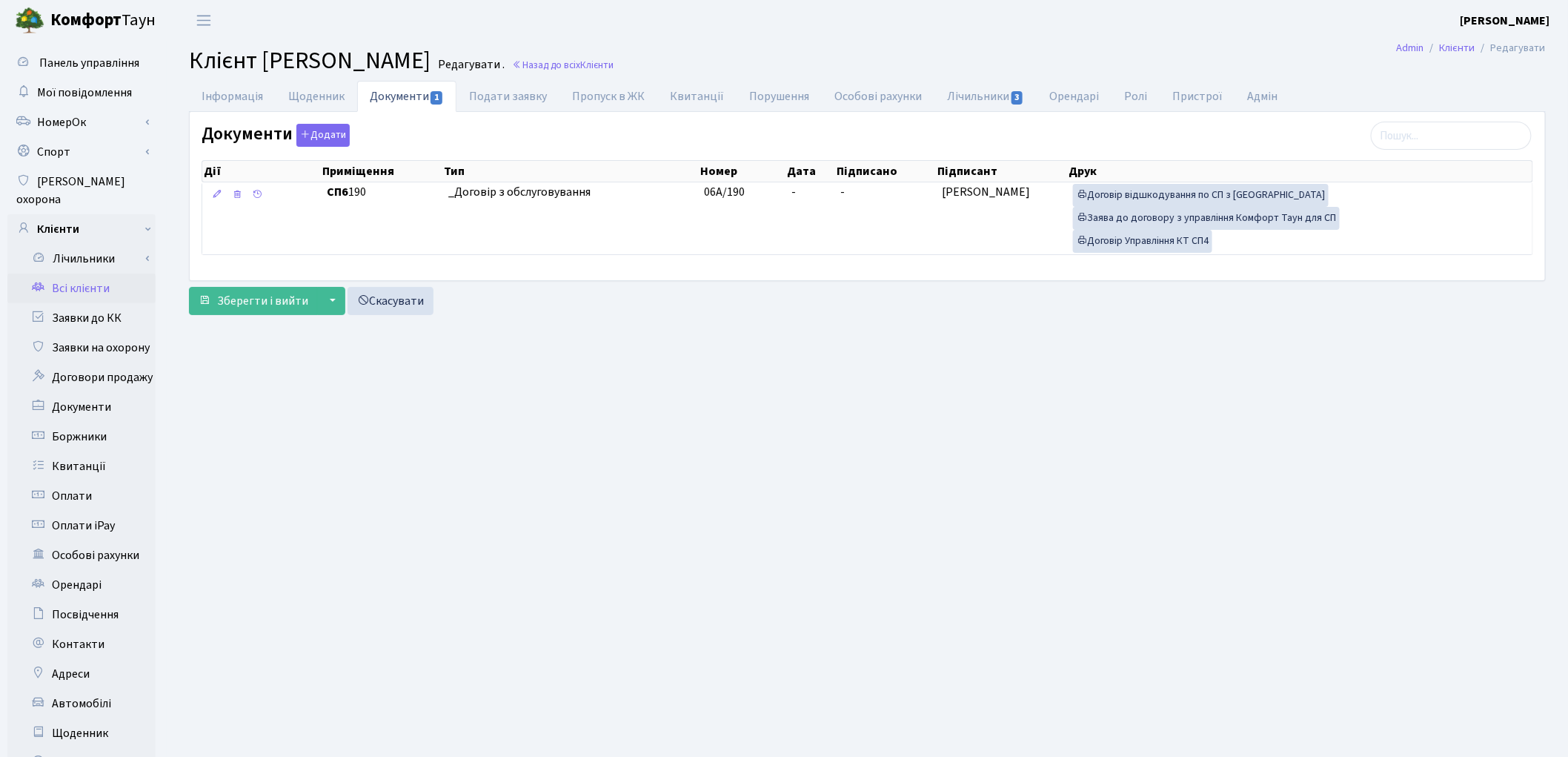
click at [85, 274] on link "Всі клієнти" at bounding box center [81, 288] width 148 height 29
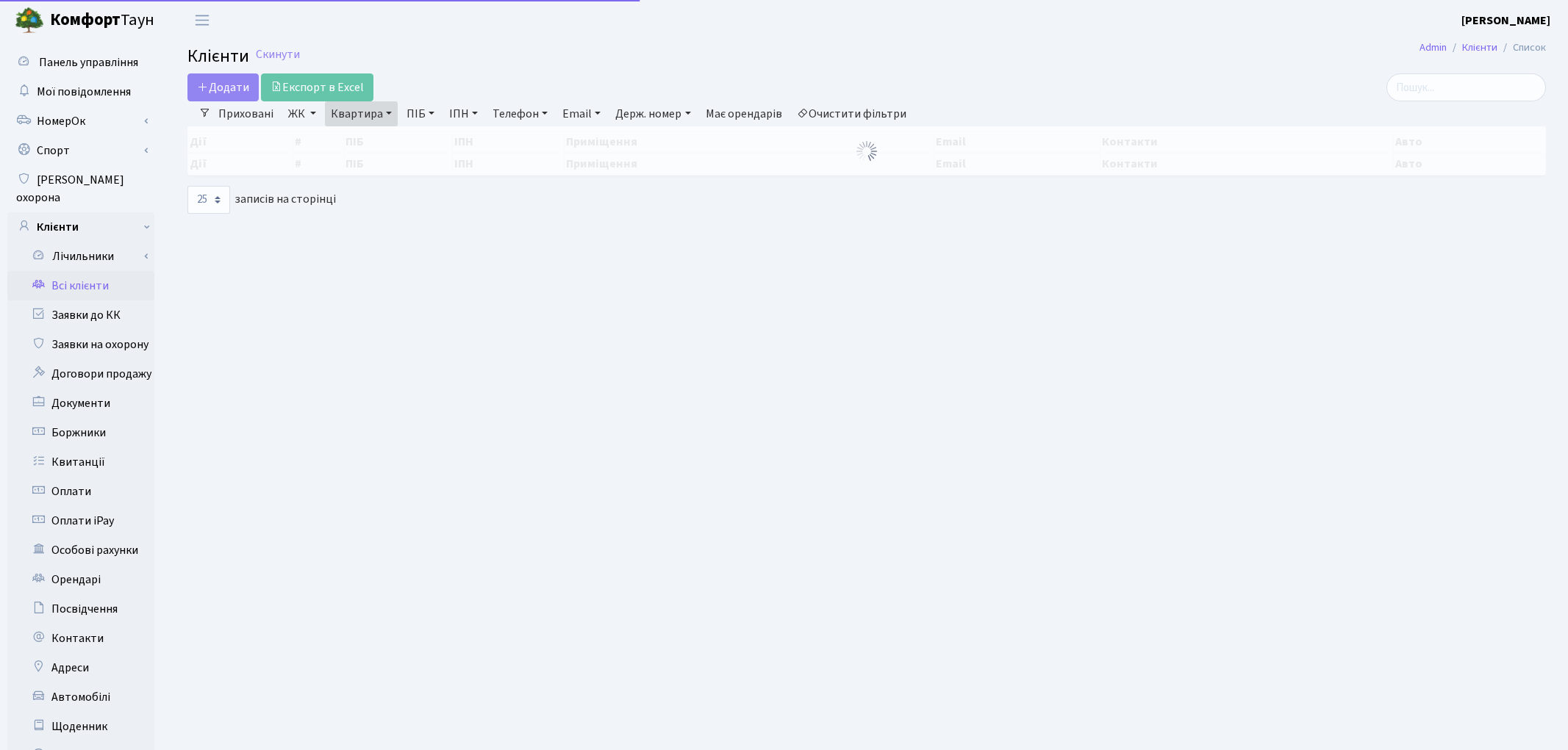
select select "25"
click at [375, 115] on link "Квартира" at bounding box center [361, 113] width 73 height 25
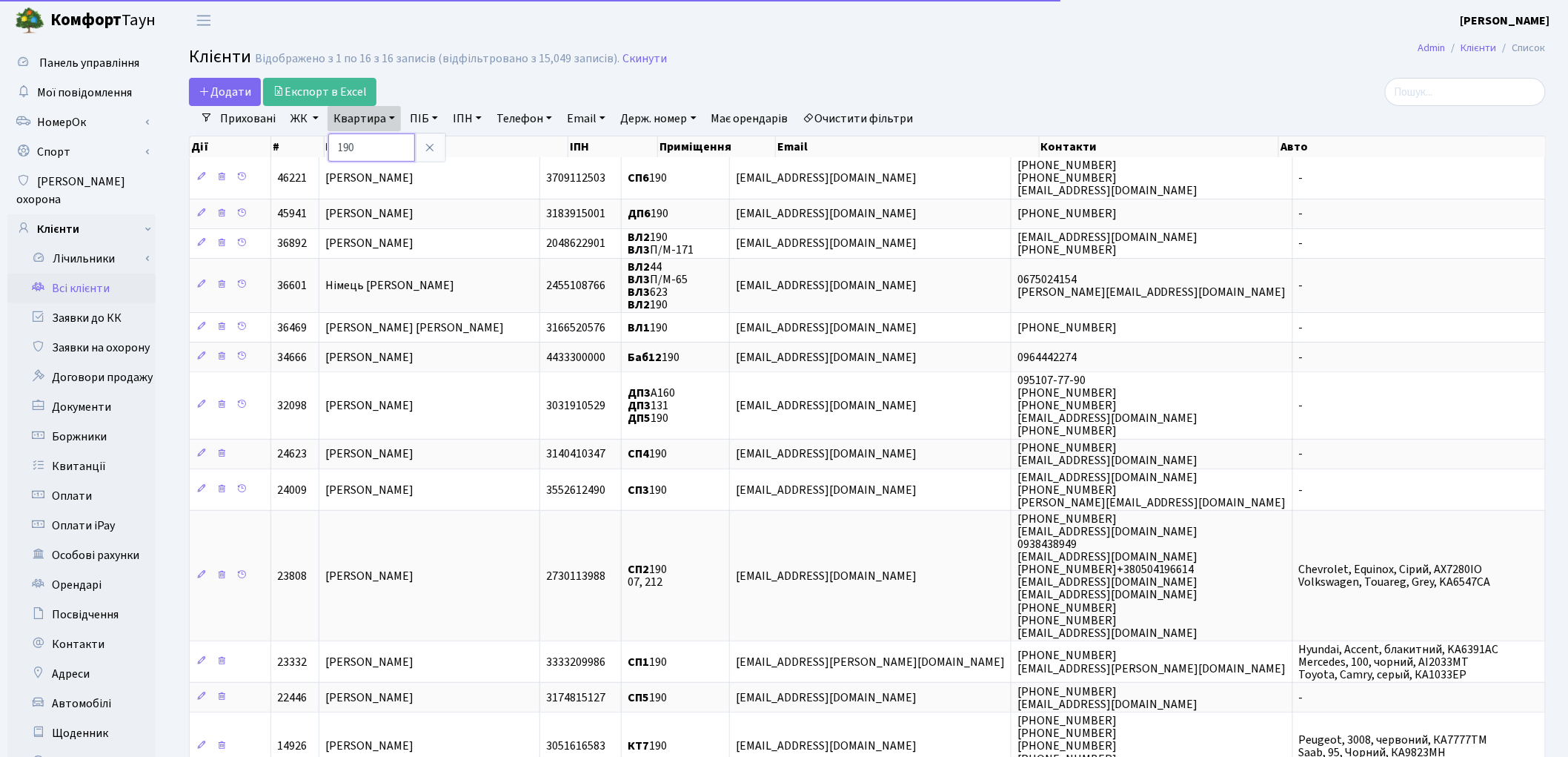
click at [375, 140] on input "190" at bounding box center [372, 147] width 87 height 28
type input "1"
type input "П026"
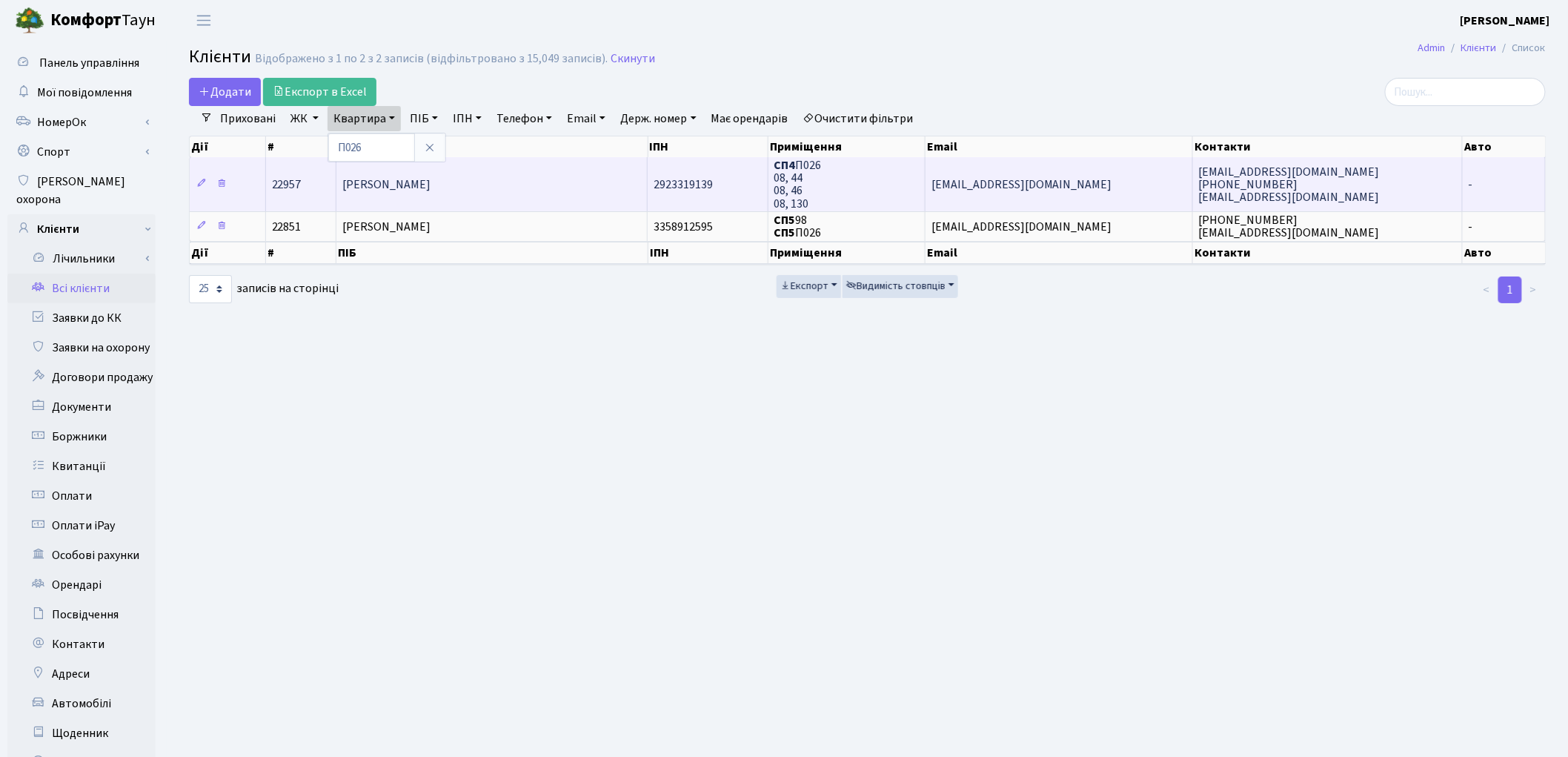
click at [409, 179] on span "[PERSON_NAME]" at bounding box center [386, 184] width 88 height 16
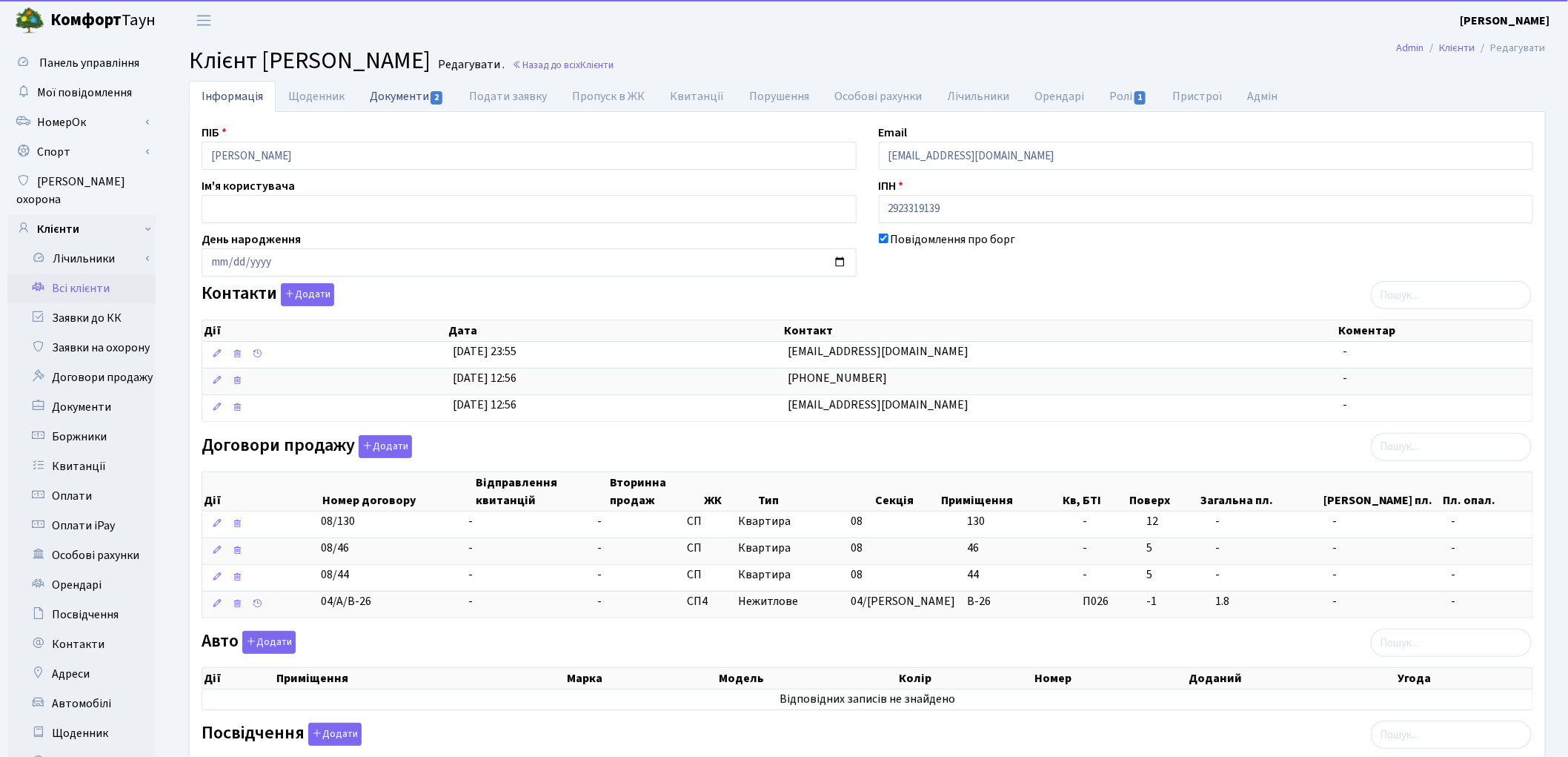
click at [397, 98] on link "Документи 2" at bounding box center [407, 96] width 99 height 30
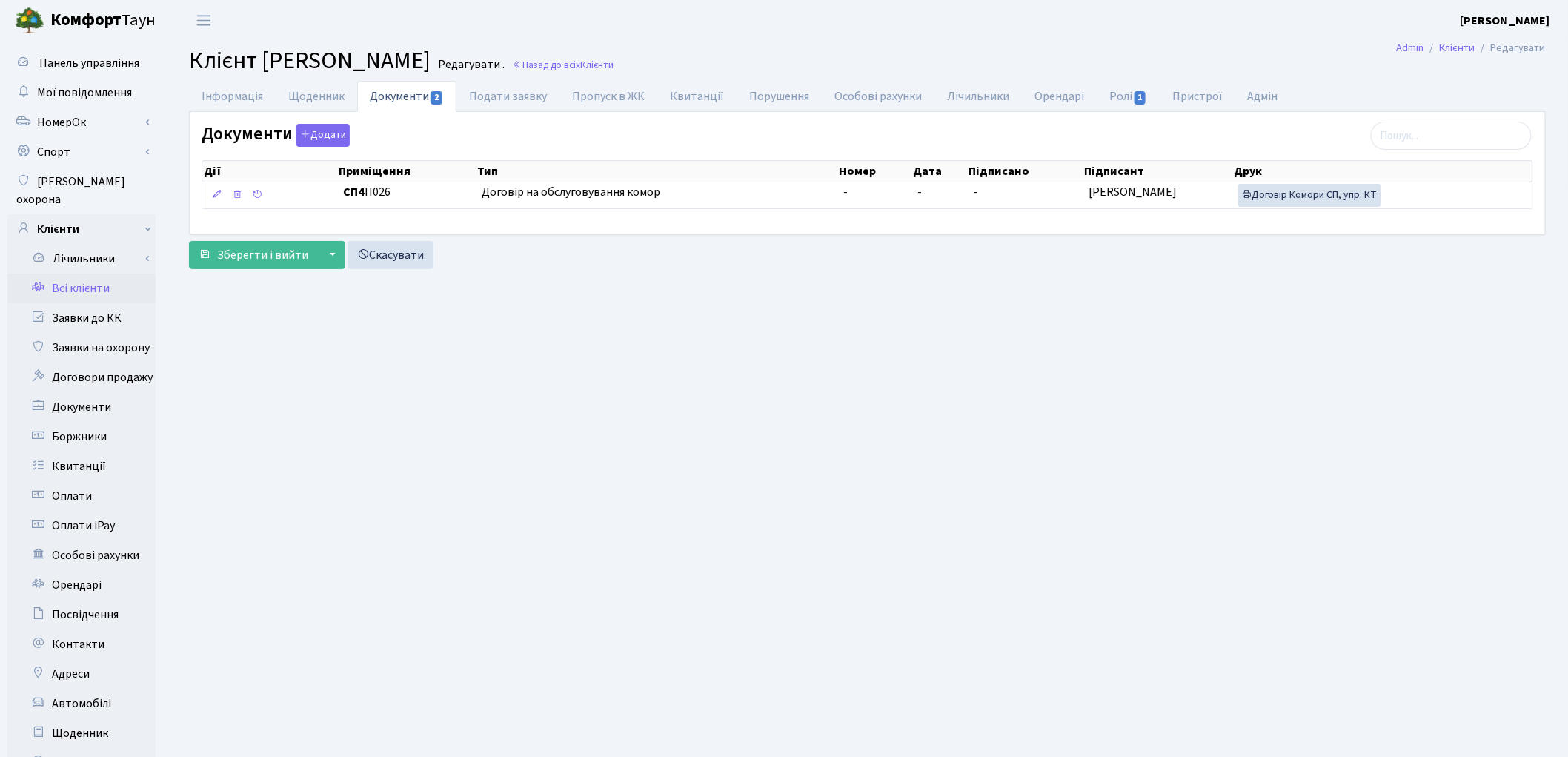
click at [1470, 443] on main "Admin Клієнти Редагувати Клієнт [PERSON_NAME] . Назад до всіх Клієнти Інформаці…" at bounding box center [868, 472] width 1402 height 863
click at [68, 277] on link "Всі клієнти" at bounding box center [81, 288] width 148 height 29
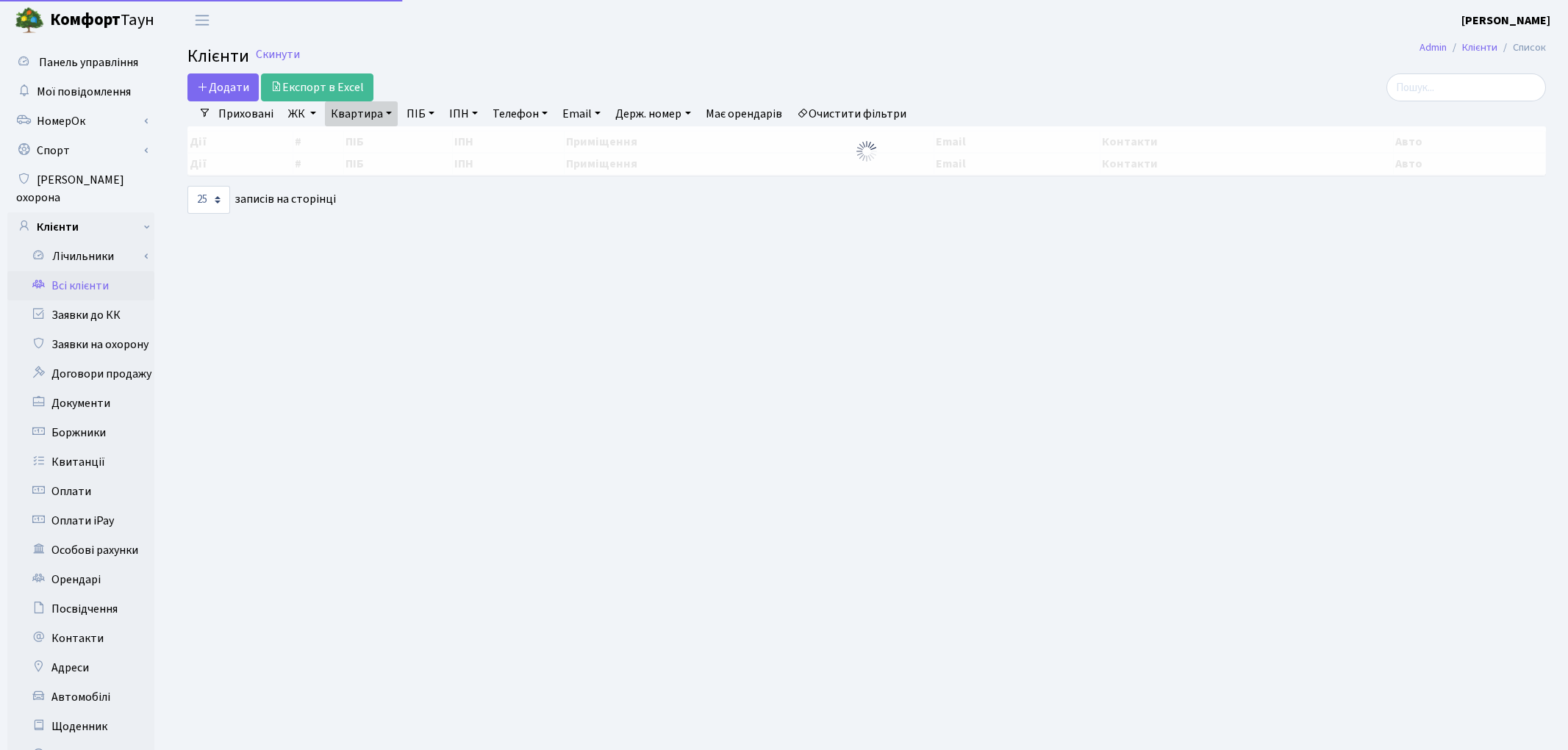
select select "25"
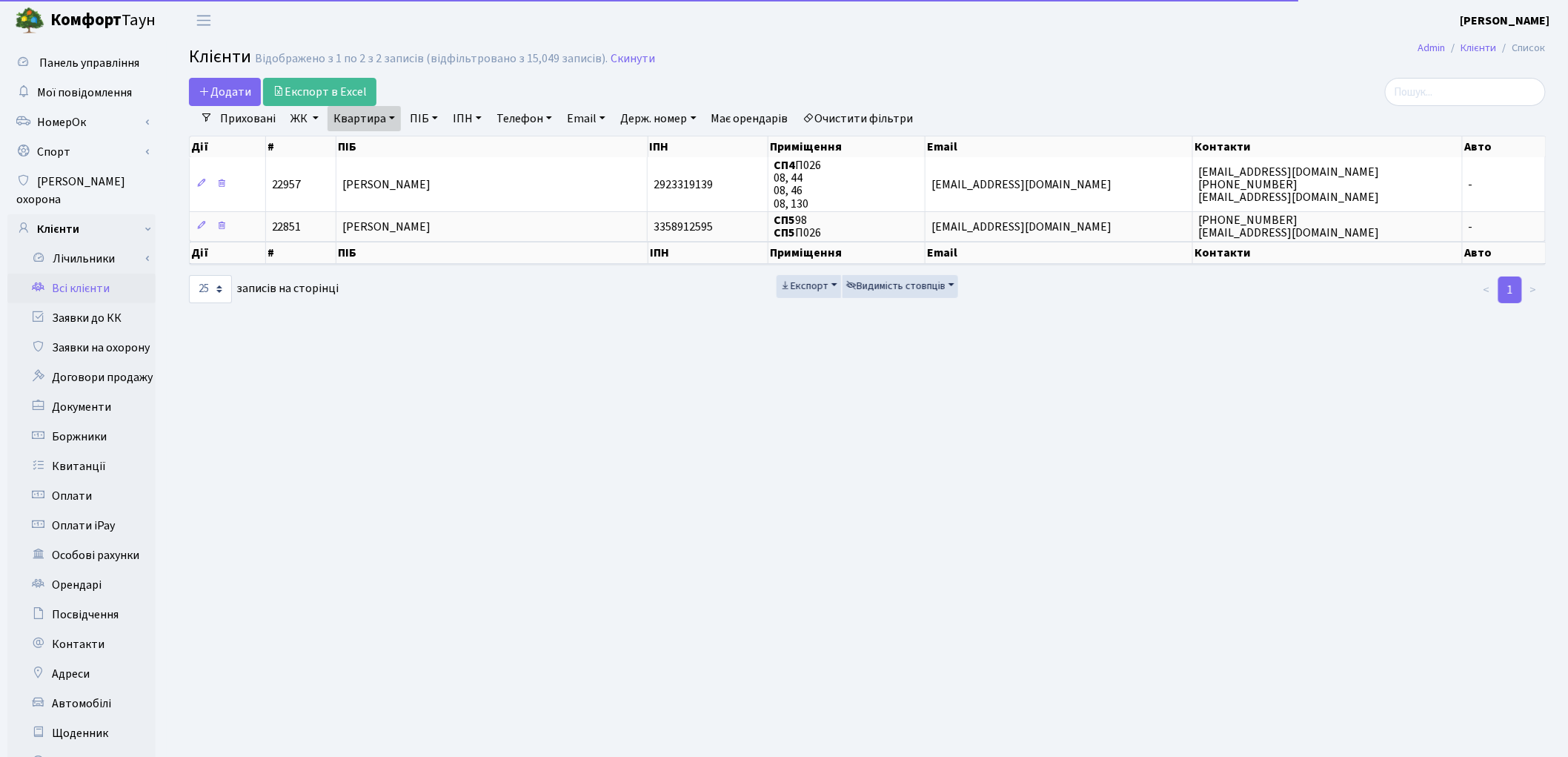
click at [906, 109] on link "Очистити фільтри" at bounding box center [859, 118] width 123 height 25
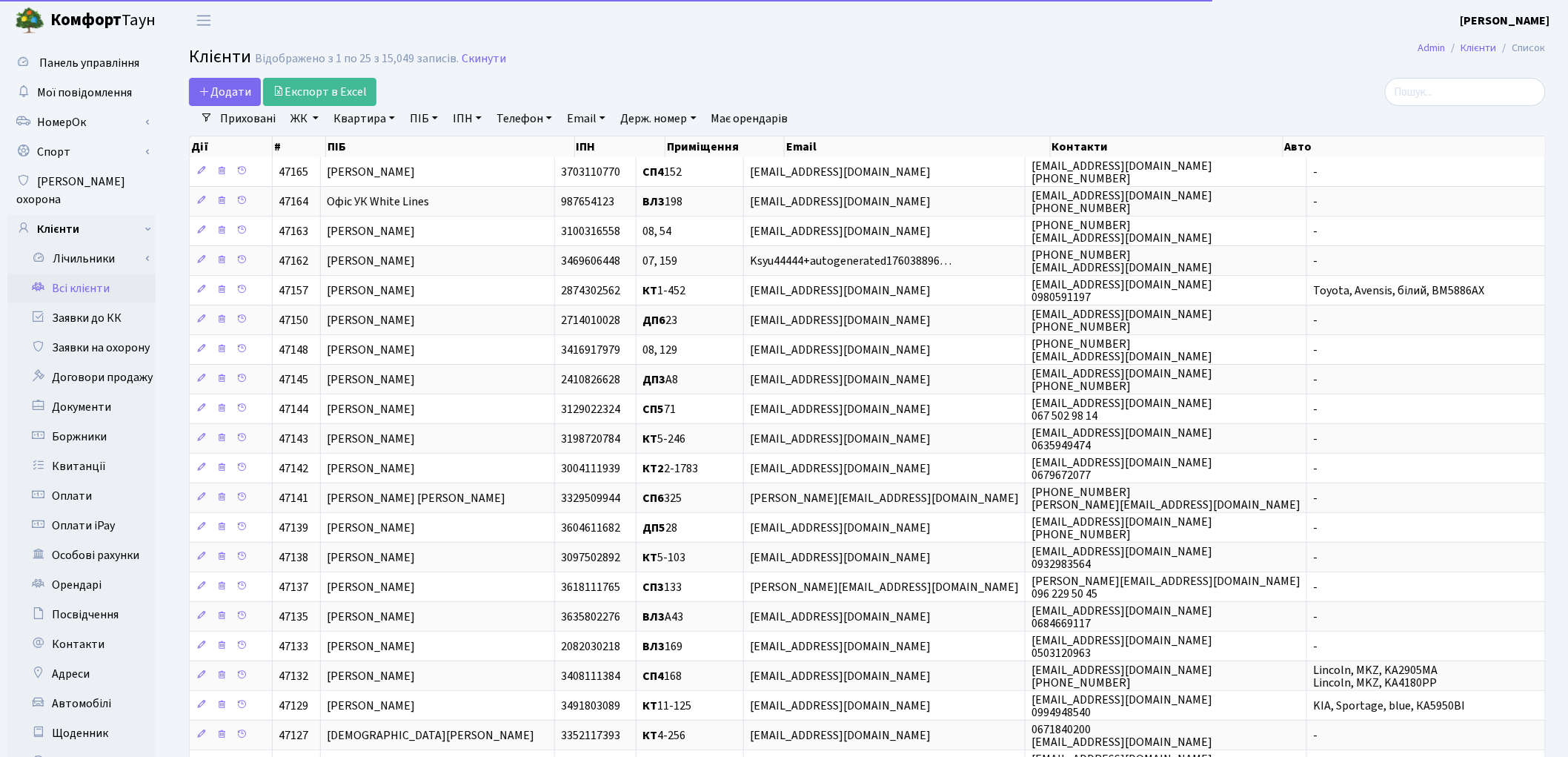
click at [426, 119] on link "ПІБ" at bounding box center [424, 118] width 40 height 25
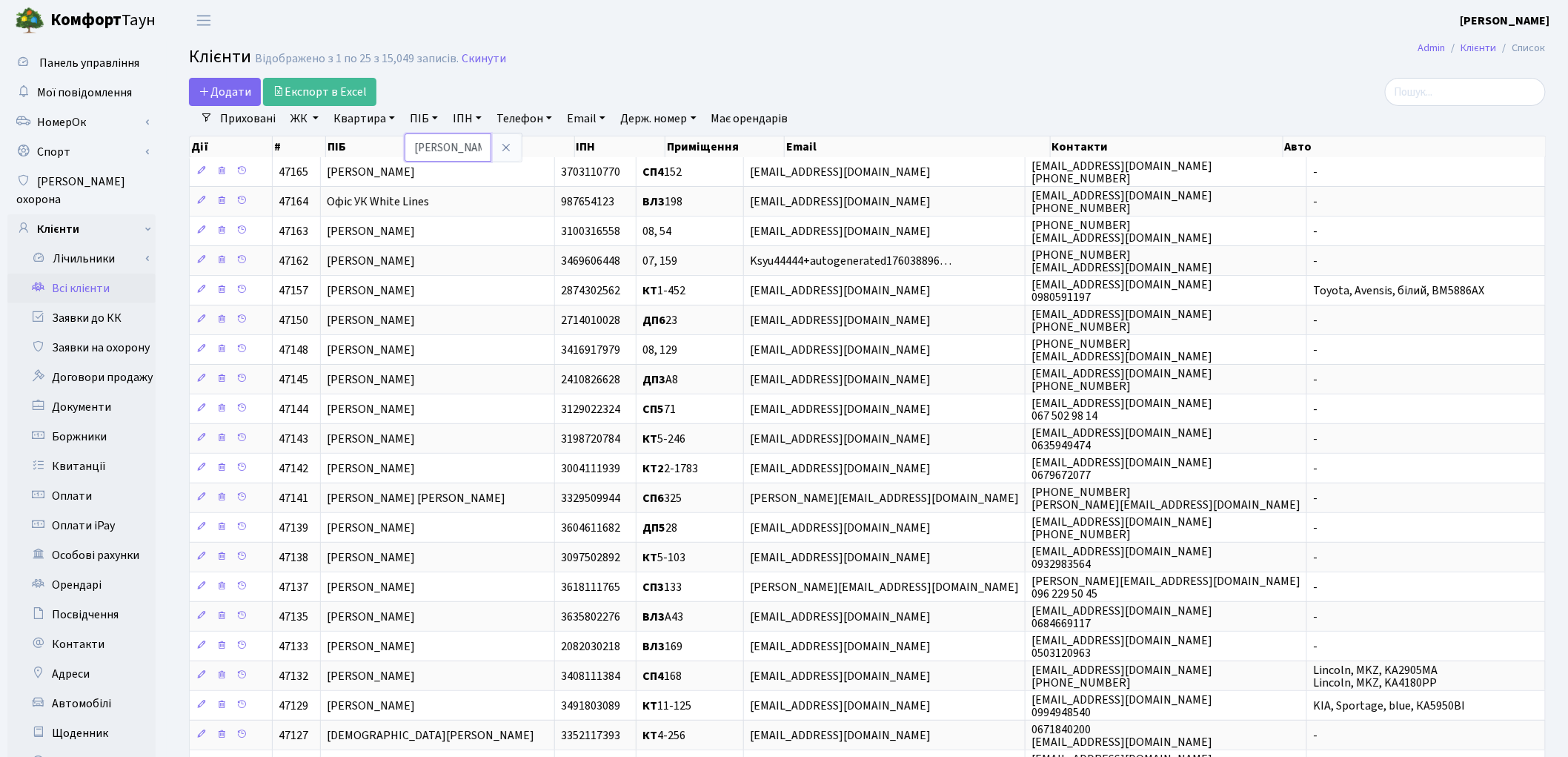
type input "івченко"
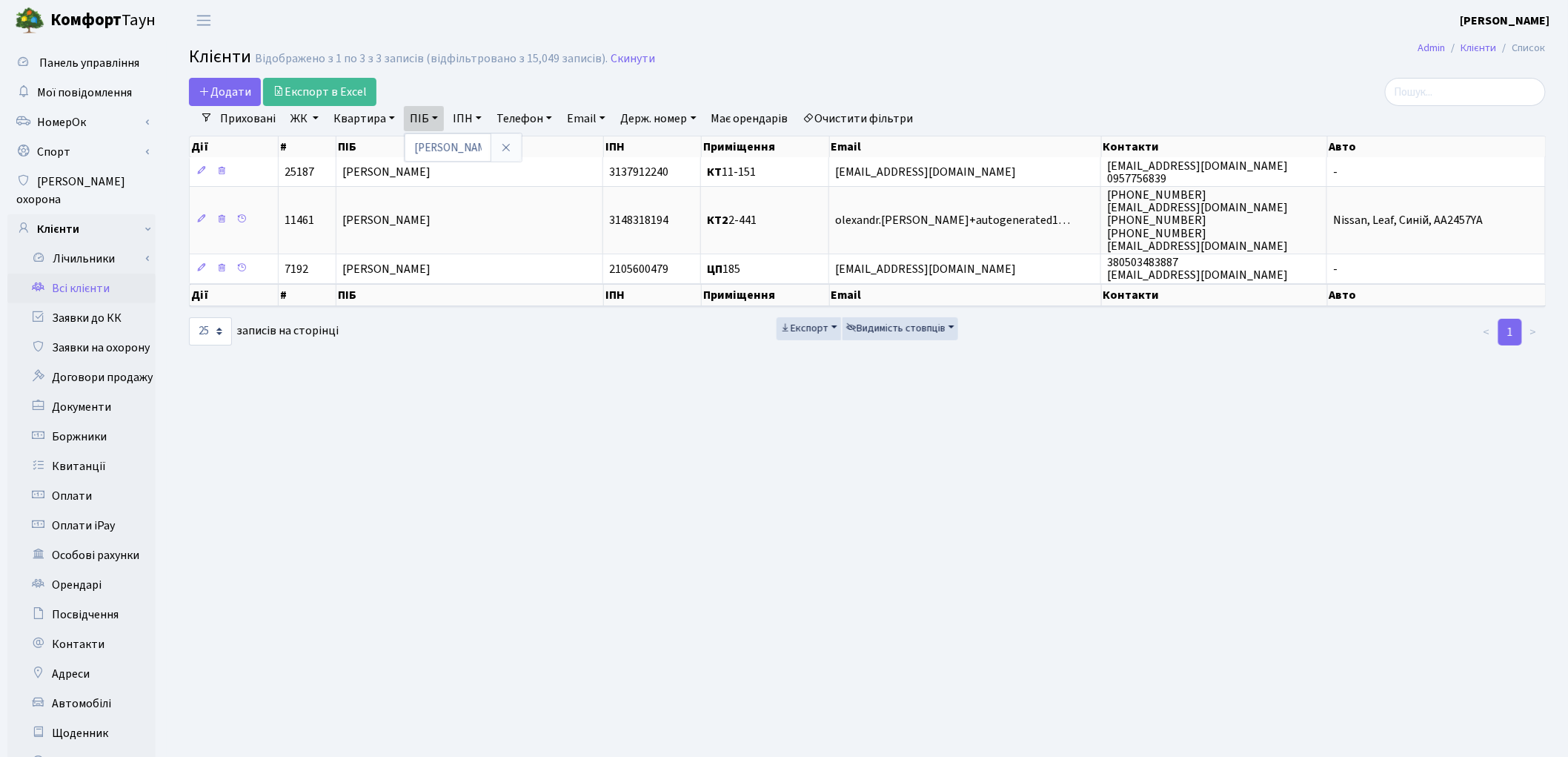
click at [892, 119] on link "Очистити фільтри" at bounding box center [859, 118] width 123 height 25
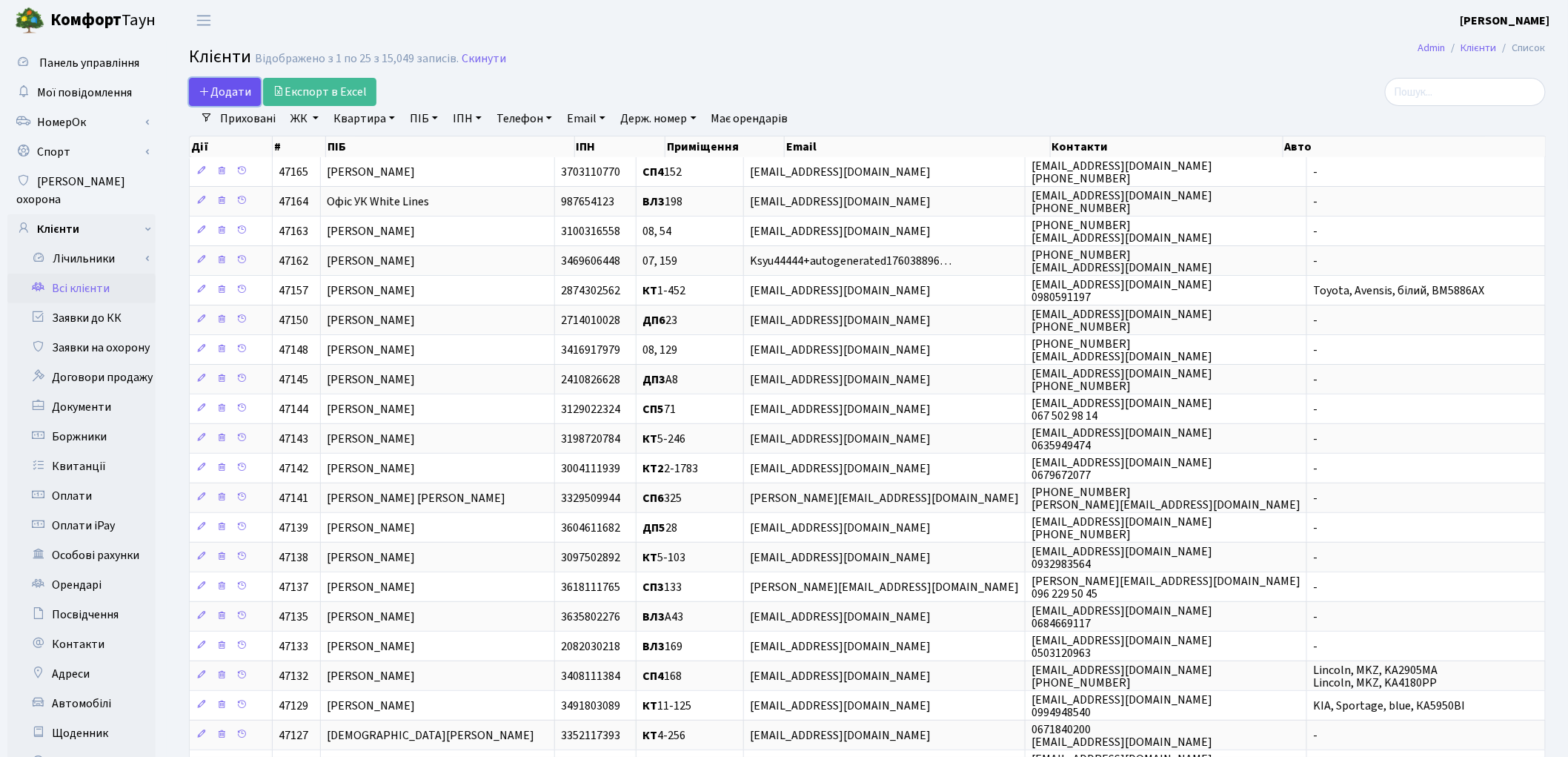
click at [219, 84] on span "Додати" at bounding box center [225, 92] width 53 height 16
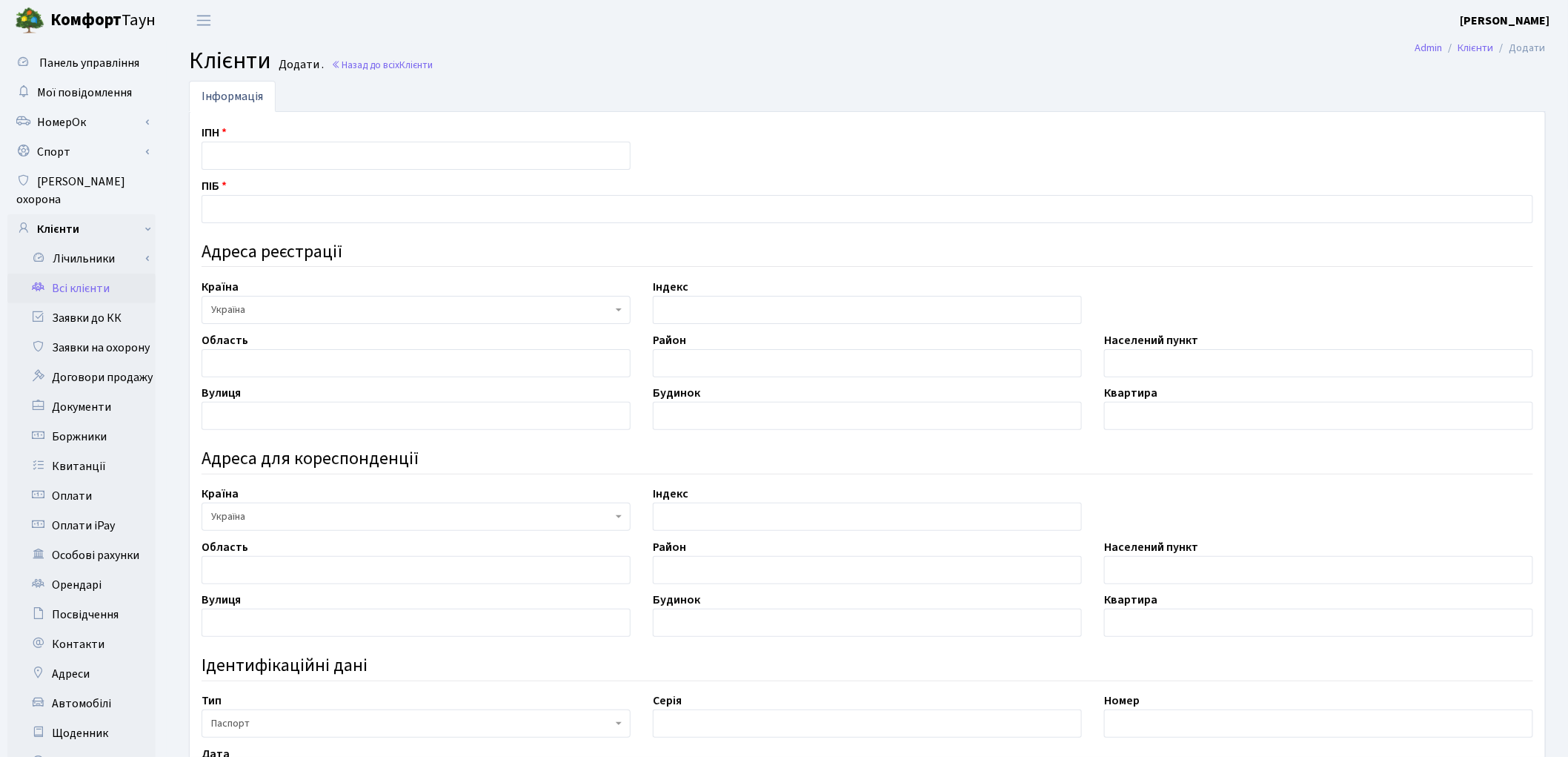
drag, startPoint x: 1082, startPoint y: 171, endPoint x: 1061, endPoint y: 149, distance: 30.4
click at [1082, 171] on div "ІПН ПІБ Адреса реєстрації Країна АБХАЗИЯ АВСТРАЛИЯ АВСТРИЯ Азербайджан АЛБАНИЯ …" at bounding box center [867, 573] width 1354 height 899
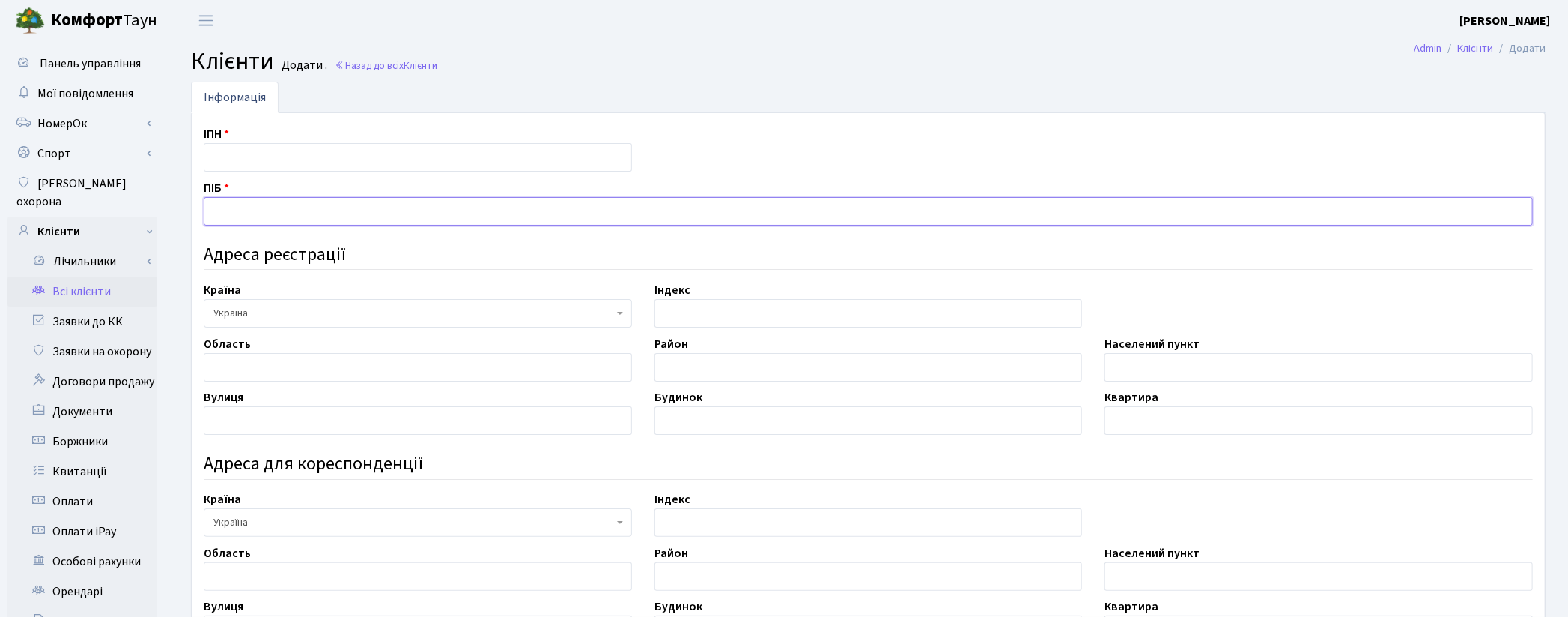
click at [327, 204] on input "text" at bounding box center [868, 212] width 1329 height 29
click at [512, 453] on h4 "Адреса для кореспонденції" at bounding box center [868, 463] width 1329 height 22
click at [379, 215] on input "Івченко Володимир" at bounding box center [868, 212] width 1329 height 29
type input "[PERSON_NAME]"
click at [273, 160] on input "text" at bounding box center [417, 157] width 428 height 29
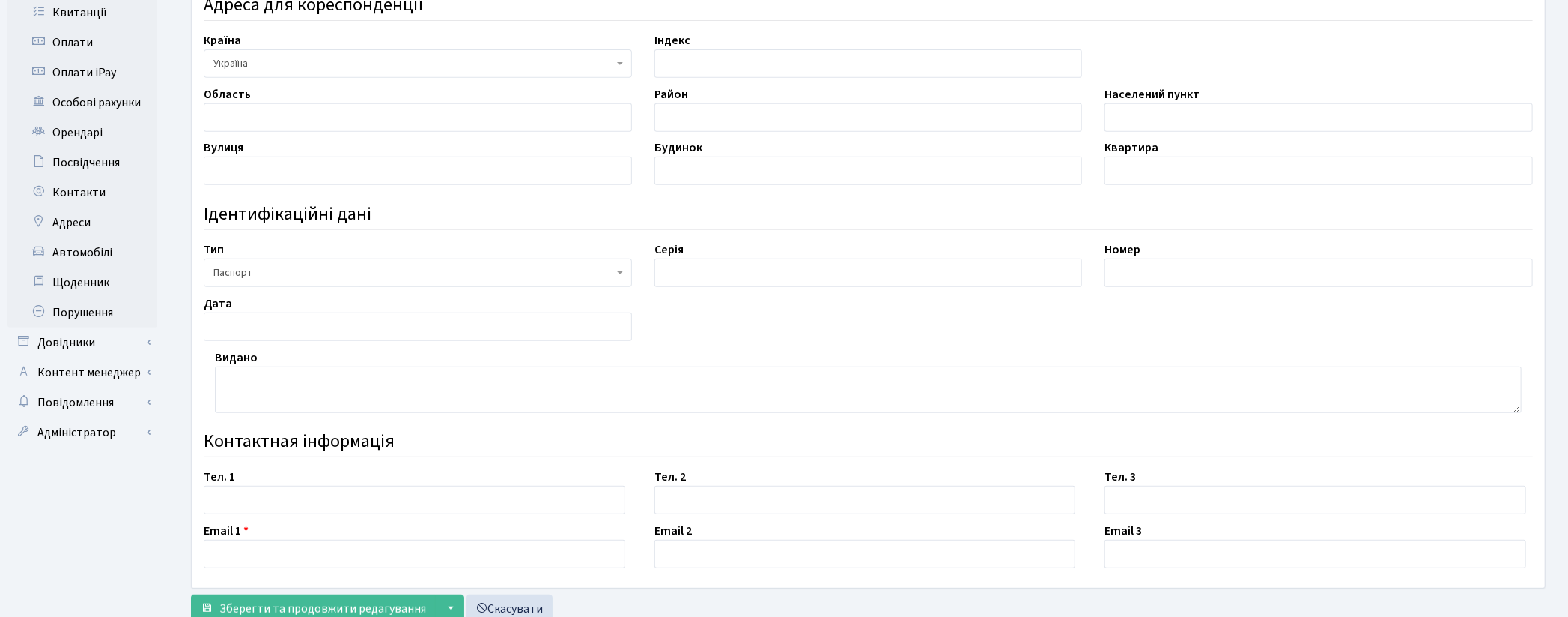
scroll to position [499, 0]
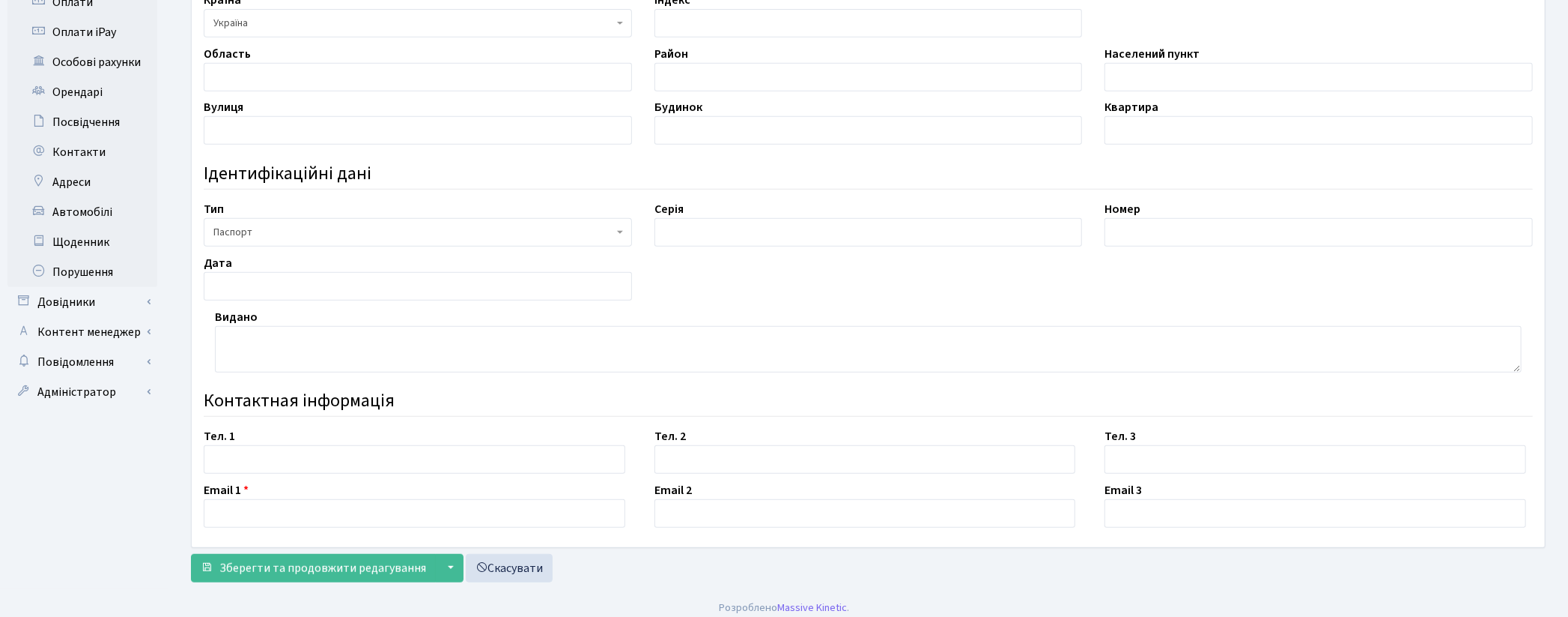
type input "3204514694"
click at [739, 223] on input "text" at bounding box center [868, 233] width 428 height 29
type input "МЕ"
click at [1113, 236] on input "text" at bounding box center [1318, 233] width 428 height 29
type input "333393"
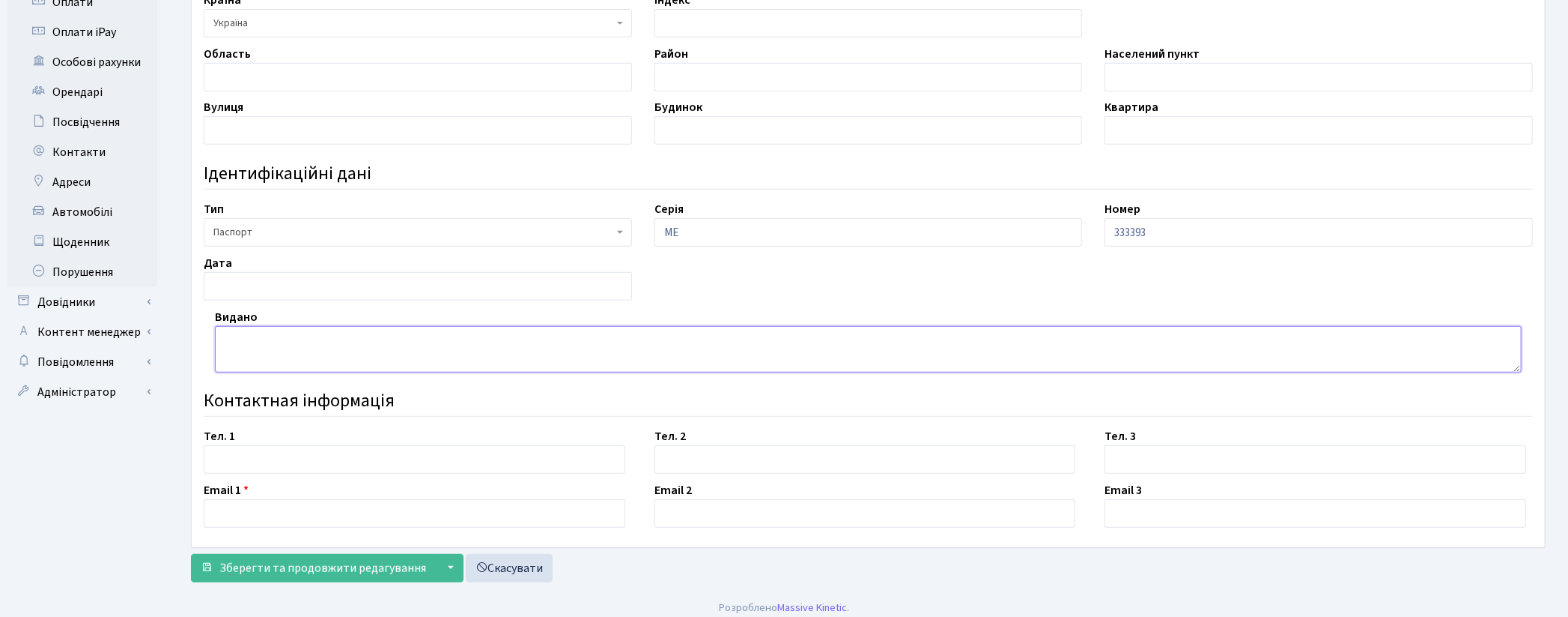
click at [253, 333] on textarea at bounding box center [867, 349] width 1307 height 47
click at [318, 338] on textarea "Дарницьким РУ ГУ УМВД" at bounding box center [867, 349] width 1307 height 47
click at [355, 338] on textarea "Дарницьким РУ ГУ МВД" at bounding box center [867, 349] width 1307 height 47
click at [338, 339] on textarea "Дарницьким РУ ГУ МВД України" at bounding box center [867, 349] width 1307 height 47
click at [425, 339] on textarea "Дарницьким РУ ГУ МВС України" at bounding box center [867, 349] width 1307 height 47
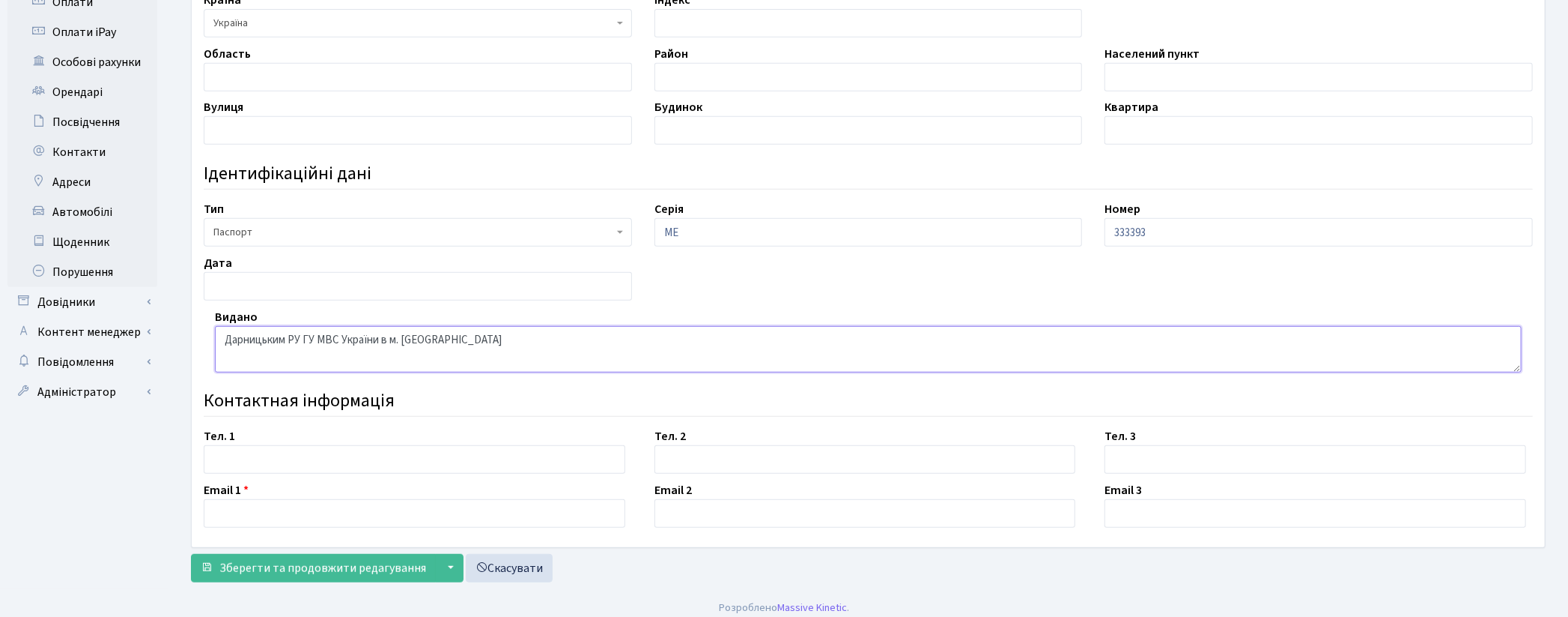
type textarea "Дарницьким РУ ГУ МВС України в м. Києві"
click at [255, 291] on input "text" at bounding box center [417, 286] width 428 height 29
type input "07.10.2003"
click at [1158, 69] on input "text" at bounding box center [1318, 77] width 428 height 29
type input "м. Київ"
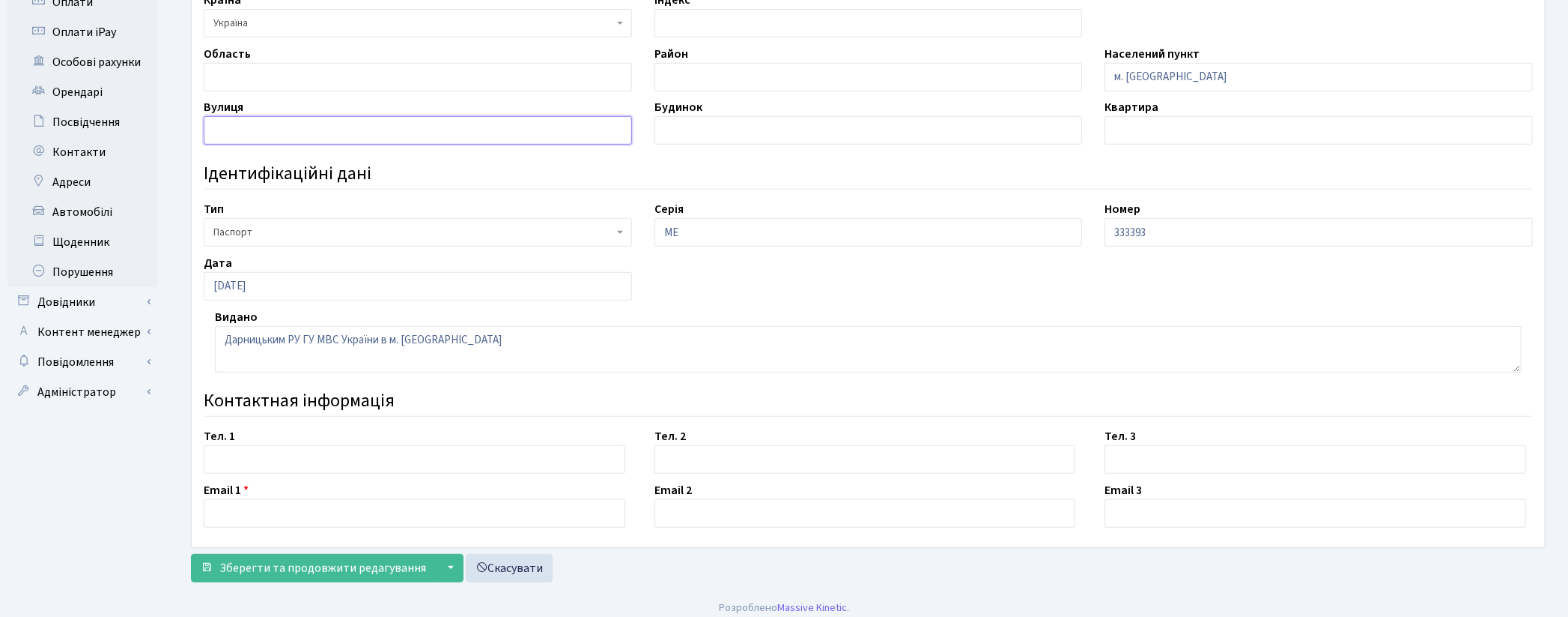
click at [228, 134] on input "text" at bounding box center [417, 131] width 428 height 29
type input "вул. Драгоманова"
click at [691, 132] on input "text" at bounding box center [868, 131] width 428 height 29
type input "22"
click at [1263, 126] on input "text" at bounding box center [1318, 131] width 428 height 29
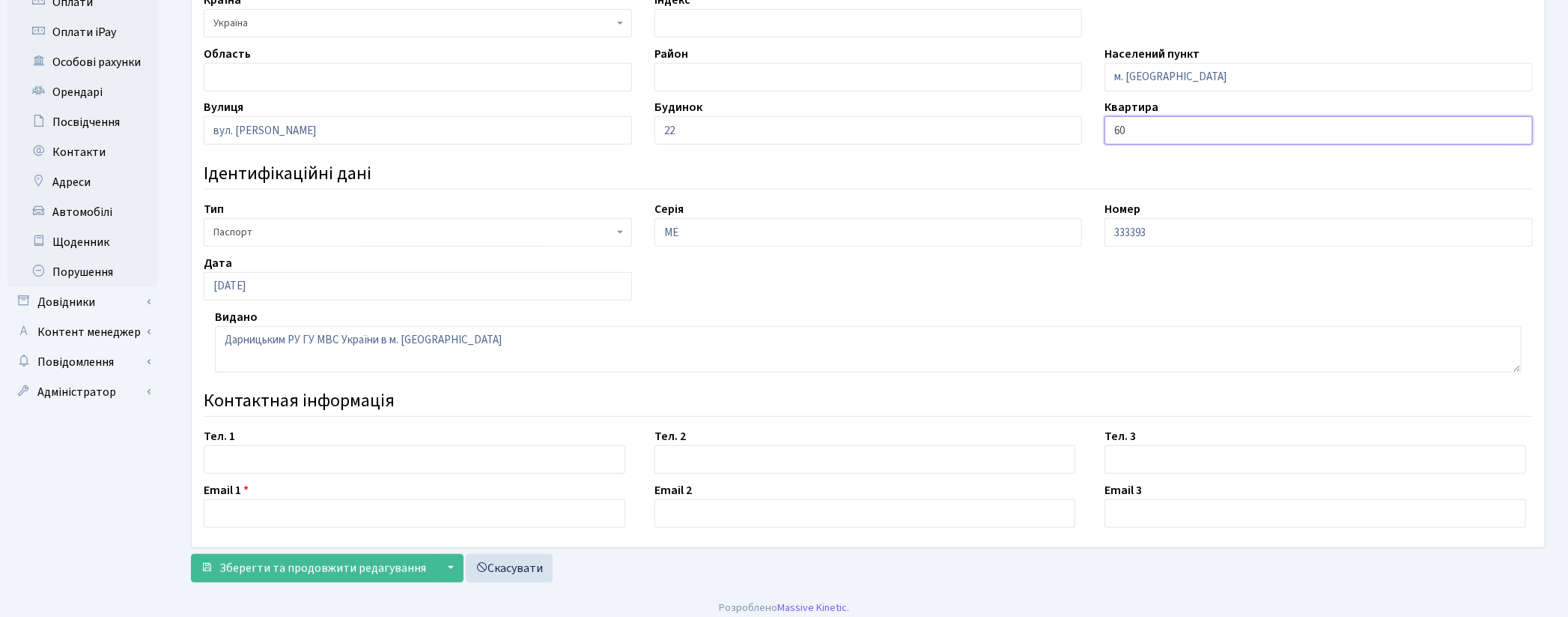
type input "60"
click at [311, 516] on input "text" at bounding box center [415, 513] width 421 height 29
paste input "Katrya.ivanova@gmail.com"
type input "Katrya.ivanova@gmail.com"
click at [732, 582] on div "Інформація ІПН 3204514694 ПІБ Івченко Володимир Андрійович Адреса реєстрації Кр…" at bounding box center [868, 85] width 1377 height 1006
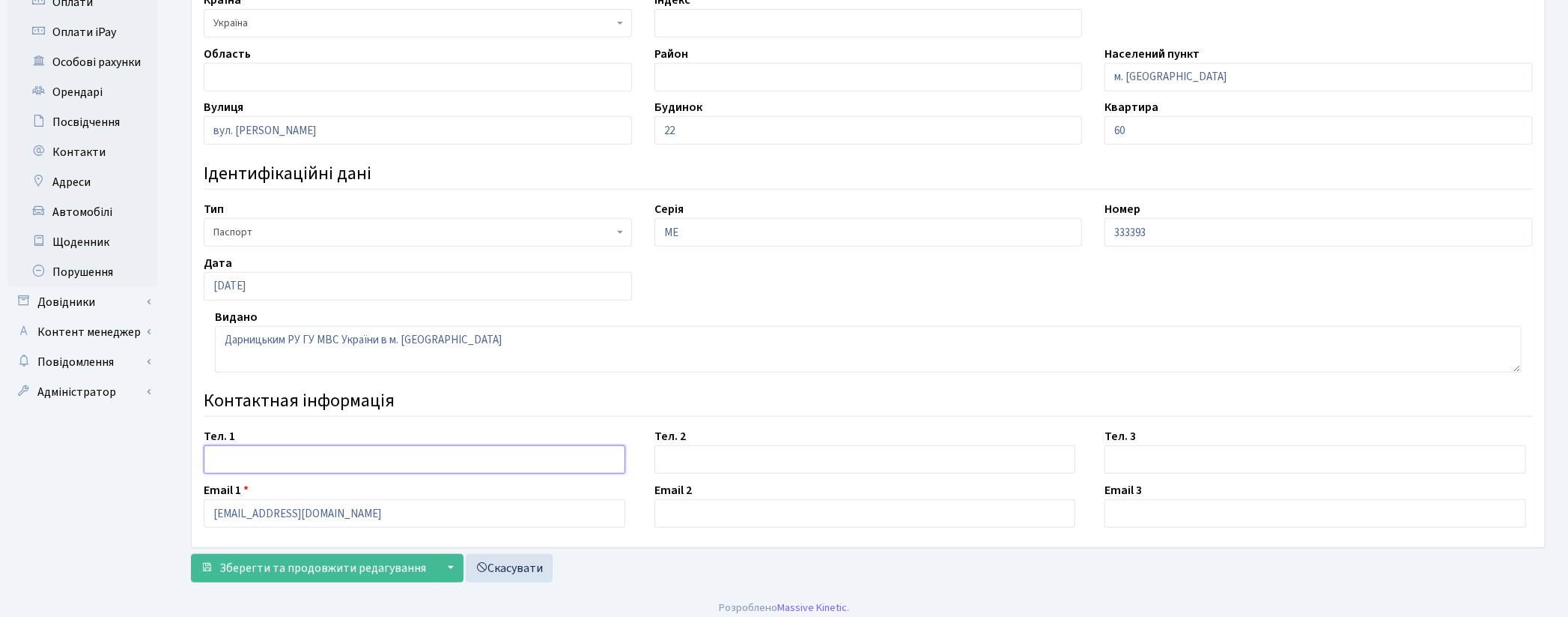
click at [307, 461] on input "text" at bounding box center [415, 460] width 421 height 29
paste input "0679056313"
type input "0679056313"
click at [343, 573] on span "Зберегти та продовжити редагування" at bounding box center [322, 567] width 207 height 16
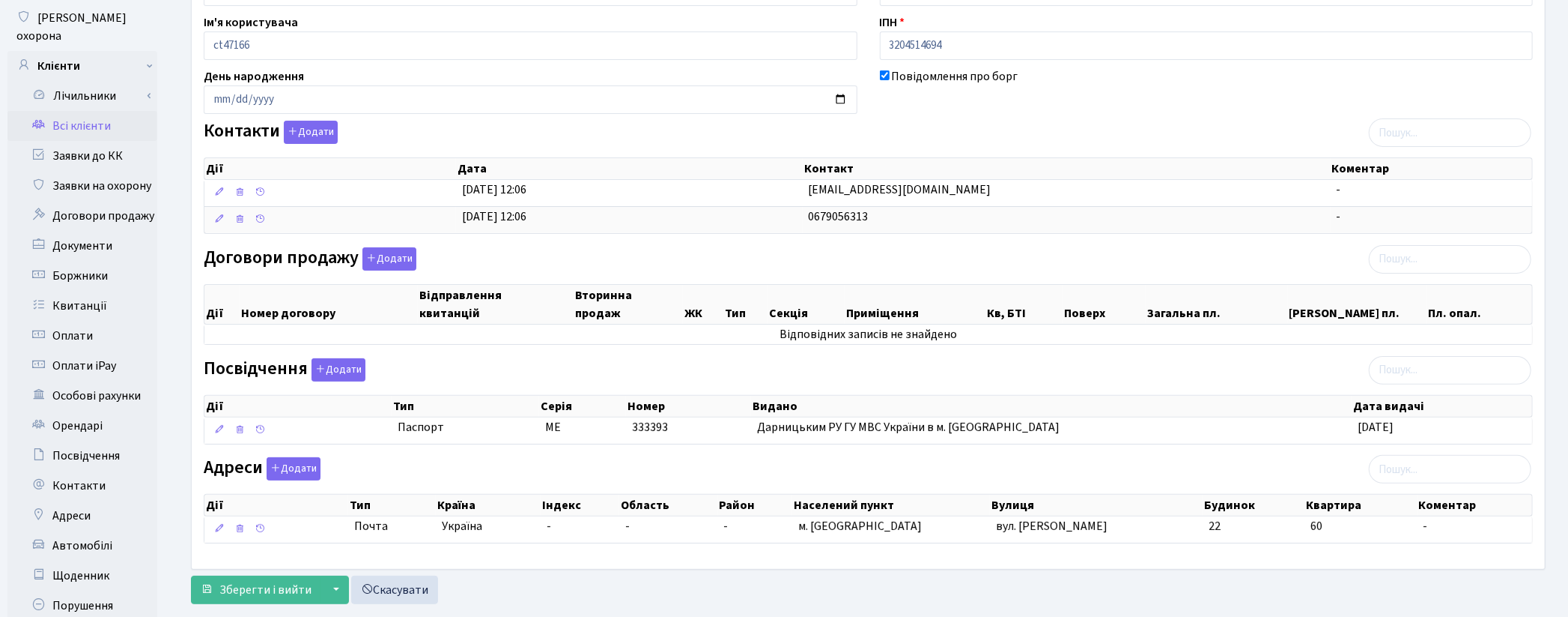
scroll to position [166, 0]
click at [1059, 474] on div "Адреси Додати Дії Тип Країна Індекс Область Район Населений пункт Вулиця Дії" at bounding box center [868, 502] width 1352 height 93
click at [382, 254] on button "Додати" at bounding box center [389, 257] width 54 height 23
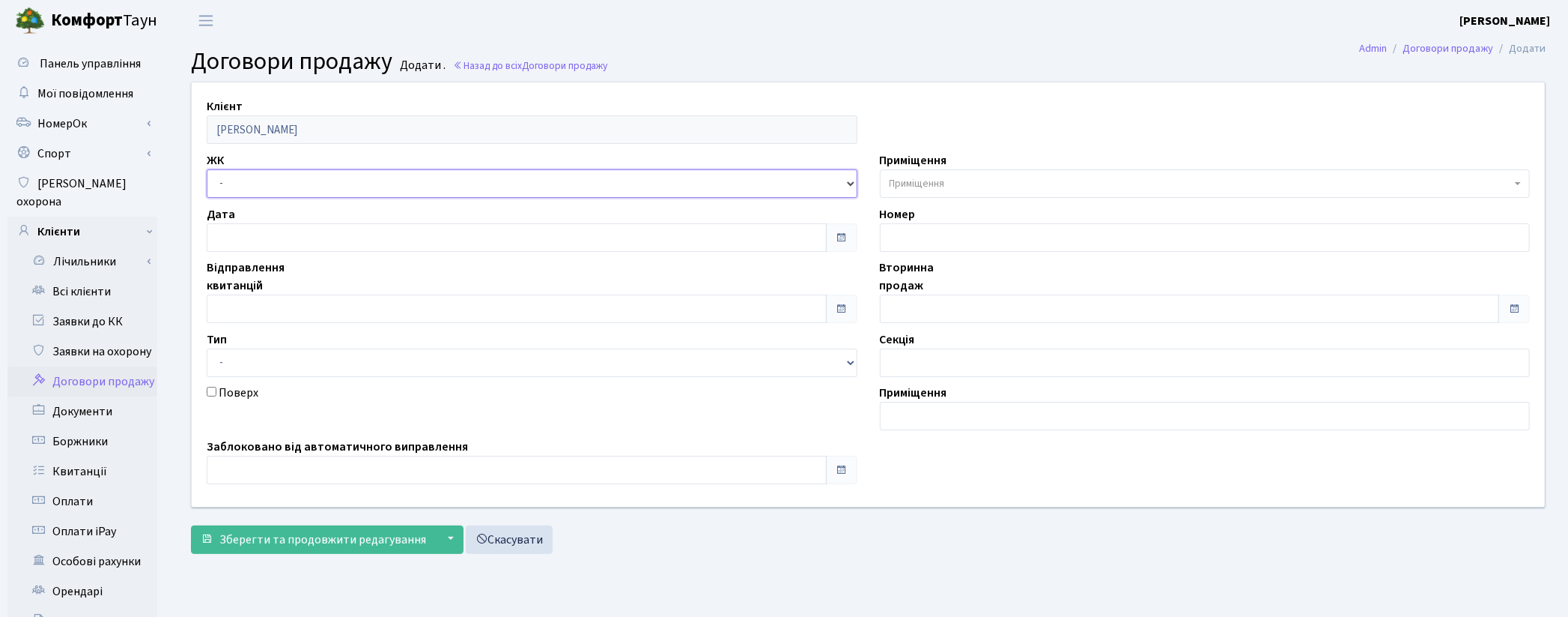
click at [256, 187] on select "- ТХ, вул. [STREET_ADDRESS] Регенераторна, 4 КТ2, просп. [STREET_ADDRESS] [STRE…" at bounding box center [532, 184] width 651 height 29
select select "316"
click at [207, 170] on select "- ТХ, вул. [STREET_ADDRESS] Регенераторна, 4 КТ2, просп. [STREET_ADDRESS] [STRE…" at bounding box center [532, 184] width 651 height 29
select select
click at [932, 178] on span "Приміщення" at bounding box center [917, 184] width 55 height 15
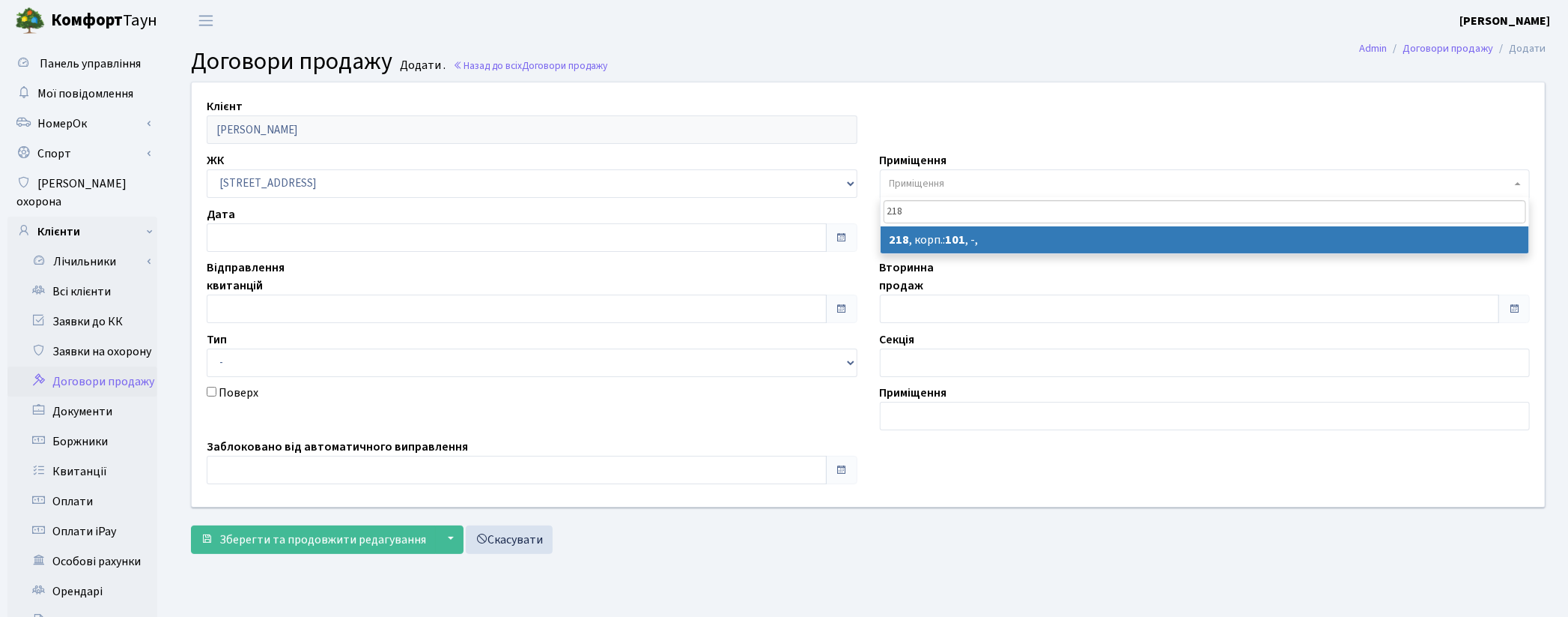
type input "218"
select select "41125"
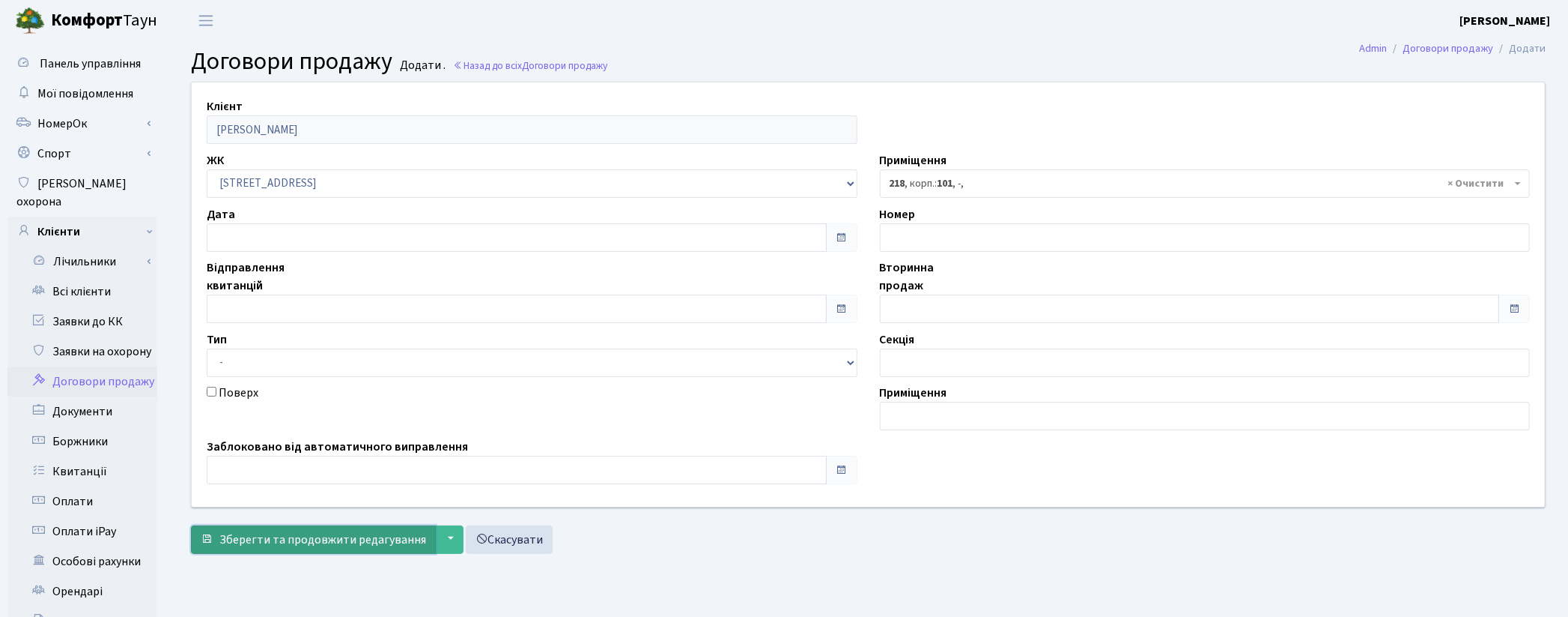
click at [339, 548] on button "Зберегти та продовжити редагування" at bounding box center [313, 540] width 245 height 29
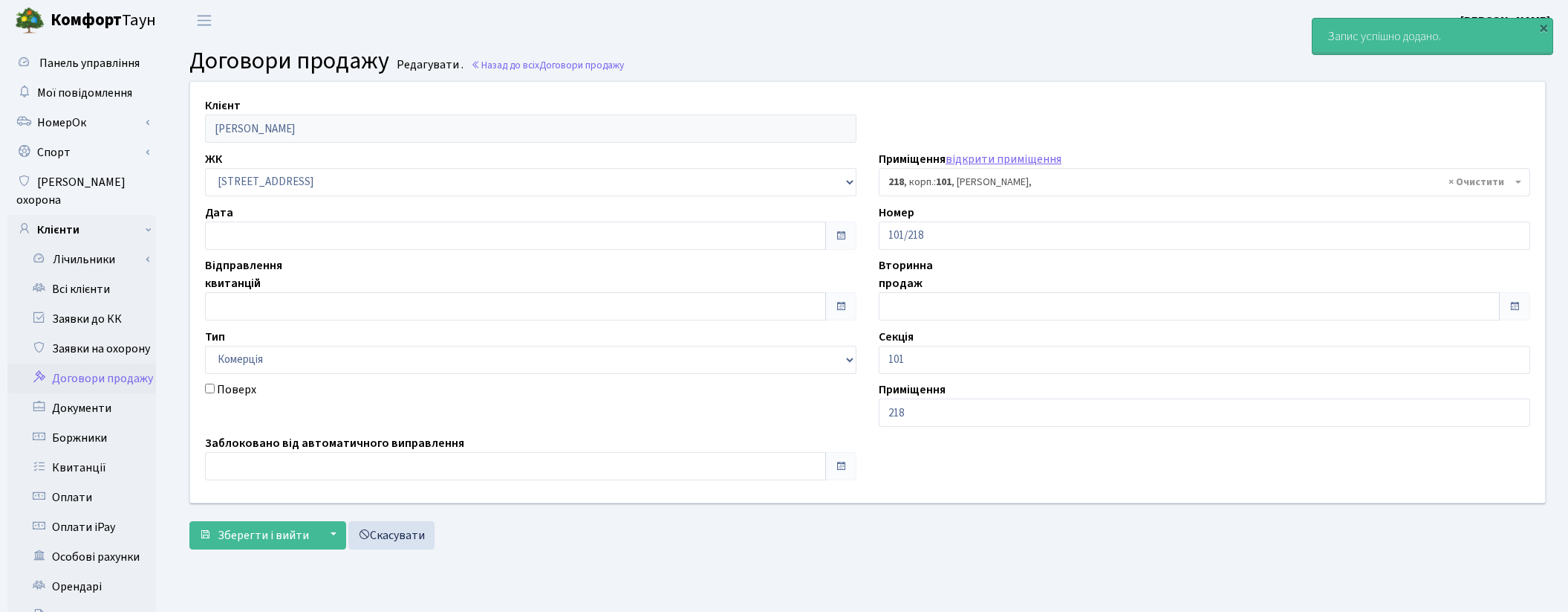
select select "41125"
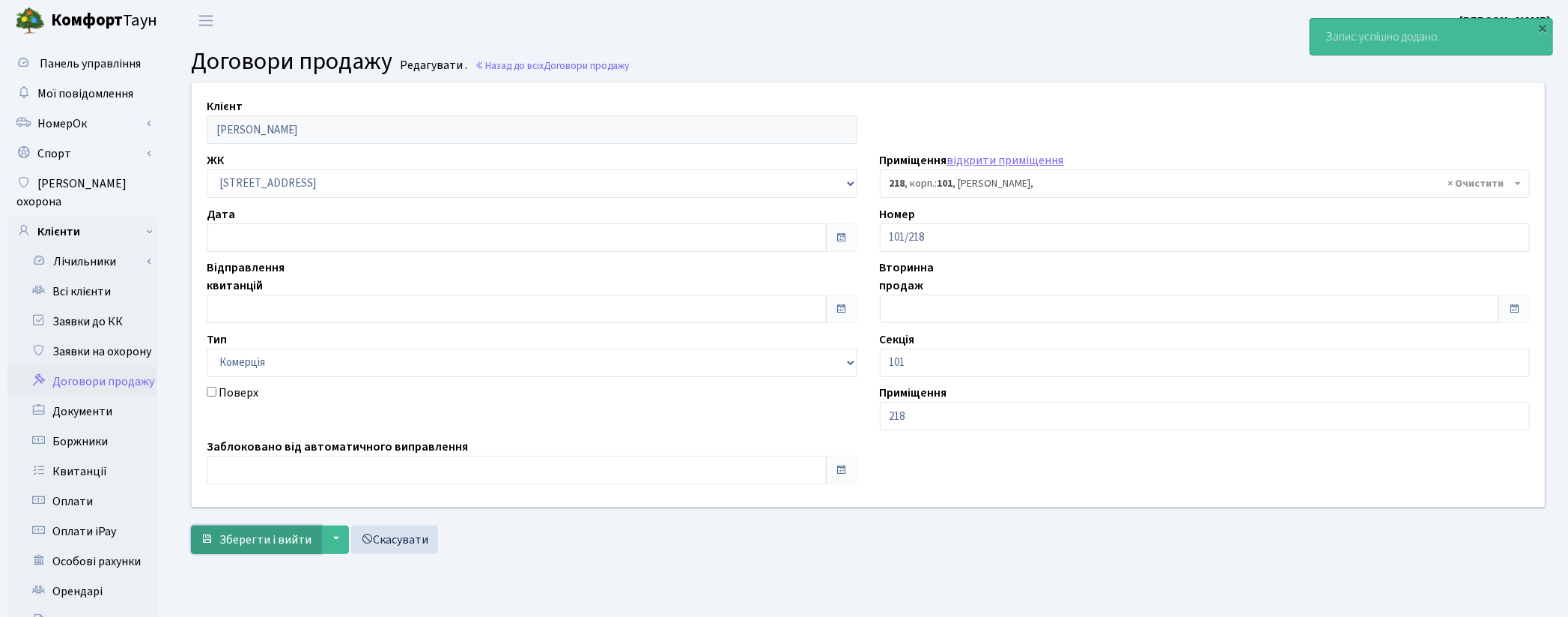
click at [277, 545] on span "Зберегти і вийти" at bounding box center [265, 539] width 92 height 16
select select "41125"
click at [85, 277] on link "Всі клієнти" at bounding box center [82, 291] width 150 height 30
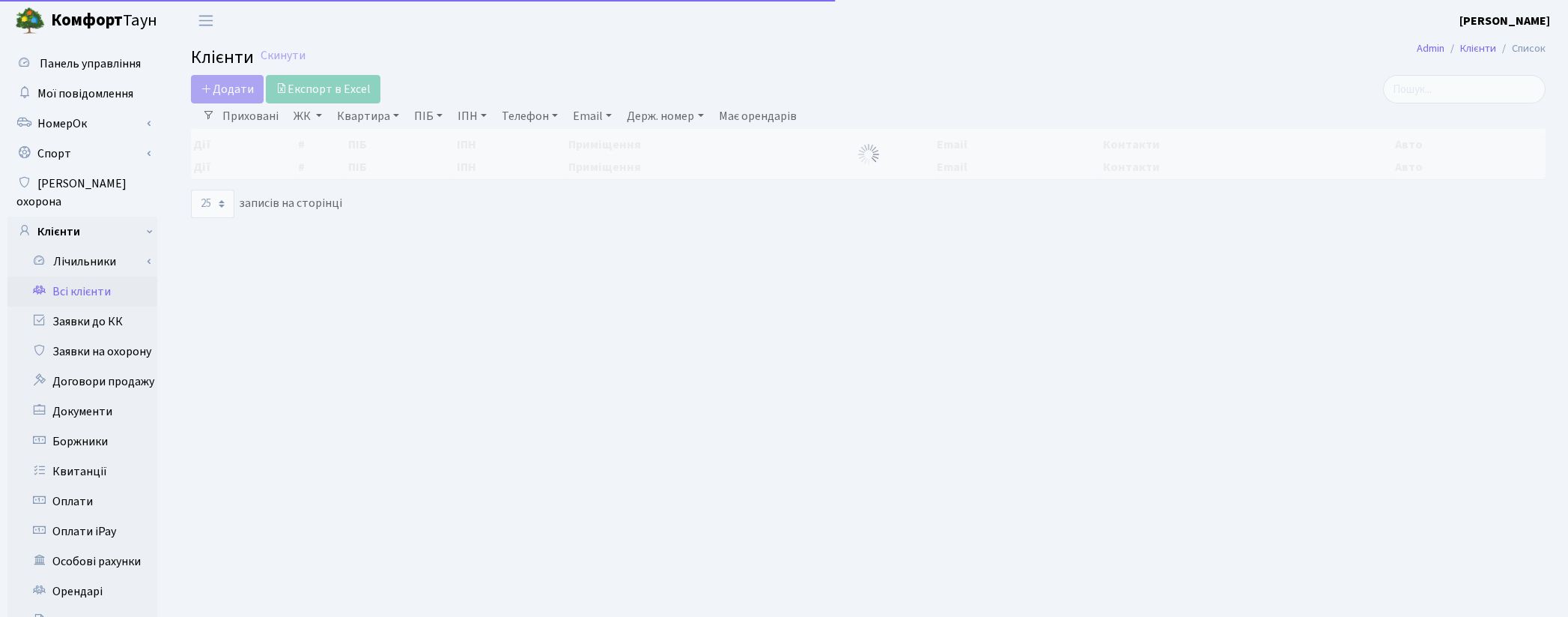
select select "25"
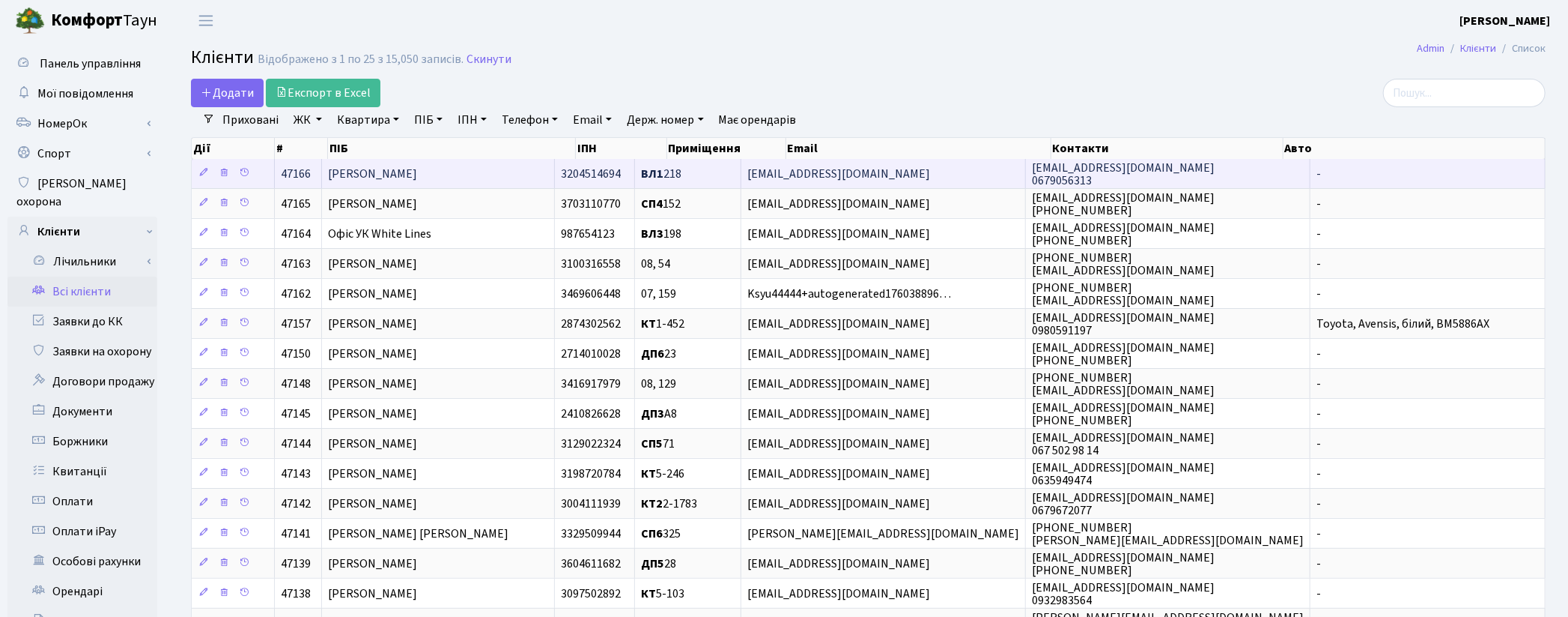
click at [417, 176] on span "[PERSON_NAME]" at bounding box center [372, 174] width 89 height 16
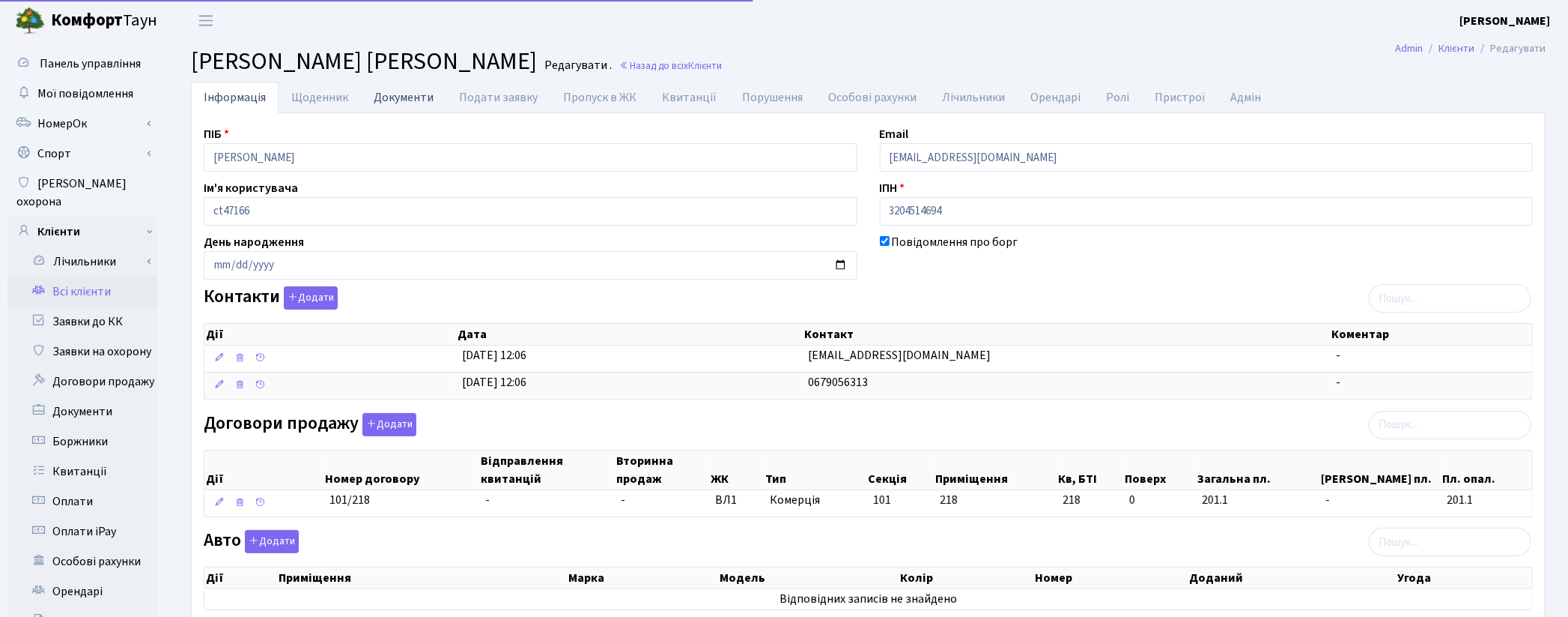
click at [376, 99] on link "Документи" at bounding box center [404, 97] width 86 height 31
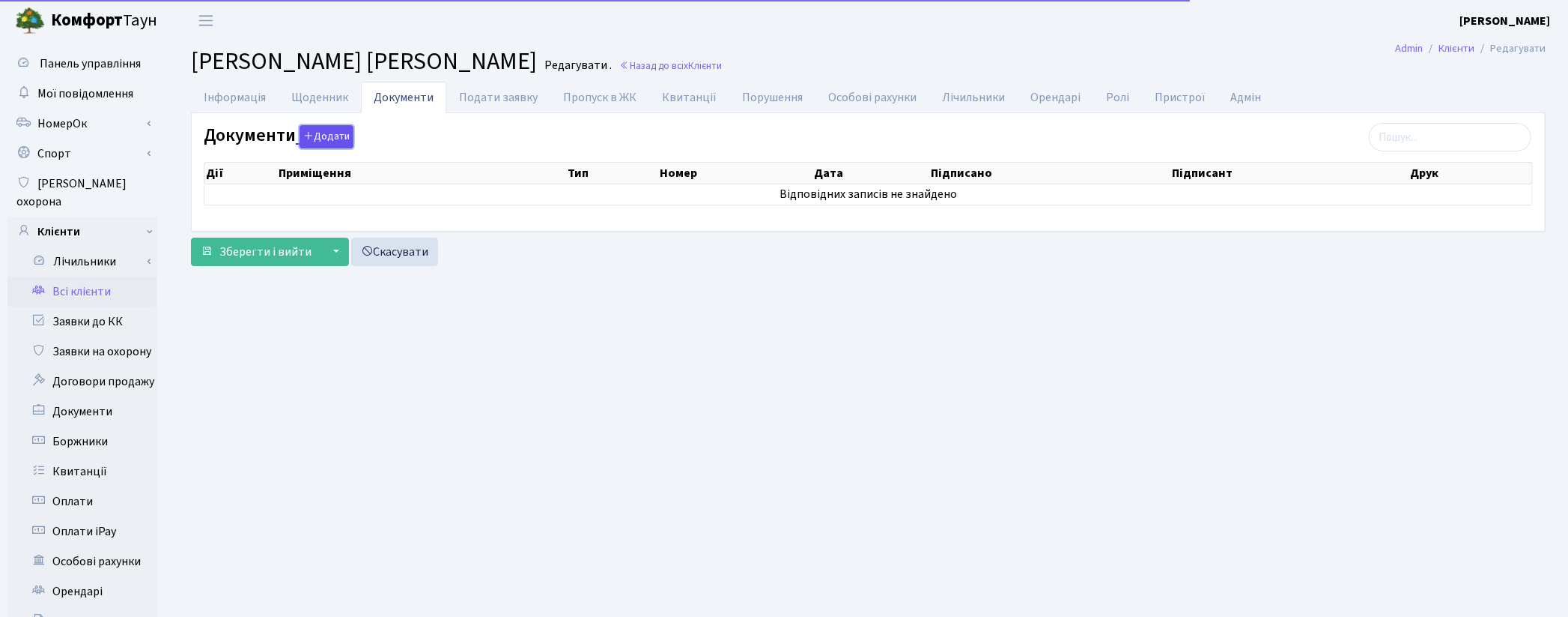
click at [341, 140] on button "Додати" at bounding box center [326, 136] width 54 height 23
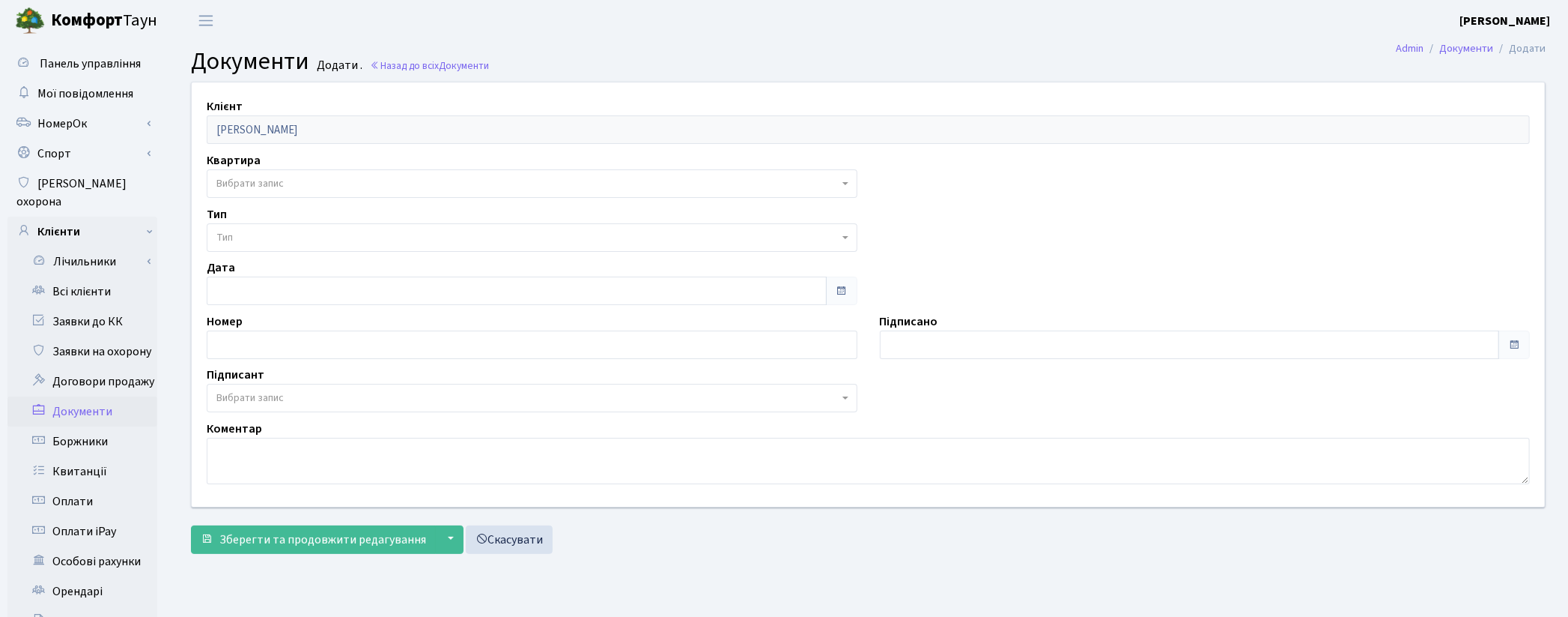
click at [234, 184] on span "Вибрати запис" at bounding box center [250, 184] width 68 height 15
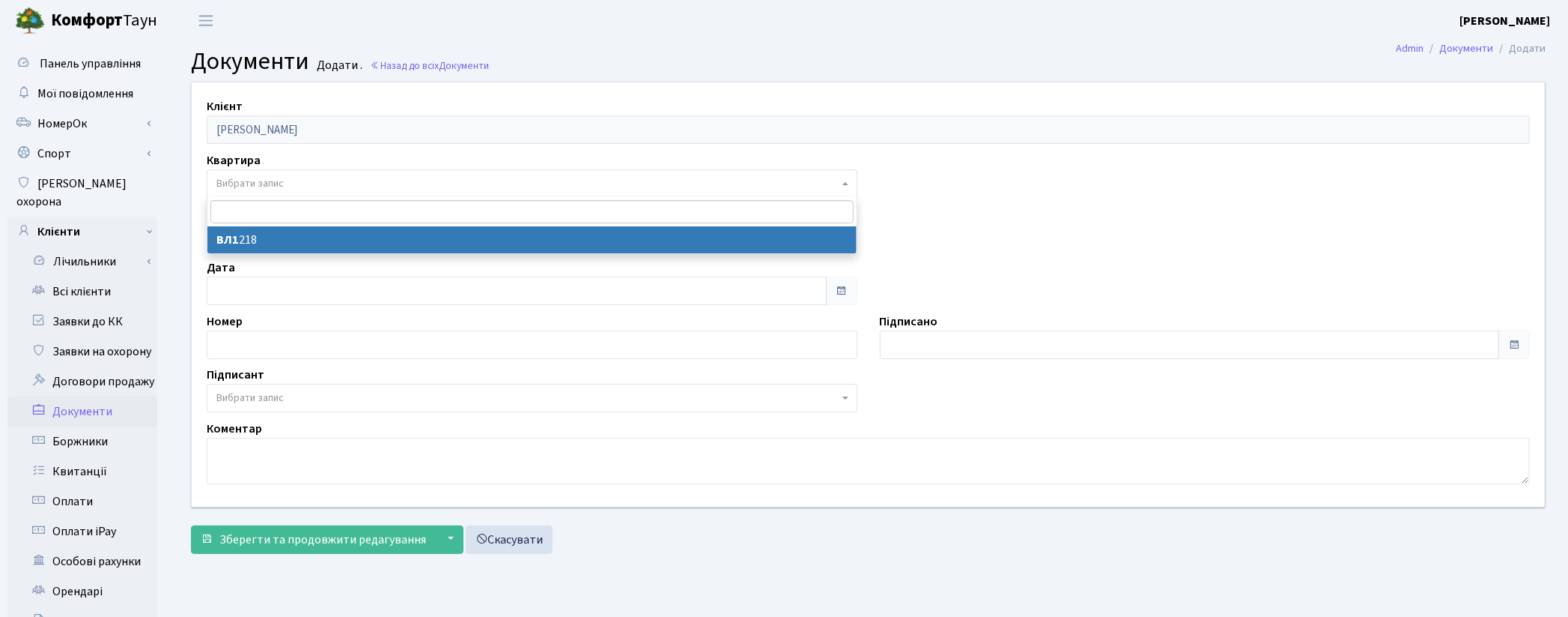
select select "178802"
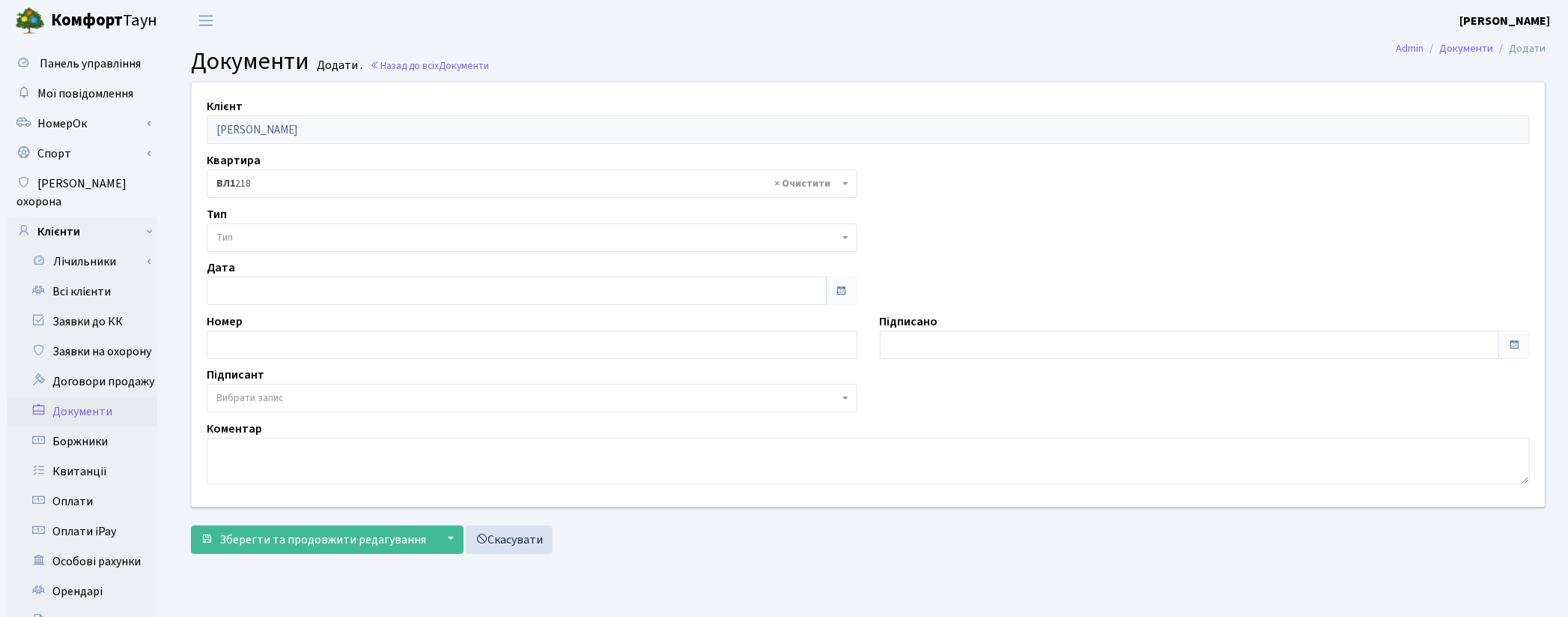
click at [243, 235] on span "Тип" at bounding box center [527, 237] width 622 height 15
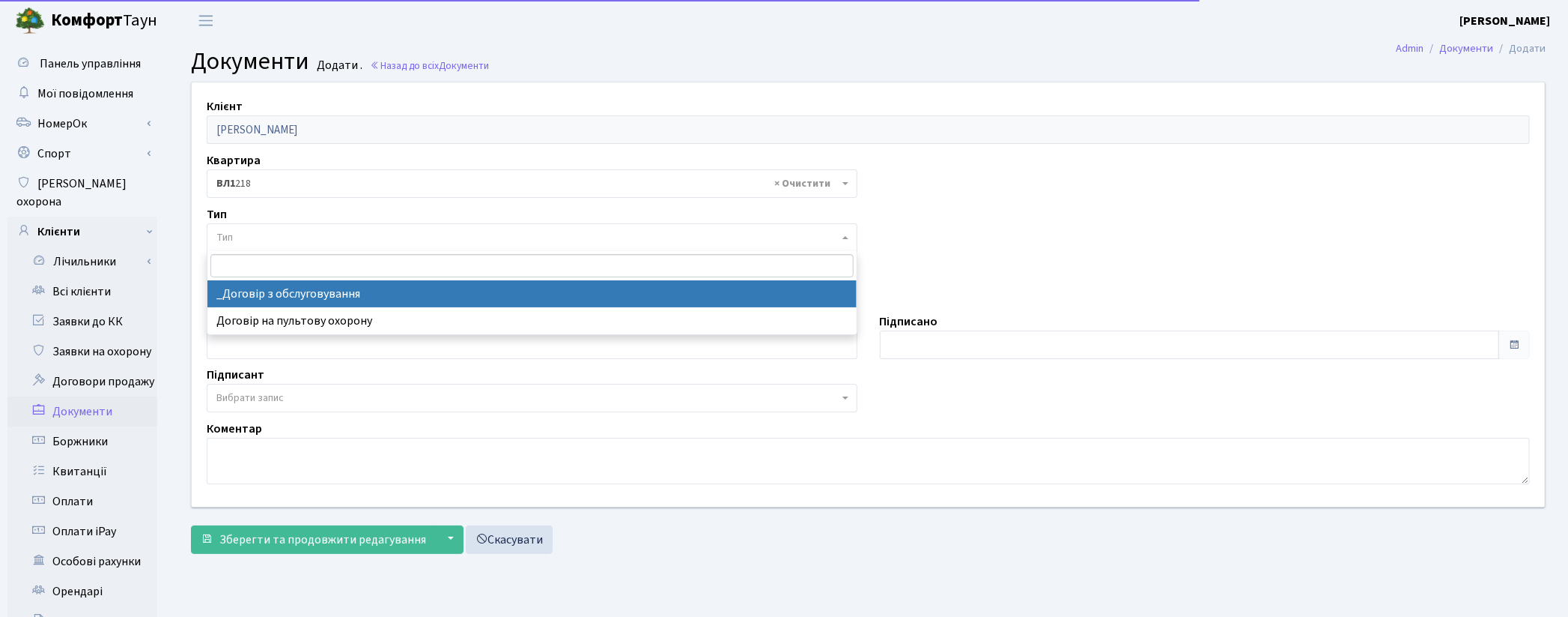
select select "289"
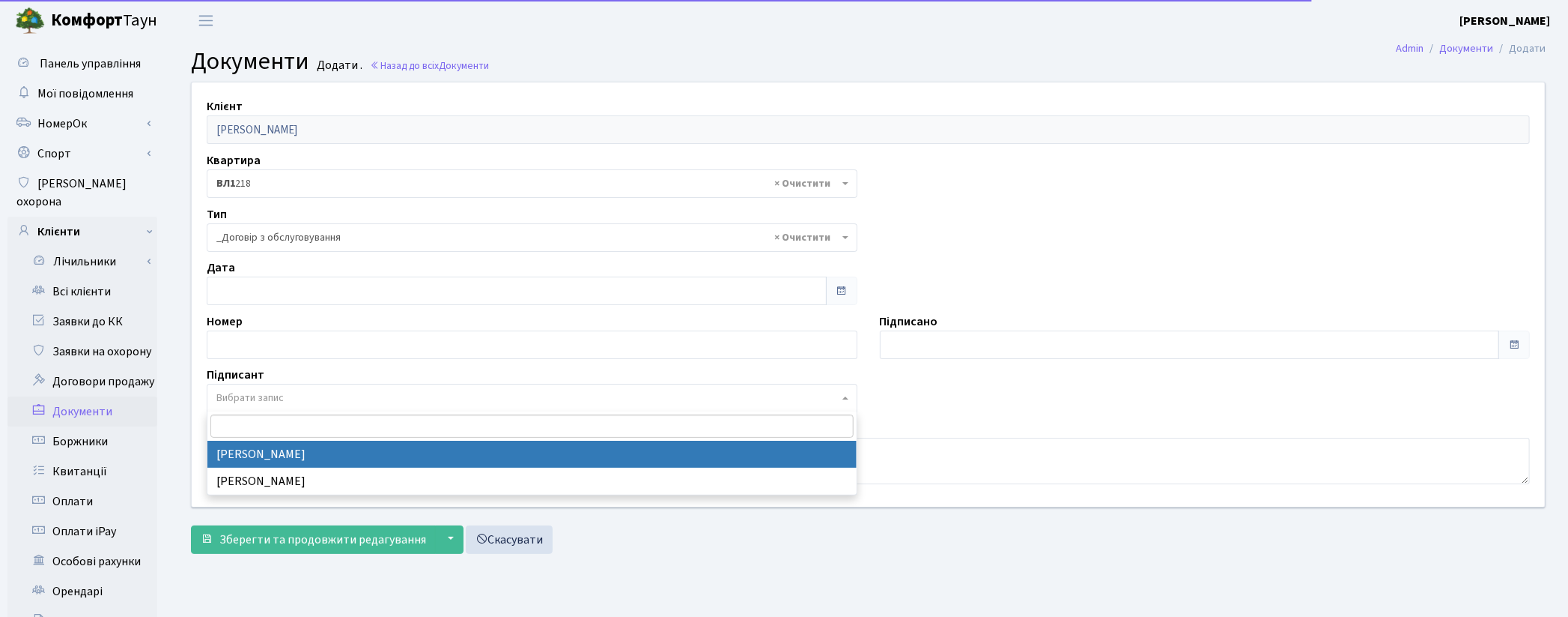
click at [227, 403] on span "Вибрати запис" at bounding box center [250, 398] width 68 height 15
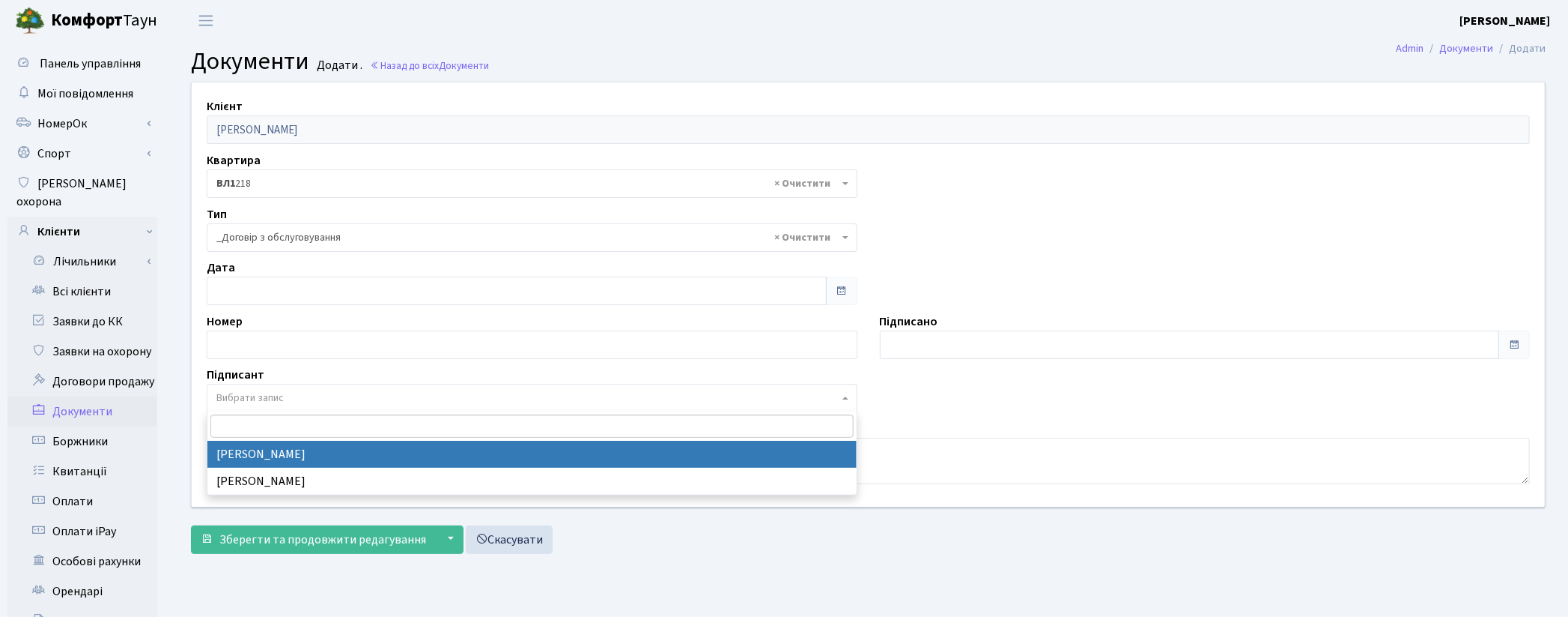
select select "74"
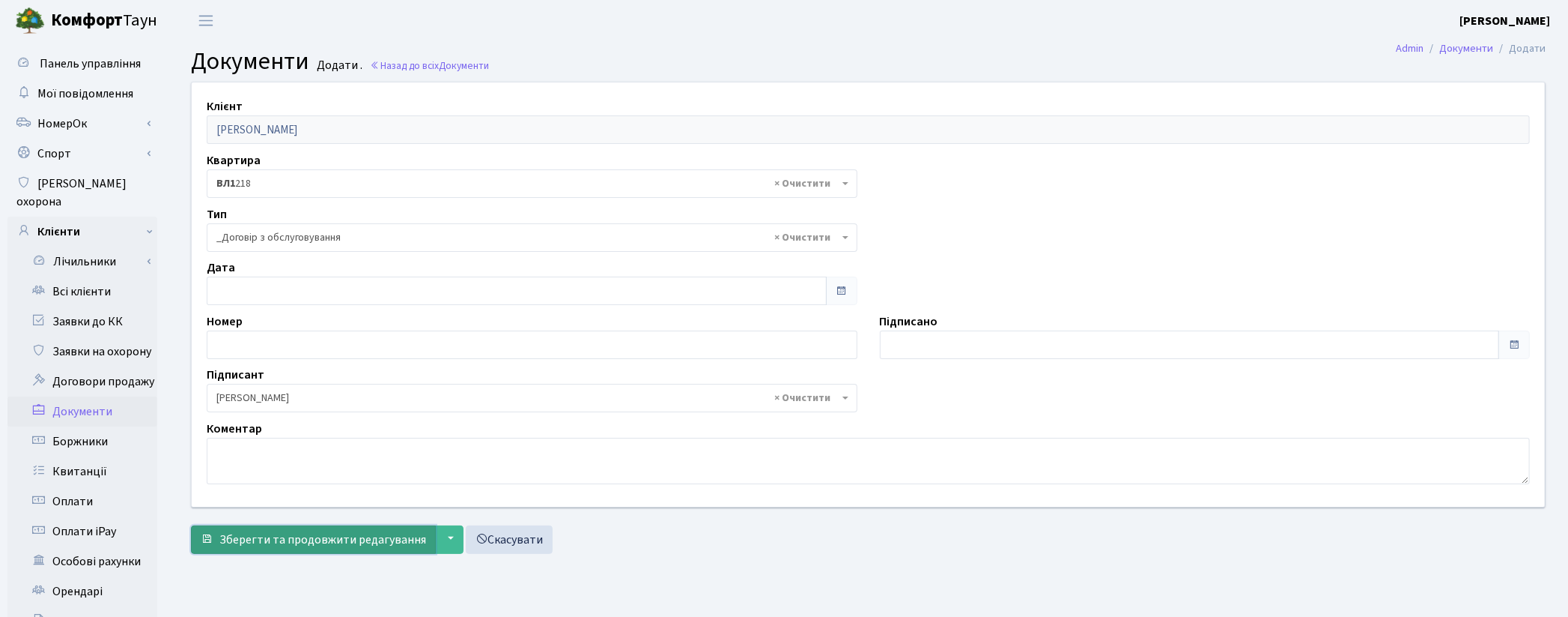
click at [262, 543] on span "Зберегти та продовжити редагування" at bounding box center [322, 539] width 207 height 16
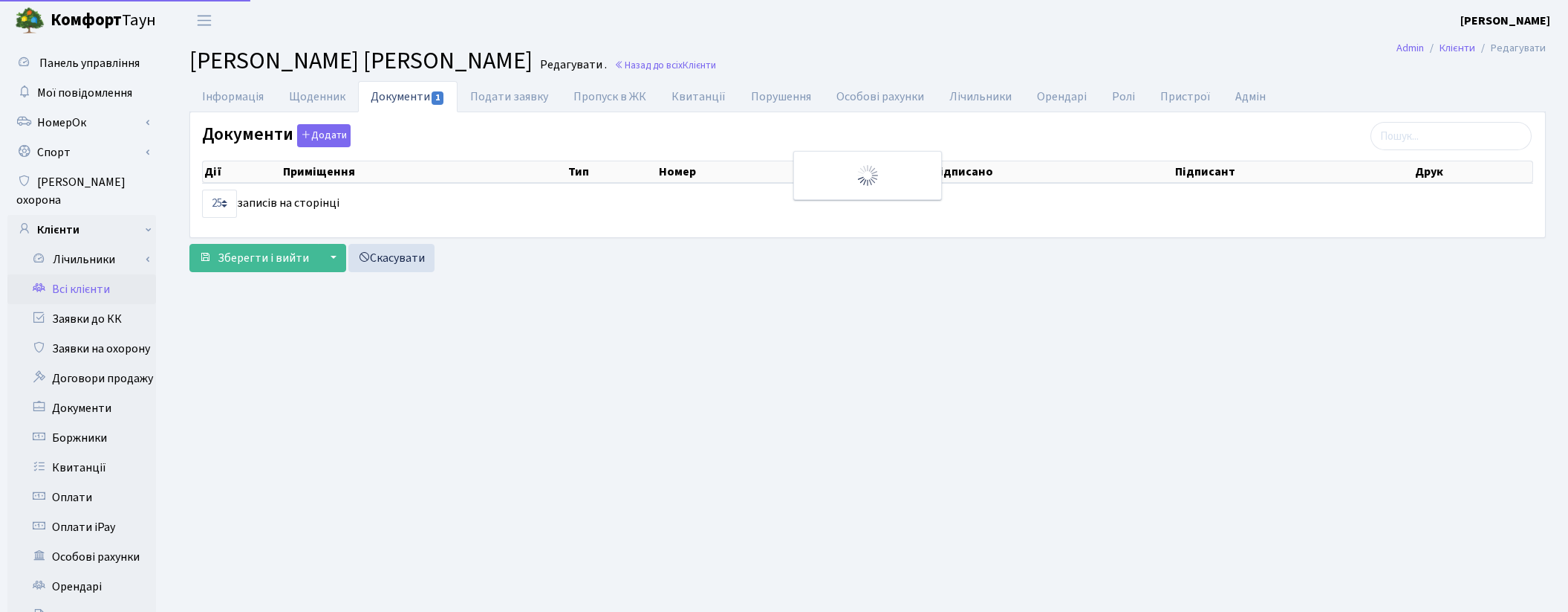
select select "25"
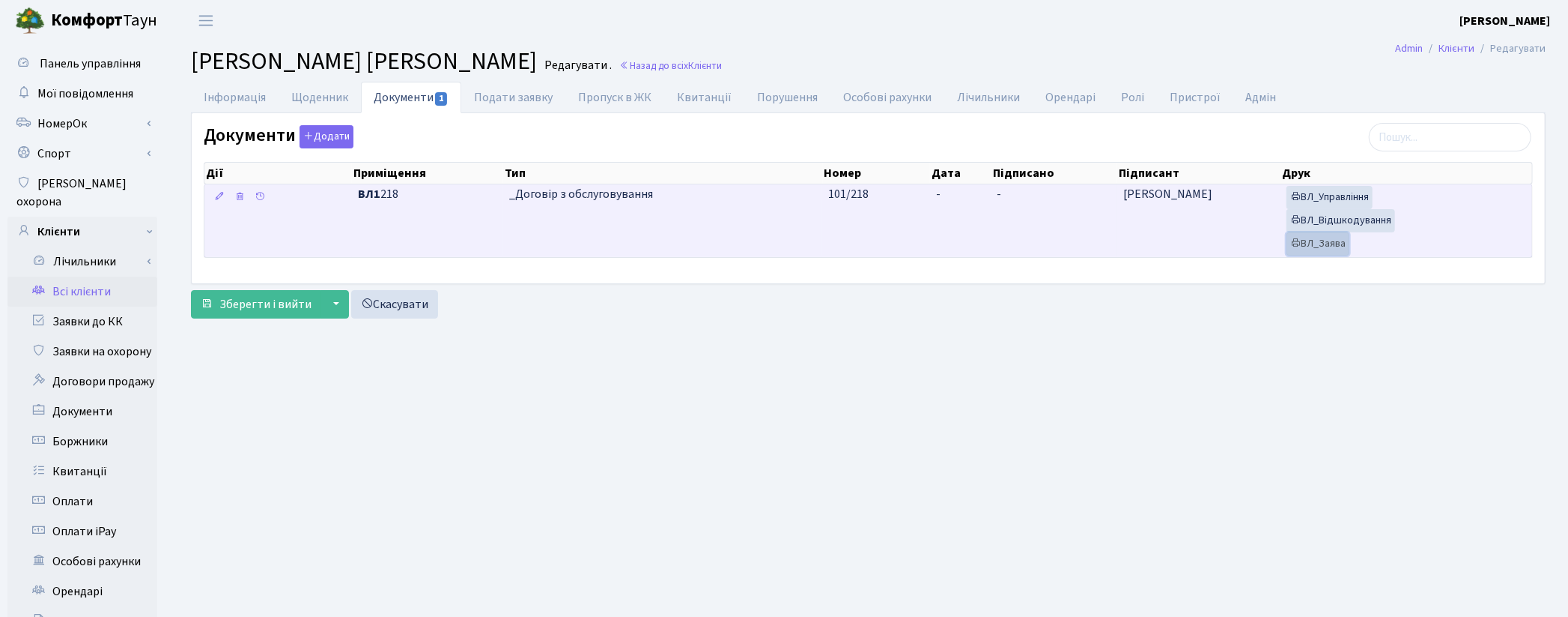
click at [1334, 247] on link "ВЛ_Заява" at bounding box center [1318, 244] width 63 height 23
click at [1324, 227] on link "ВЛ_Відшкодування" at bounding box center [1341, 220] width 109 height 23
click at [1341, 195] on link "ВЛ_Управління" at bounding box center [1330, 197] width 86 height 23
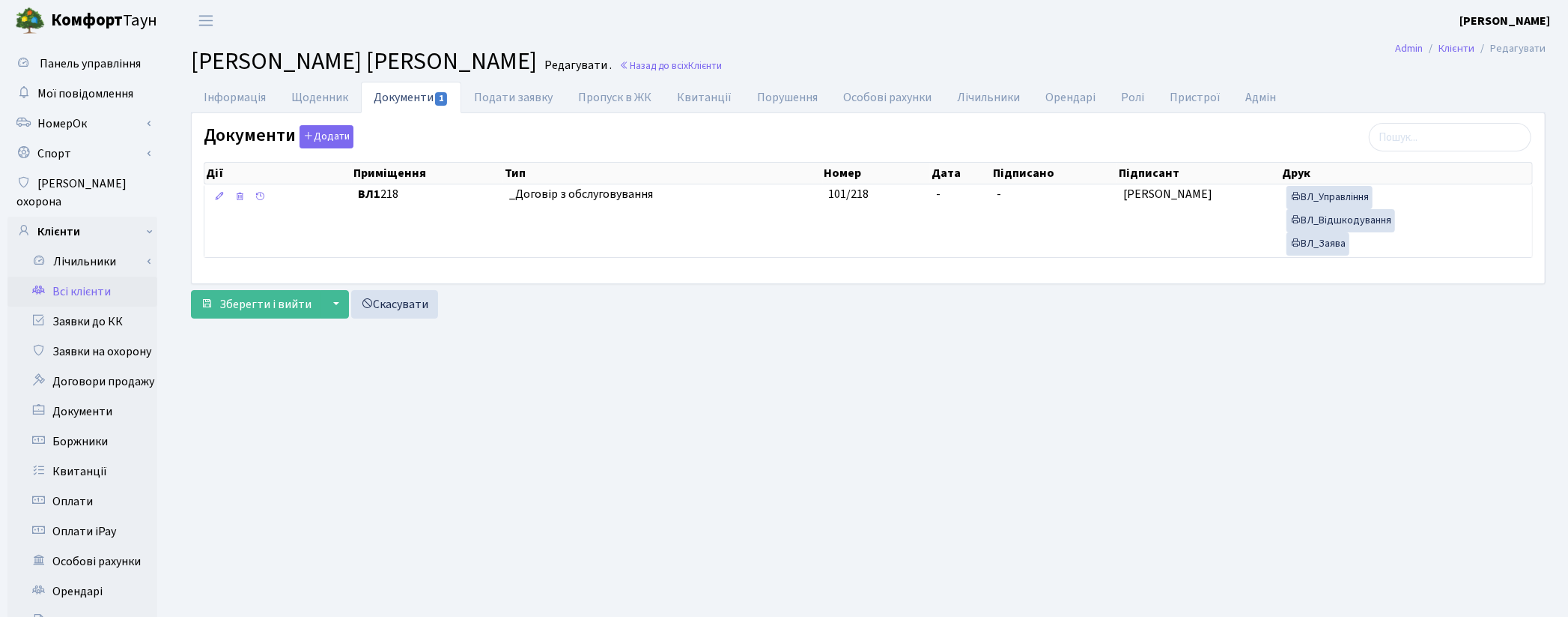
click at [1211, 425] on main "Admin Клієнти Редагувати Клієнт Івченко Володимир Андрійович Редагувати . Назад…" at bounding box center [868, 477] width 1399 height 872
click at [1103, 294] on div "Зберегти і вийти ▼ Зберегти та продовжити редагування Зберегти та створити Скас…" at bounding box center [867, 304] width 1354 height 29
click at [110, 306] on link "Заявки до КК" at bounding box center [82, 320] width 150 height 30
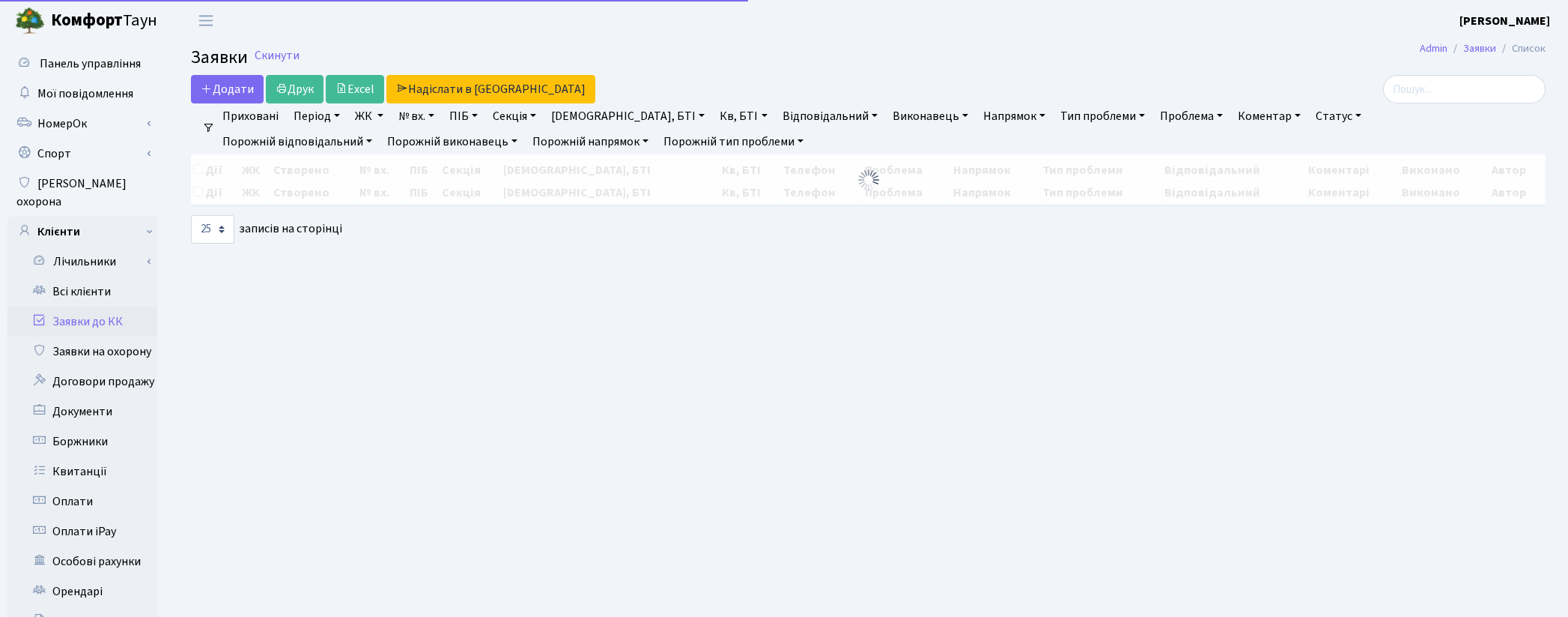
select select "25"
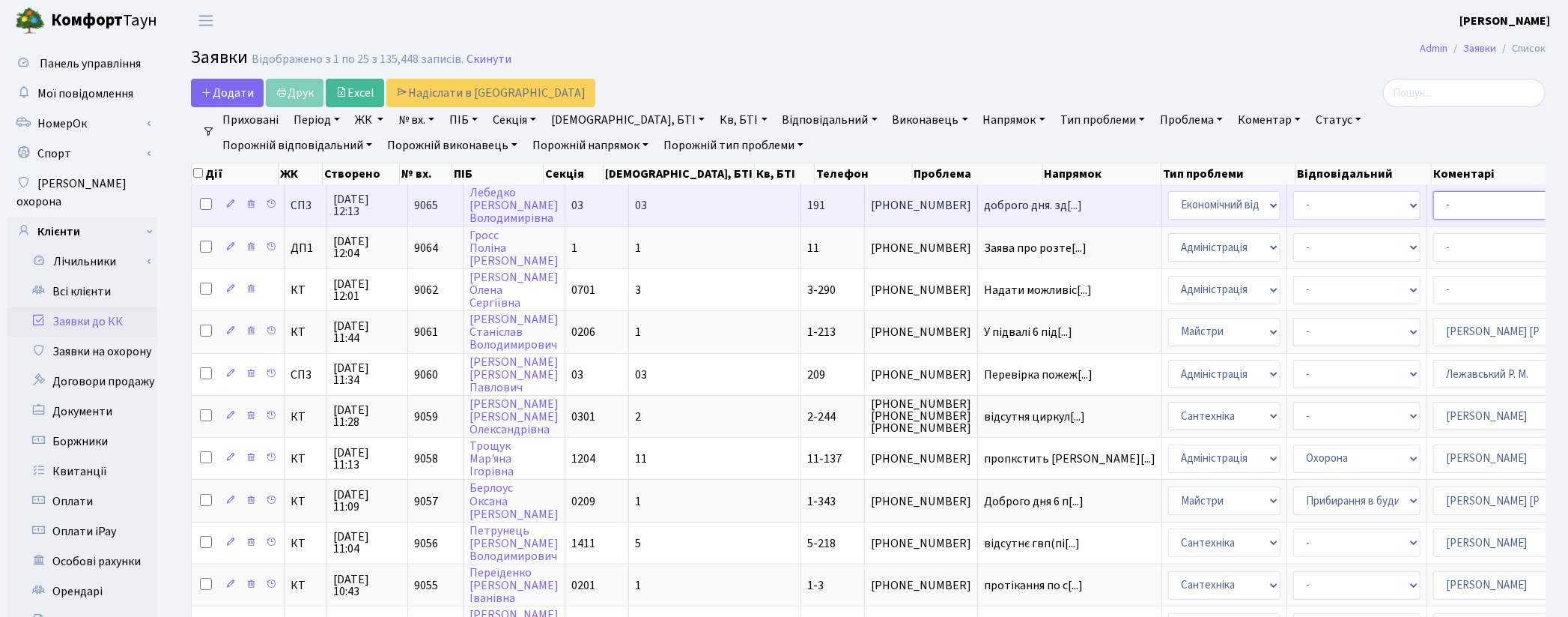
click at [1434, 203] on select "- Адміністратор ЖК ДП Адміністратор ЖК КТ Адміністратор ЖК СП [PERSON_NAME] [PE…" at bounding box center [1497, 205] width 128 height 29
select select "33"
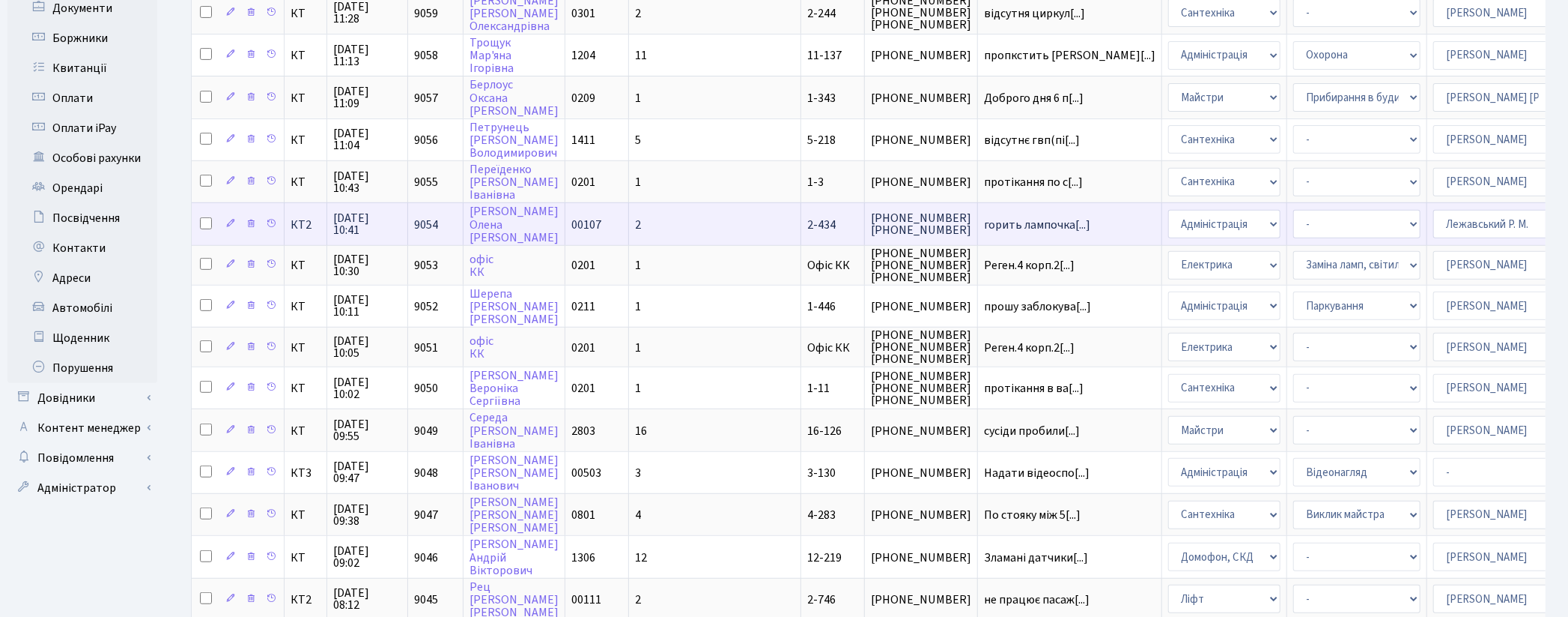
scroll to position [416, 0]
